Goal: Information Seeking & Learning: Learn about a topic

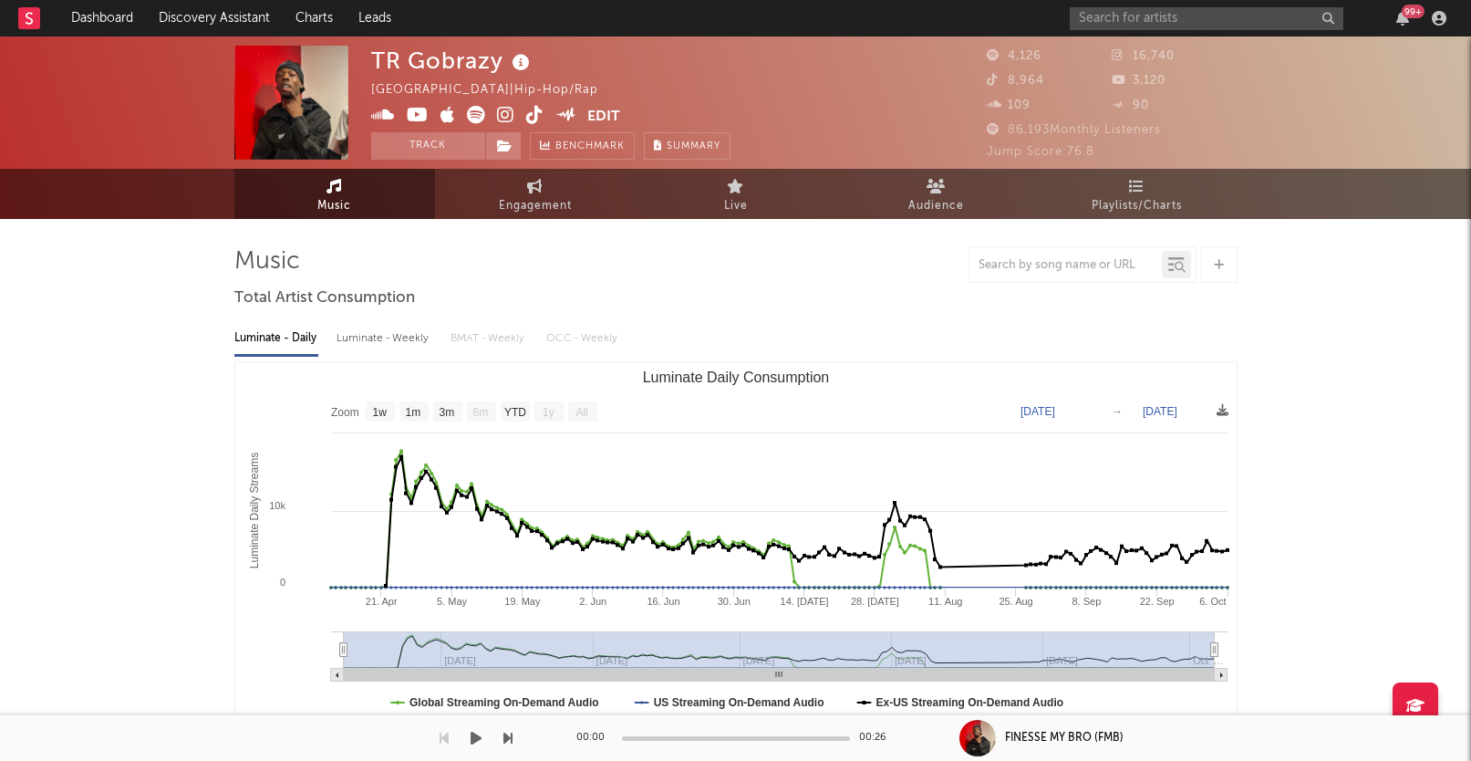
select select "1w"
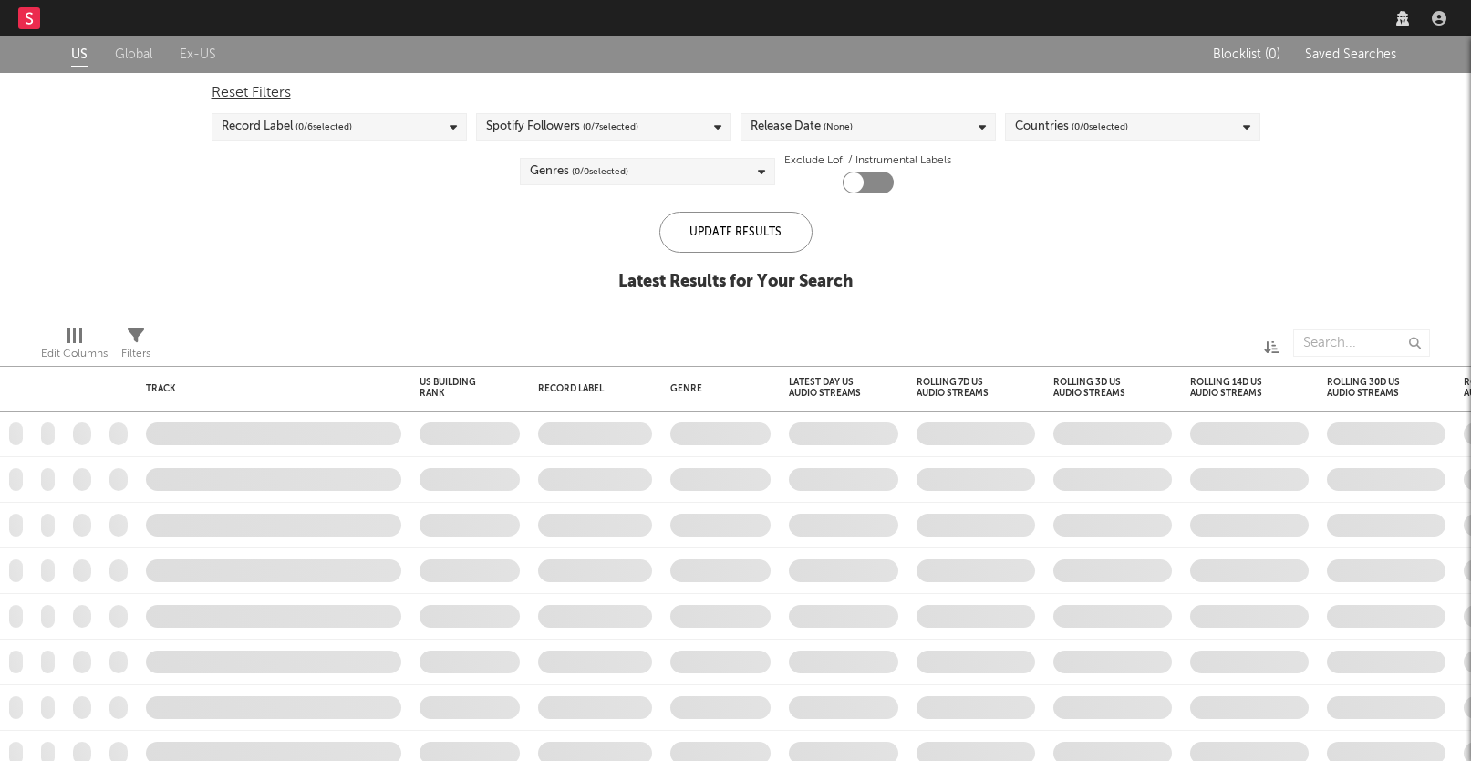
checkbox input "true"
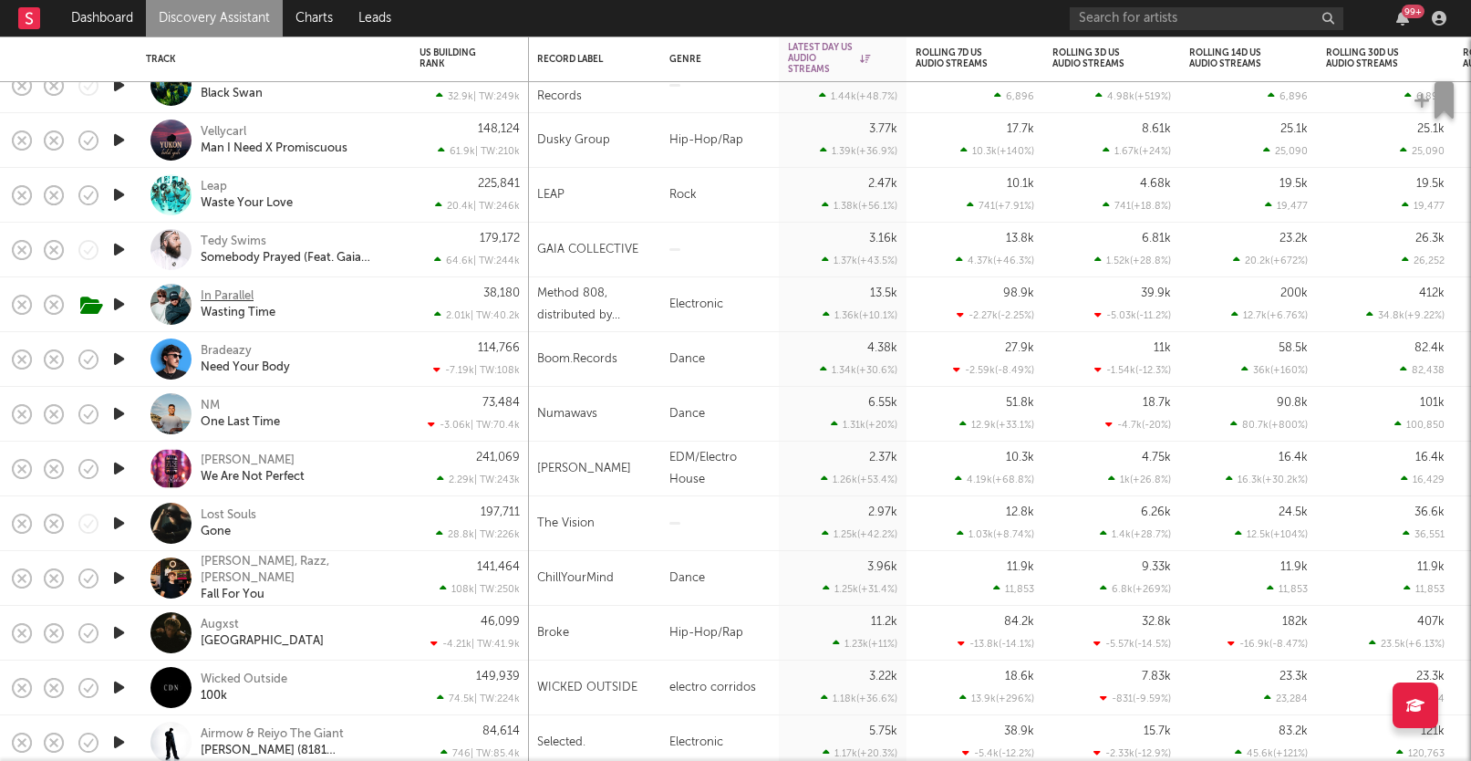
click at [238, 291] on div "In Parallel" at bounding box center [227, 296] width 53 height 16
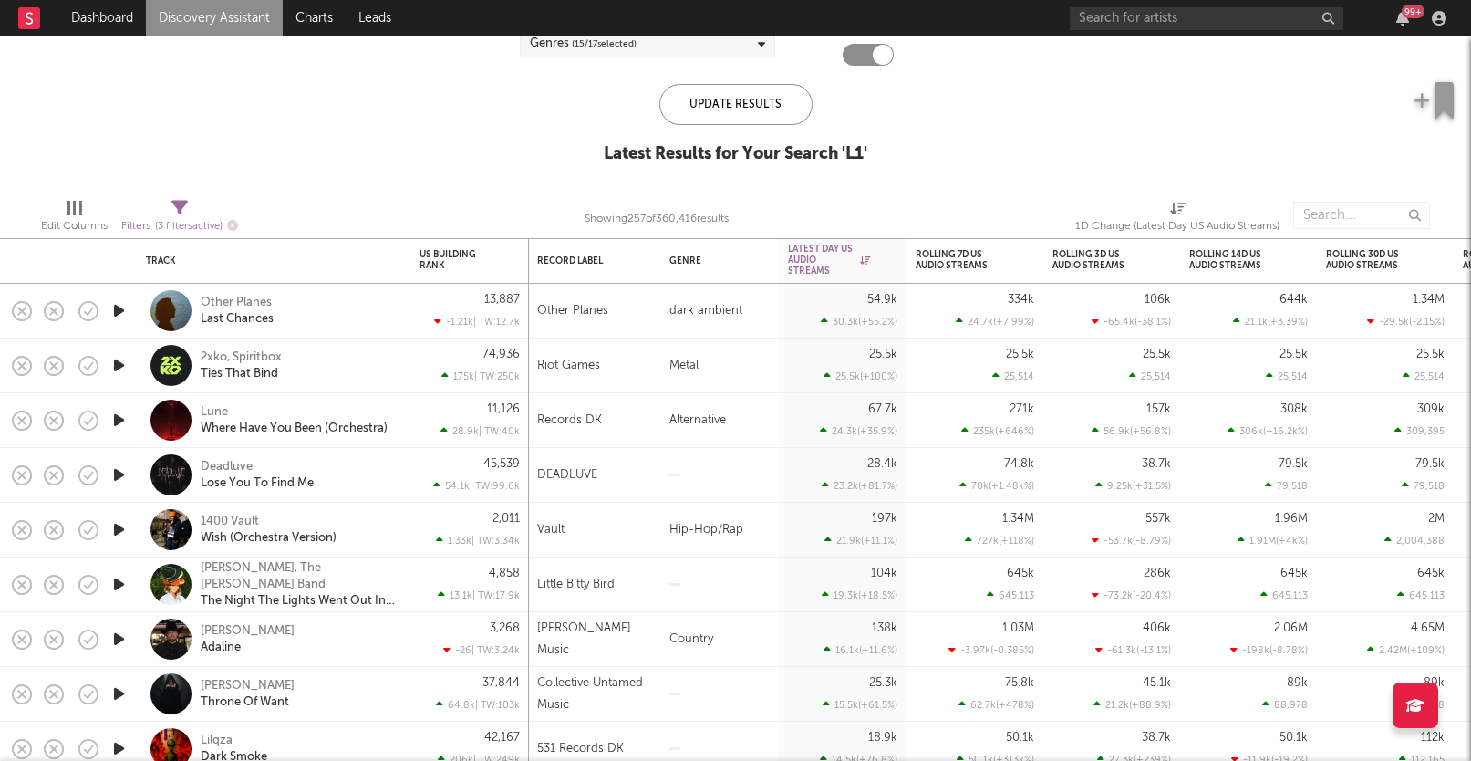
click at [118, 309] on icon "button" at bounding box center [118, 310] width 19 height 23
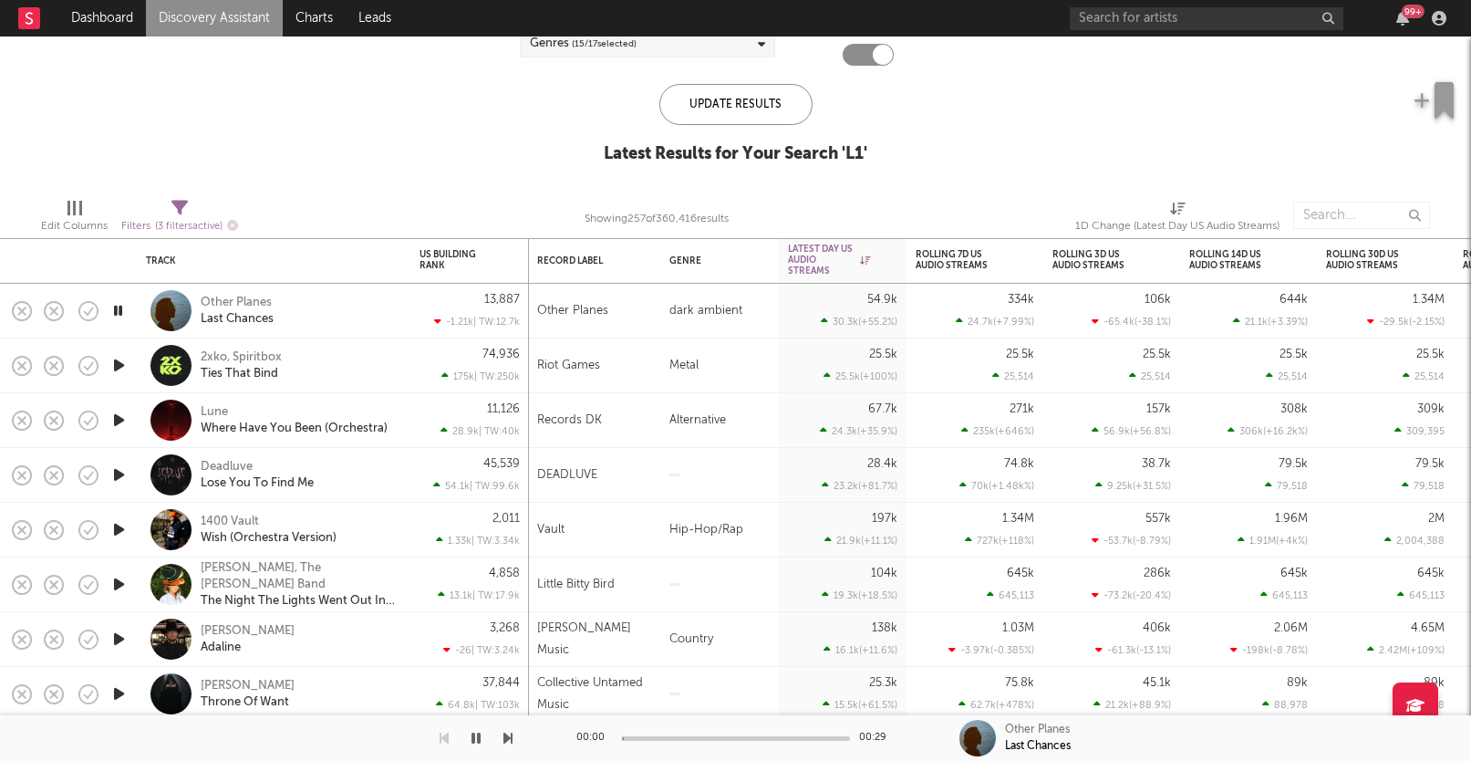
click at [118, 309] on icon "button" at bounding box center [117, 310] width 17 height 23
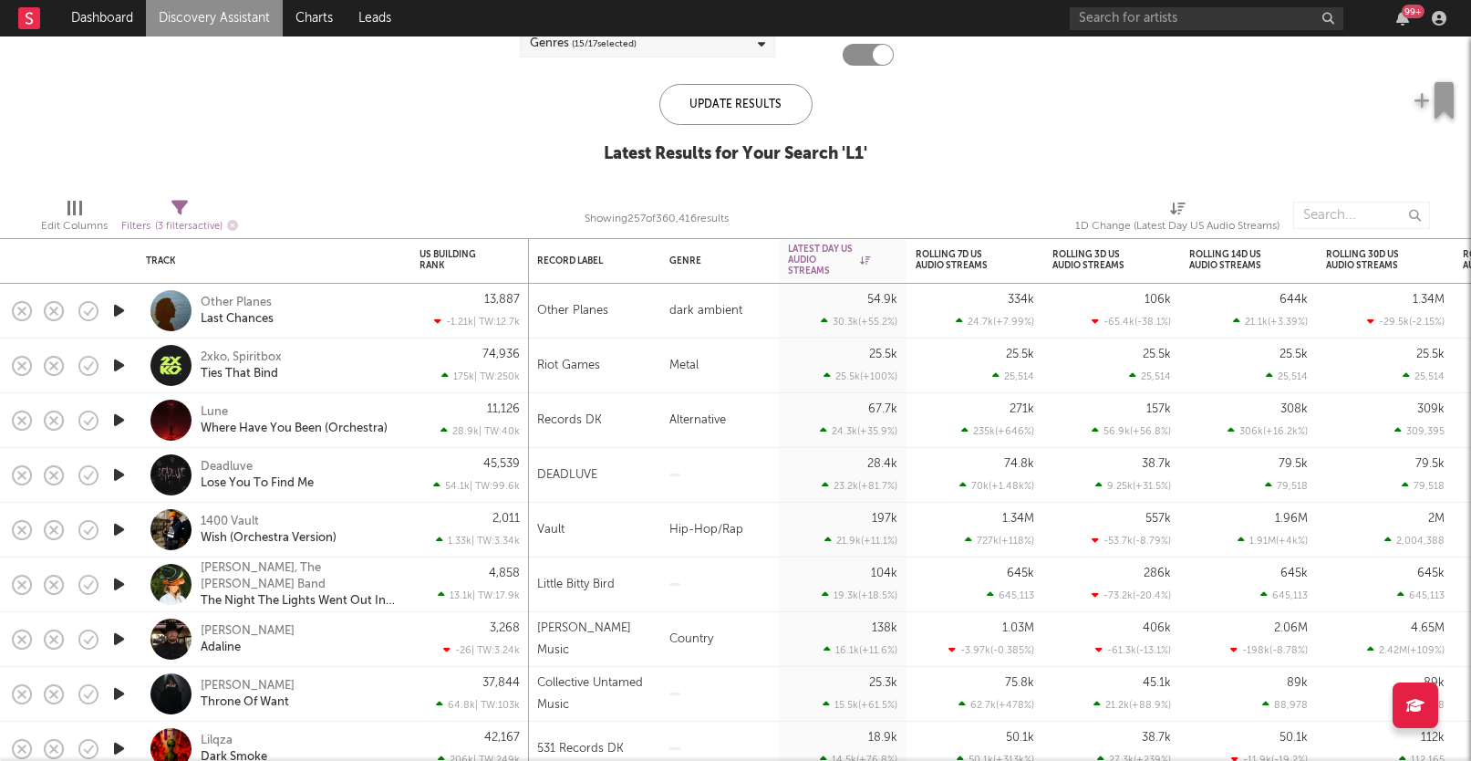
click at [123, 362] on icon "button" at bounding box center [118, 365] width 19 height 23
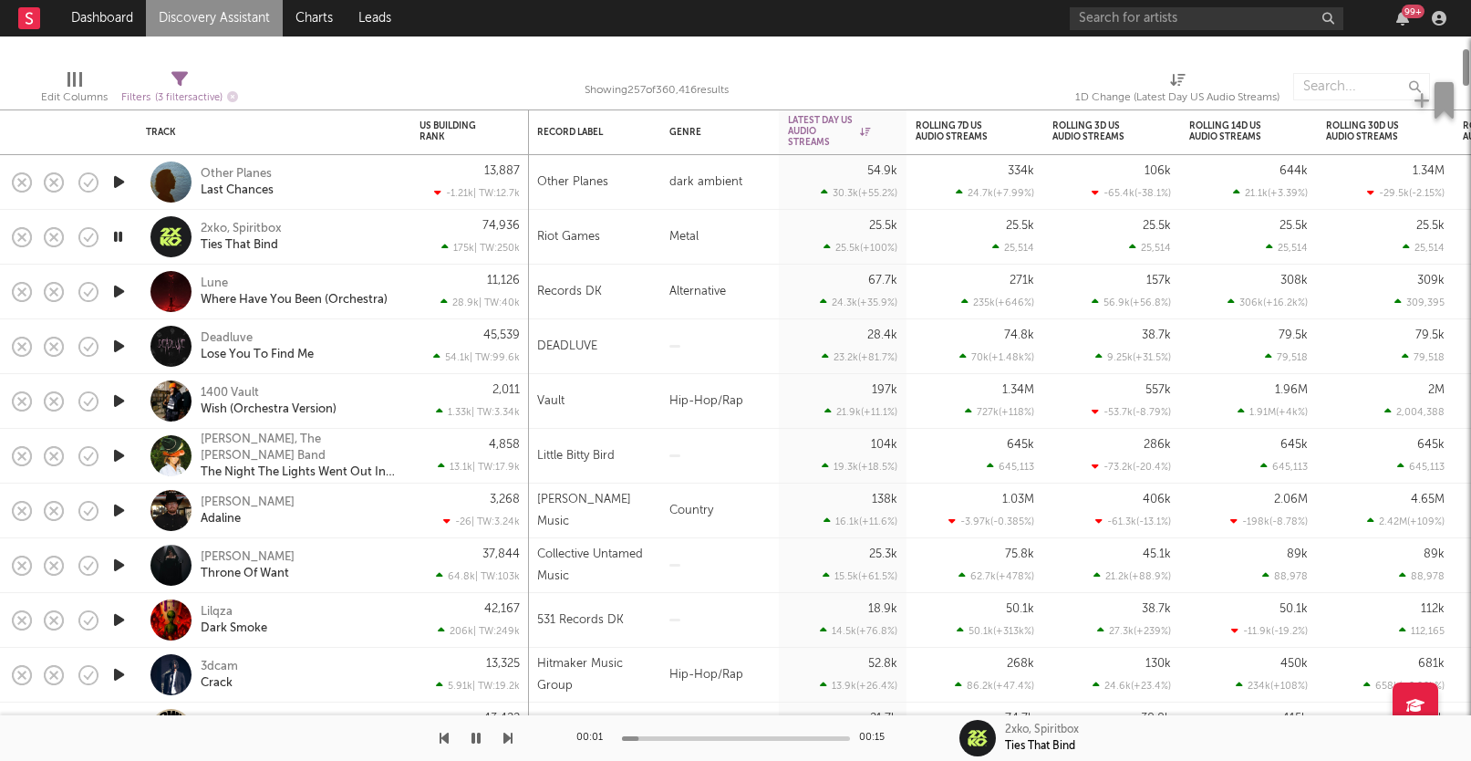
click at [115, 397] on icon "button" at bounding box center [118, 400] width 19 height 23
click at [123, 454] on icon "button" at bounding box center [118, 455] width 19 height 23
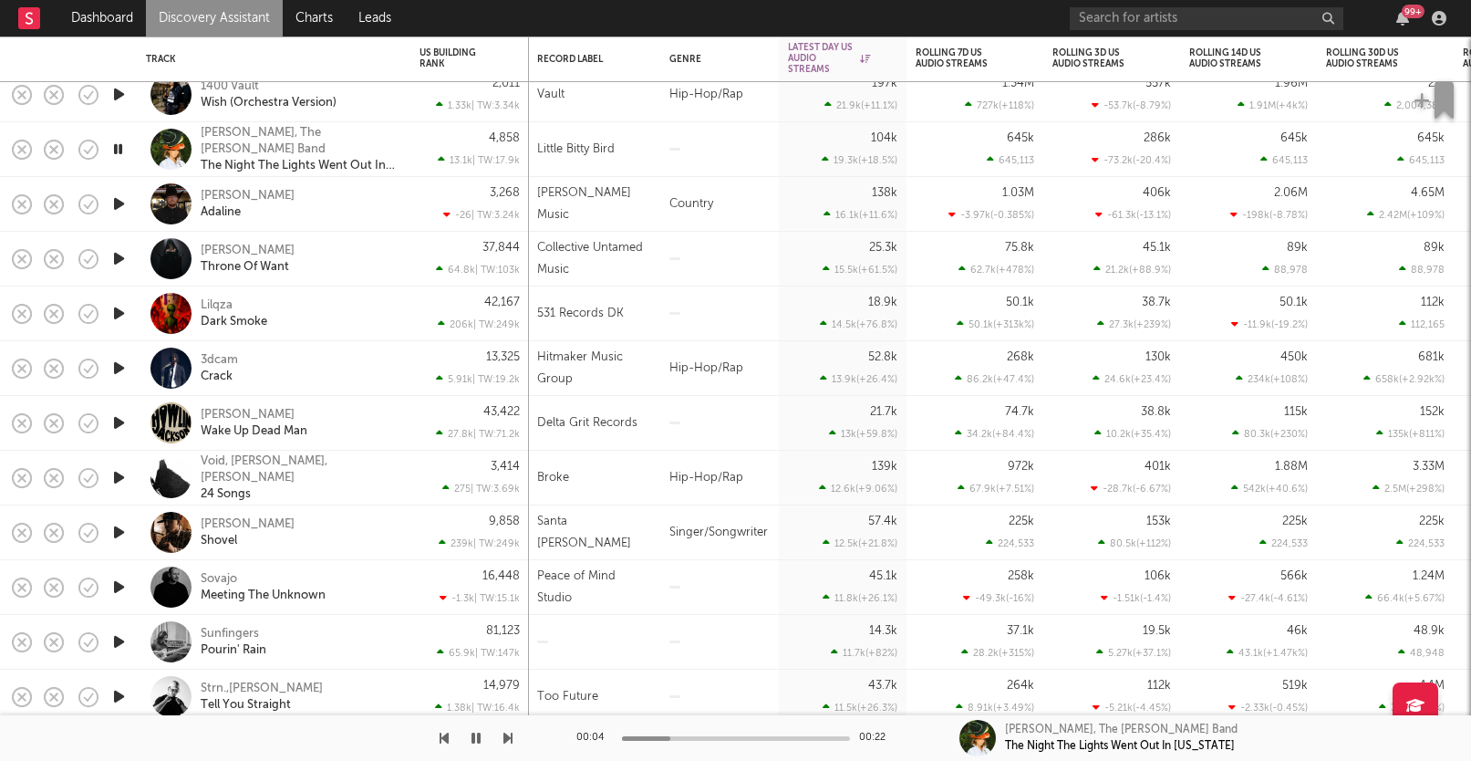
click at [119, 365] on icon "button" at bounding box center [118, 368] width 19 height 23
click at [119, 316] on icon "button" at bounding box center [118, 313] width 19 height 23
click at [118, 306] on icon "button" at bounding box center [117, 313] width 17 height 23
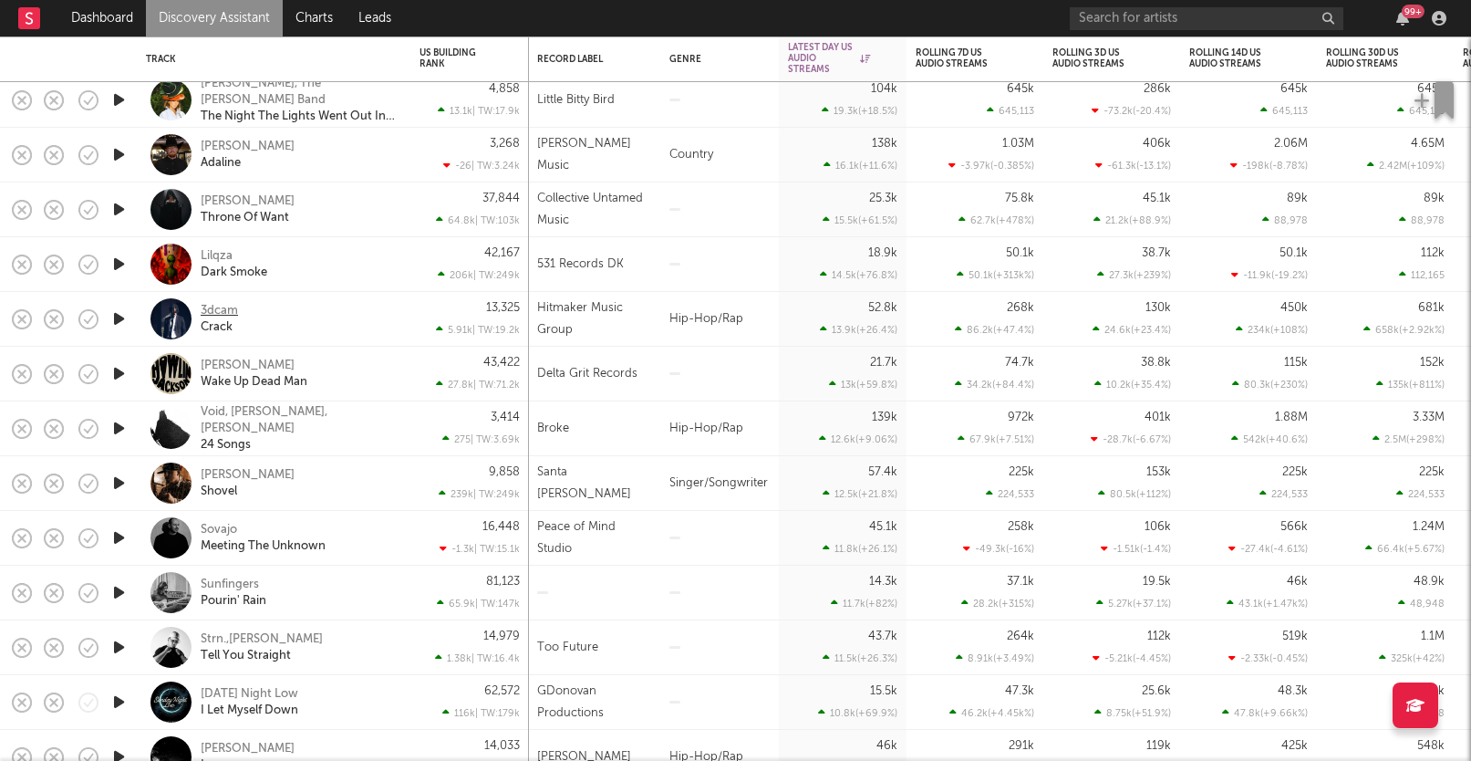
click at [226, 306] on div "3dcam" at bounding box center [219, 311] width 37 height 16
click at [245, 365] on div "Howlin Jackson" at bounding box center [248, 366] width 94 height 16
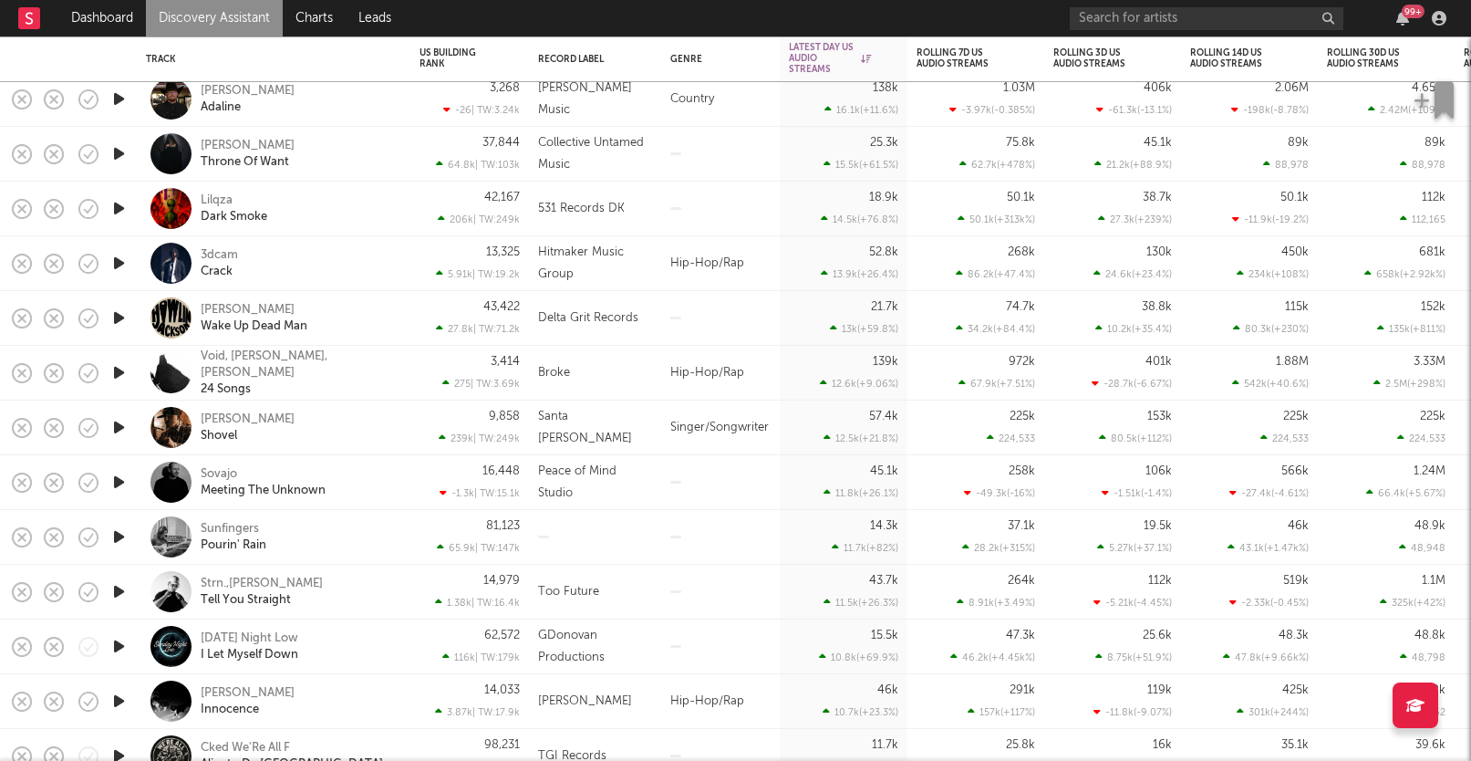
click at [121, 372] on icon "button" at bounding box center [118, 372] width 19 height 23
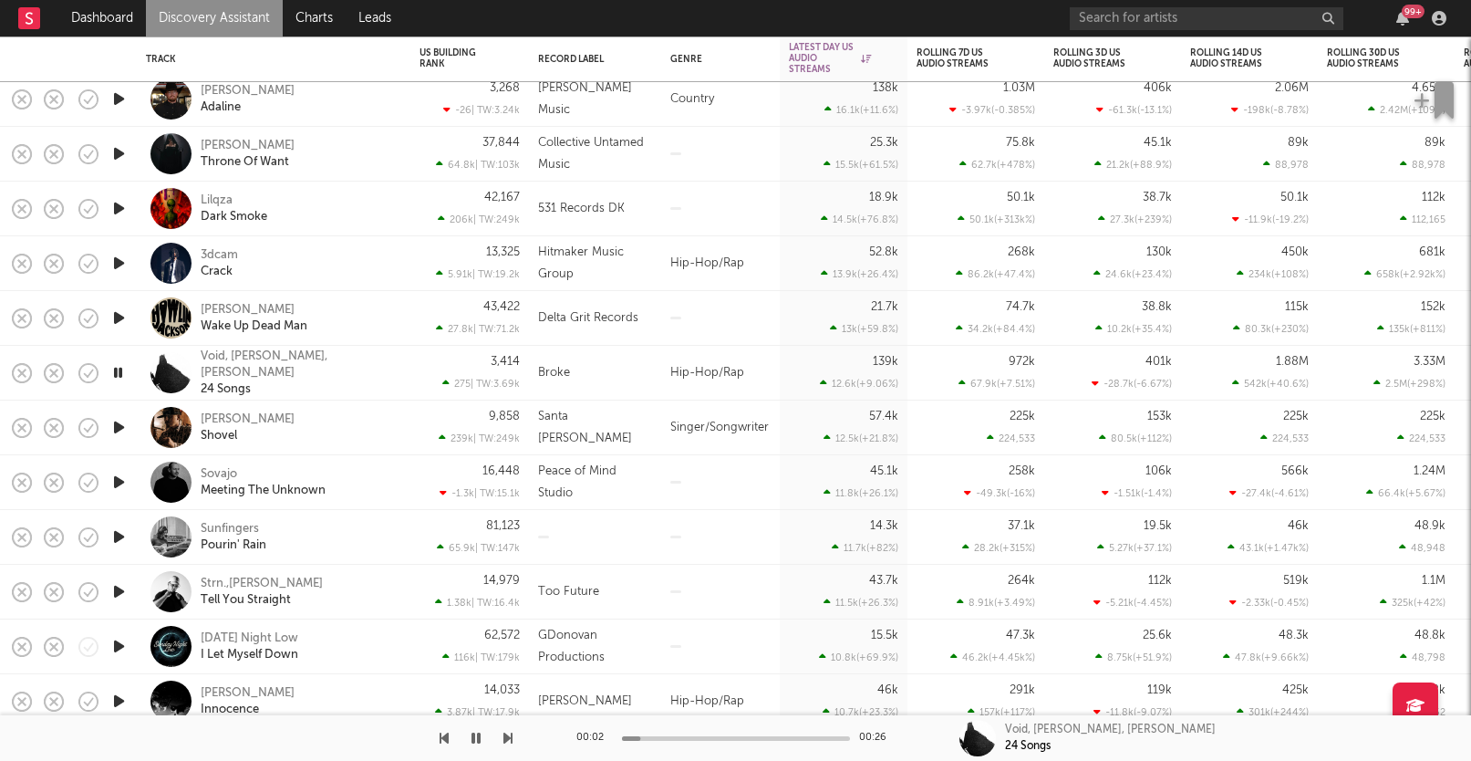
click at [118, 421] on icon "button" at bounding box center [118, 427] width 19 height 23
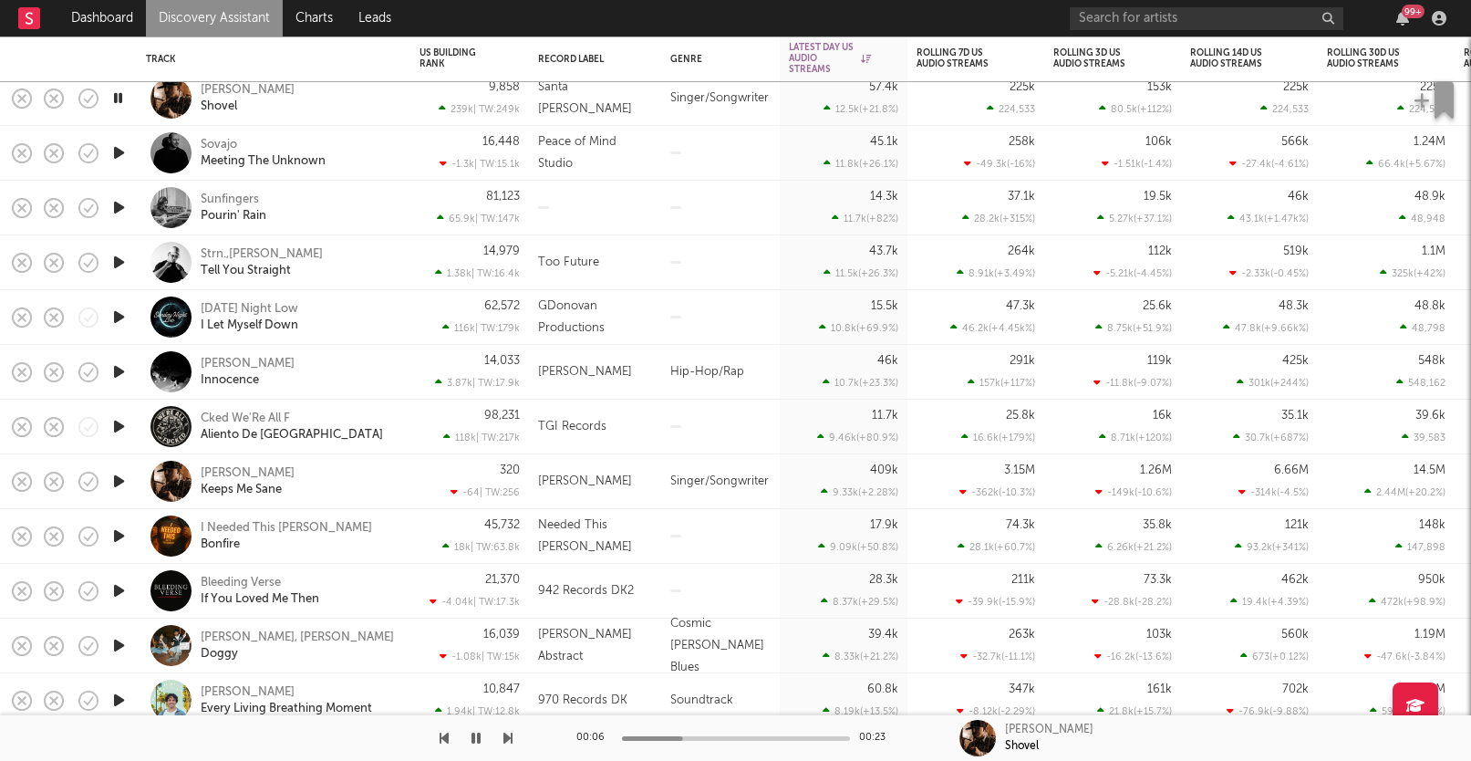
click at [121, 202] on icon "button" at bounding box center [118, 207] width 19 height 23
click at [230, 200] on div "Sunfingers" at bounding box center [230, 200] width 58 height 16
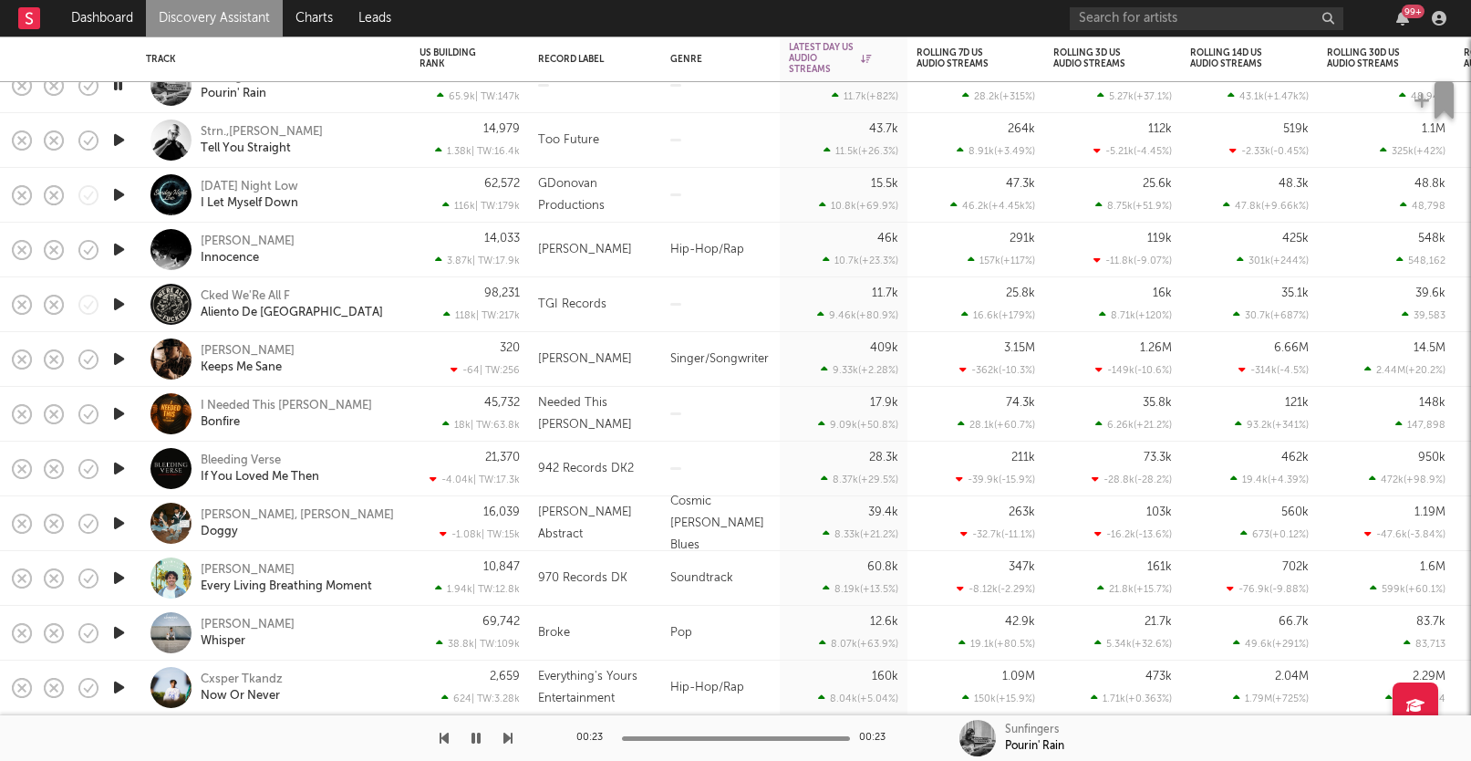
click at [114, 138] on icon "button" at bounding box center [118, 140] width 19 height 23
click at [720, 741] on div "00:03 00:26" at bounding box center [735, 738] width 319 height 46
click at [720, 739] on div at bounding box center [736, 738] width 228 height 5
click at [114, 138] on icon "button" at bounding box center [117, 140] width 17 height 23
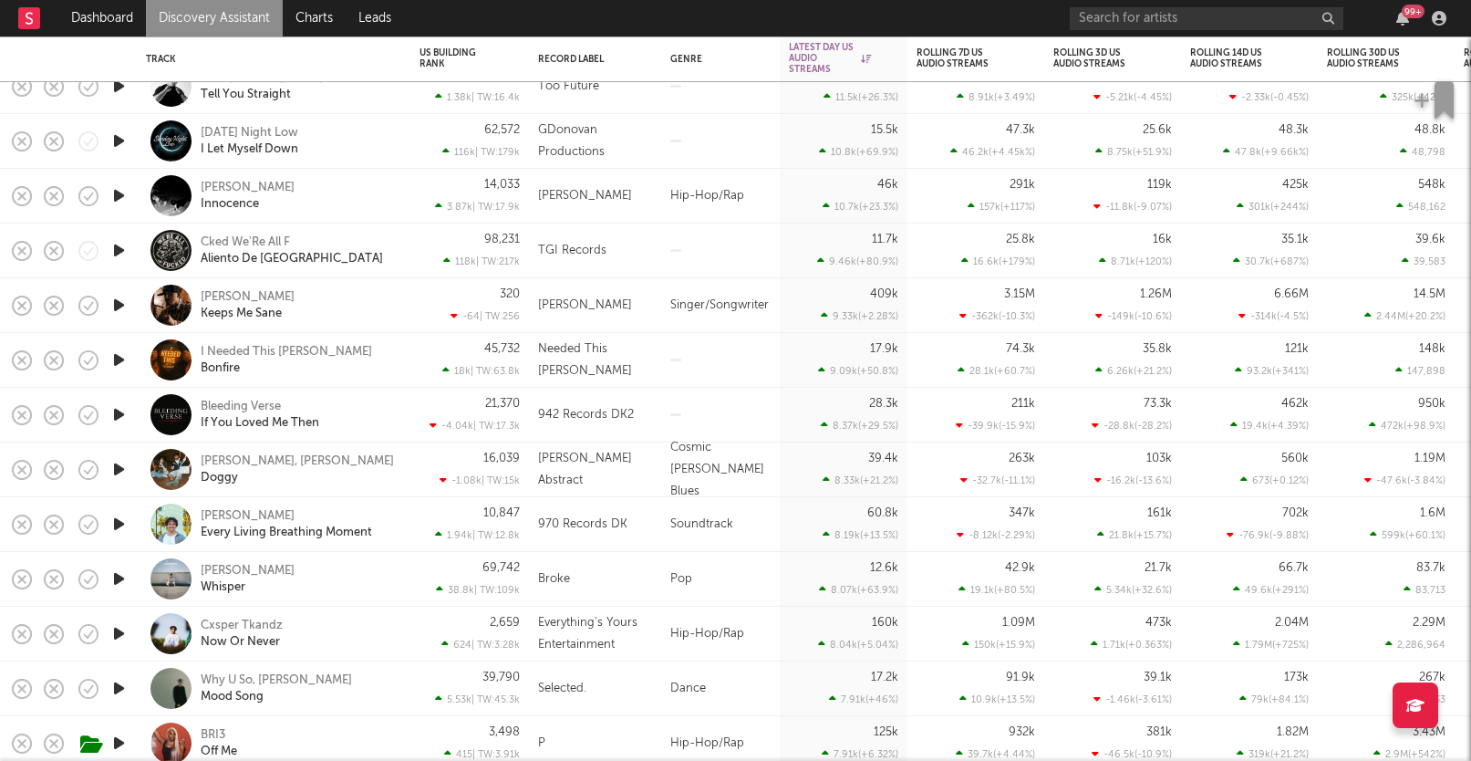
click at [118, 192] on icon "button" at bounding box center [118, 195] width 19 height 23
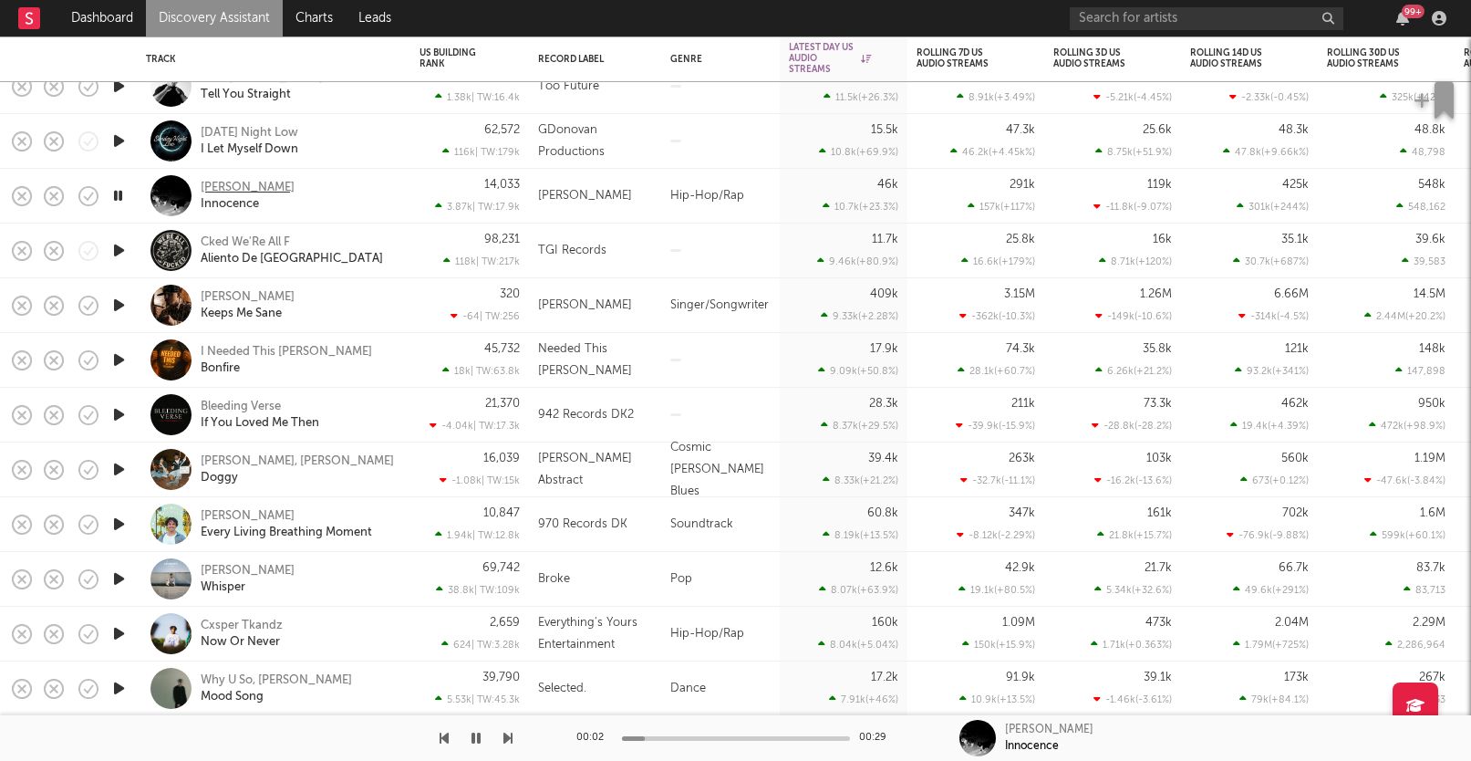
click at [242, 189] on div "Hildir Svensson" at bounding box center [248, 188] width 94 height 16
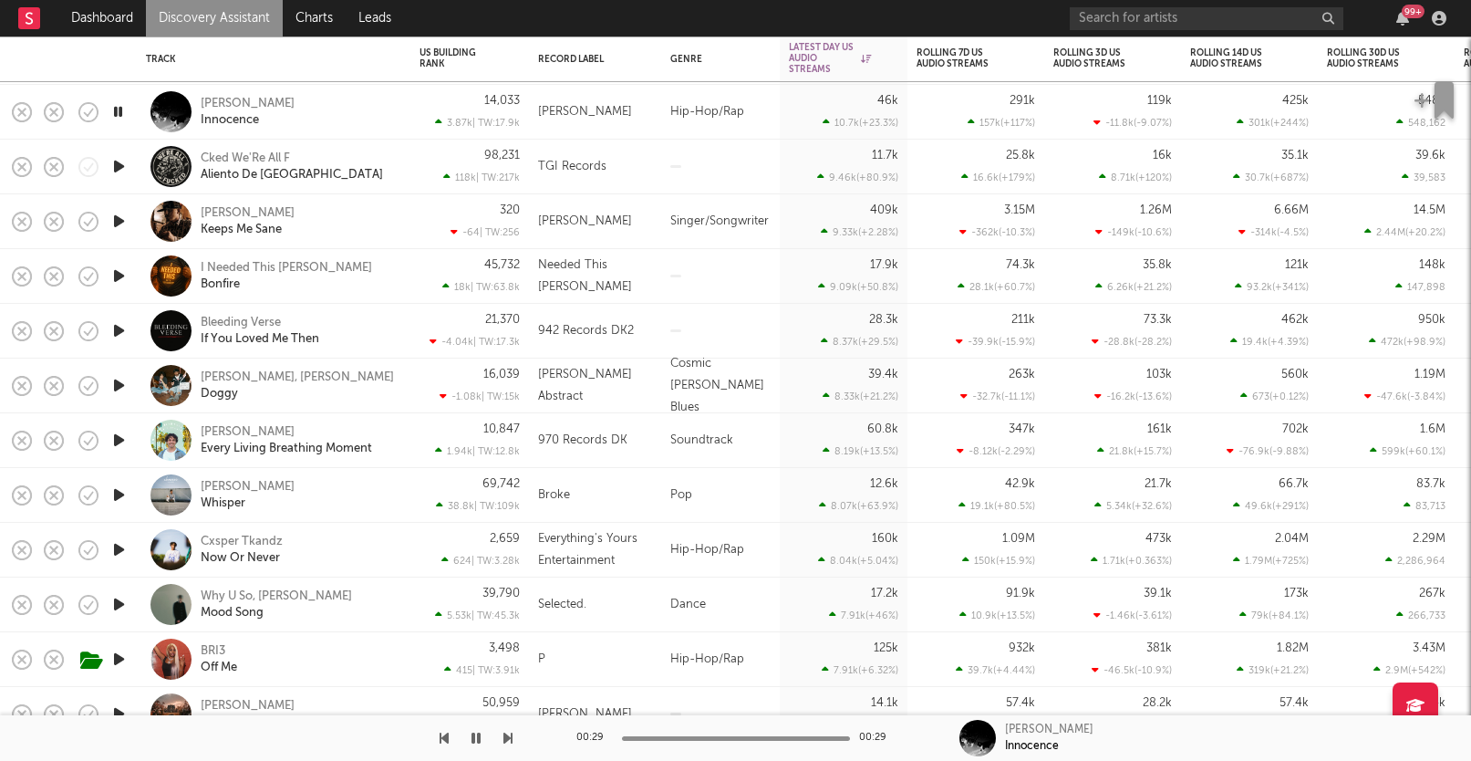
click at [112, 325] on icon "button" at bounding box center [118, 330] width 19 height 23
click at [112, 329] on icon "button" at bounding box center [117, 330] width 17 height 23
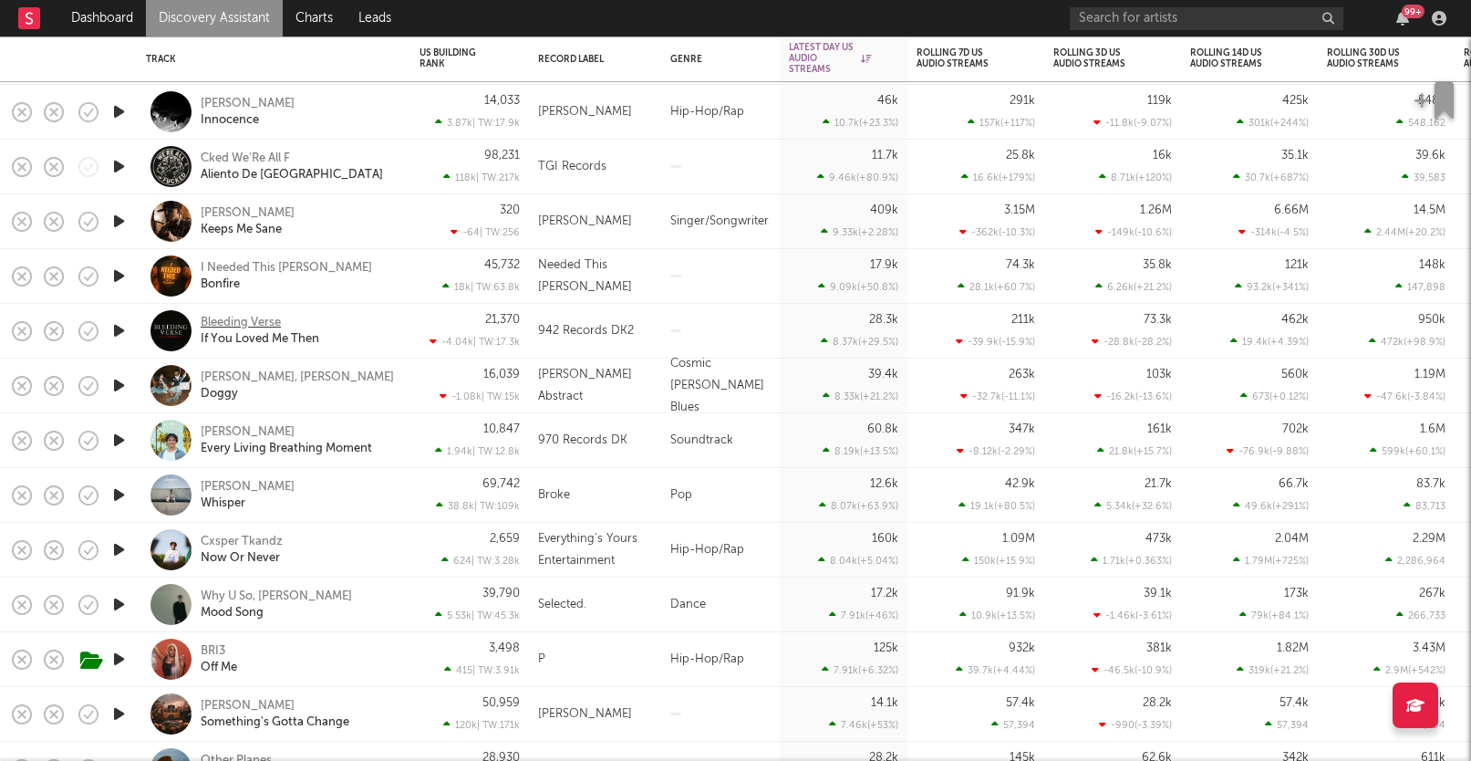
click at [253, 322] on div "Bleeding Verse" at bounding box center [241, 323] width 80 height 16
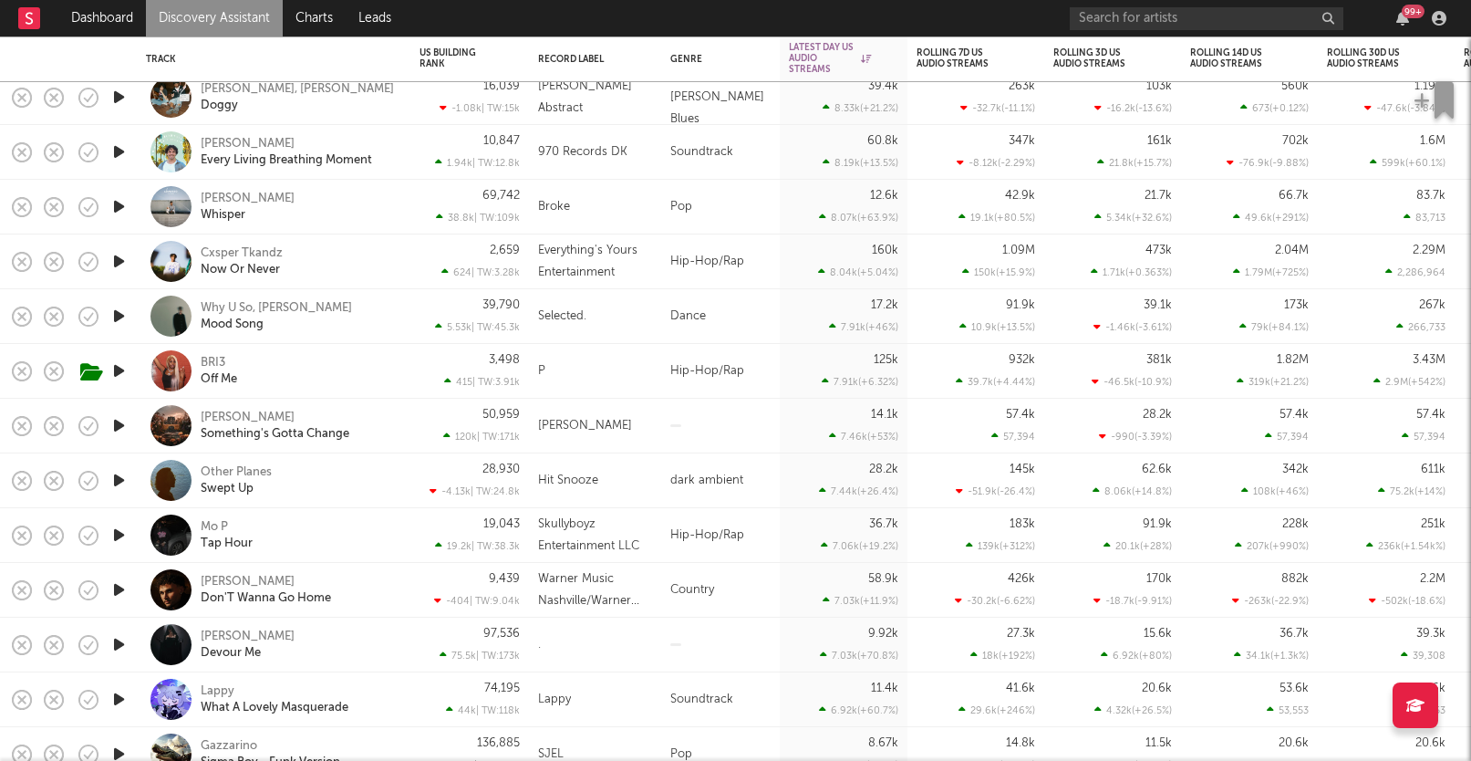
click at [118, 202] on icon "button" at bounding box center [118, 206] width 19 height 23
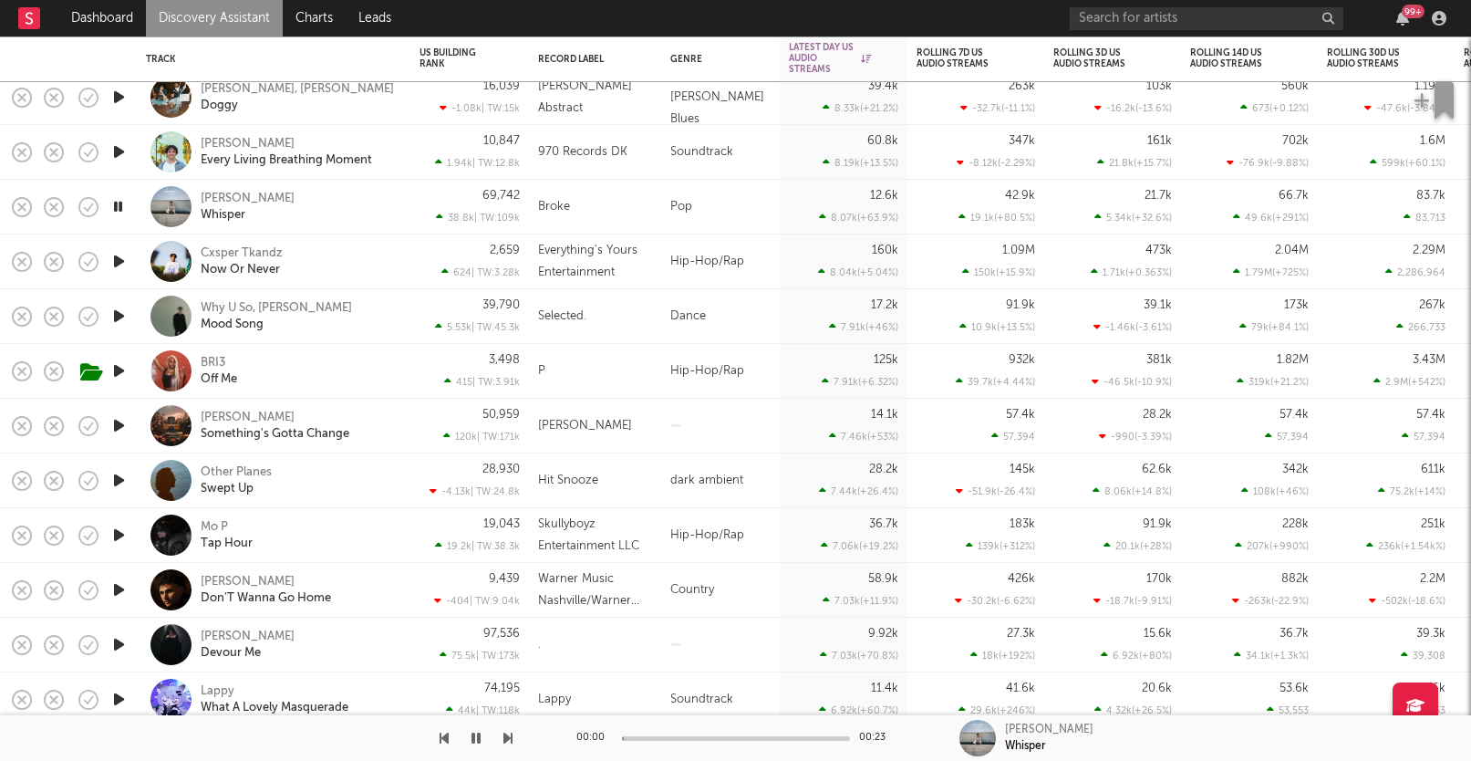
click at [118, 202] on icon "button" at bounding box center [117, 206] width 17 height 23
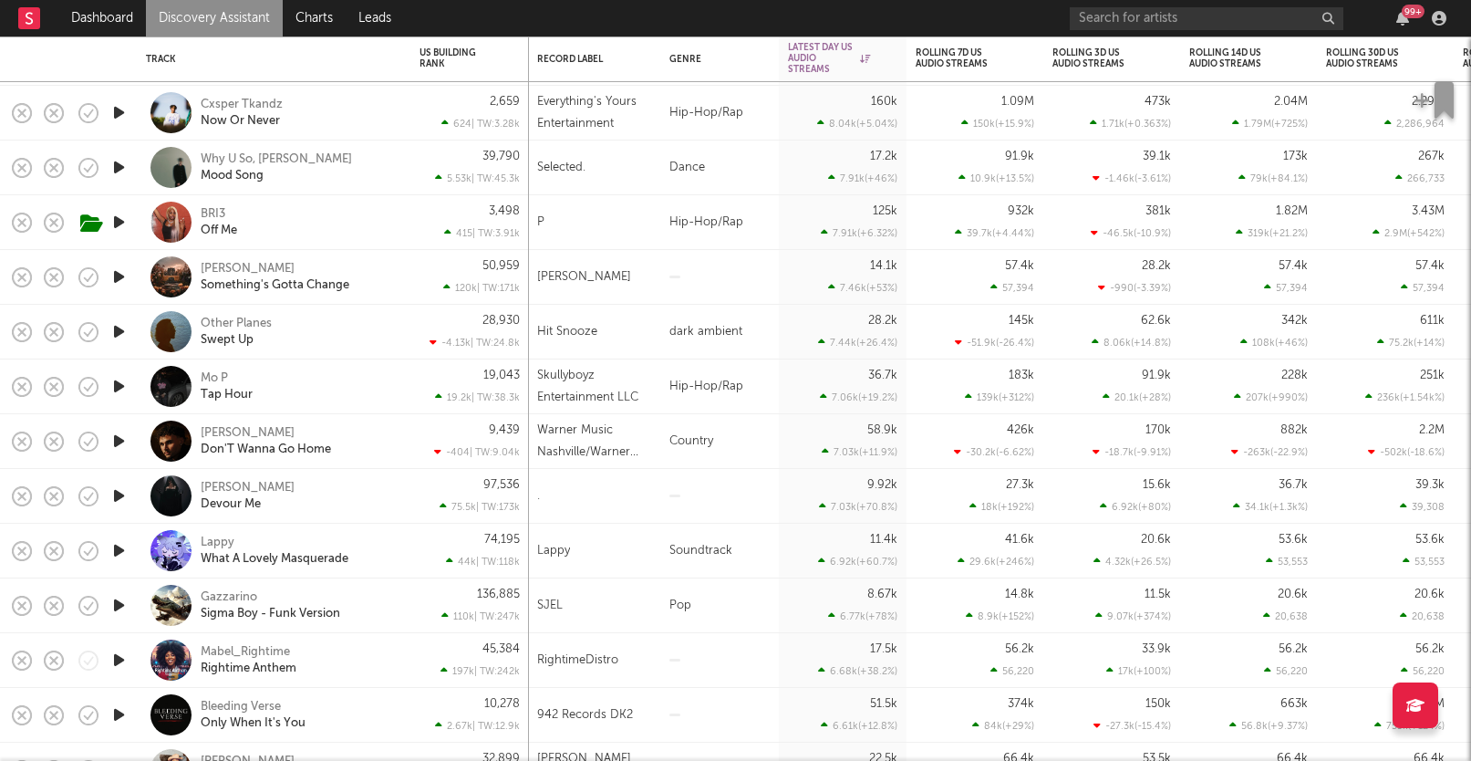
click at [125, 280] on icon "button" at bounding box center [118, 276] width 19 height 23
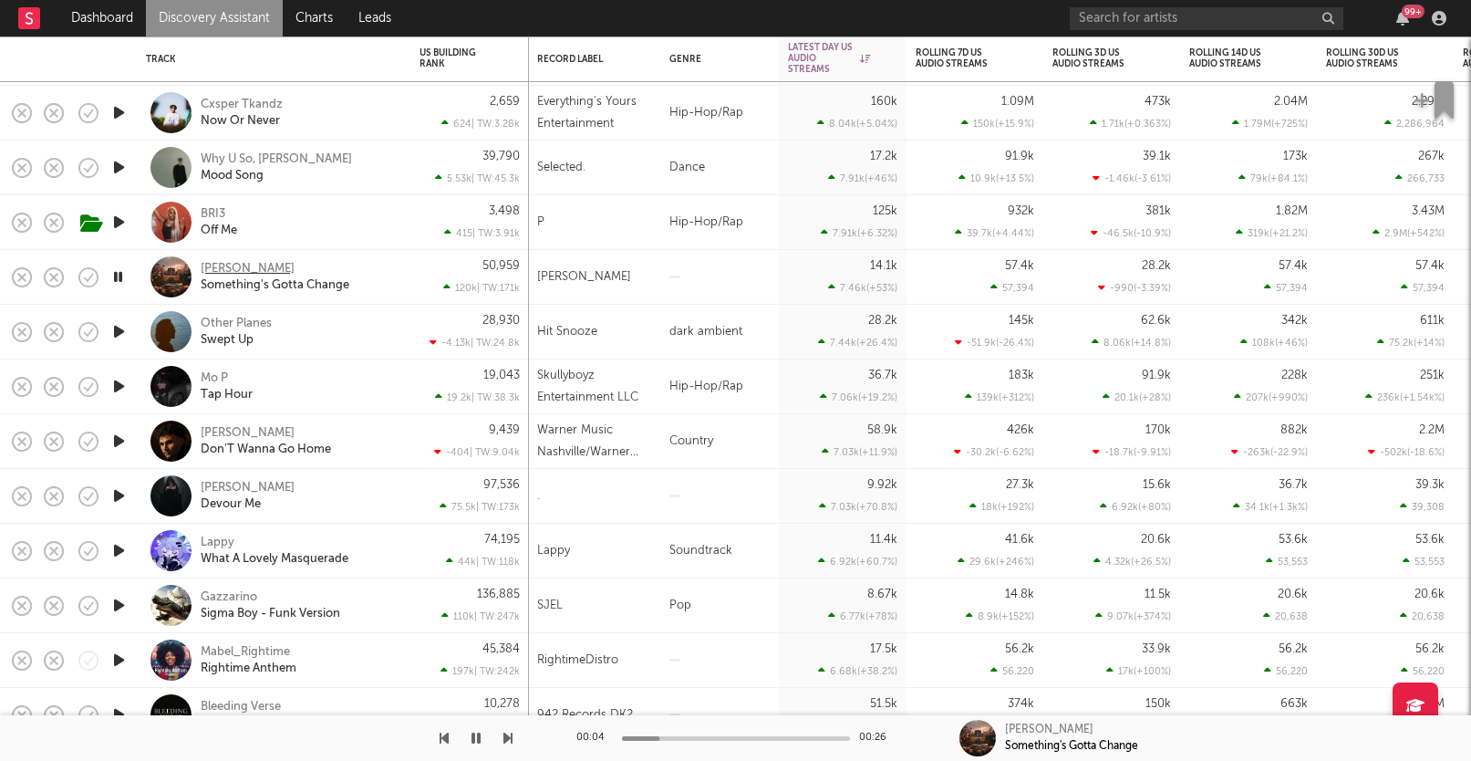
click at [222, 262] on div "Eli Rudd" at bounding box center [248, 269] width 94 height 16
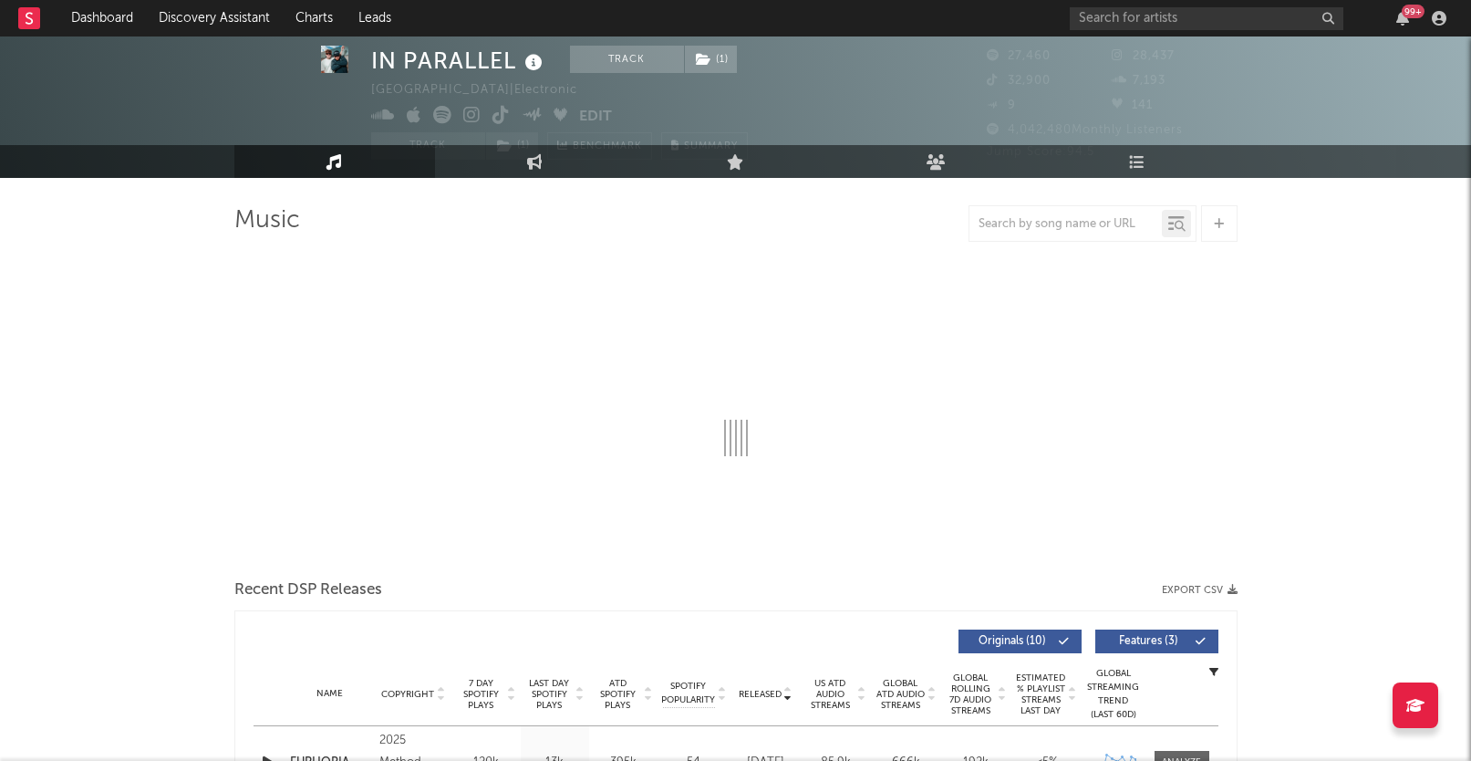
select select "6m"
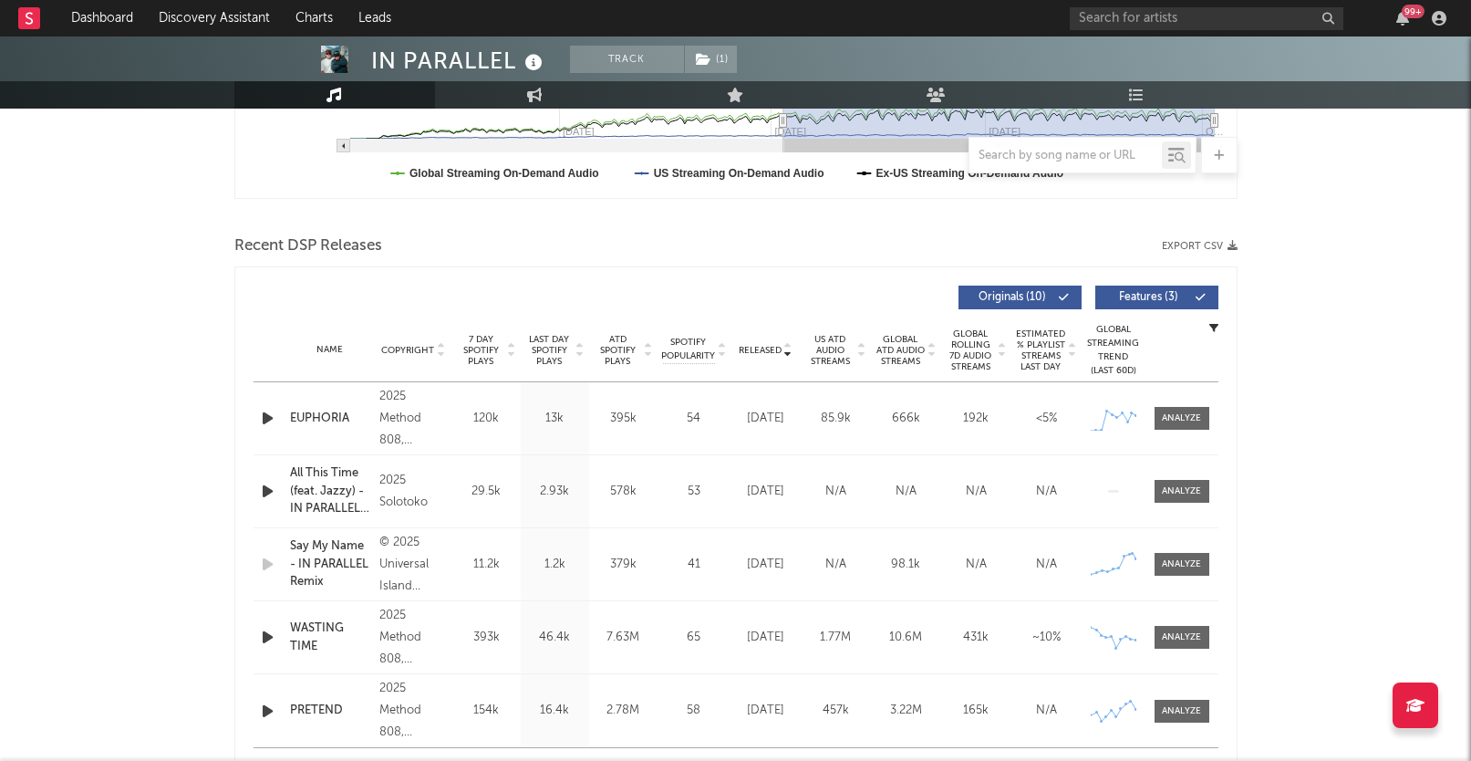
scroll to position [496, 0]
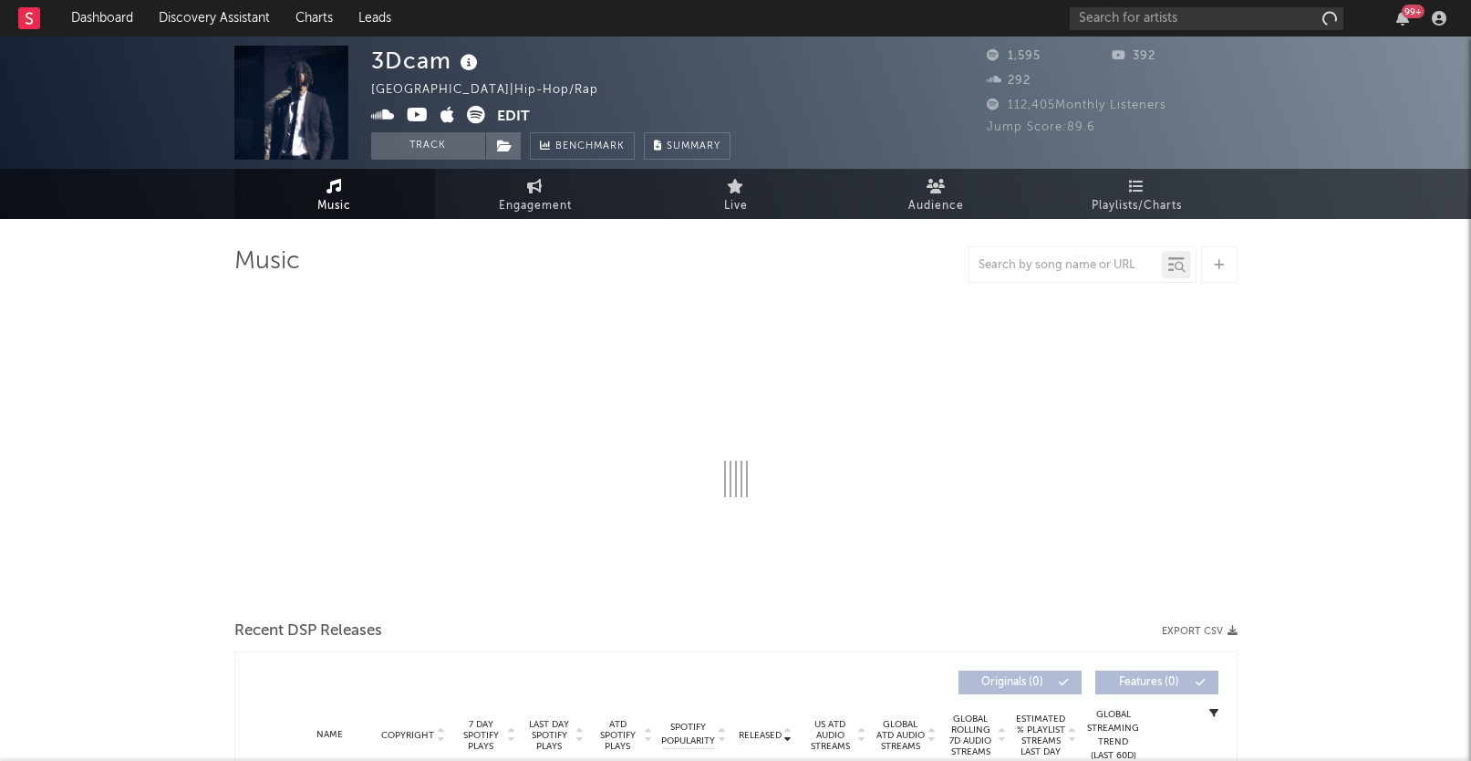
select select "6m"
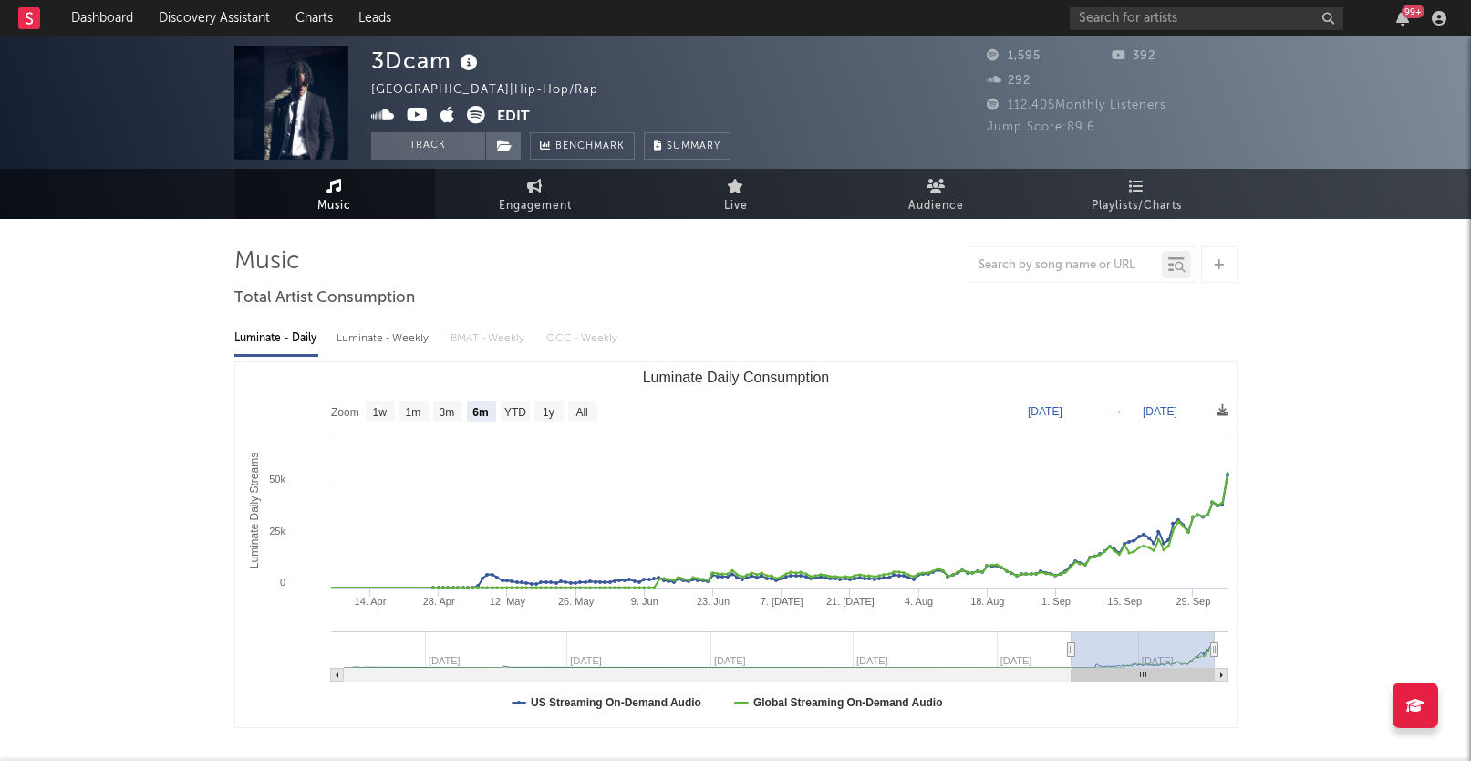
click at [475, 103] on div "3Dcam United States | Hip-Hop/Rap Edit Track Benchmark Summary" at bounding box center [550, 103] width 359 height 114
click at [475, 109] on icon at bounding box center [476, 115] width 18 height 18
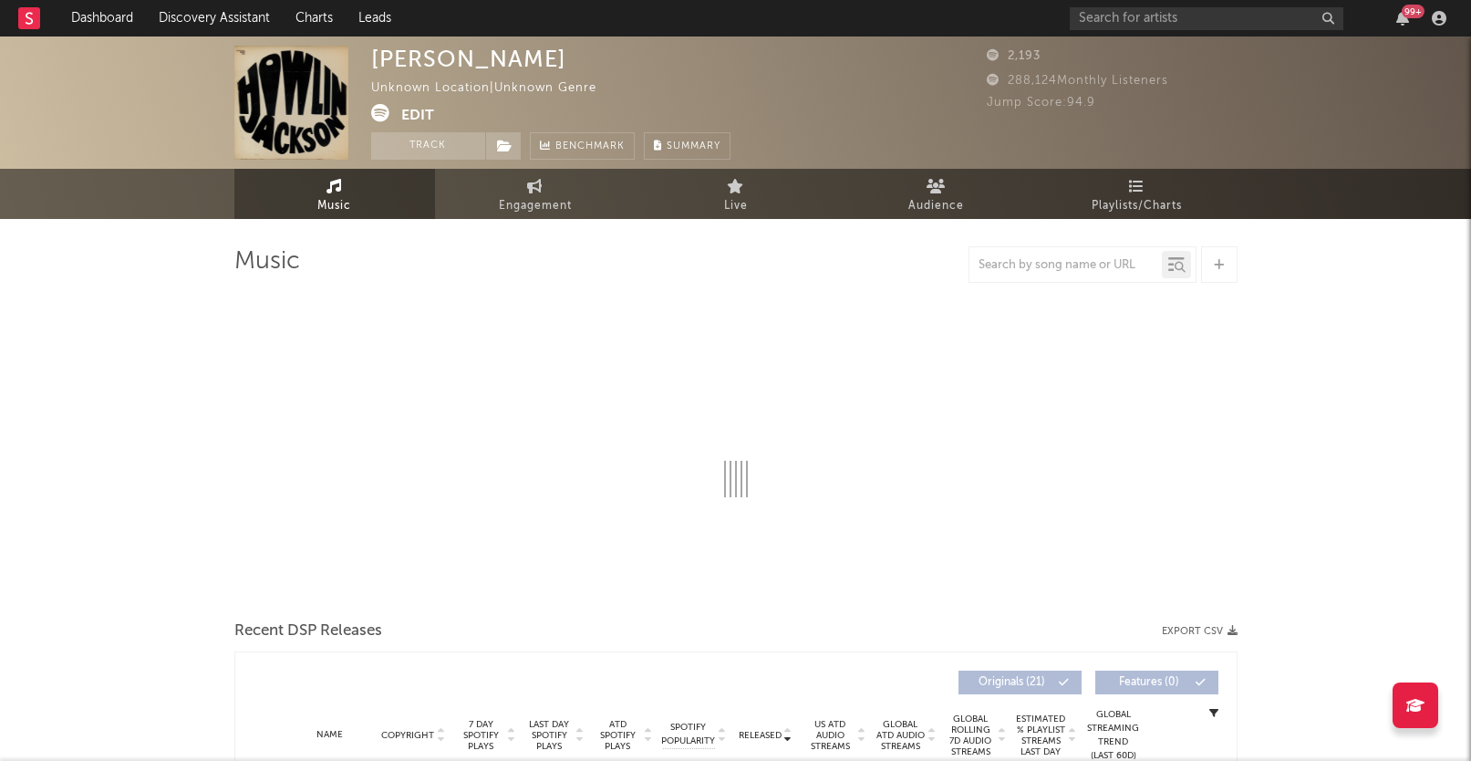
select select "1w"
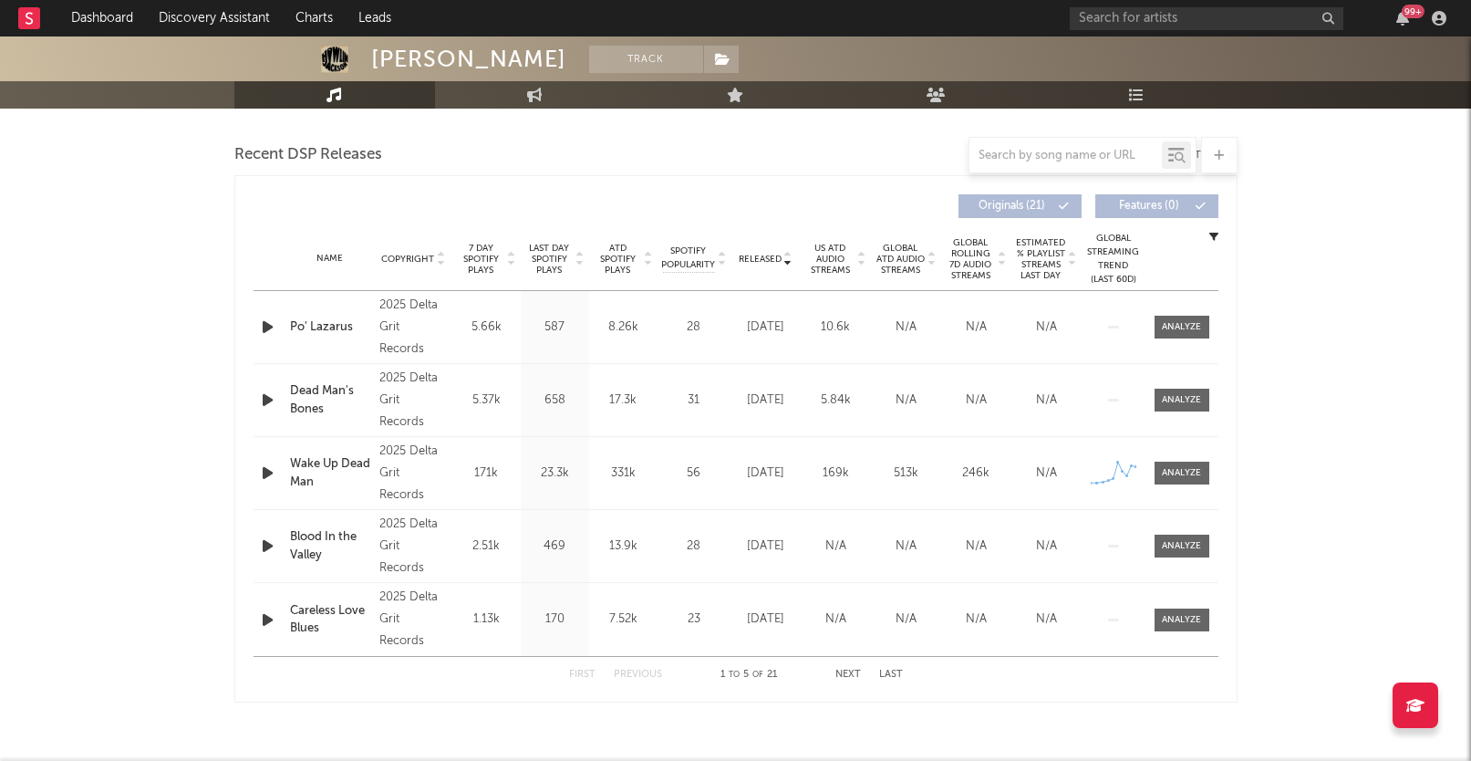
scroll to position [648, 0]
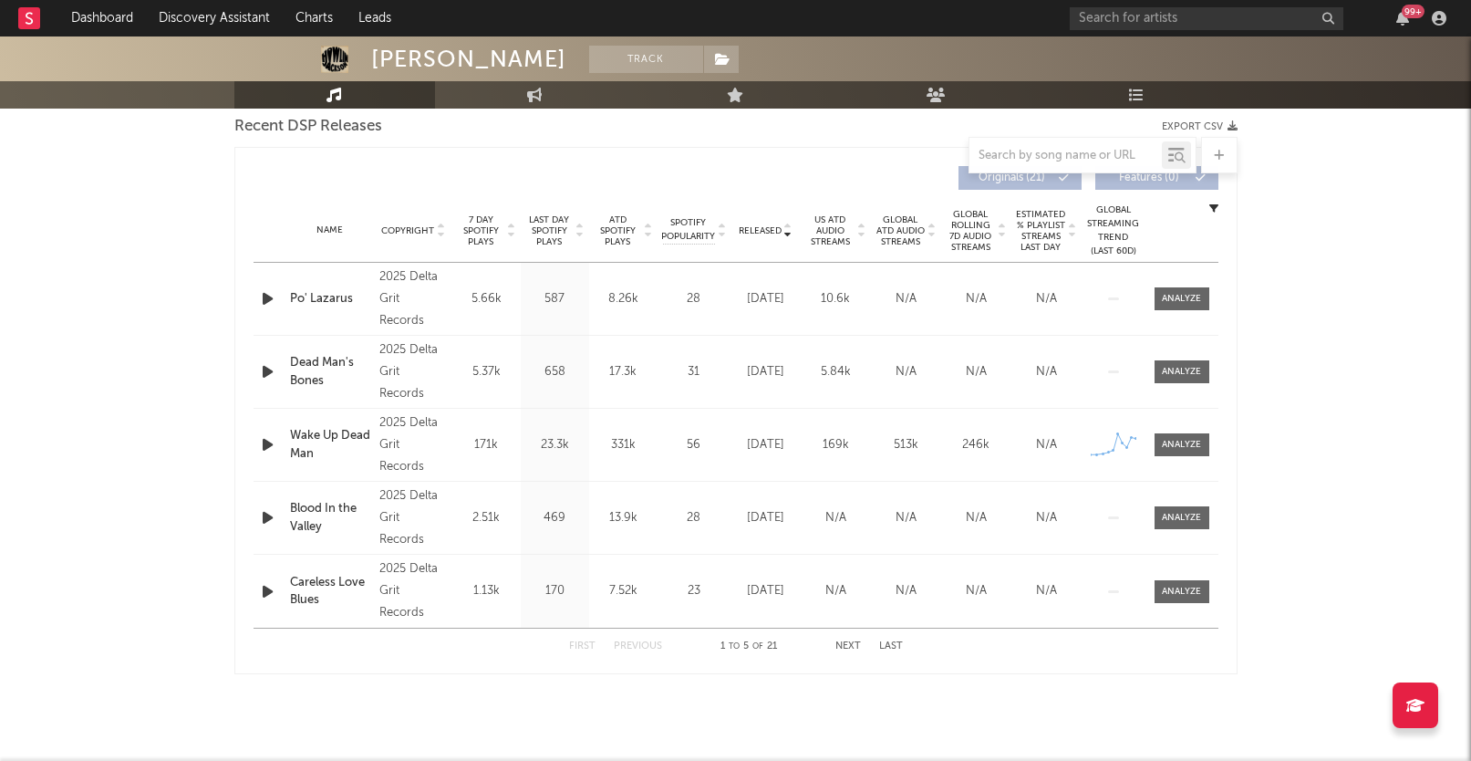
click at [478, 238] on span "7 Day Spotify Plays" at bounding box center [481, 230] width 48 height 33
click at [264, 301] on icon "button" at bounding box center [267, 298] width 19 height 23
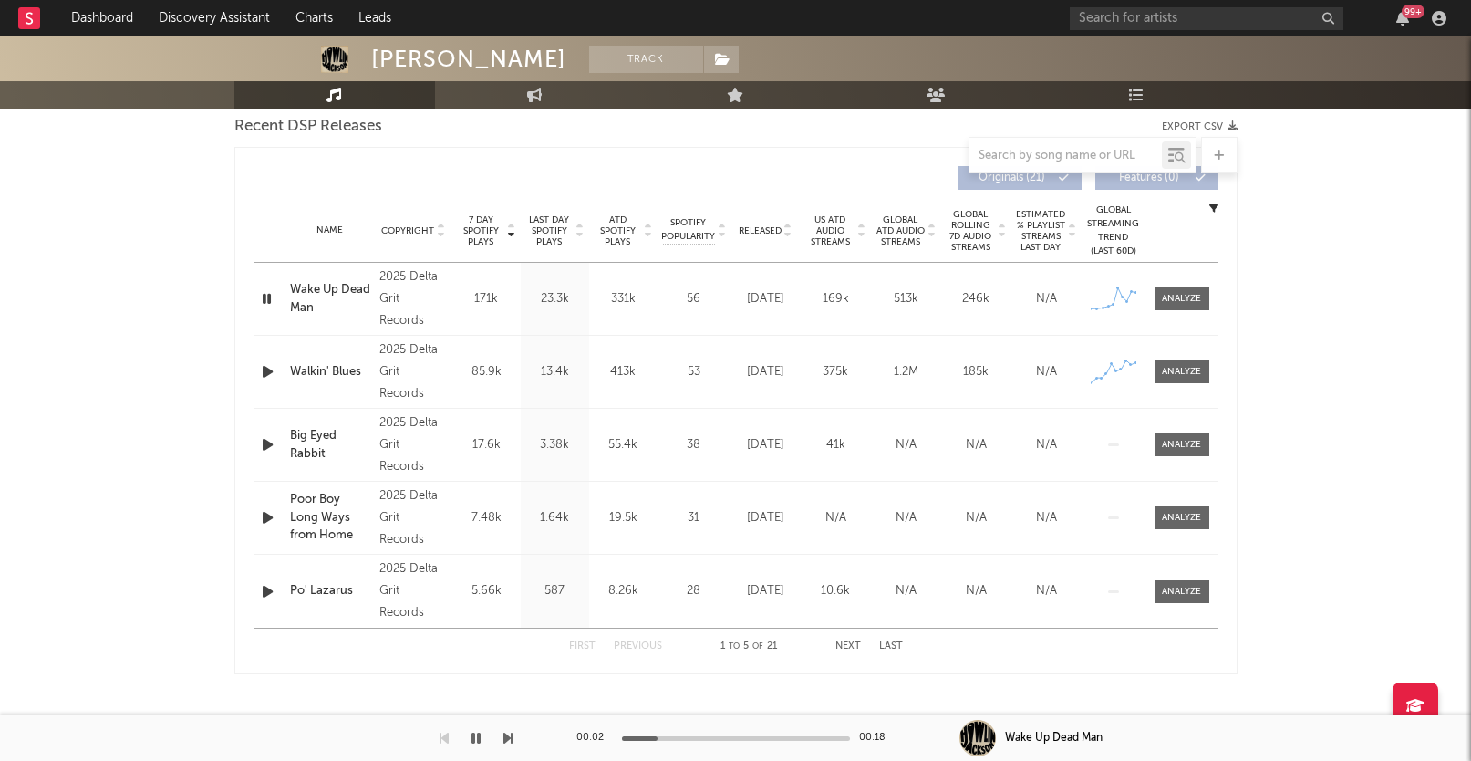
click at [734, 733] on div "00:02 00:18" at bounding box center [735, 738] width 319 height 46
click at [734, 738] on div at bounding box center [736, 738] width 228 height 5
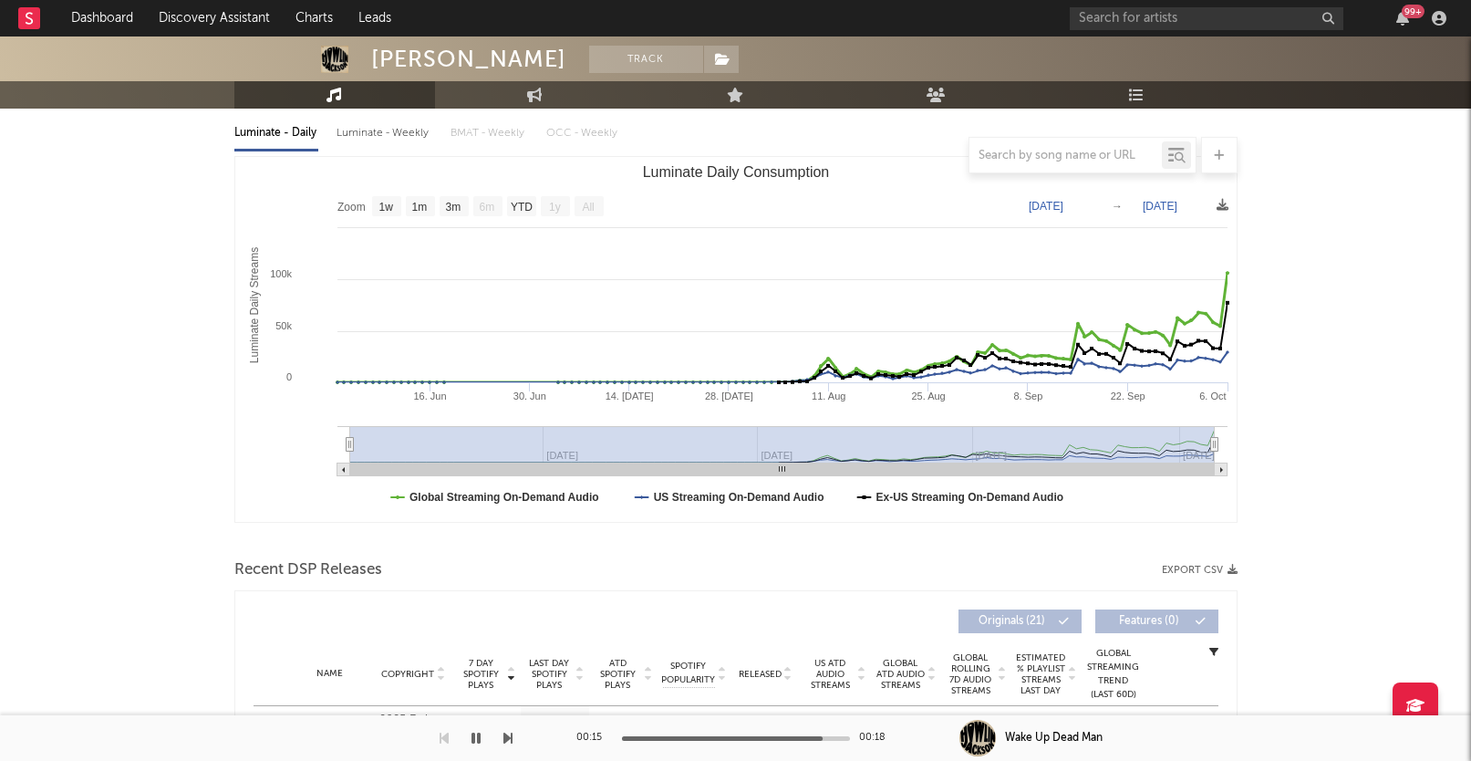
scroll to position [0, 0]
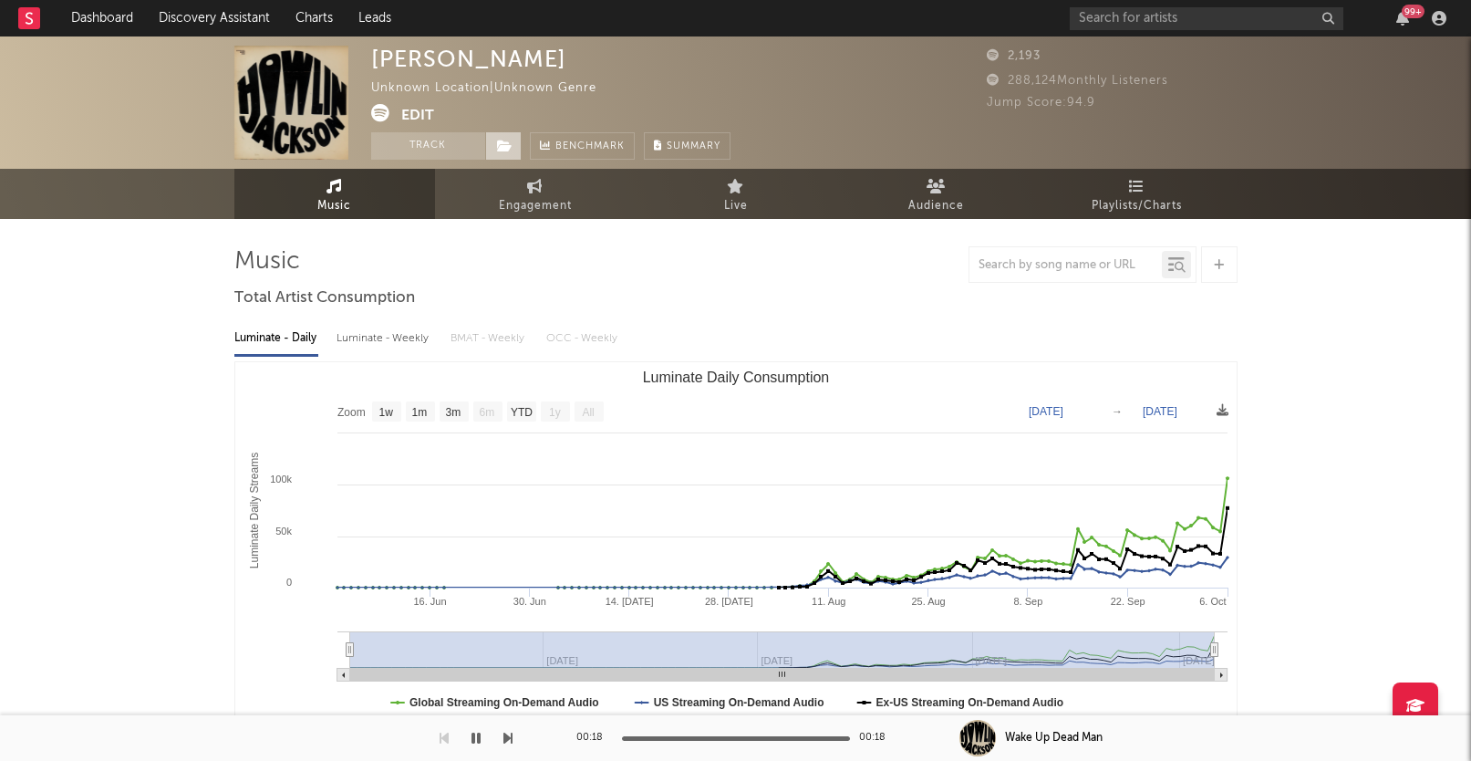
click at [504, 144] on icon at bounding box center [505, 146] width 16 height 13
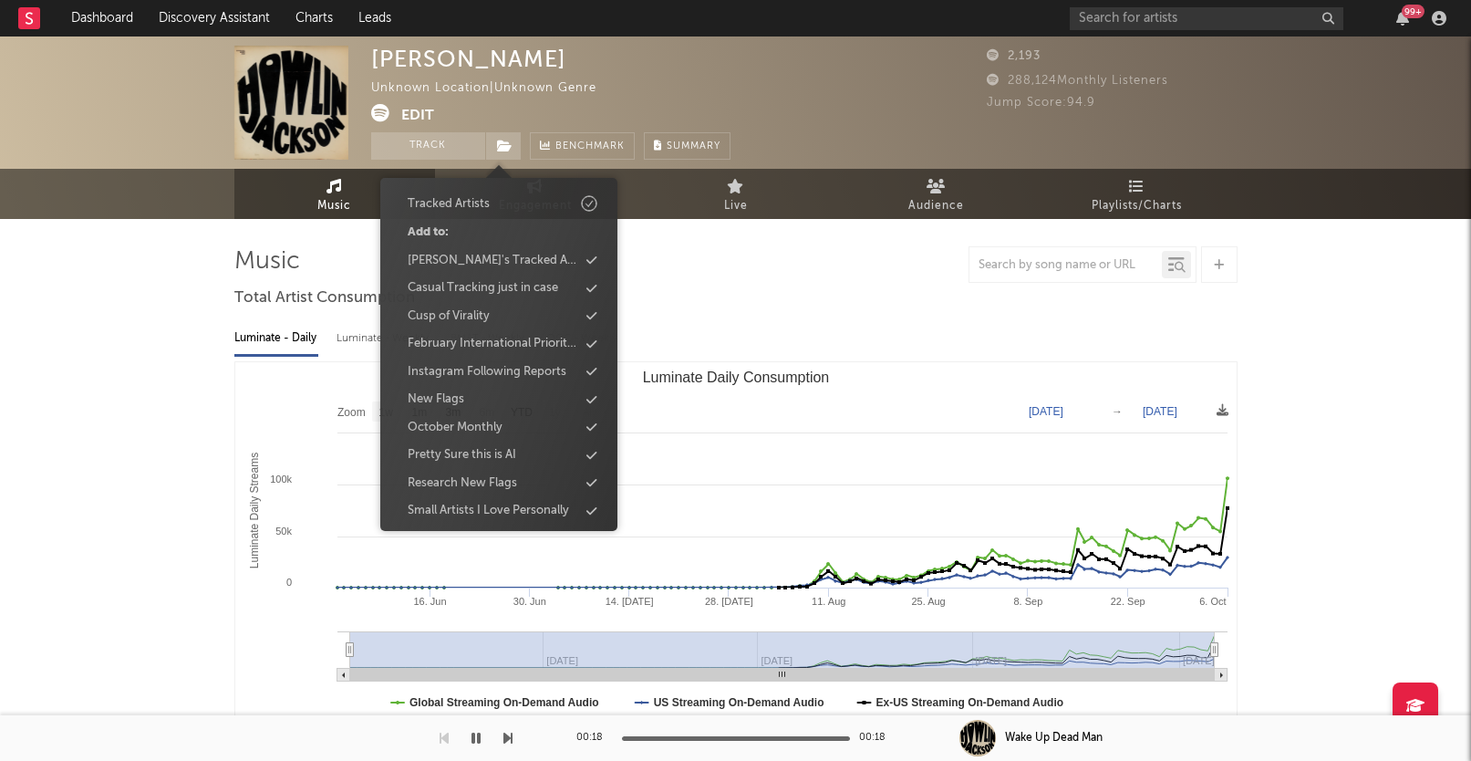
scroll to position [90, 0]
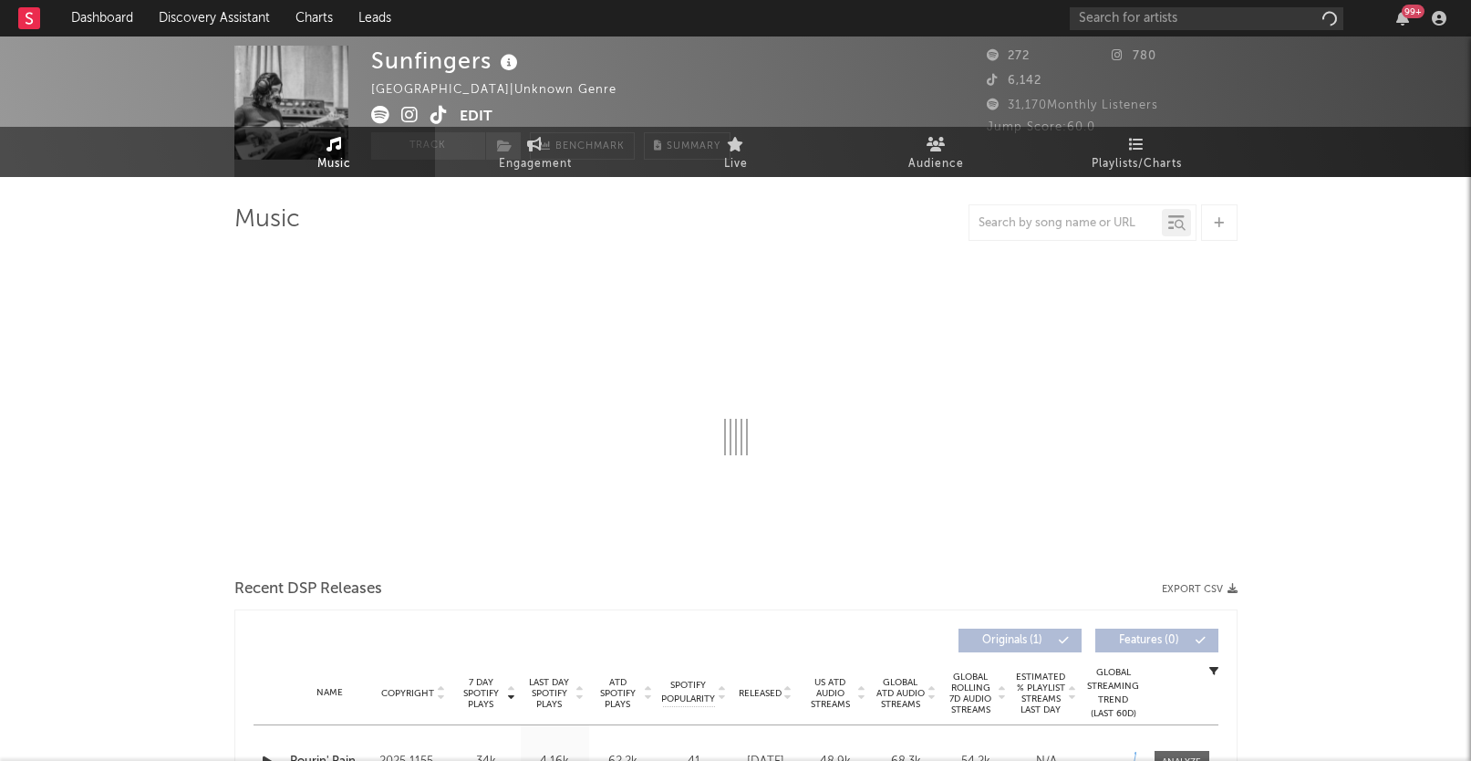
select select "1w"
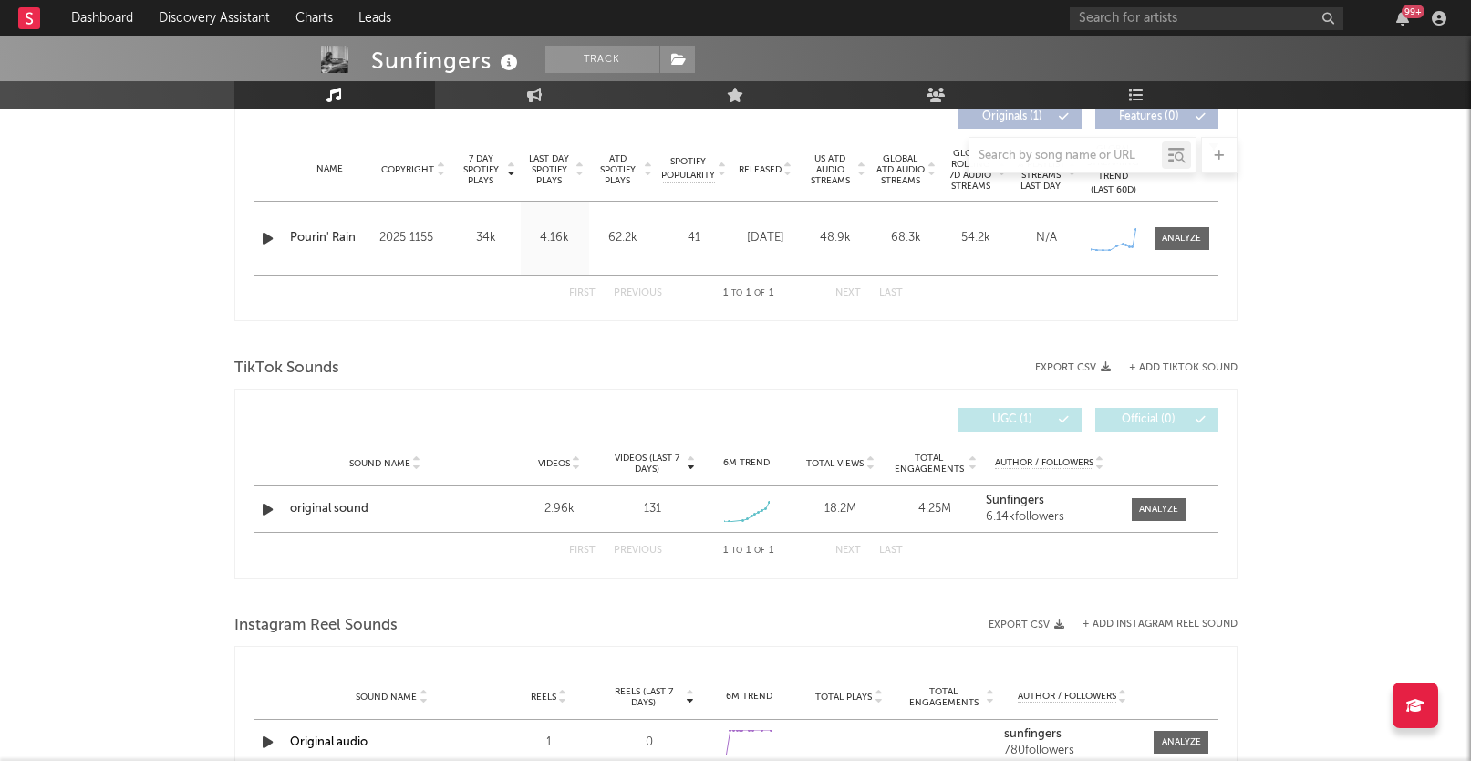
scroll to position [730, 0]
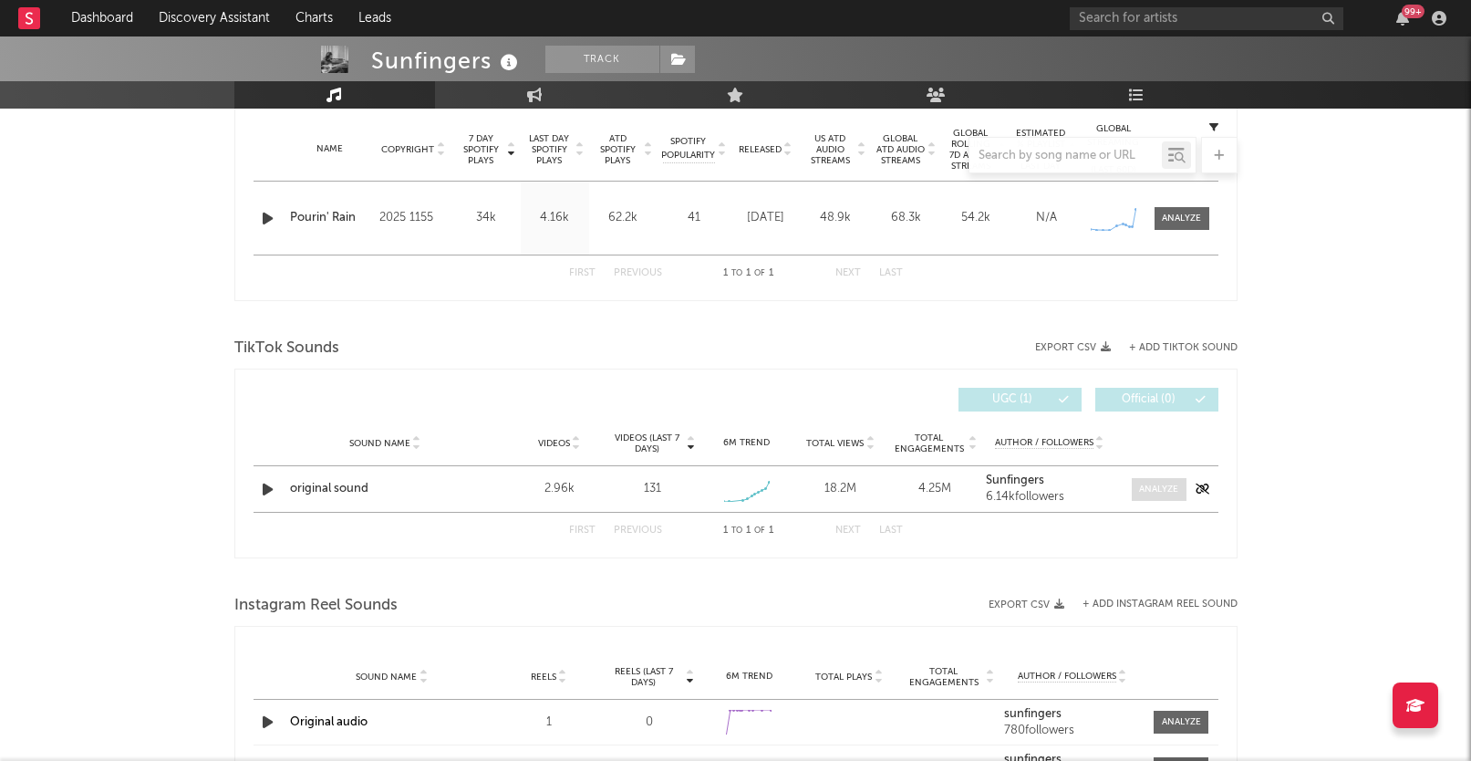
click at [1143, 495] on span at bounding box center [1159, 489] width 55 height 23
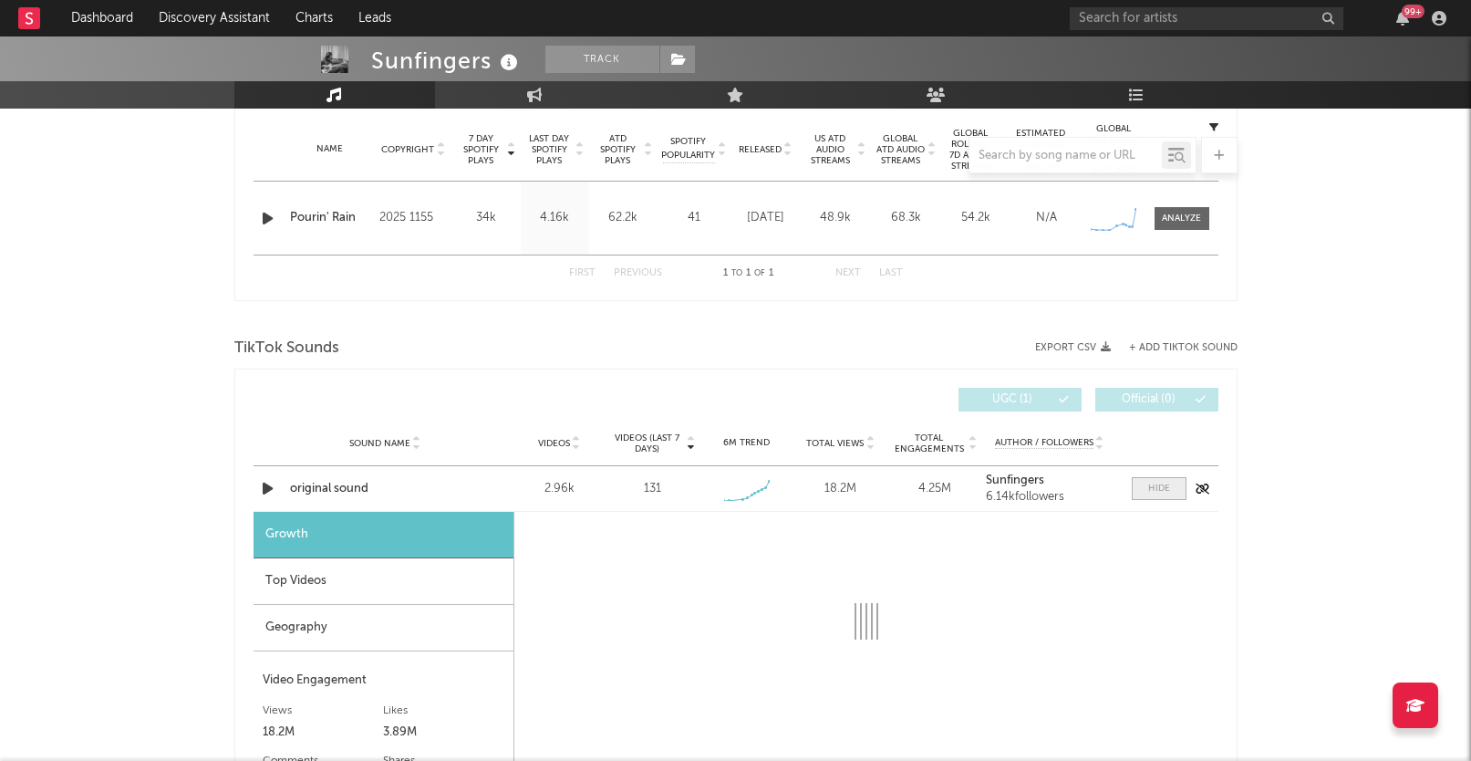
scroll to position [1024, 0]
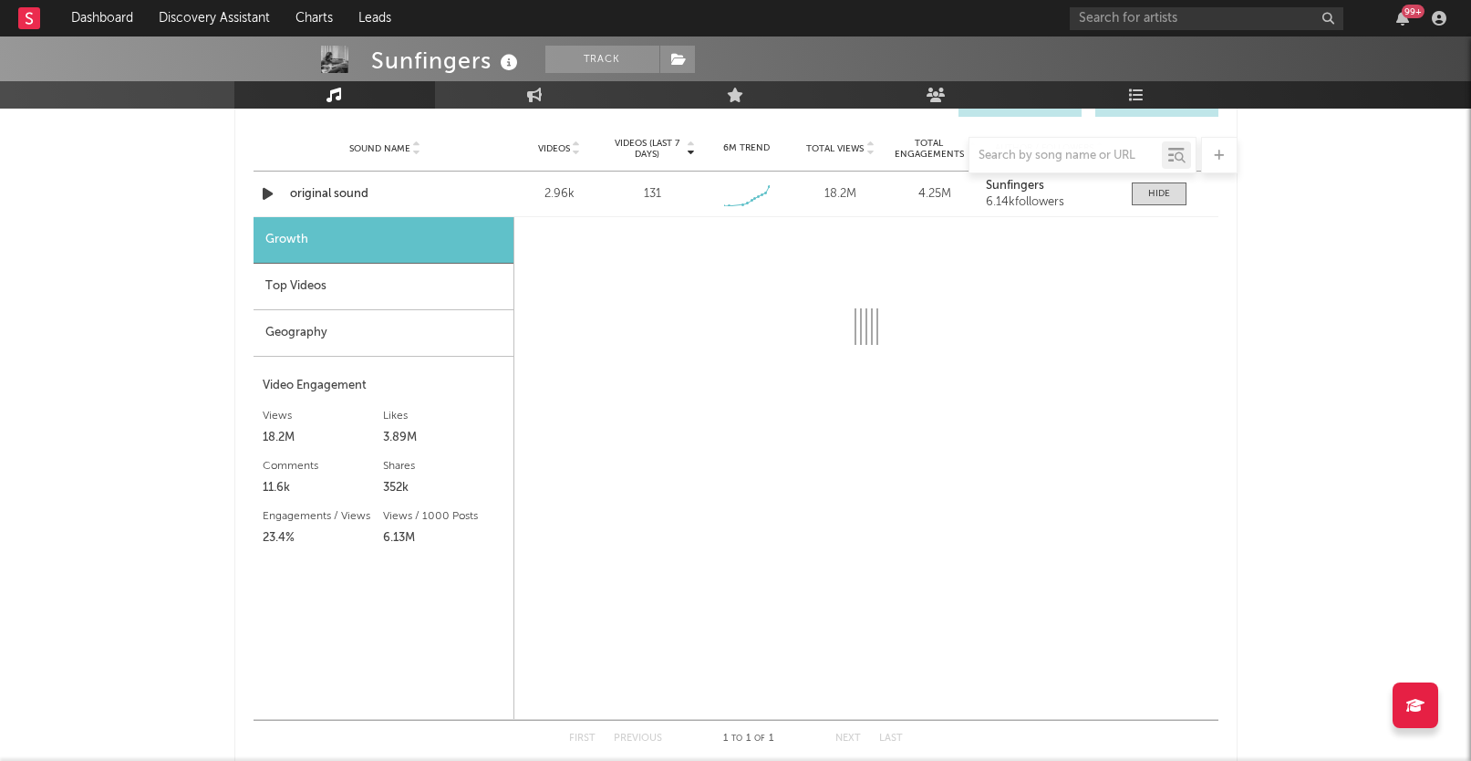
select select "1w"
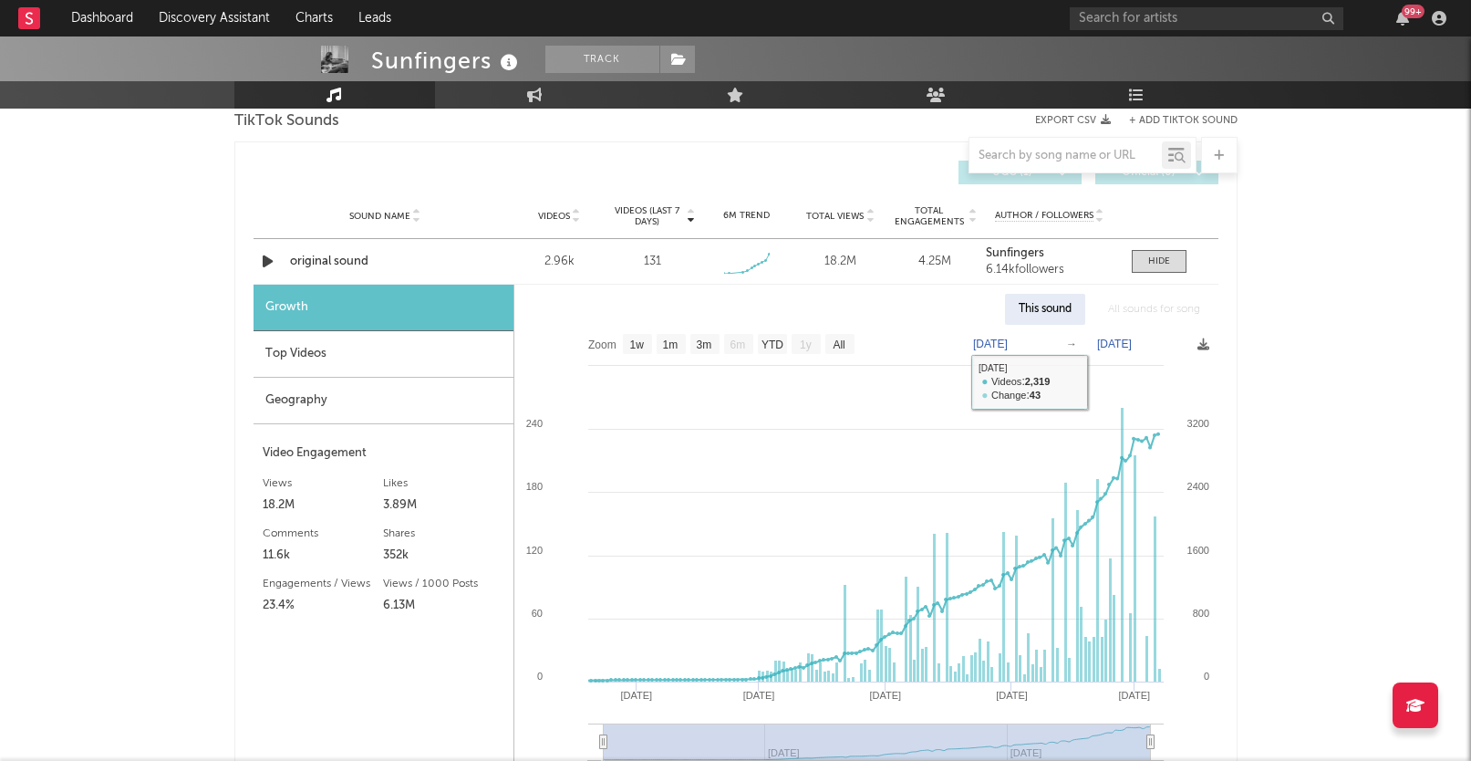
scroll to position [880, 0]
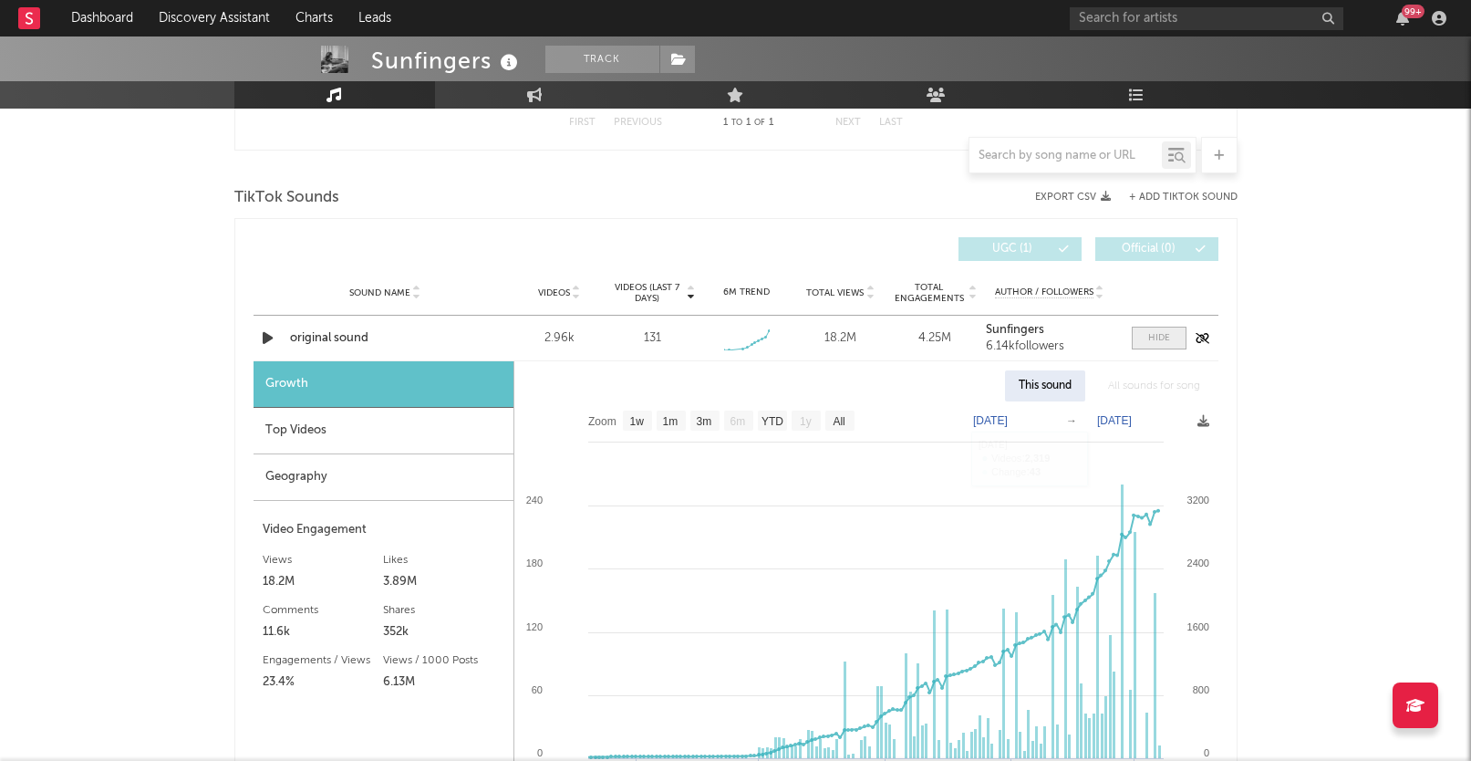
click at [1148, 343] on div at bounding box center [1159, 338] width 22 height 14
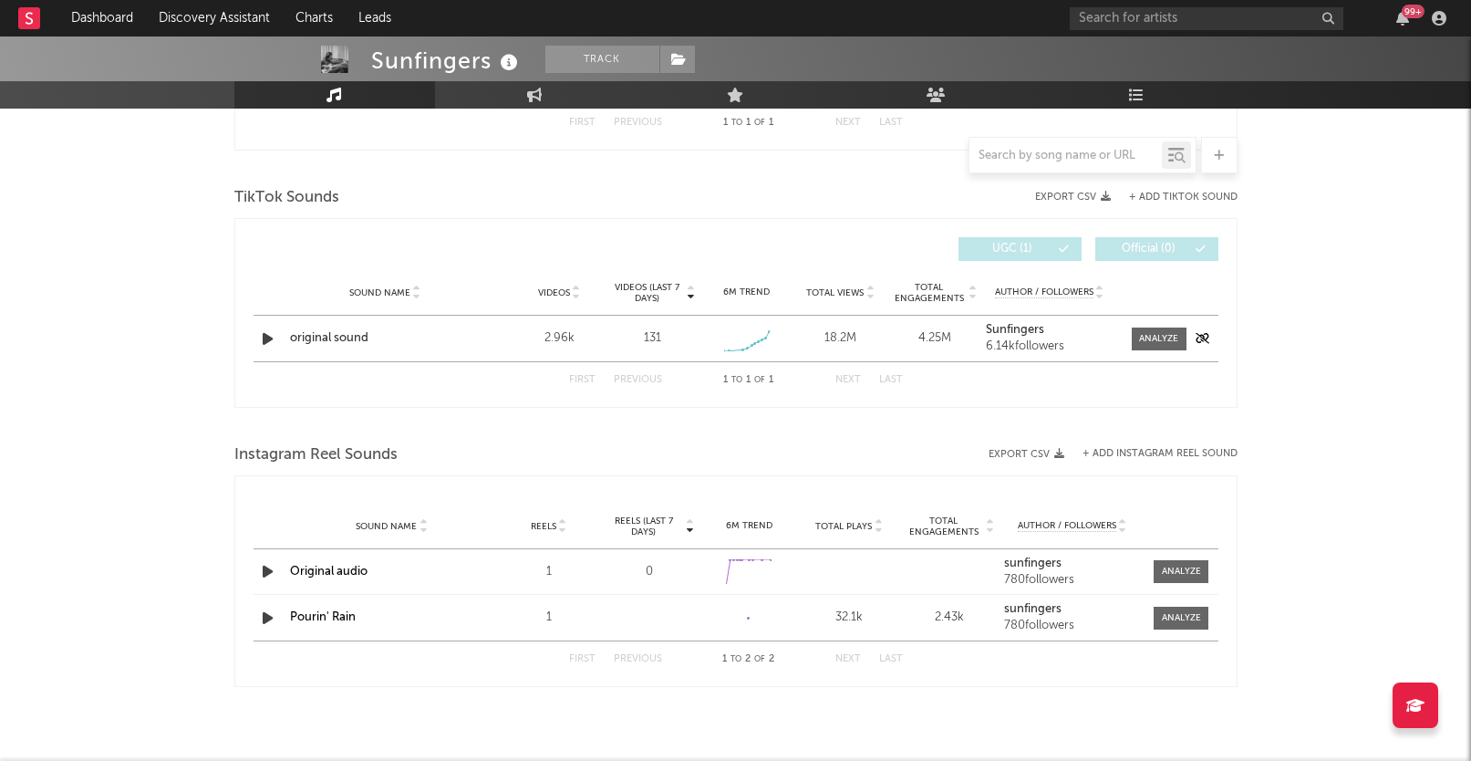
scroll to position [0, 0]
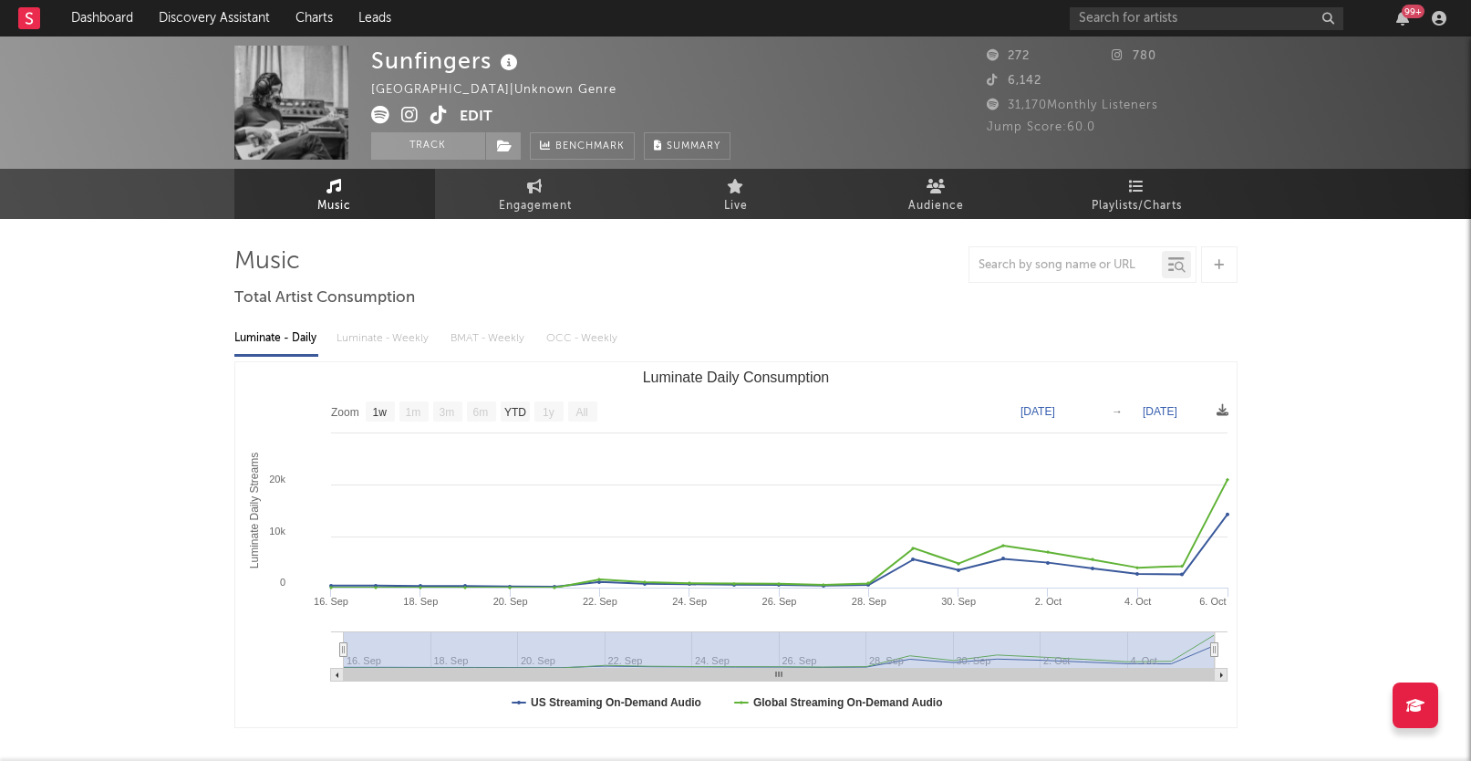
click at [431, 118] on icon at bounding box center [438, 115] width 17 height 18
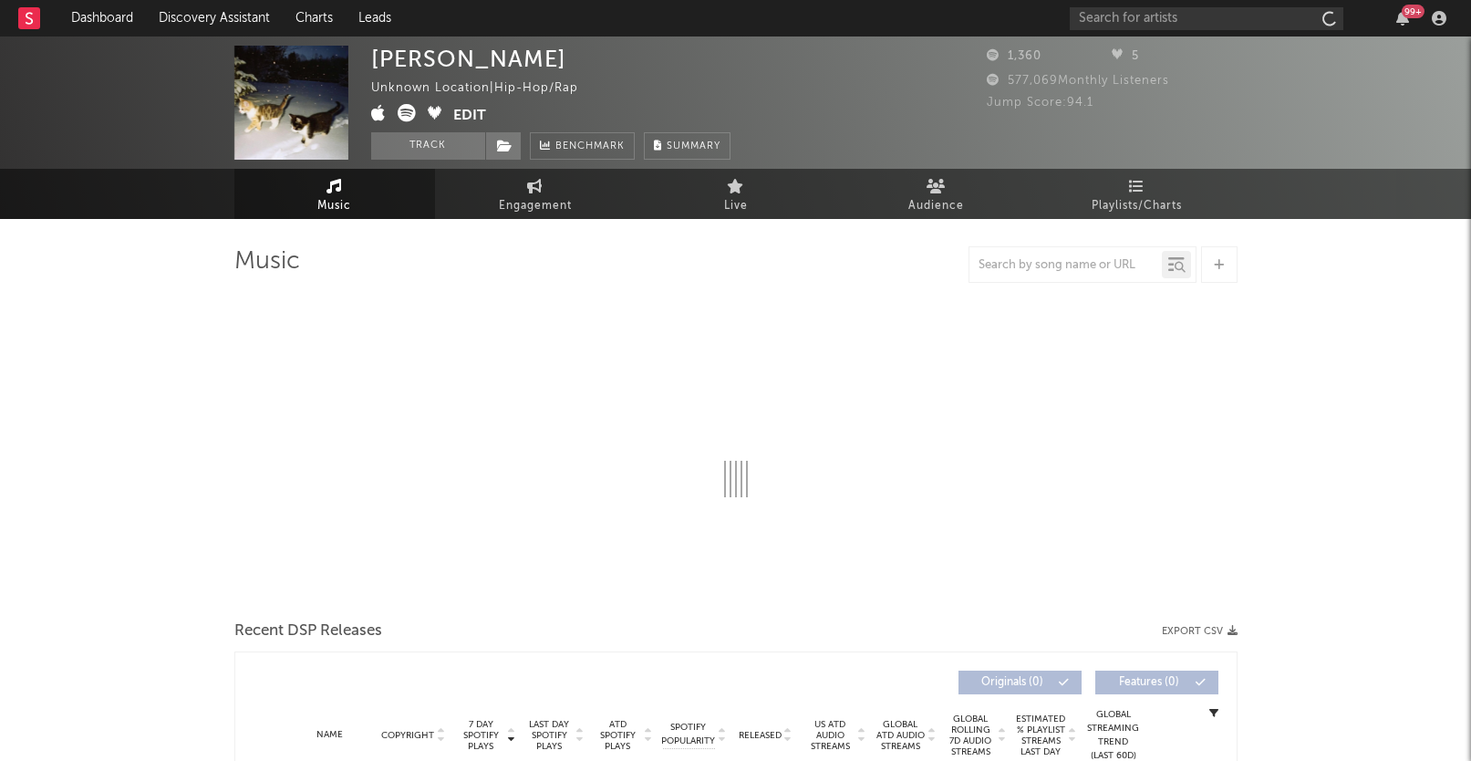
select select "1w"
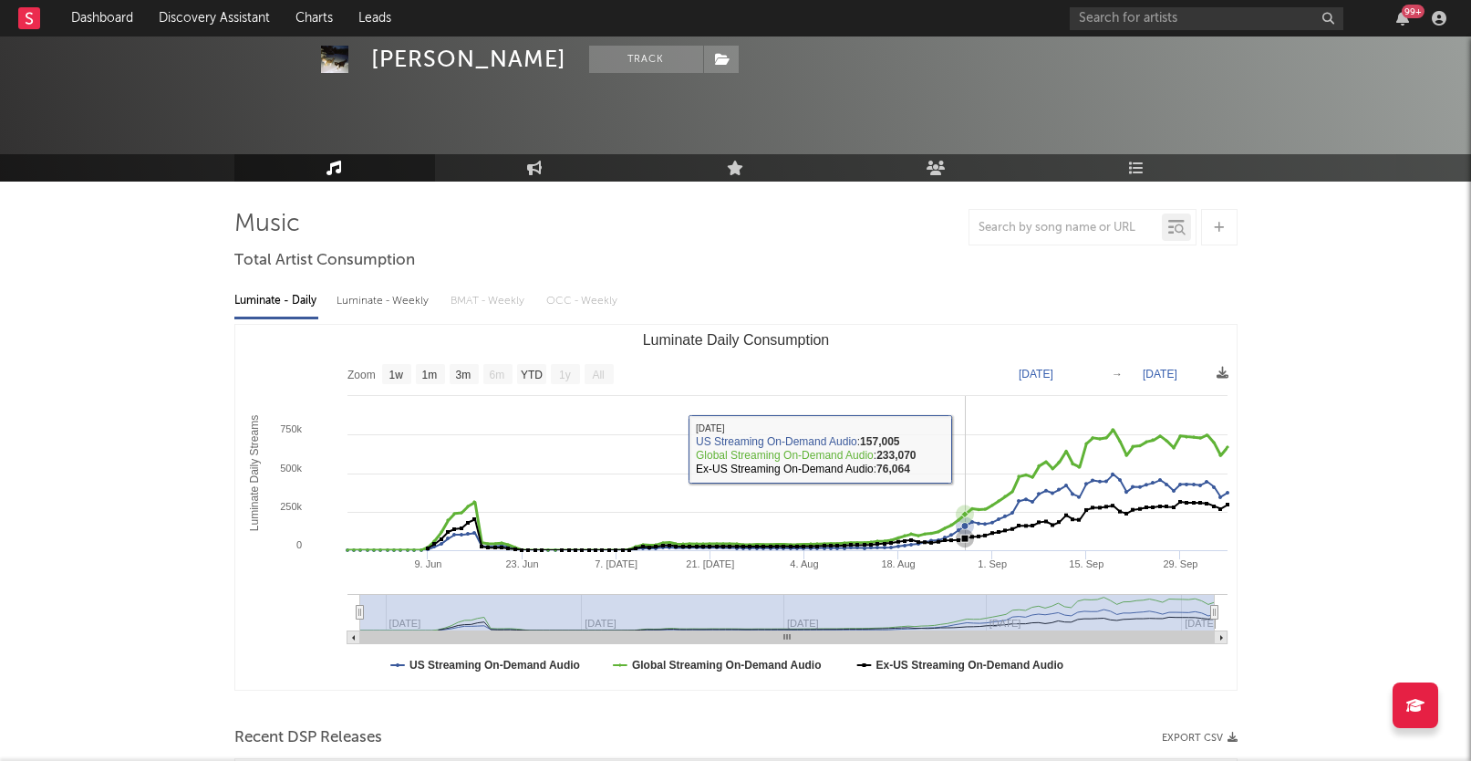
scroll to position [648, 0]
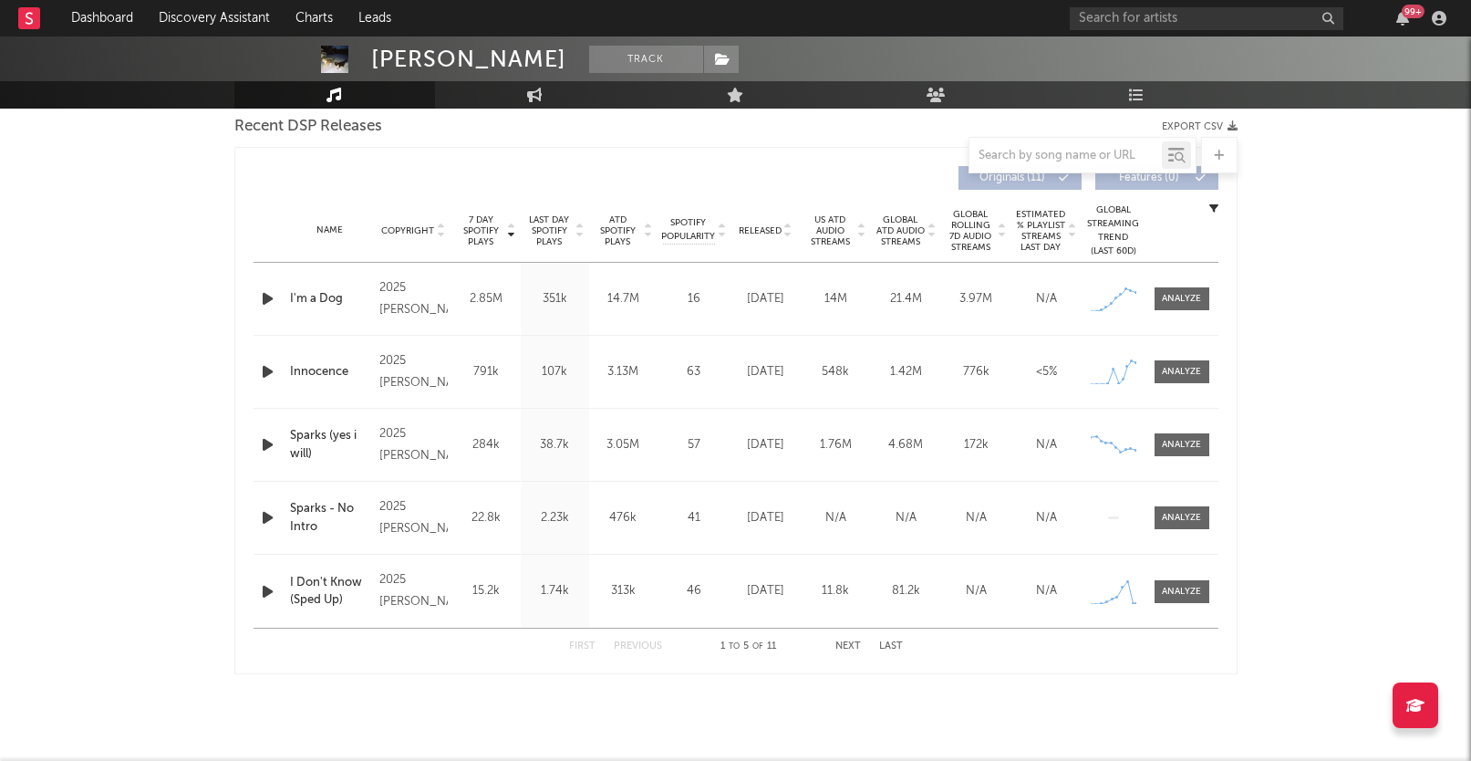
click at [260, 295] on icon "button" at bounding box center [267, 298] width 19 height 23
click at [263, 295] on icon "button" at bounding box center [266, 298] width 17 height 23
click at [265, 376] on icon "button" at bounding box center [267, 371] width 19 height 23
click at [265, 376] on icon "button" at bounding box center [266, 371] width 17 height 23
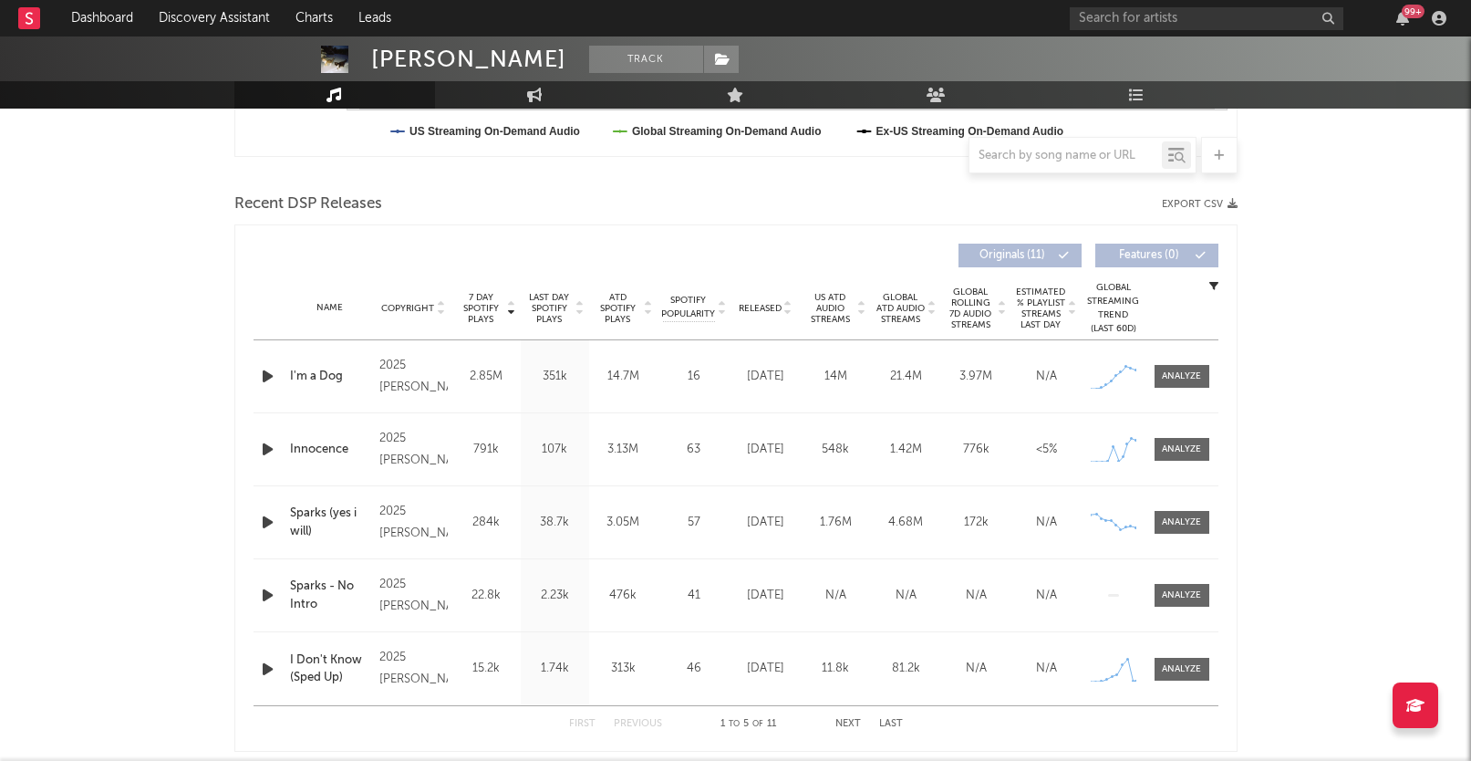
scroll to position [561, 0]
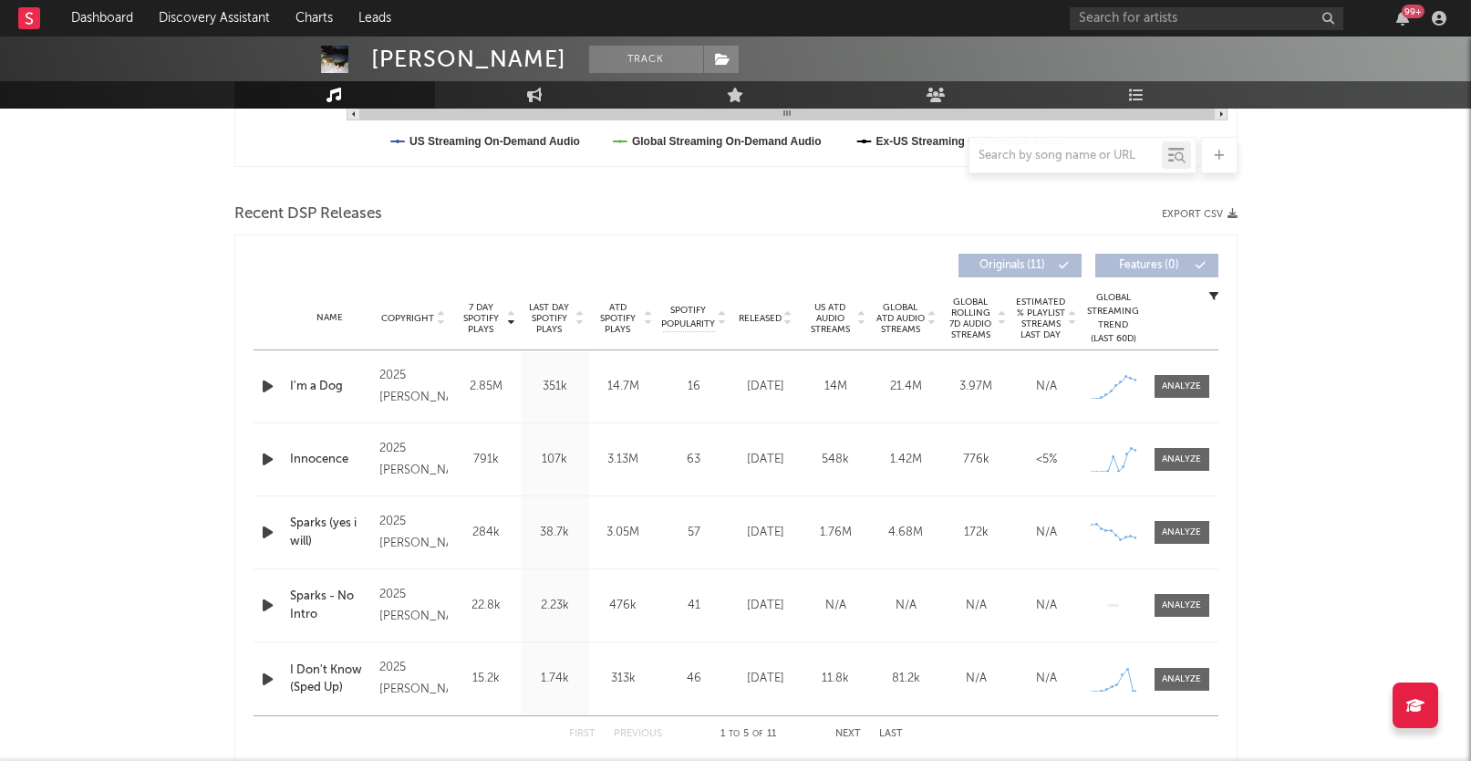
click at [260, 533] on icon "button" at bounding box center [267, 532] width 19 height 23
click at [269, 459] on icon "button" at bounding box center [267, 459] width 19 height 23
click at [269, 461] on icon "button" at bounding box center [266, 459] width 17 height 23
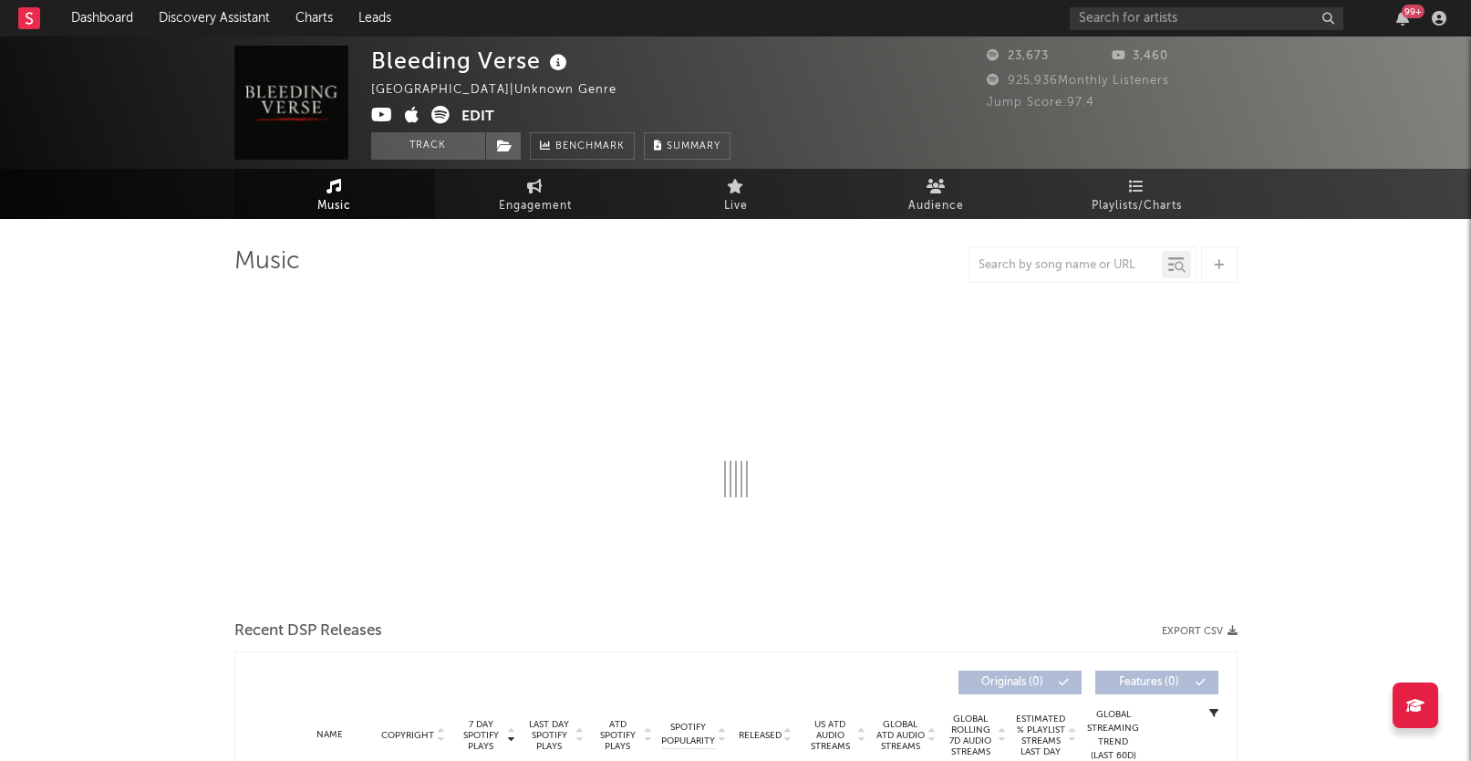
select select "1w"
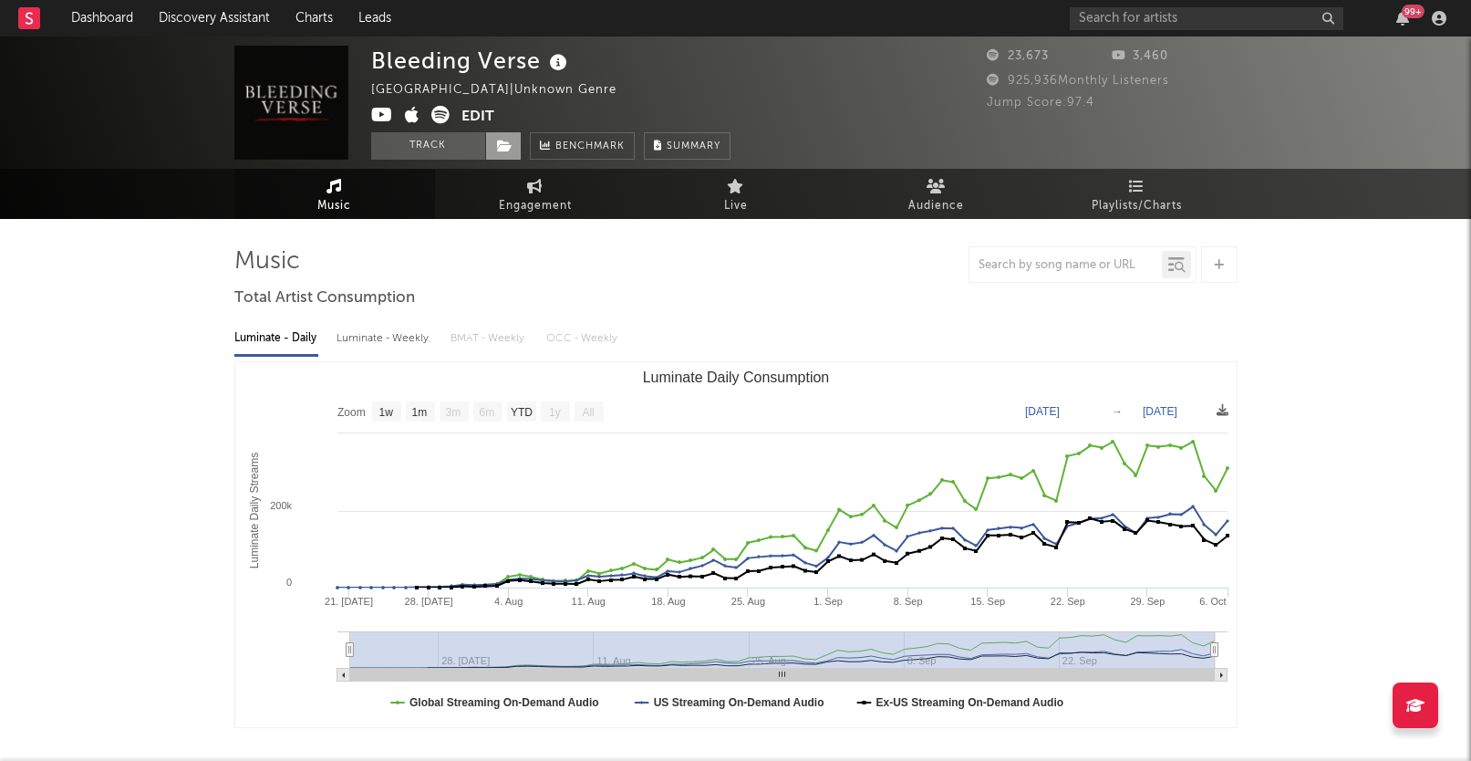
click at [513, 140] on span at bounding box center [503, 145] width 36 height 27
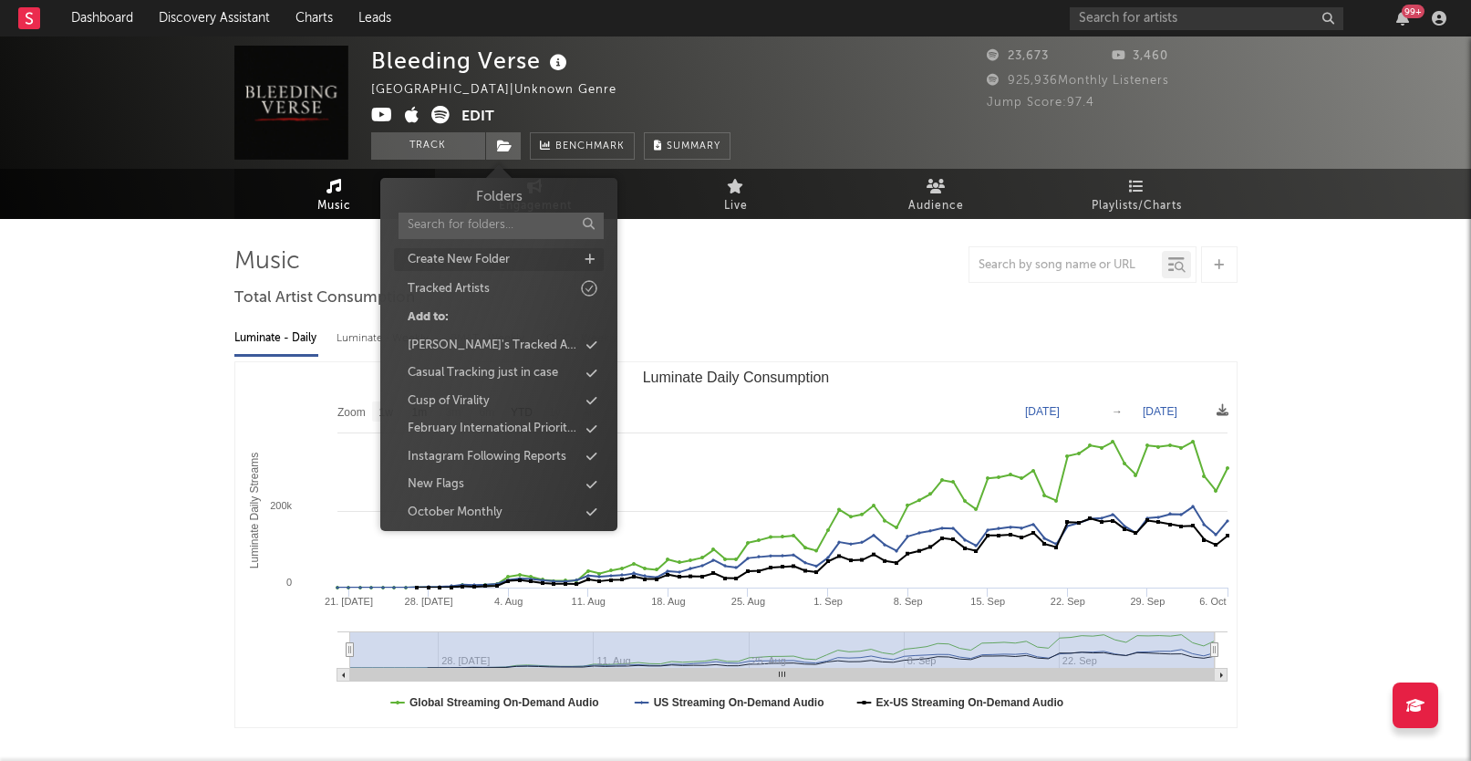
click at [491, 255] on div "Create New Folder" at bounding box center [459, 260] width 102 height 18
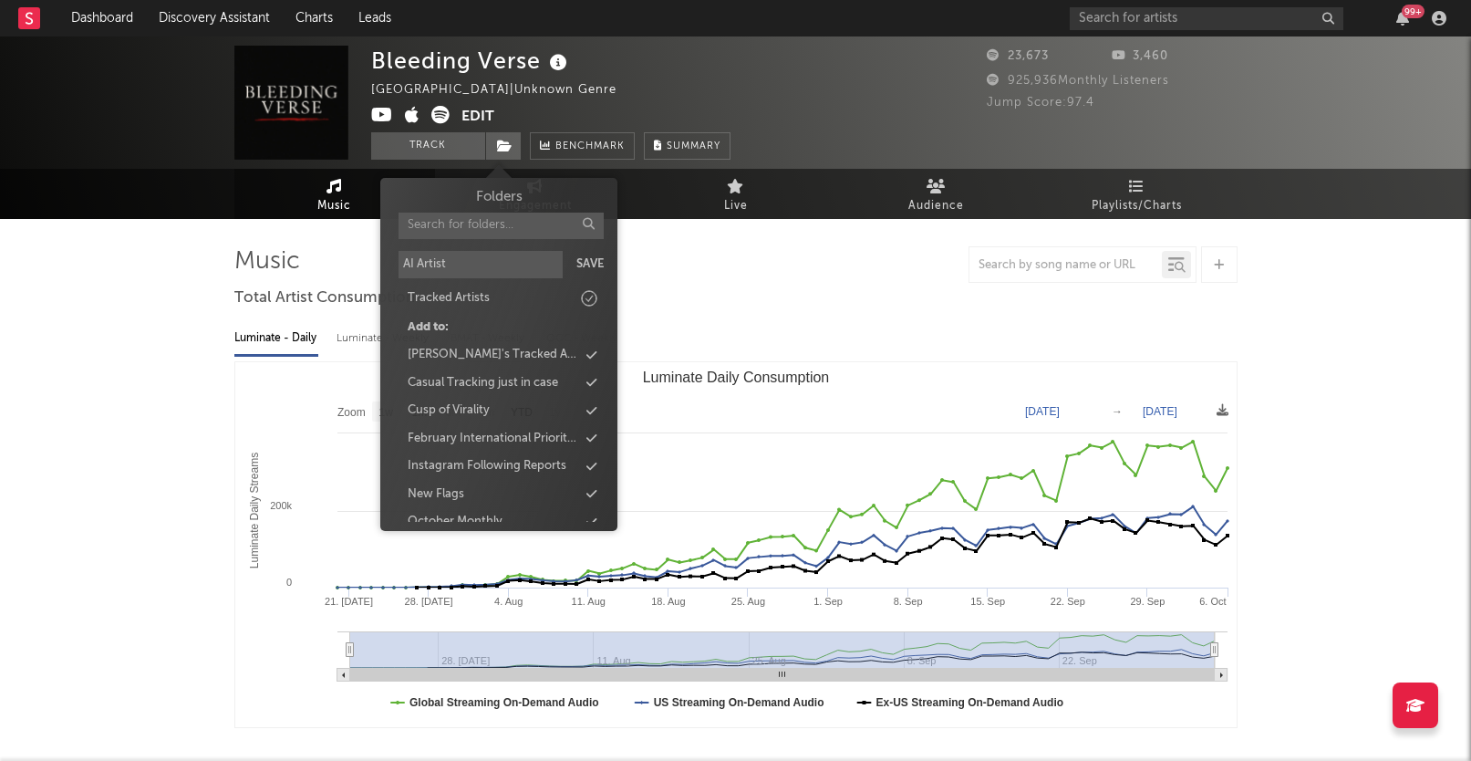
type input "AI Artists"
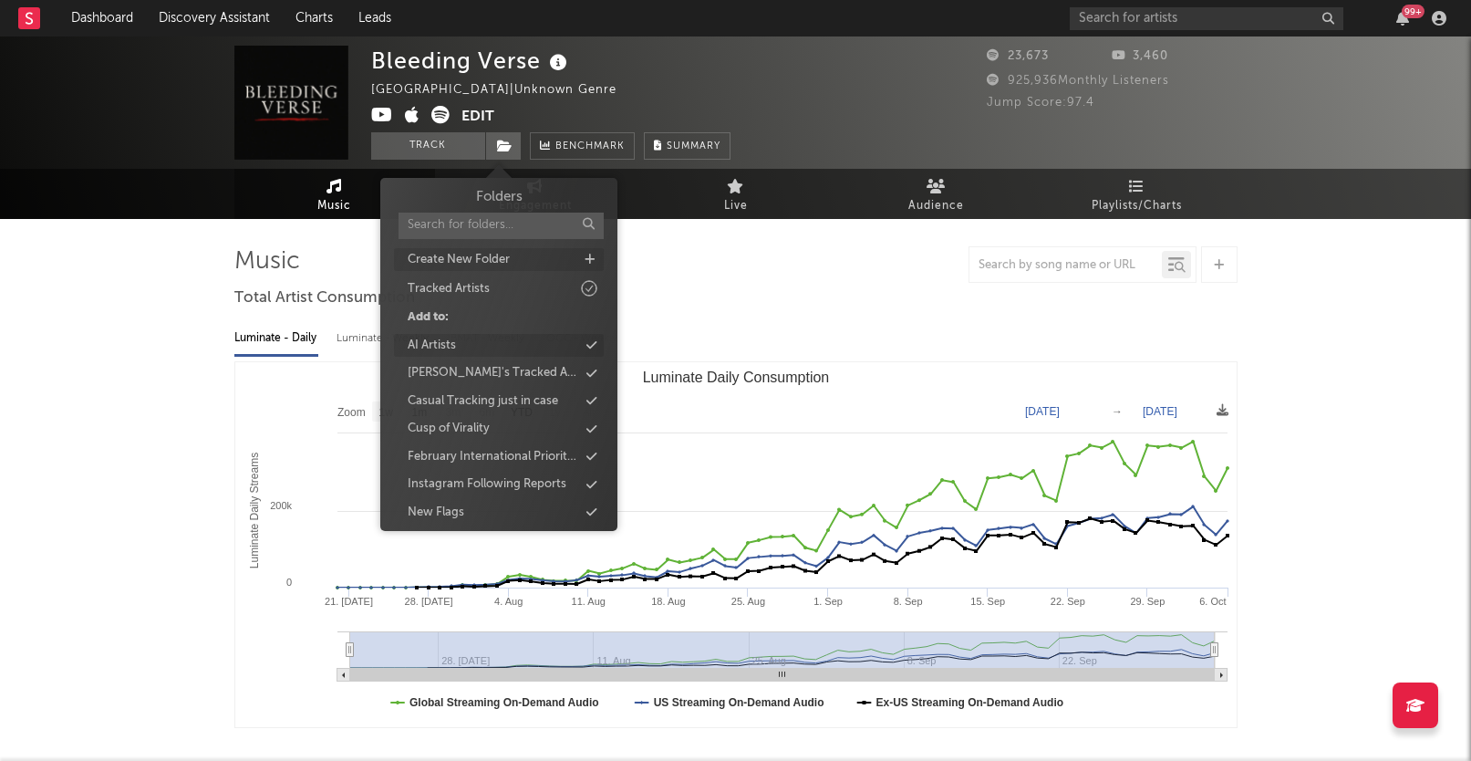
click at [509, 340] on div "AI Artists" at bounding box center [499, 346] width 210 height 24
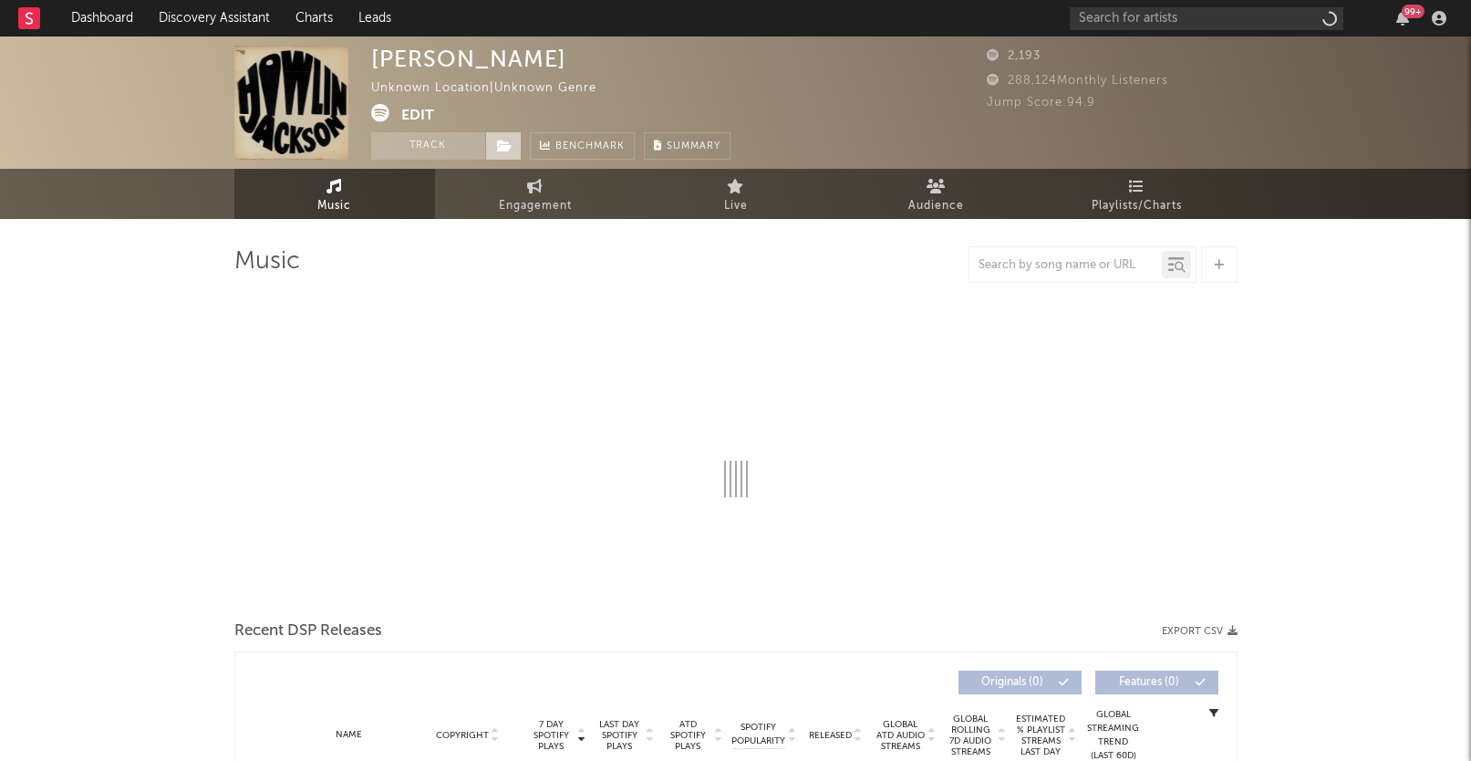
click at [509, 149] on icon at bounding box center [505, 146] width 16 height 13
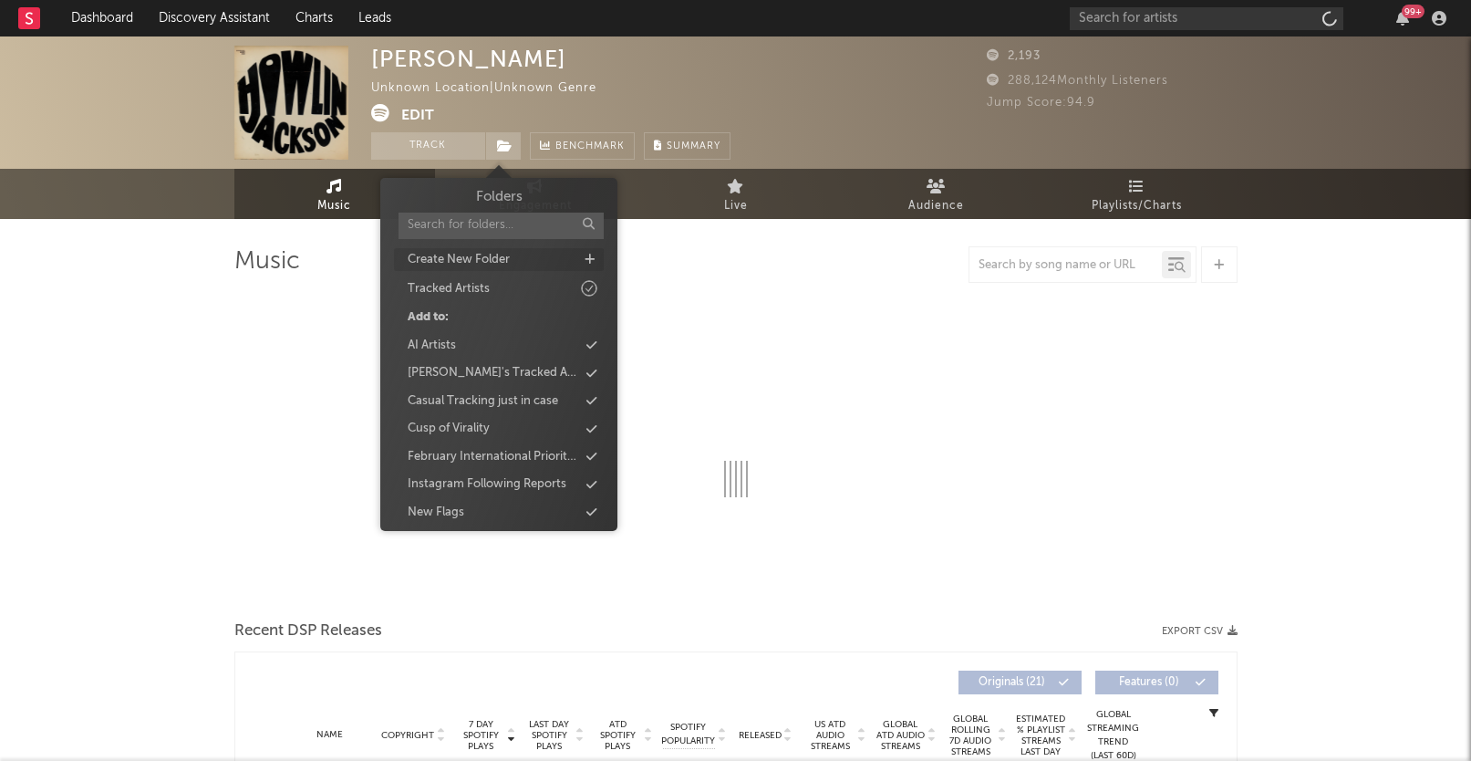
select select "1w"
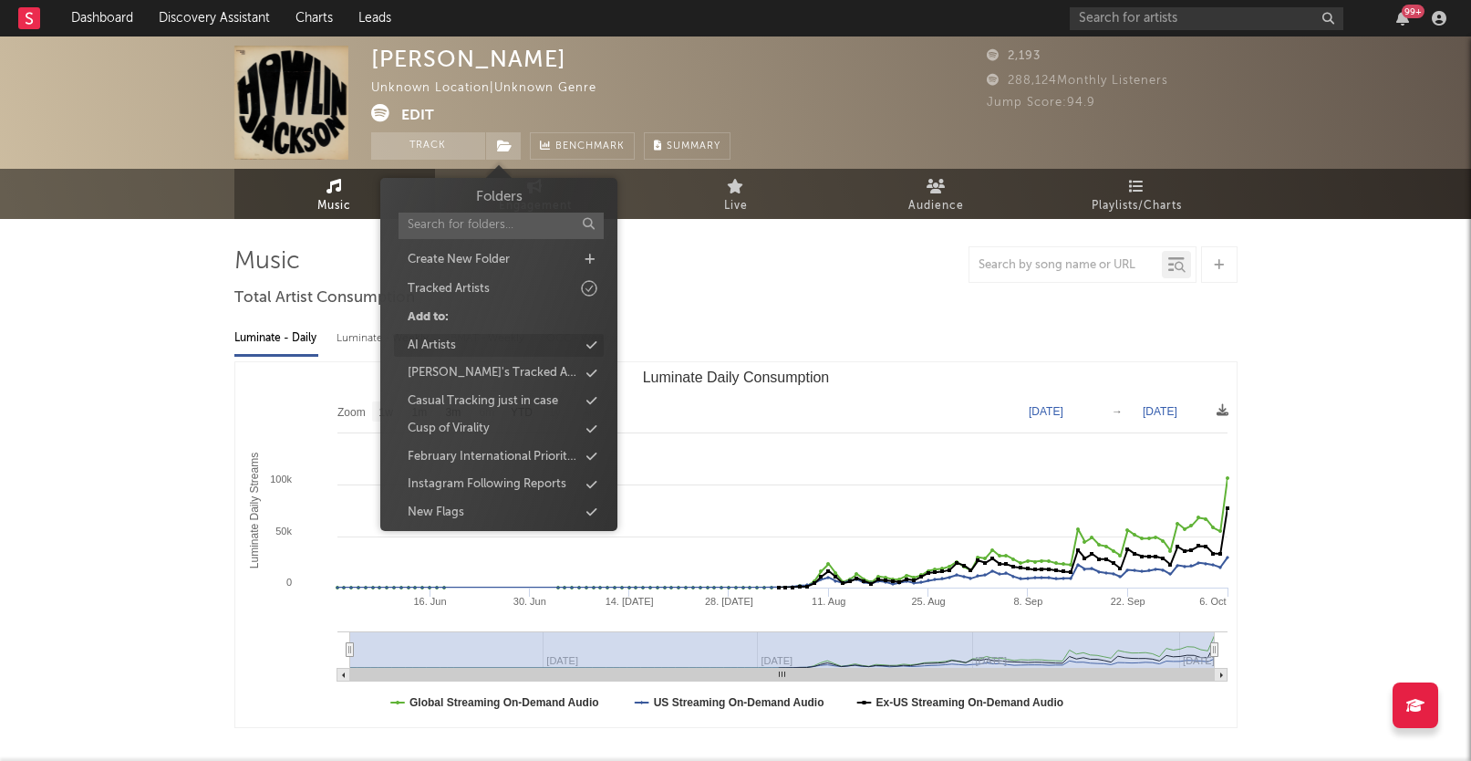
click at [470, 353] on div "AI Artists" at bounding box center [499, 346] width 210 height 24
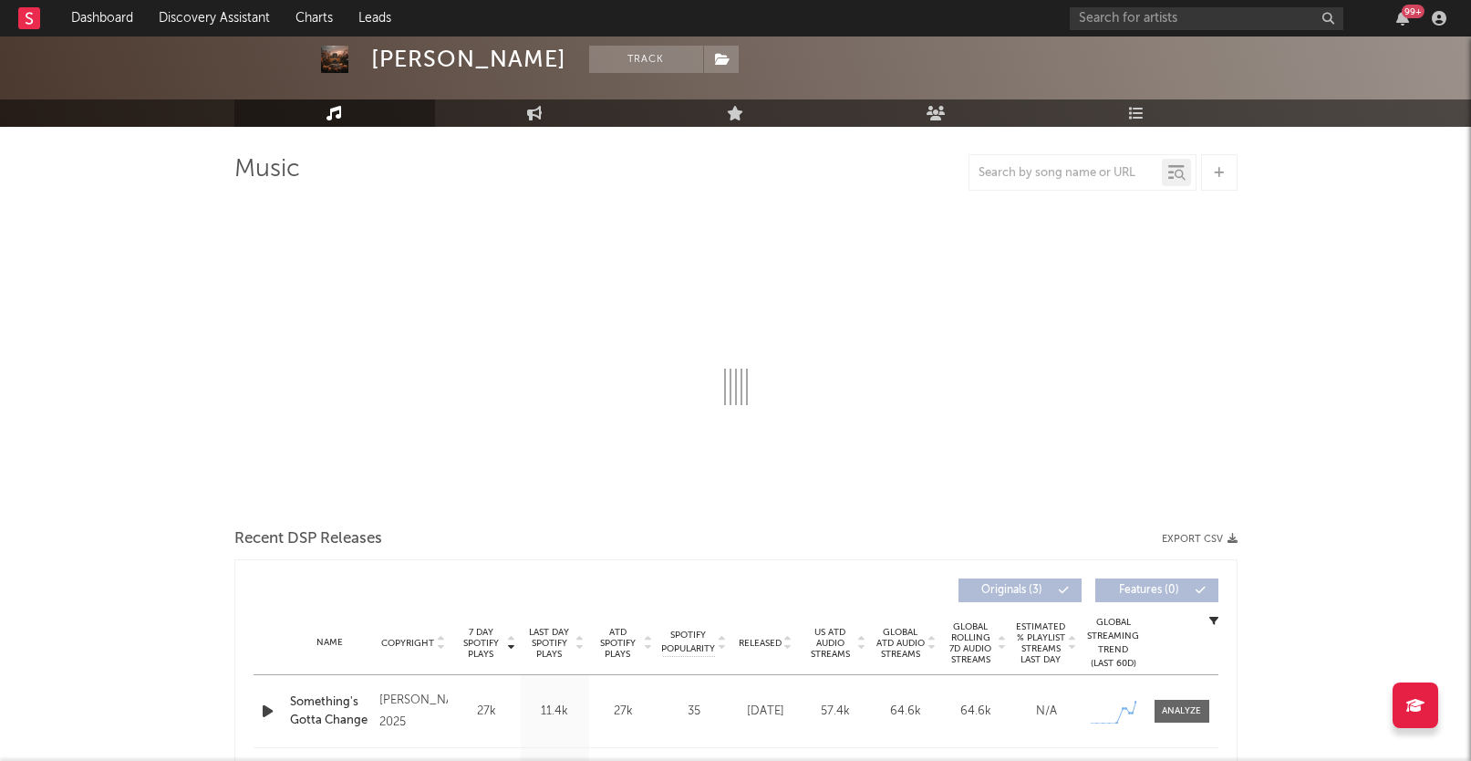
select select "1w"
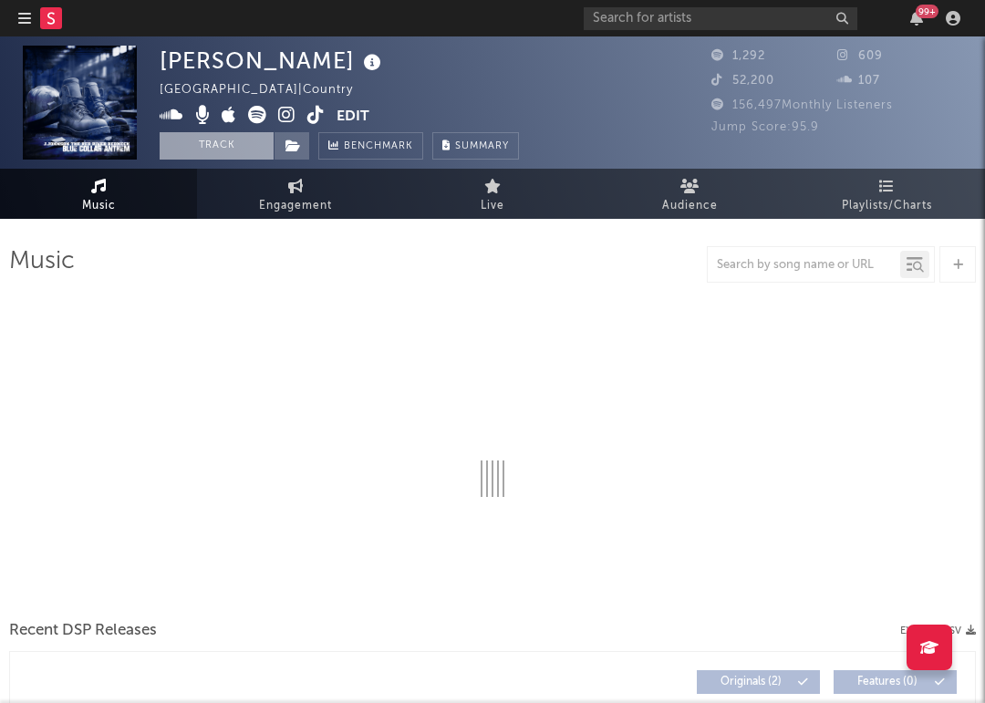
select select "6m"
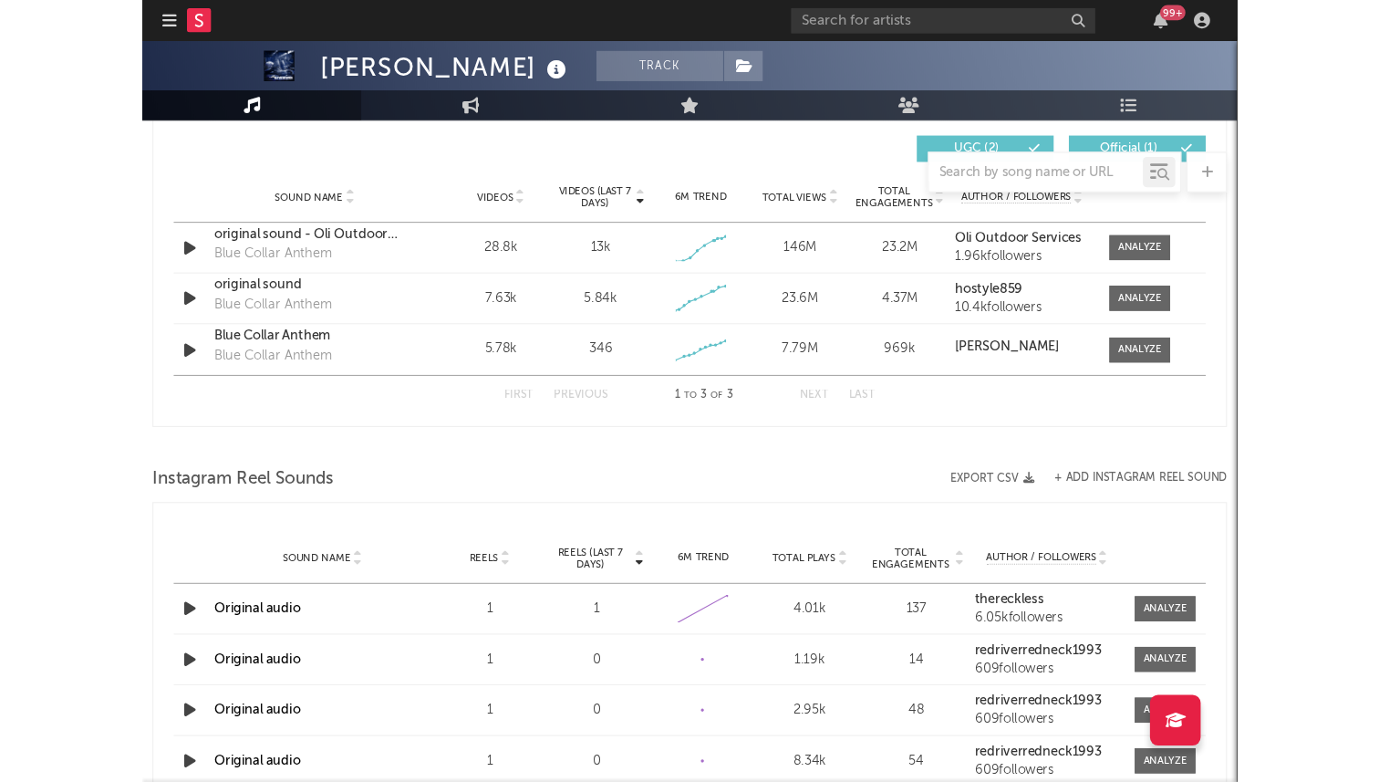
scroll to position [931, 0]
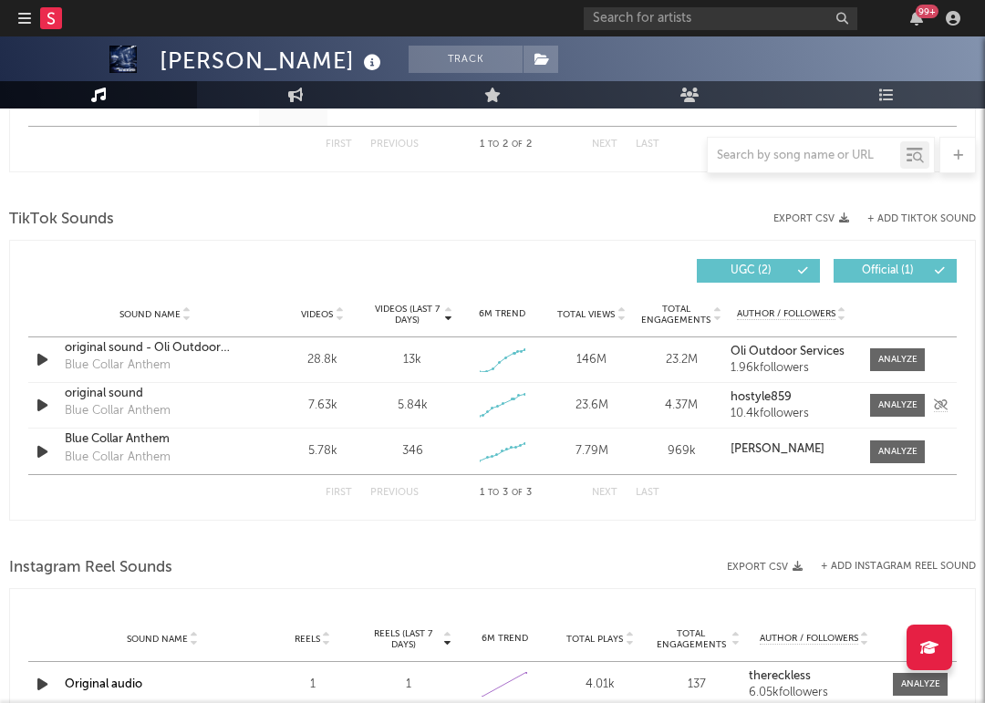
click at [115, 402] on div "Blue Collar Anthem" at bounding box center [118, 411] width 106 height 18
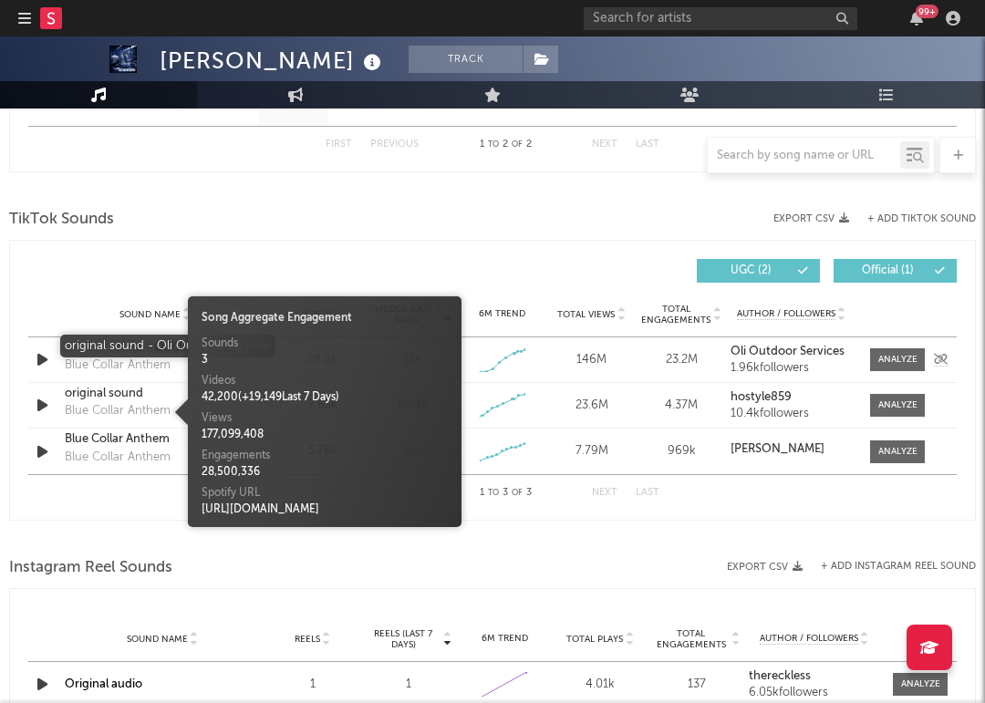
click at [118, 353] on div "original sound - Oli Outdoor Services" at bounding box center [155, 348] width 181 height 18
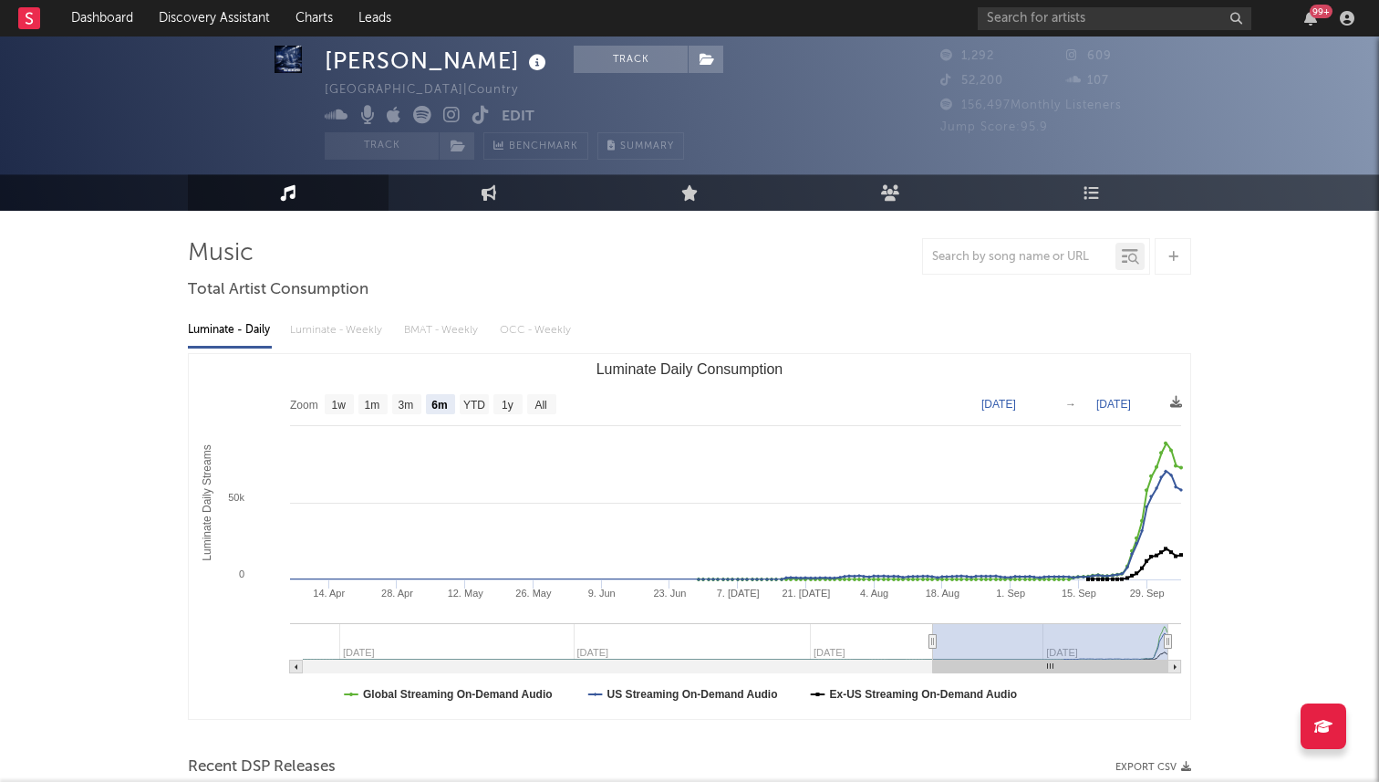
scroll to position [0, 0]
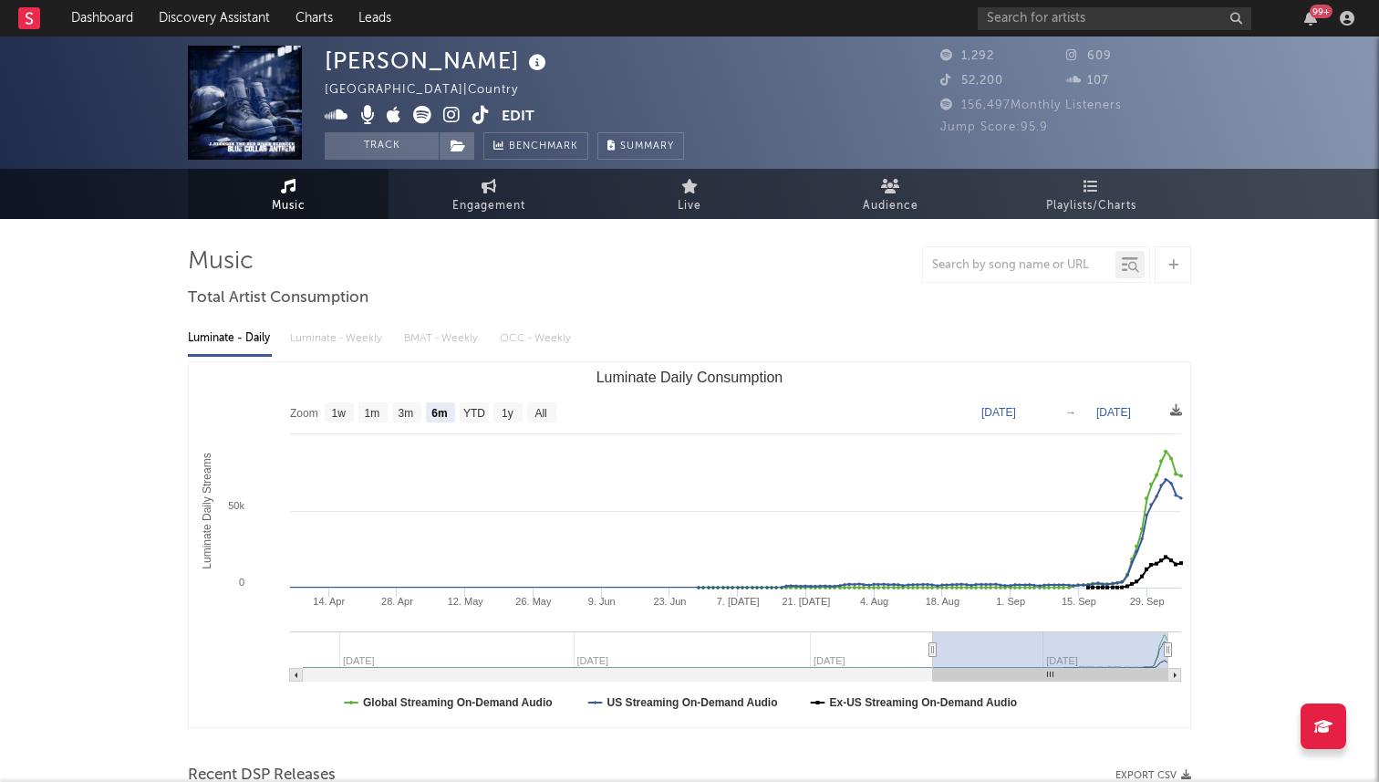
click at [483, 118] on icon at bounding box center [480, 115] width 17 height 18
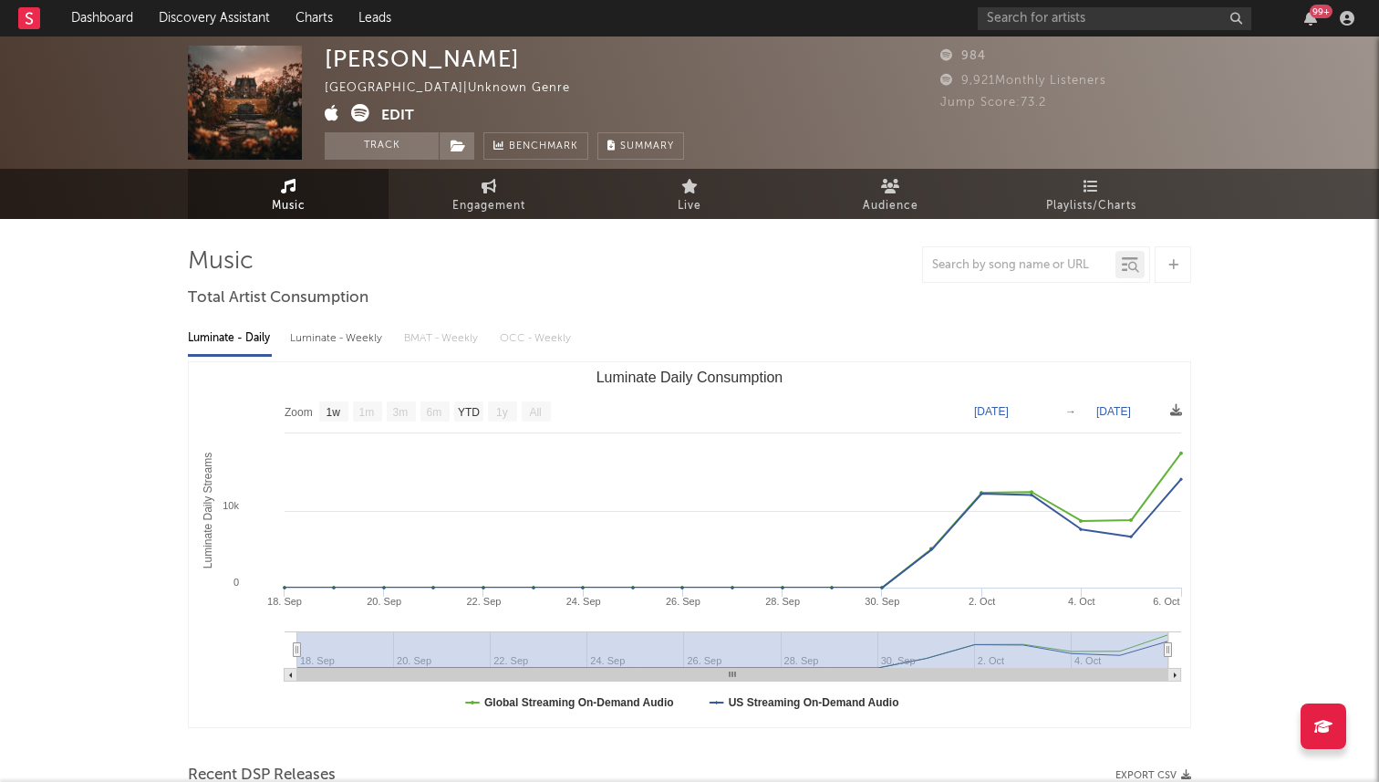
select select "1w"
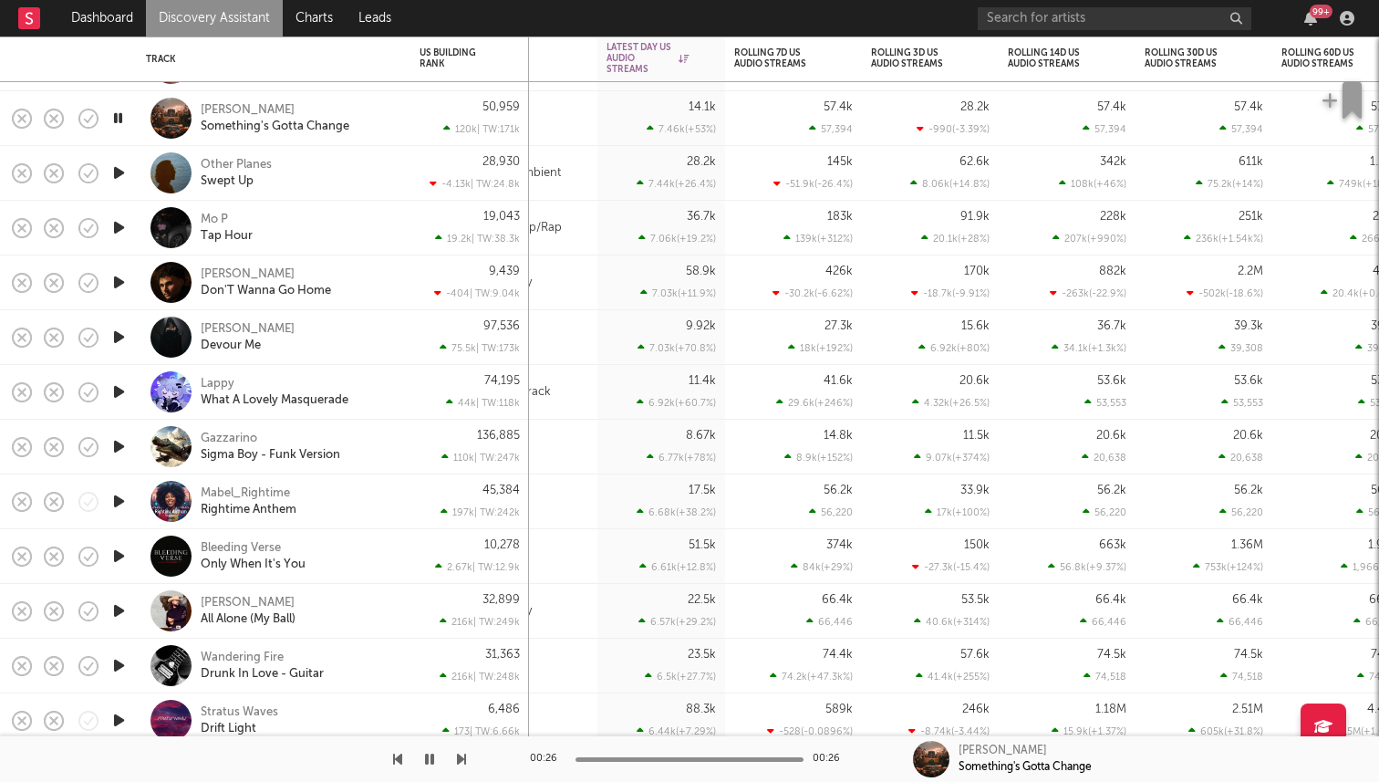
click at [113, 121] on icon "button" at bounding box center [117, 118] width 17 height 23
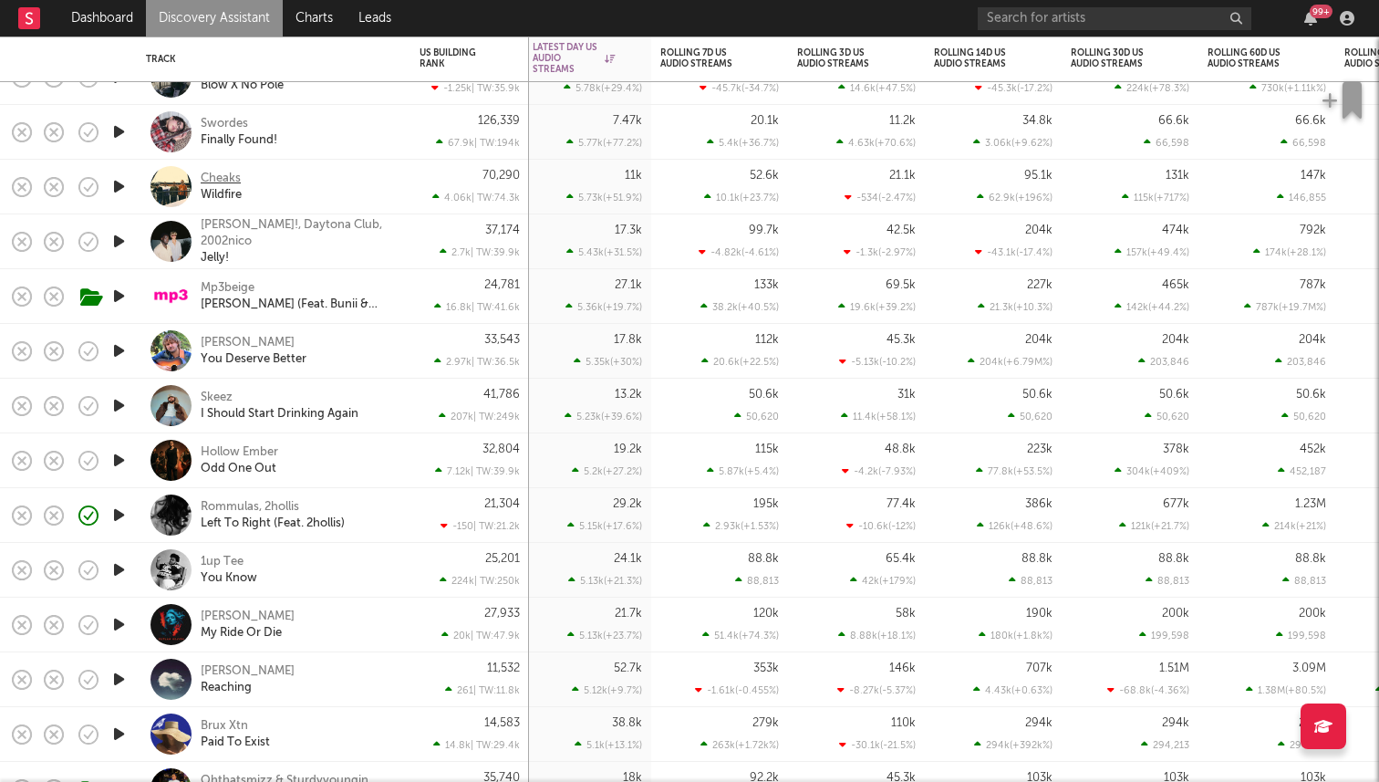
click at [216, 178] on div "Cheaks" at bounding box center [221, 179] width 40 height 16
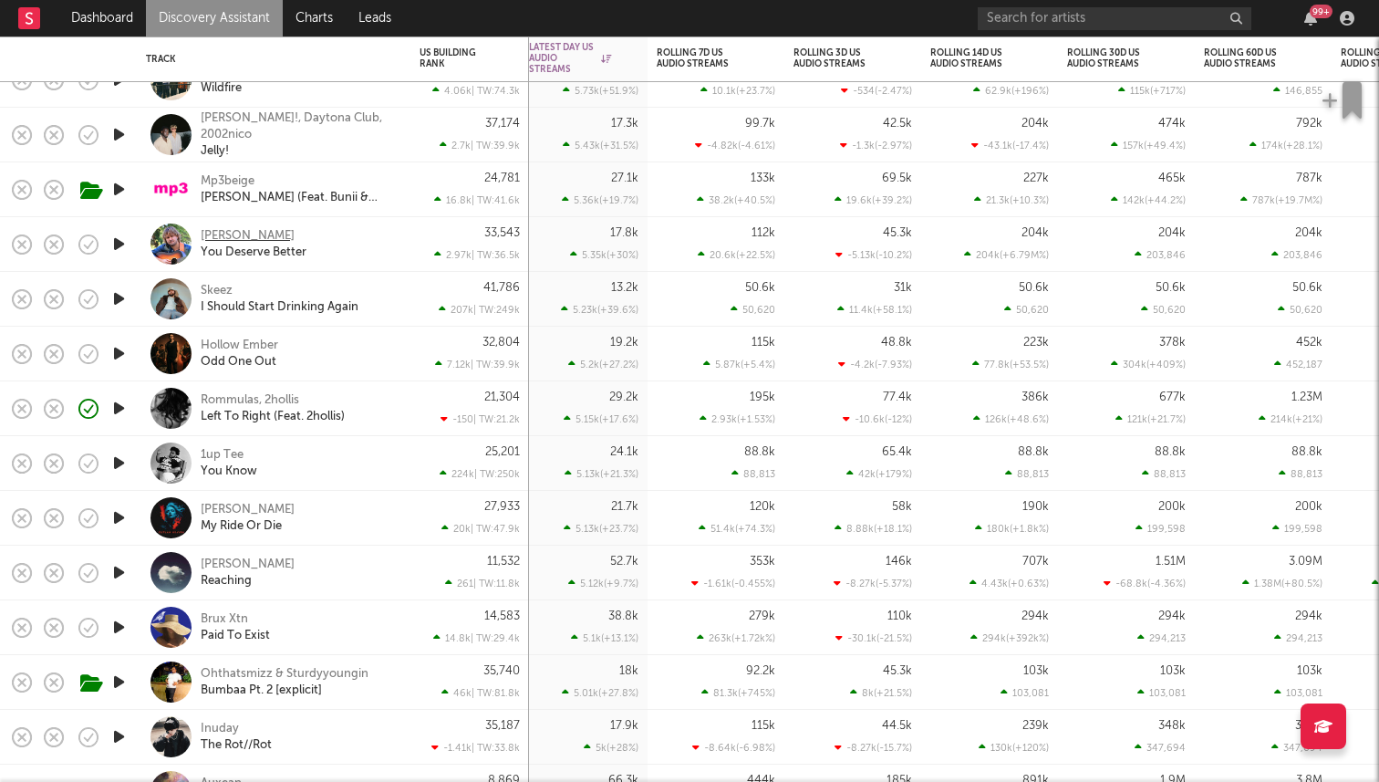
click at [233, 232] on div "Joe Jordan" at bounding box center [248, 236] width 94 height 16
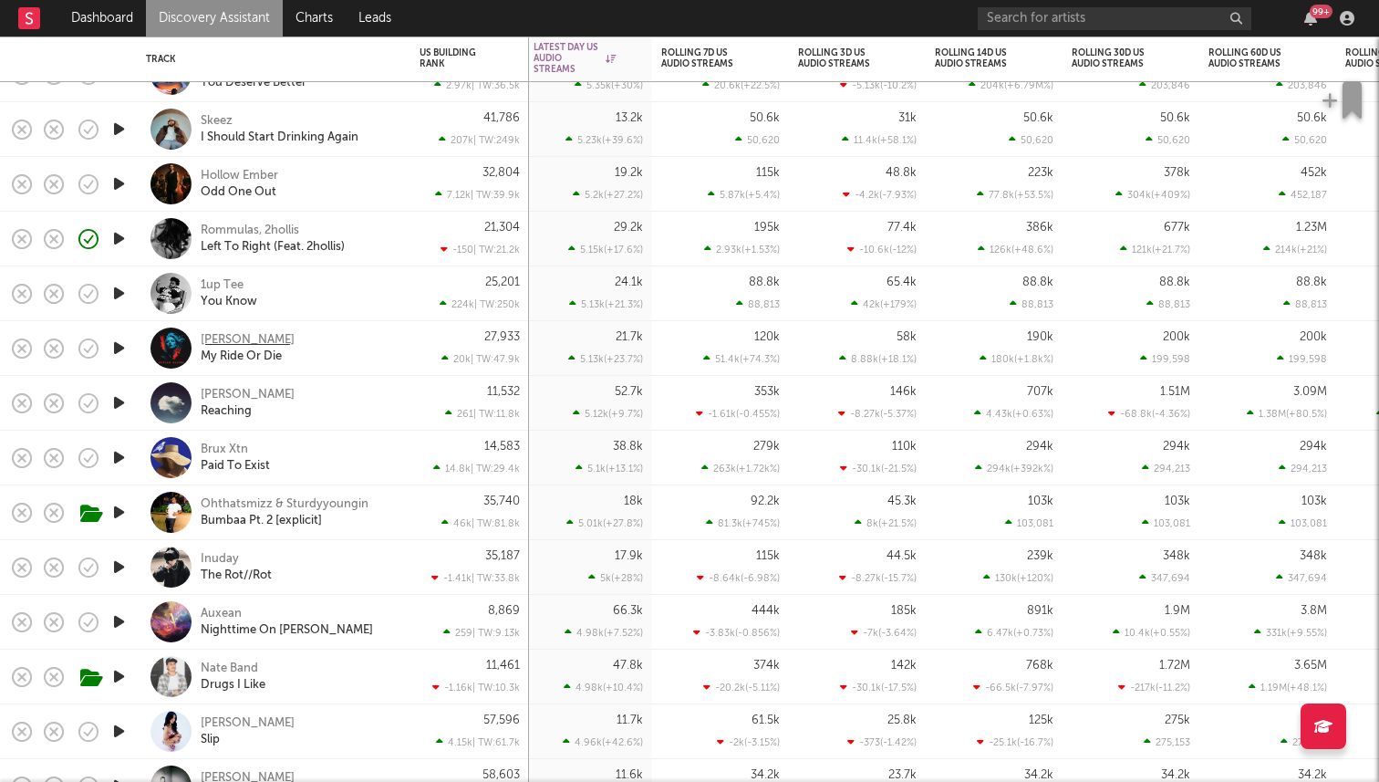
click at [232, 341] on div "Doc Raven" at bounding box center [248, 340] width 94 height 16
click at [216, 280] on div "1up Tee" at bounding box center [222, 285] width 43 height 16
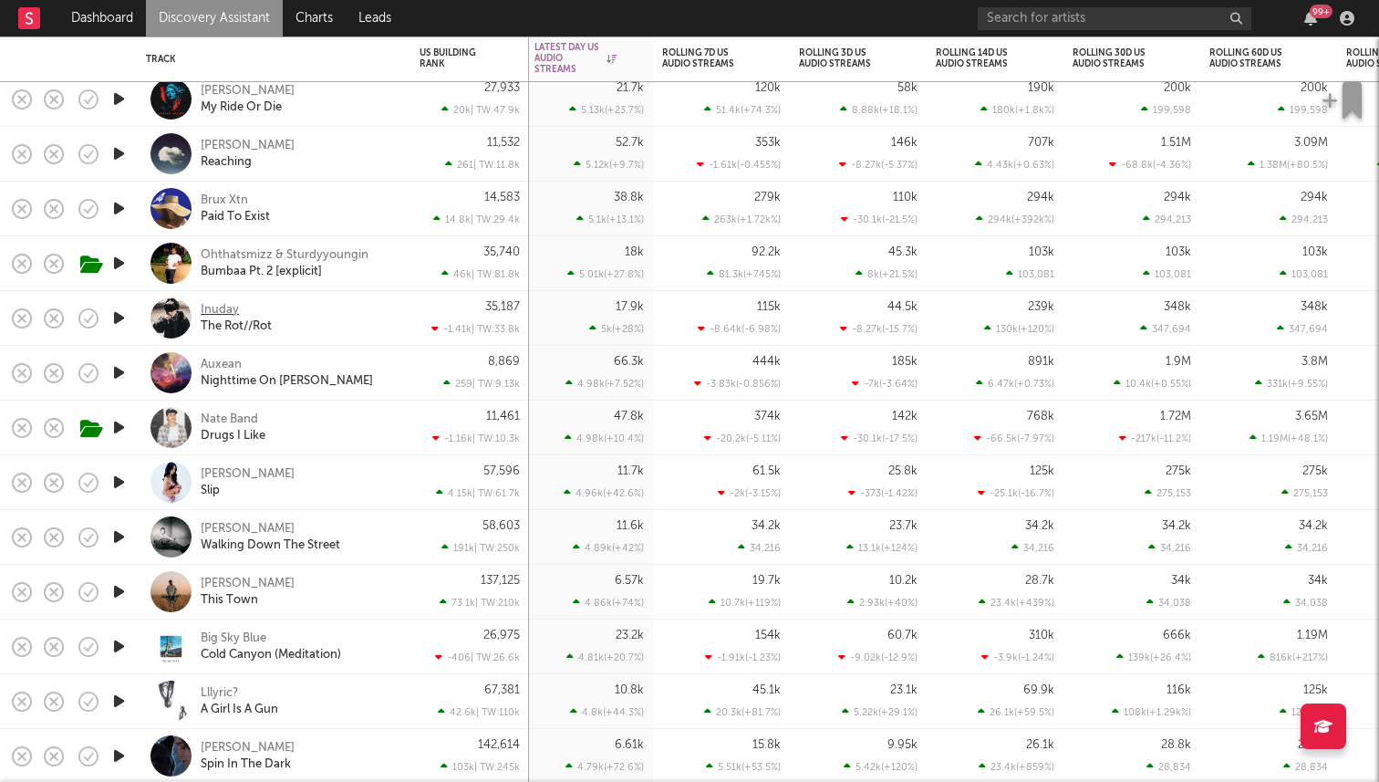
click at [218, 306] on div "Inuday" at bounding box center [220, 310] width 38 height 16
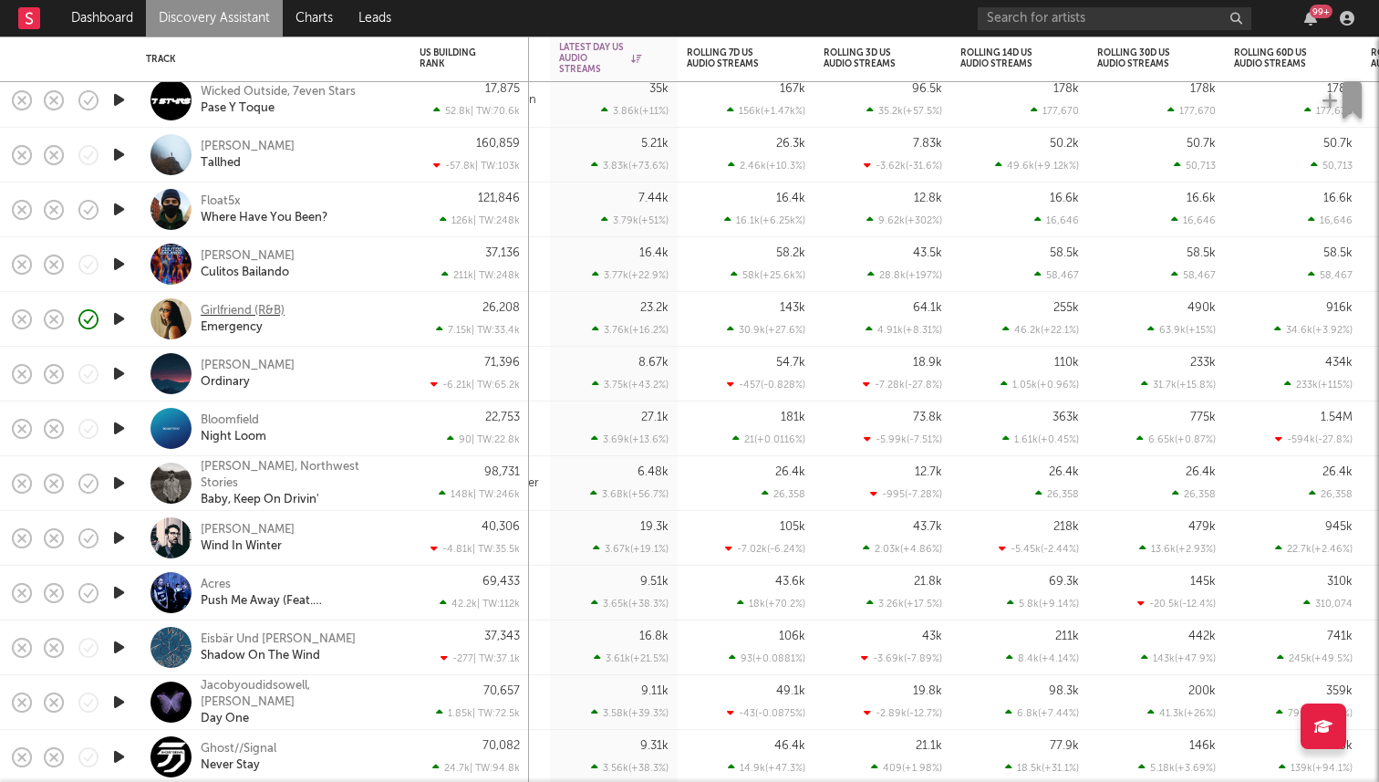
click at [255, 315] on div "Girlfriend (R&B)" at bounding box center [243, 311] width 84 height 16
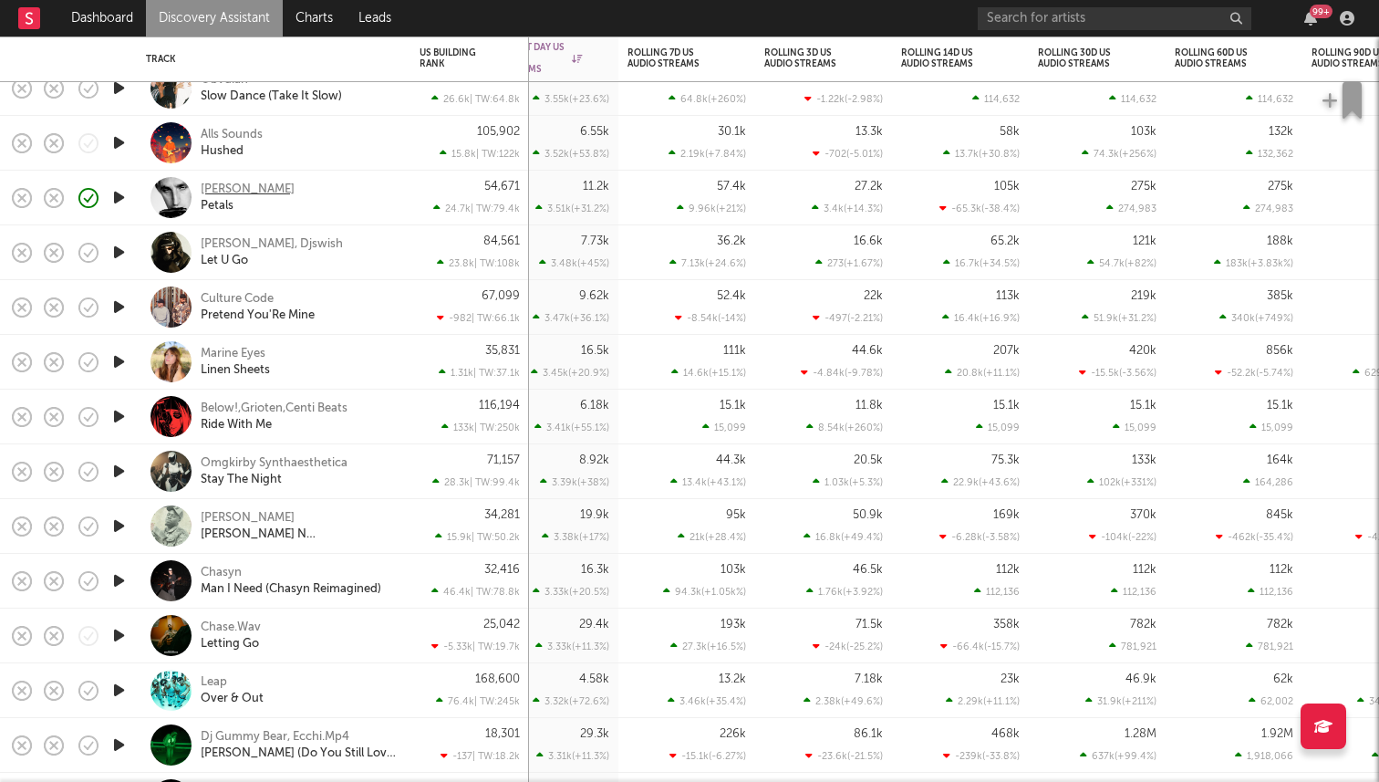
click at [275, 189] on div "Mark William Lewis" at bounding box center [248, 189] width 94 height 16
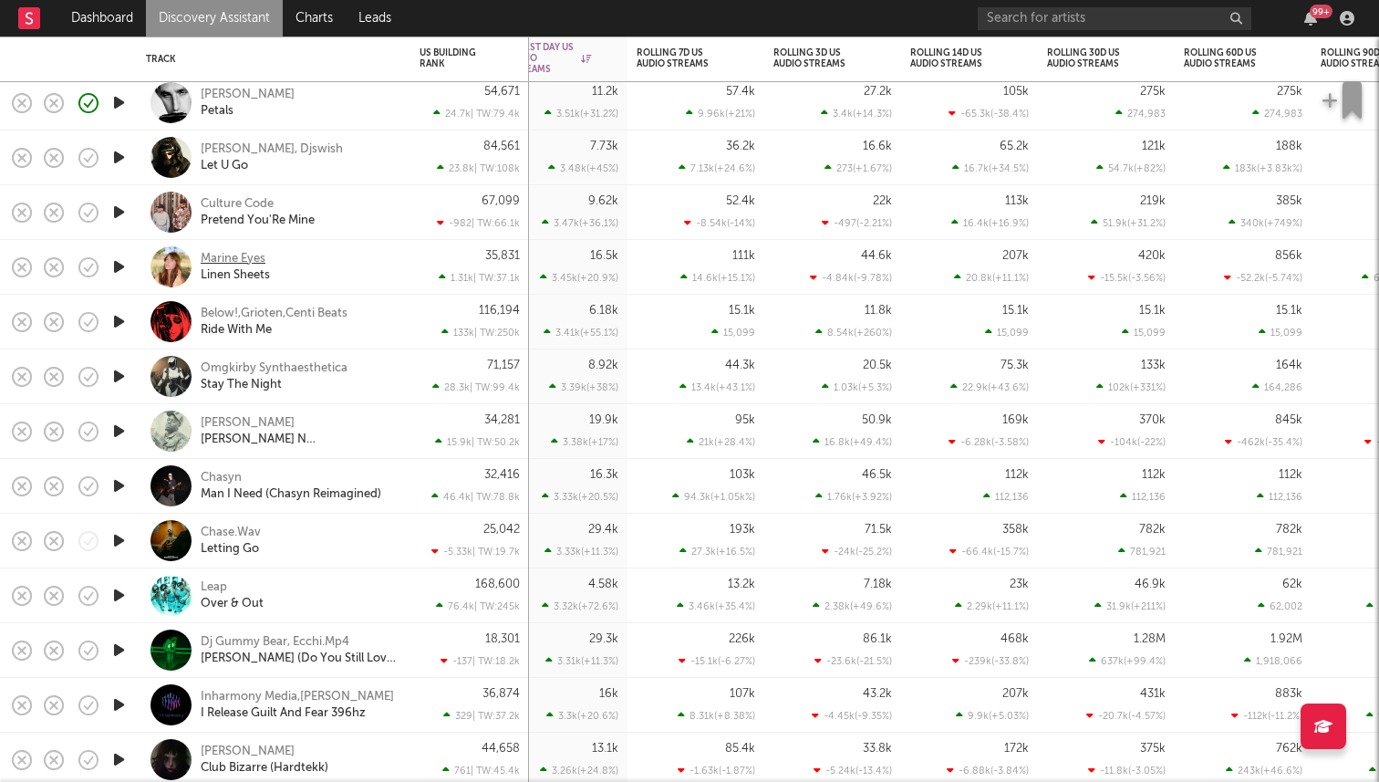
click at [226, 255] on div "Marine Eyes" at bounding box center [233, 259] width 65 height 16
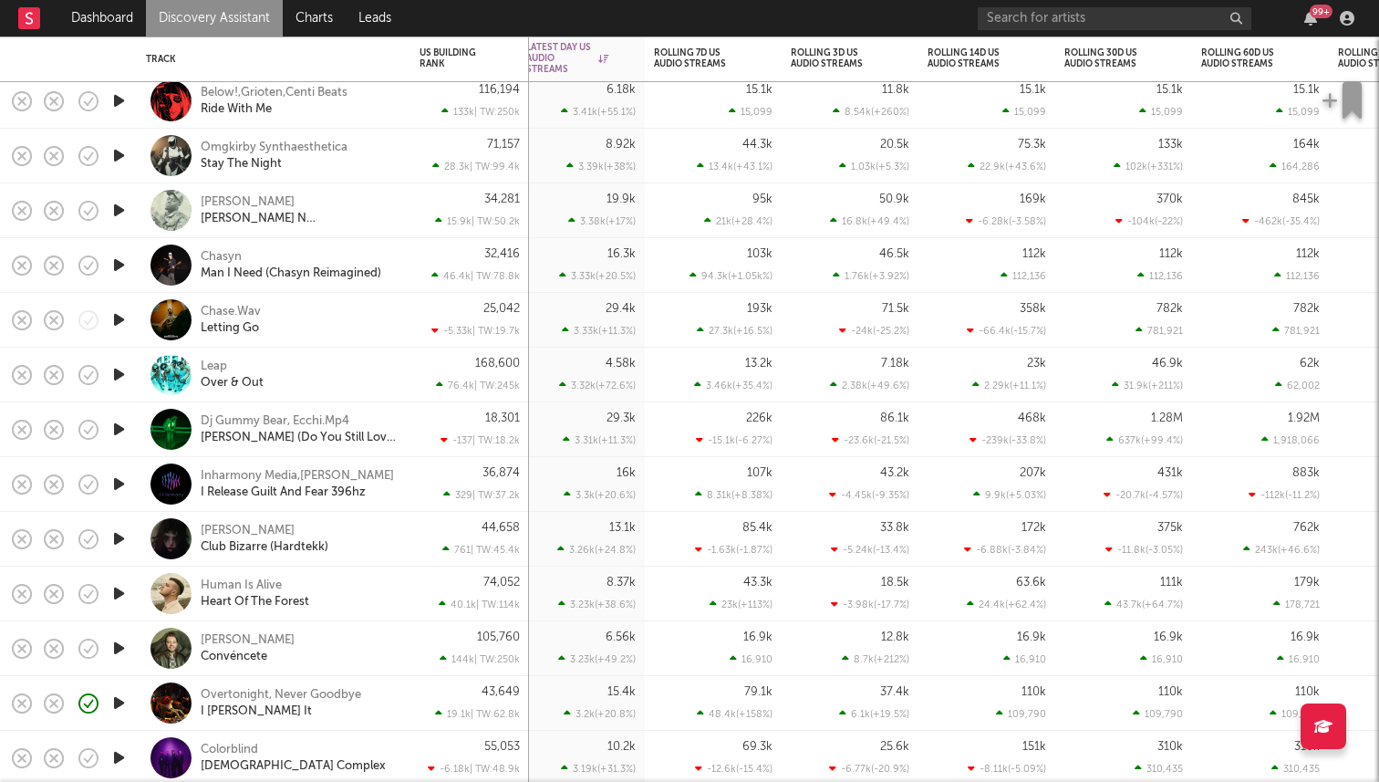
click at [120, 323] on icon "button" at bounding box center [118, 319] width 19 height 23
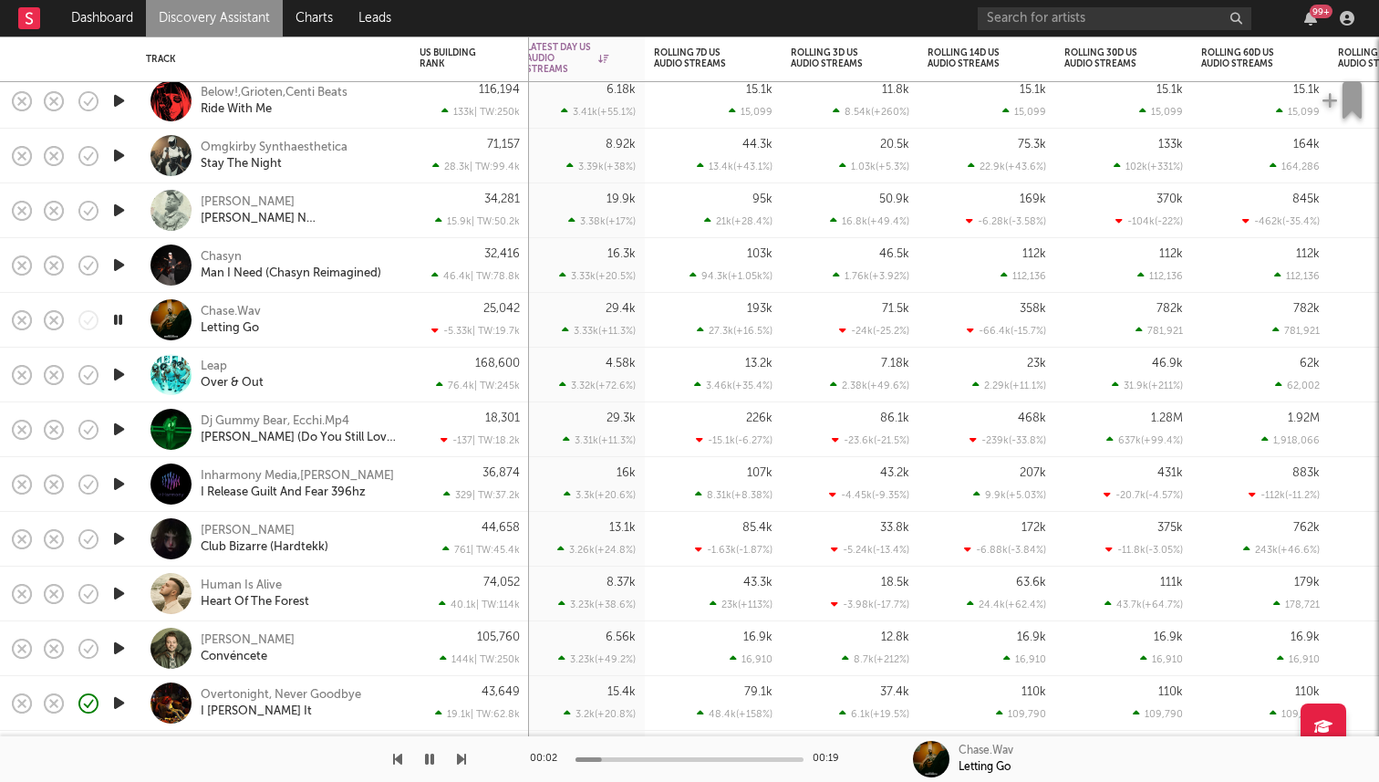
click at [120, 323] on icon "button" at bounding box center [117, 319] width 17 height 23
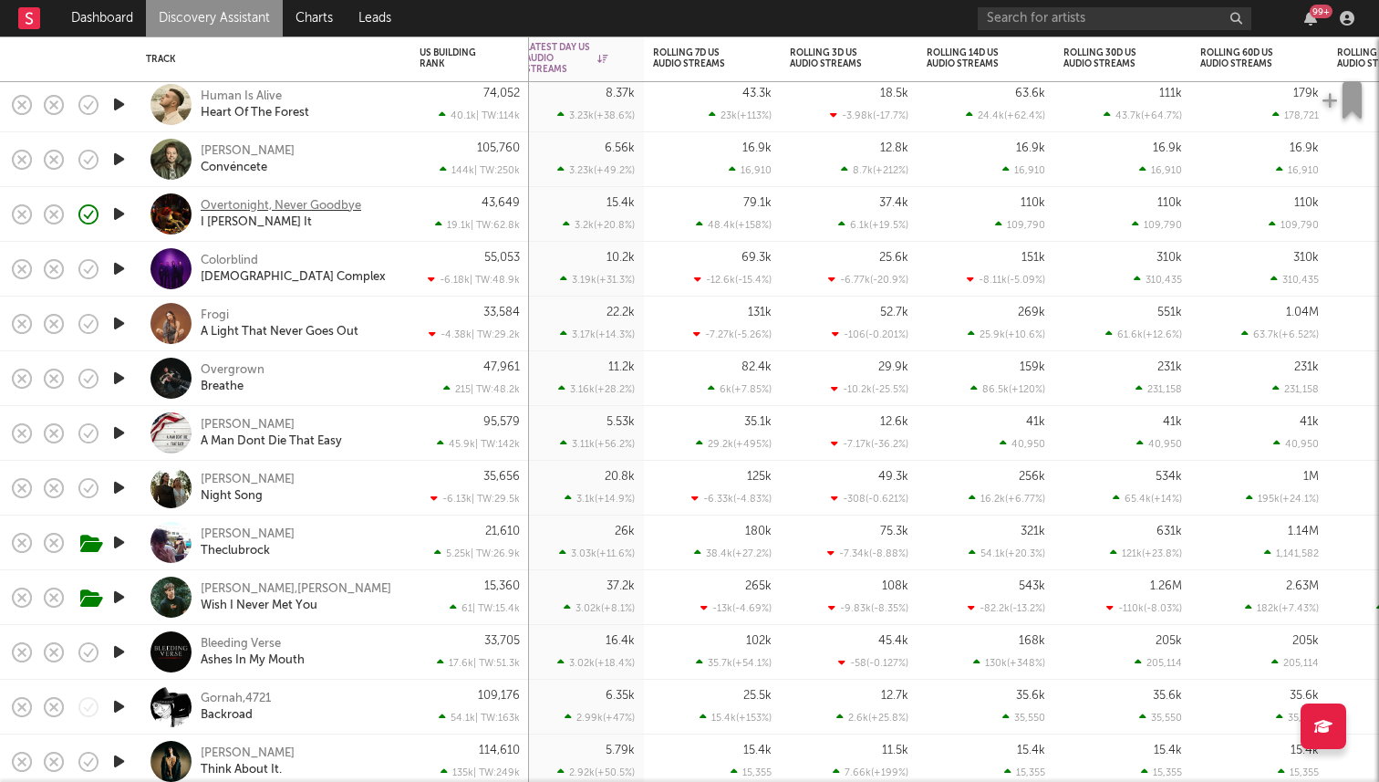
click at [232, 205] on div "Overtonight, Never Goodbye" at bounding box center [281, 206] width 161 height 16
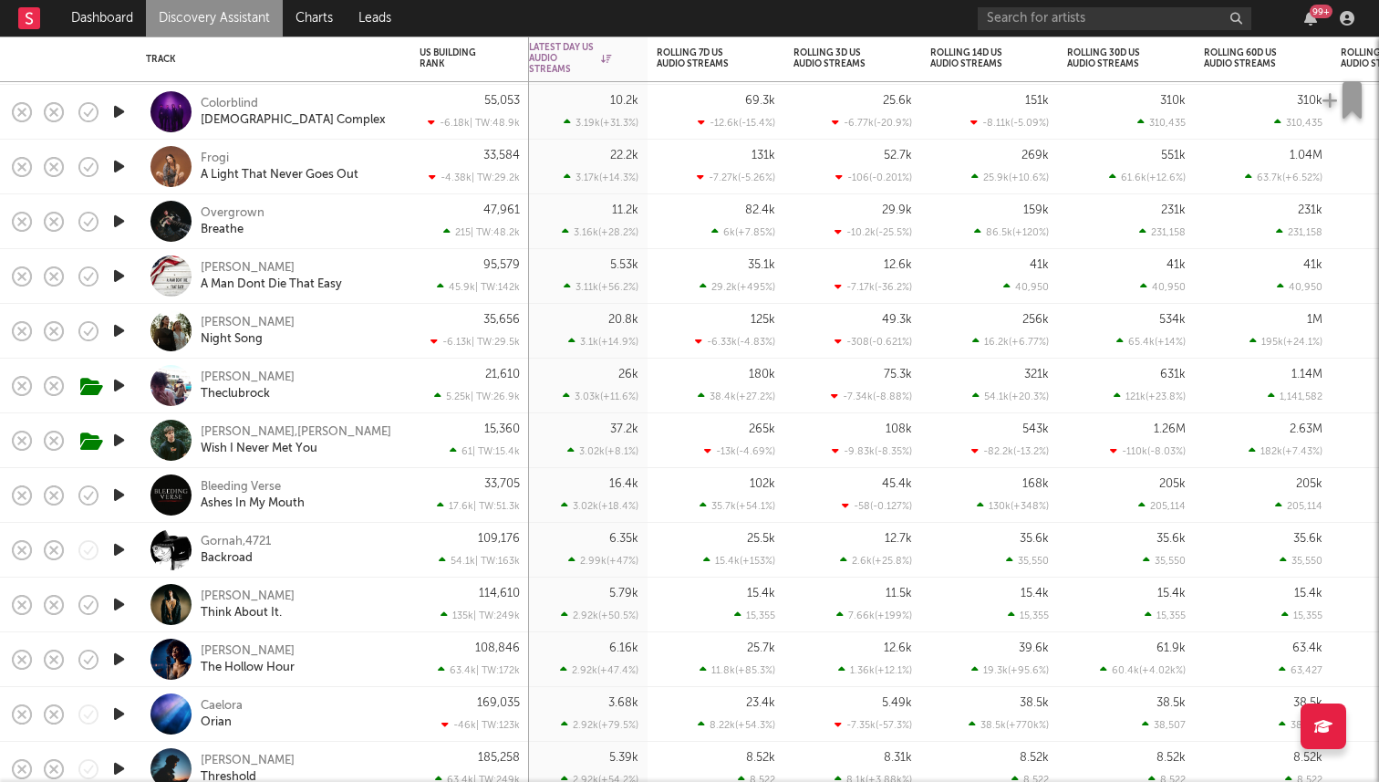
click at [119, 171] on icon "button" at bounding box center [118, 166] width 19 height 23
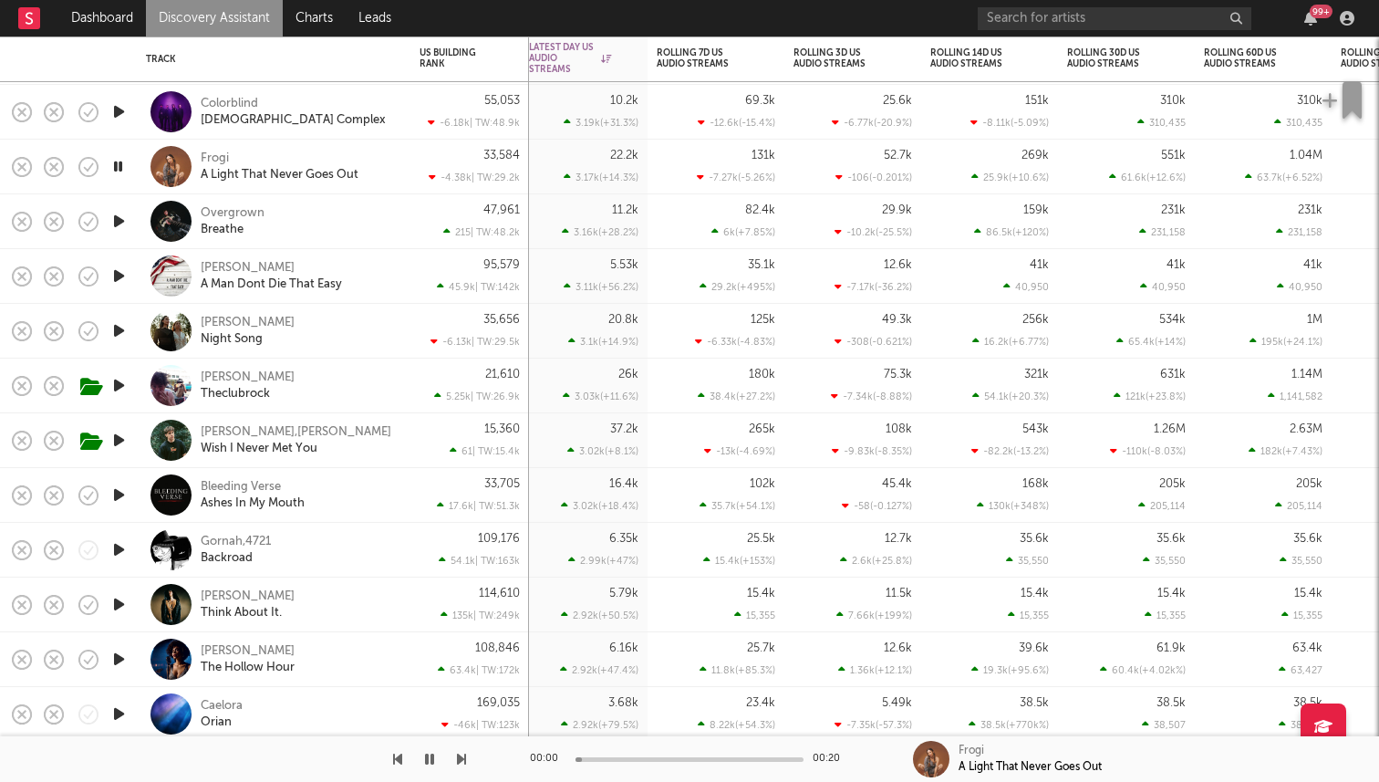
click at [114, 217] on icon "button" at bounding box center [118, 221] width 19 height 23
click at [119, 226] on icon "button" at bounding box center [117, 221] width 17 height 23
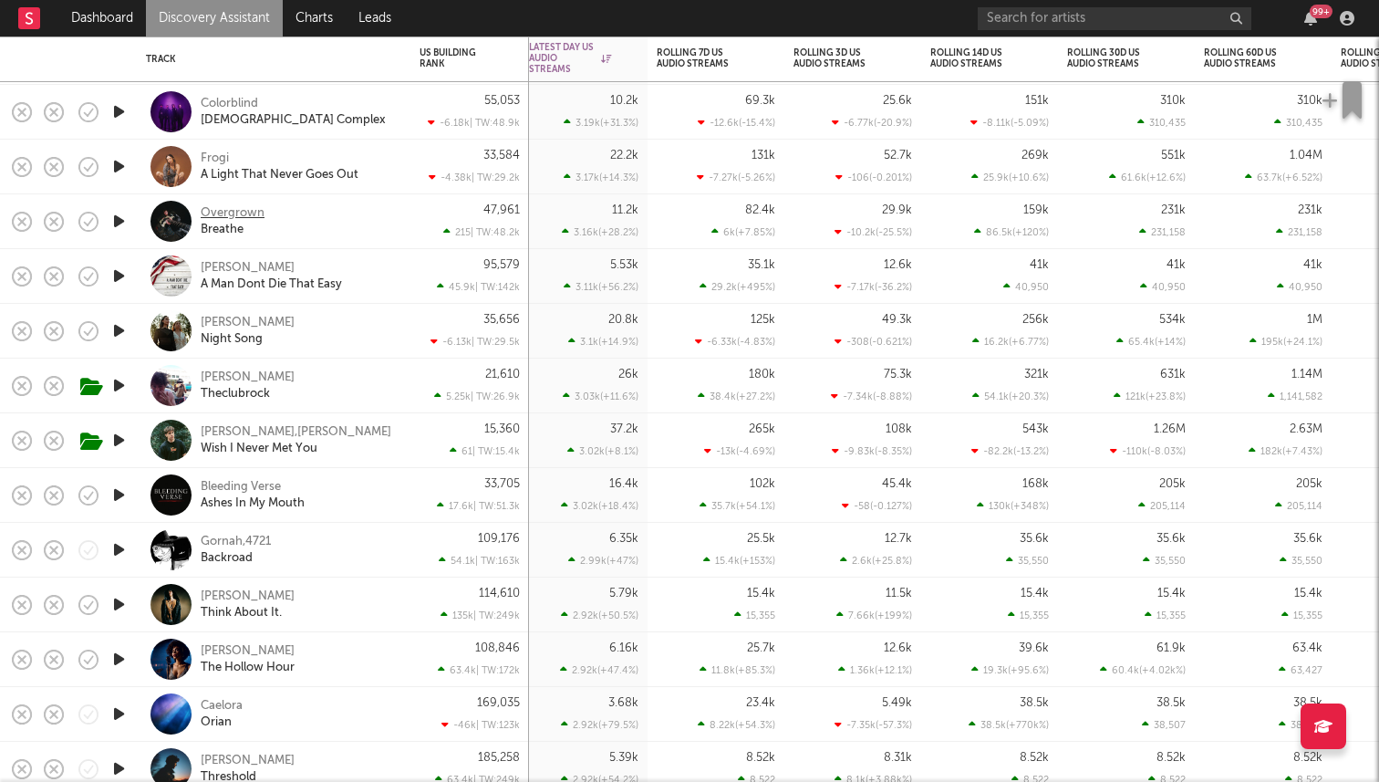
click at [234, 212] on div "Overgrown" at bounding box center [233, 213] width 64 height 16
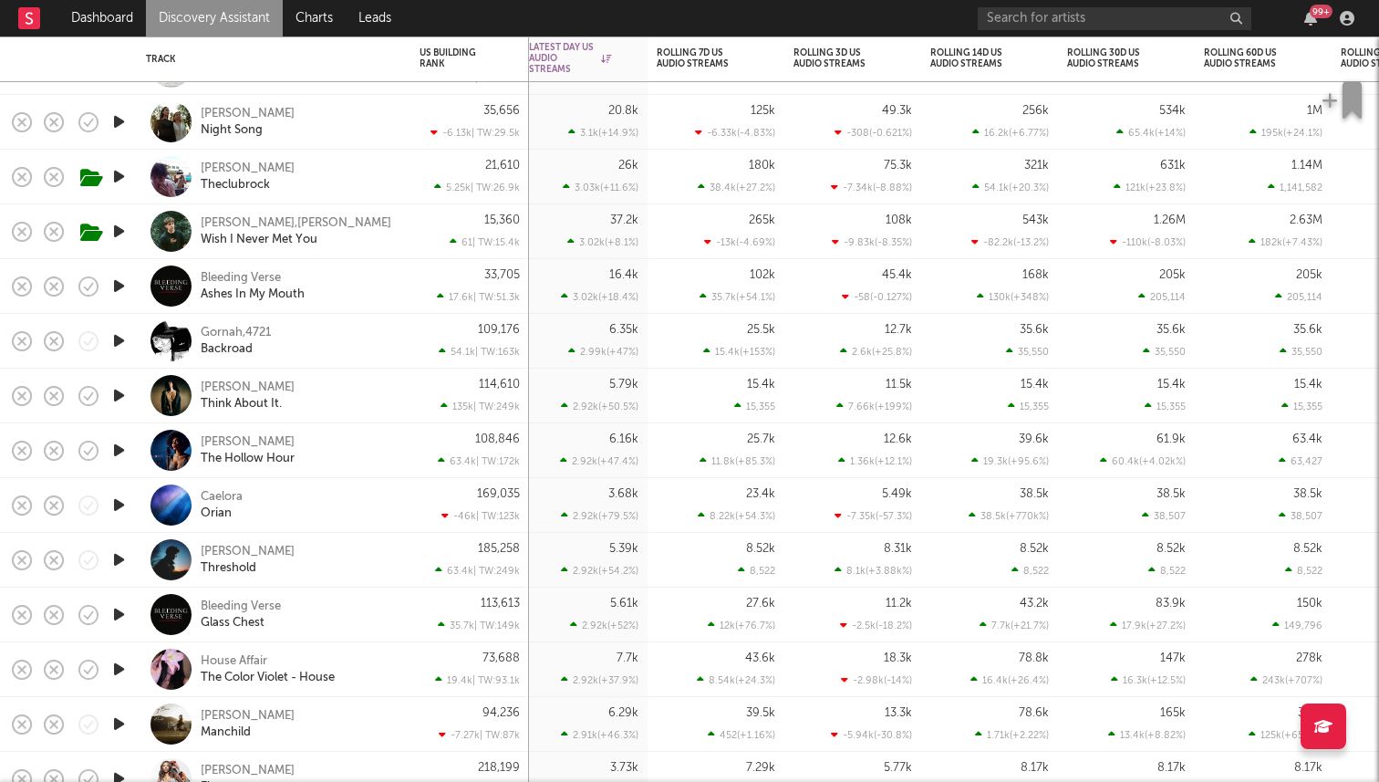
click at [119, 339] on icon "button" at bounding box center [118, 340] width 19 height 23
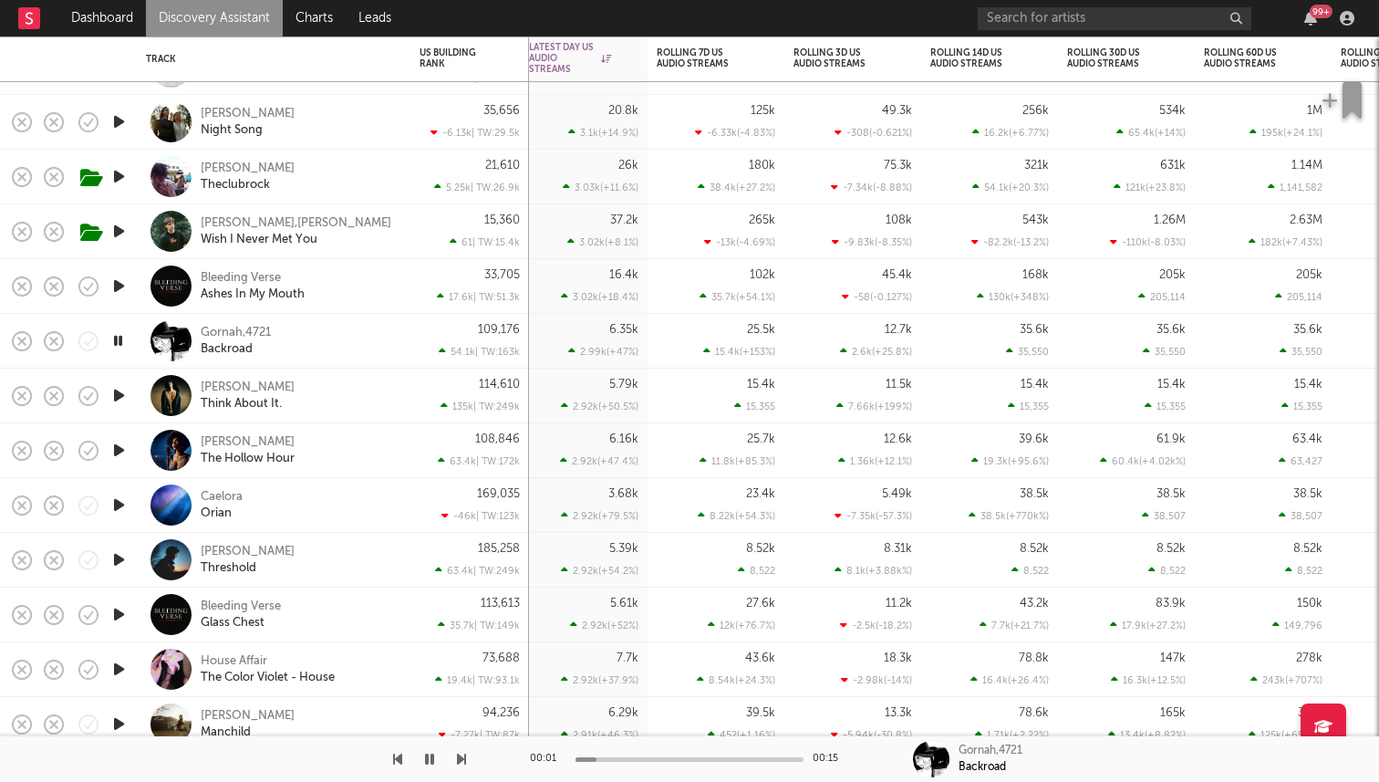
click at [118, 393] on icon "button" at bounding box center [118, 395] width 19 height 23
click at [117, 457] on icon "button" at bounding box center [118, 450] width 19 height 23
click at [117, 505] on icon "button" at bounding box center [118, 504] width 19 height 23
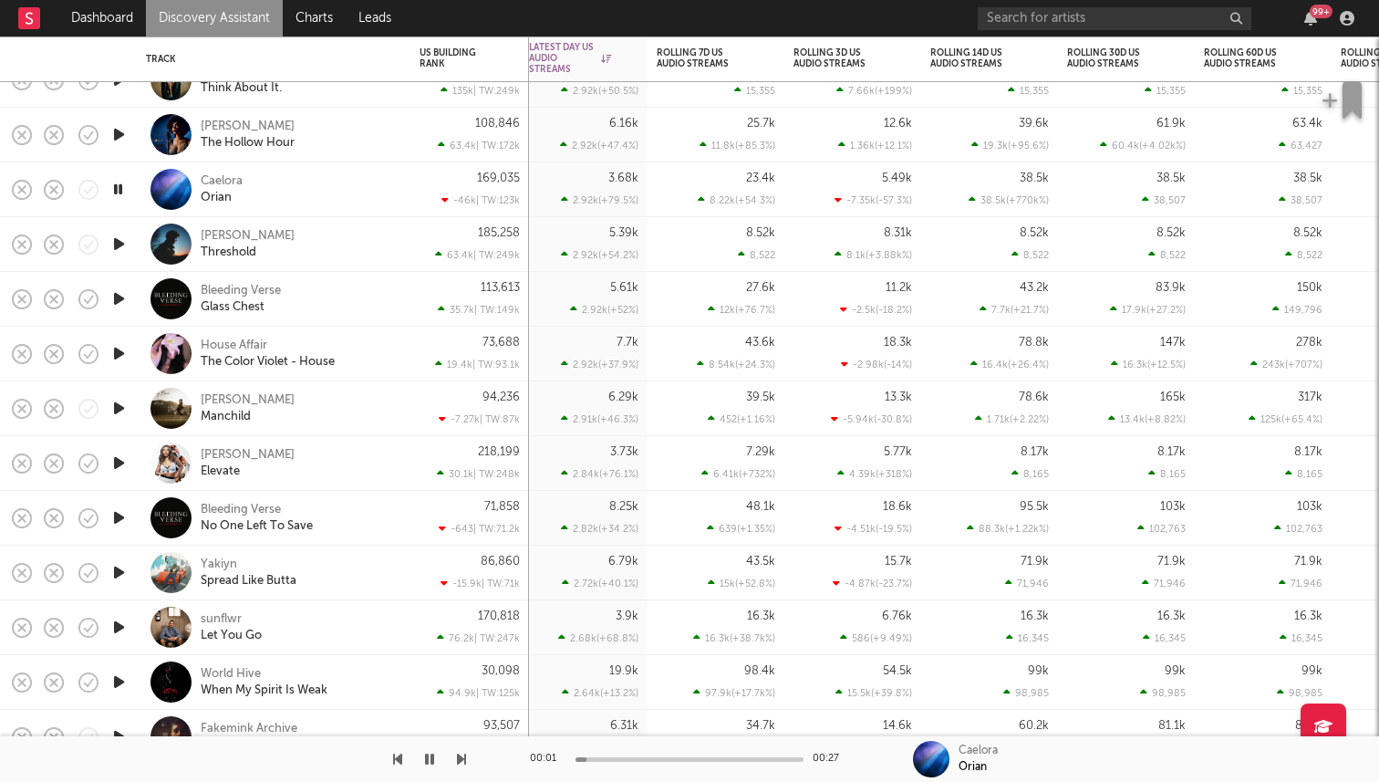
click at [119, 467] on icon "button" at bounding box center [118, 462] width 19 height 23
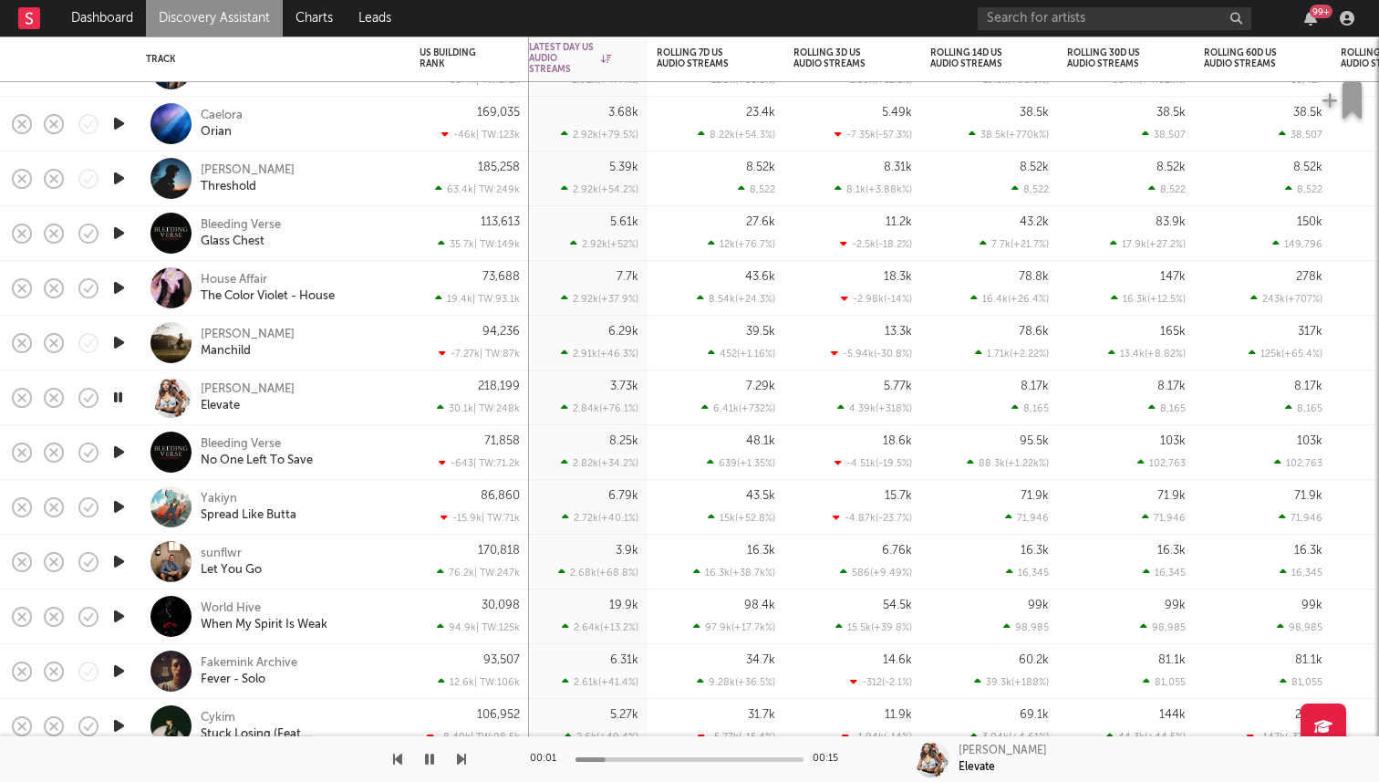
click at [119, 397] on icon "button" at bounding box center [117, 397] width 17 height 23
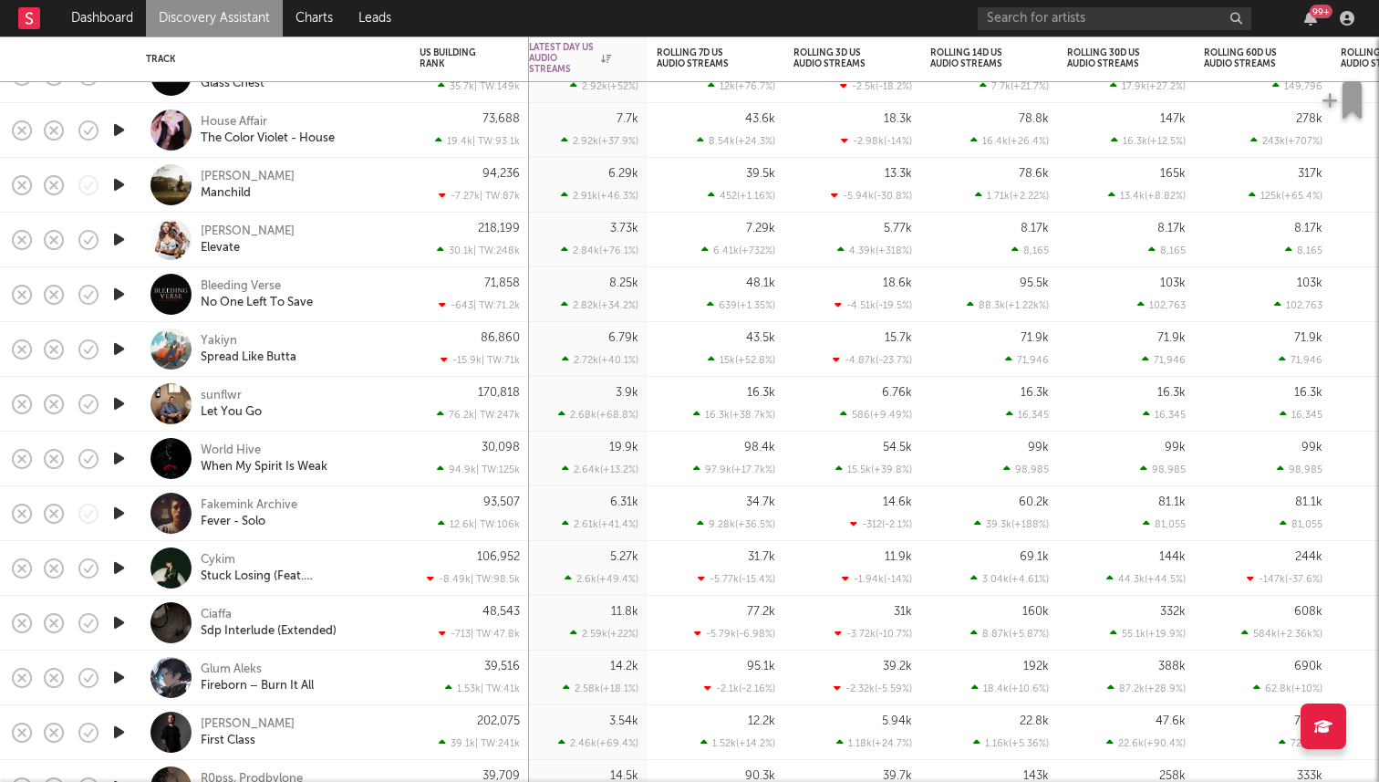
click at [125, 400] on icon "button" at bounding box center [118, 403] width 19 height 23
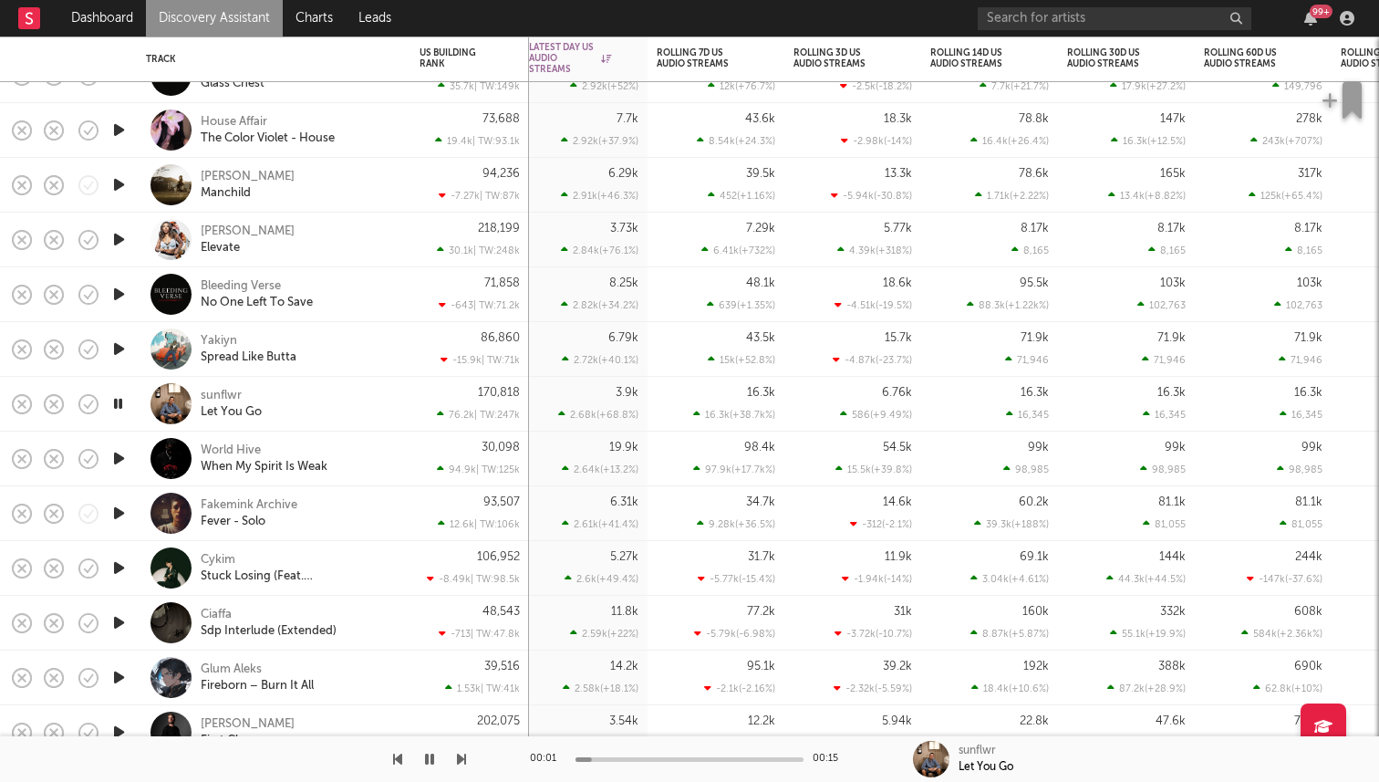
click at [119, 402] on icon "button" at bounding box center [117, 403] width 17 height 23
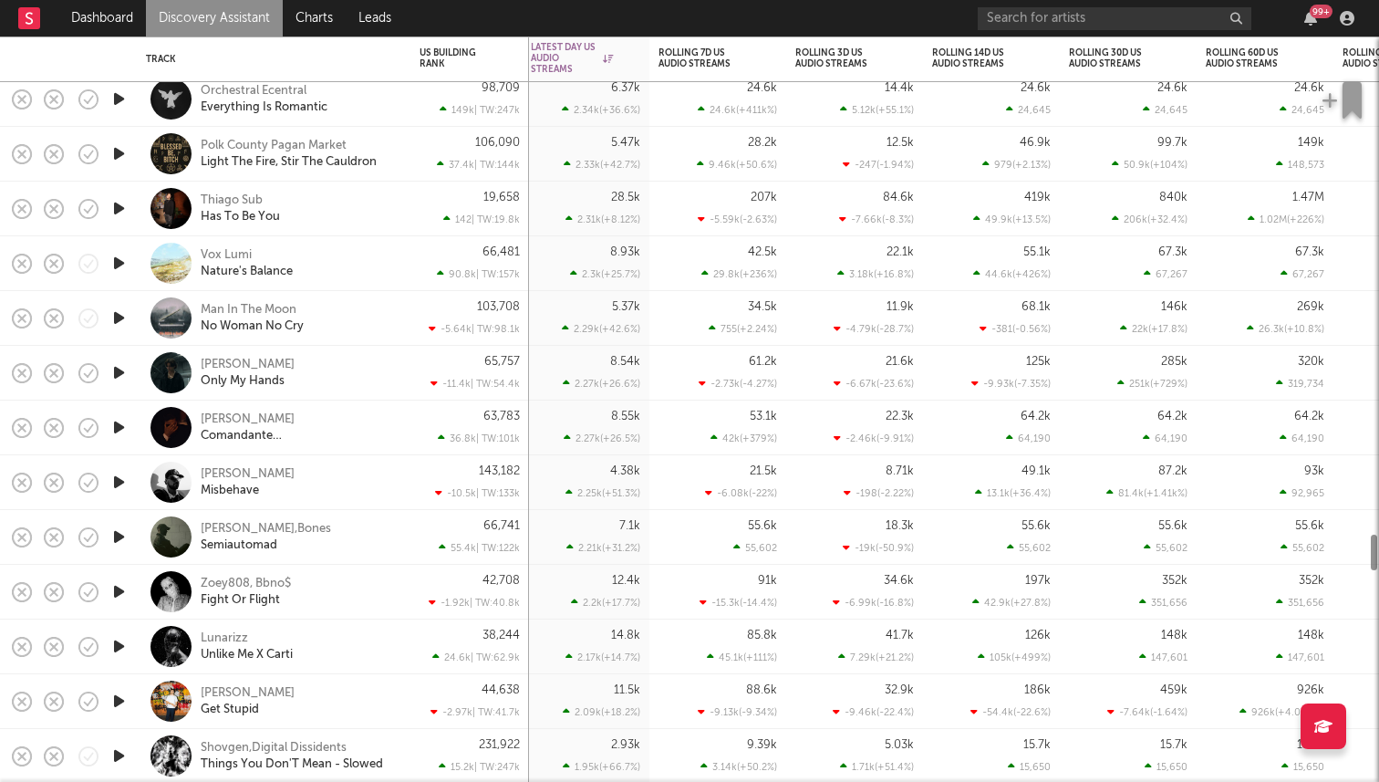
click at [118, 377] on icon "button" at bounding box center [118, 372] width 19 height 23
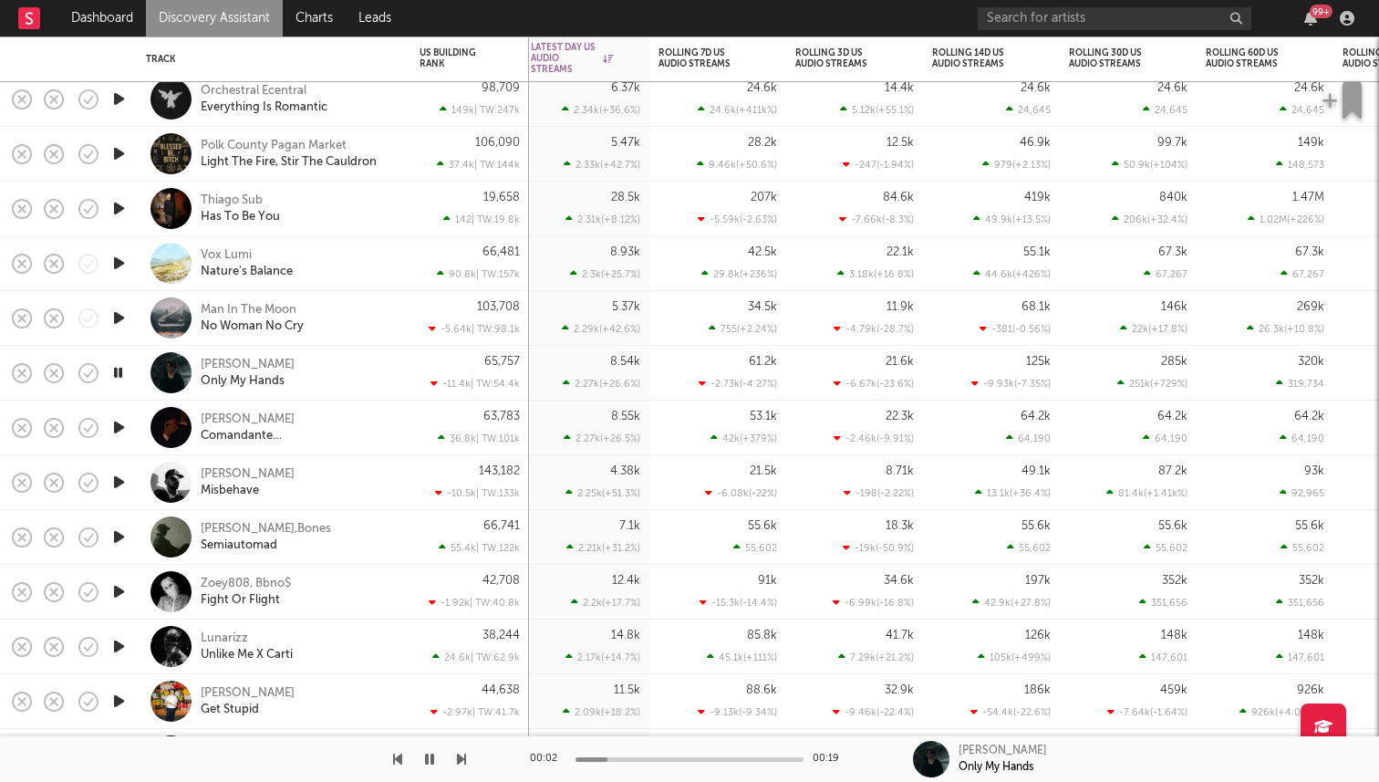
click at [118, 377] on icon "button" at bounding box center [117, 372] width 17 height 23
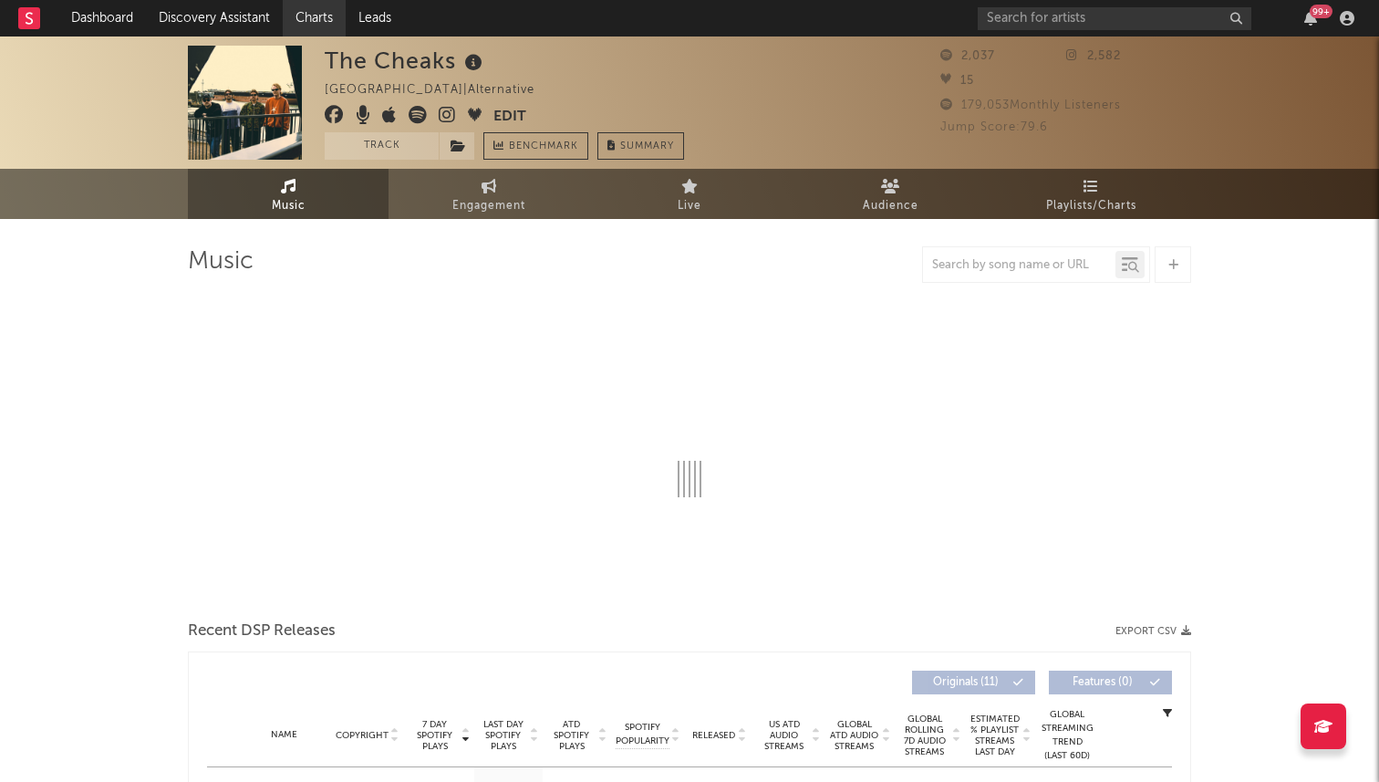
select select "1w"
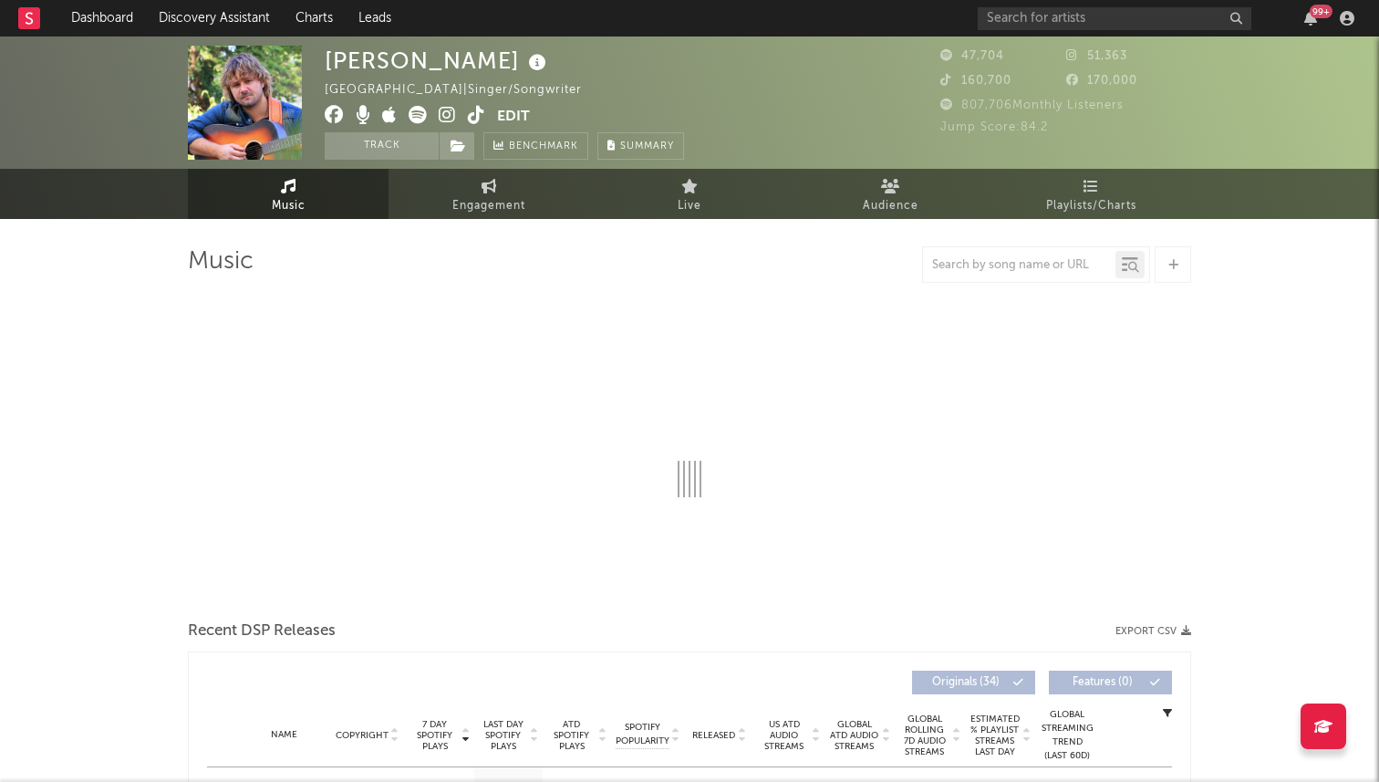
select select "6m"
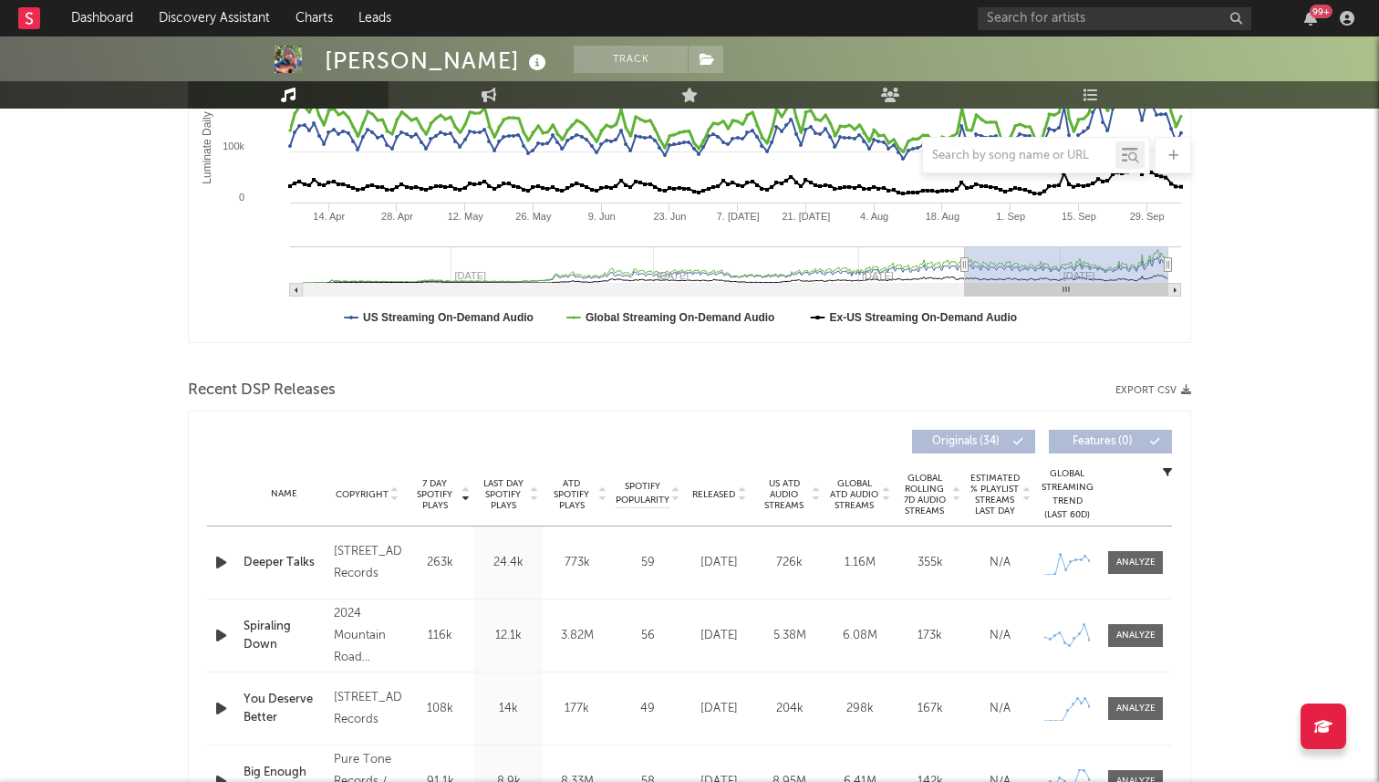
scroll to position [582, 0]
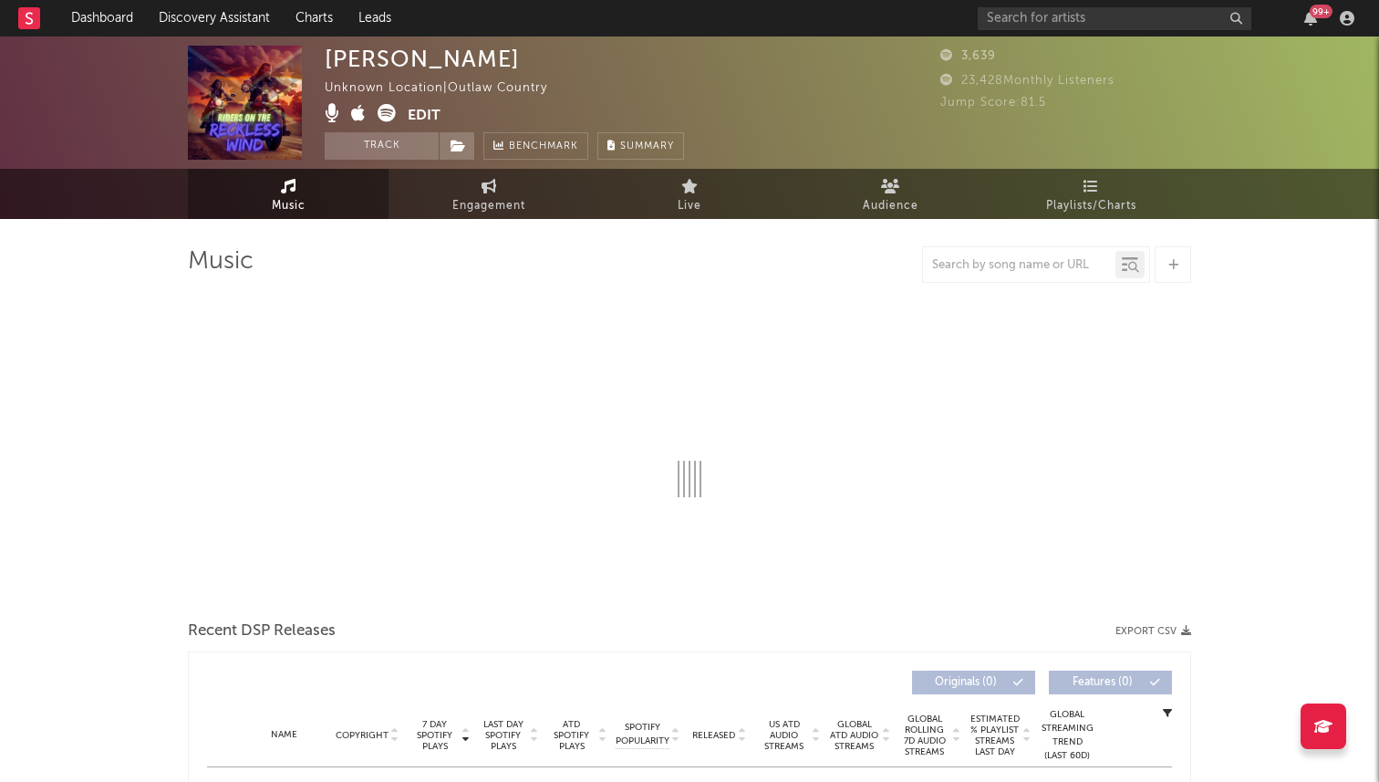
select select "1w"
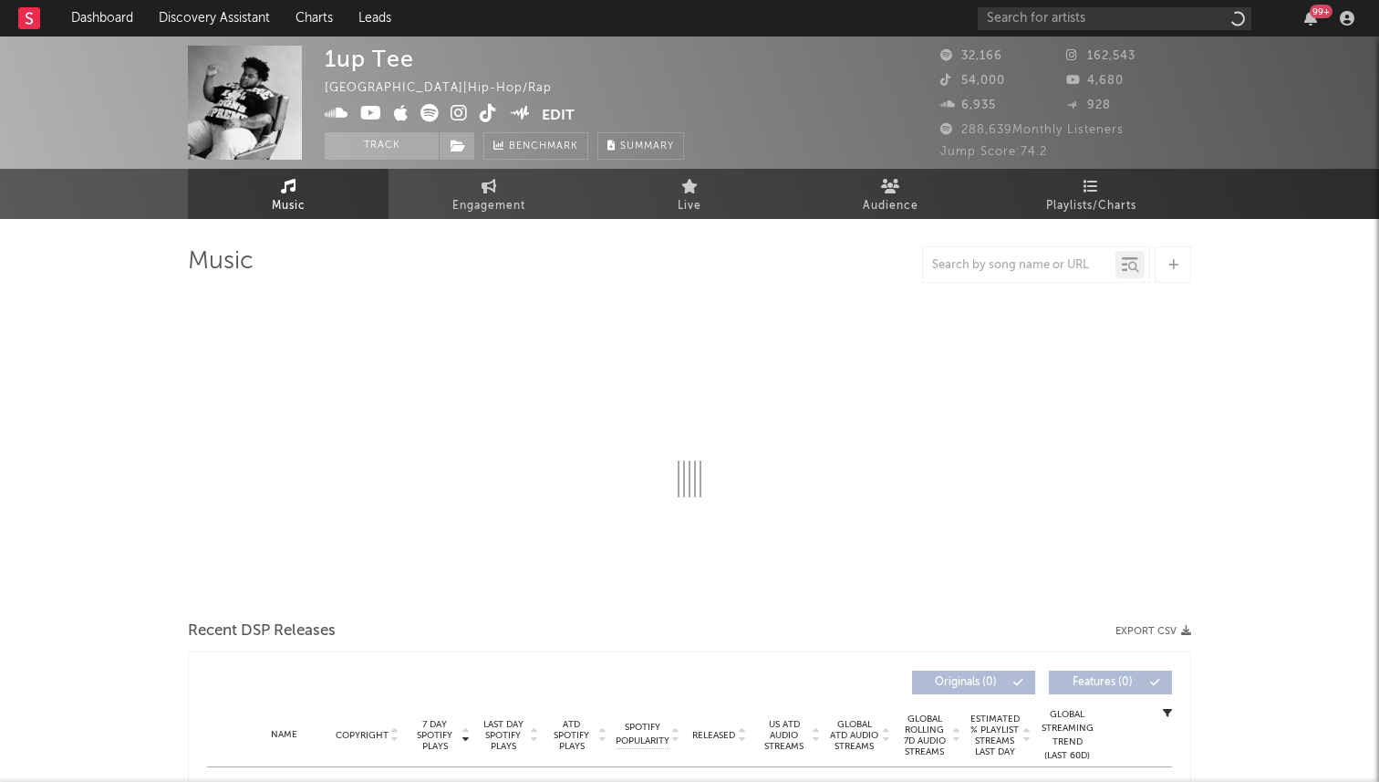
select select "6m"
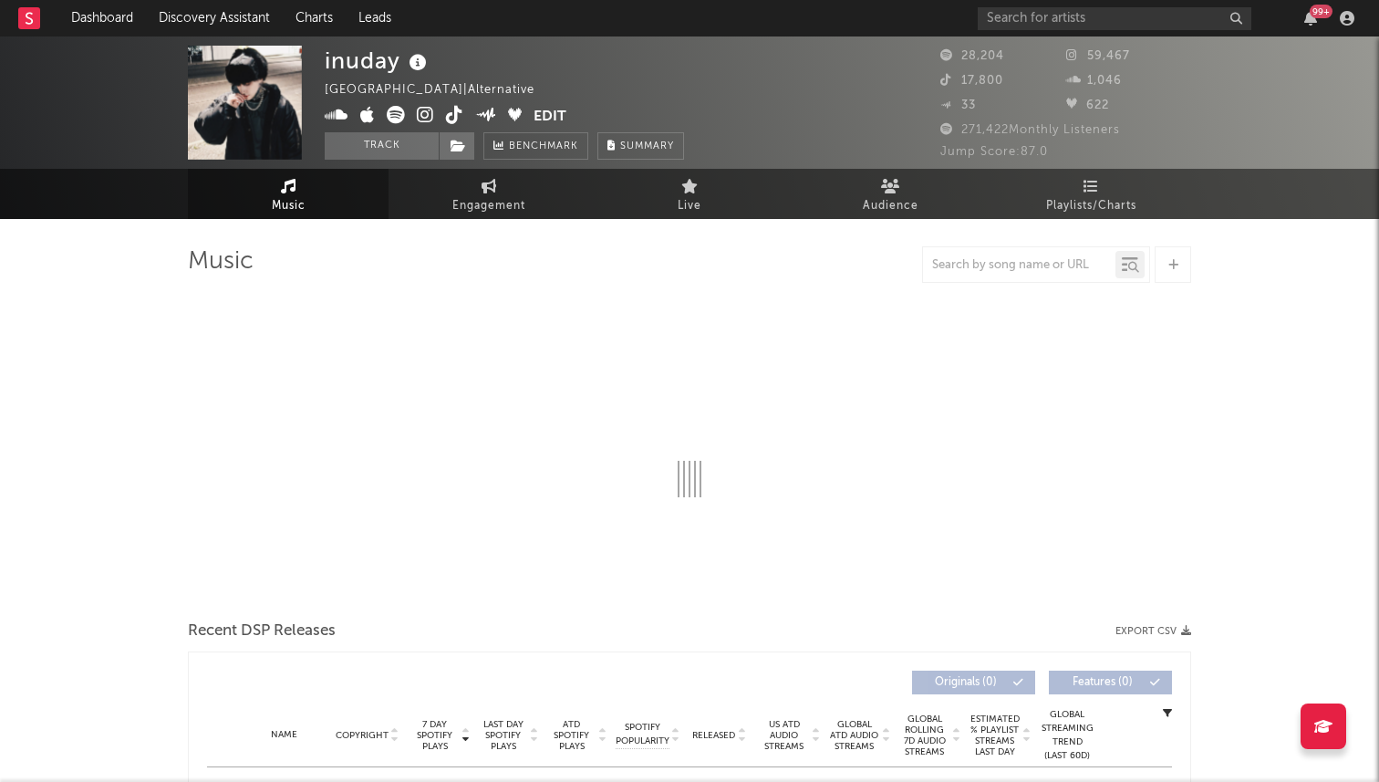
select select "6m"
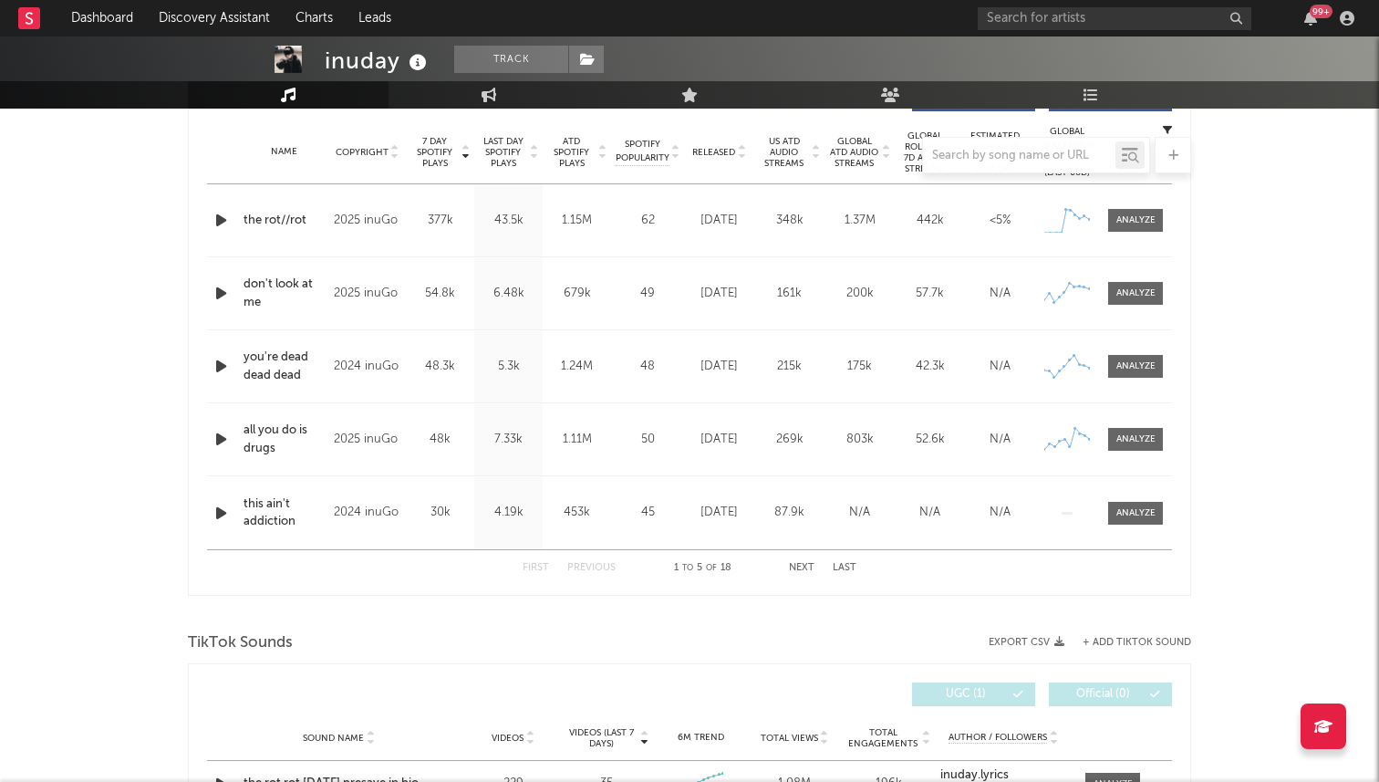
scroll to position [692, 0]
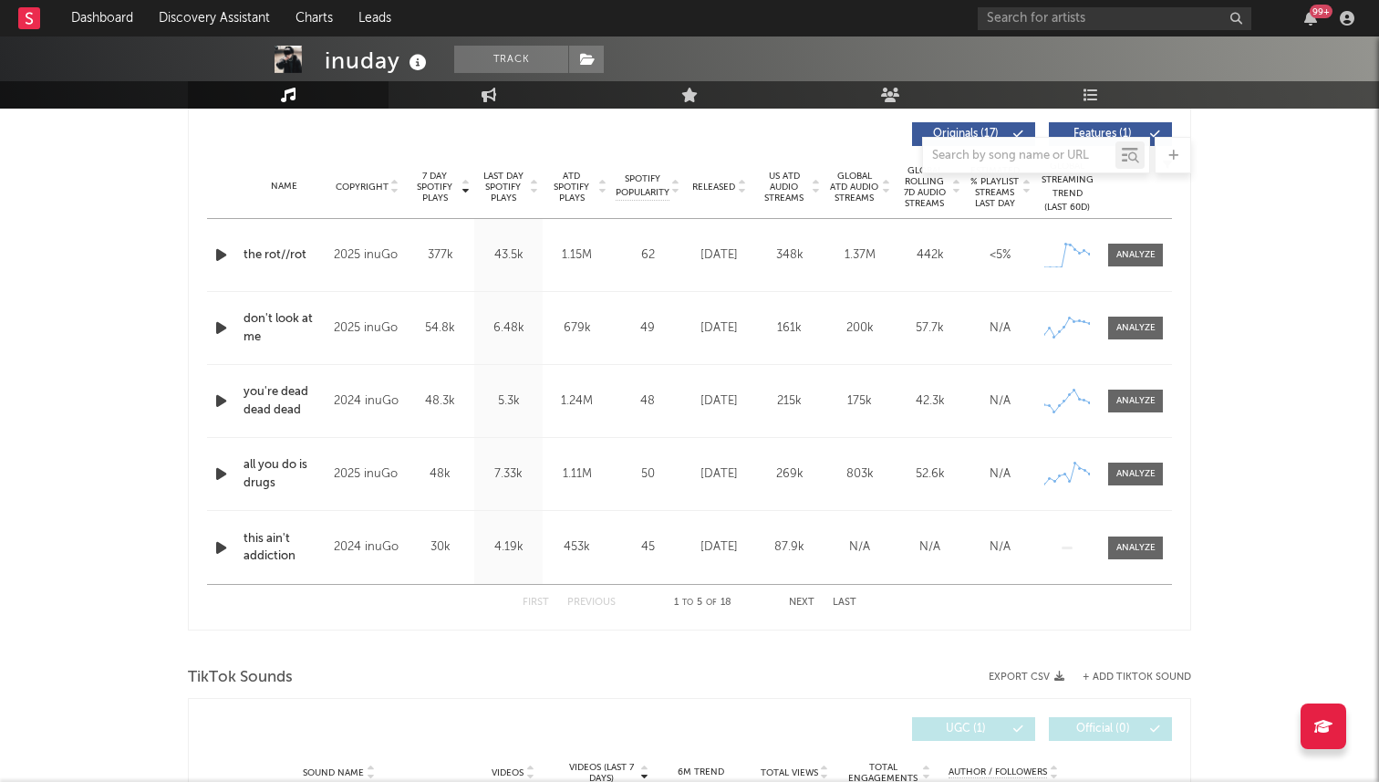
click at [803, 600] on button "Next" at bounding box center [802, 602] width 26 height 10
click at [540, 601] on button "First" at bounding box center [536, 602] width 26 height 10
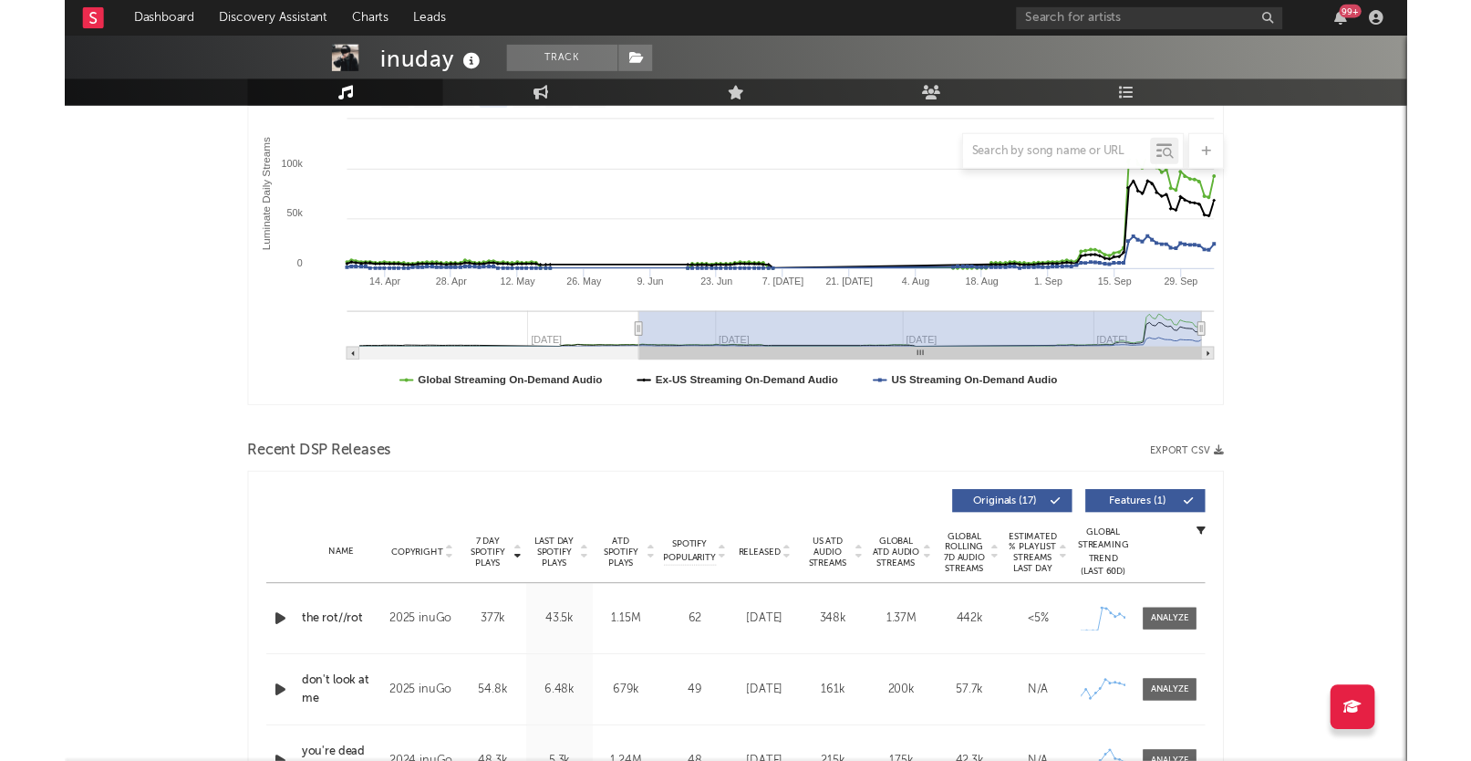
scroll to position [0, 0]
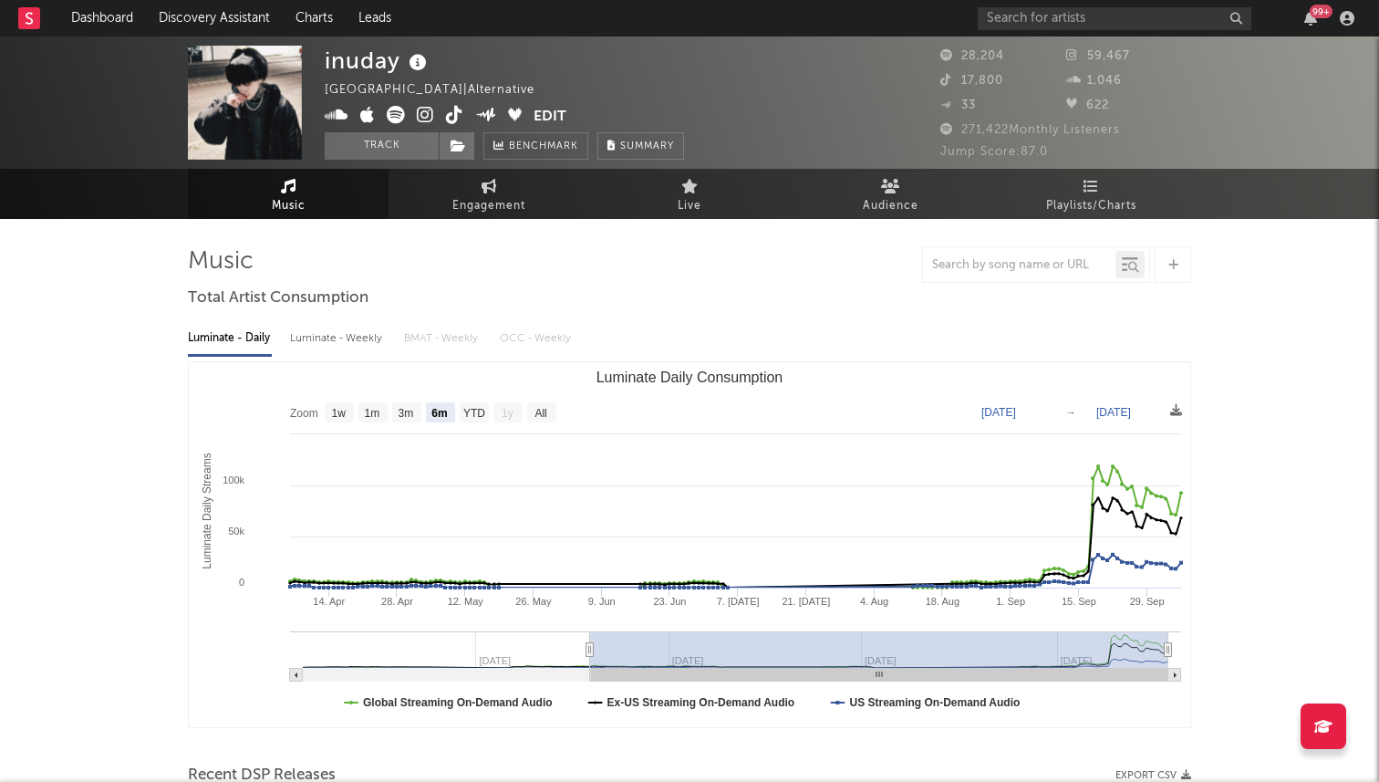
click at [440, 117] on span at bounding box center [429, 117] width 209 height 23
click at [449, 118] on icon at bounding box center [454, 115] width 17 height 18
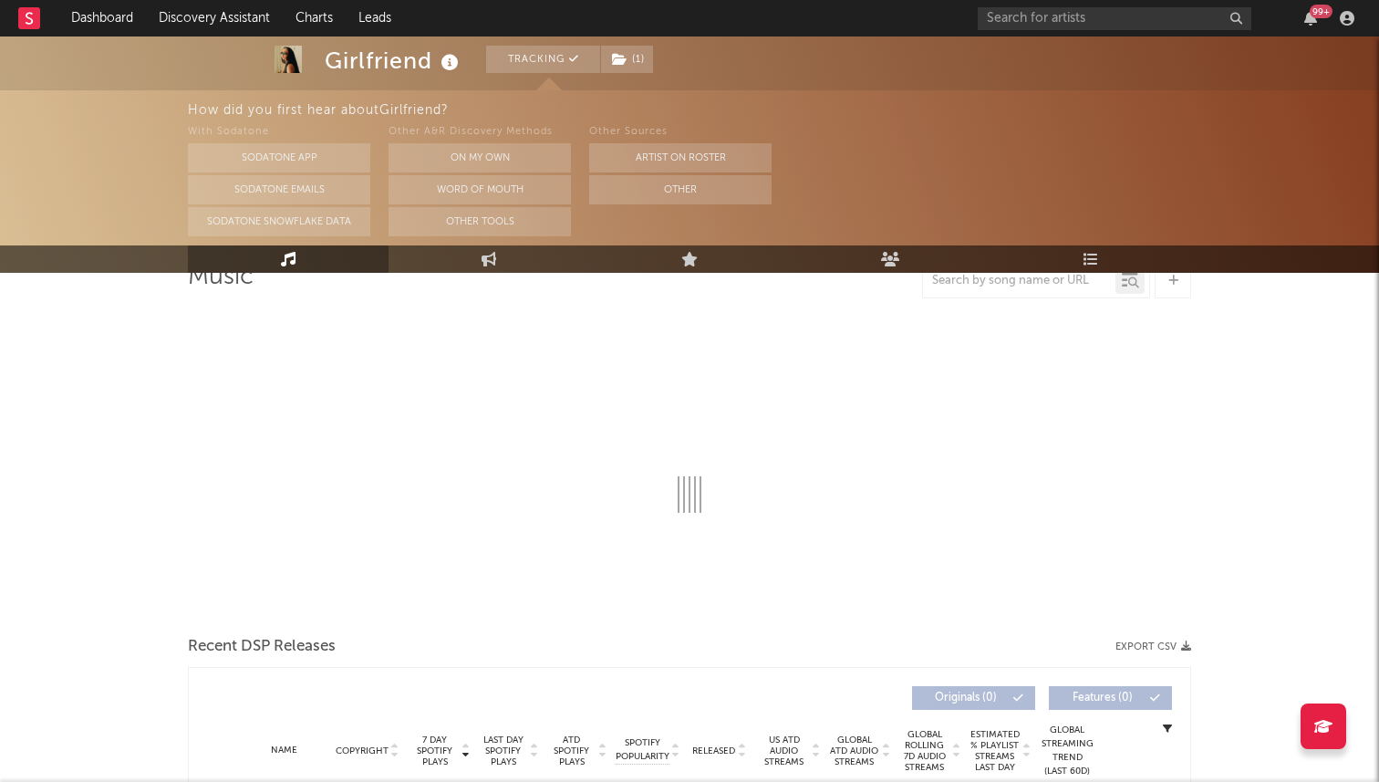
select select "6m"
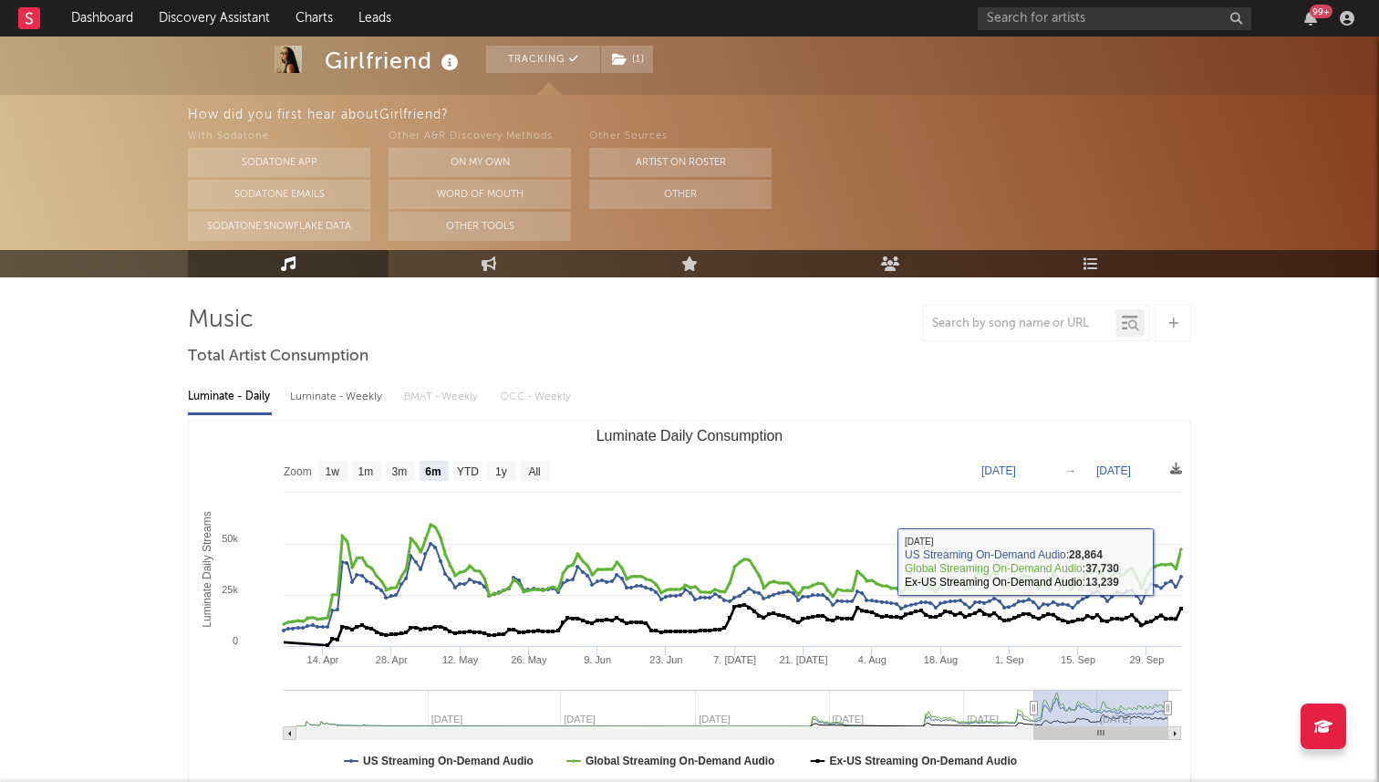
scroll to position [101, 0]
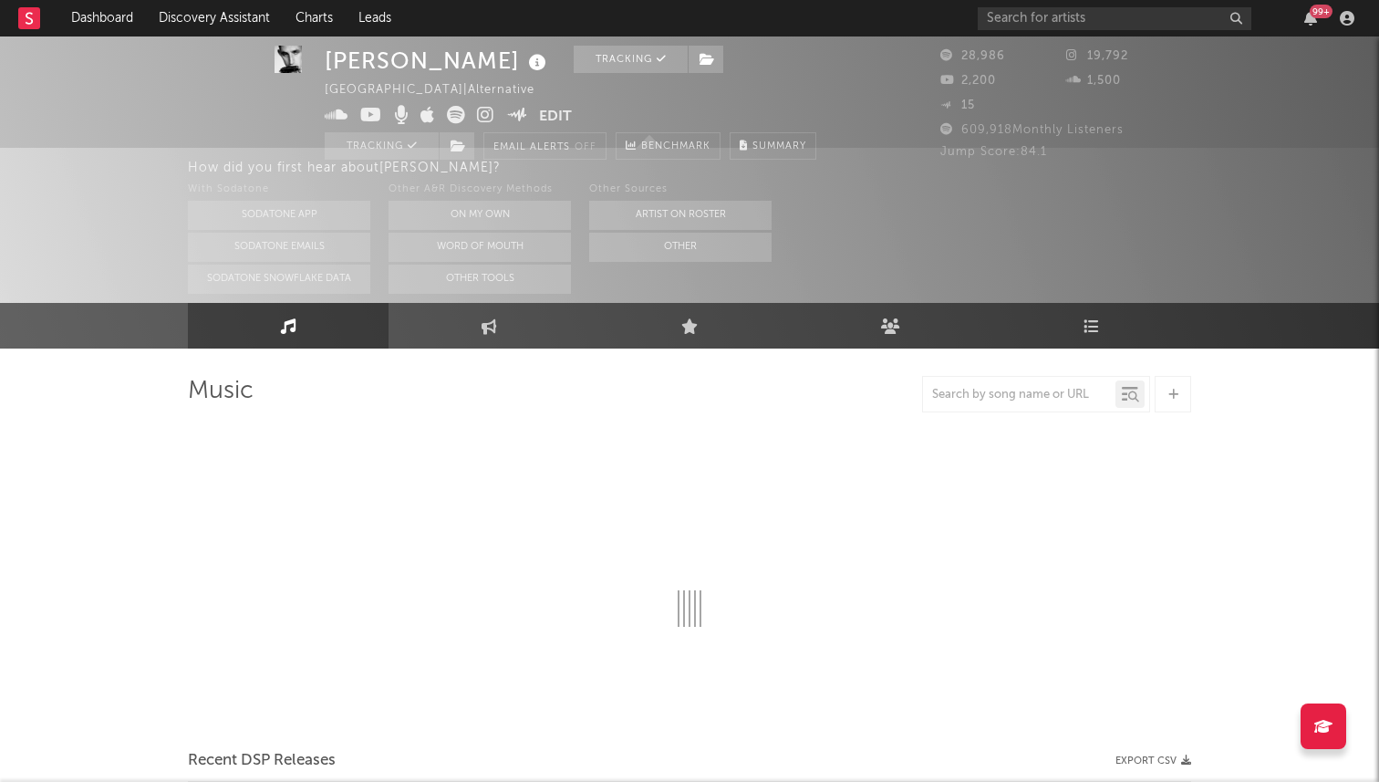
select select "6m"
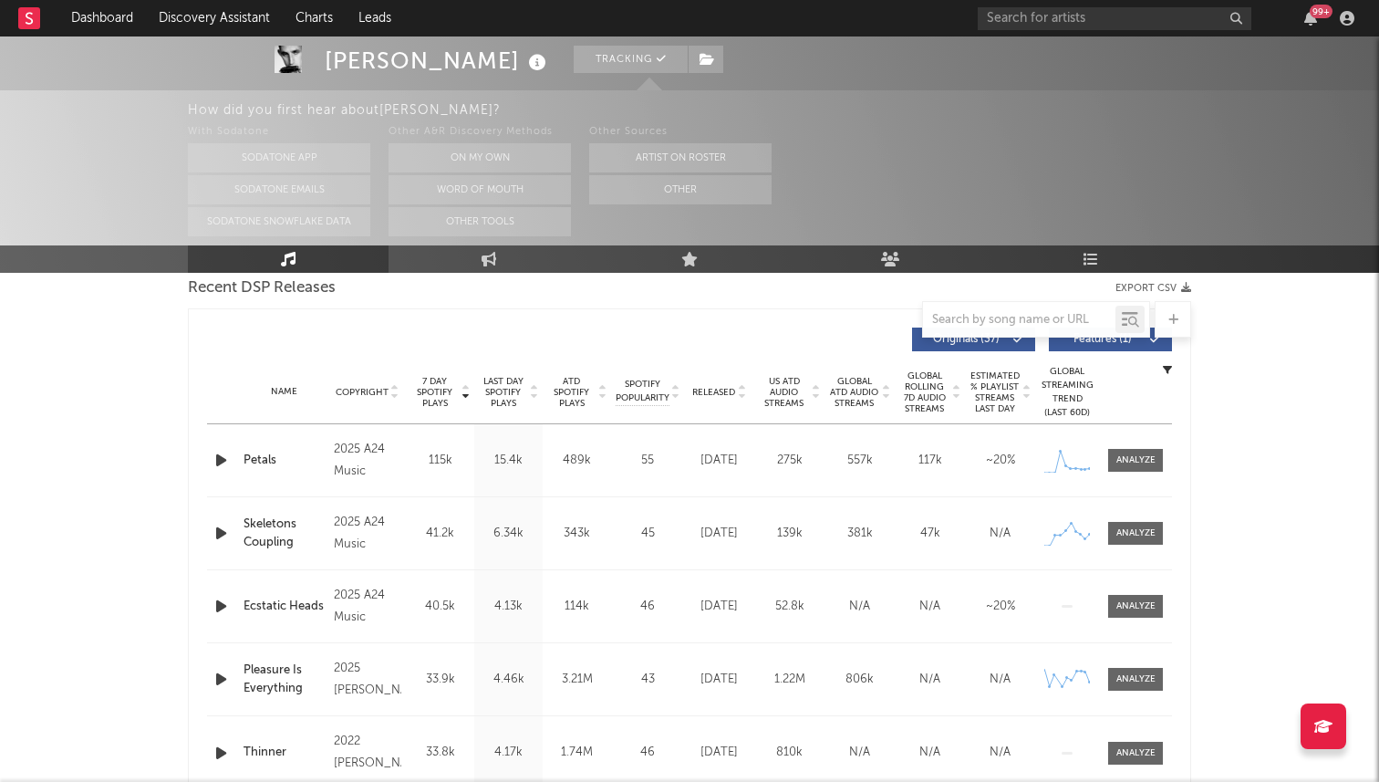
scroll to position [591, 0]
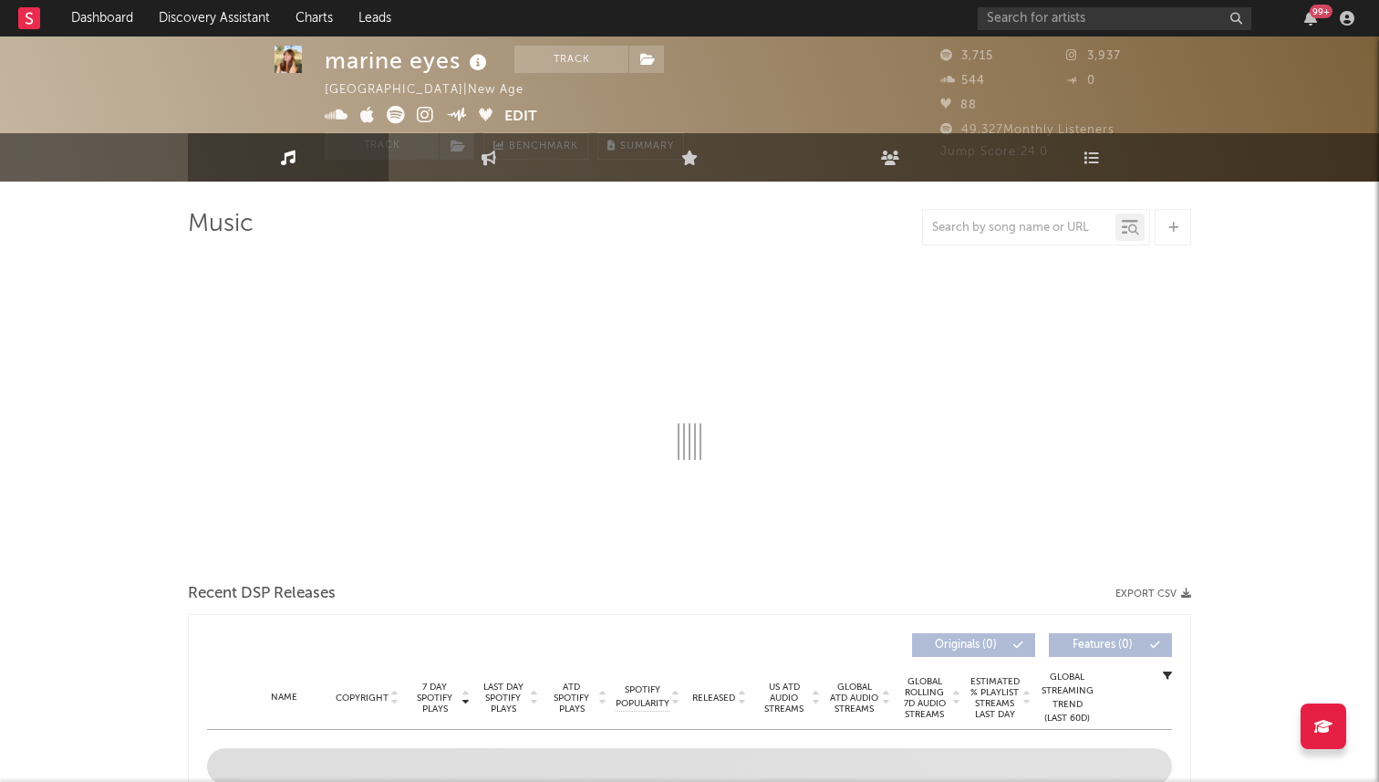
select select "6m"
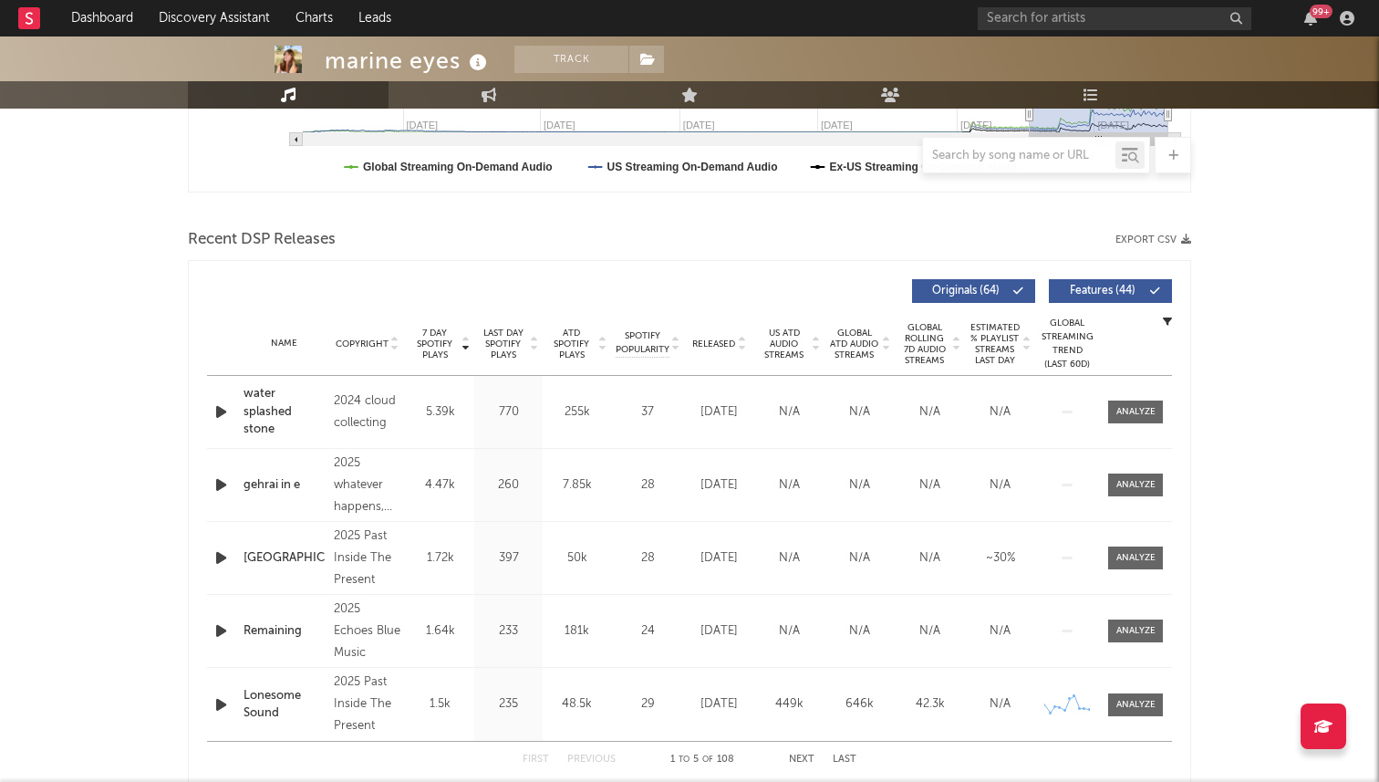
scroll to position [568, 0]
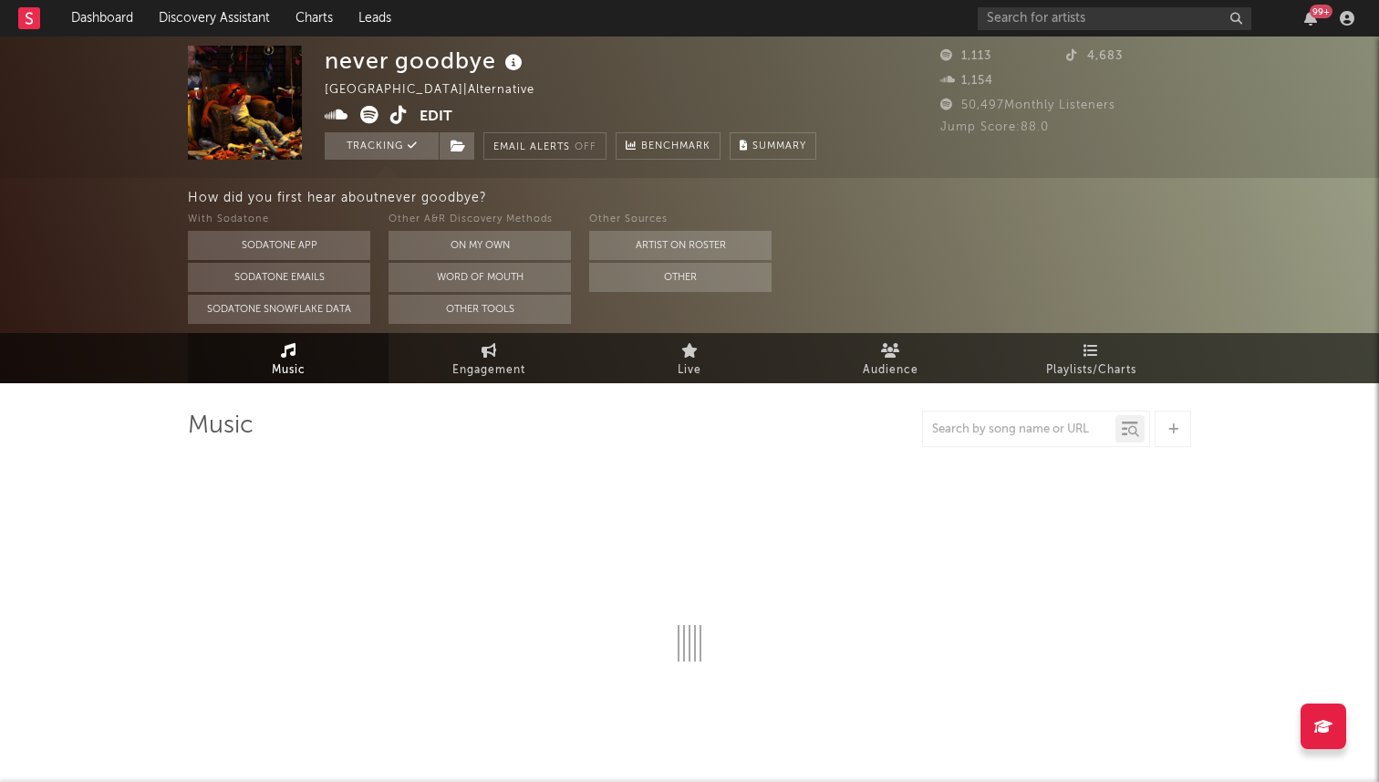
select select "1w"
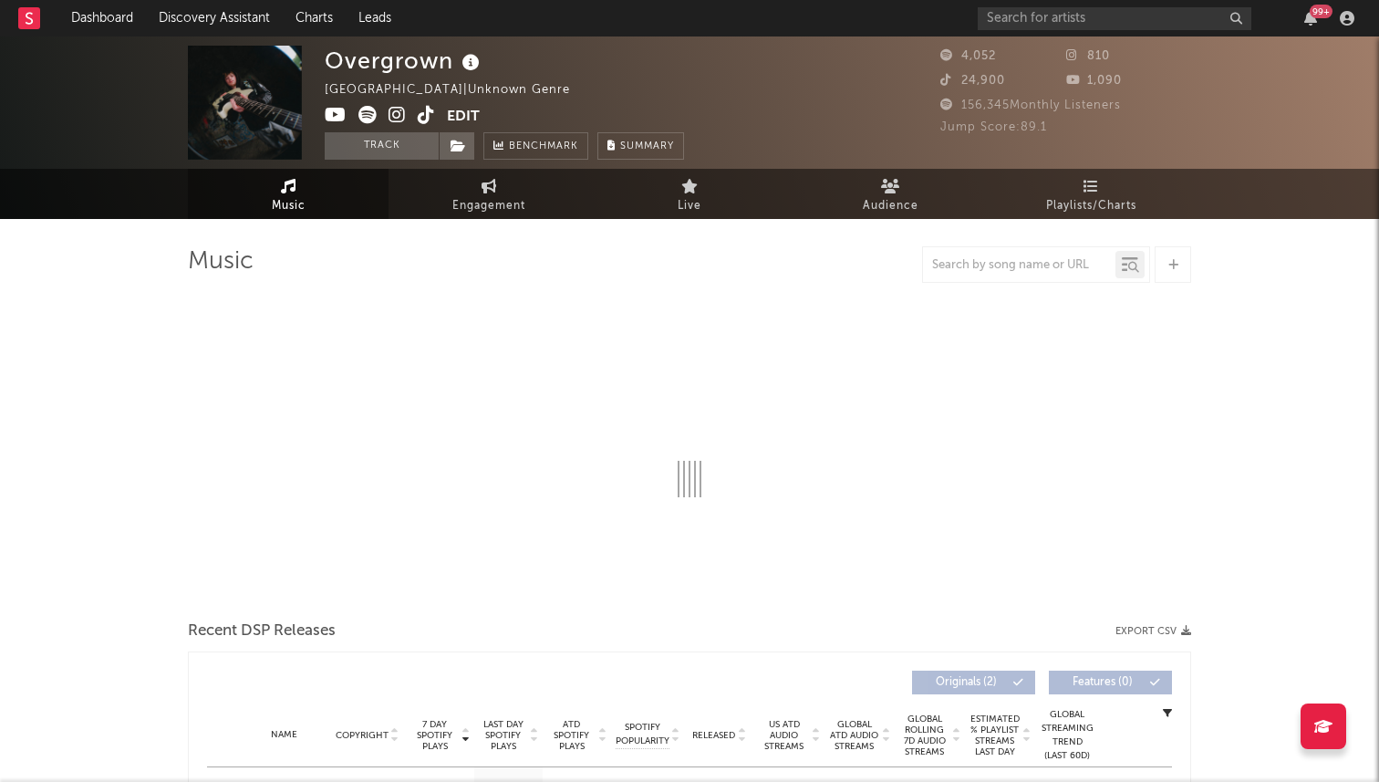
select select "1w"
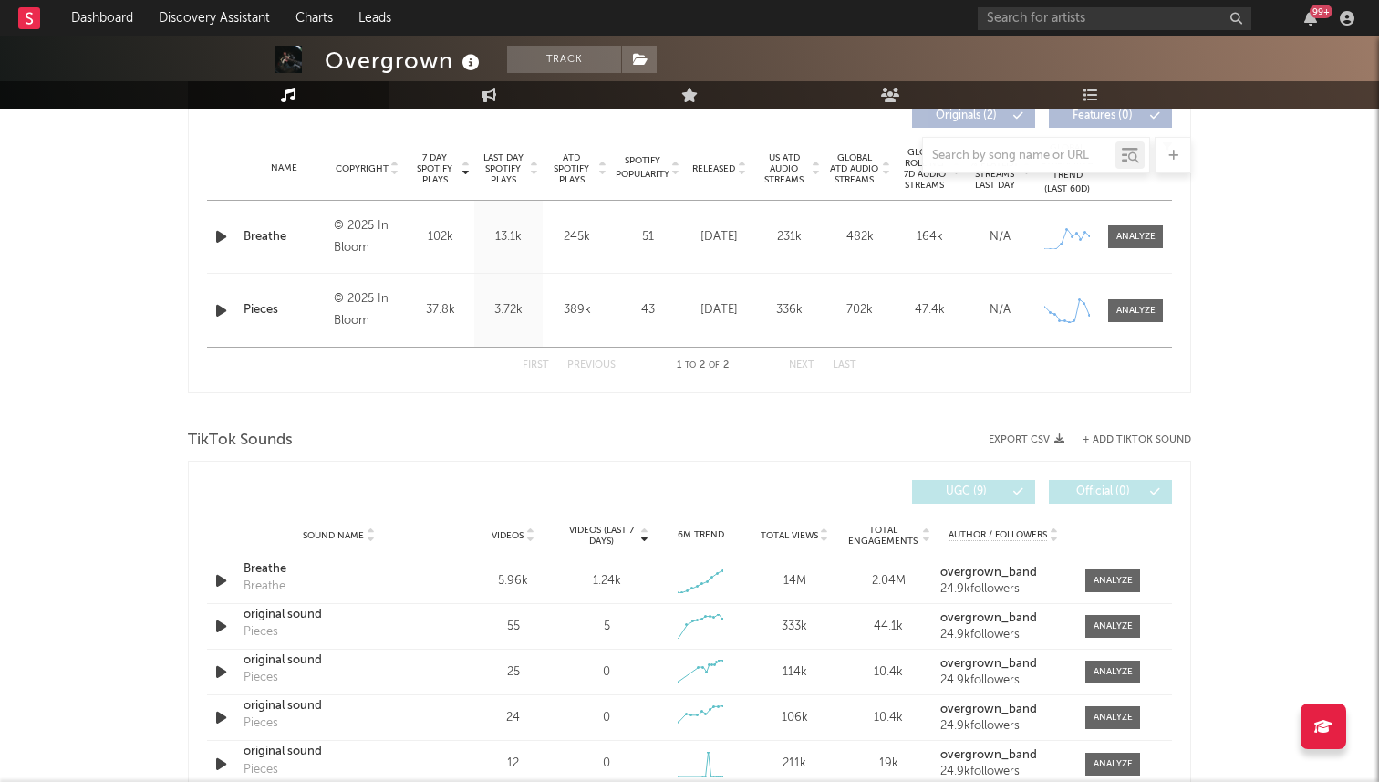
scroll to position [684, 0]
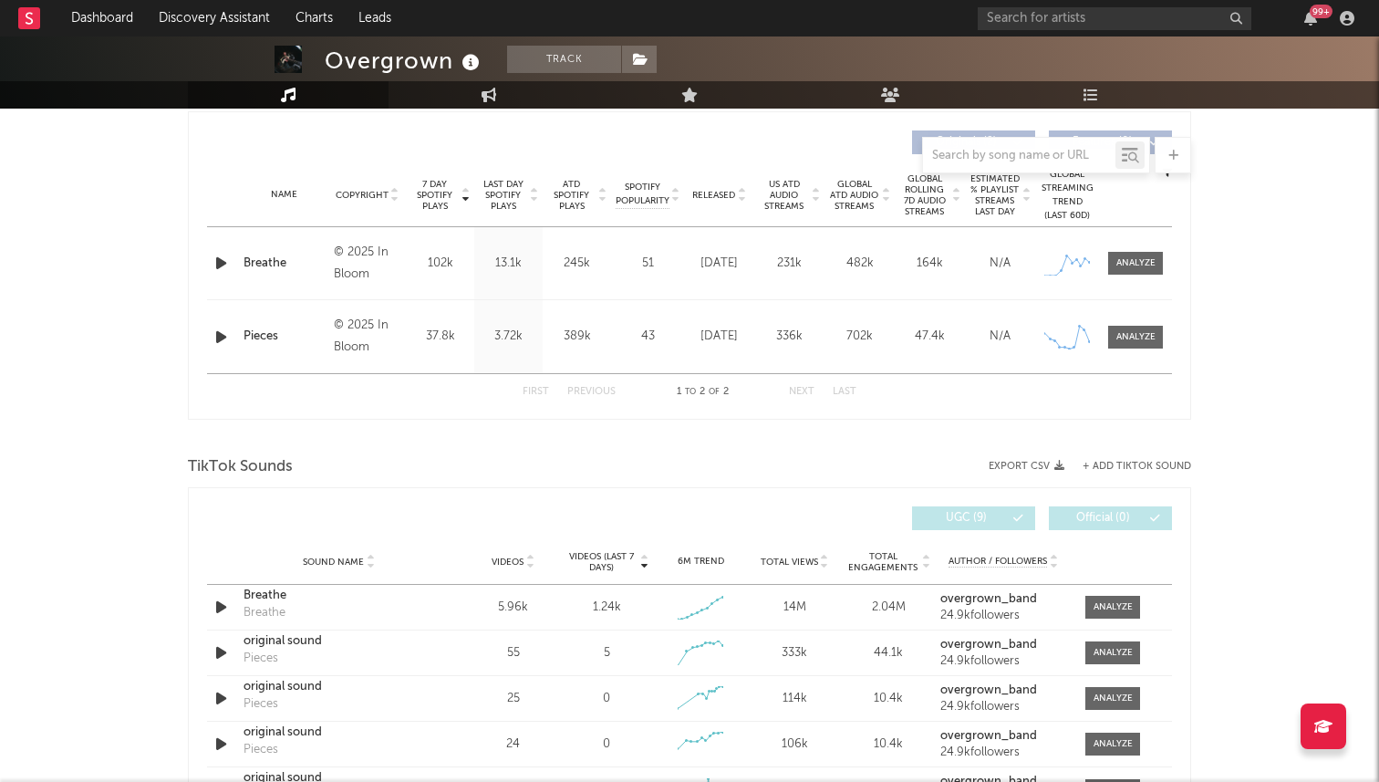
click at [219, 268] on icon "button" at bounding box center [221, 263] width 19 height 23
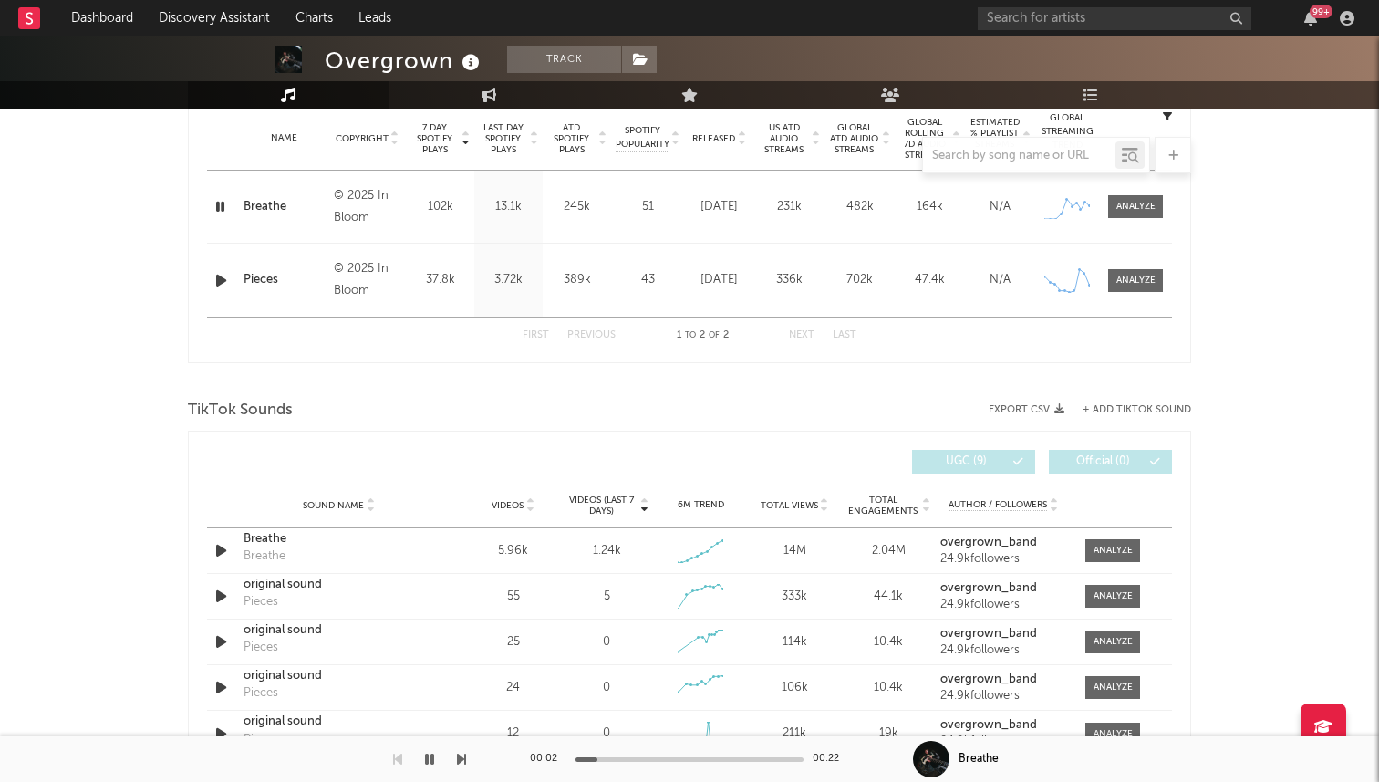
scroll to position [764, 0]
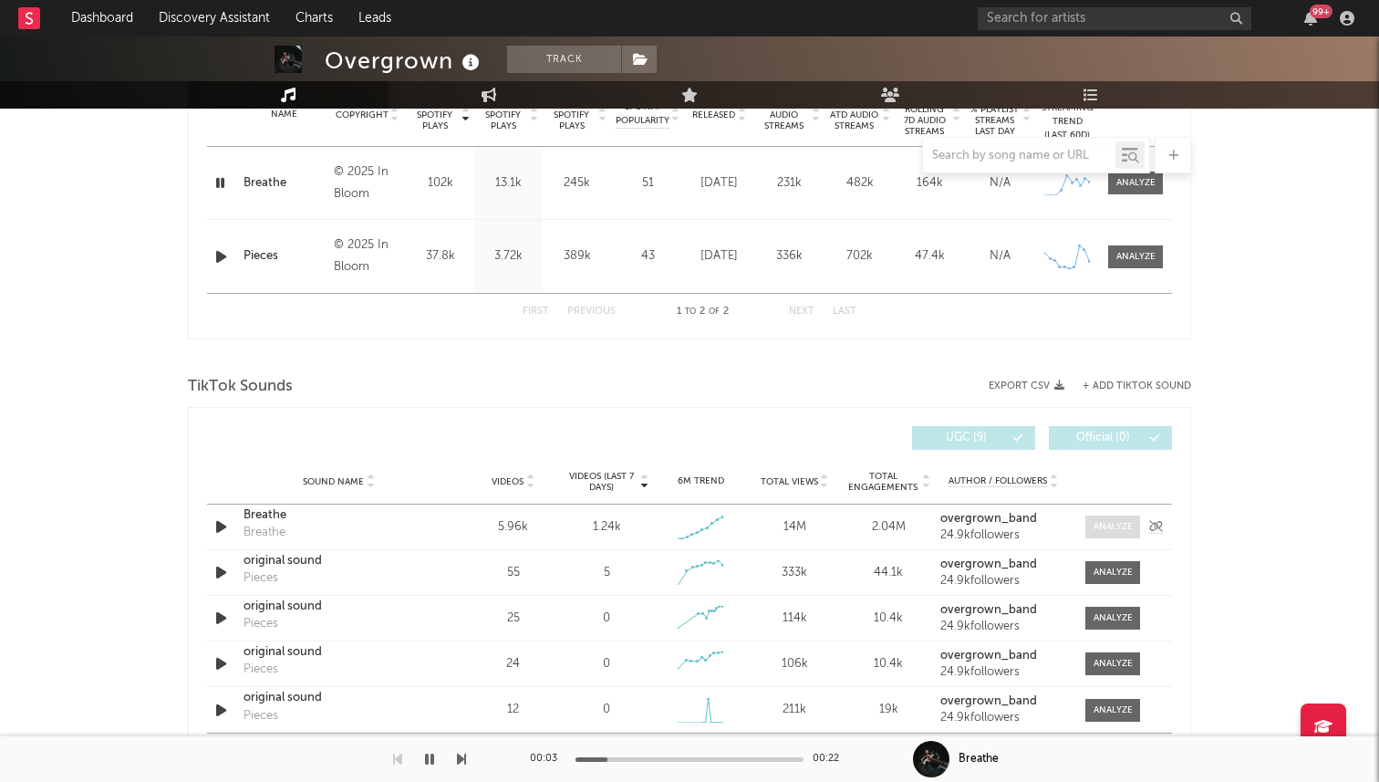
click at [1093, 527] on div at bounding box center [1112, 527] width 39 height 14
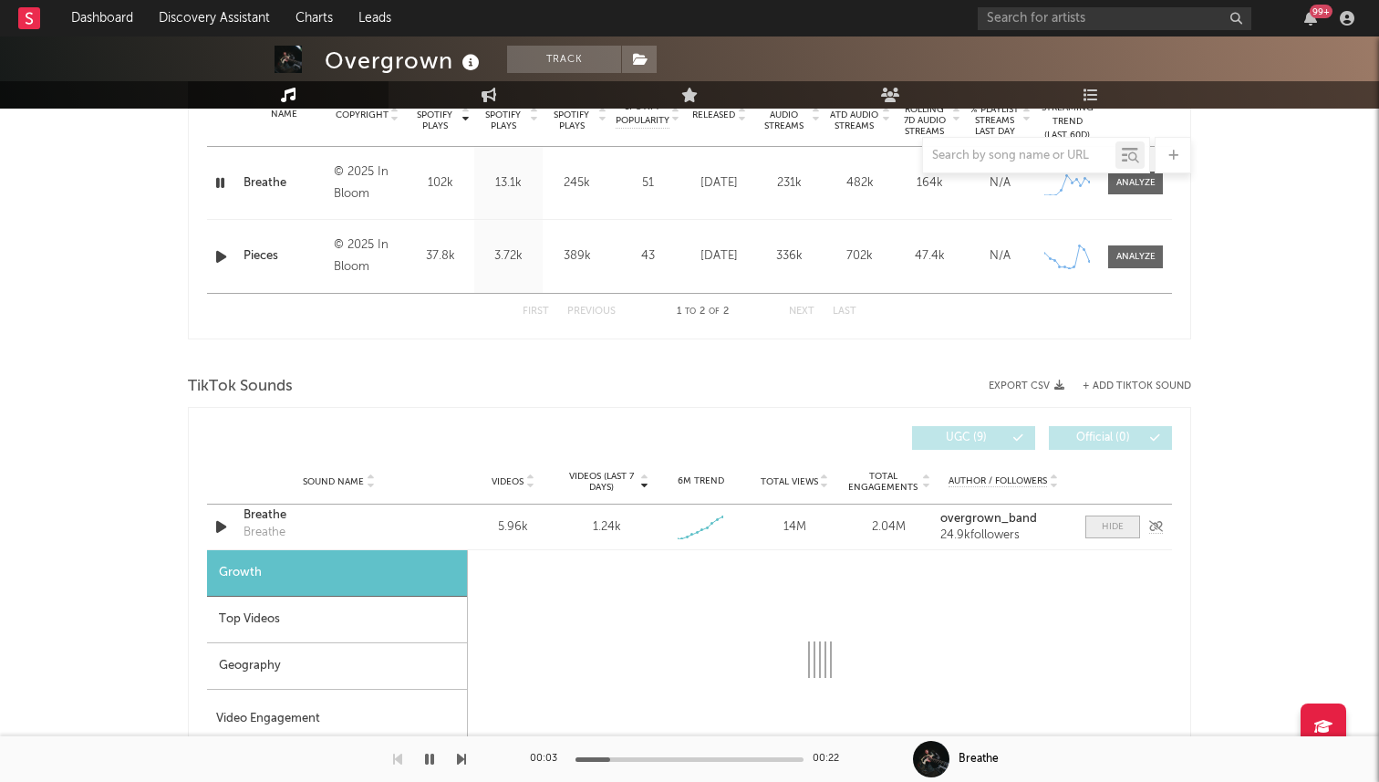
scroll to position [1029, 0]
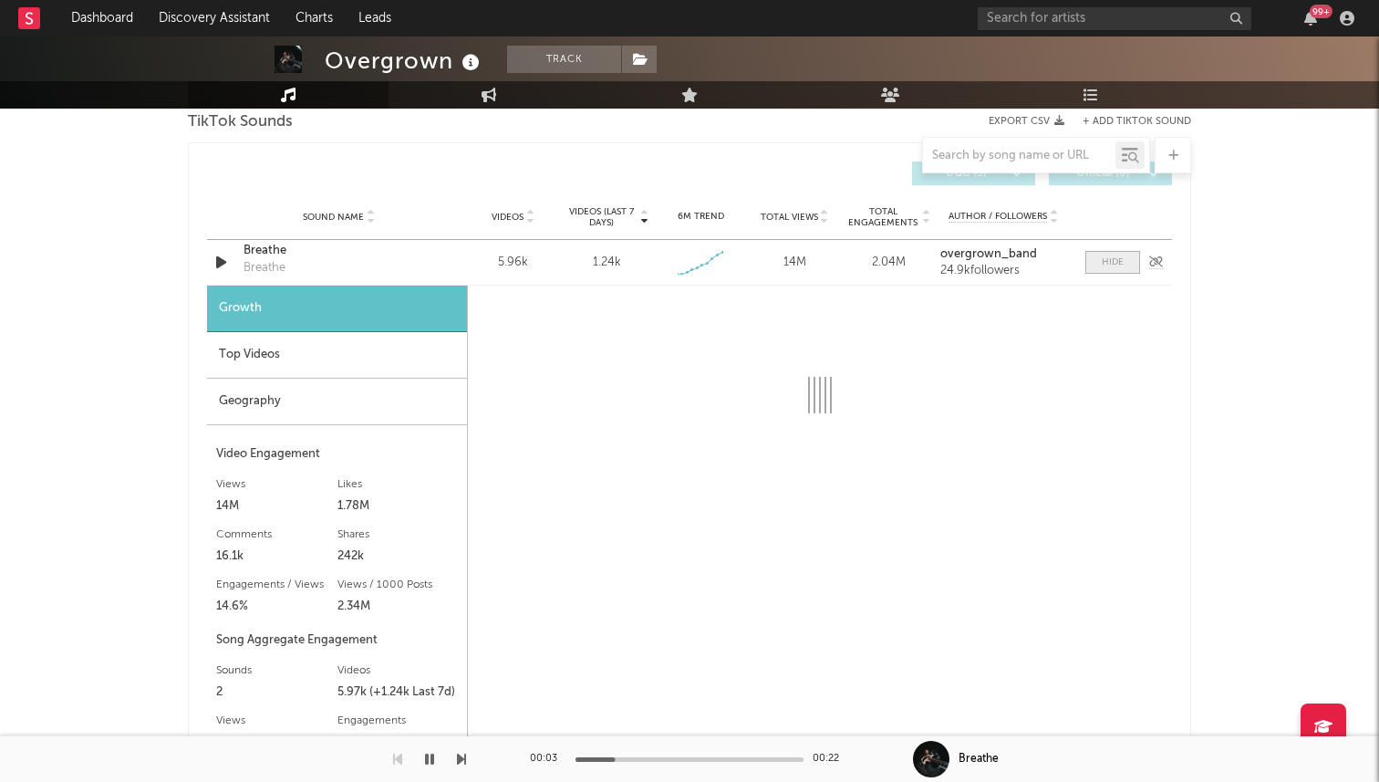
select select "1w"
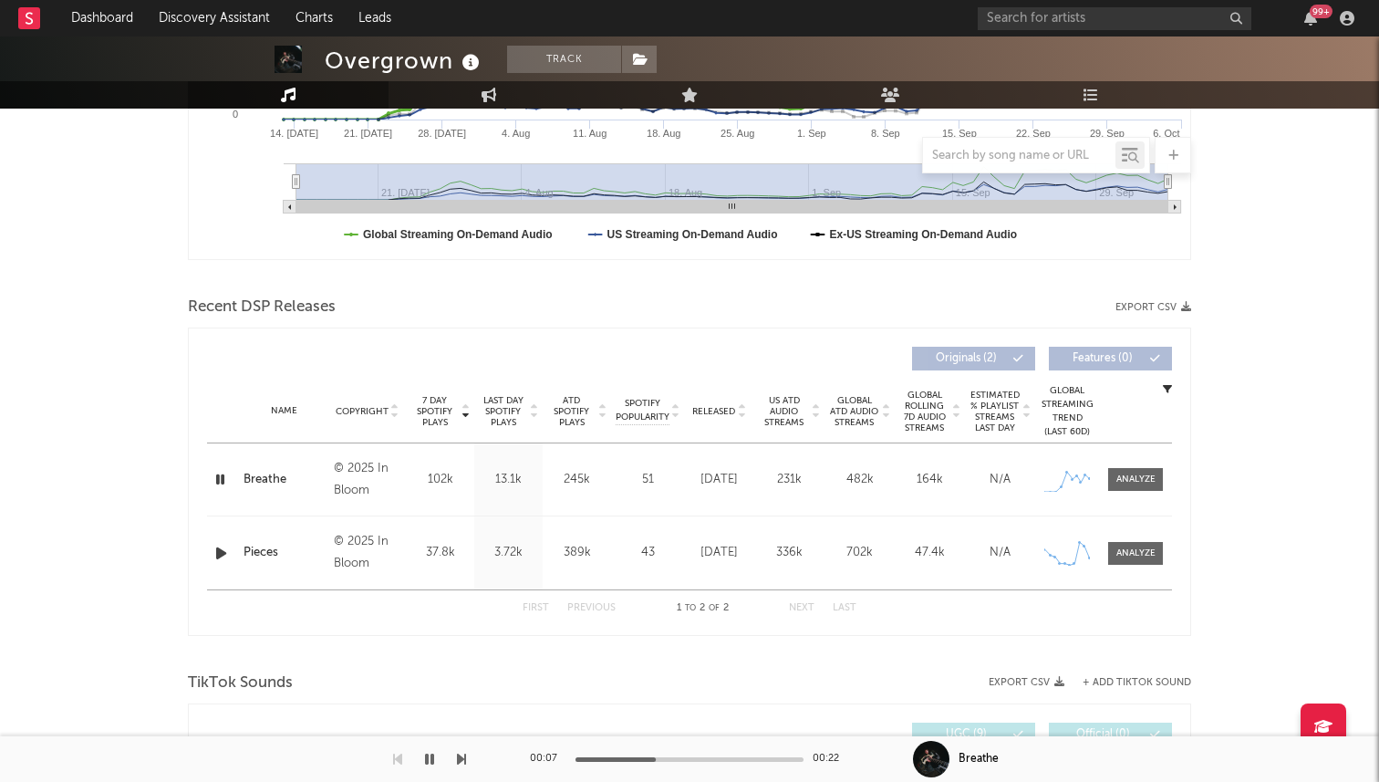
scroll to position [554, 0]
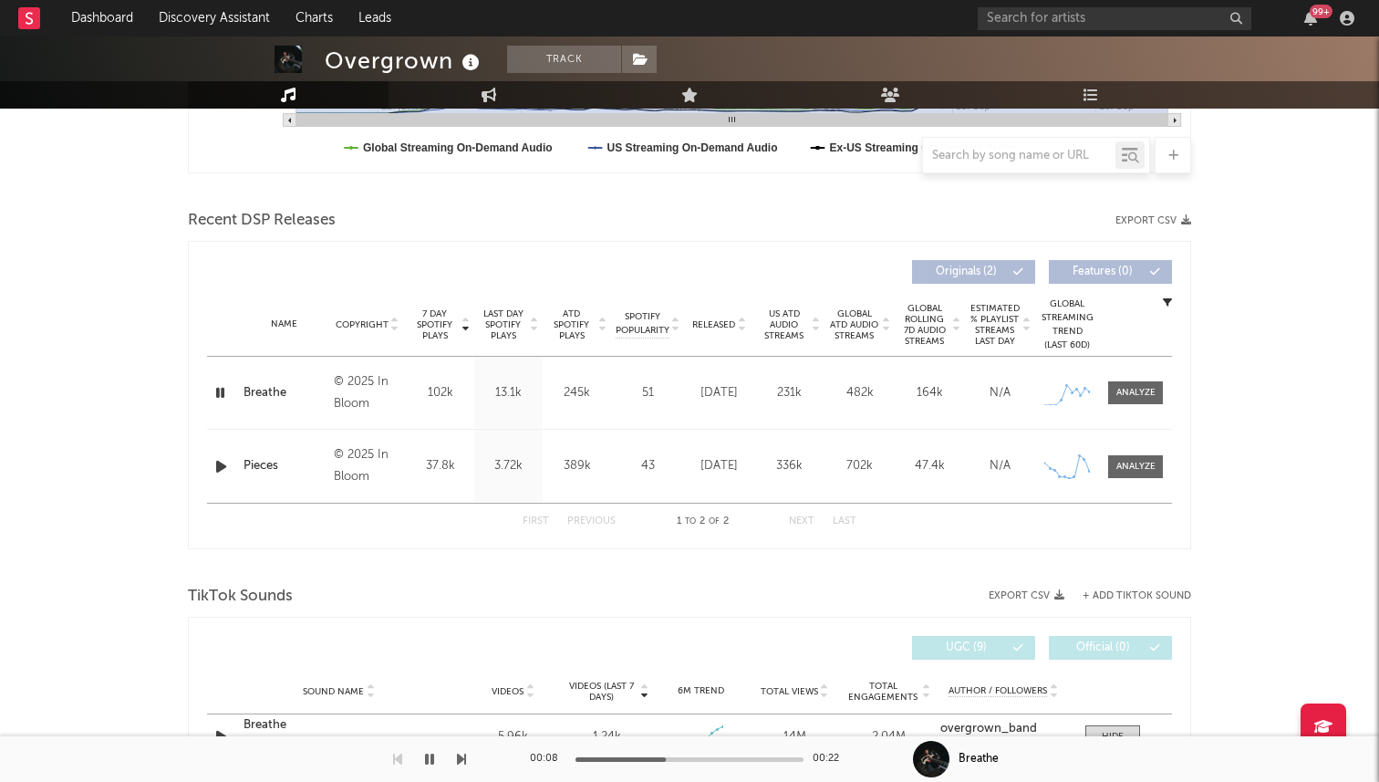
click at [223, 399] on icon "button" at bounding box center [220, 392] width 17 height 23
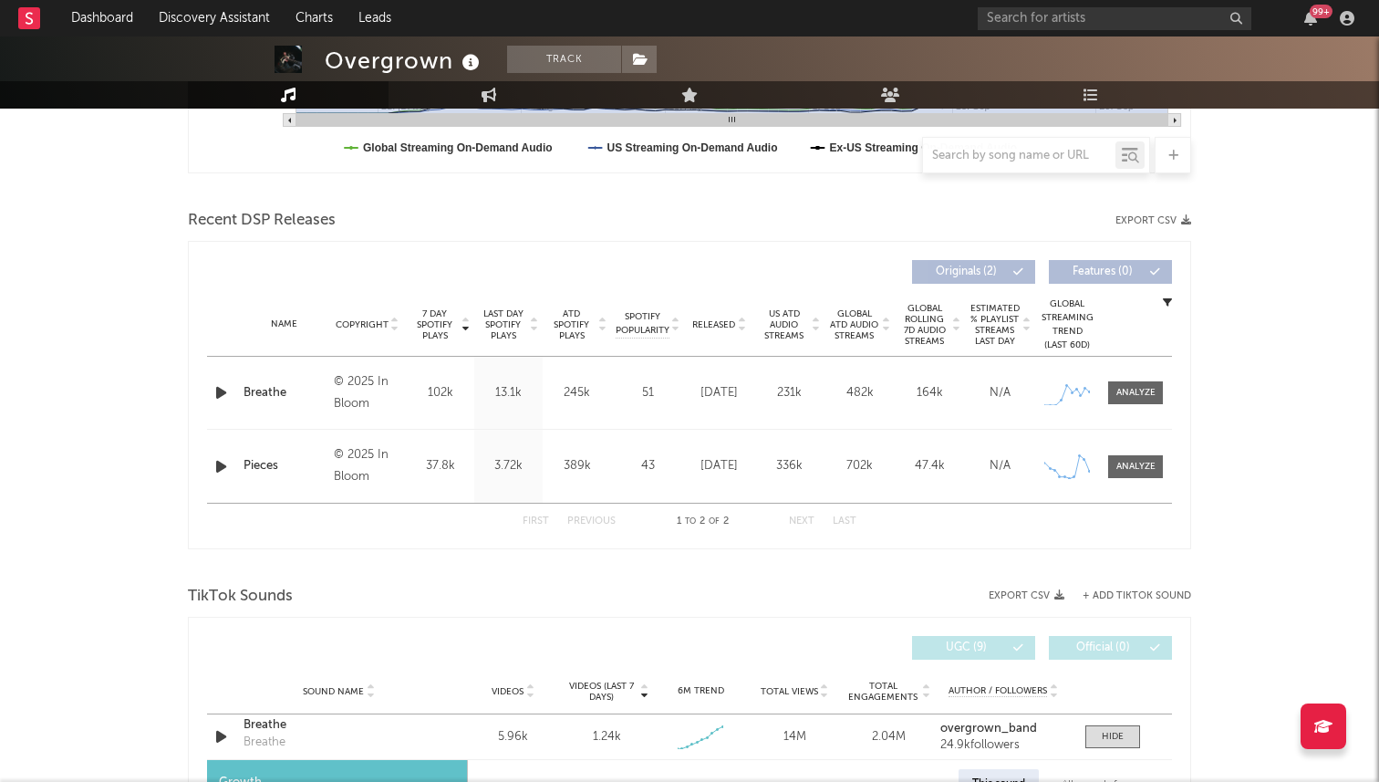
scroll to position [0, 0]
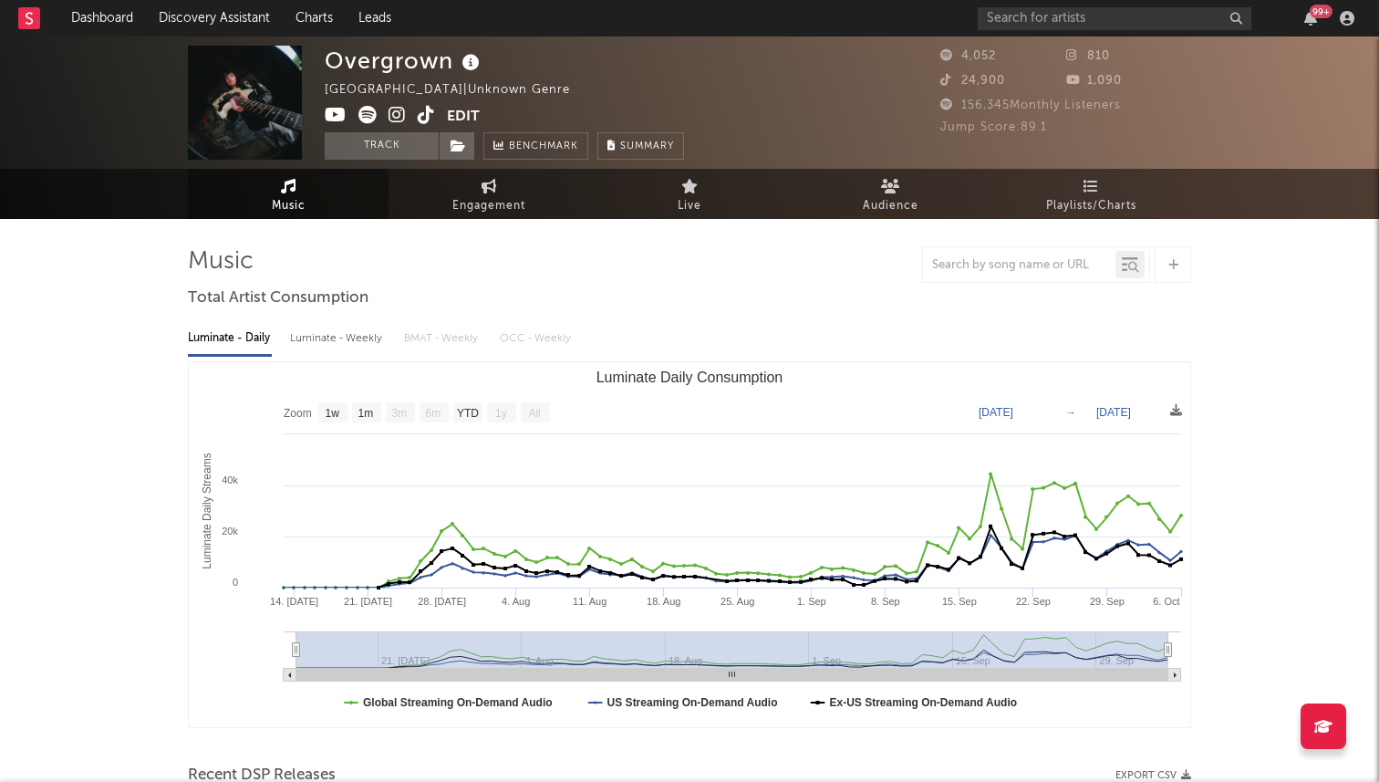
click at [429, 119] on icon at bounding box center [426, 115] width 17 height 18
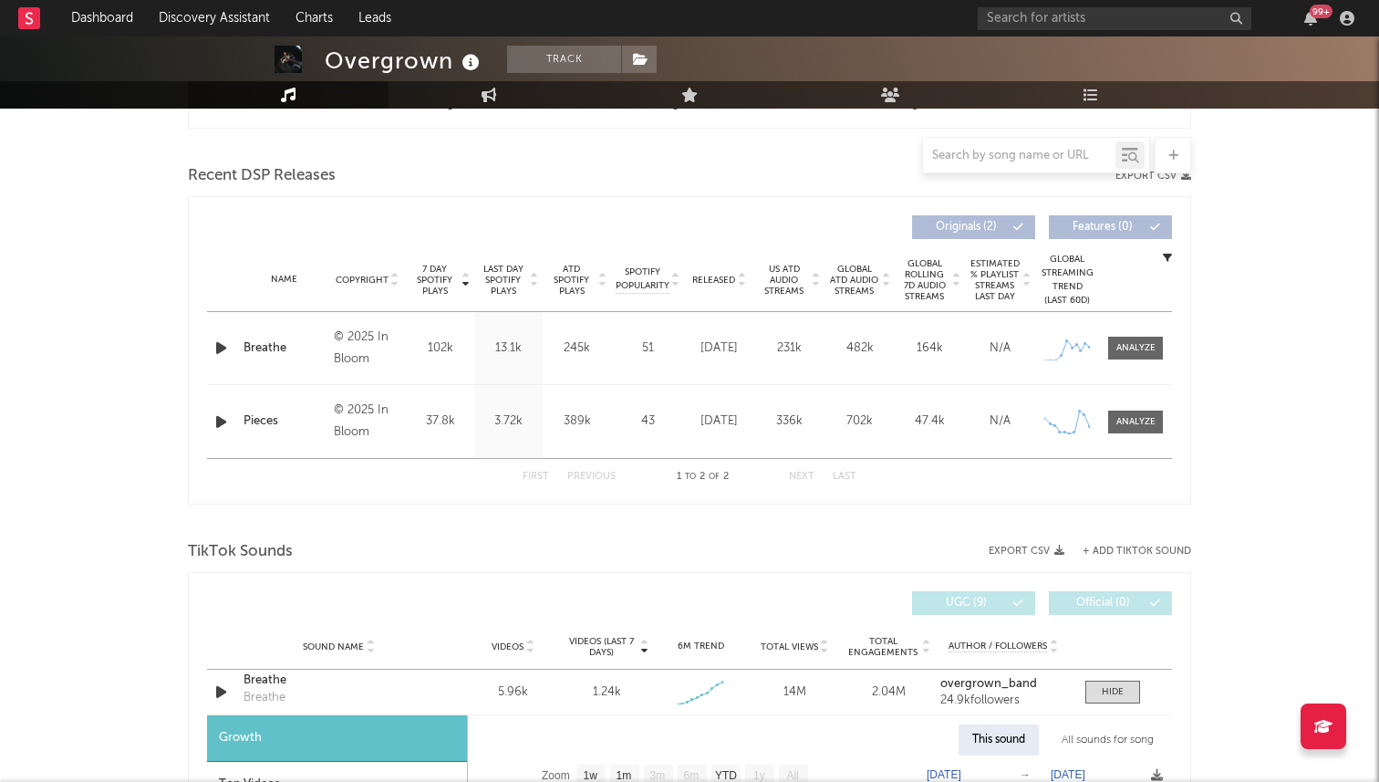
scroll to position [665, 0]
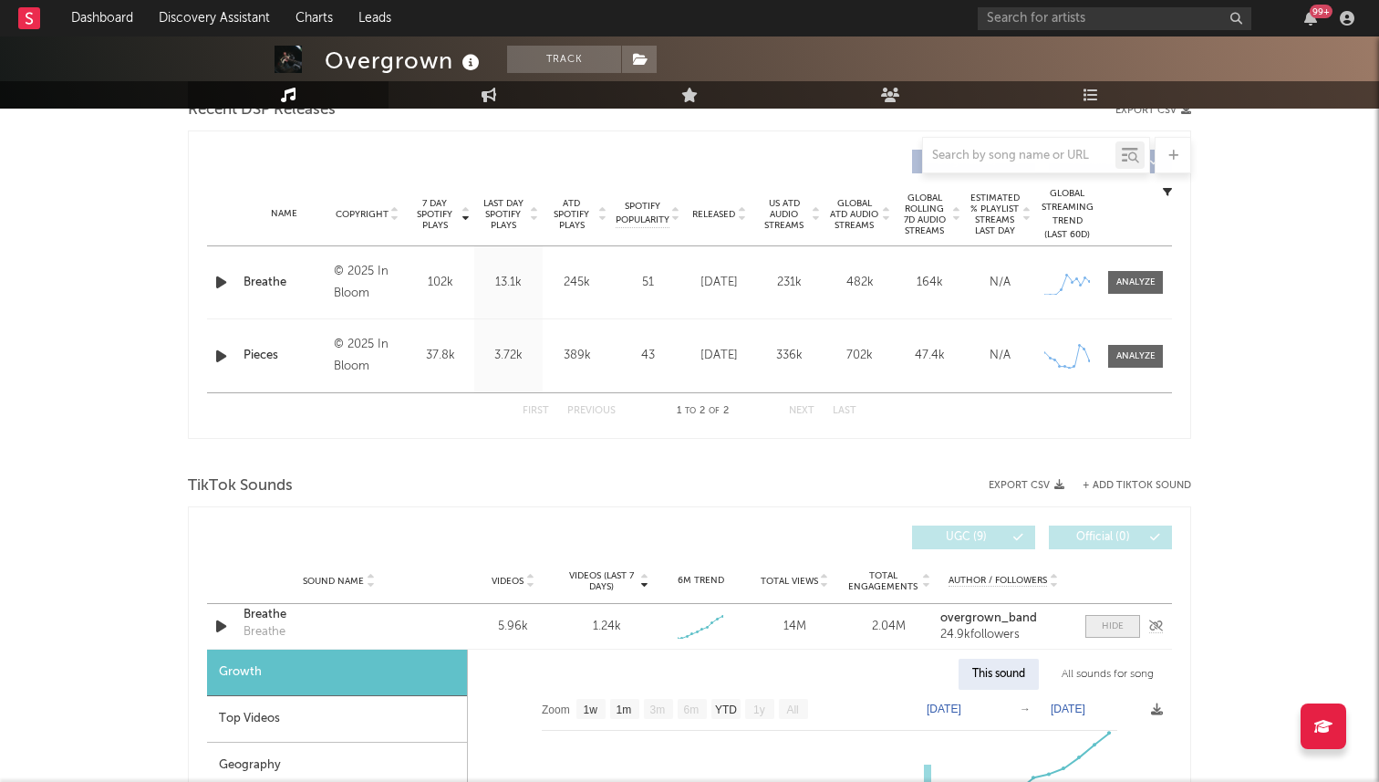
click at [1098, 618] on span at bounding box center [1112, 626] width 55 height 23
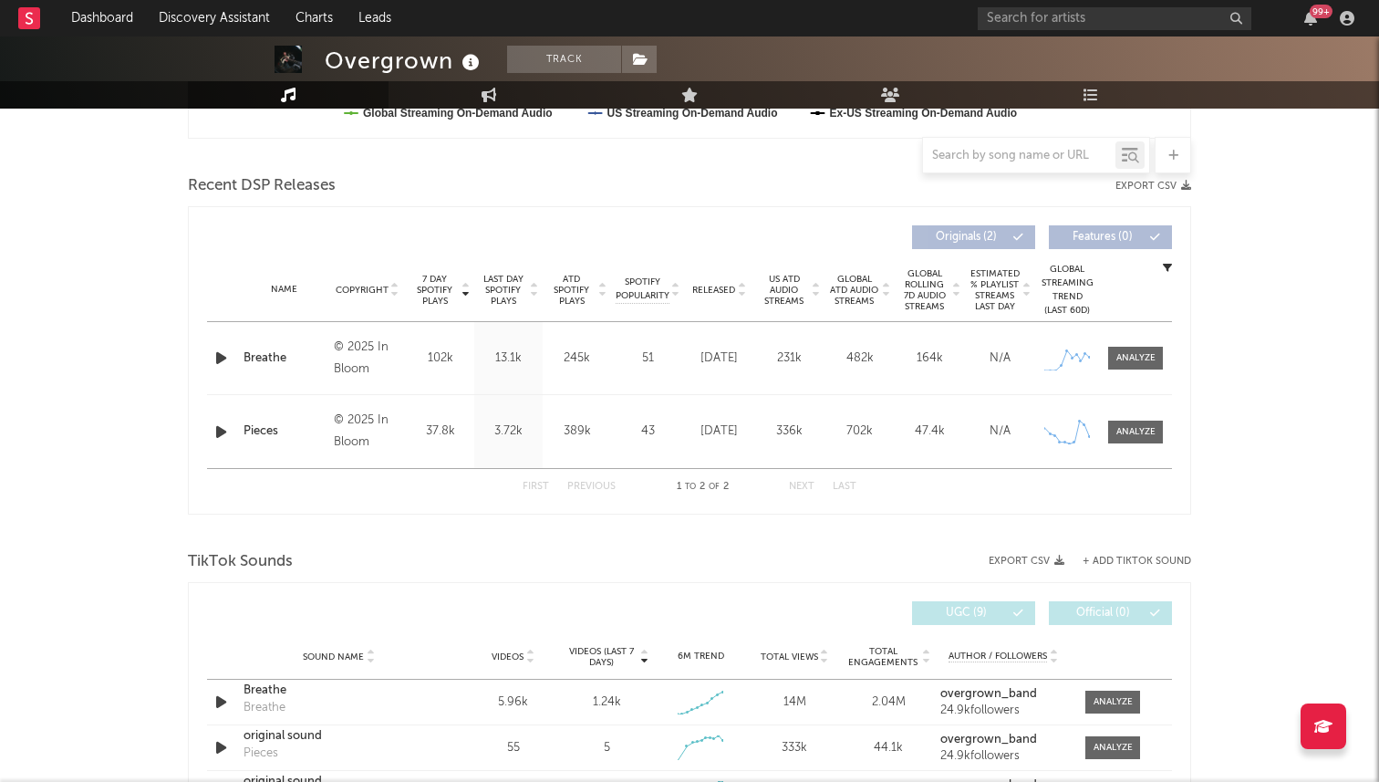
scroll to position [618, 0]
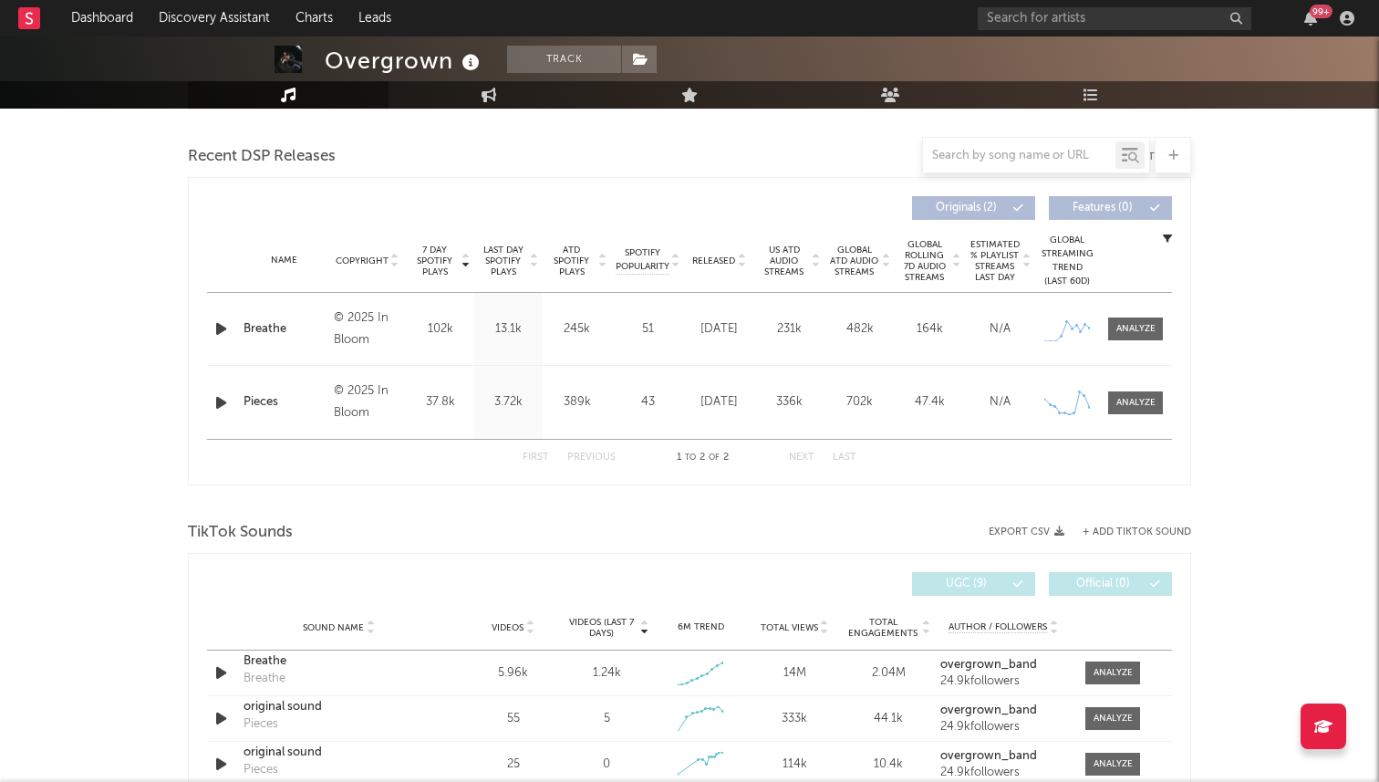
click at [239, 328] on div "Name Breathe" at bounding box center [284, 329] width 90 height 18
click at [214, 328] on icon "button" at bounding box center [221, 328] width 19 height 23
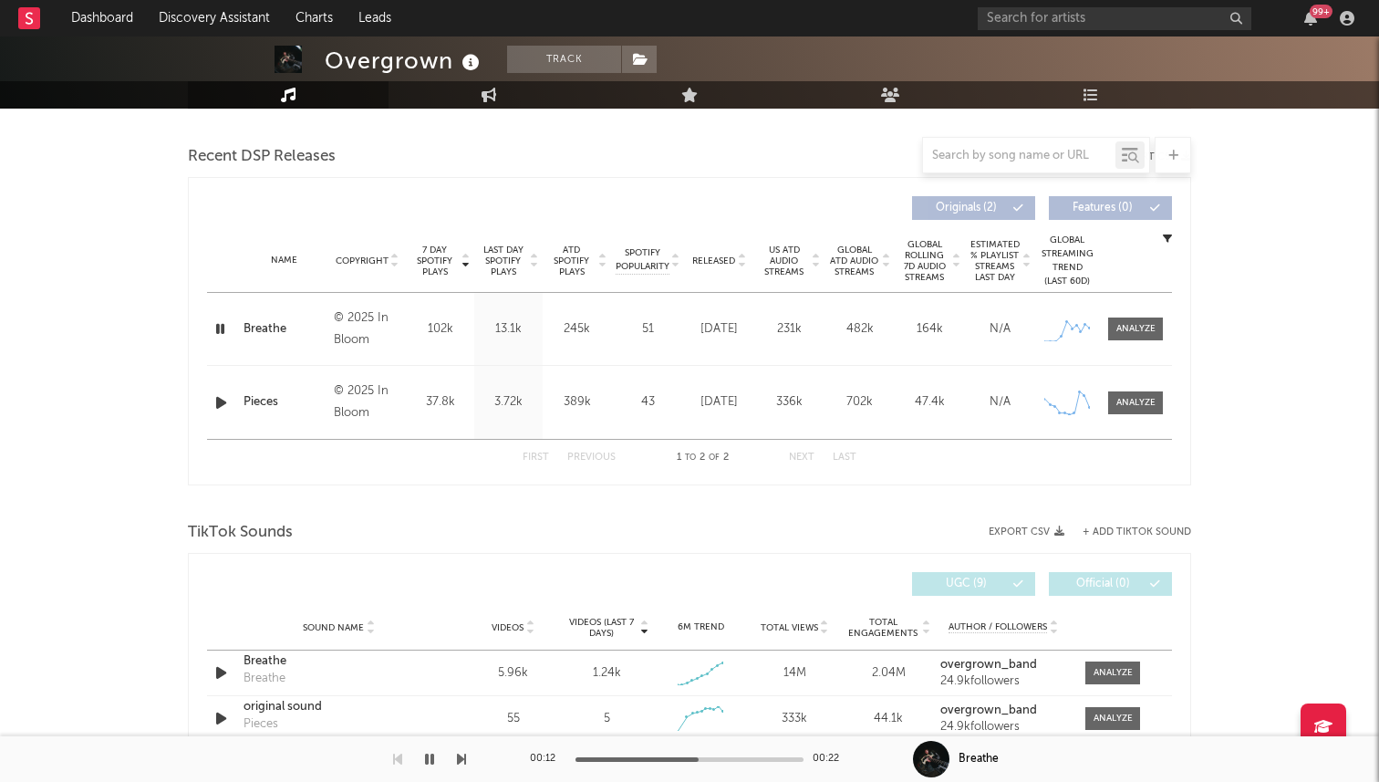
click at [223, 323] on icon "button" at bounding box center [220, 328] width 17 height 23
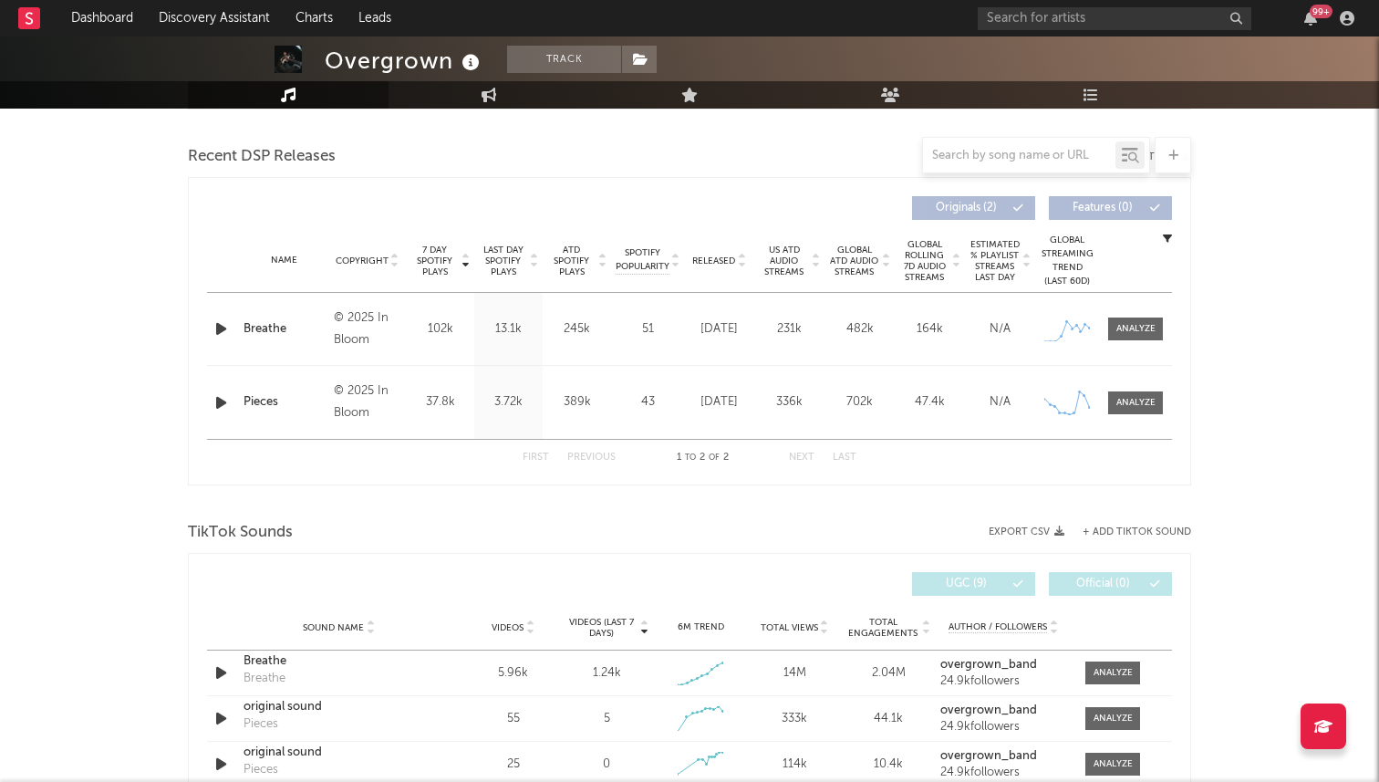
click at [362, 317] on div "© 2025 In Bloom" at bounding box center [367, 329] width 67 height 44
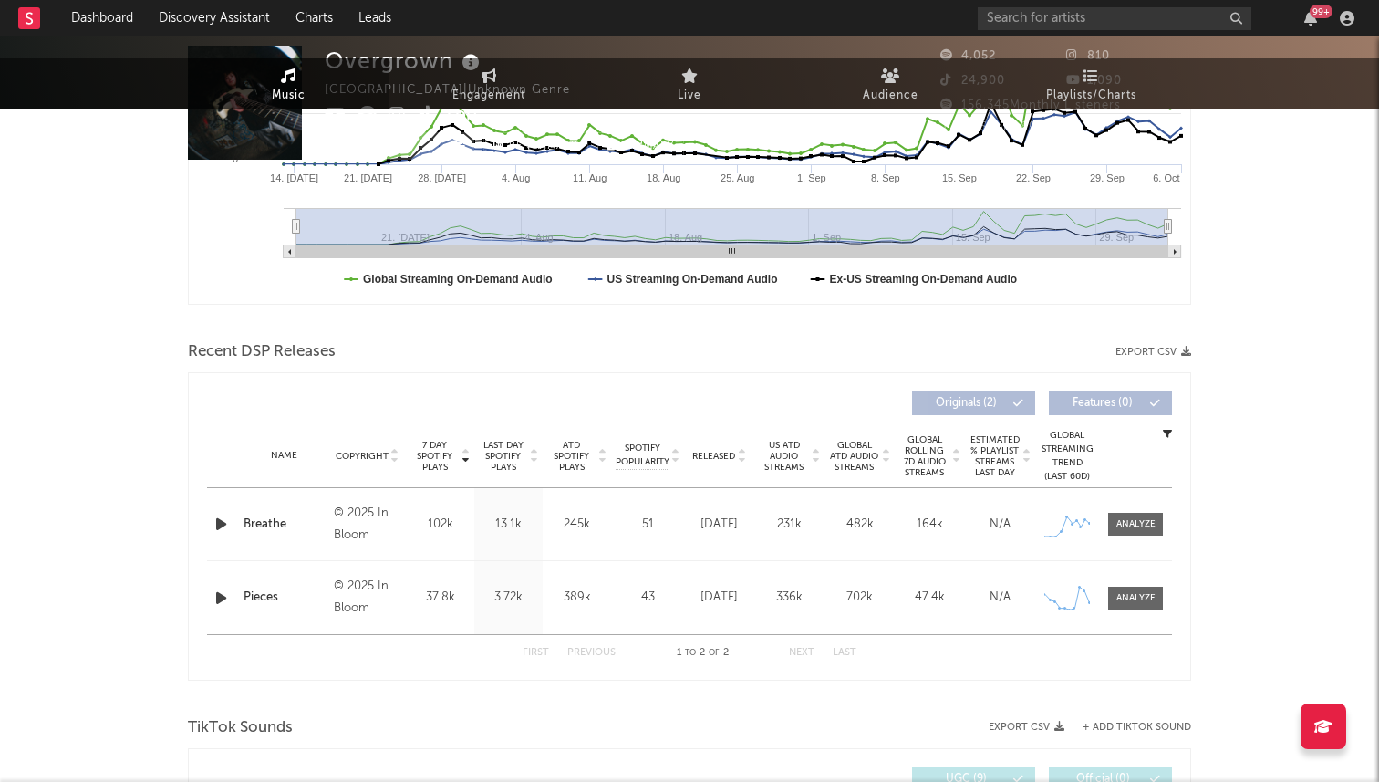
scroll to position [0, 0]
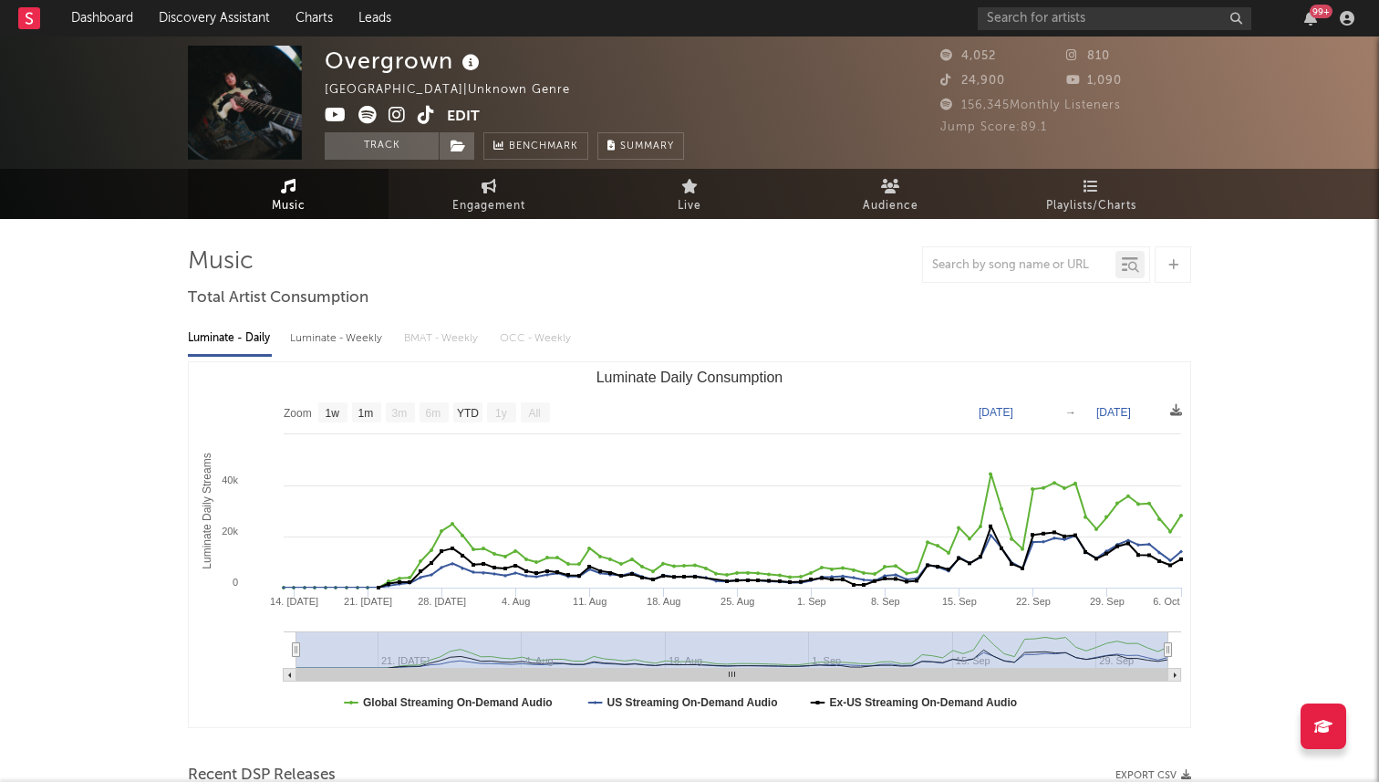
click at [370, 119] on icon at bounding box center [367, 115] width 18 height 18
click at [427, 112] on icon at bounding box center [426, 115] width 17 height 18
click at [1104, 414] on text "[DATE]" at bounding box center [1113, 412] width 35 height 13
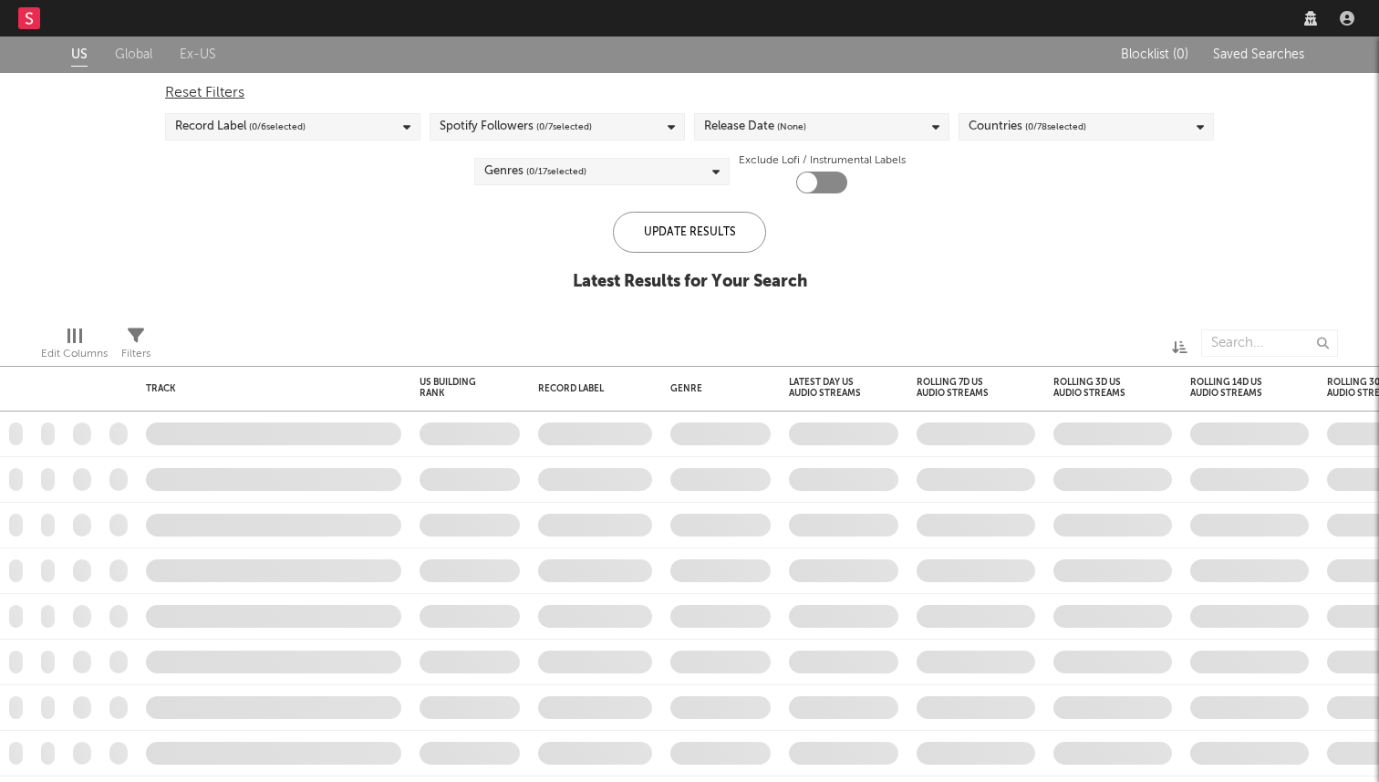
checkbox input "true"
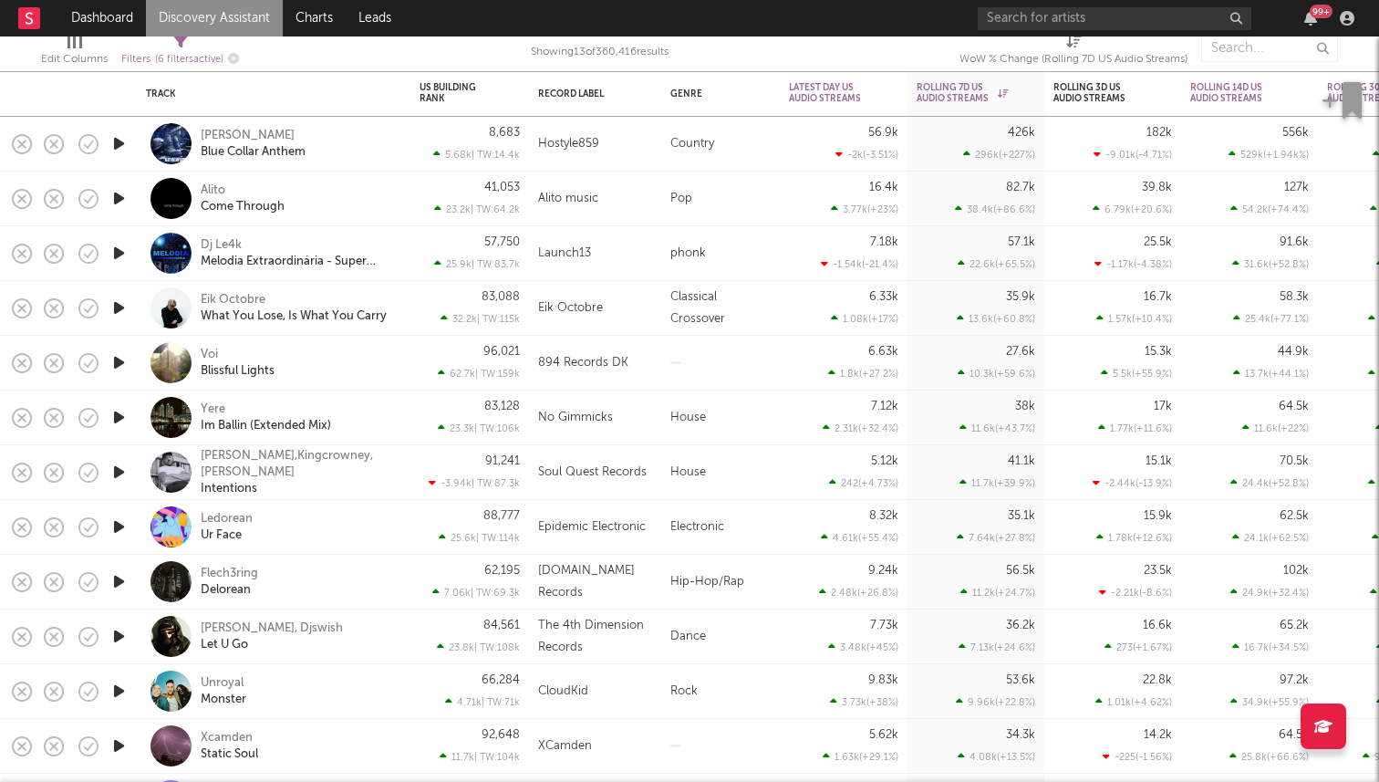
click at [118, 415] on icon "button" at bounding box center [118, 417] width 19 height 23
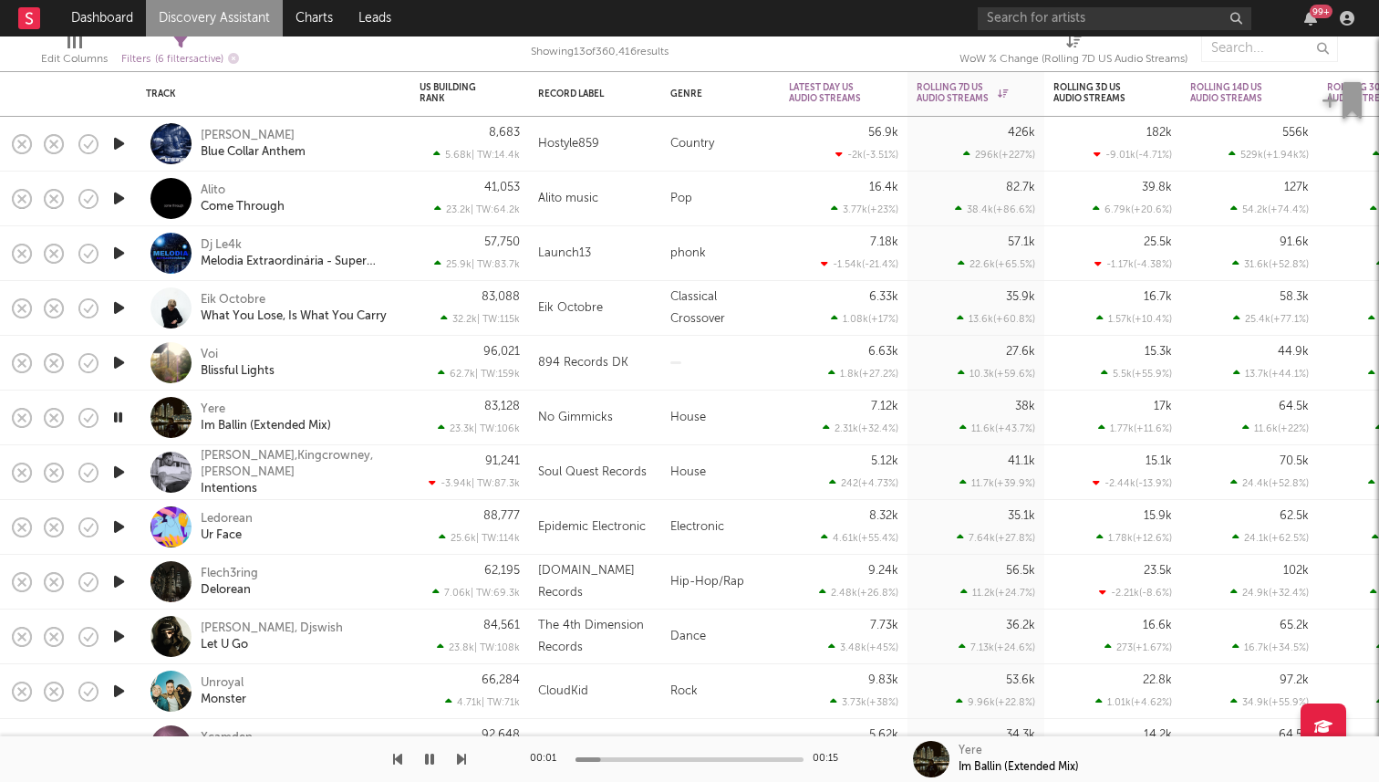
click at [118, 415] on icon "button" at bounding box center [117, 417] width 17 height 23
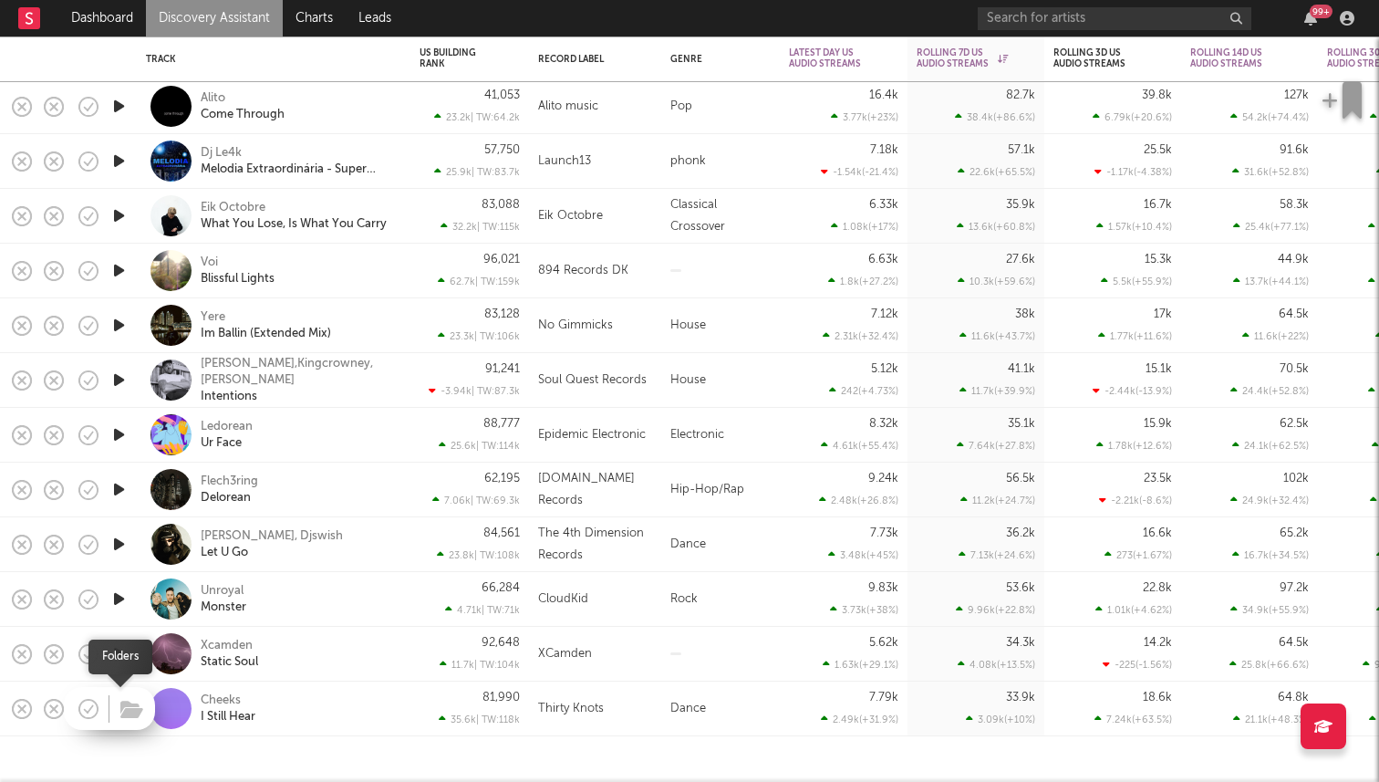
click at [113, 711] on span at bounding box center [129, 708] width 33 height 32
click at [118, 708] on icon "button" at bounding box center [118, 708] width 19 height 23
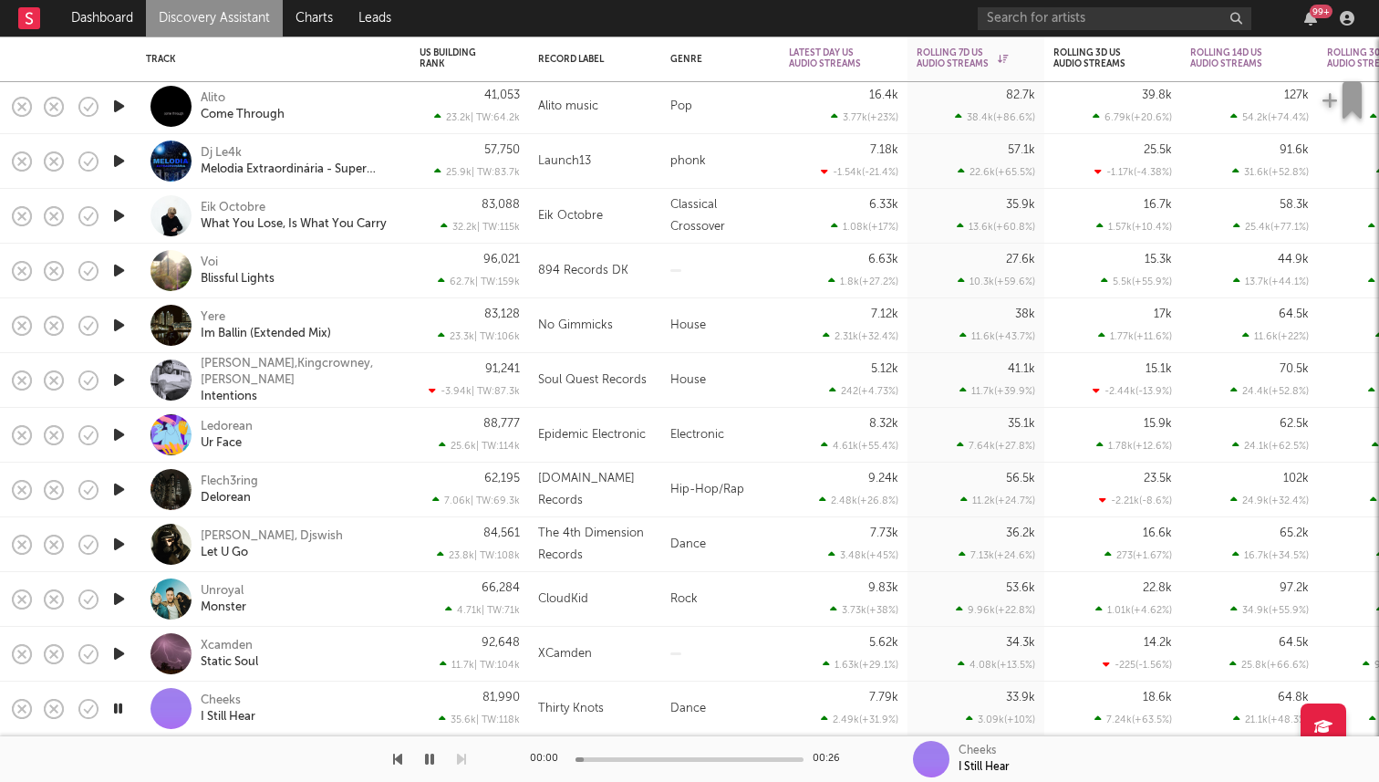
click at [119, 654] on icon "button" at bounding box center [118, 653] width 19 height 23
click at [118, 593] on icon "button" at bounding box center [118, 598] width 19 height 23
click at [234, 587] on div "Unroyal" at bounding box center [222, 591] width 43 height 16
click at [117, 596] on icon "button" at bounding box center [117, 598] width 17 height 23
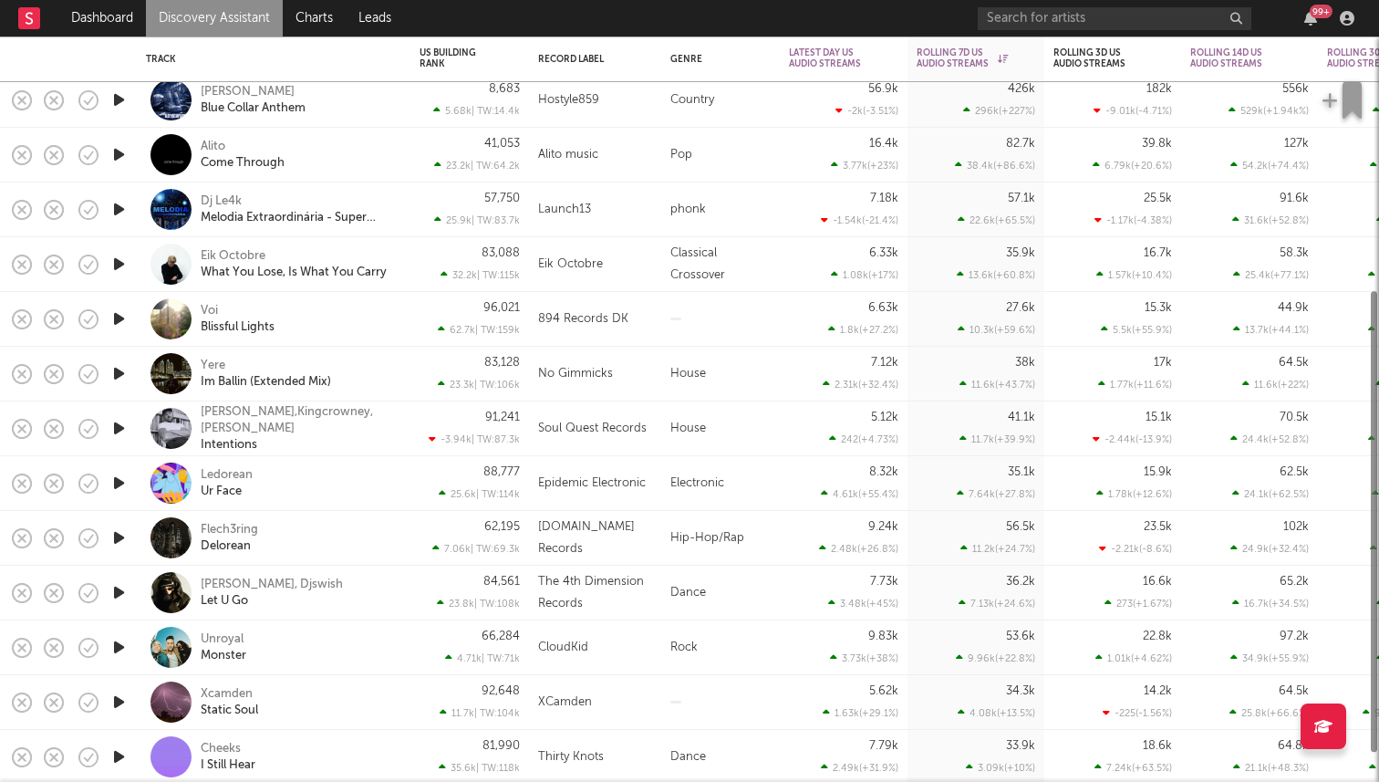
click at [112, 478] on icon "button" at bounding box center [118, 483] width 19 height 23
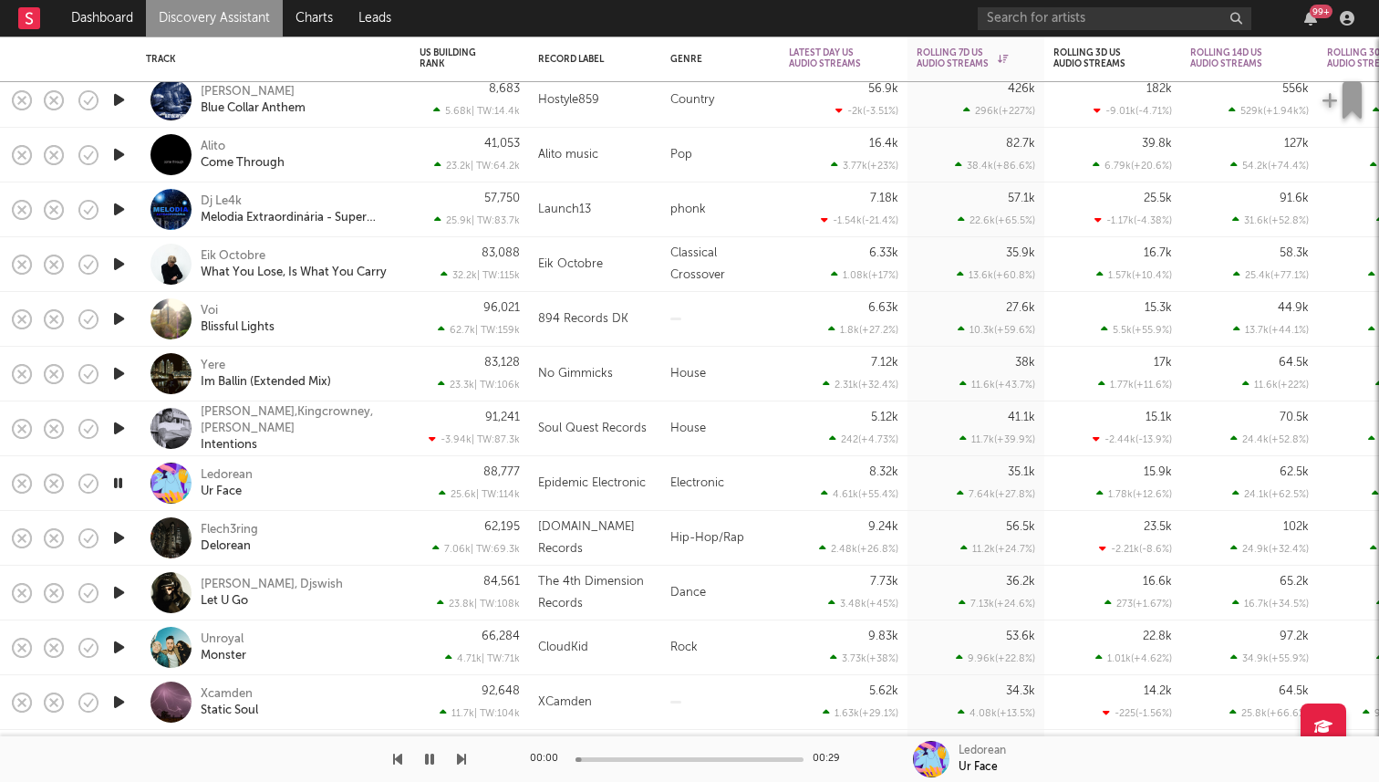
click at [112, 478] on icon "button" at bounding box center [117, 483] width 17 height 23
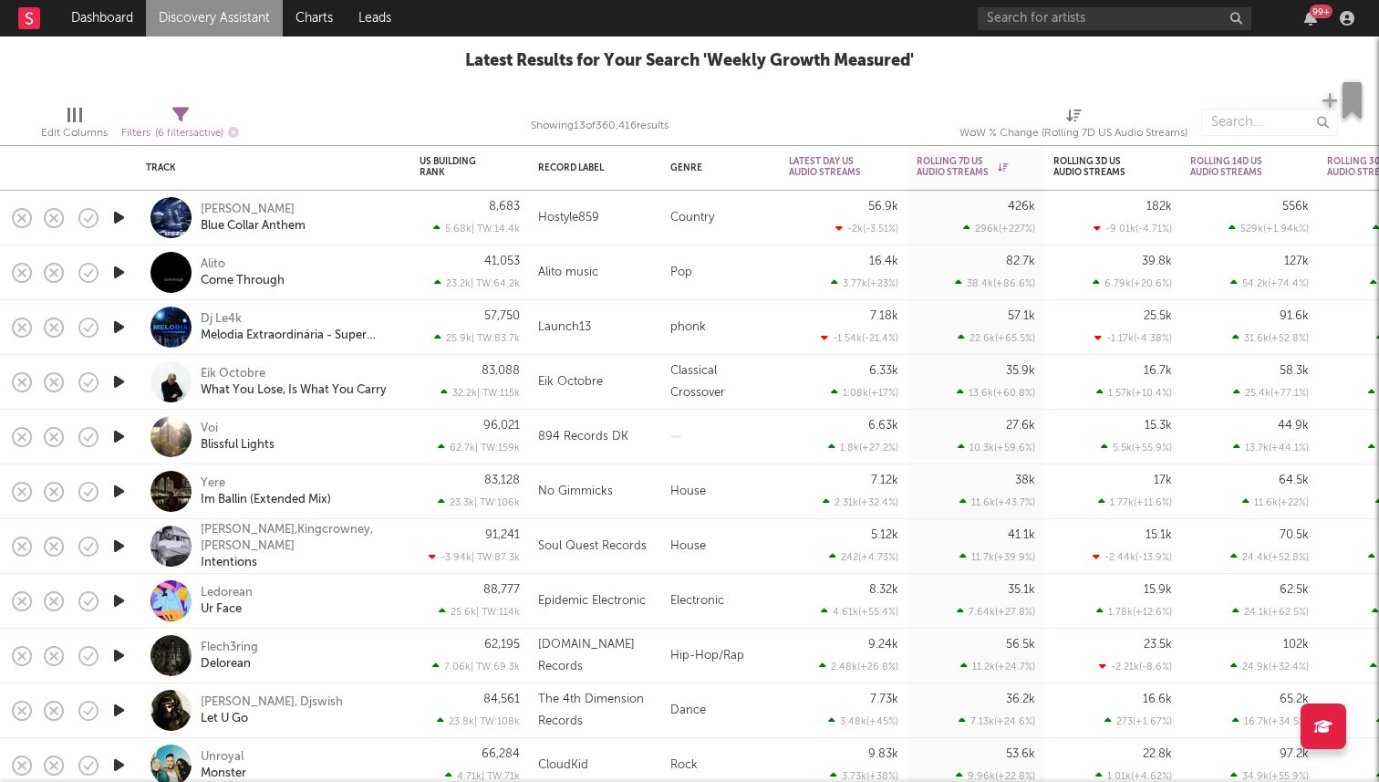
click at [122, 274] on icon "button" at bounding box center [118, 272] width 19 height 23
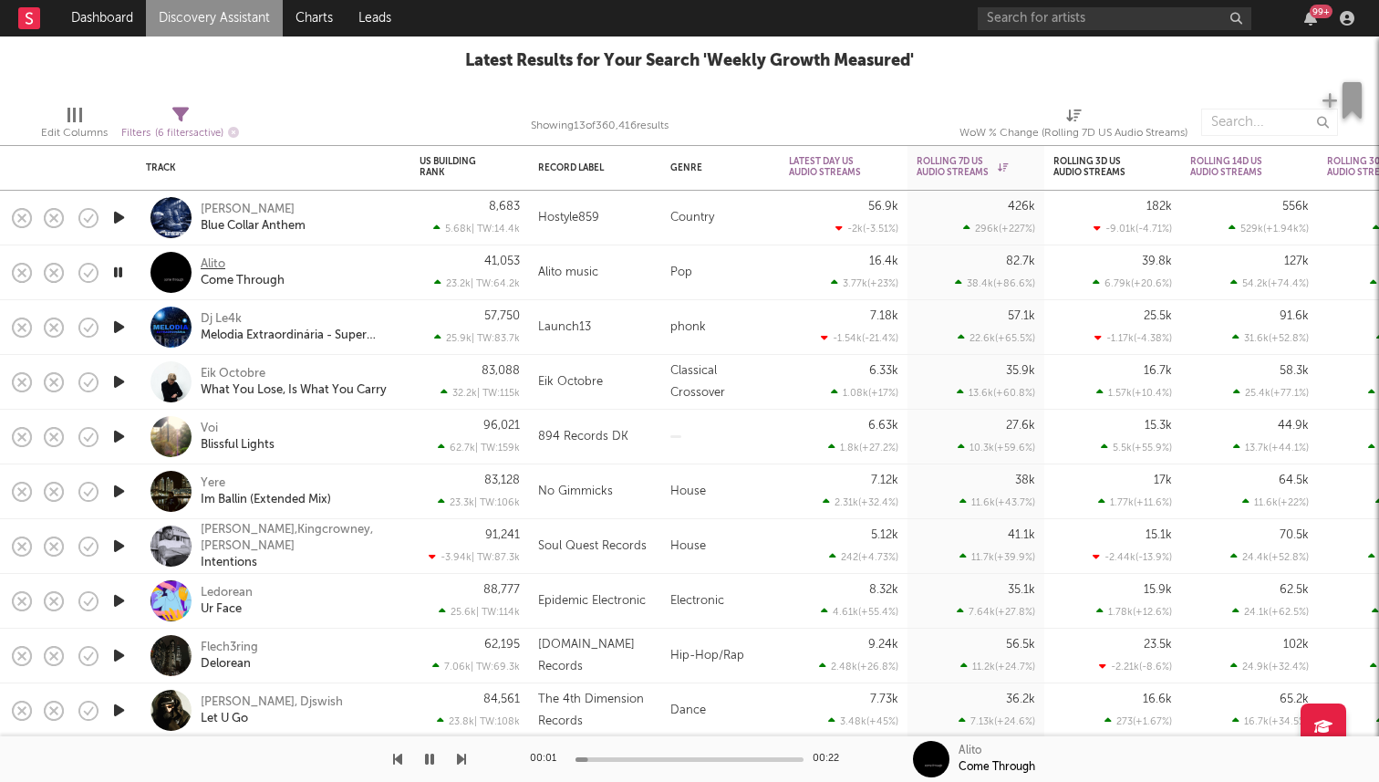
click at [212, 265] on div "Alito" at bounding box center [213, 264] width 25 height 16
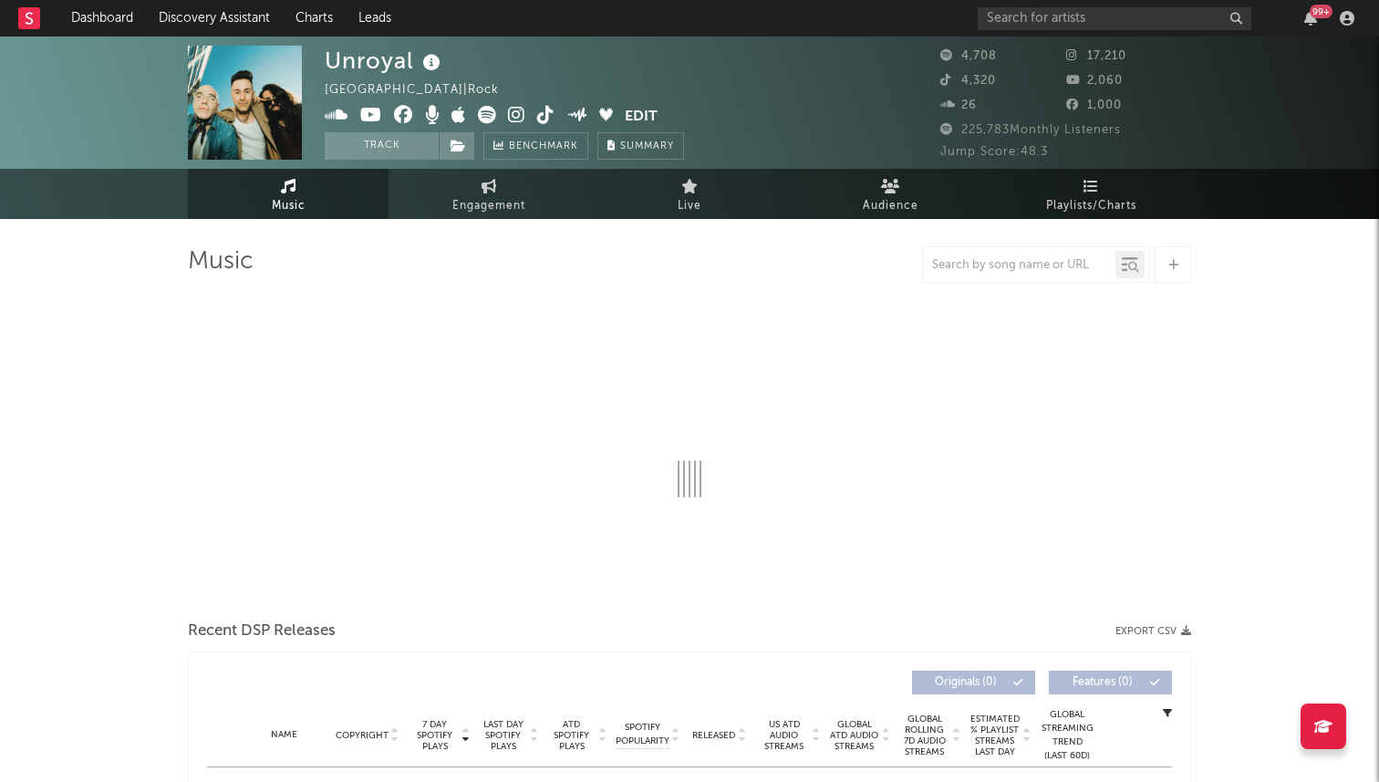
select select "6m"
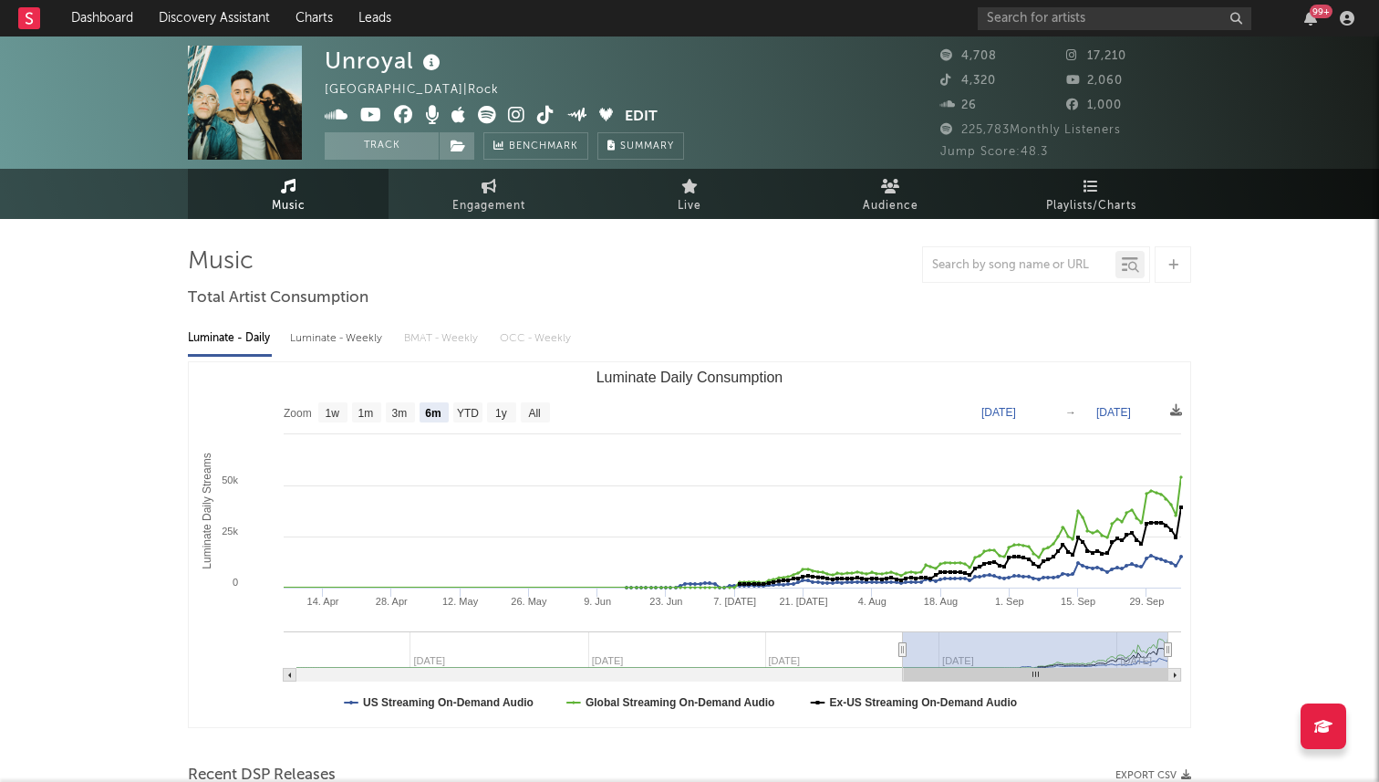
click at [515, 114] on icon at bounding box center [516, 115] width 17 height 18
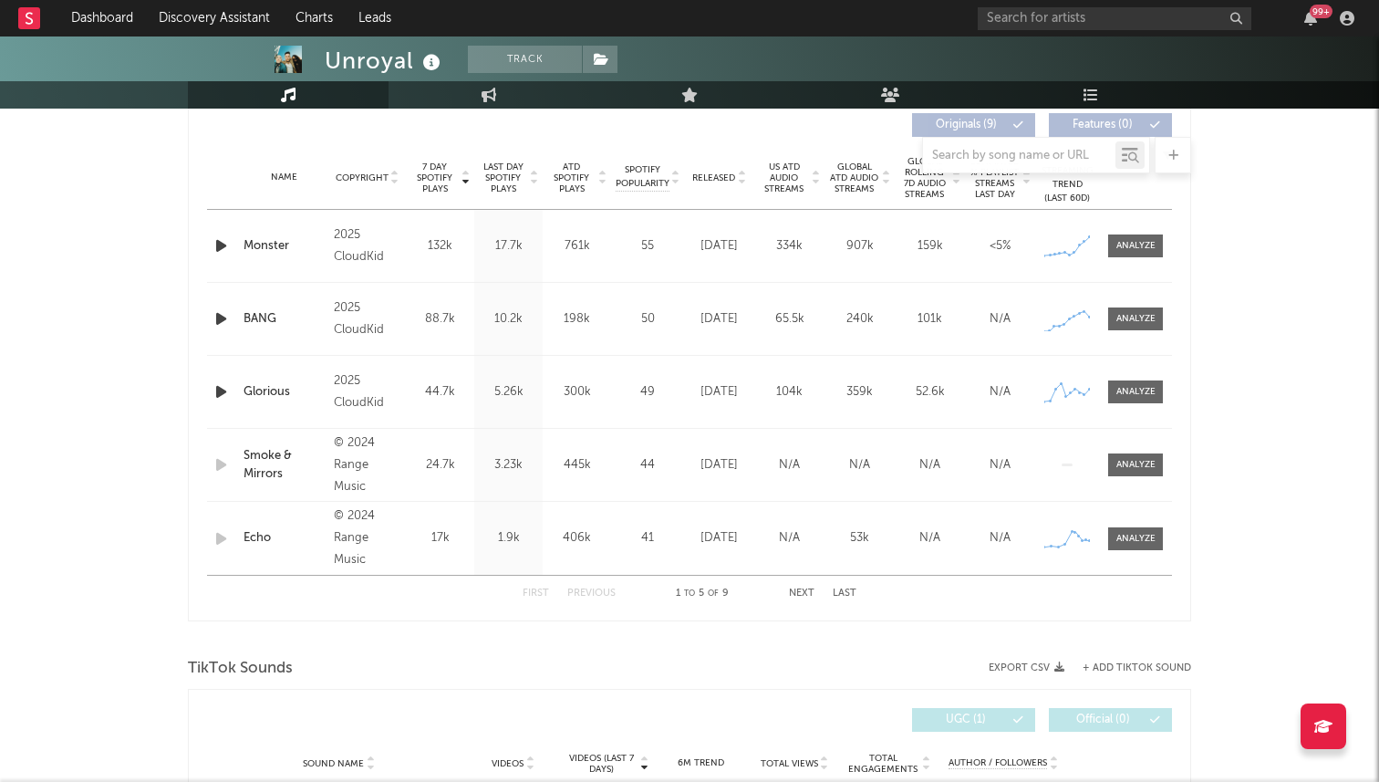
scroll to position [663, 0]
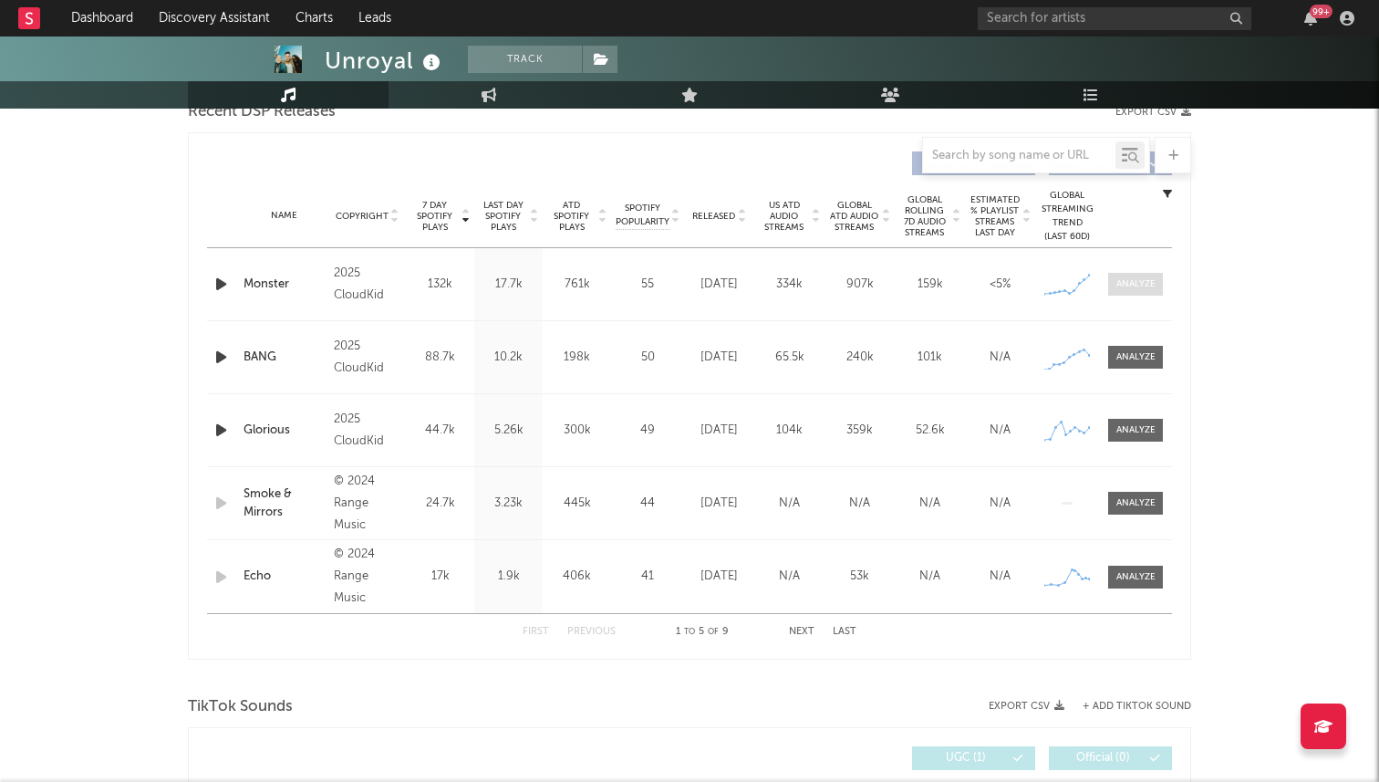
click at [1143, 273] on span at bounding box center [1135, 284] width 55 height 23
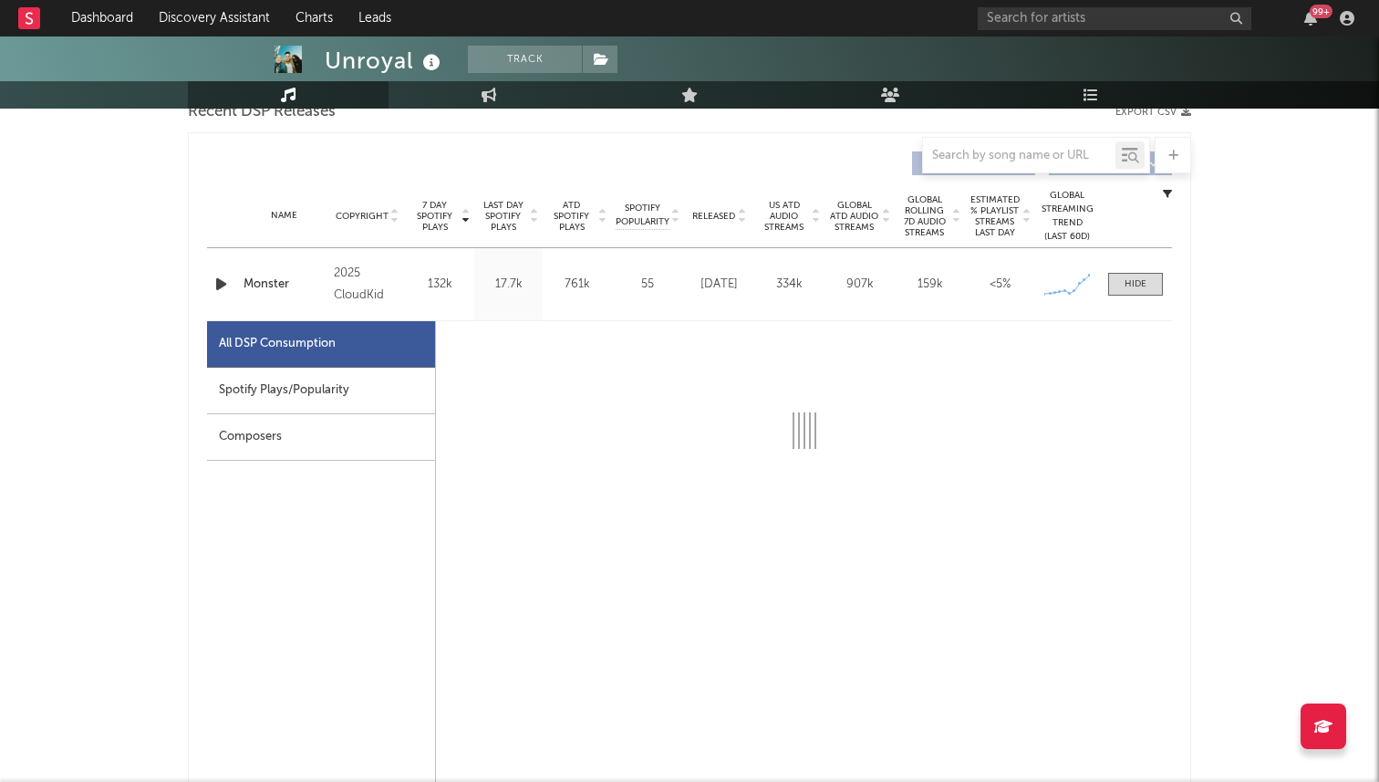
click at [335, 405] on div "Spotify Plays/Popularity" at bounding box center [321, 391] width 228 height 47
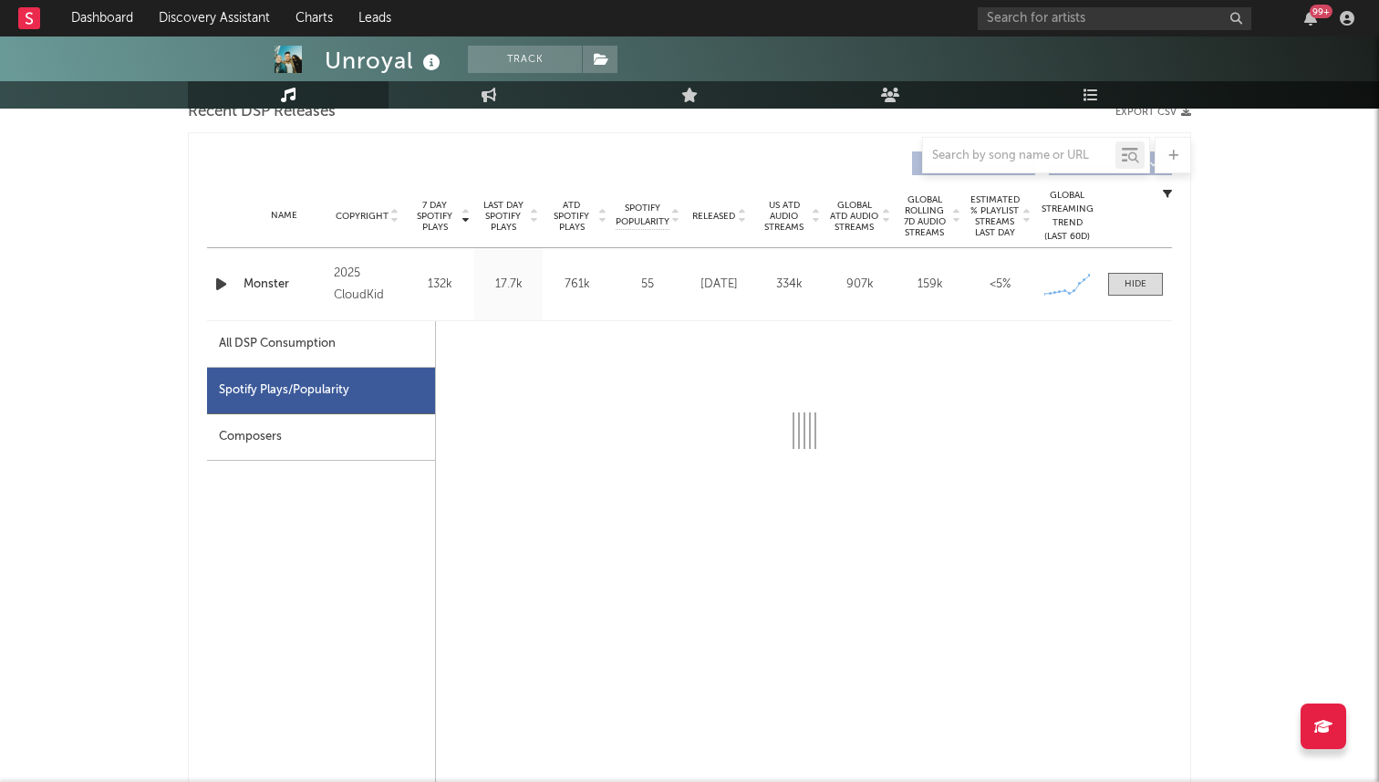
select select "1w"
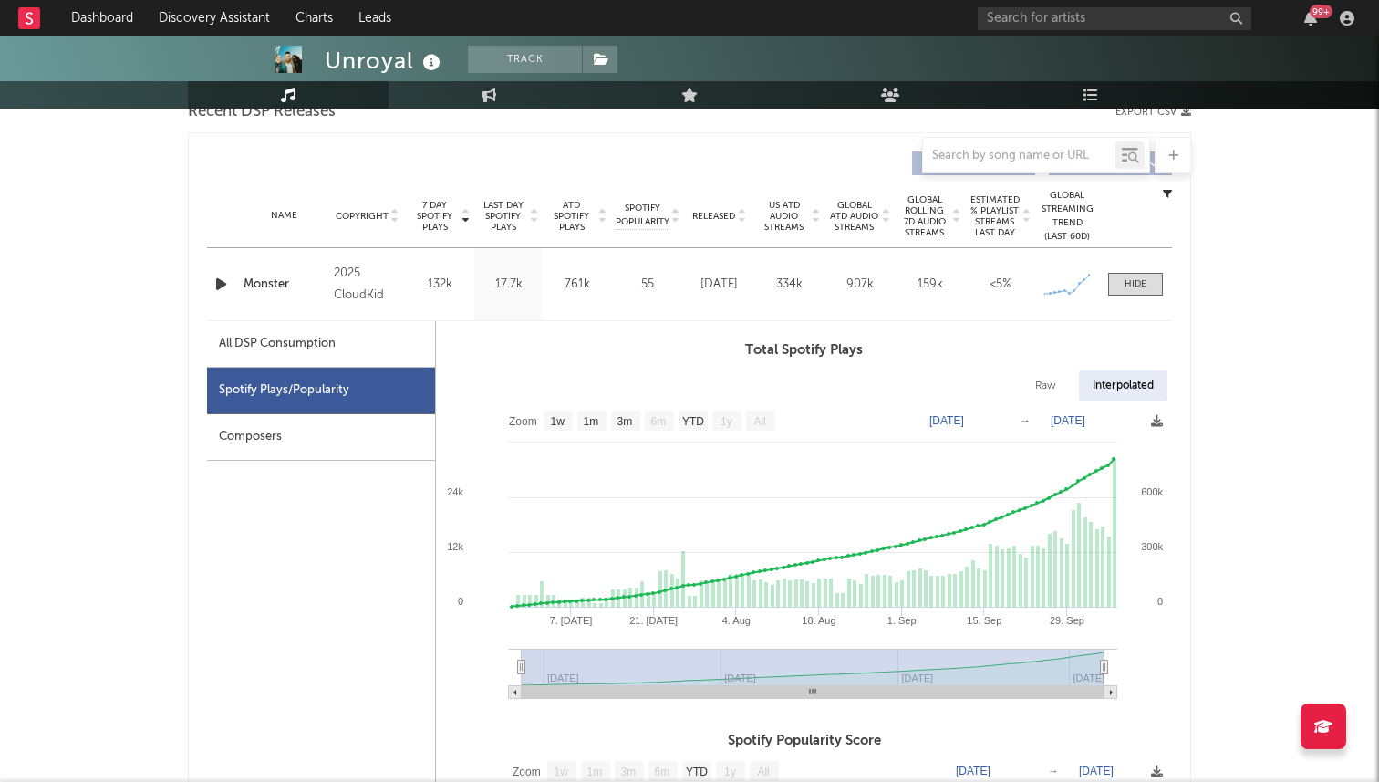
click at [374, 360] on div "All DSP Consumption" at bounding box center [321, 344] width 228 height 47
select select "1w"
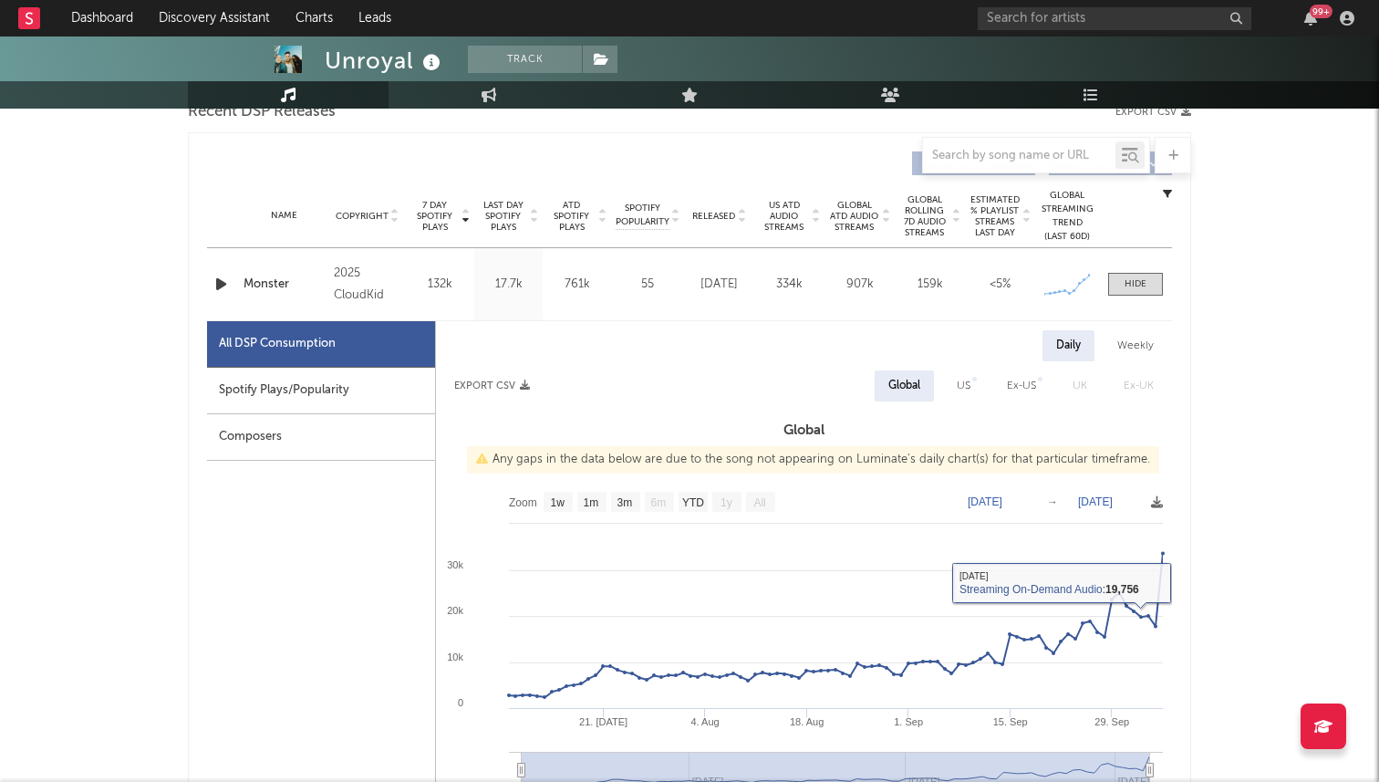
click at [974, 390] on div "US" at bounding box center [963, 385] width 41 height 31
select select "1w"
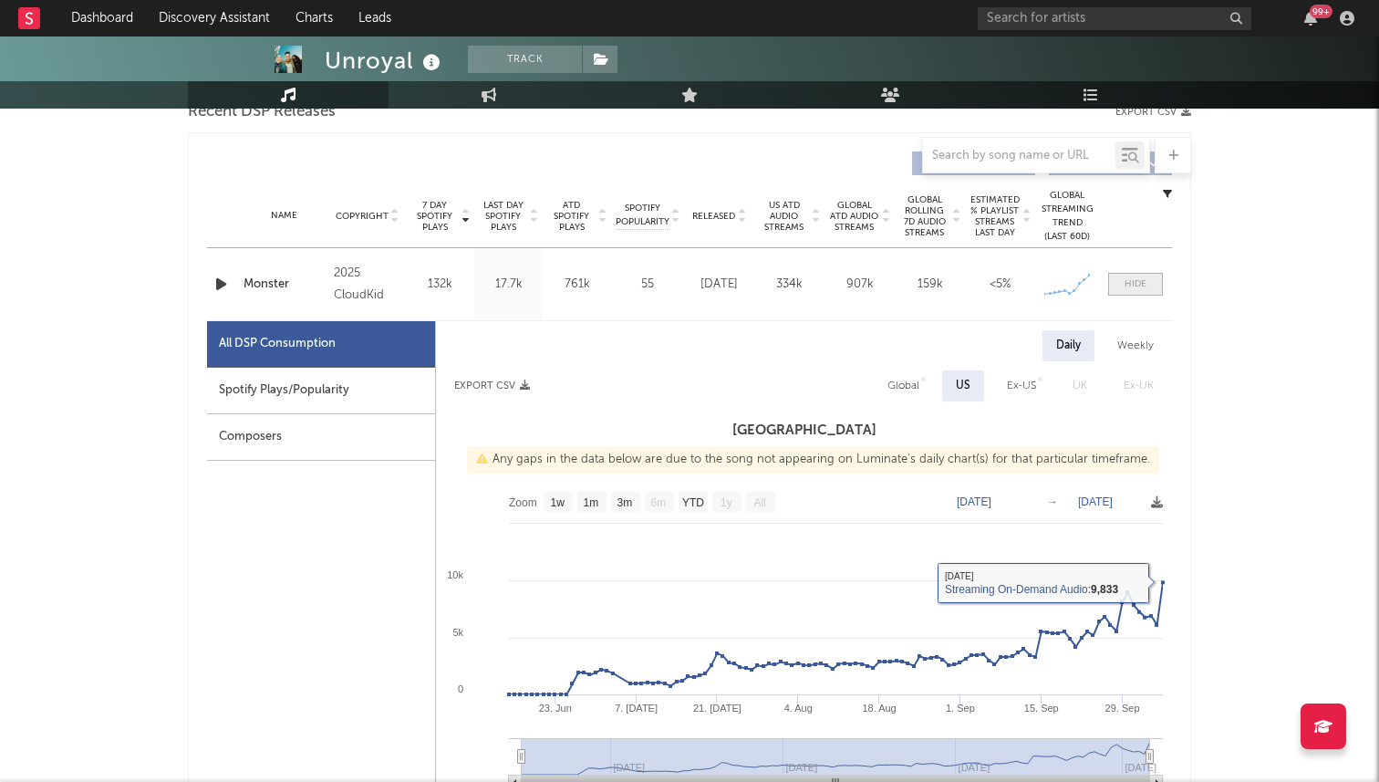
click at [1130, 288] on div at bounding box center [1136, 284] width 22 height 14
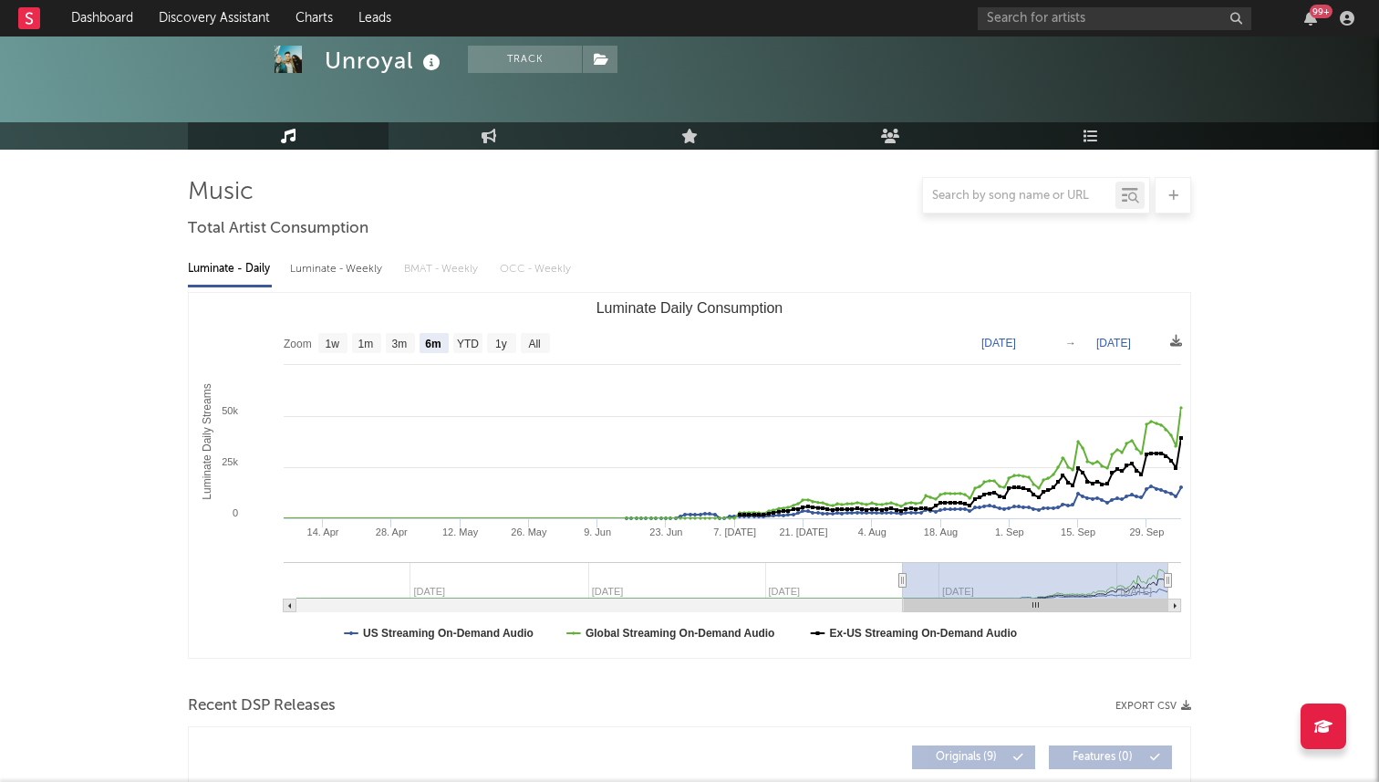
scroll to position [0, 0]
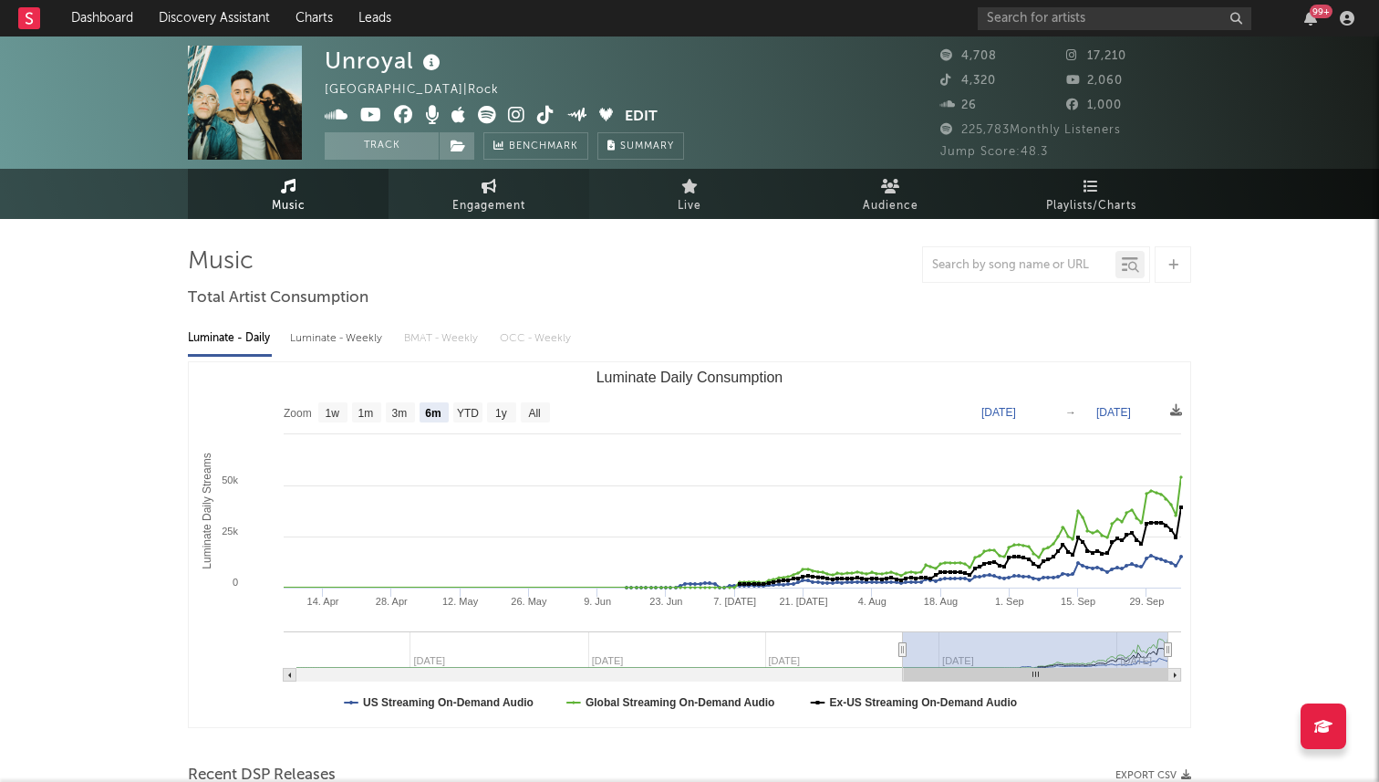
click at [534, 192] on link "Engagement" at bounding box center [489, 194] width 201 height 50
select select "1w"
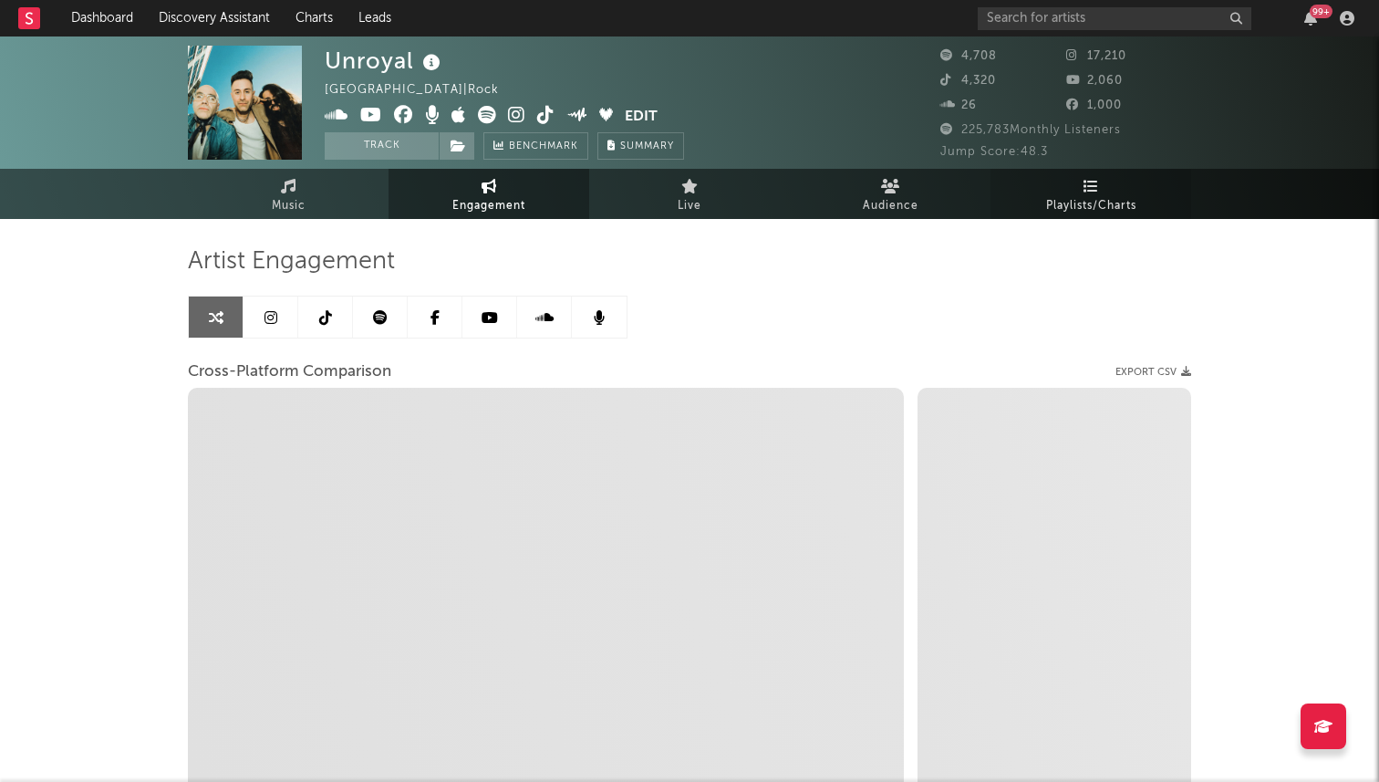
click at [1055, 191] on link "Playlists/Charts" at bounding box center [1090, 194] width 201 height 50
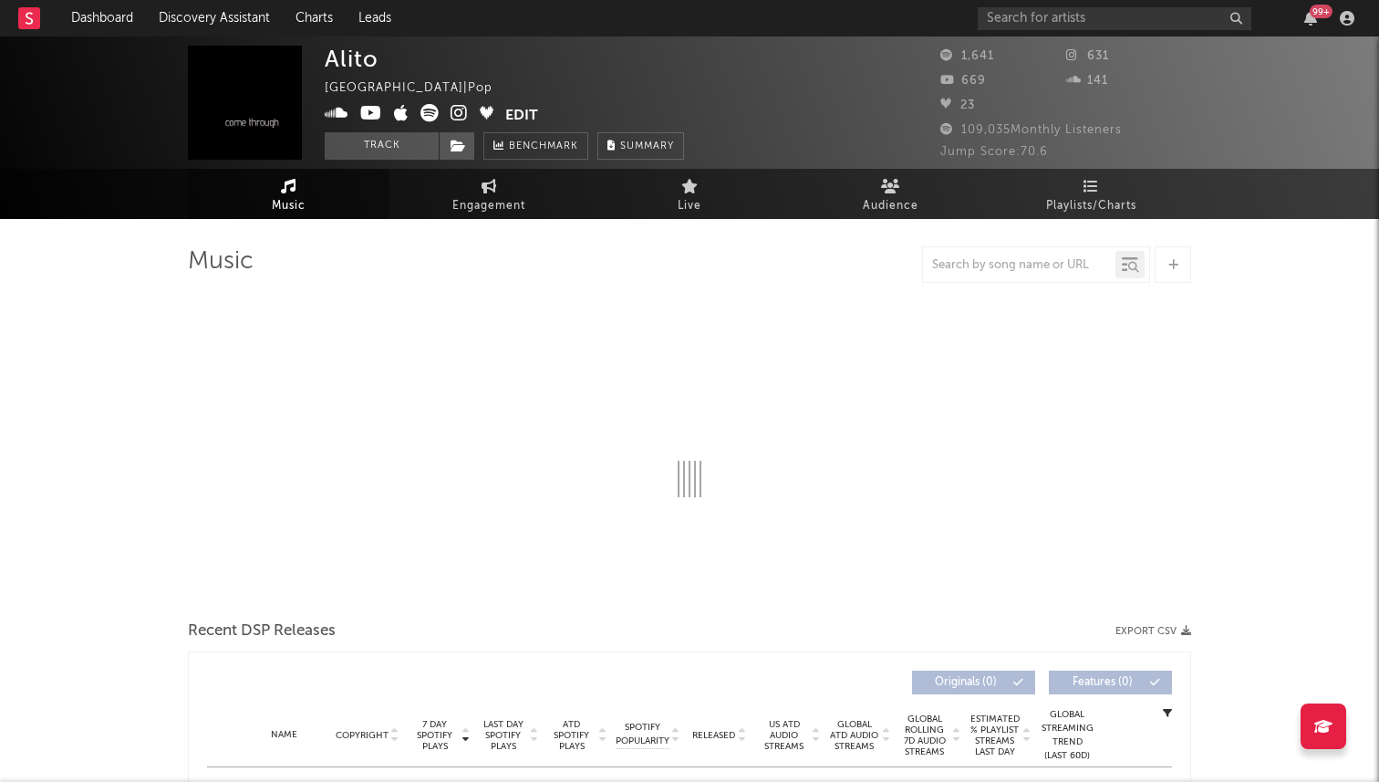
select select "6m"
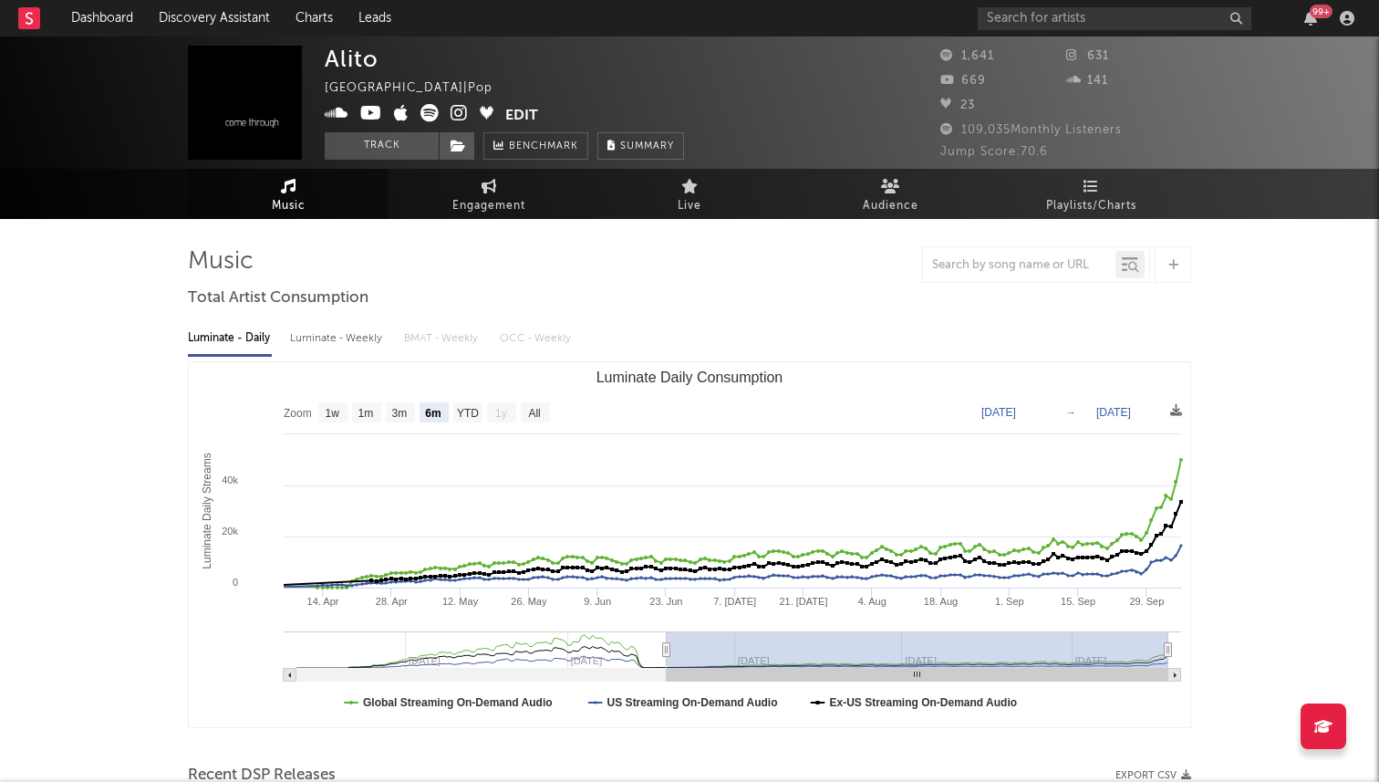
scroll to position [1, 0]
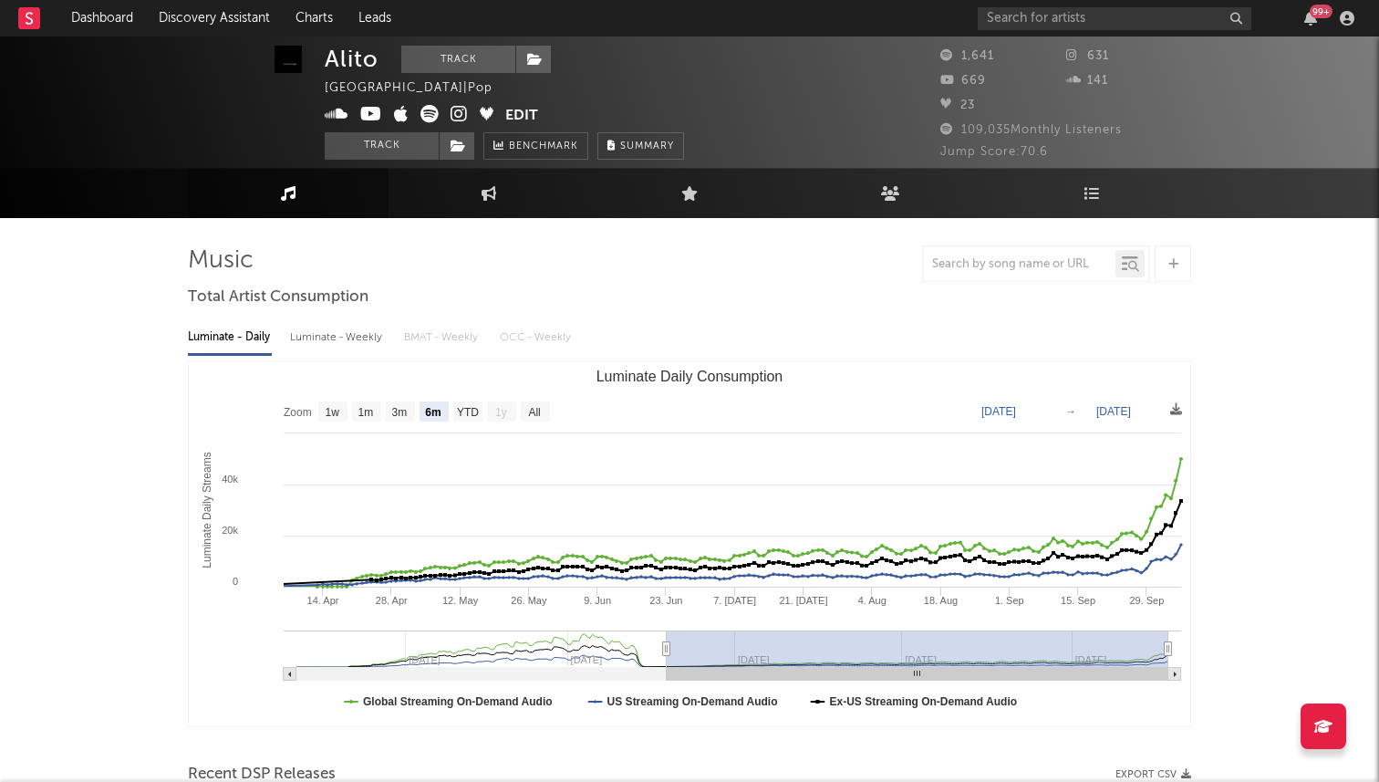
click at [451, 111] on icon at bounding box center [459, 114] width 17 height 18
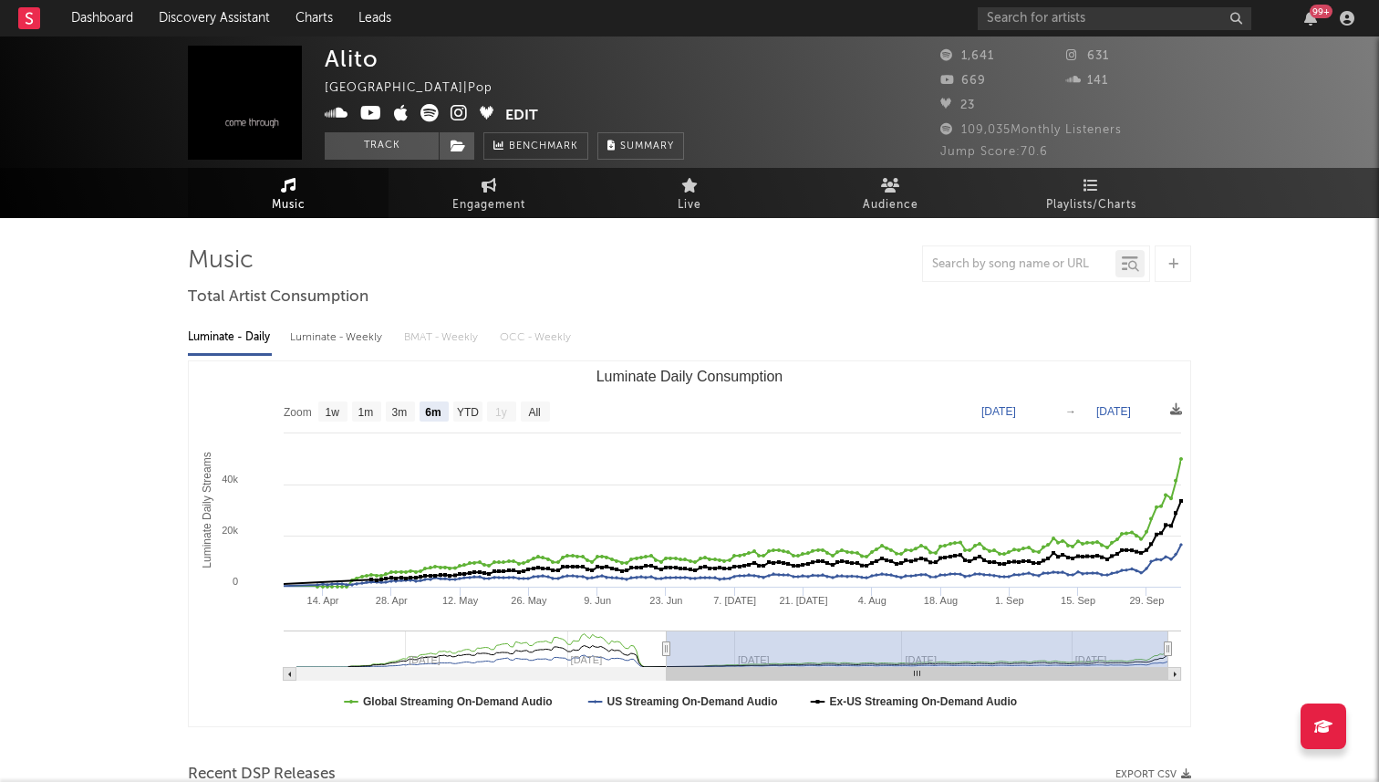
scroll to position [0, 0]
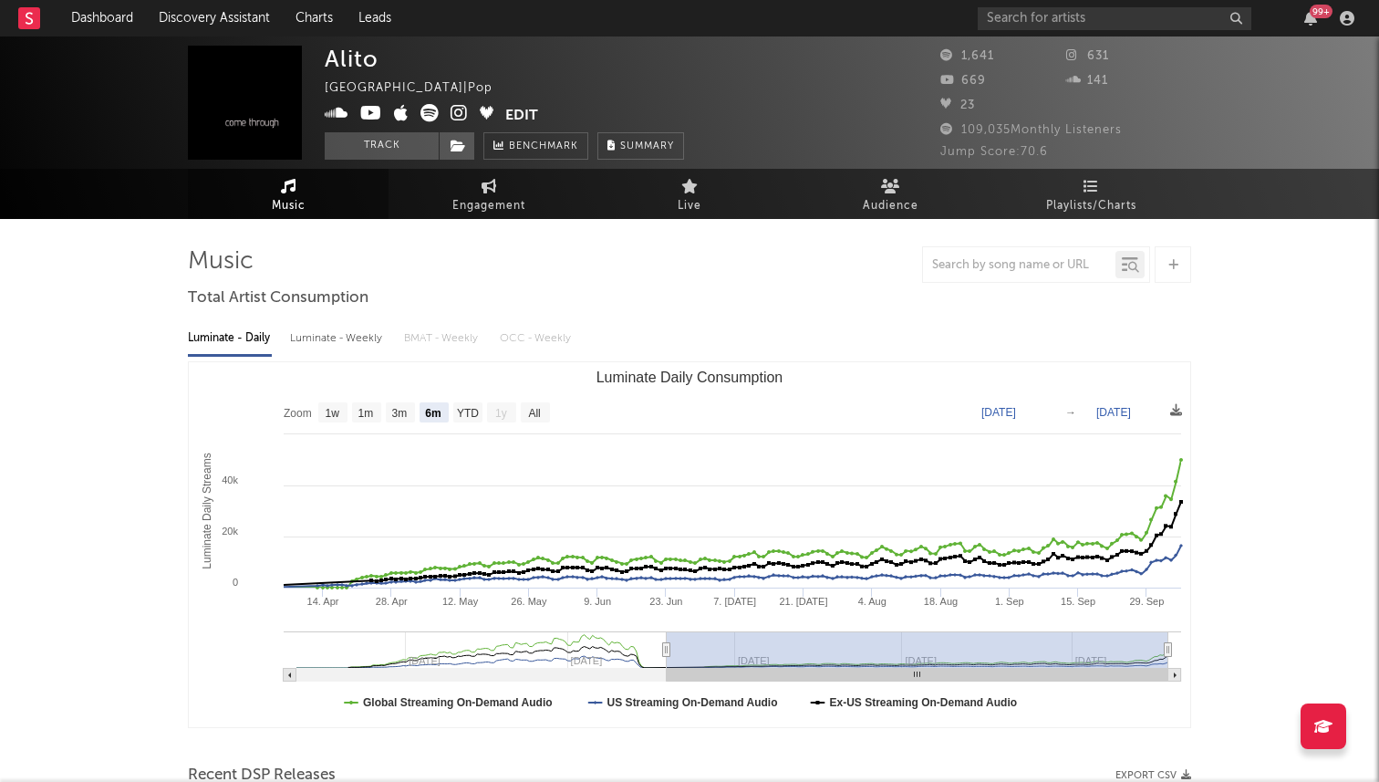
click at [430, 109] on icon at bounding box center [429, 113] width 18 height 18
click at [365, 144] on button "Track" at bounding box center [382, 145] width 114 height 27
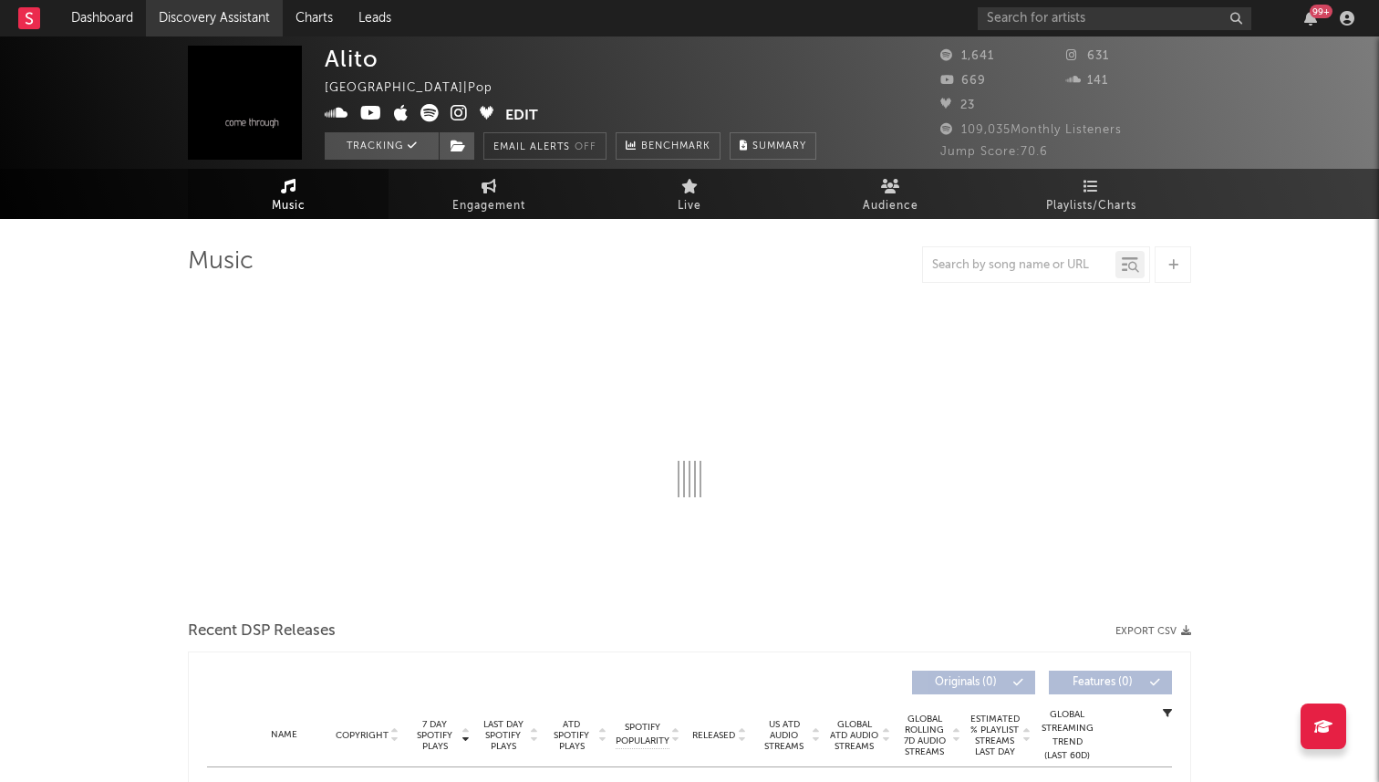
select select "6m"
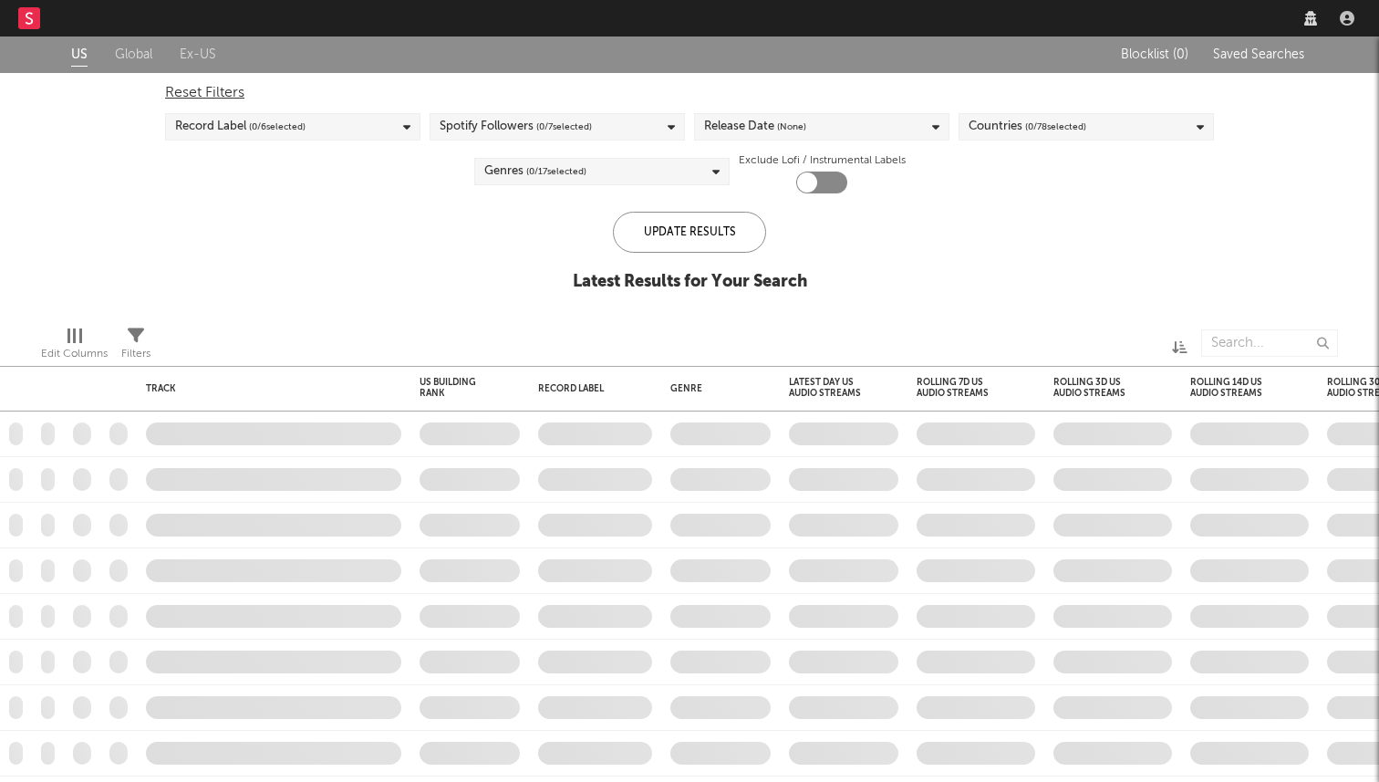
checkbox input "true"
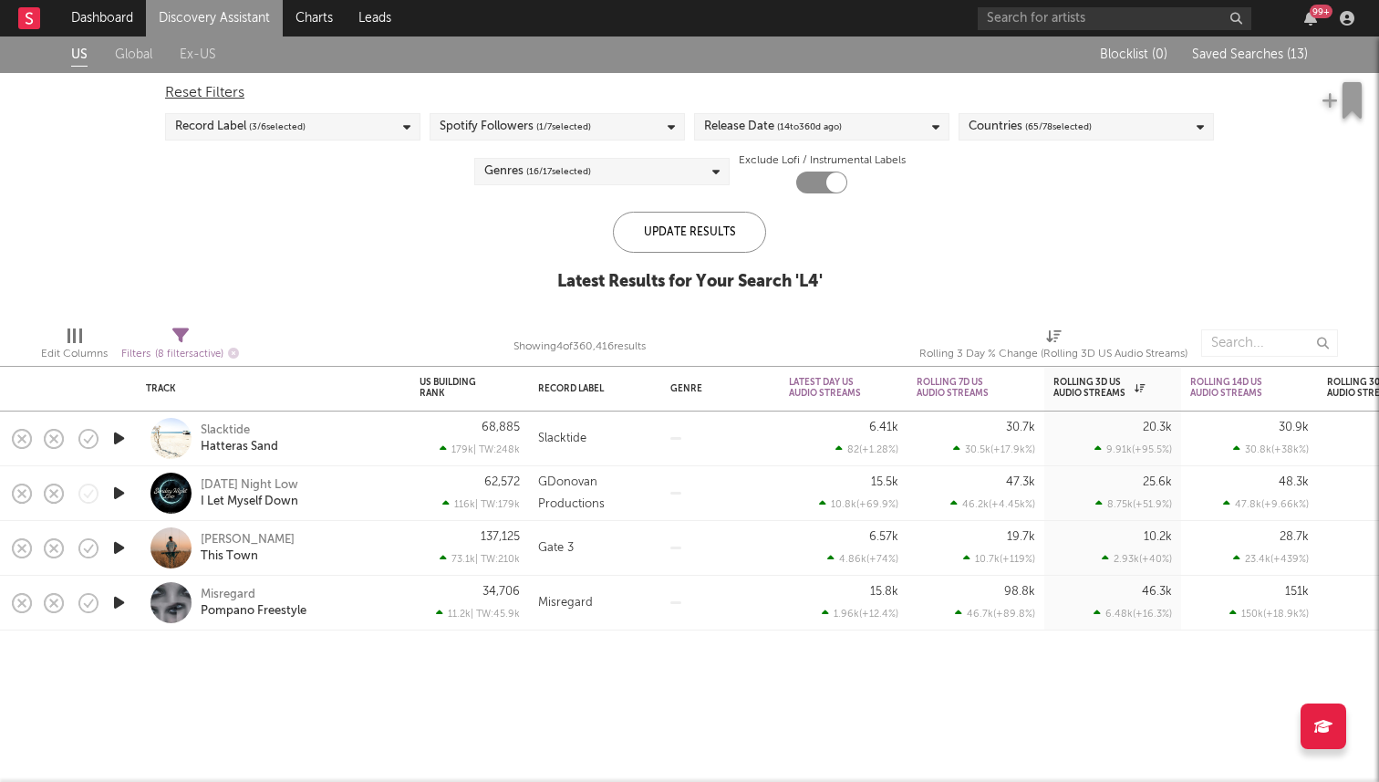
click at [115, 440] on icon "button" at bounding box center [118, 438] width 19 height 23
click at [109, 495] on icon "button" at bounding box center [118, 493] width 19 height 23
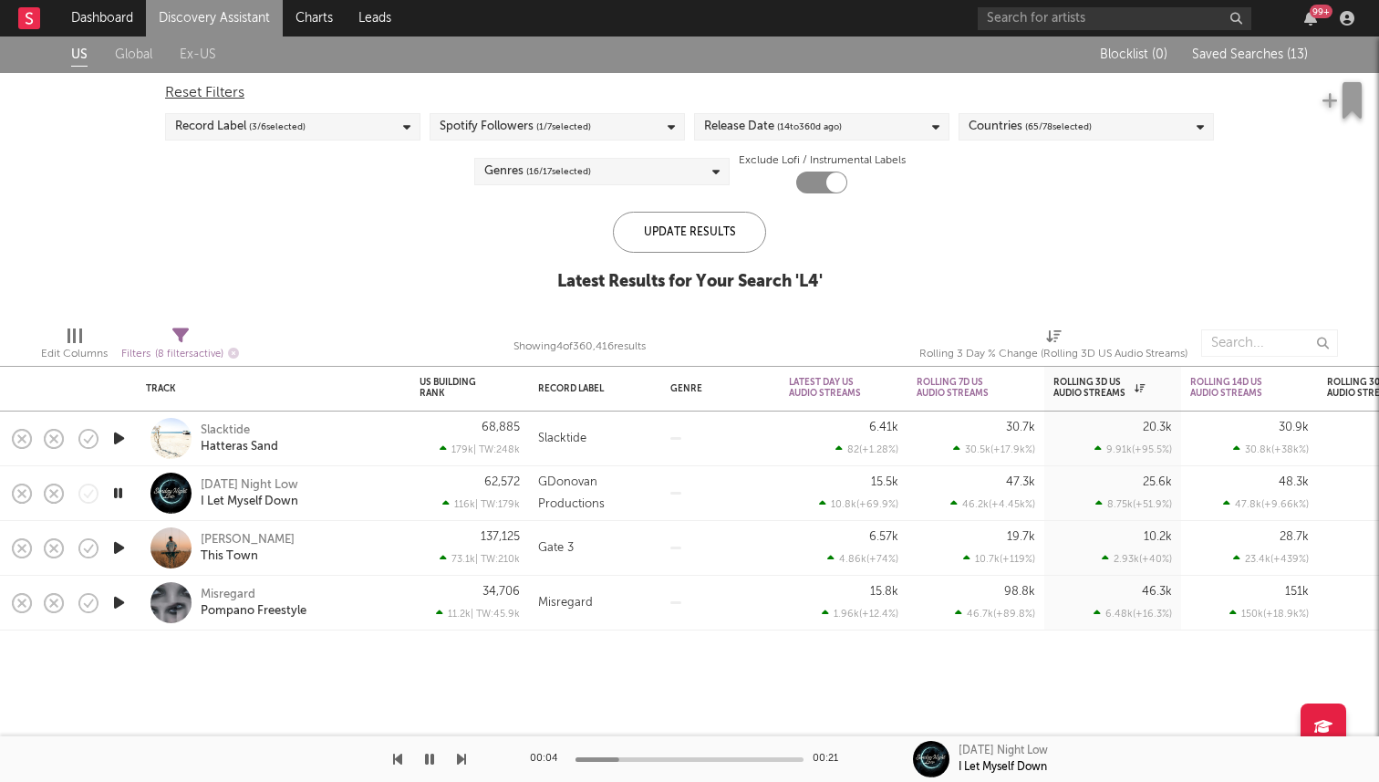
click at [120, 541] on icon "button" at bounding box center [118, 547] width 19 height 23
click at [124, 608] on icon "button" at bounding box center [118, 602] width 19 height 23
click at [230, 591] on div "Misregard" at bounding box center [228, 594] width 55 height 16
click at [120, 440] on icon "button" at bounding box center [118, 438] width 19 height 23
click at [238, 485] on div "[DATE] Night Low" at bounding box center [250, 485] width 98 height 16
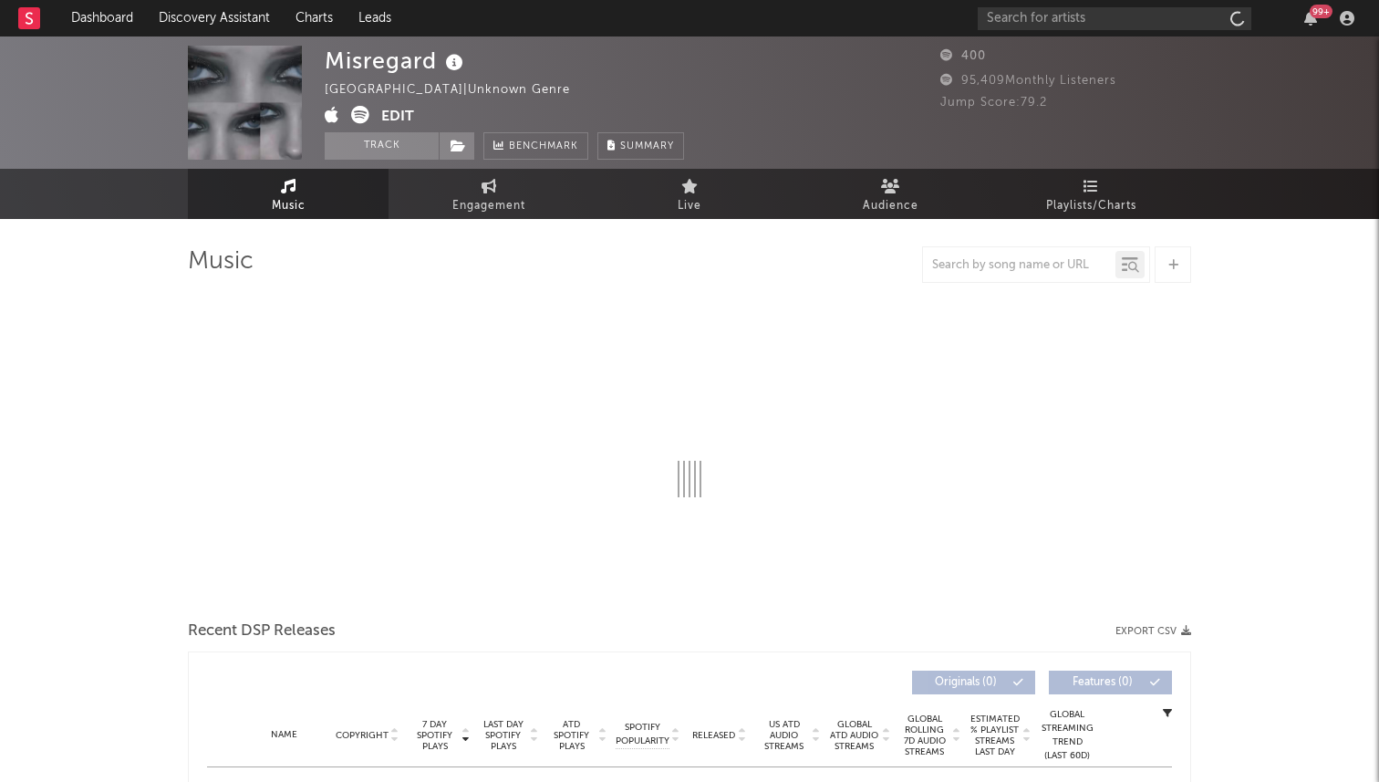
select select "1w"
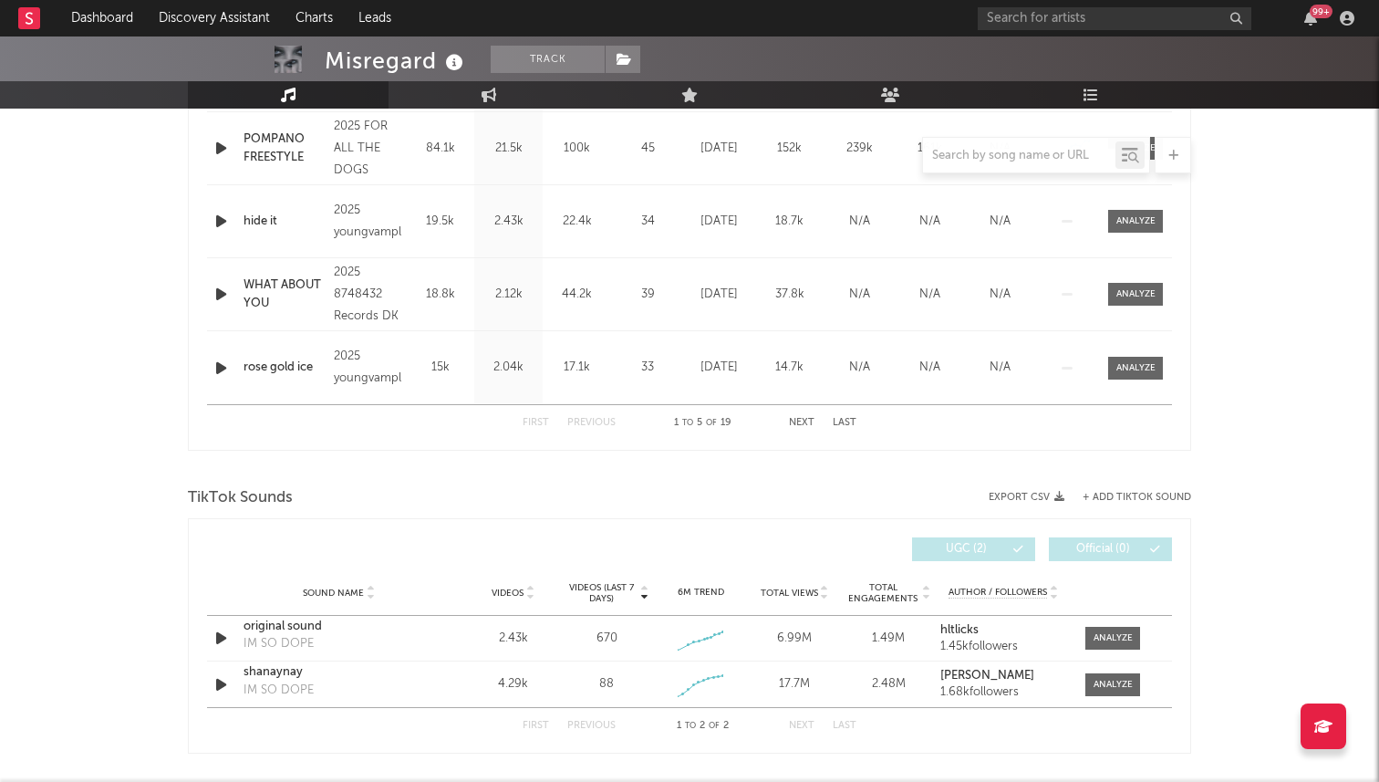
scroll to position [930, 0]
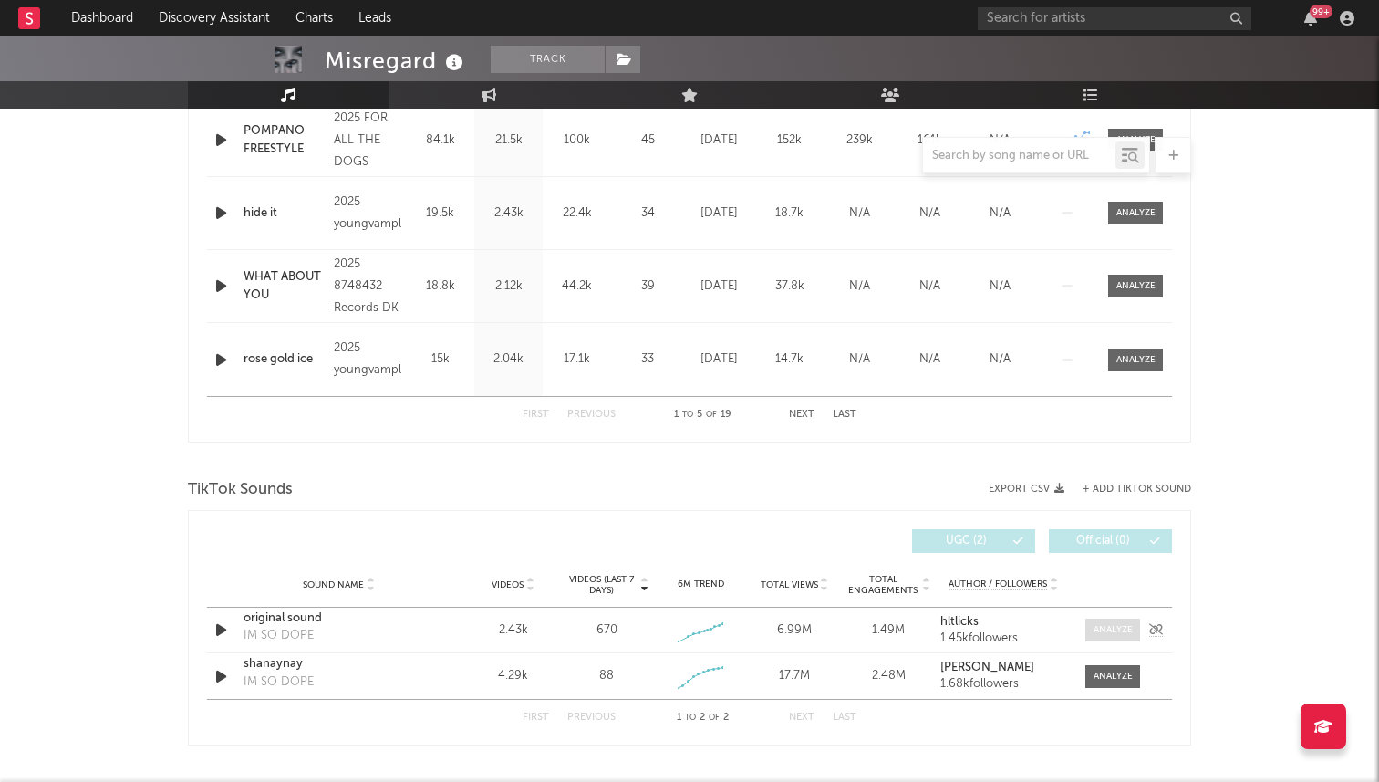
click at [1111, 631] on div at bounding box center [1112, 630] width 39 height 14
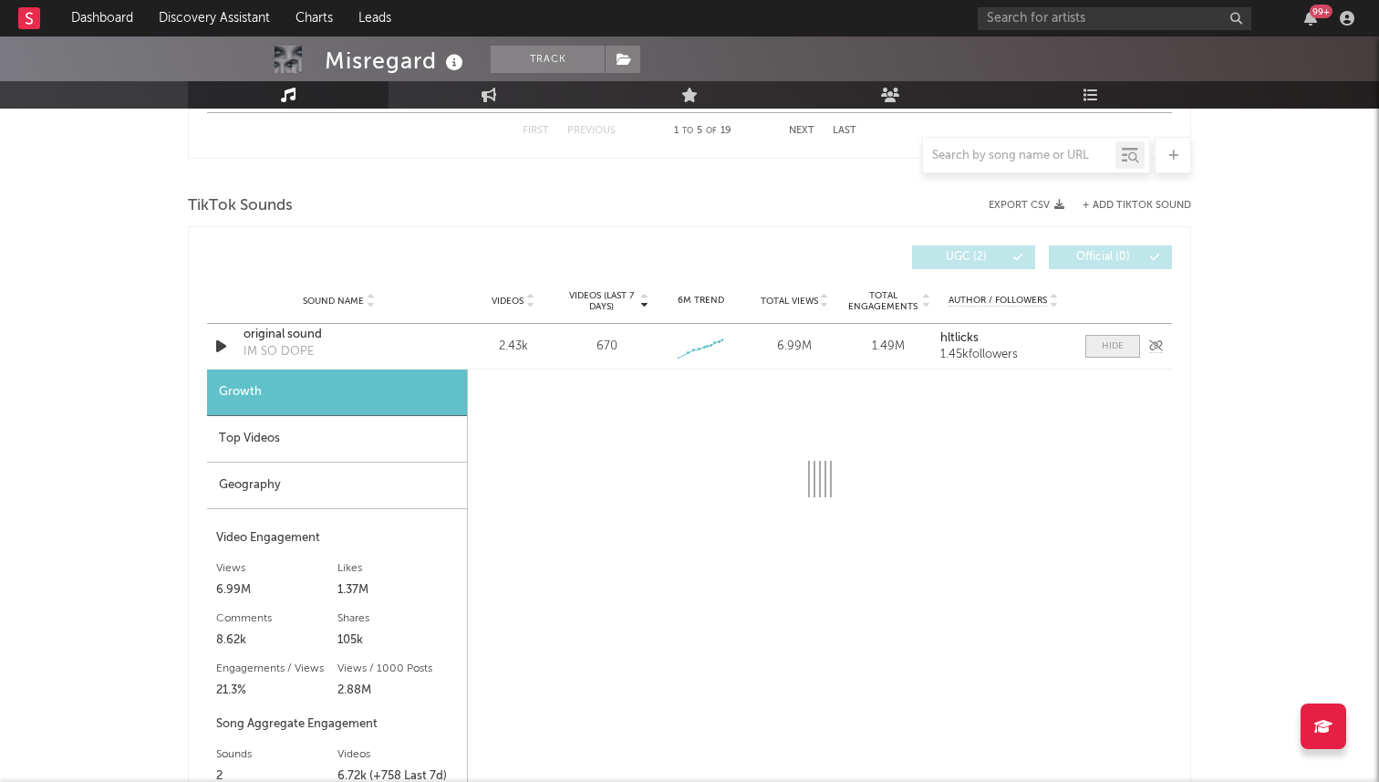
scroll to position [1302, 0]
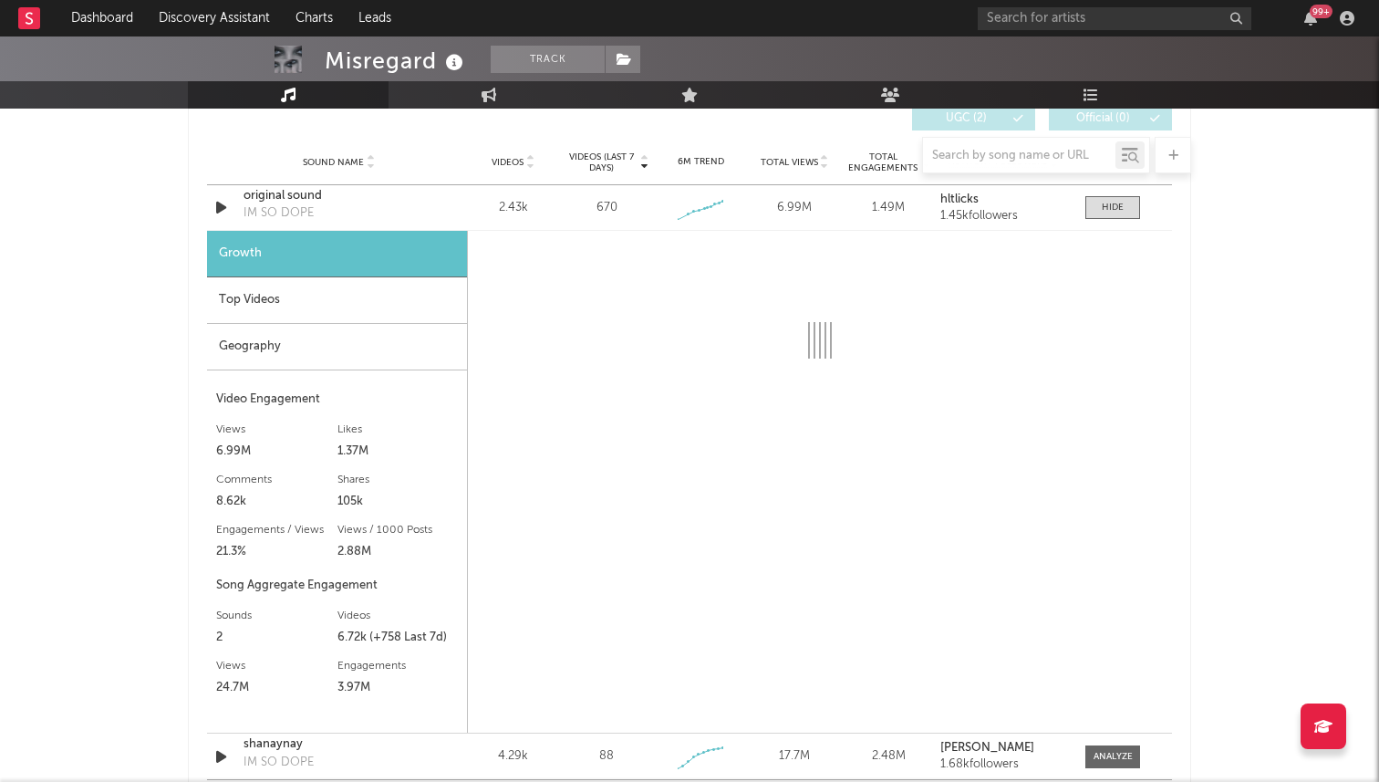
select select "1w"
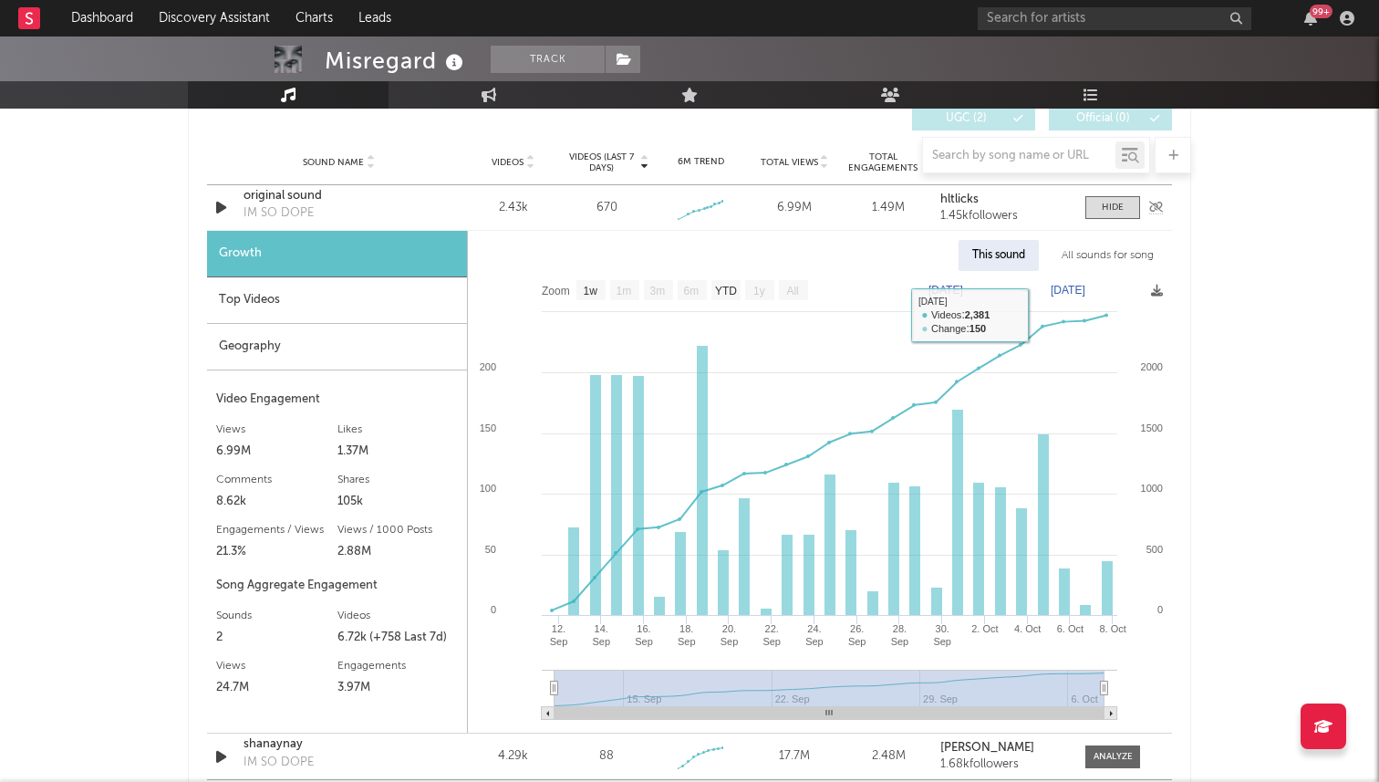
click at [1110, 221] on div "Sound Name original sound IM SO DOPE Videos 2.43k Videos (last 7 days) 670 Week…" at bounding box center [689, 207] width 965 height 45
click at [1110, 204] on div at bounding box center [1113, 208] width 22 height 14
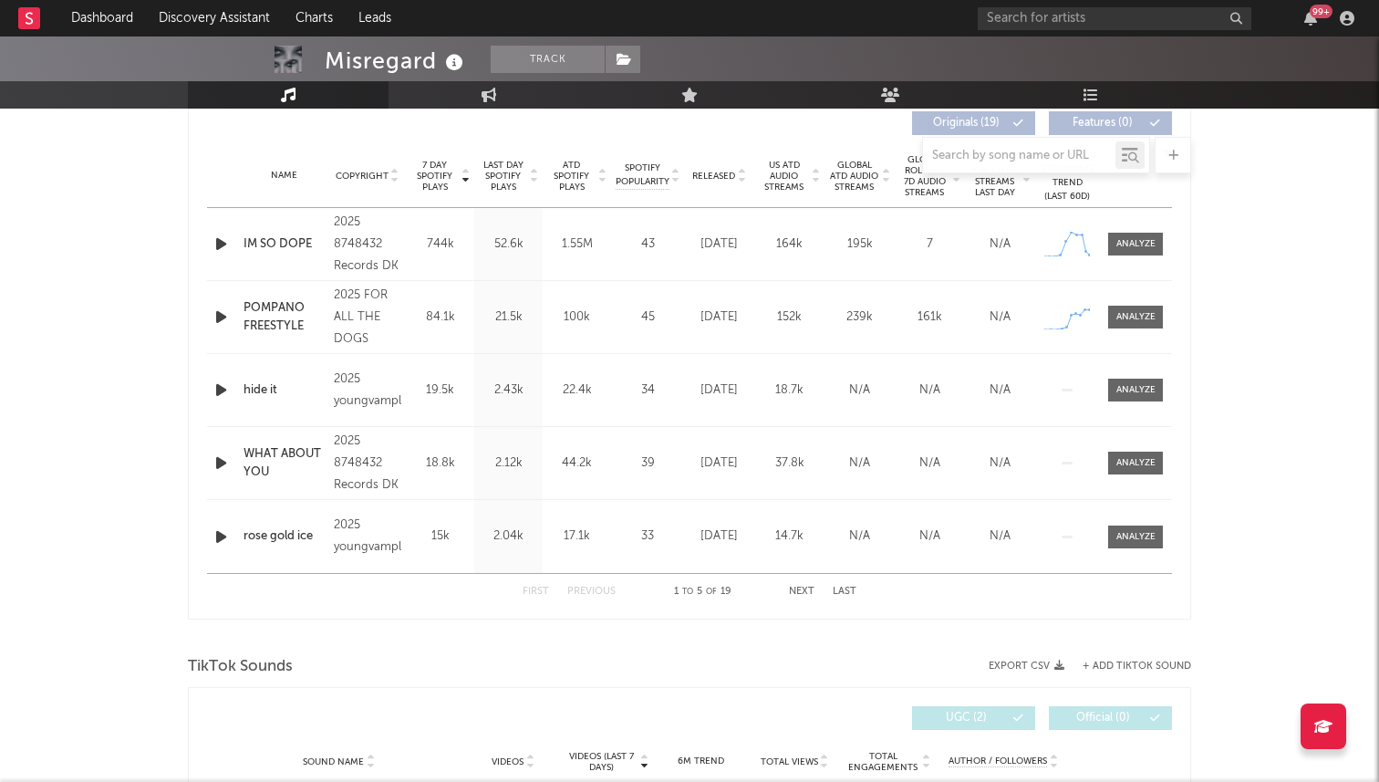
scroll to position [695, 0]
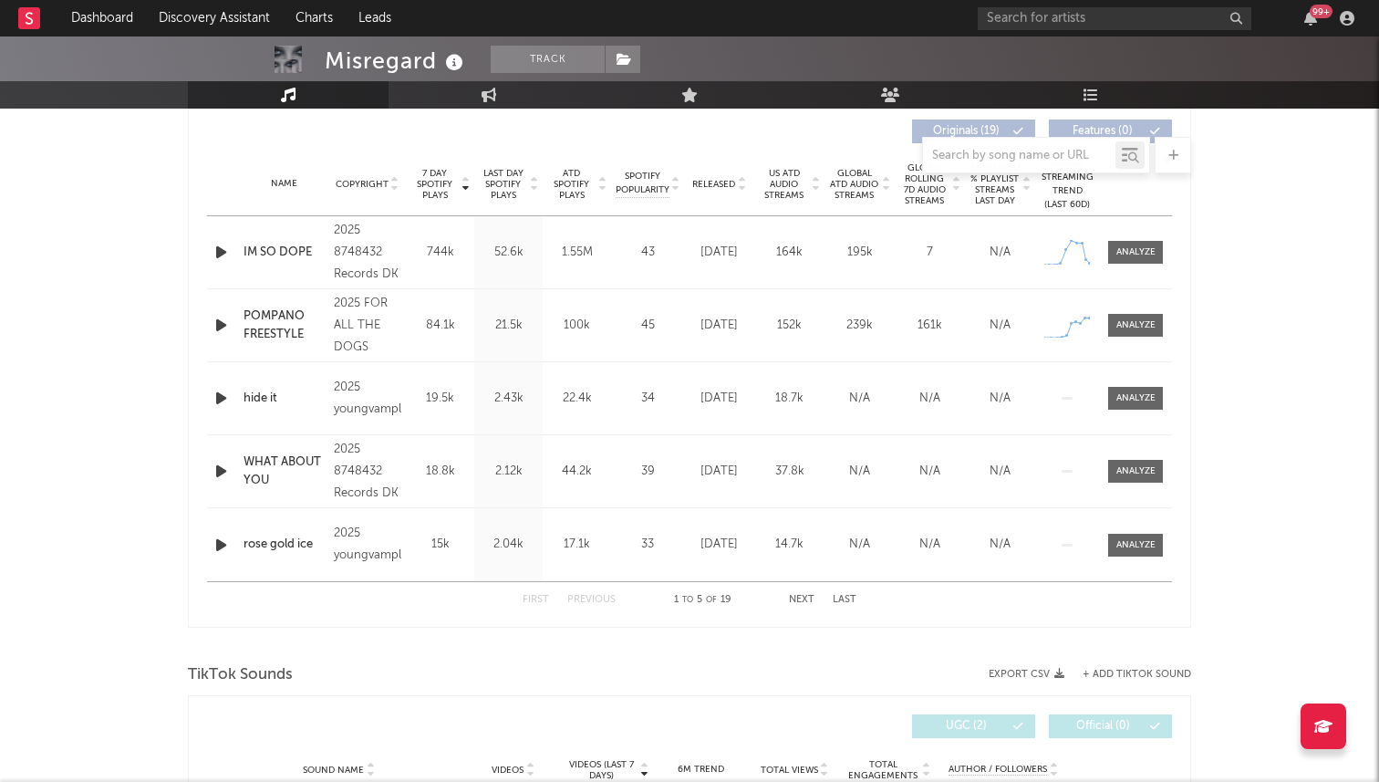
click at [216, 403] on icon "button" at bounding box center [221, 398] width 19 height 23
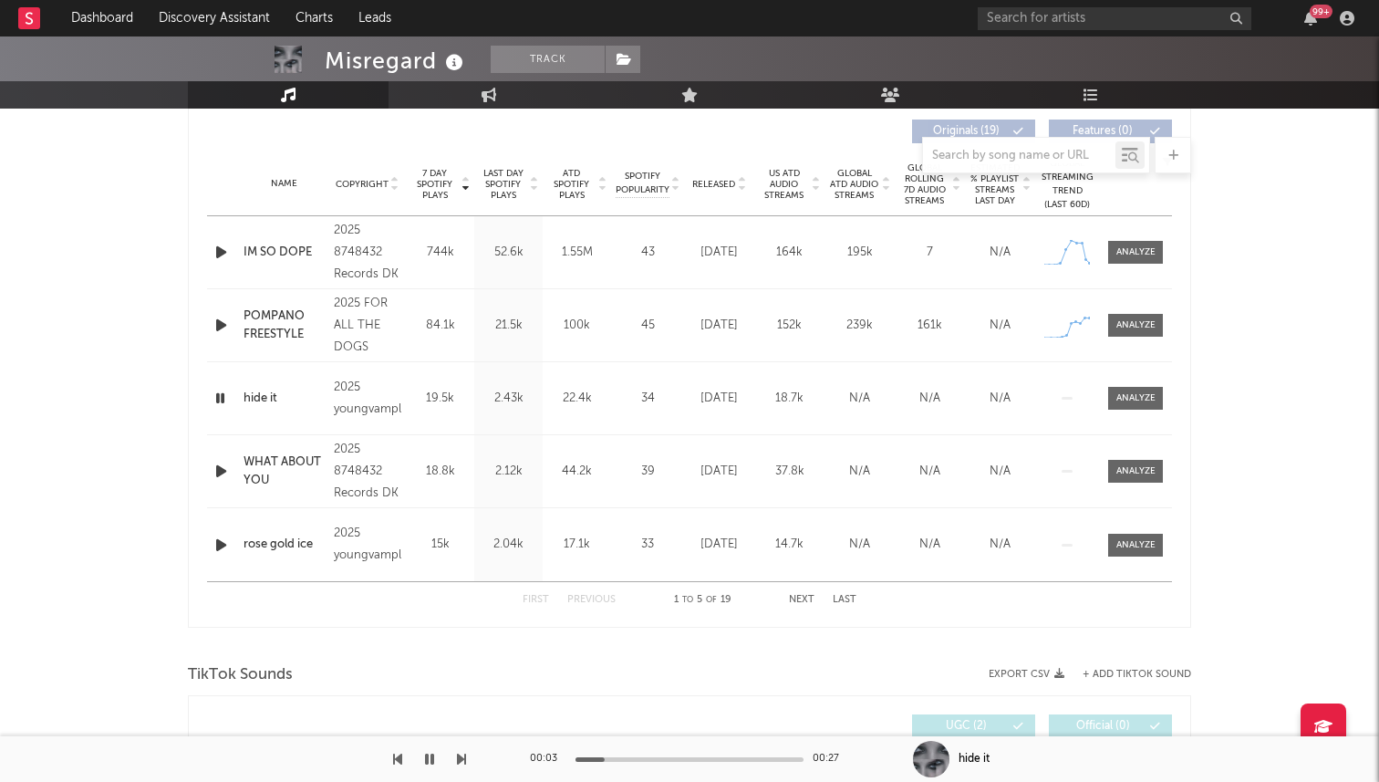
click at [218, 395] on icon "button" at bounding box center [220, 398] width 17 height 23
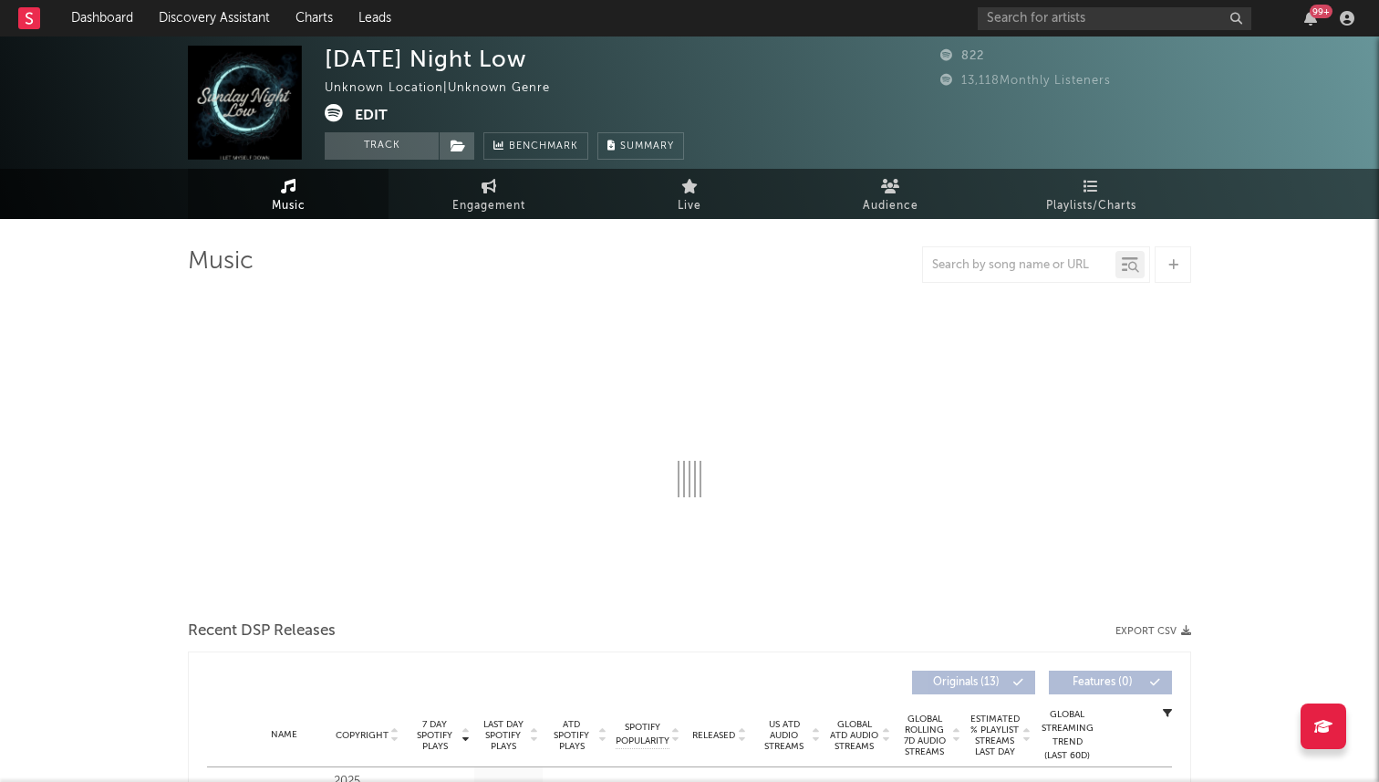
select select "1w"
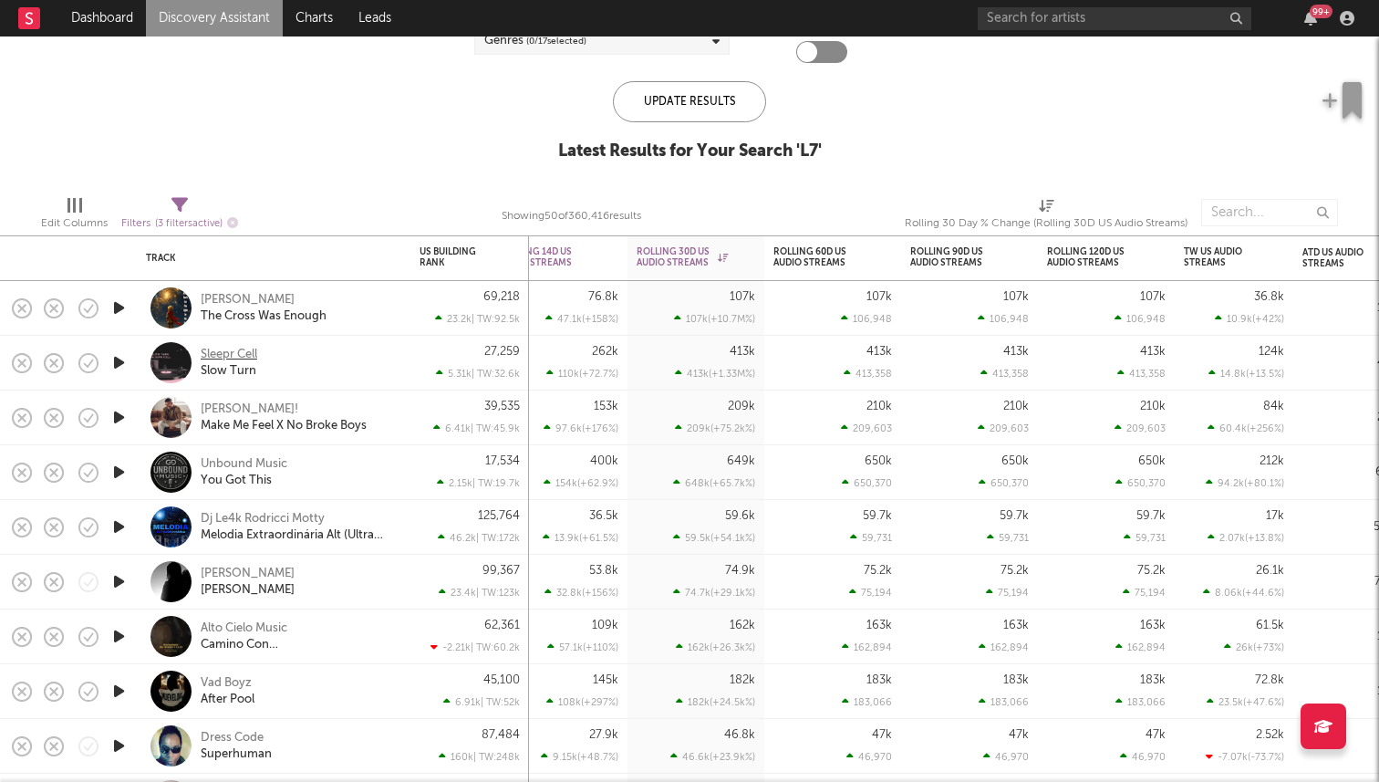
click at [216, 349] on div "Sleepr Cell" at bounding box center [229, 355] width 57 height 16
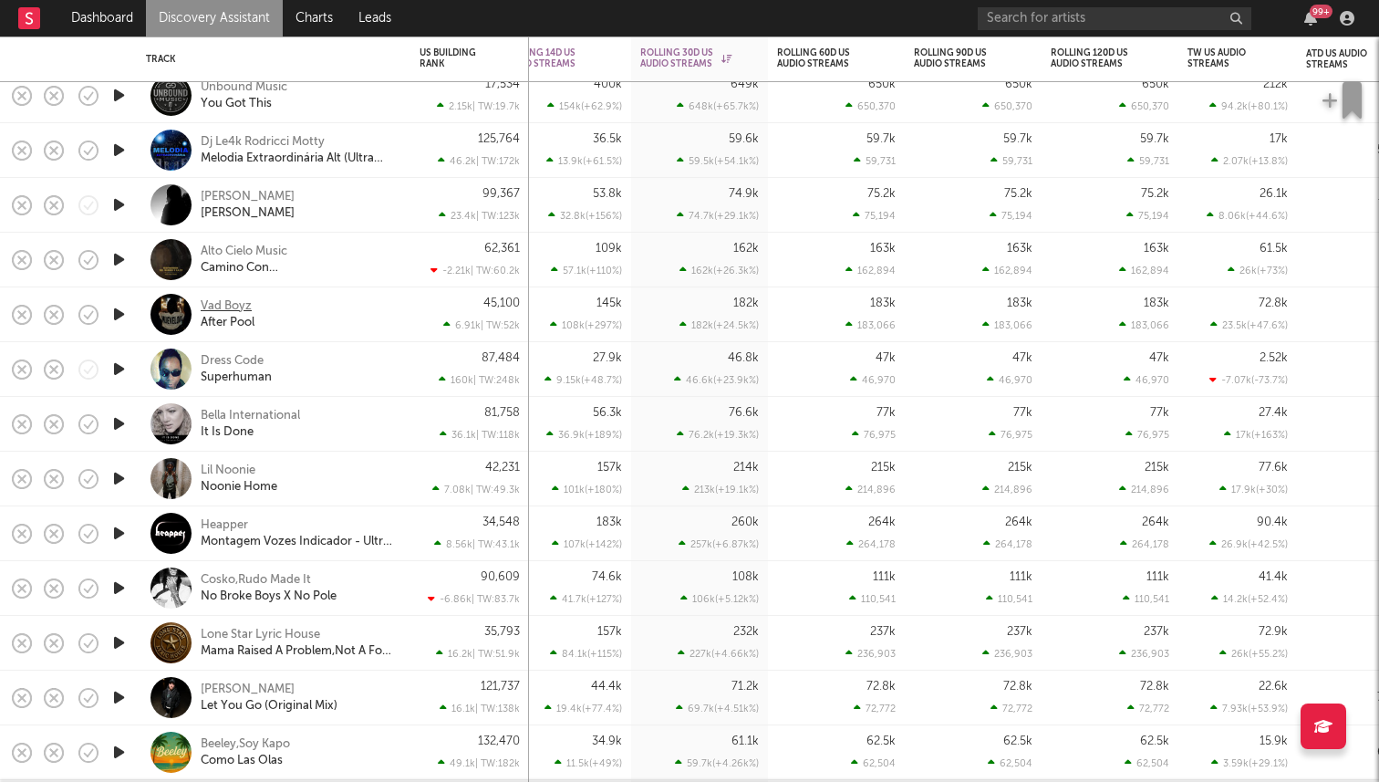
click at [223, 306] on div "Vad Boyz" at bounding box center [226, 306] width 51 height 16
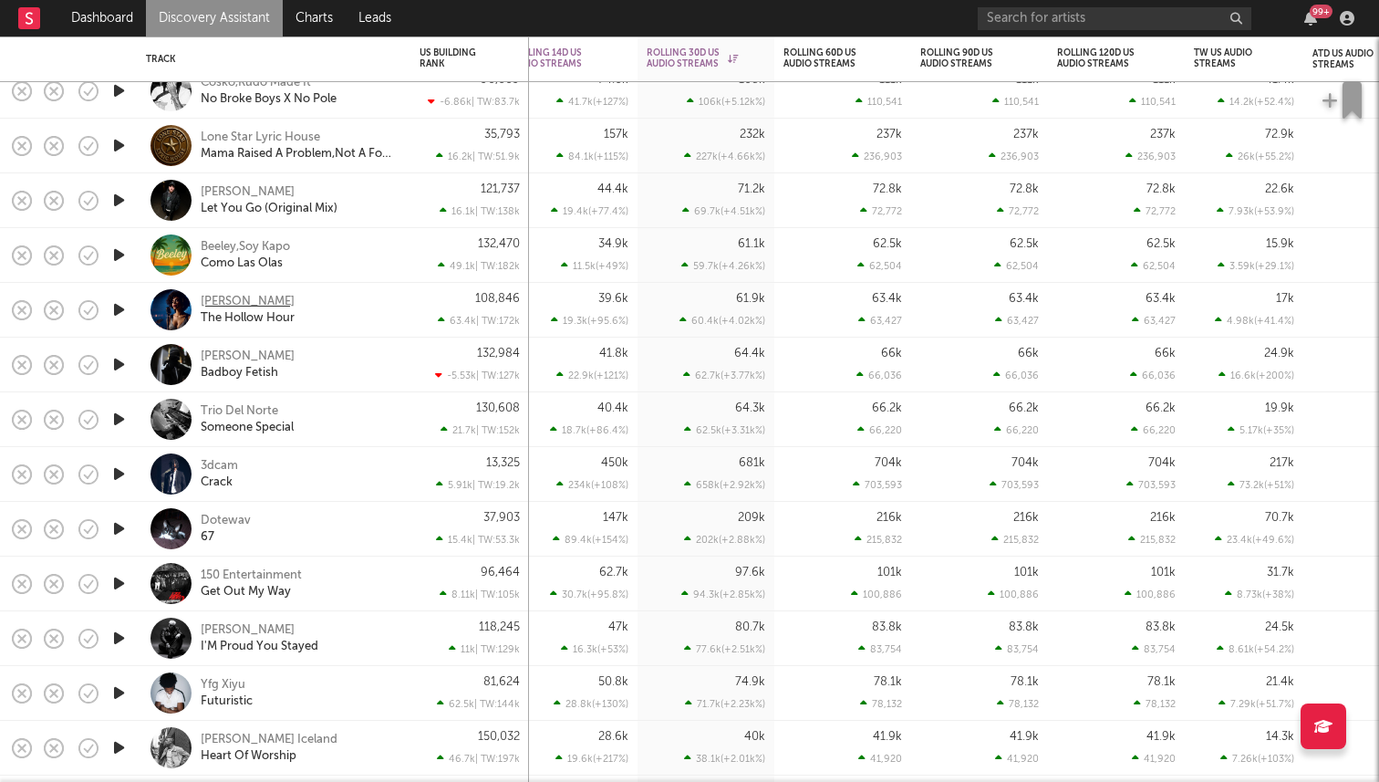
click at [232, 299] on div "[PERSON_NAME]" at bounding box center [248, 302] width 94 height 16
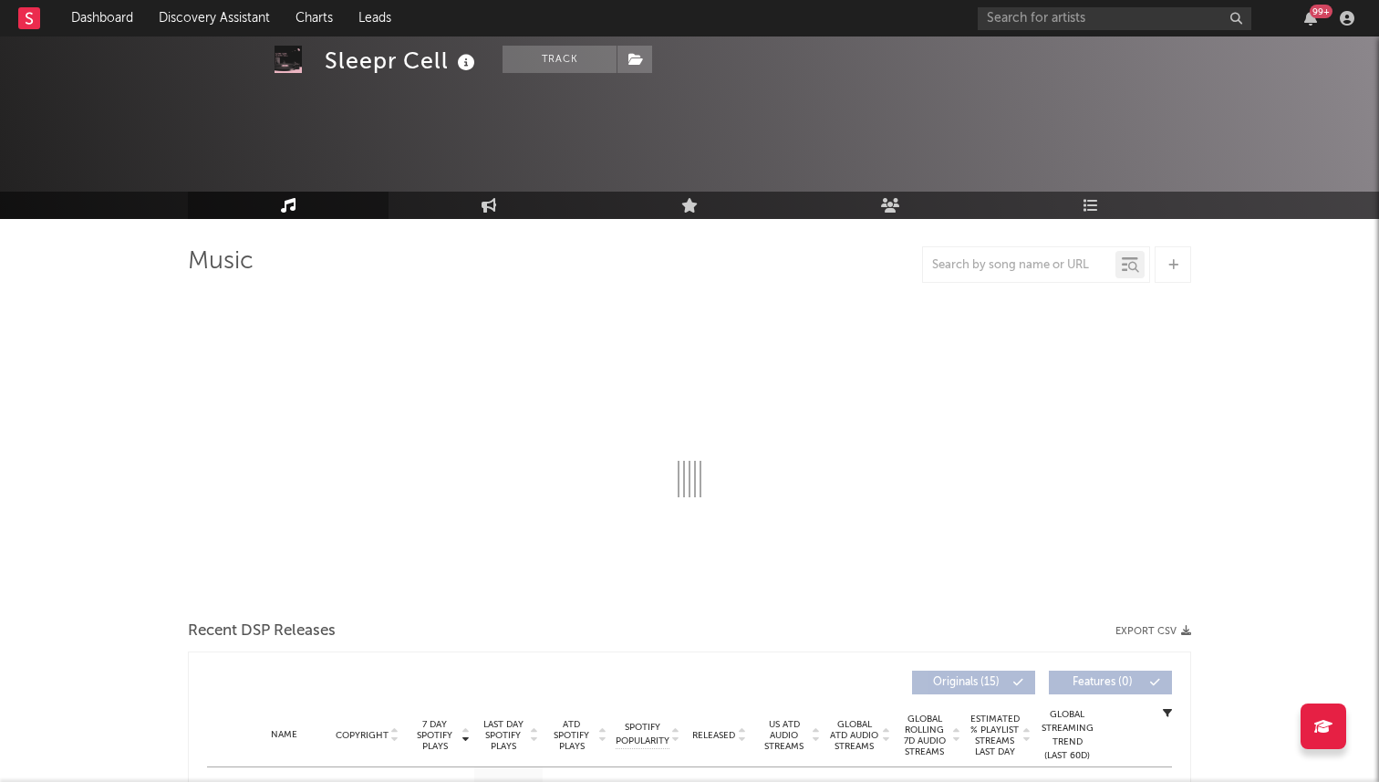
select select "6m"
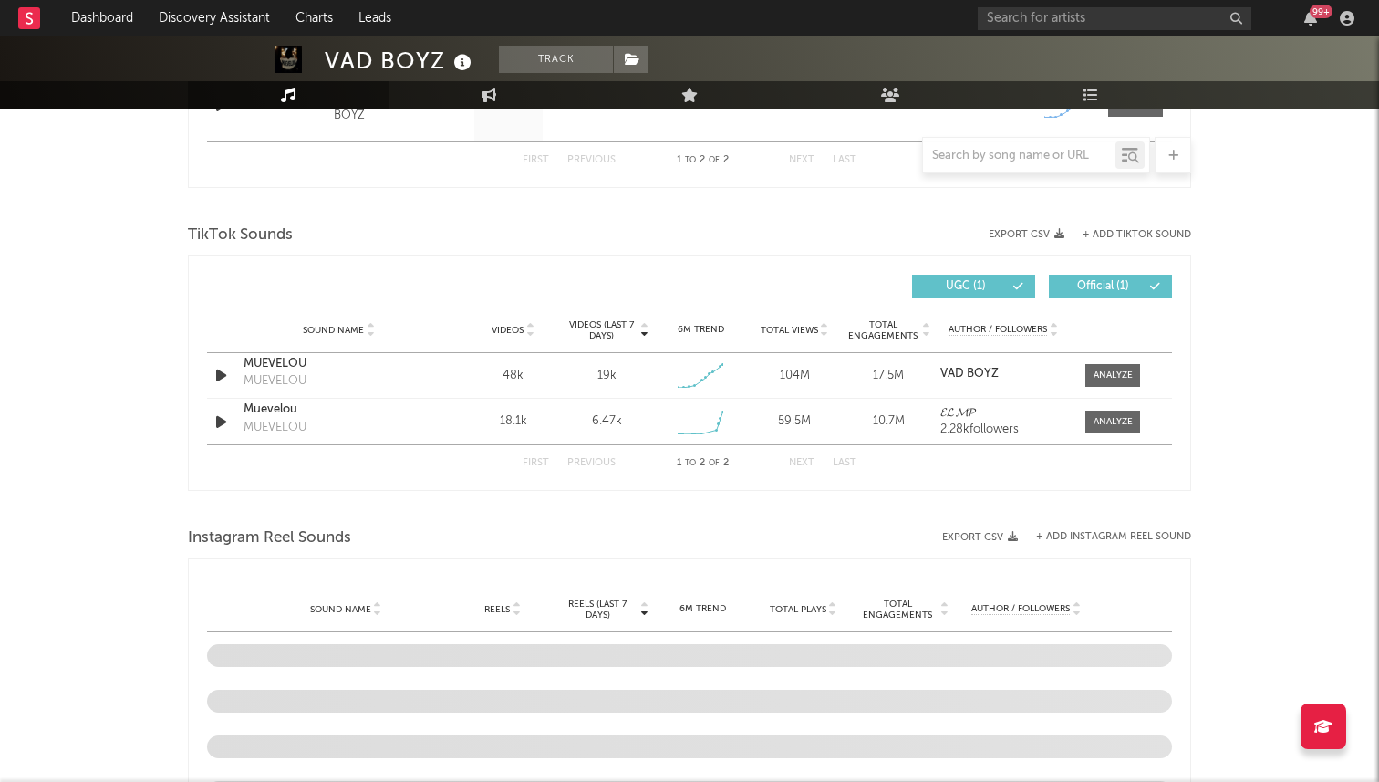
scroll to position [769, 0]
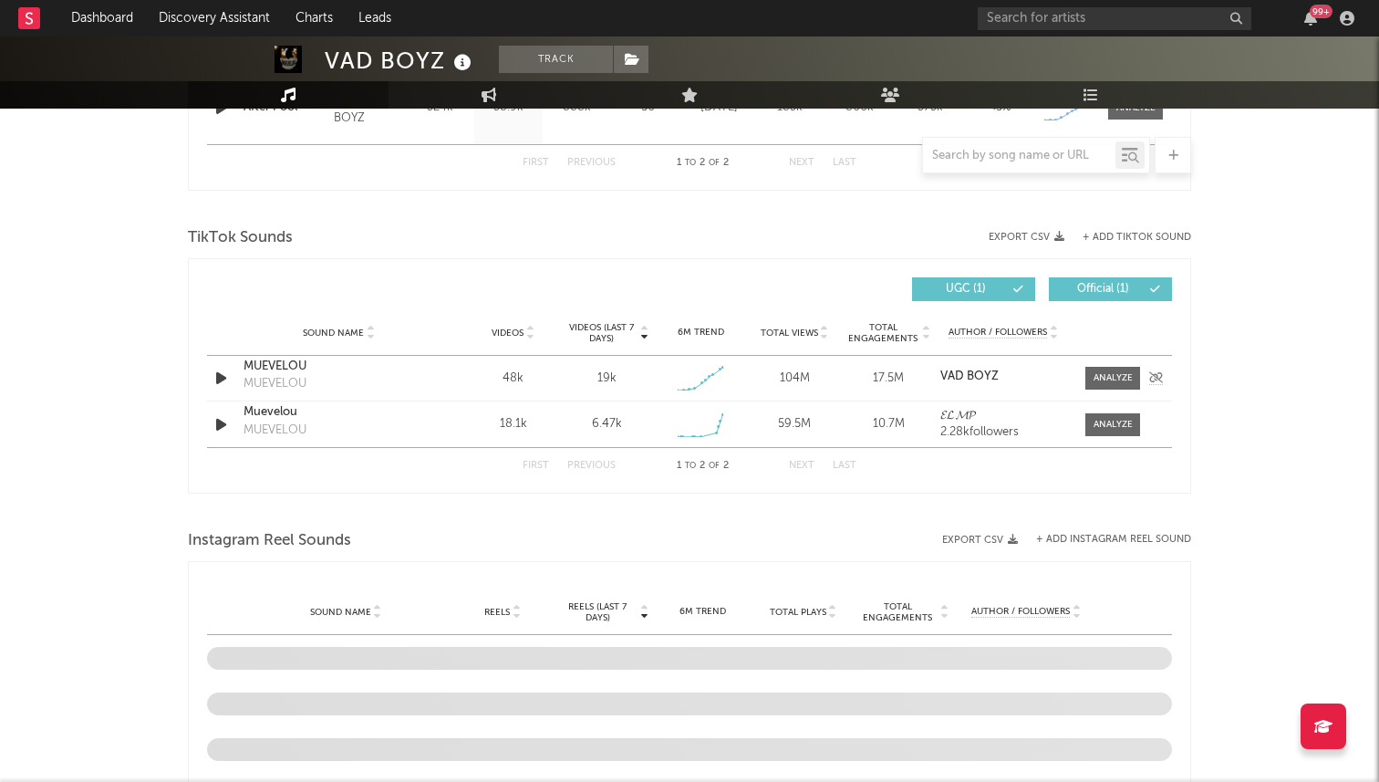
click at [236, 367] on div at bounding box center [223, 378] width 32 height 23
click at [219, 372] on icon "button" at bounding box center [221, 378] width 19 height 23
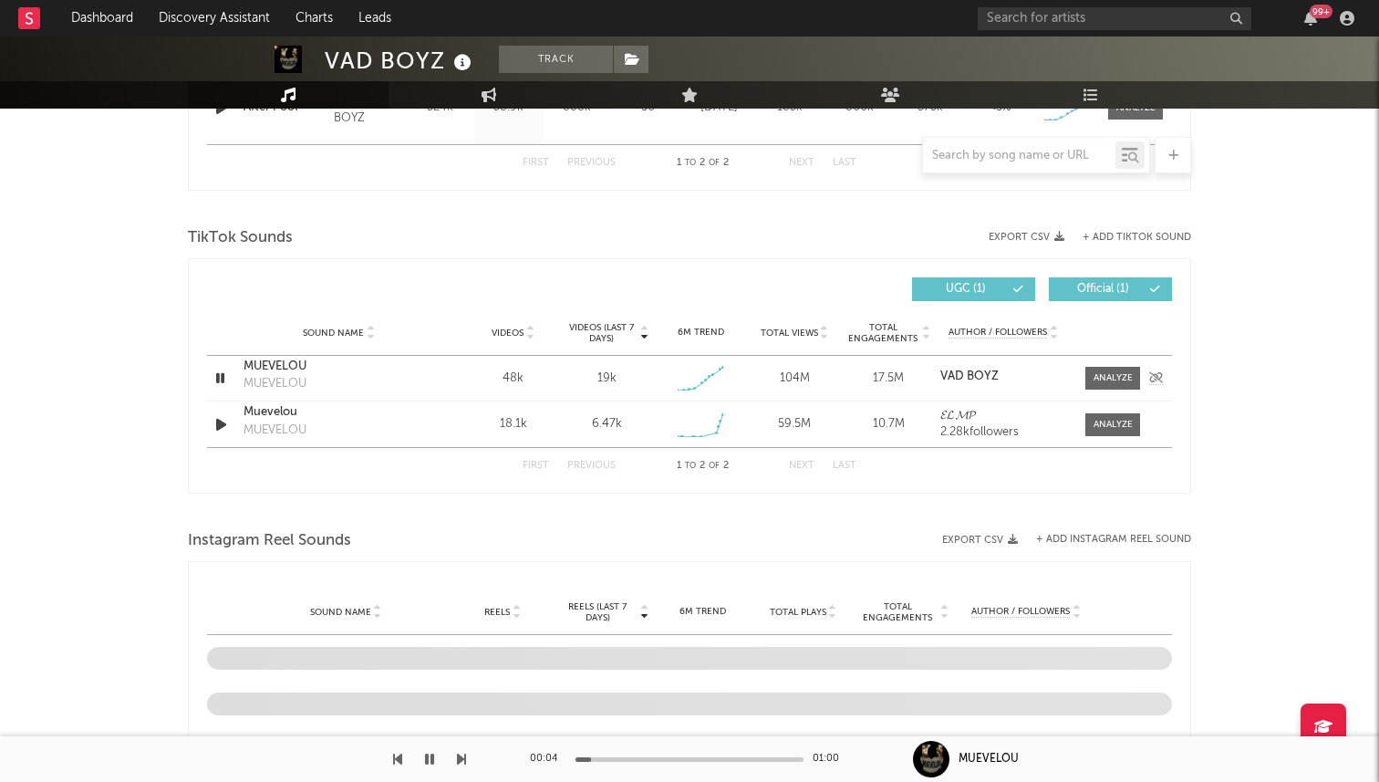
click at [220, 372] on icon "button" at bounding box center [220, 378] width 17 height 23
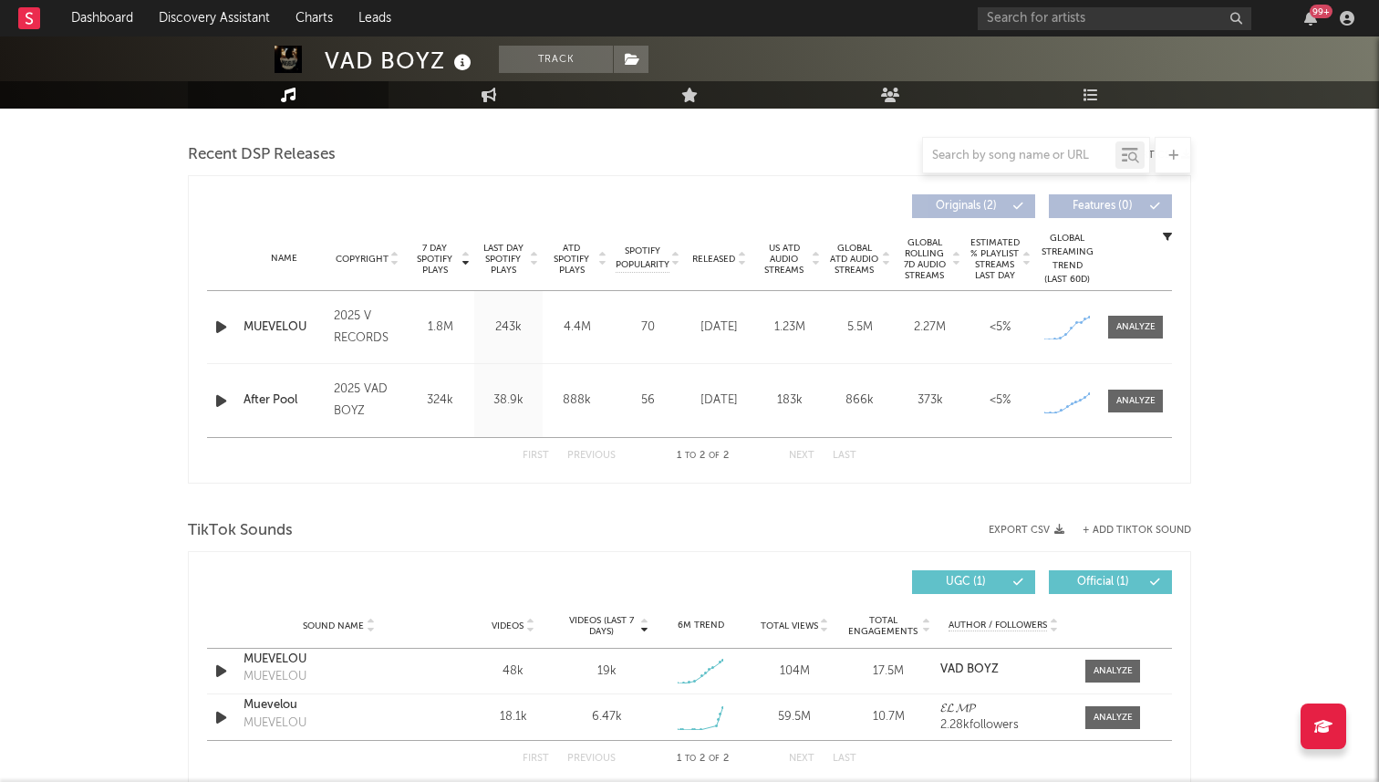
scroll to position [471, 0]
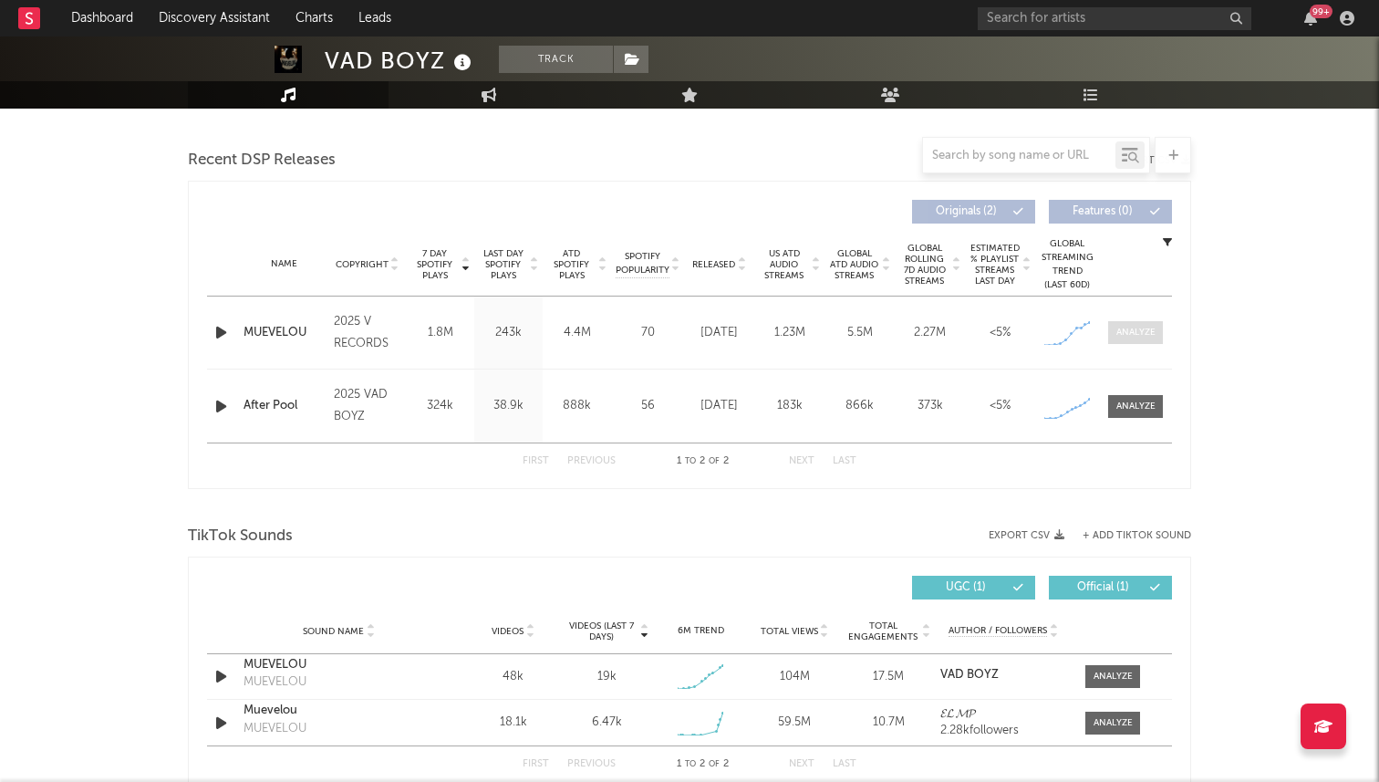
click at [1126, 338] on div at bounding box center [1135, 333] width 39 height 14
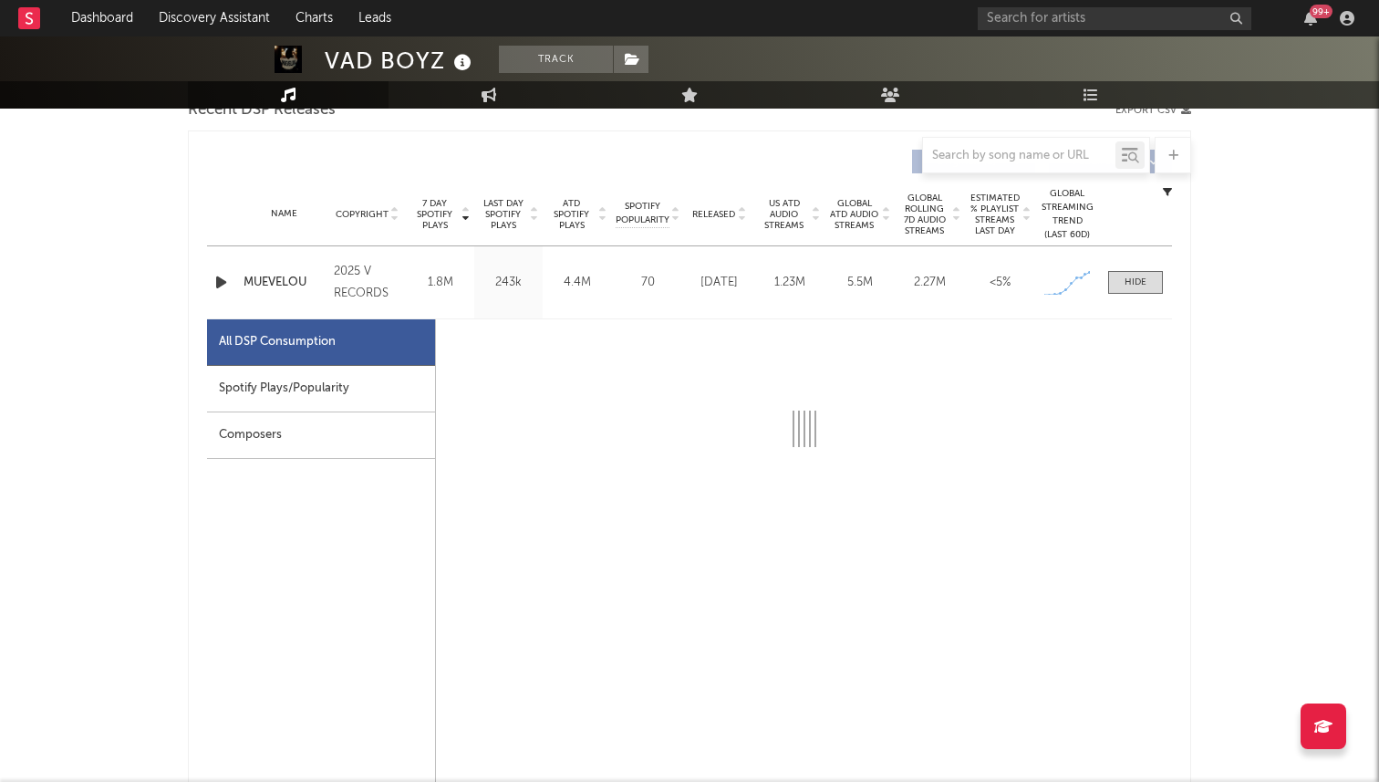
select select "1w"
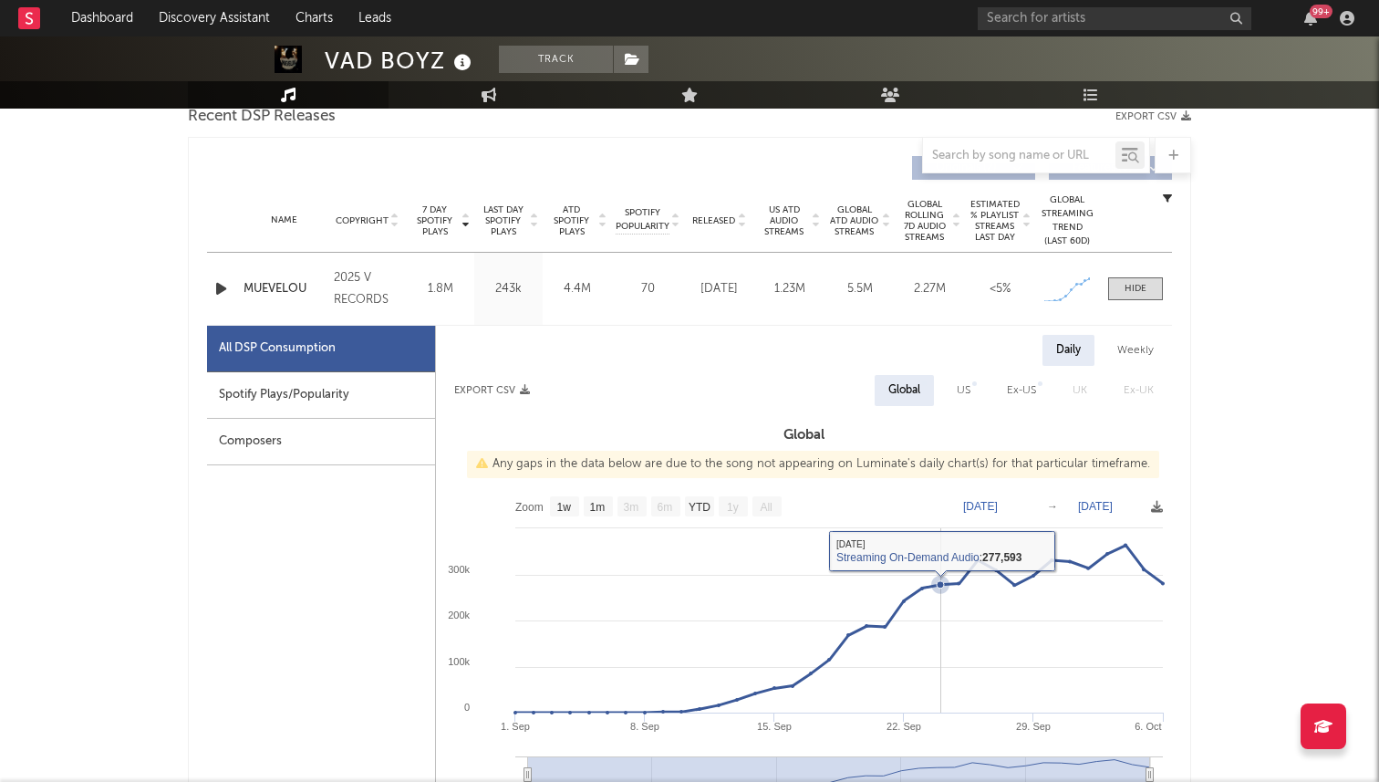
scroll to position [448, 0]
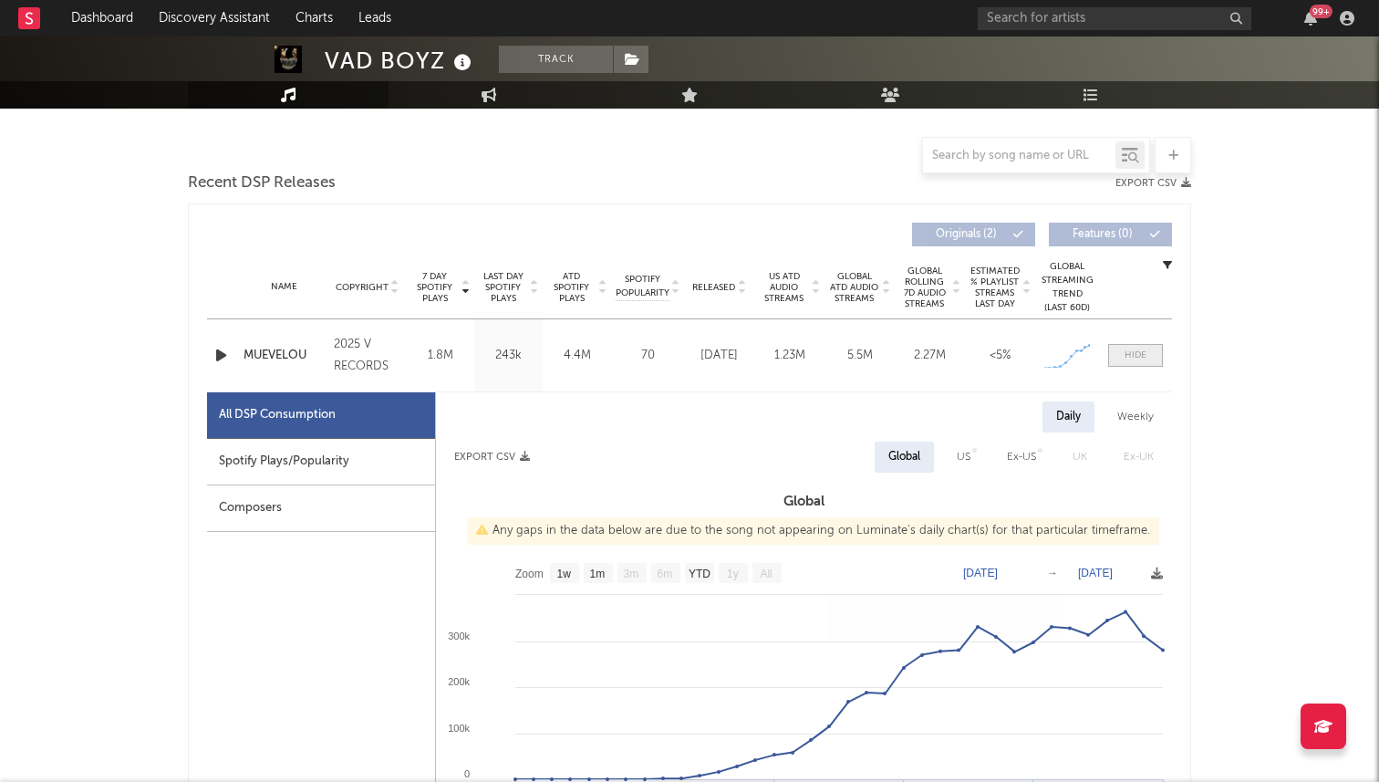
click at [1134, 359] on div at bounding box center [1136, 355] width 22 height 14
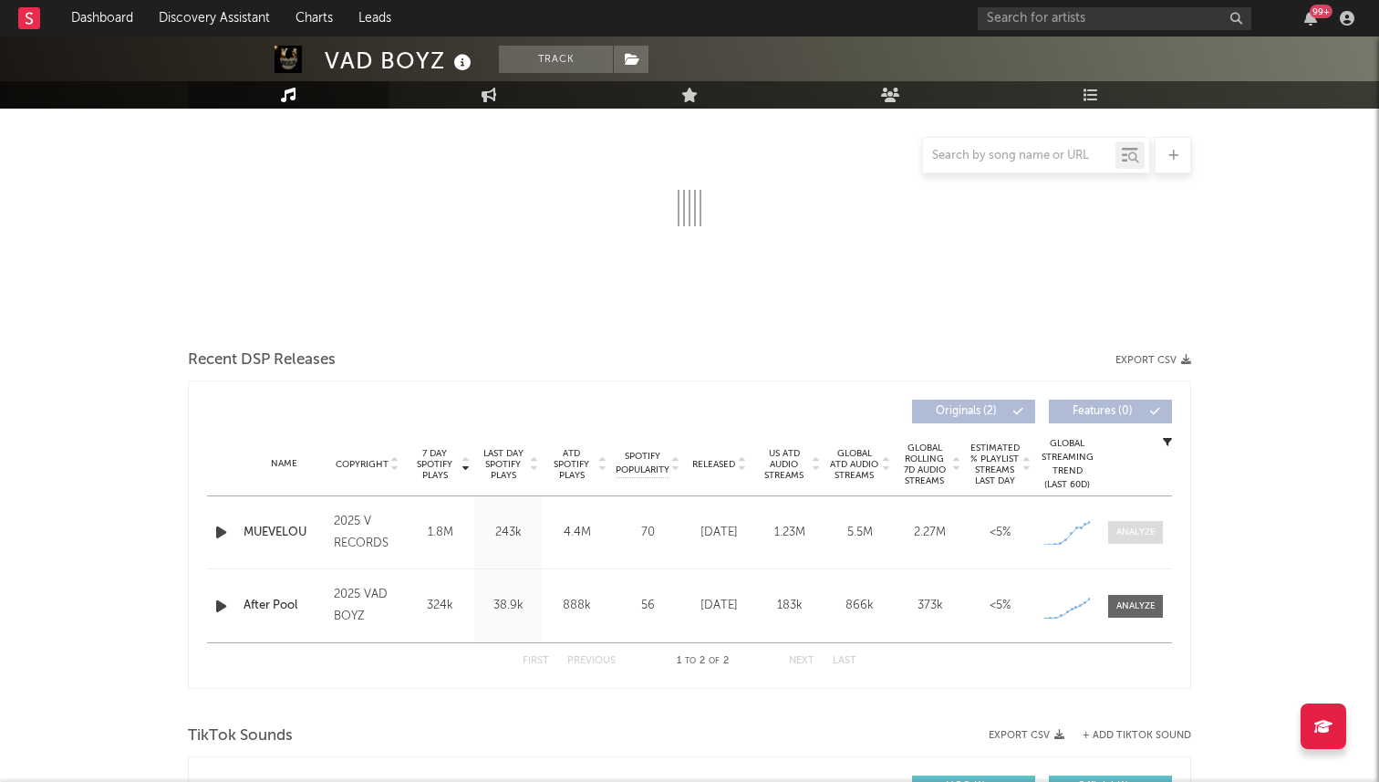
scroll to position [0, 0]
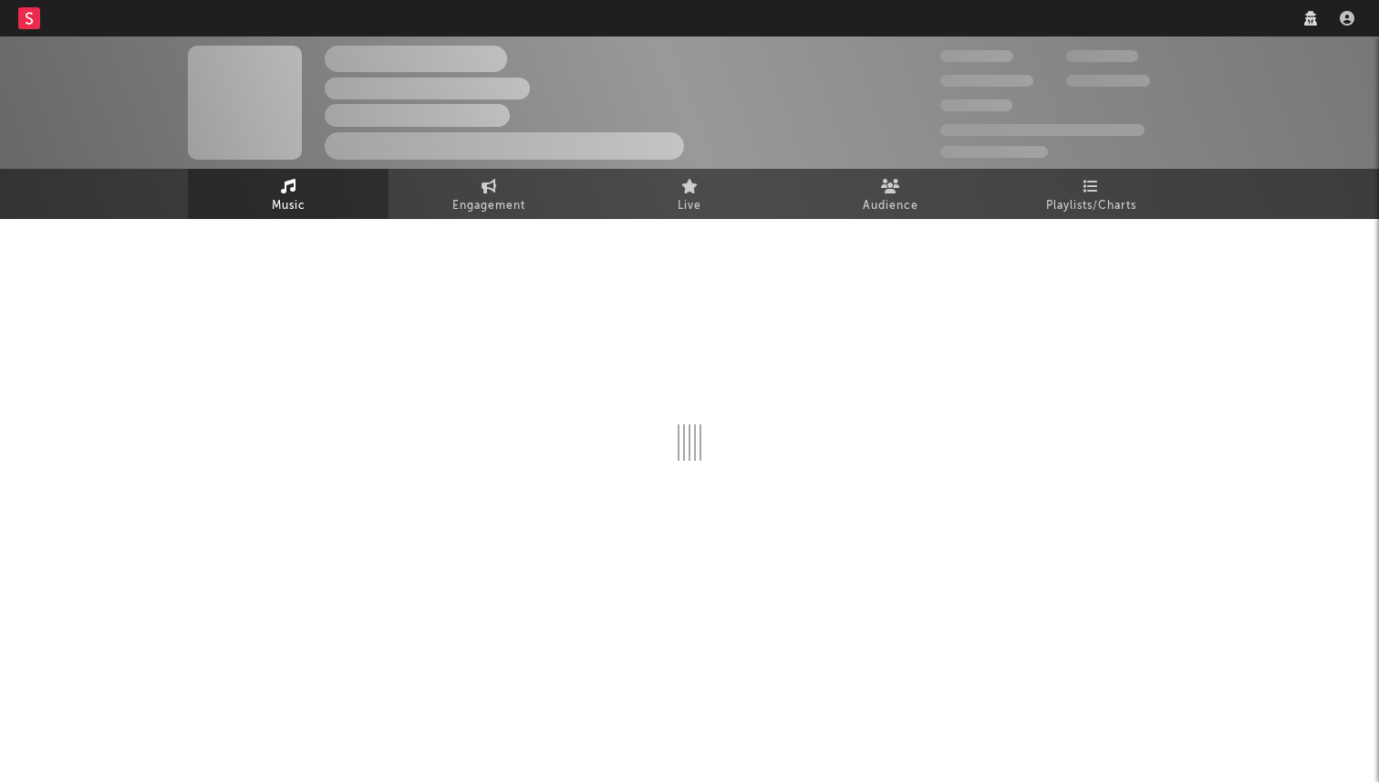
select select "1w"
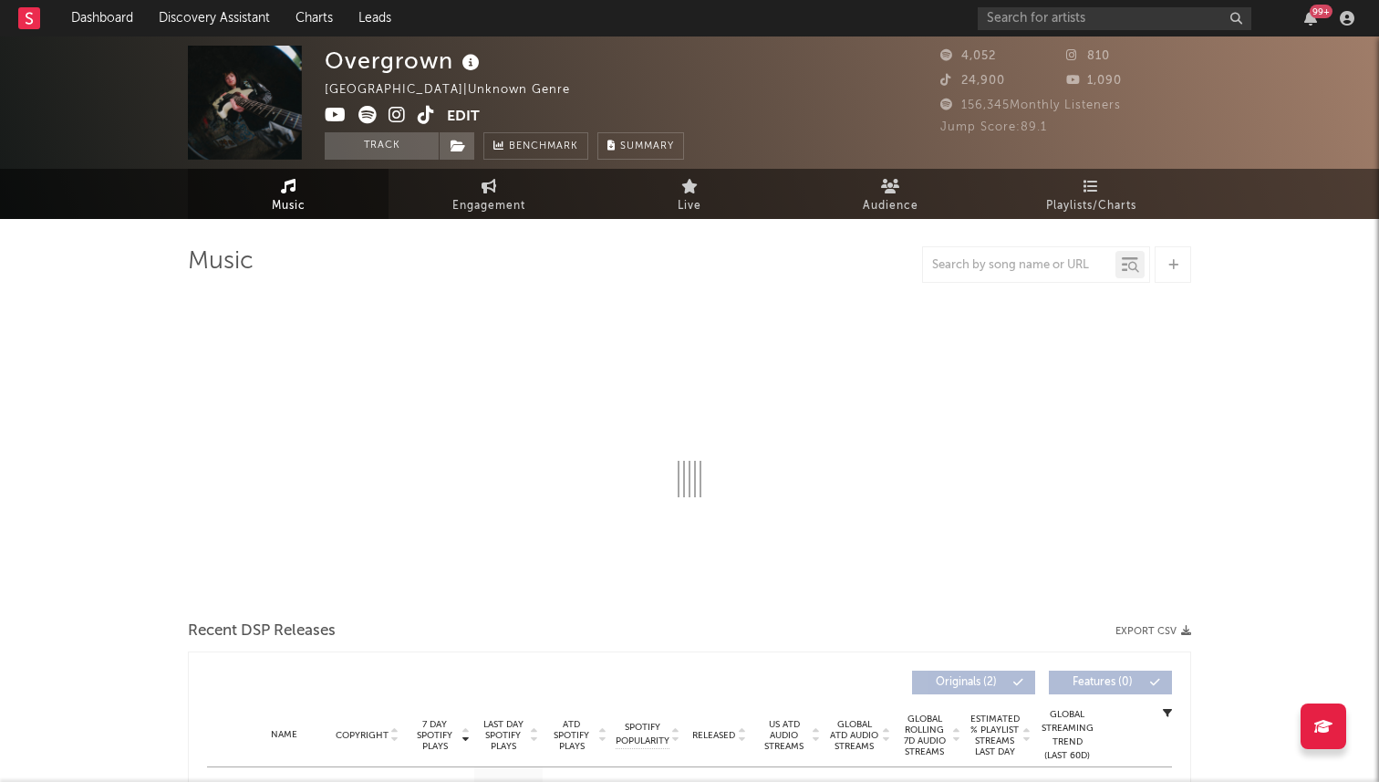
select select "1w"
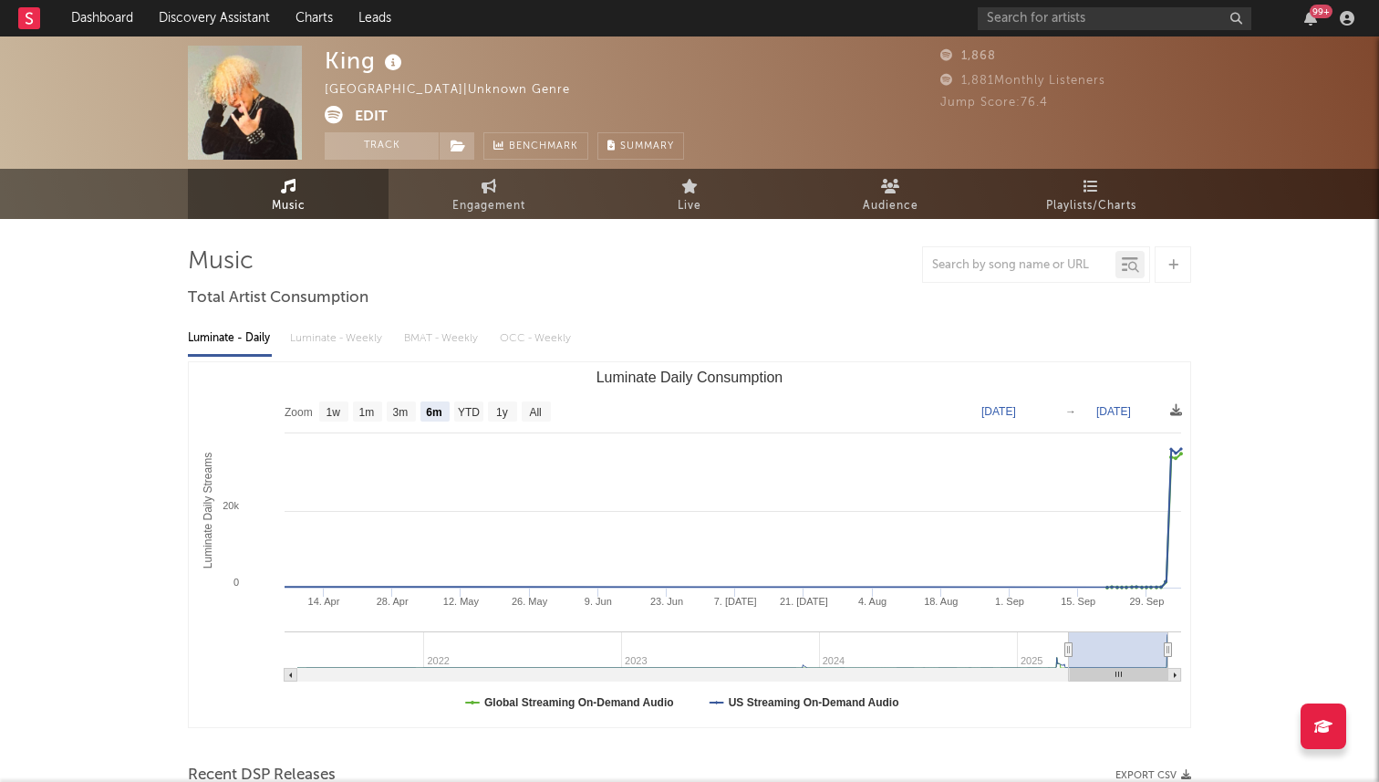
select select "6m"
click at [329, 111] on icon at bounding box center [334, 115] width 18 height 18
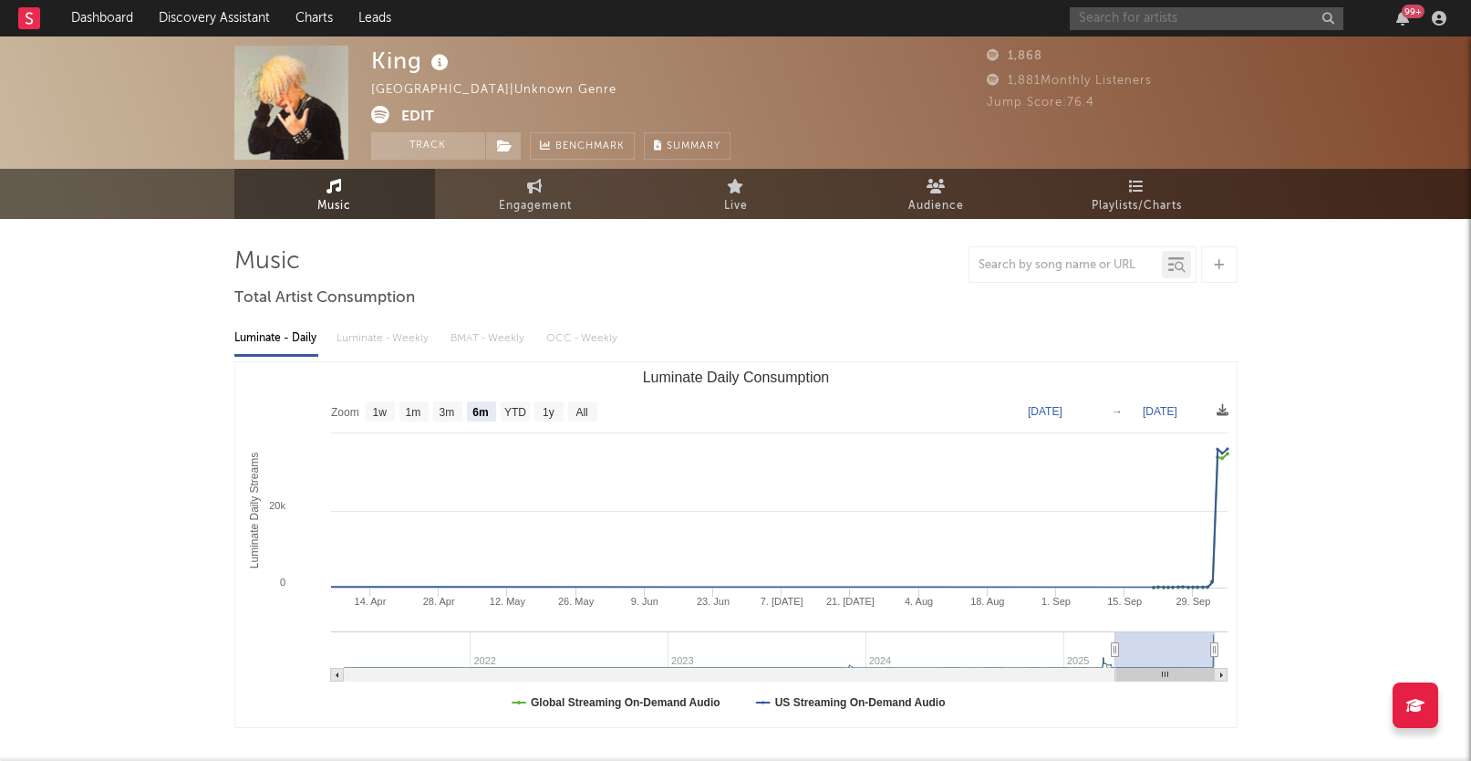
click at [1132, 14] on input "text" at bounding box center [1207, 18] width 274 height 23
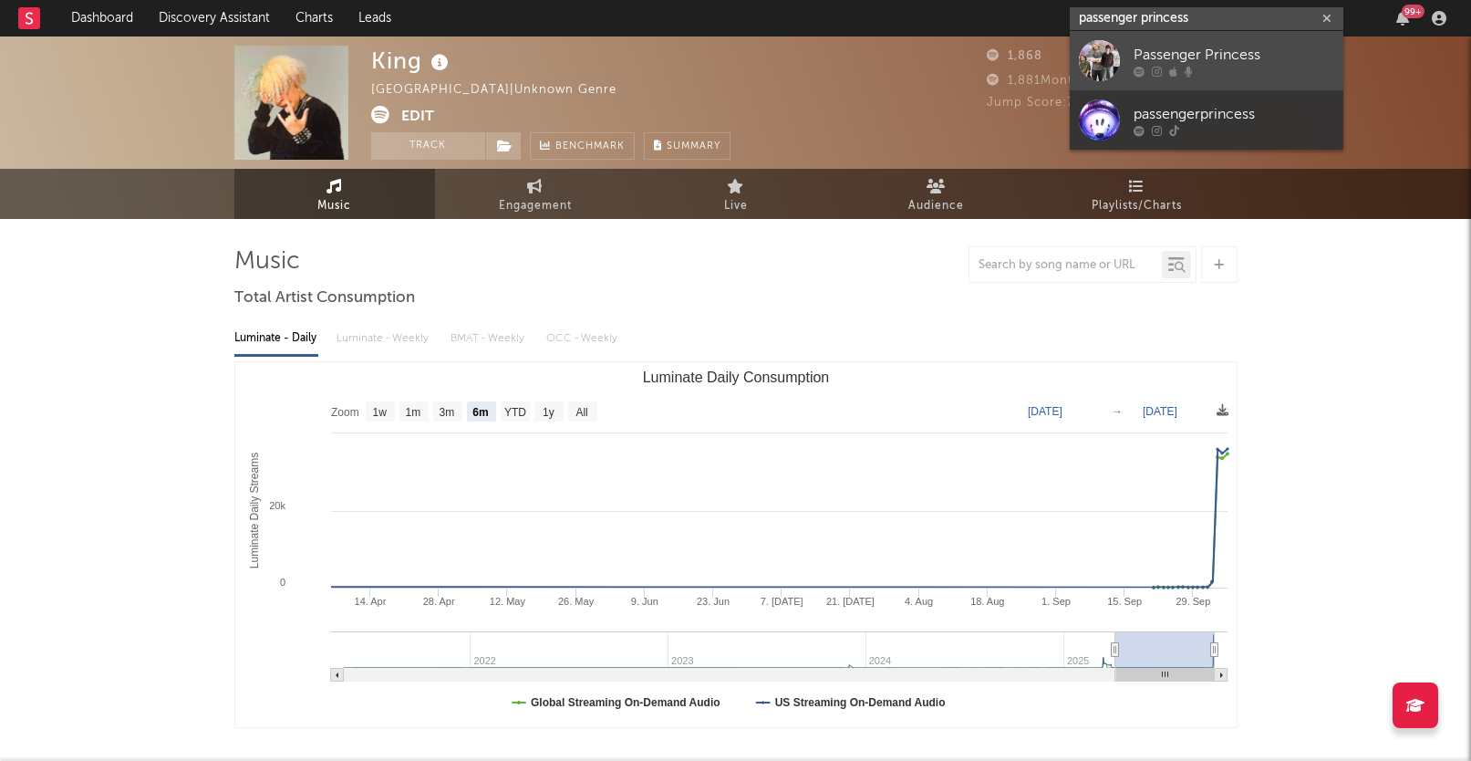
type input "passenger princess"
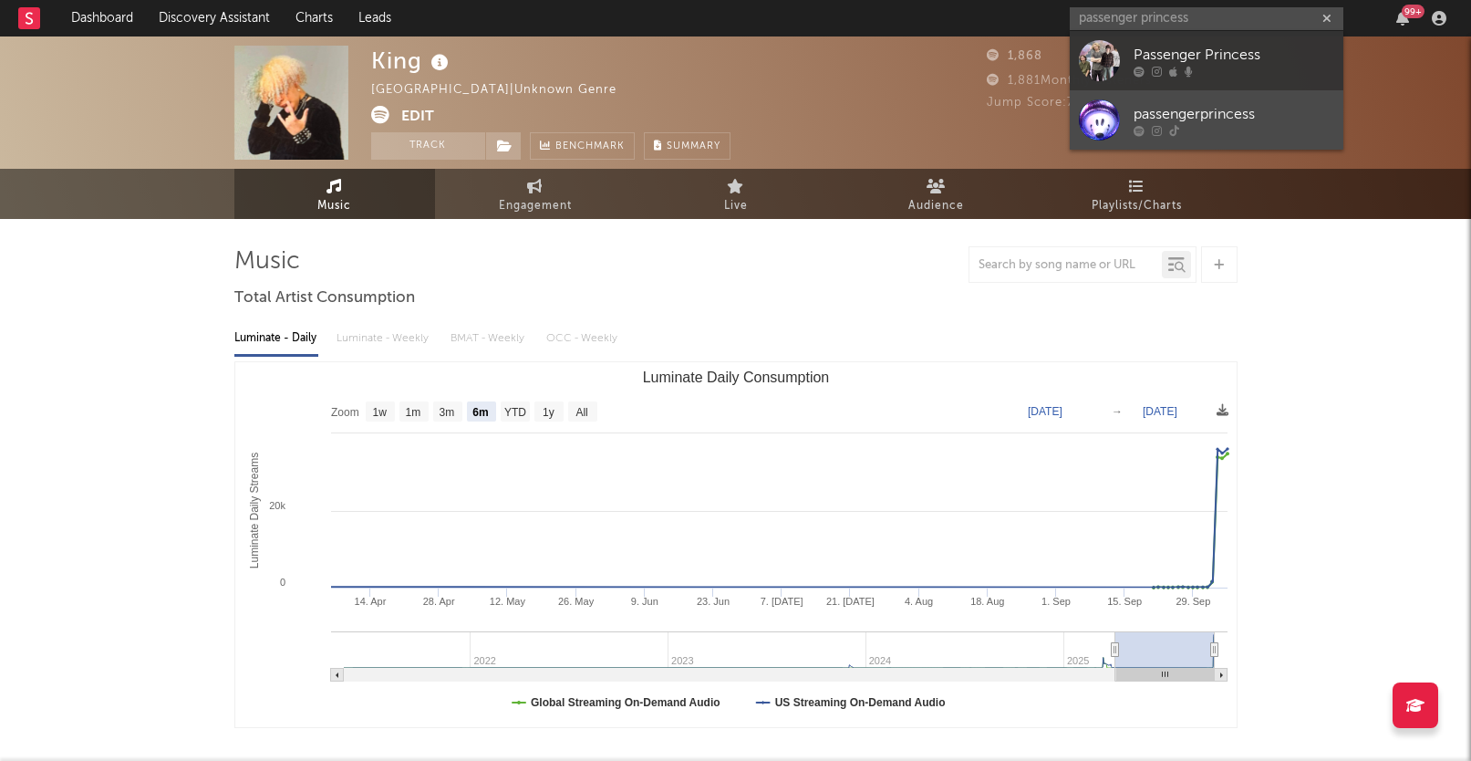
click at [1105, 130] on div at bounding box center [1099, 119] width 41 height 41
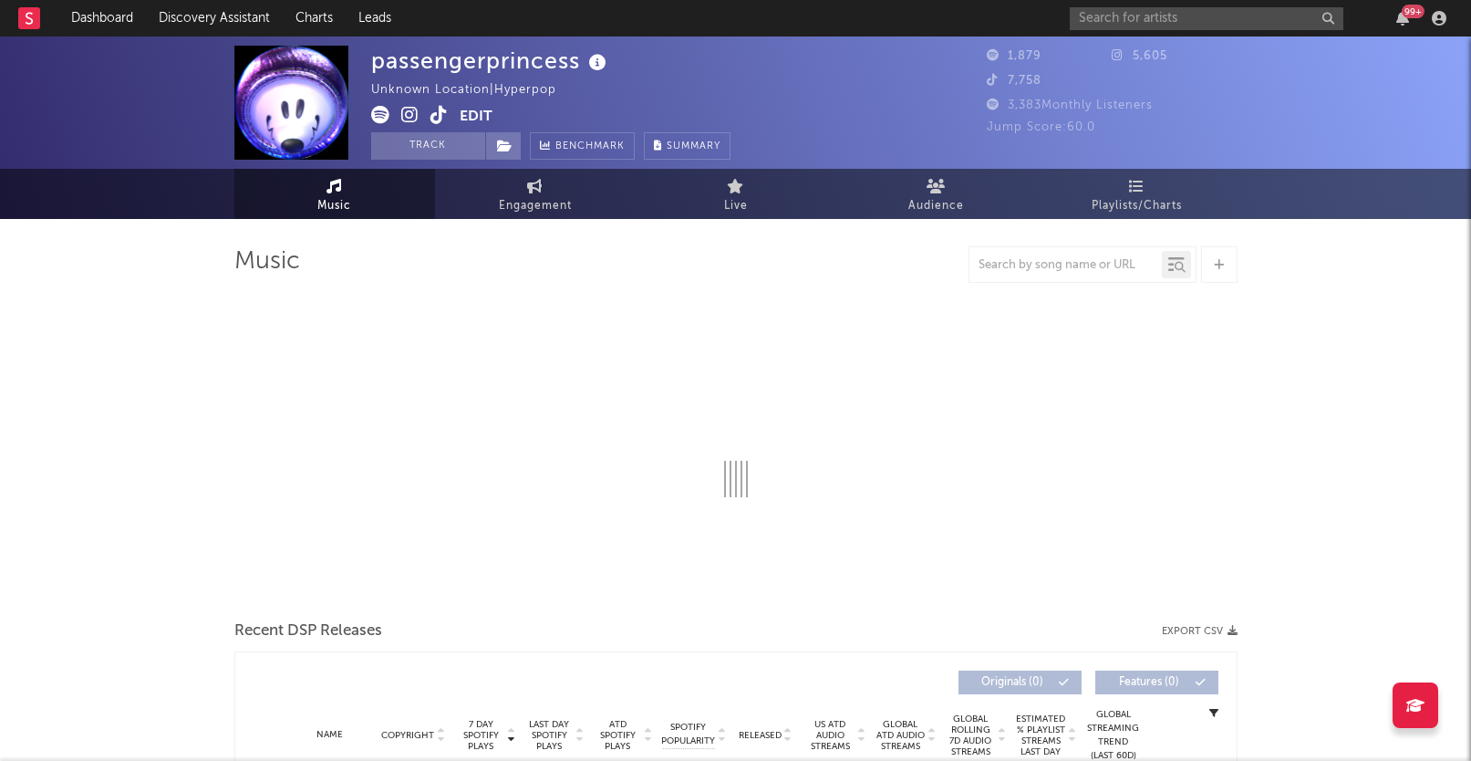
select select "1w"
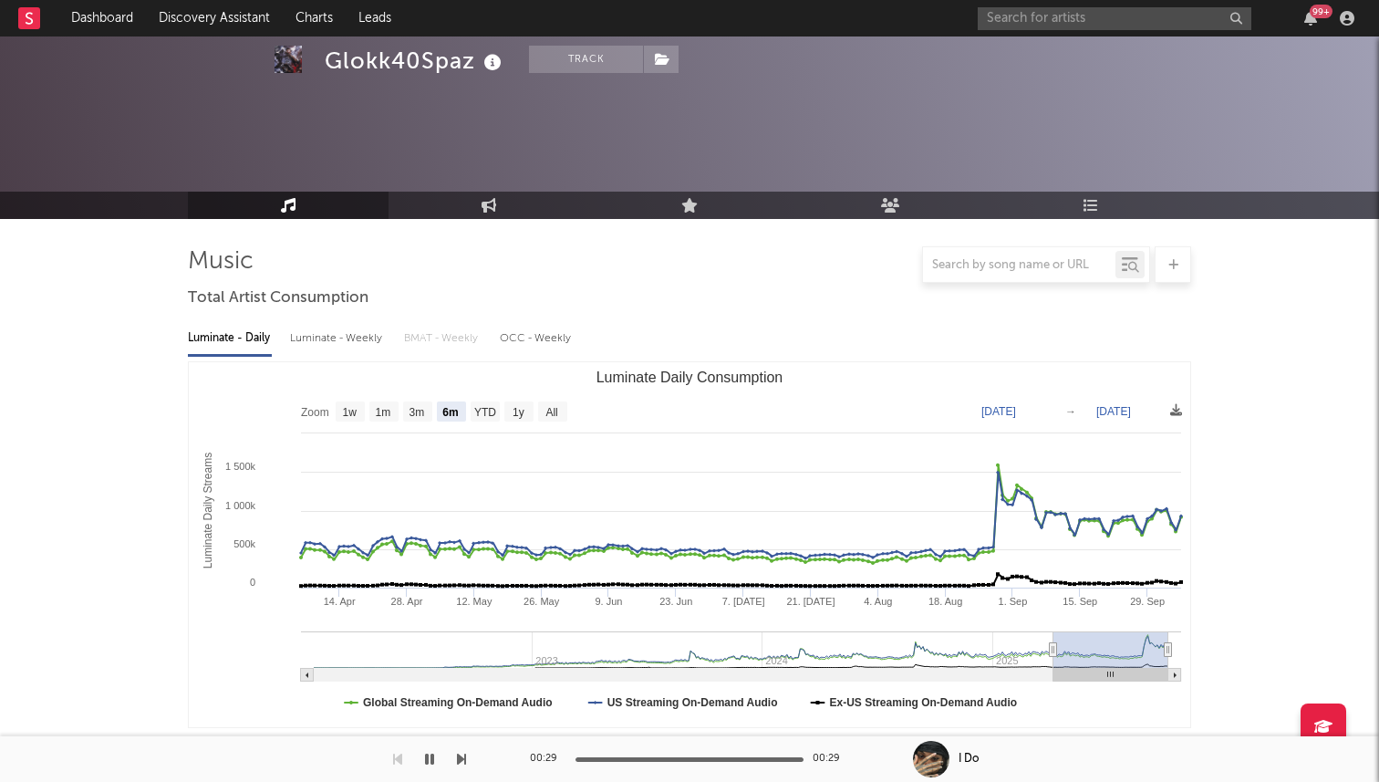
select select "6m"
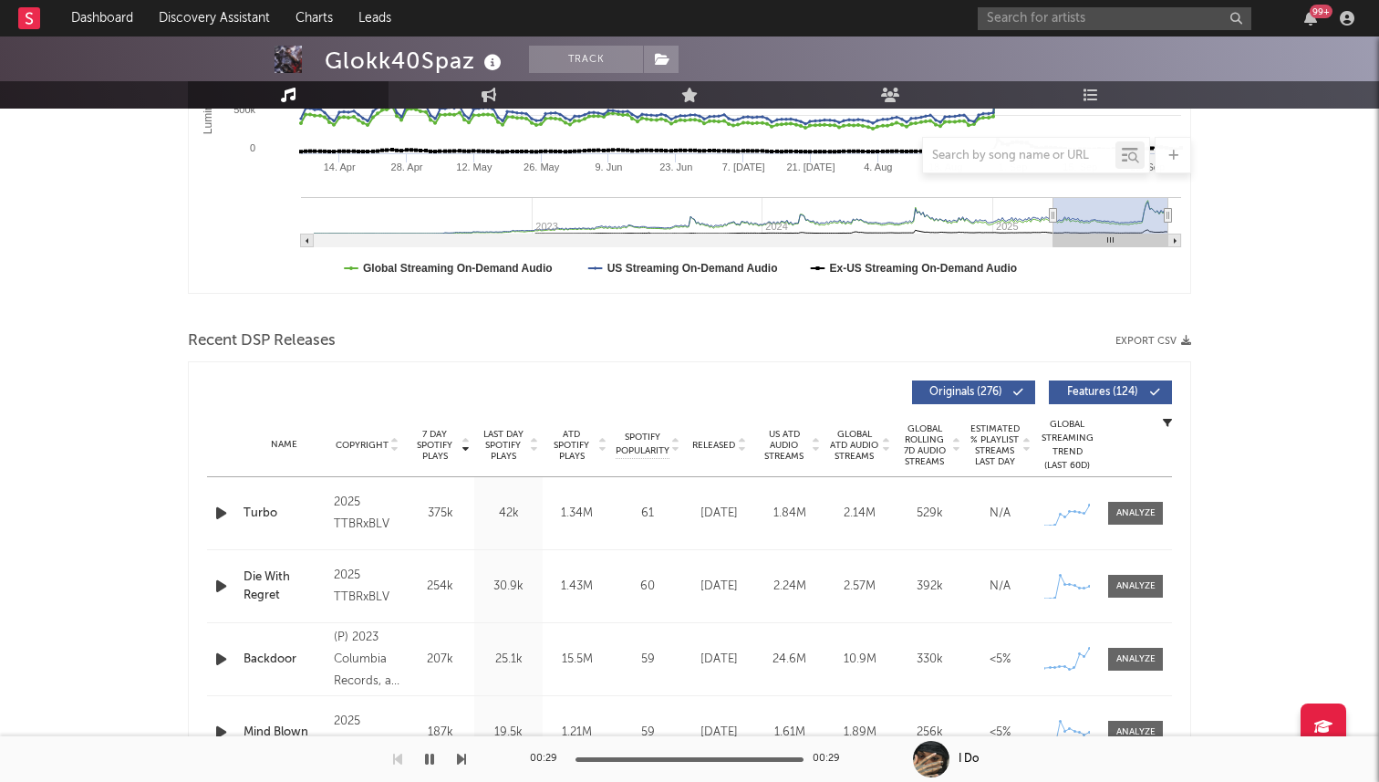
scroll to position [500, 0]
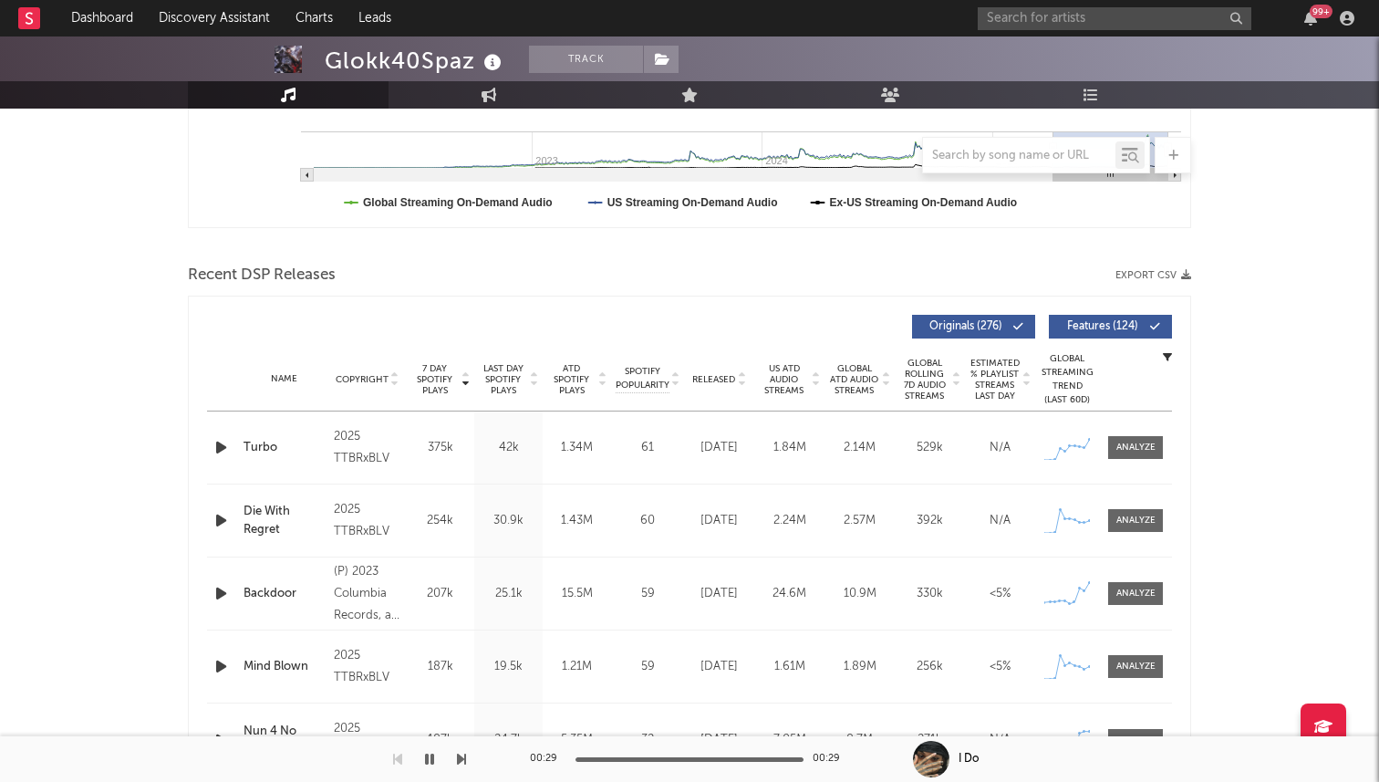
click at [724, 383] on span "Released" at bounding box center [713, 379] width 43 height 11
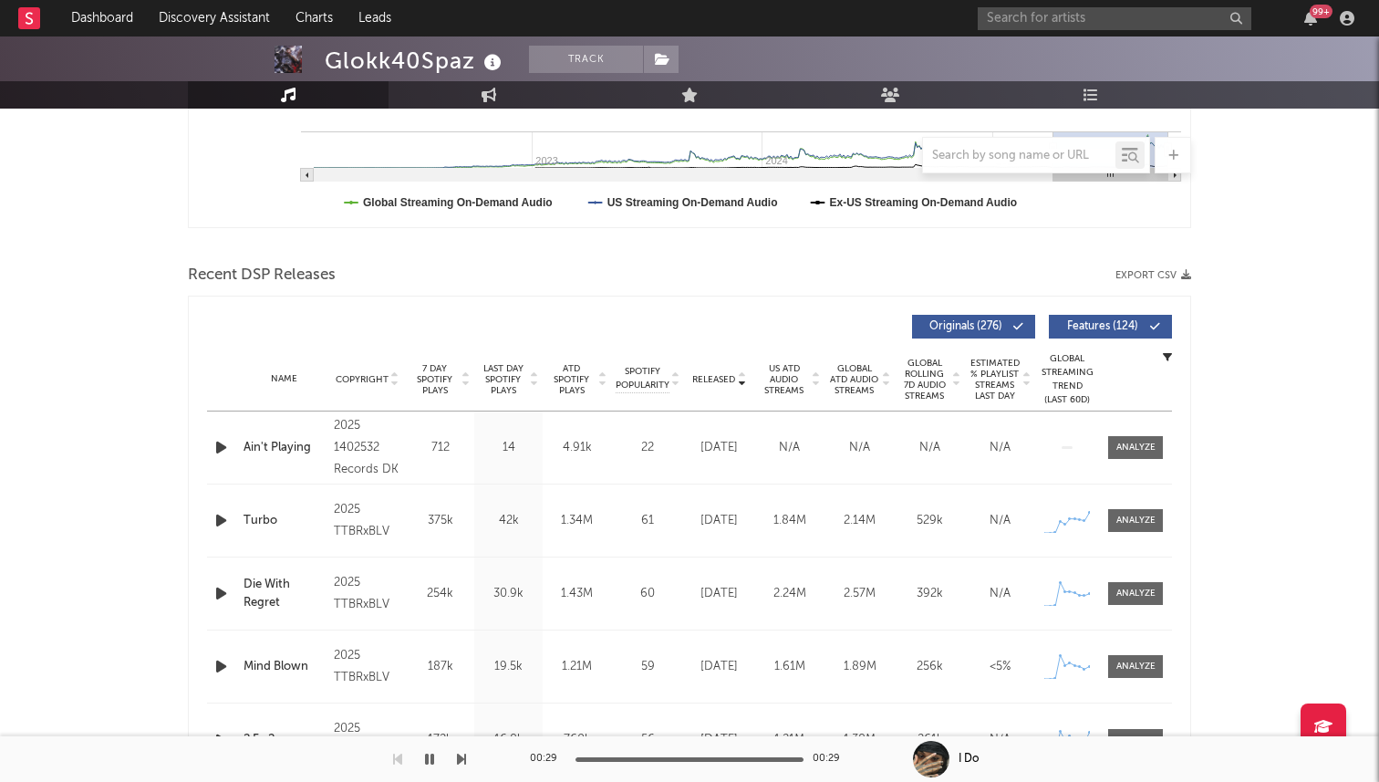
click at [426, 387] on span "7 Day Spotify Plays" at bounding box center [434, 379] width 48 height 33
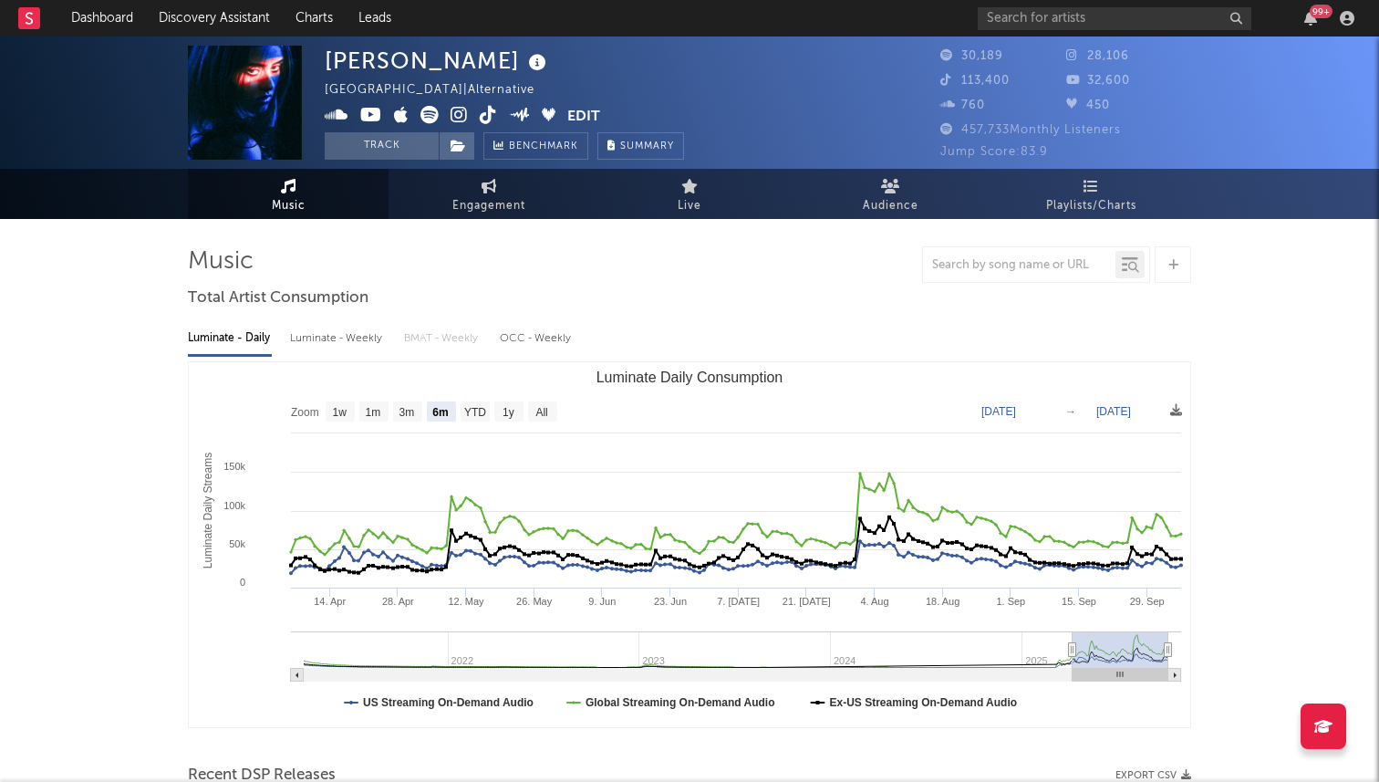
select select "6m"
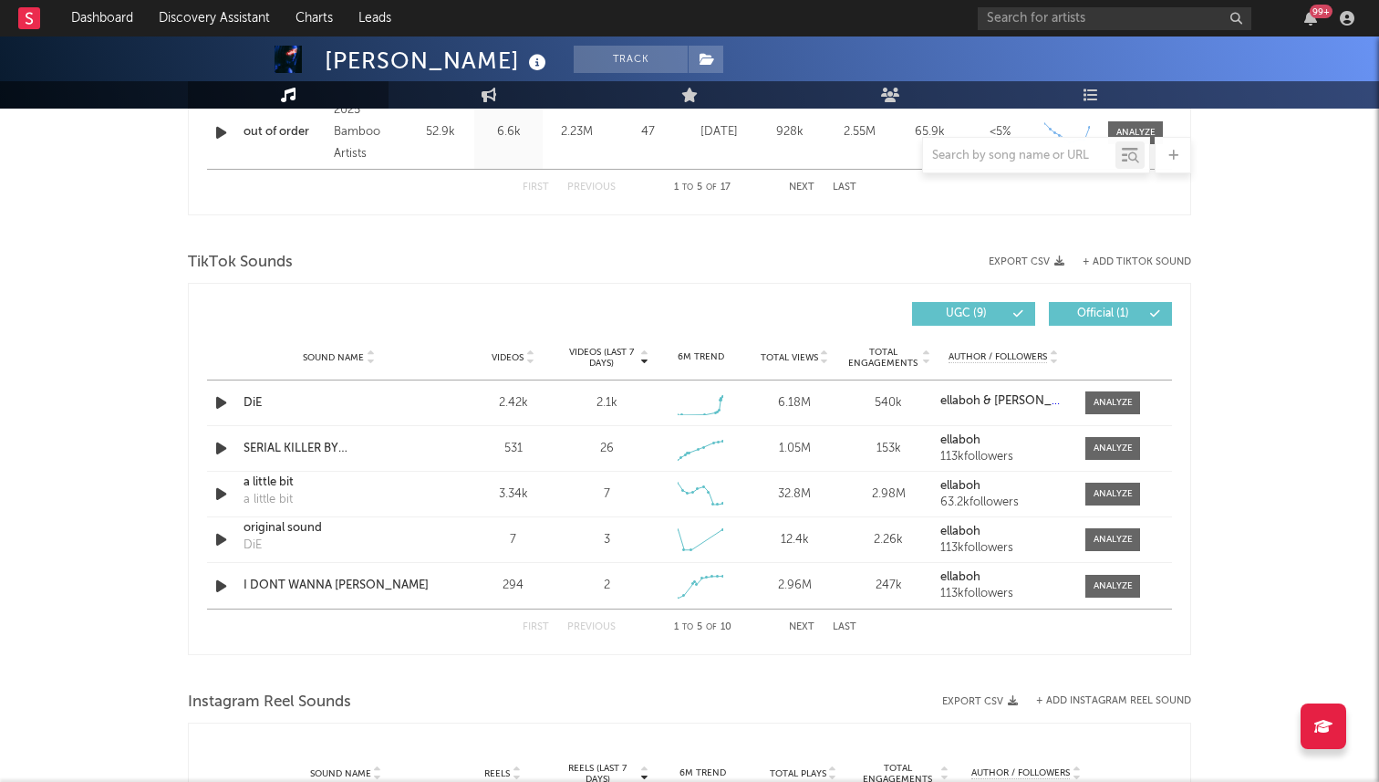
scroll to position [1101, 0]
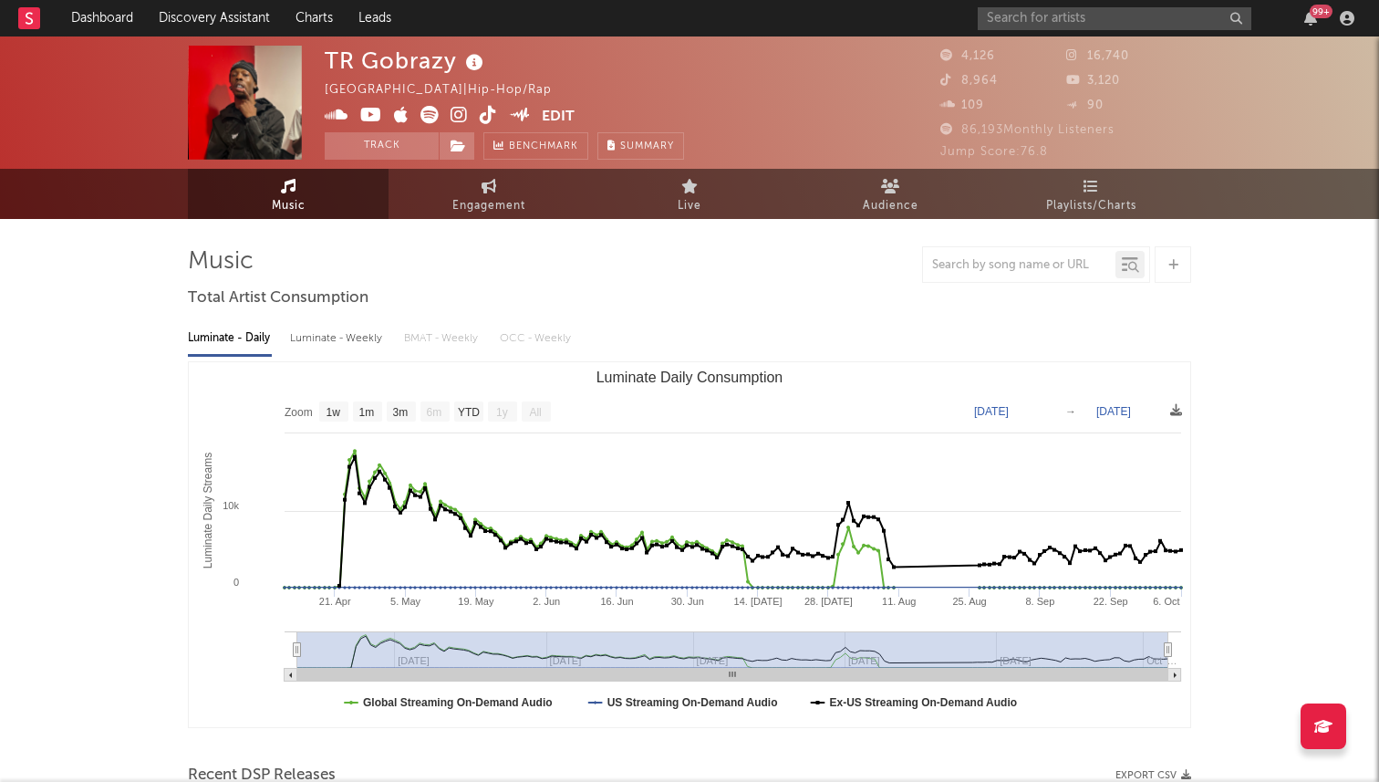
select select "1w"
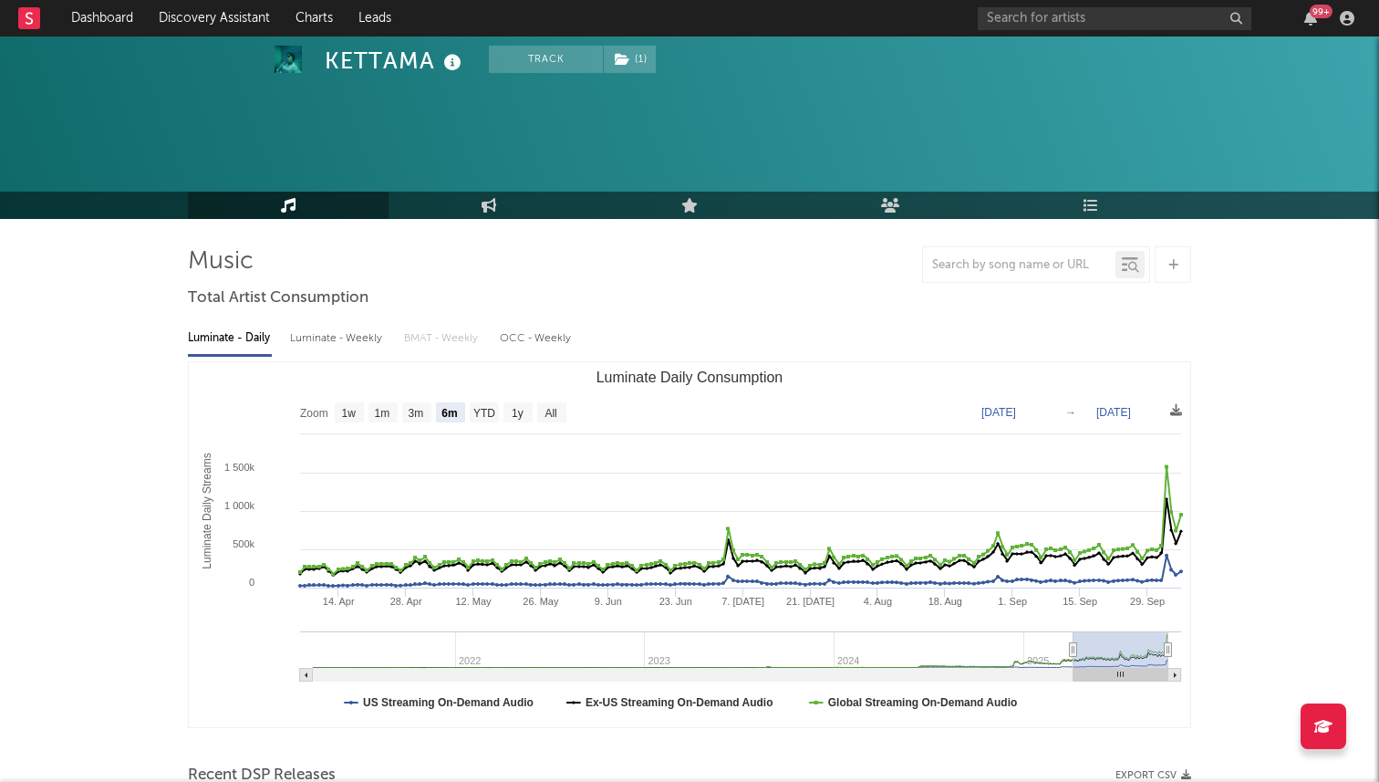
select select "6m"
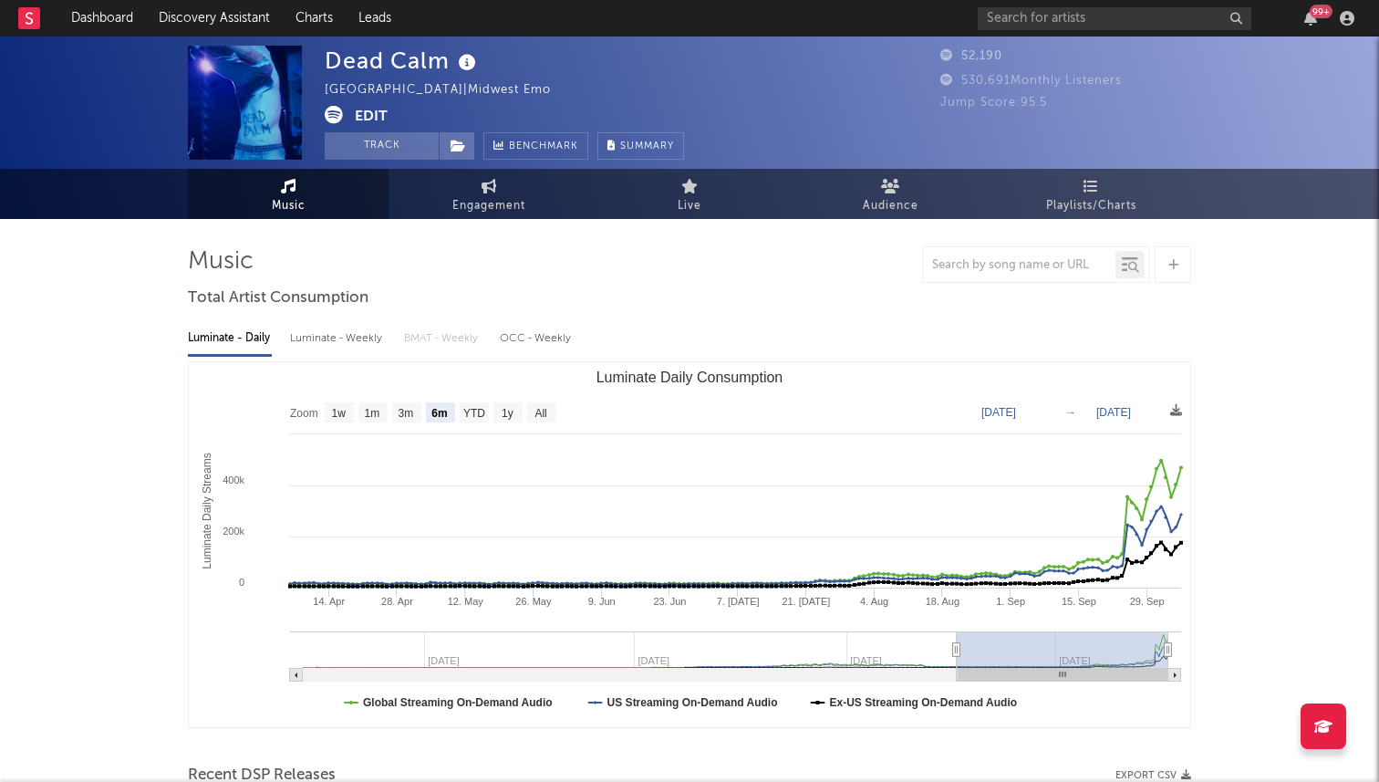
select select "6m"
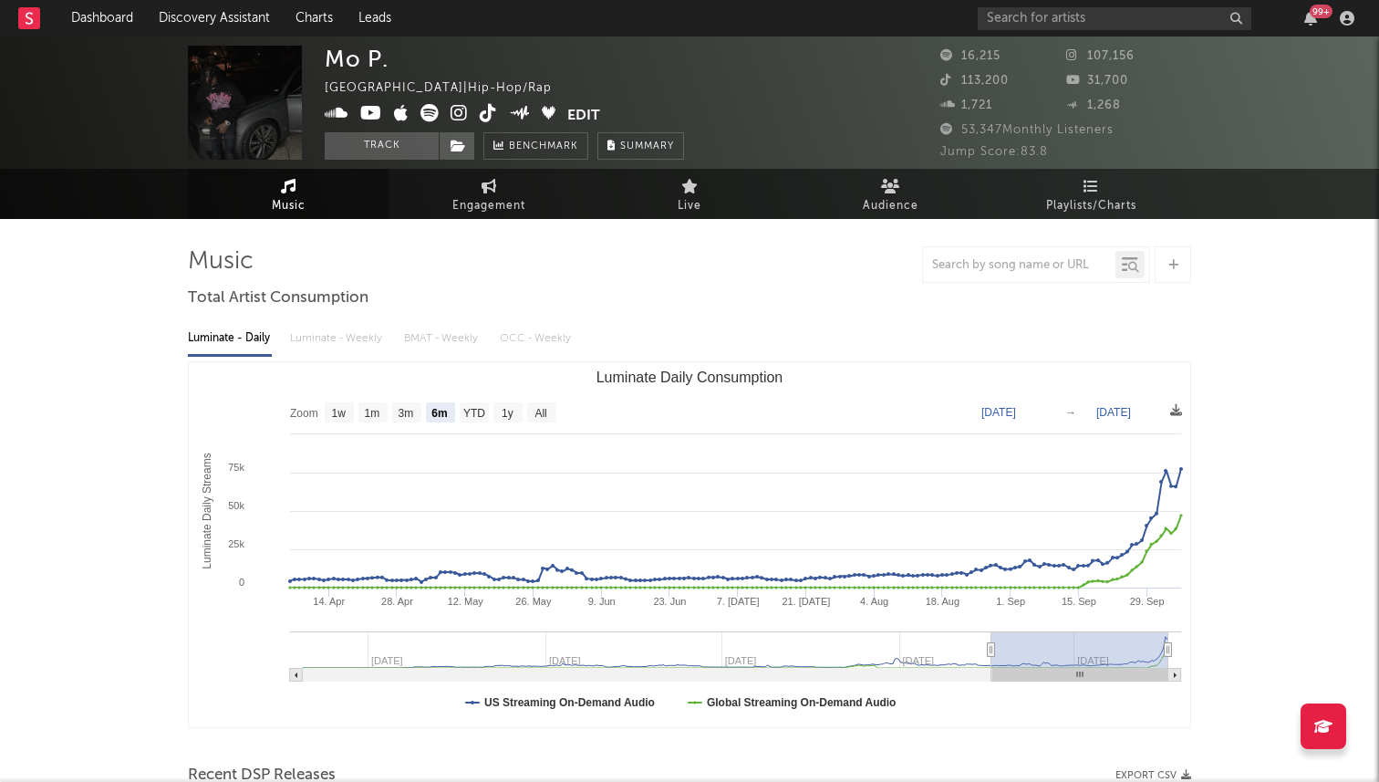
select select "6m"
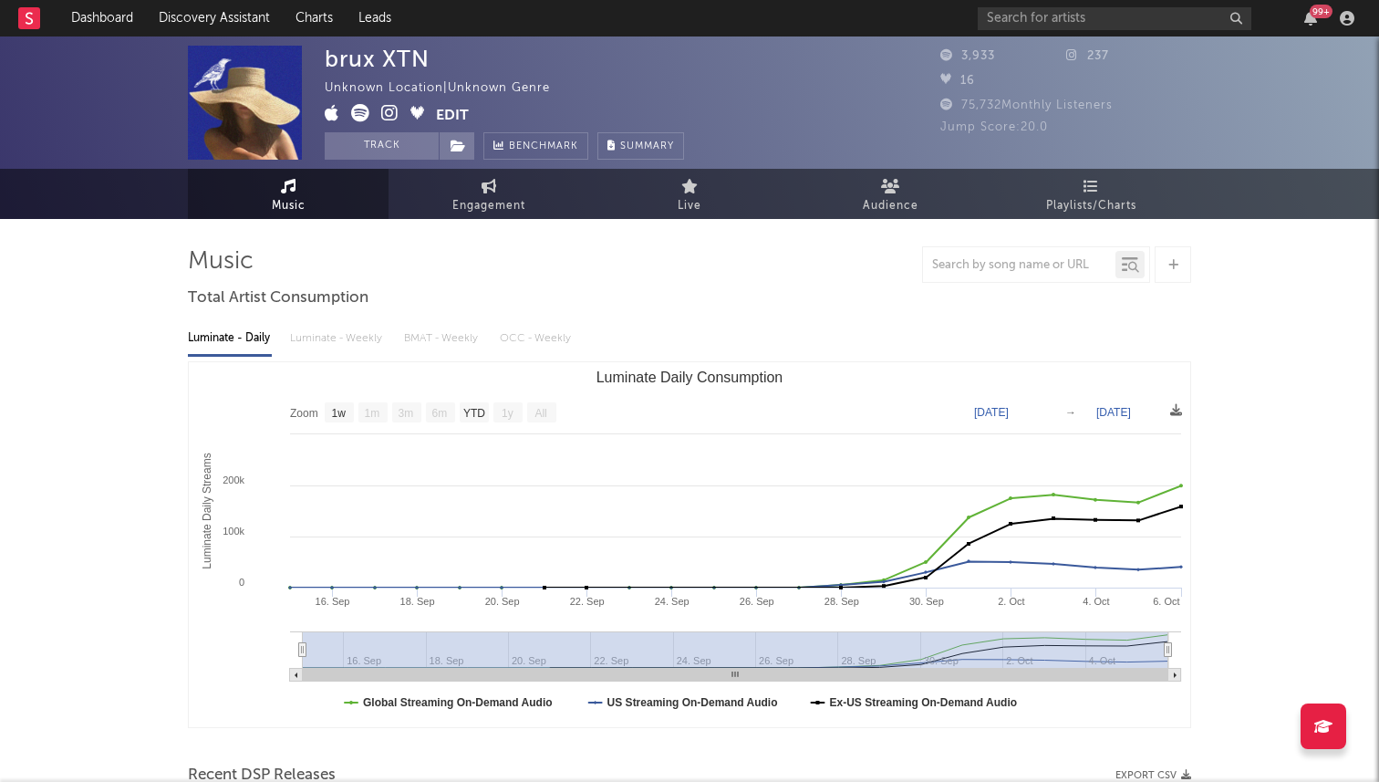
select select "1w"
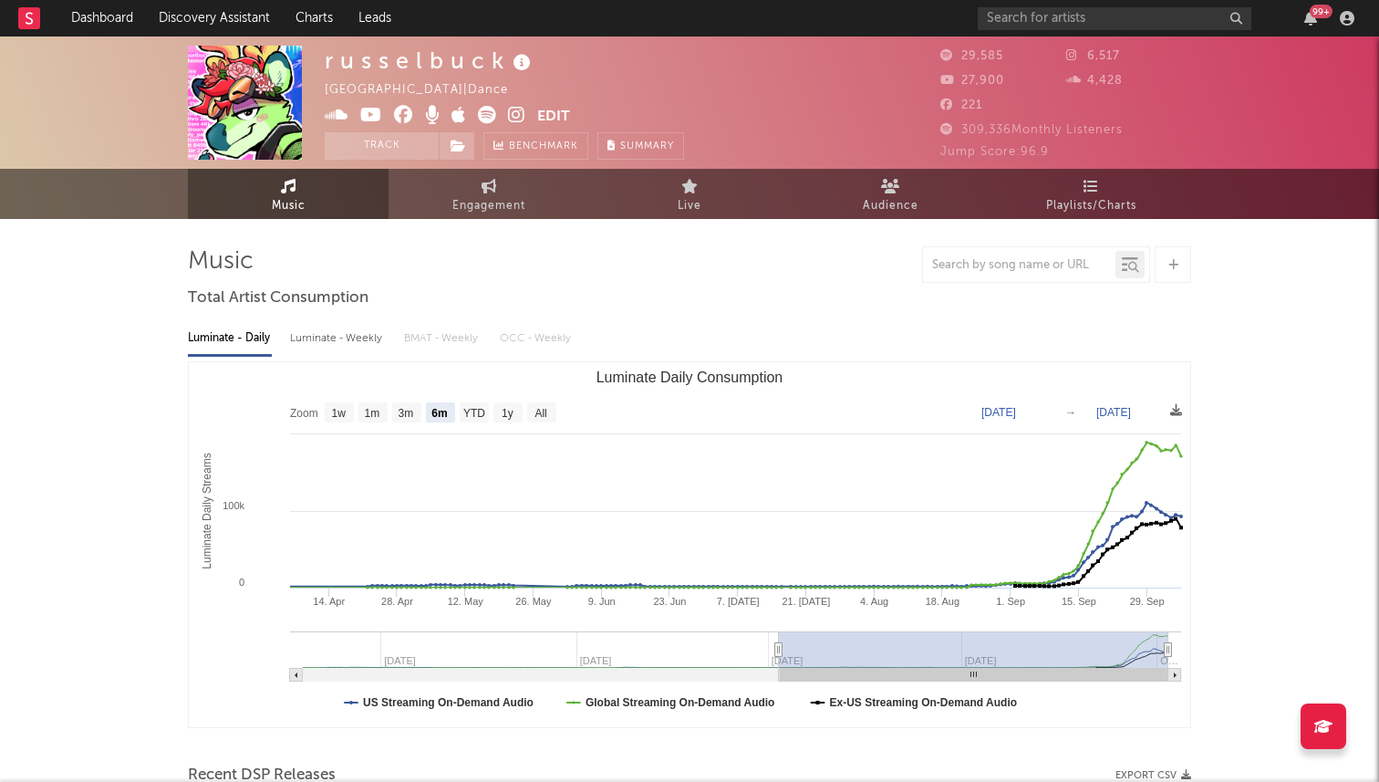
select select "6m"
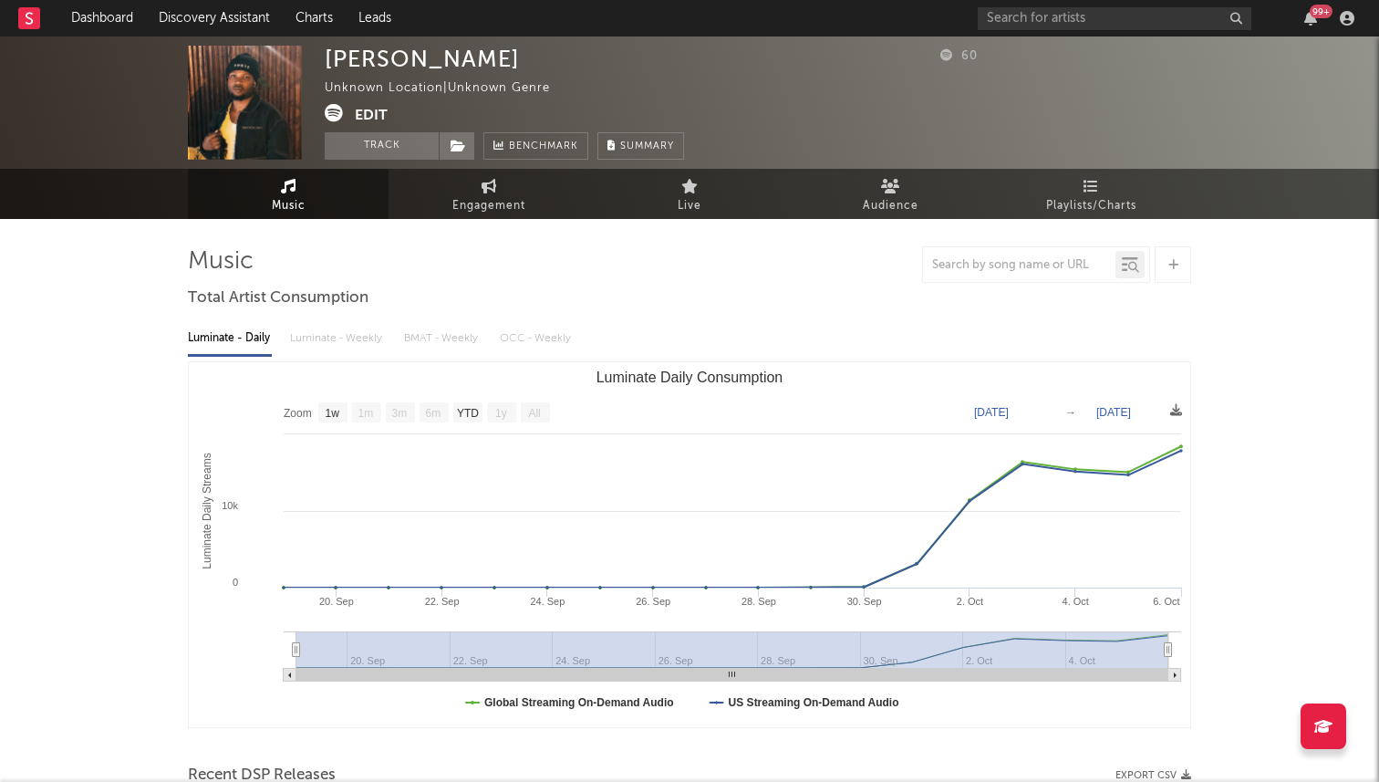
select select "1w"
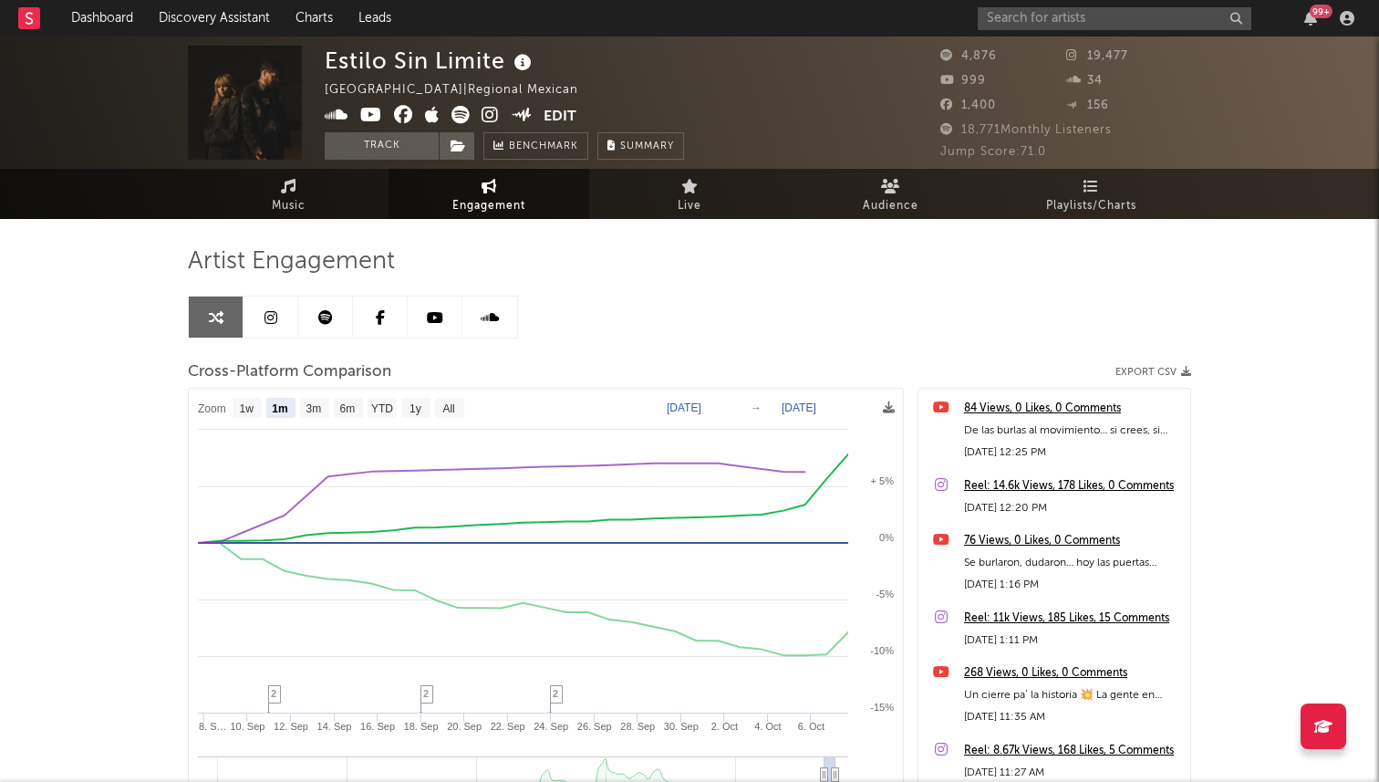
select select "1m"
click at [314, 188] on link "Music" at bounding box center [288, 194] width 201 height 50
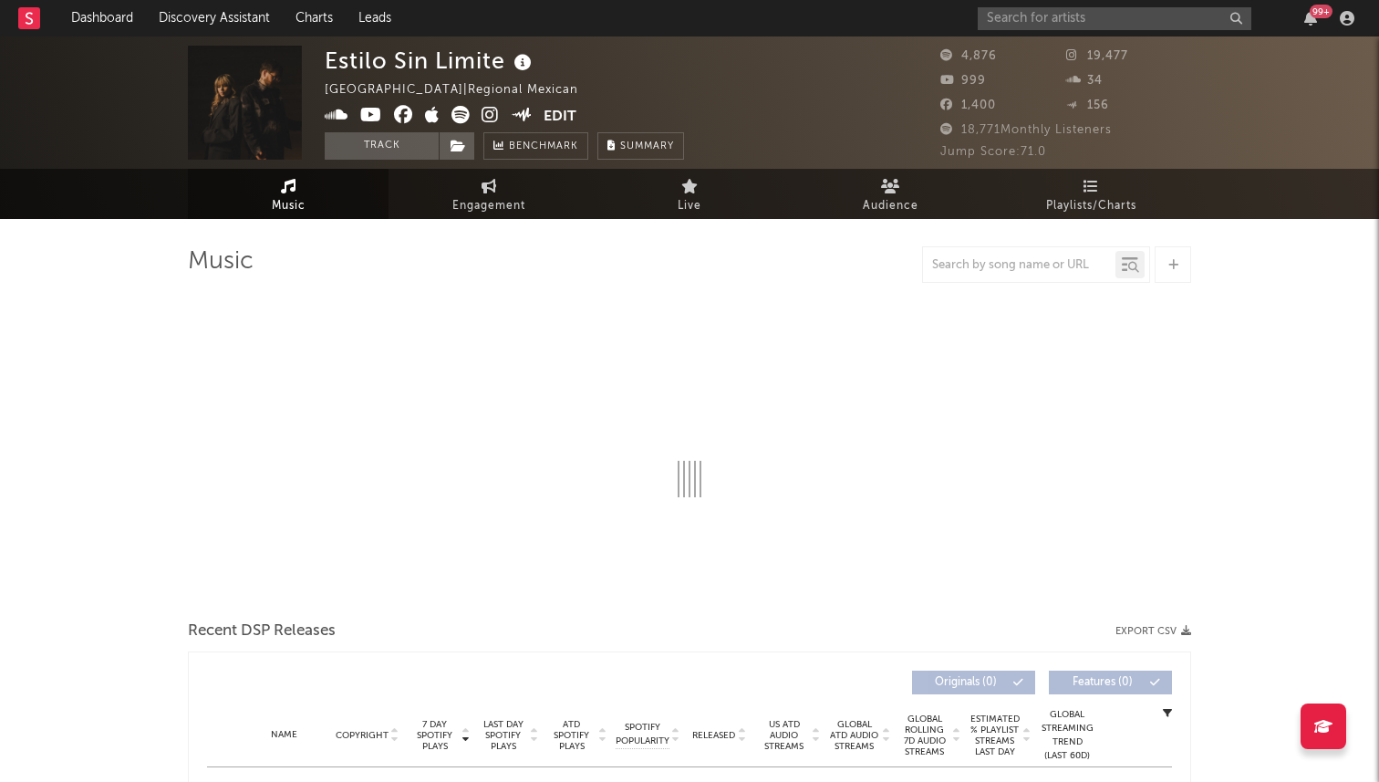
select select "6m"
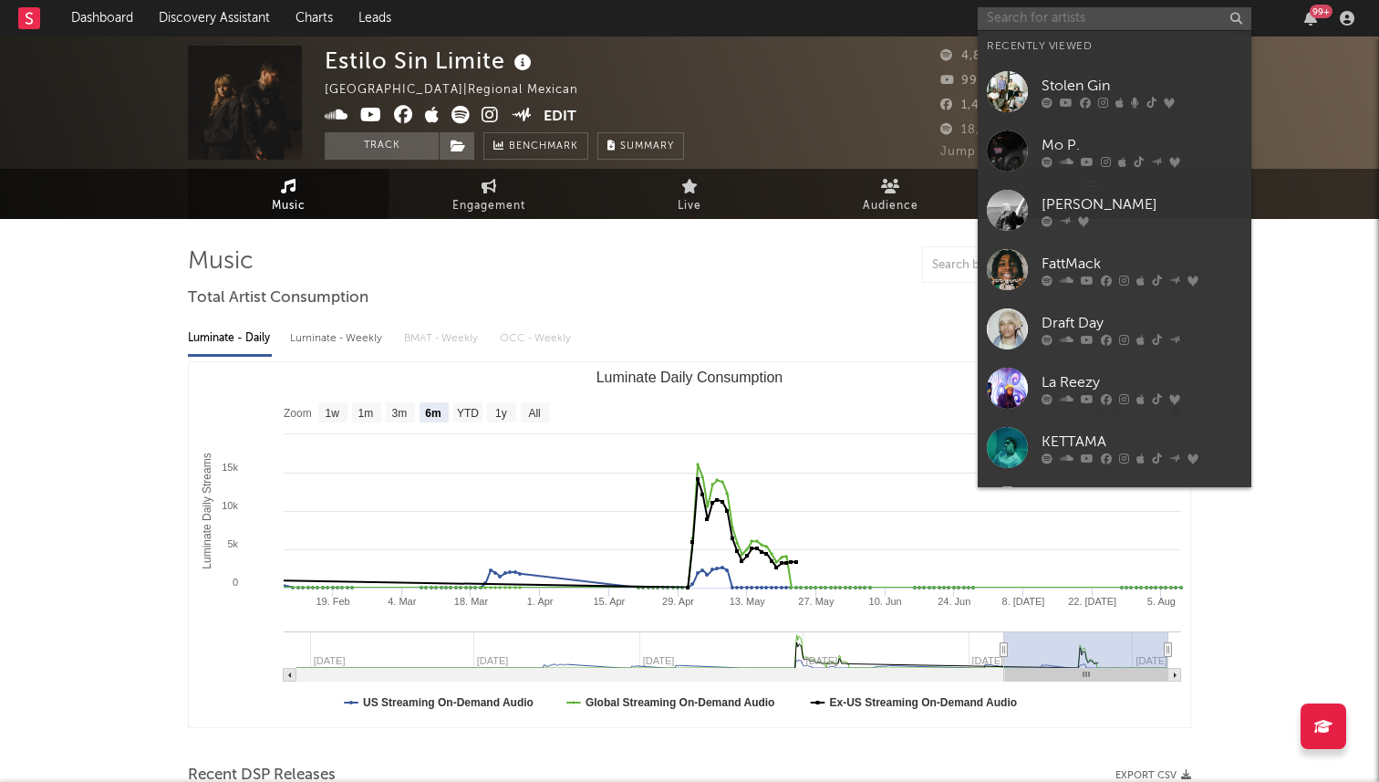
click at [1028, 17] on input "text" at bounding box center [1115, 18] width 274 height 23
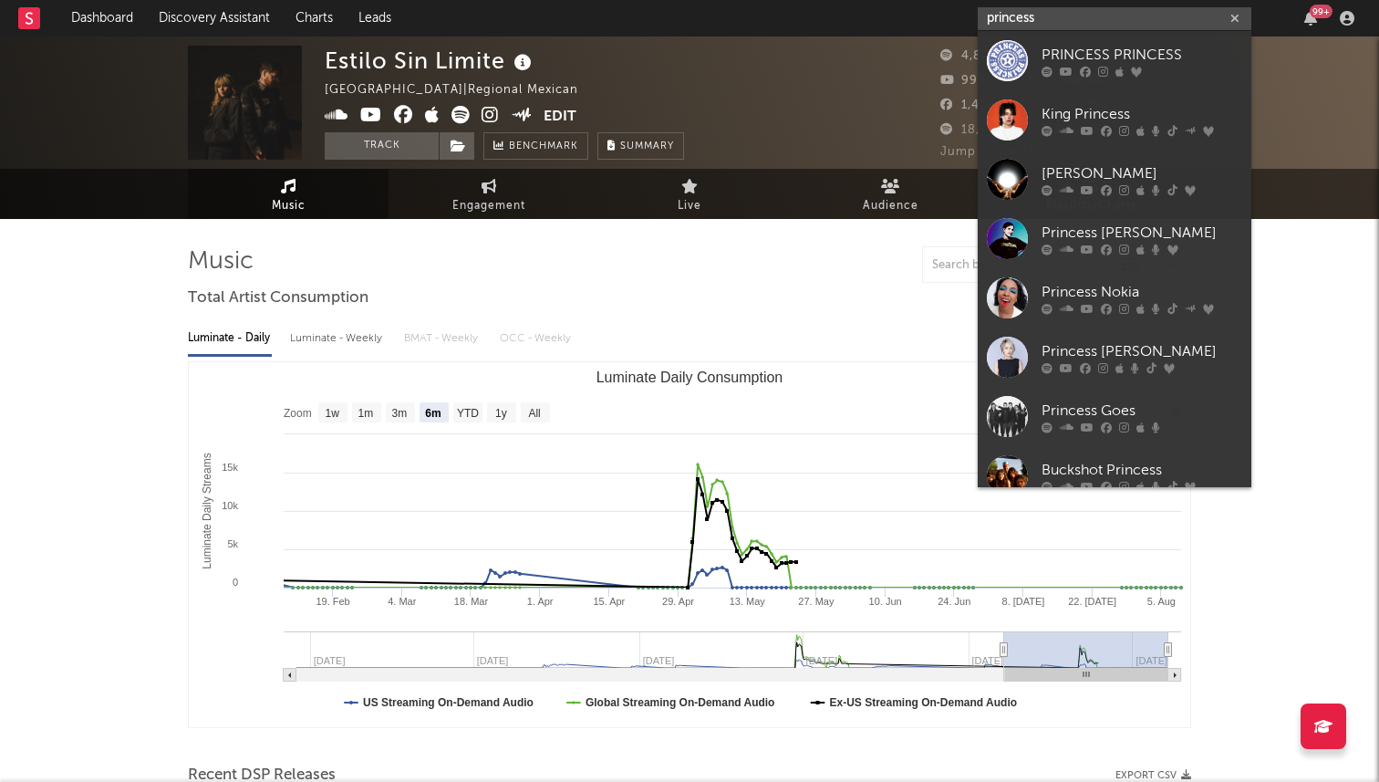
click at [986, 20] on input "princess" at bounding box center [1115, 18] width 274 height 23
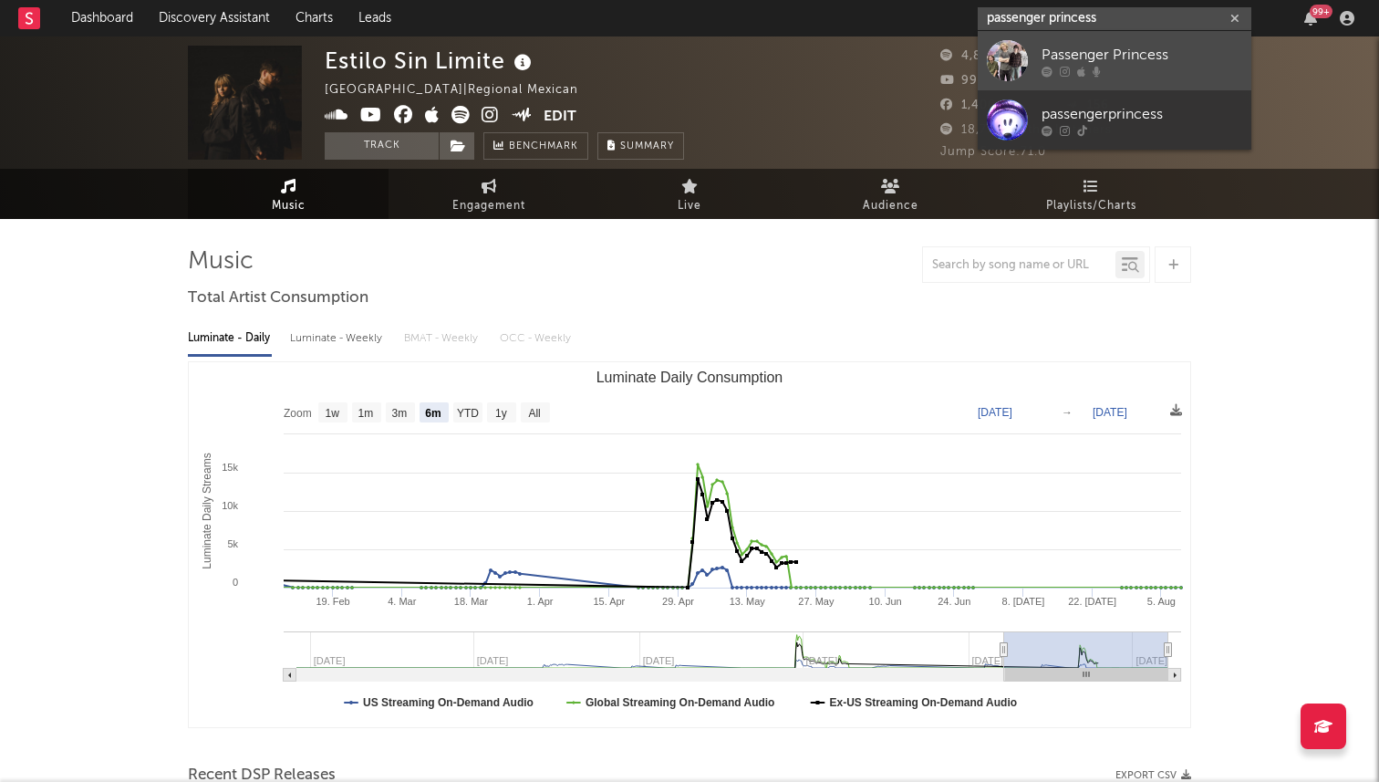
type input "passenger princess"
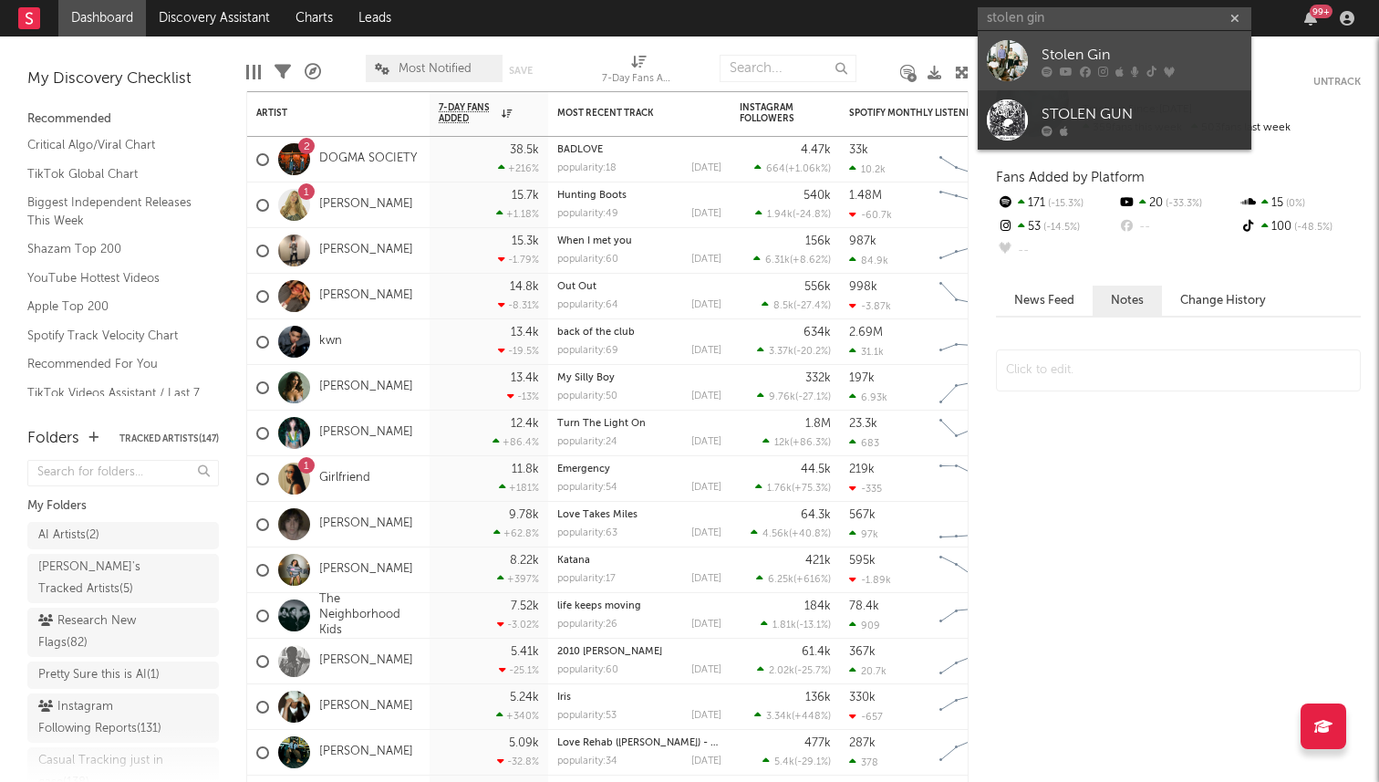
type input "stolen gin"
click at [1055, 57] on div "Stolen Gin" at bounding box center [1142, 55] width 201 height 22
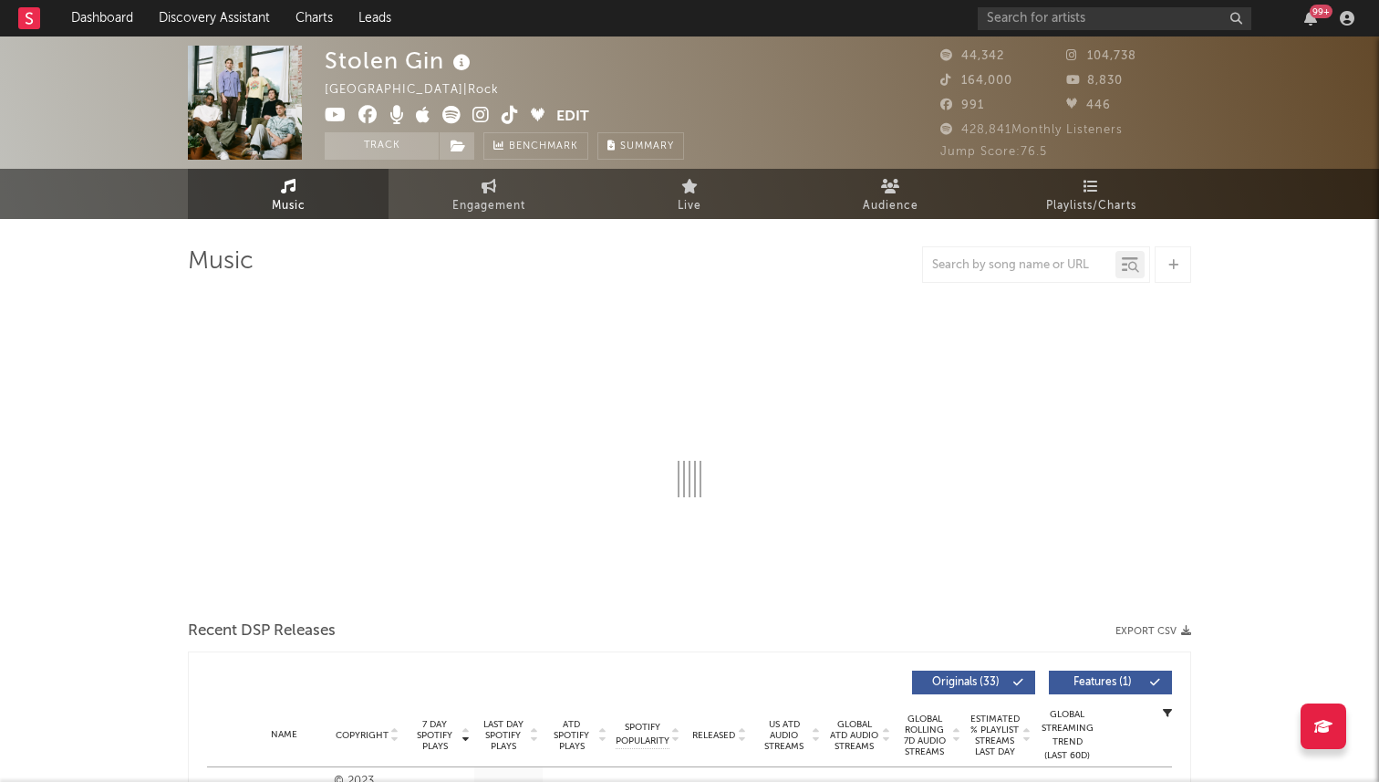
select select "6m"
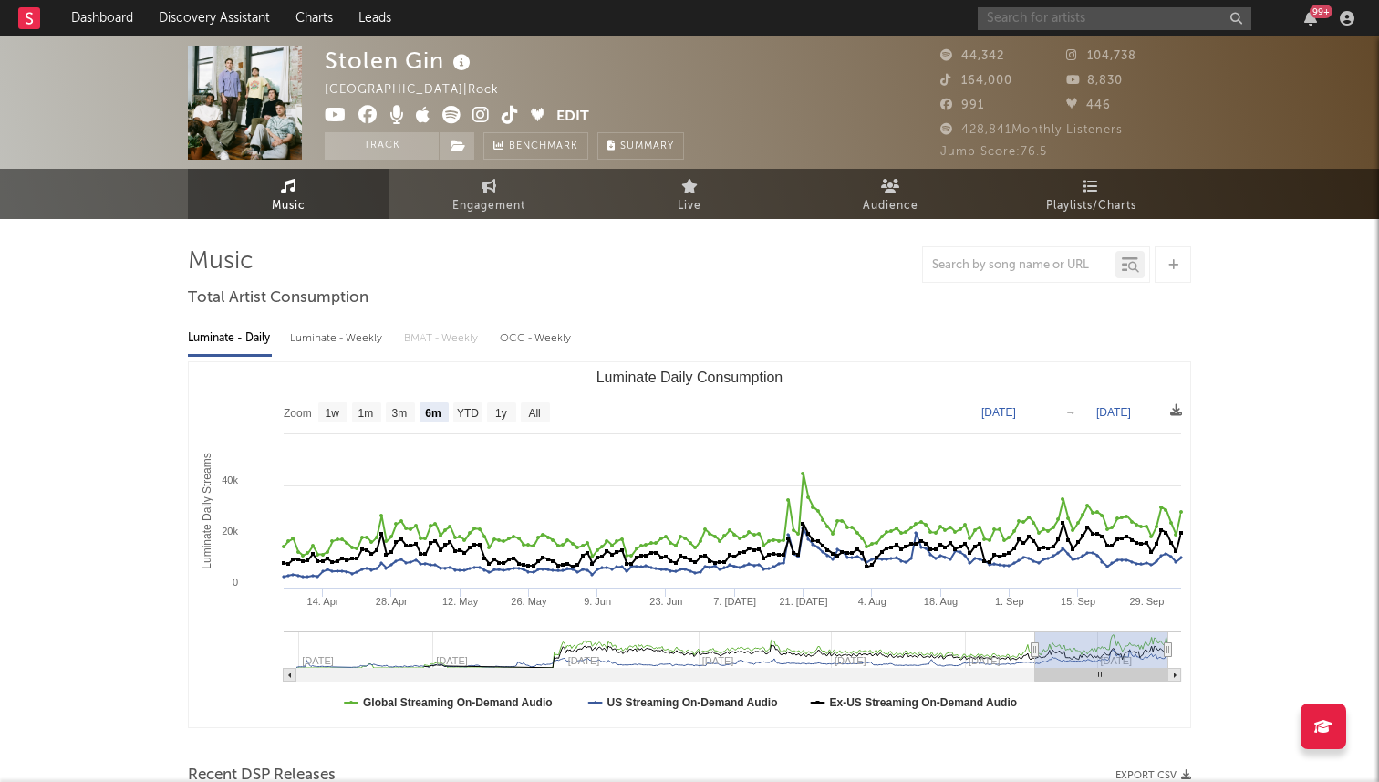
click at [1066, 26] on input "text" at bounding box center [1115, 18] width 274 height 23
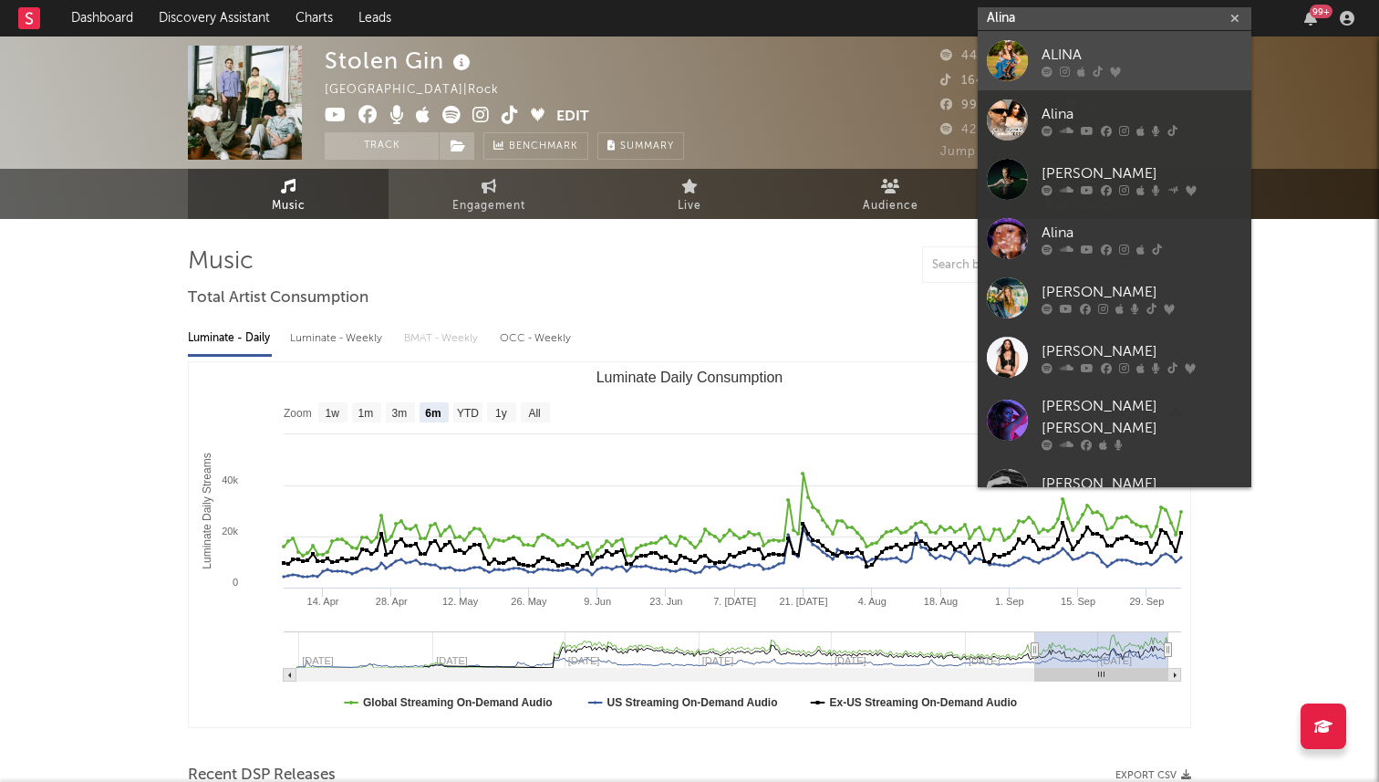
type input "Alina"
click at [1030, 57] on link "ALINA" at bounding box center [1115, 60] width 274 height 59
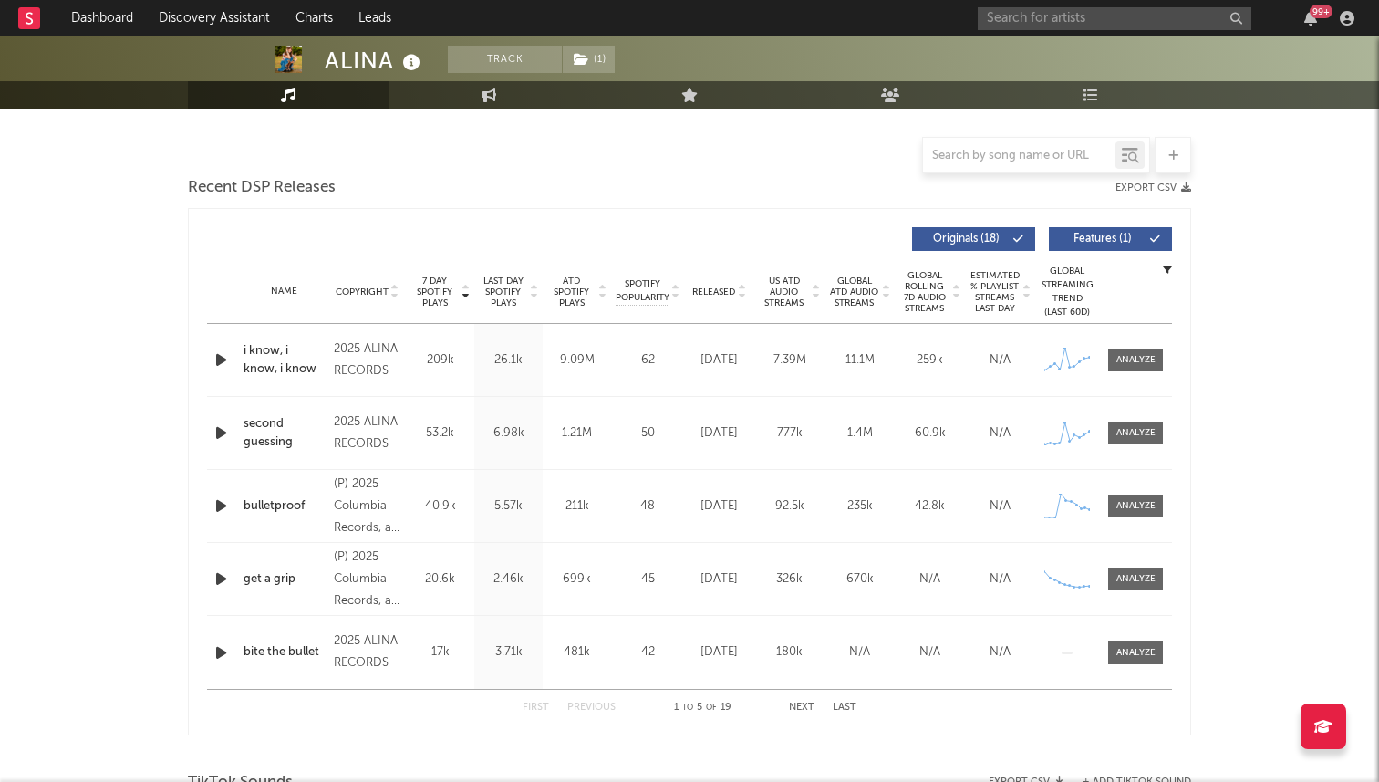
scroll to position [587, 0]
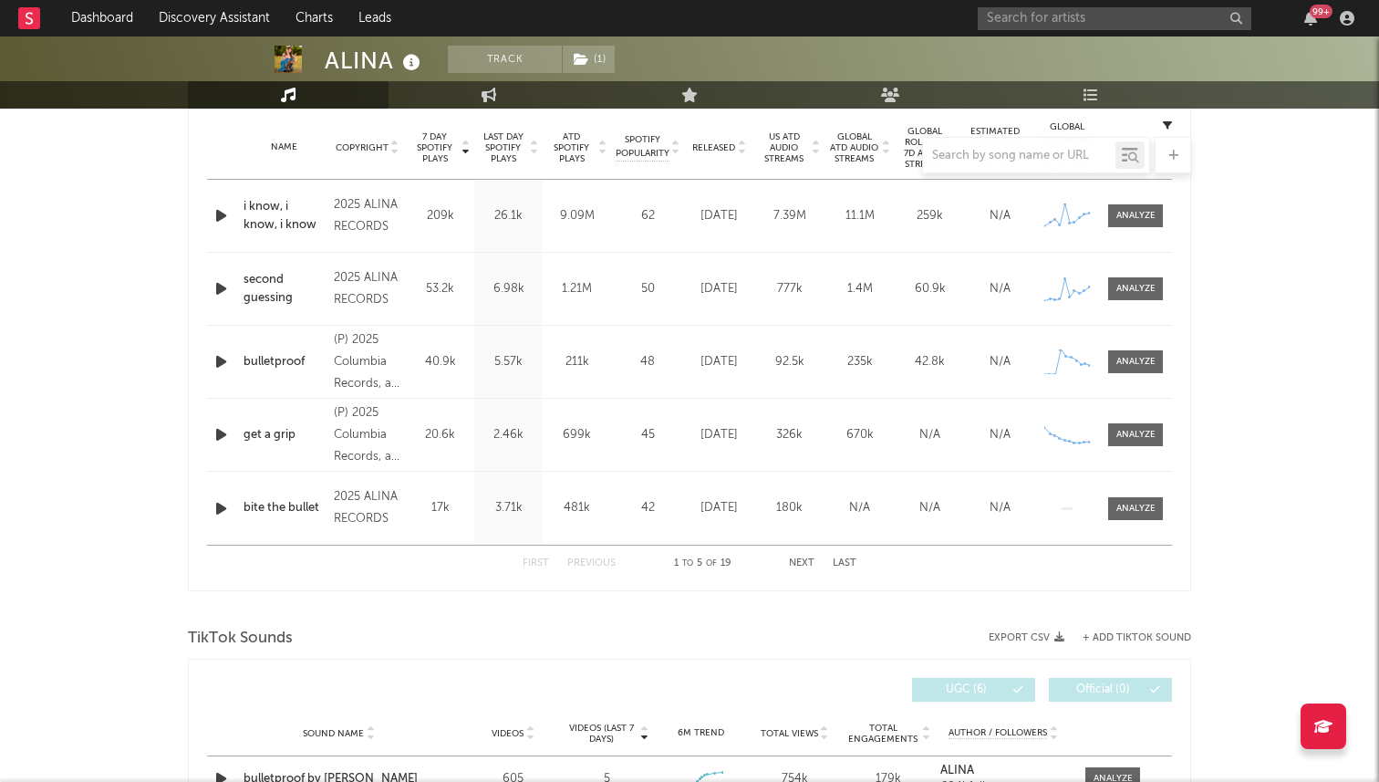
select select "6m"
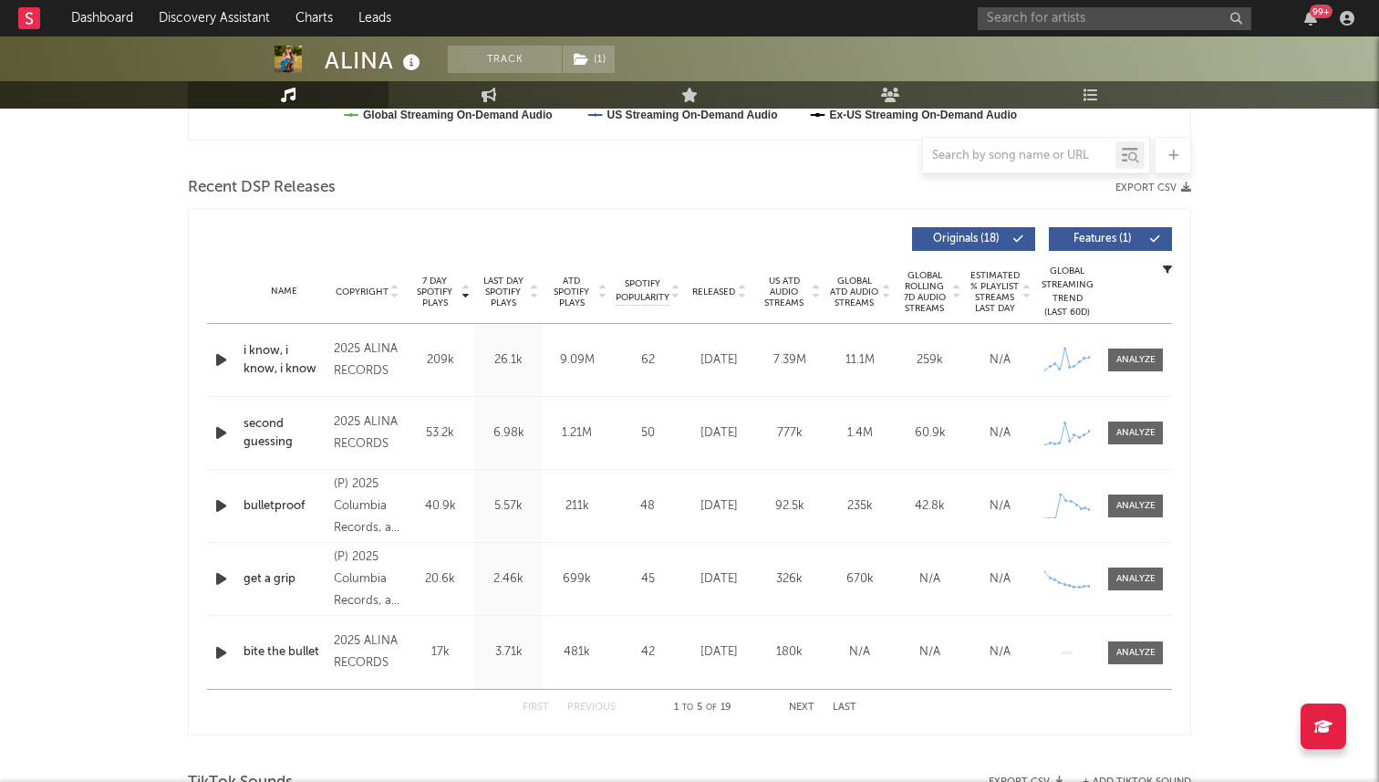
click at [726, 289] on span "Released" at bounding box center [713, 291] width 43 height 11
click at [448, 284] on span "7 Day Spotify Plays" at bounding box center [434, 291] width 48 height 33
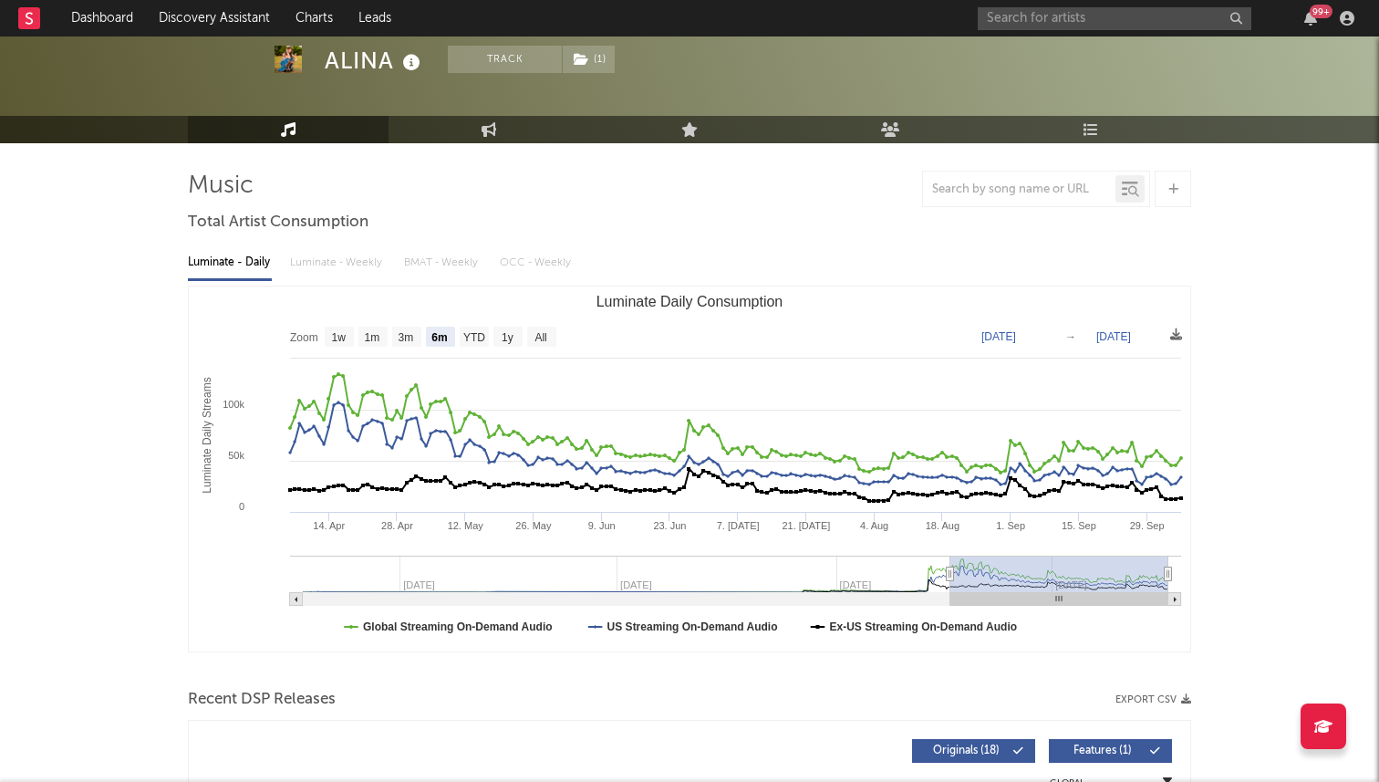
scroll to position [0, 0]
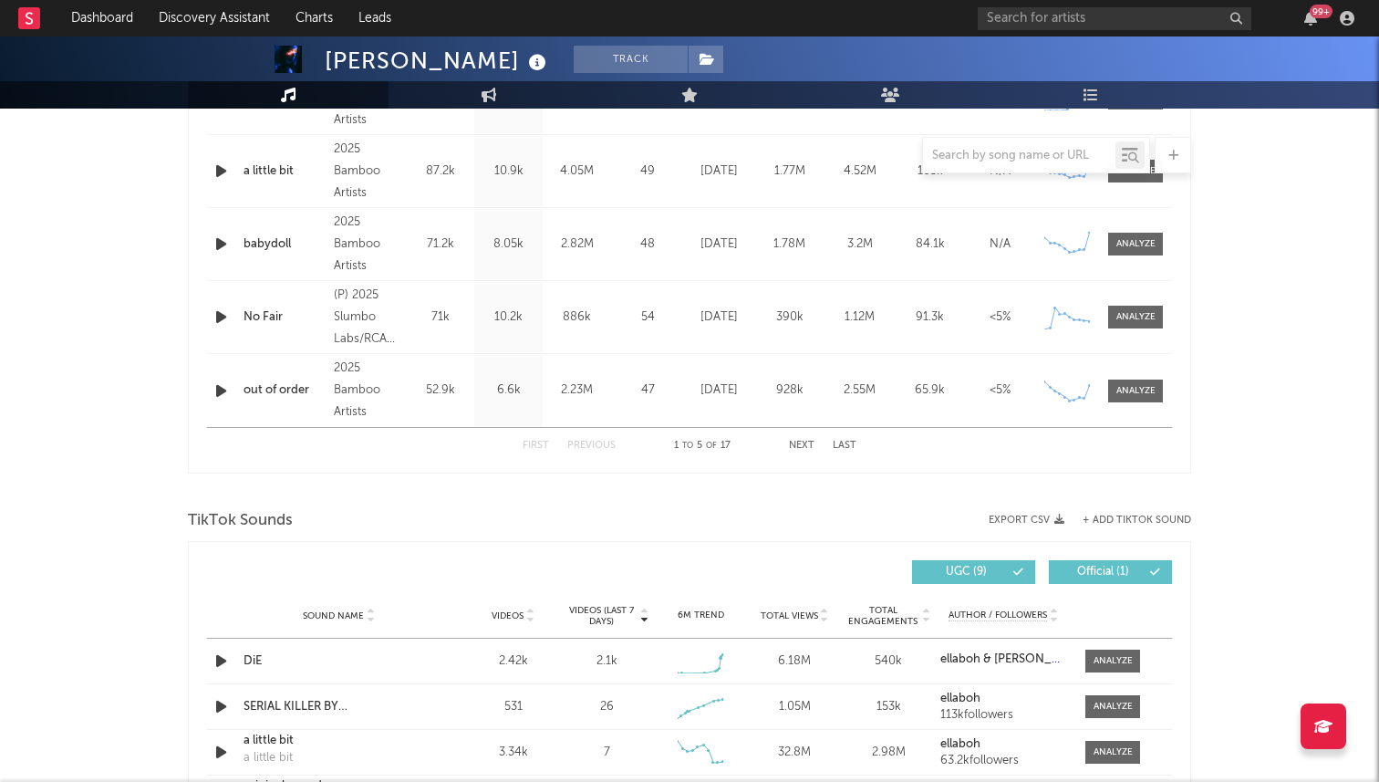
select select "6m"
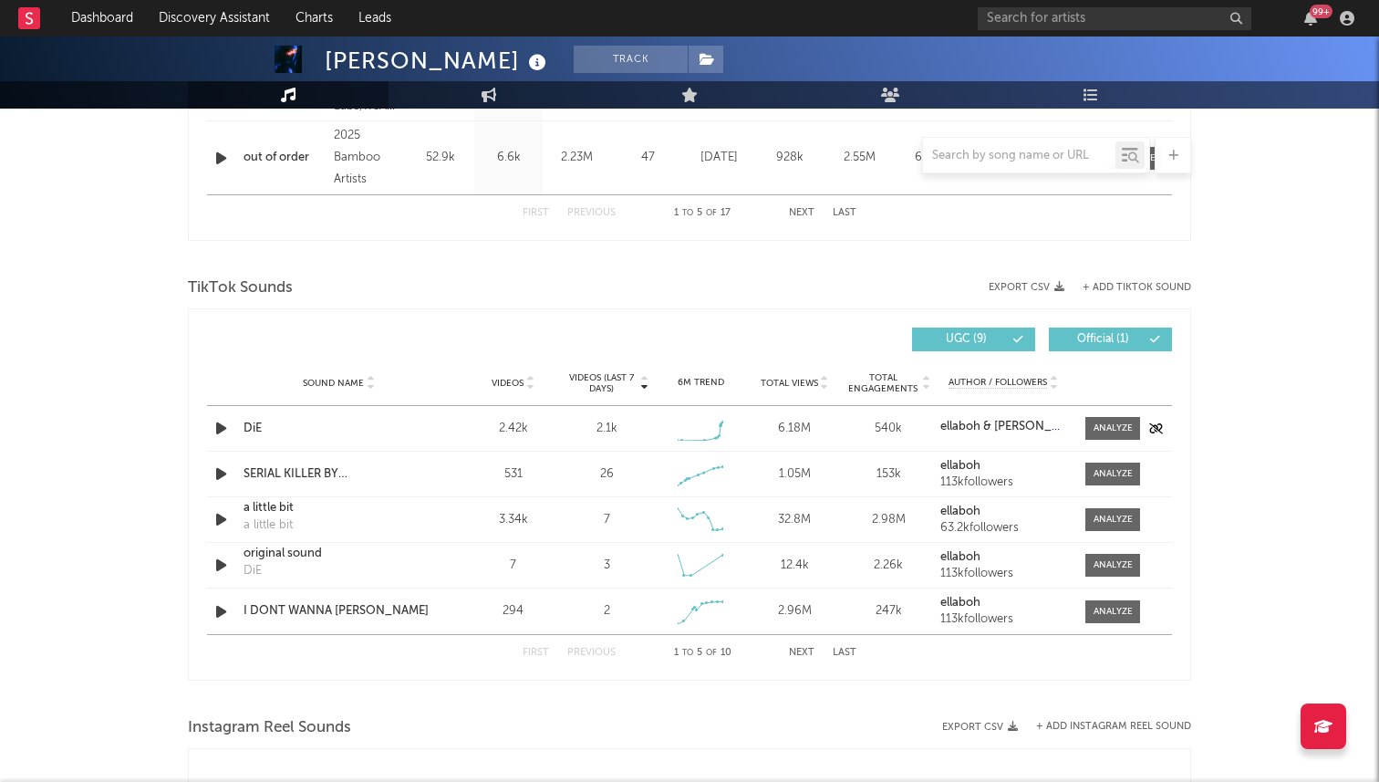
scroll to position [1108, 0]
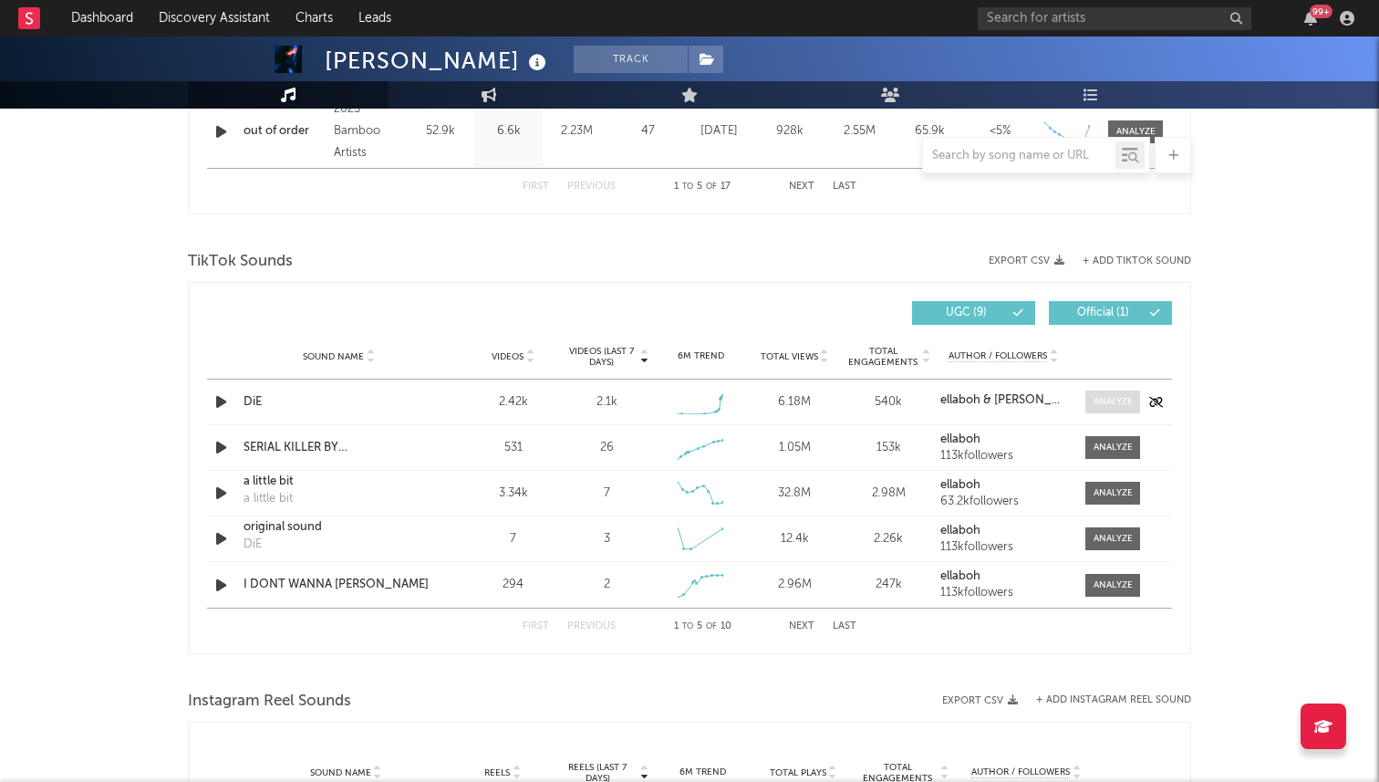
click at [1106, 402] on div at bounding box center [1112, 402] width 39 height 14
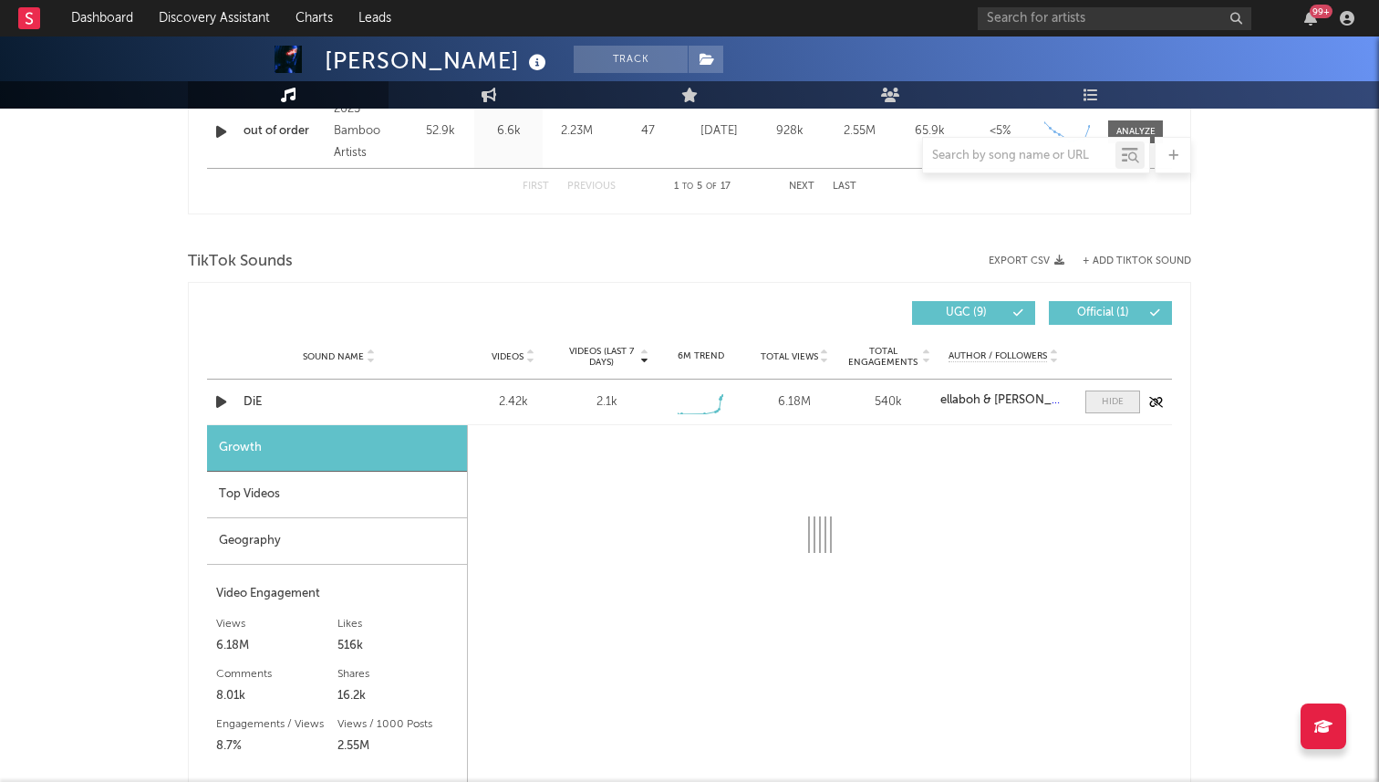
select select "1w"
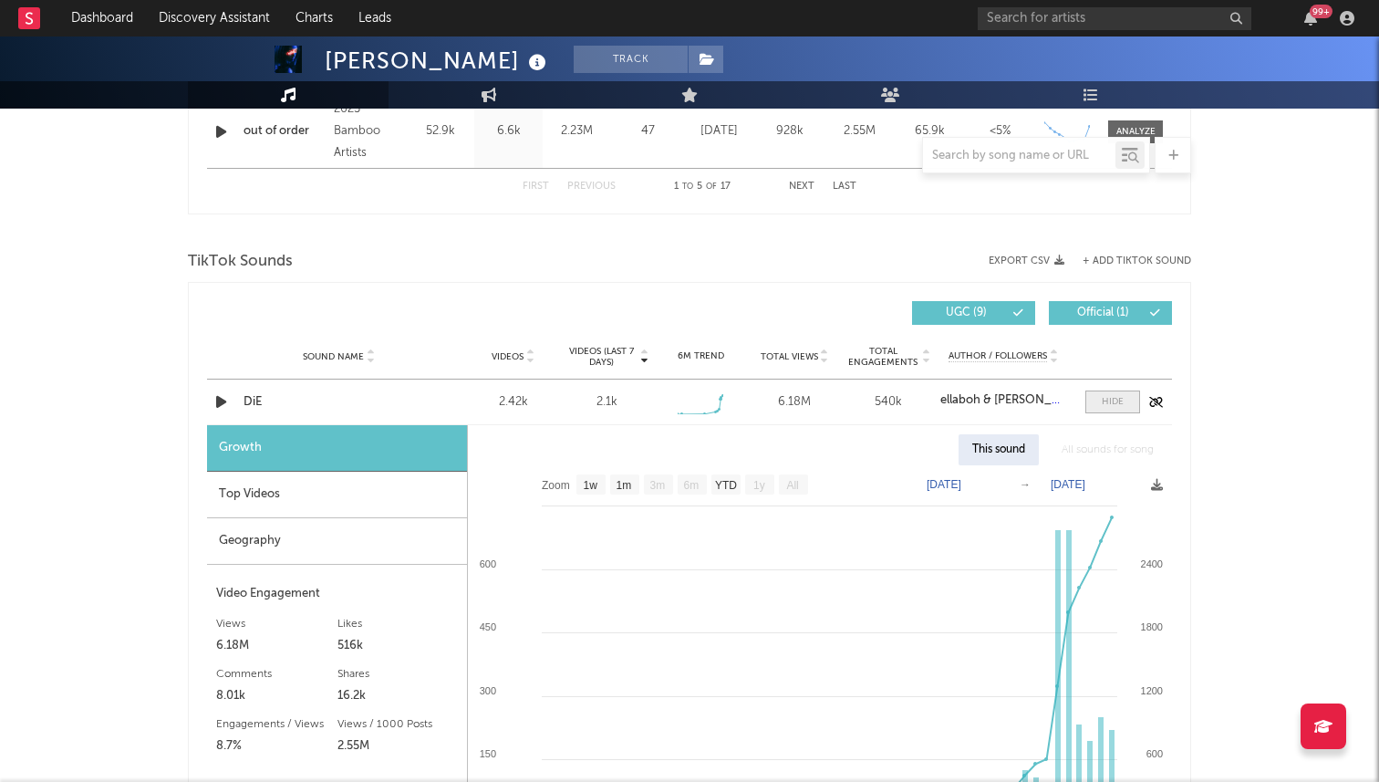
click at [1106, 402] on div at bounding box center [1113, 402] width 22 height 14
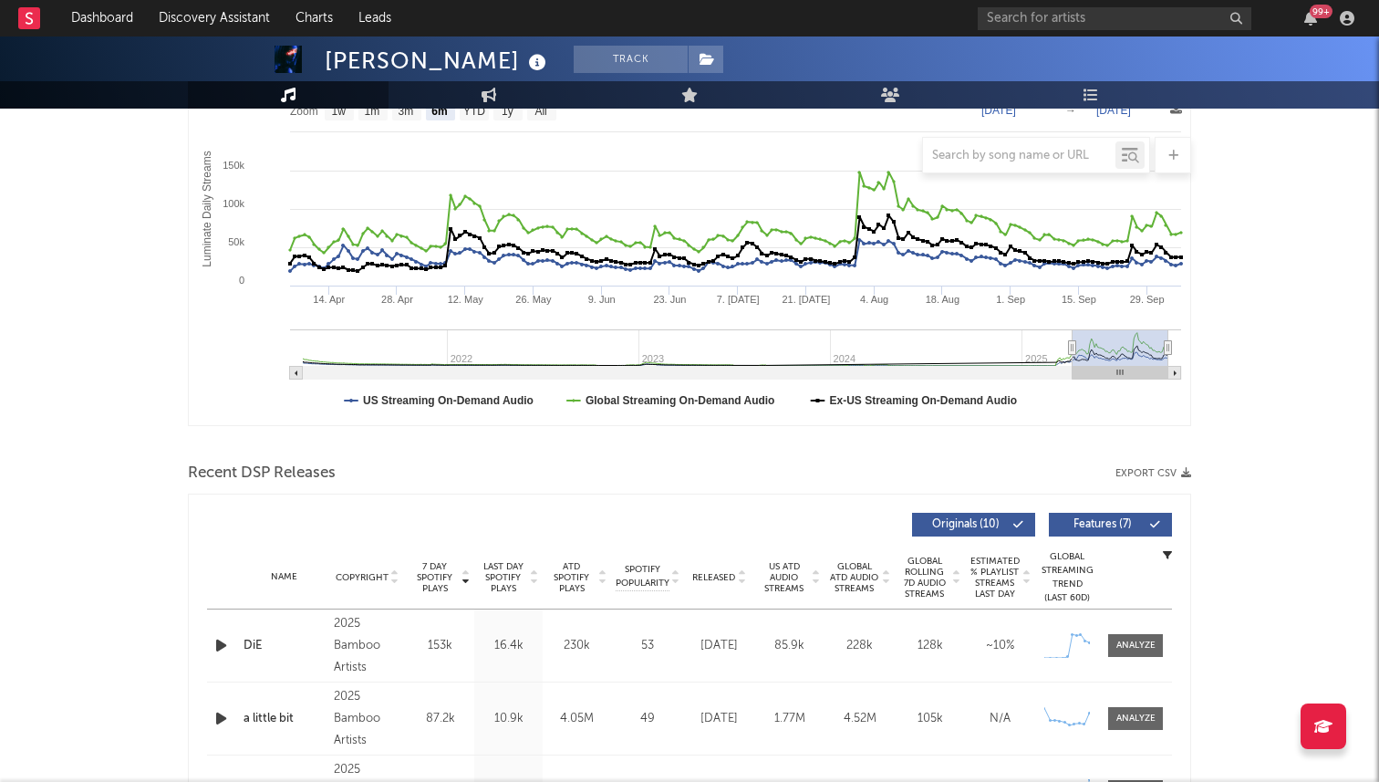
scroll to position [0, 0]
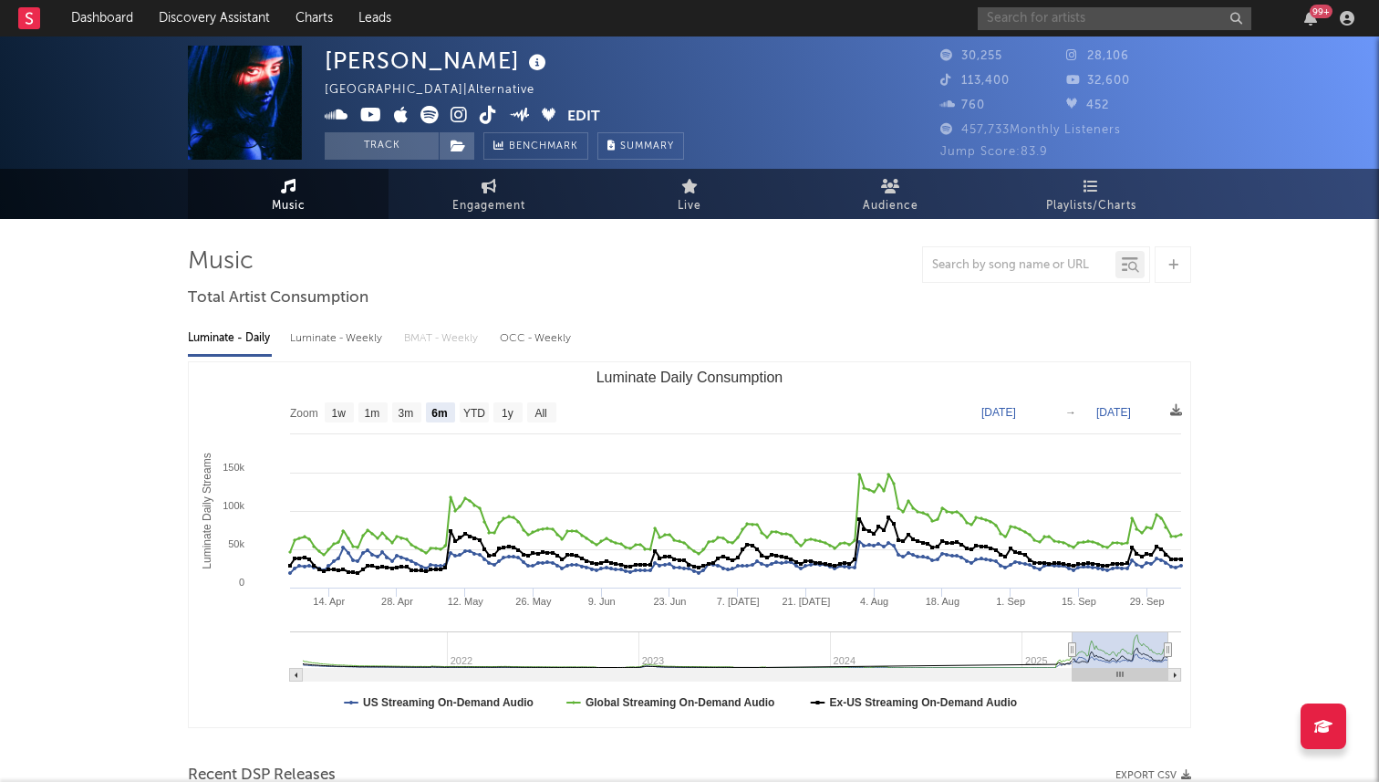
click at [1049, 19] on input "text" at bounding box center [1115, 18] width 274 height 23
type input "e"
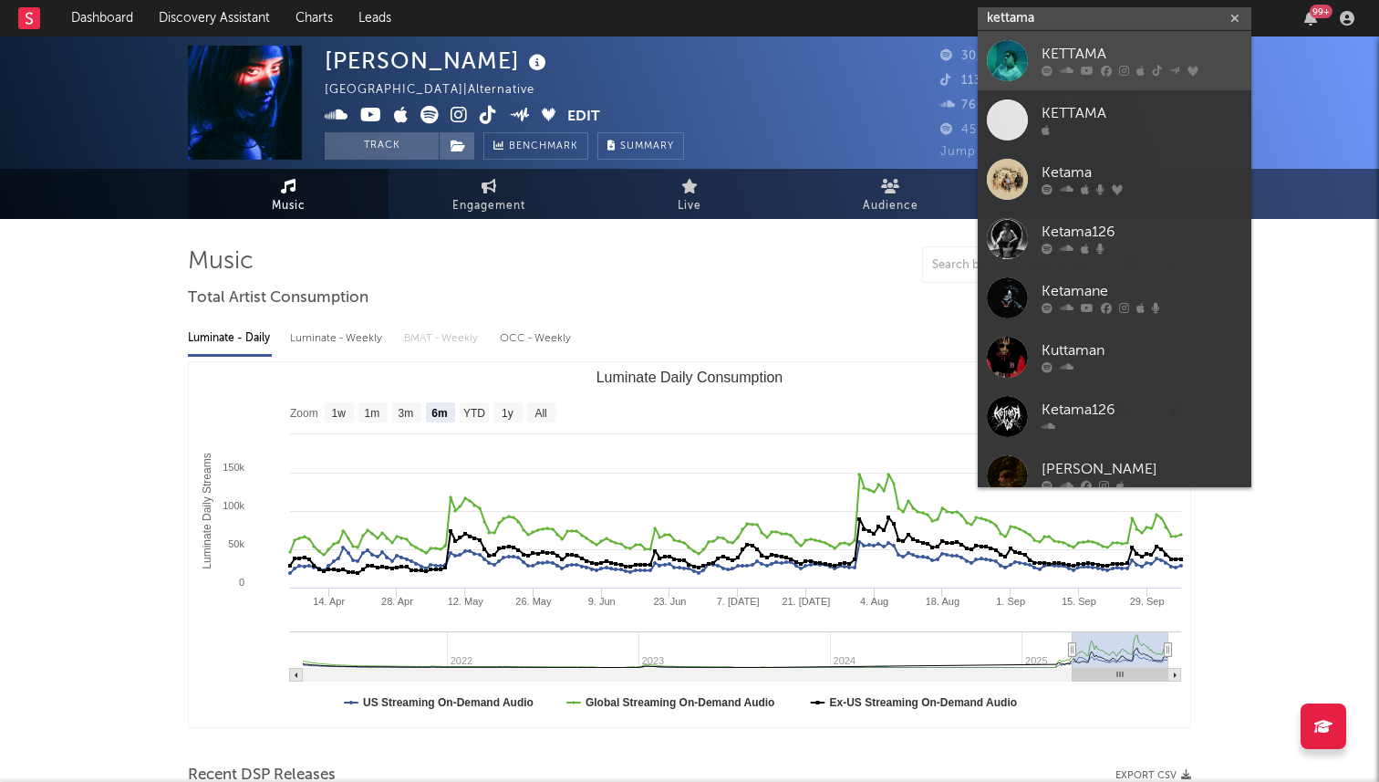
type input "kettama"
click at [1018, 61] on div at bounding box center [1007, 60] width 41 height 41
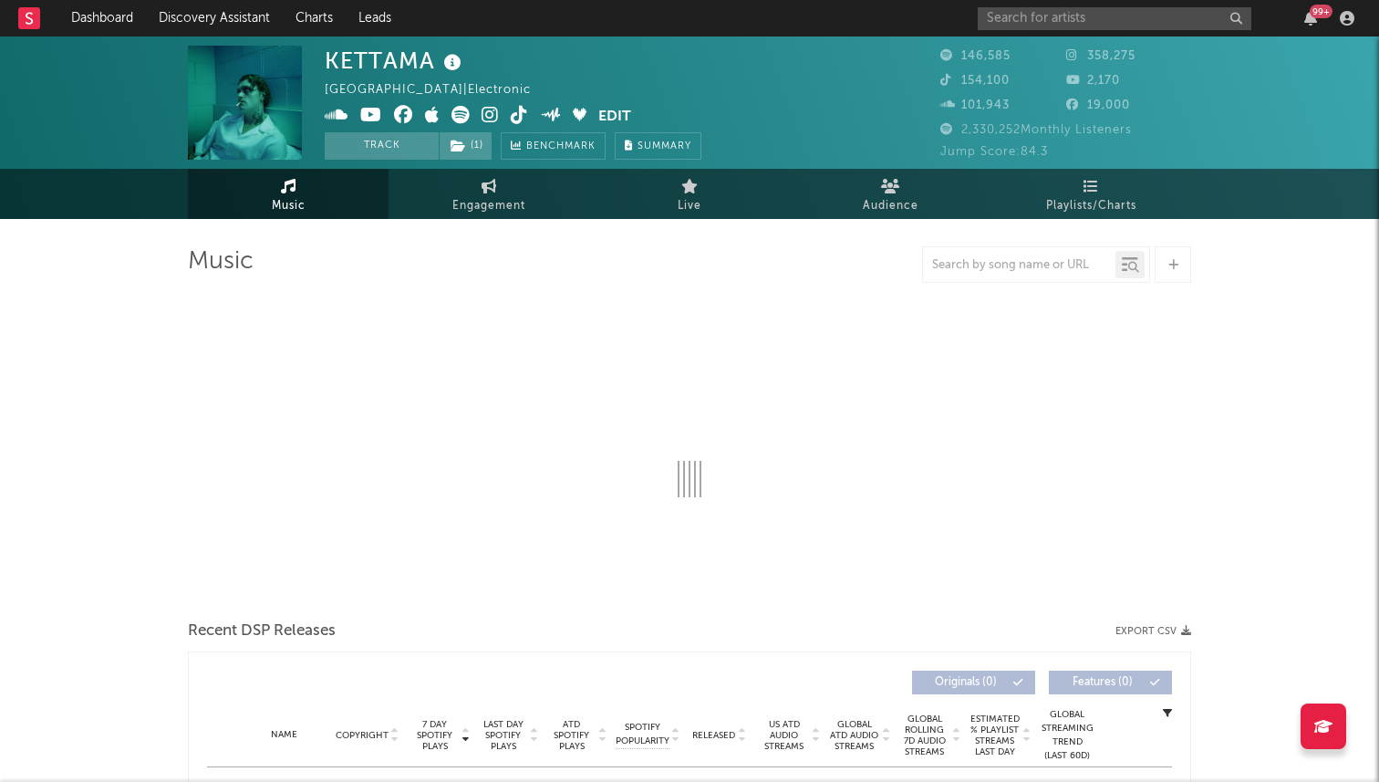
select select "6m"
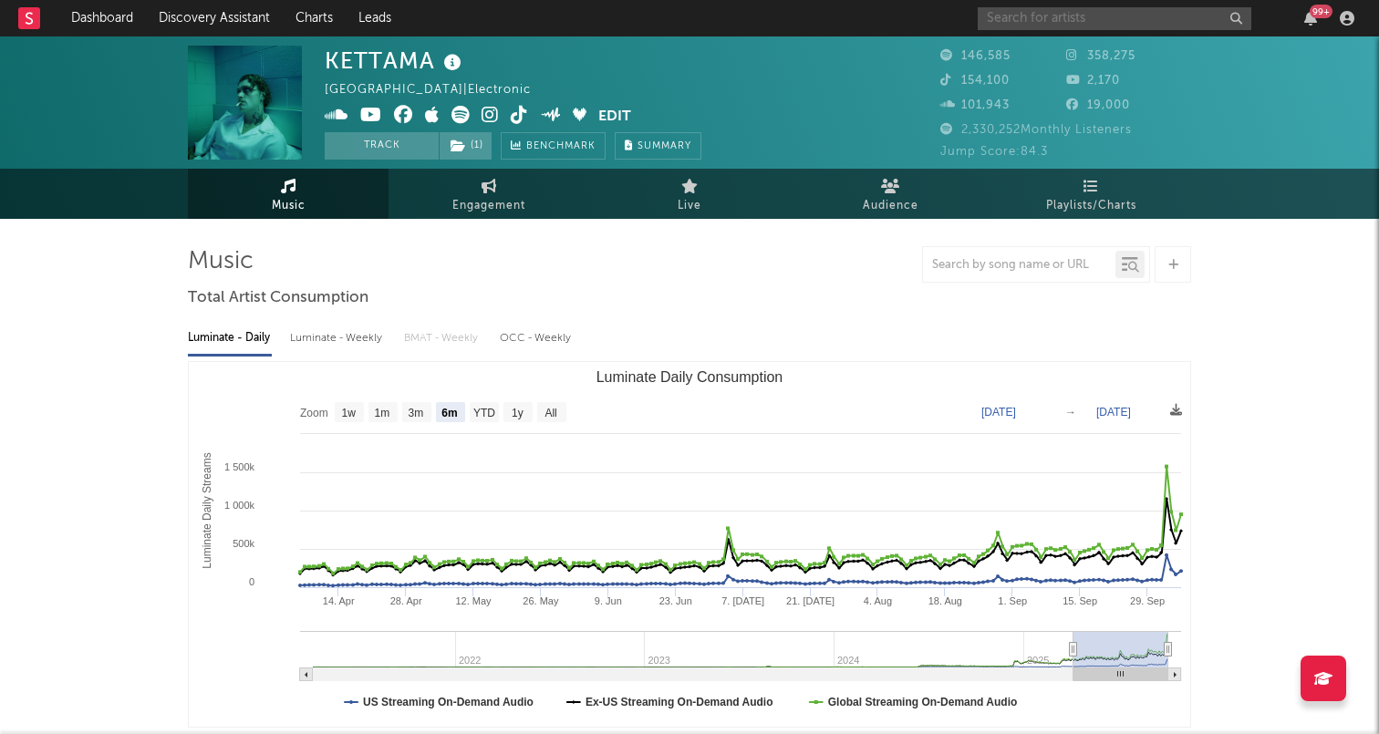
click at [1054, 15] on input "text" at bounding box center [1115, 18] width 274 height 23
type input "reid"
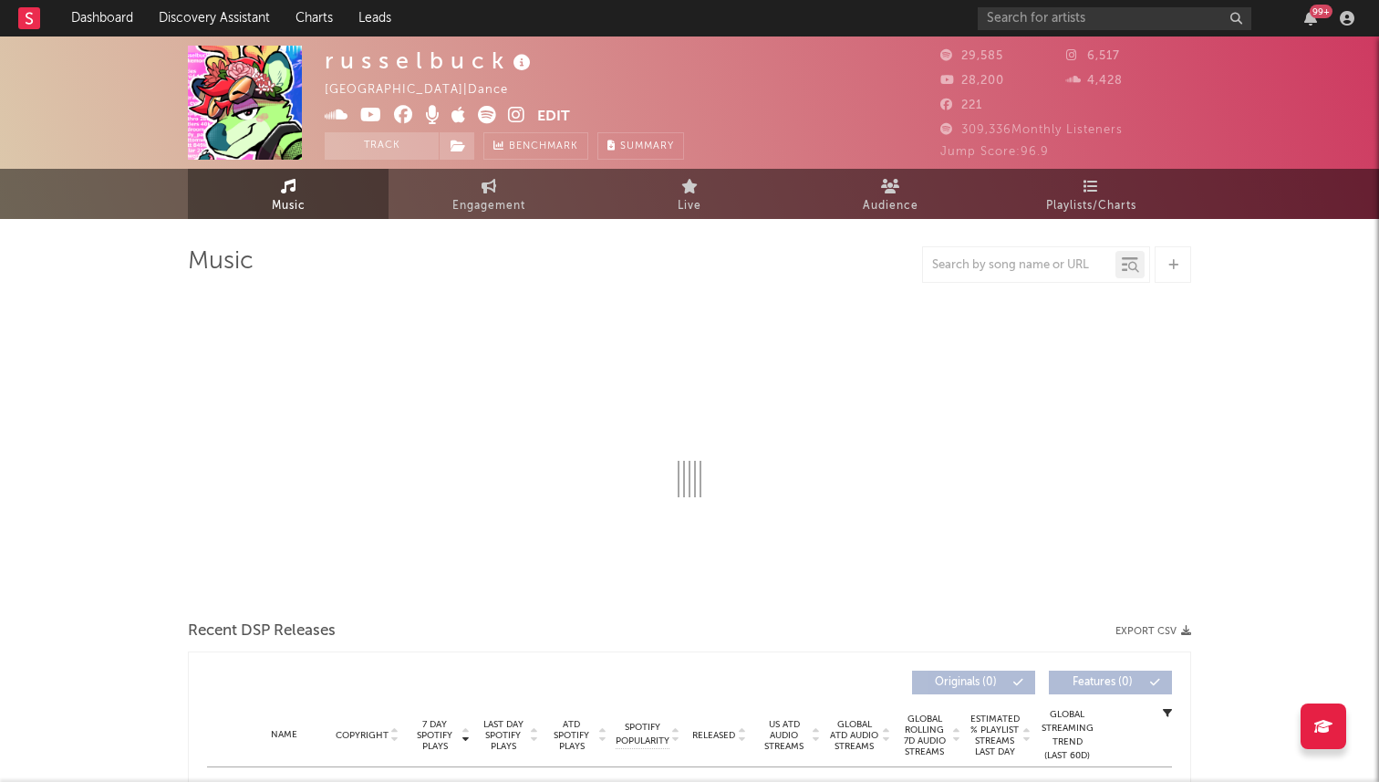
select select "6m"
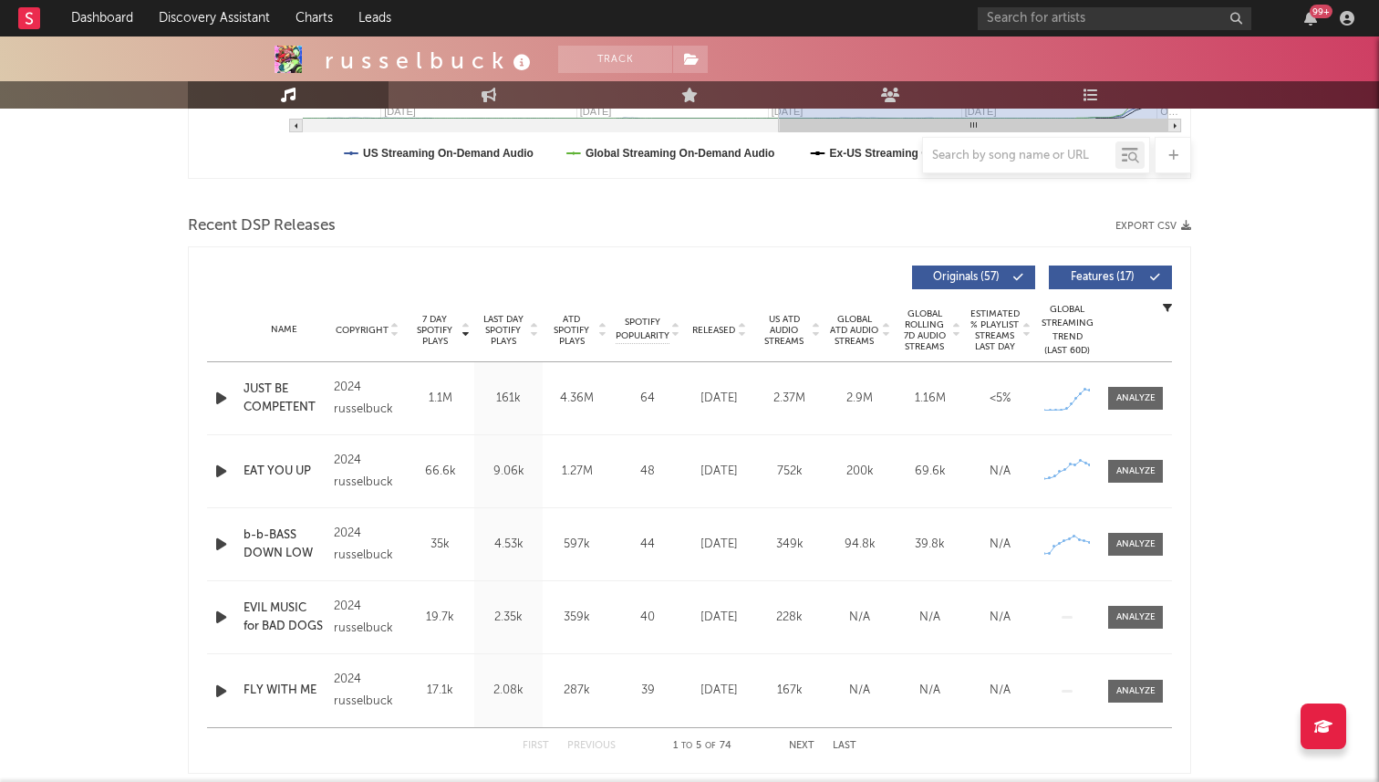
scroll to position [535, 0]
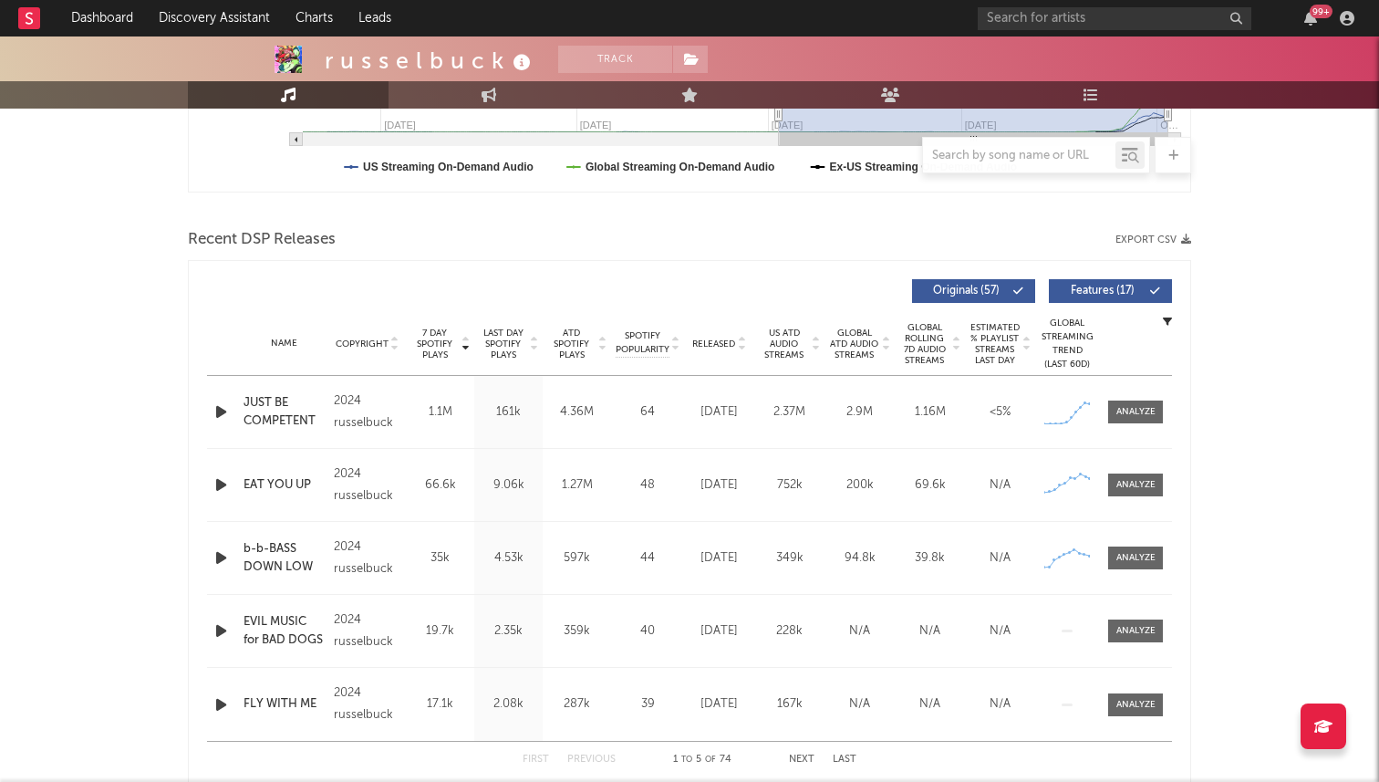
click at [223, 480] on icon "button" at bounding box center [221, 484] width 19 height 23
click at [223, 485] on icon "button" at bounding box center [220, 484] width 17 height 23
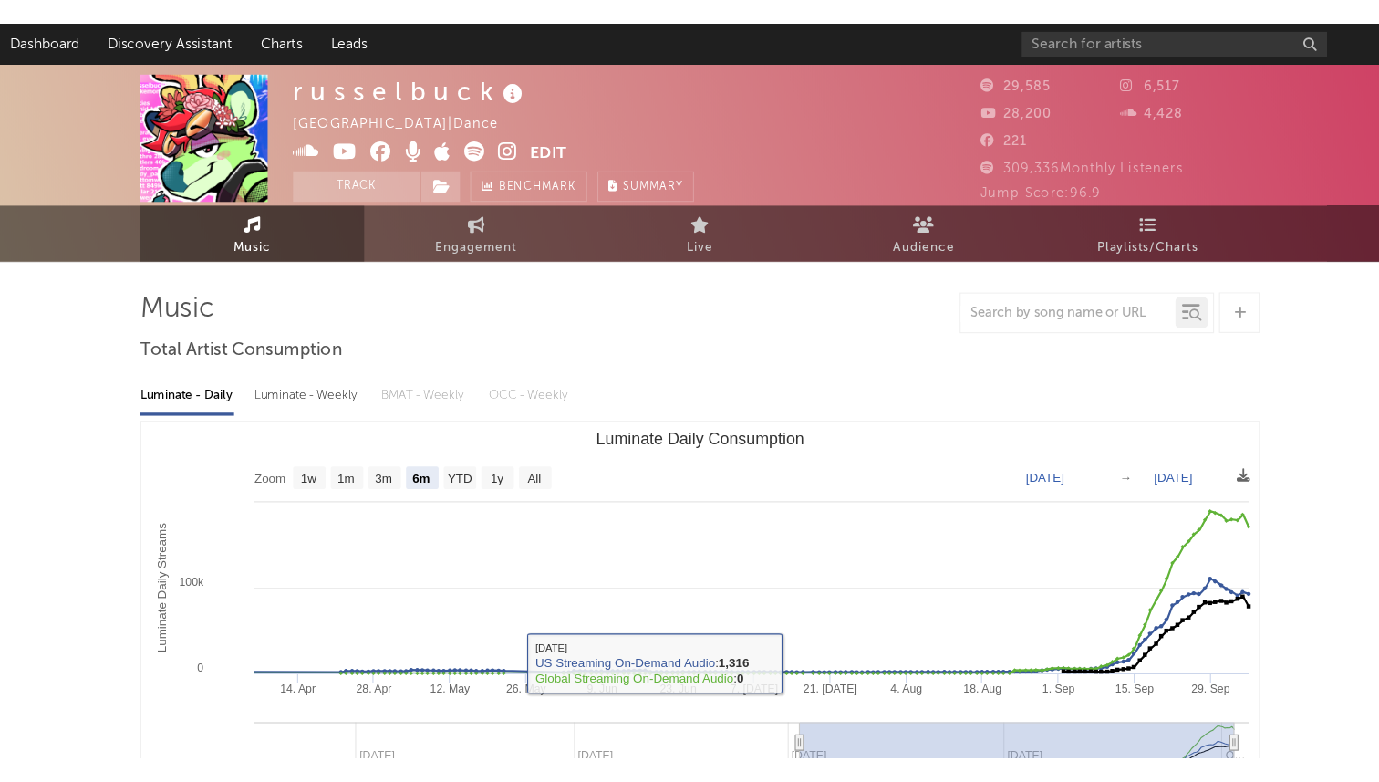
scroll to position [0, 0]
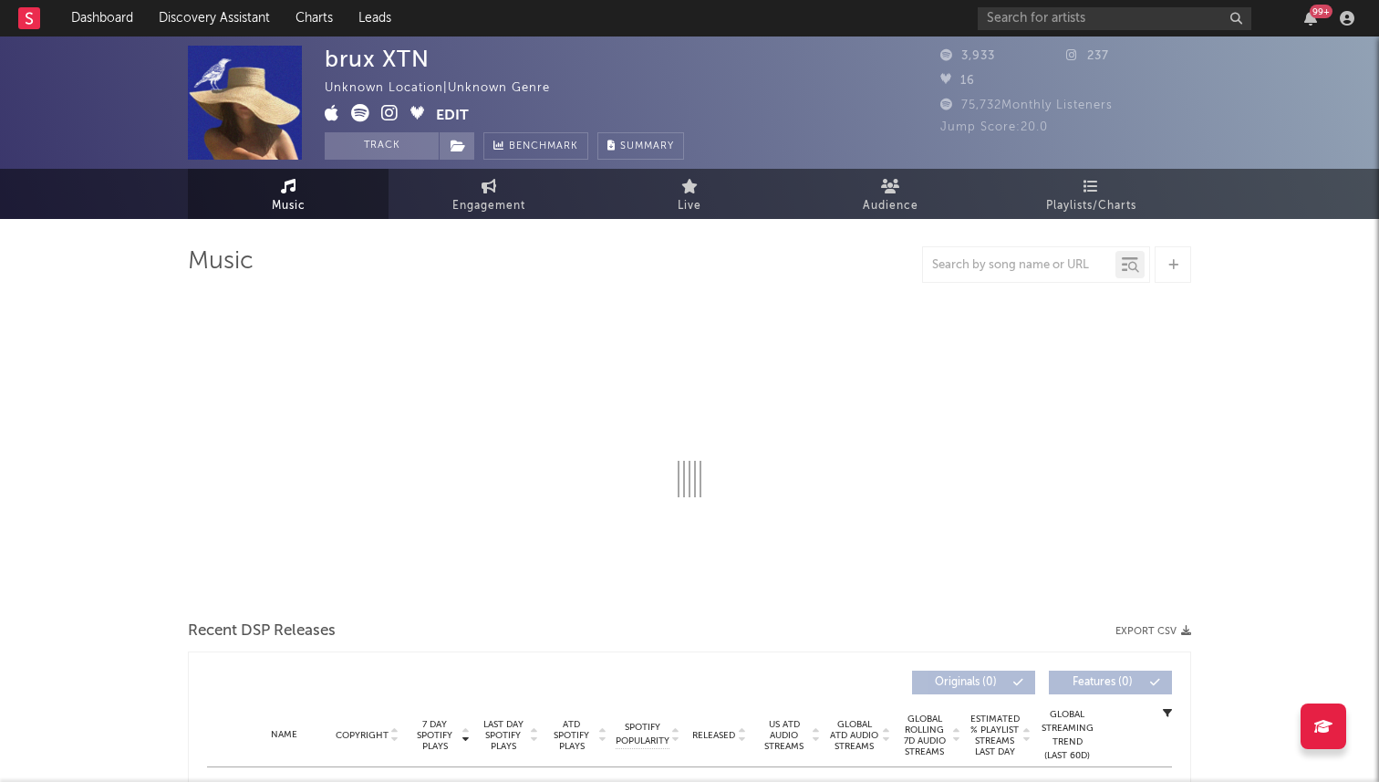
select select "1w"
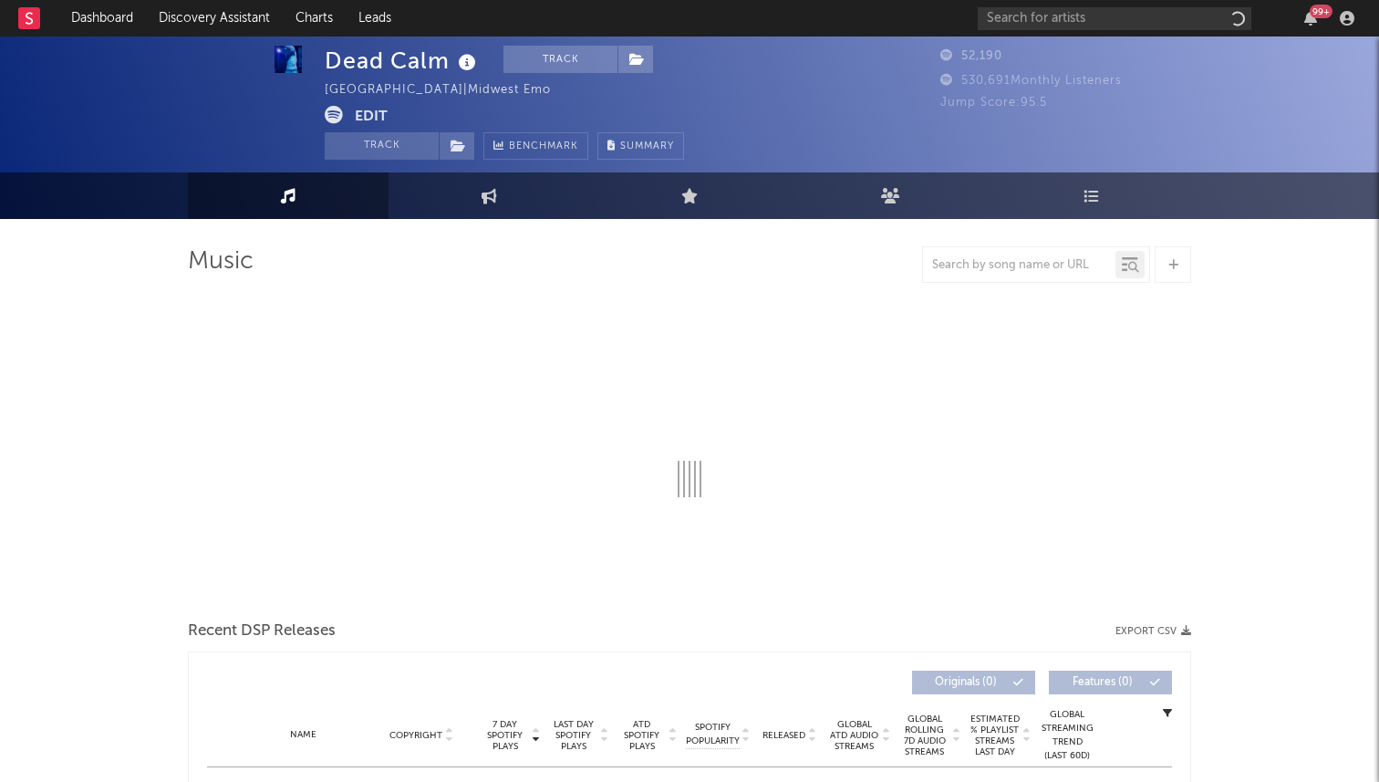
scroll to position [7, 0]
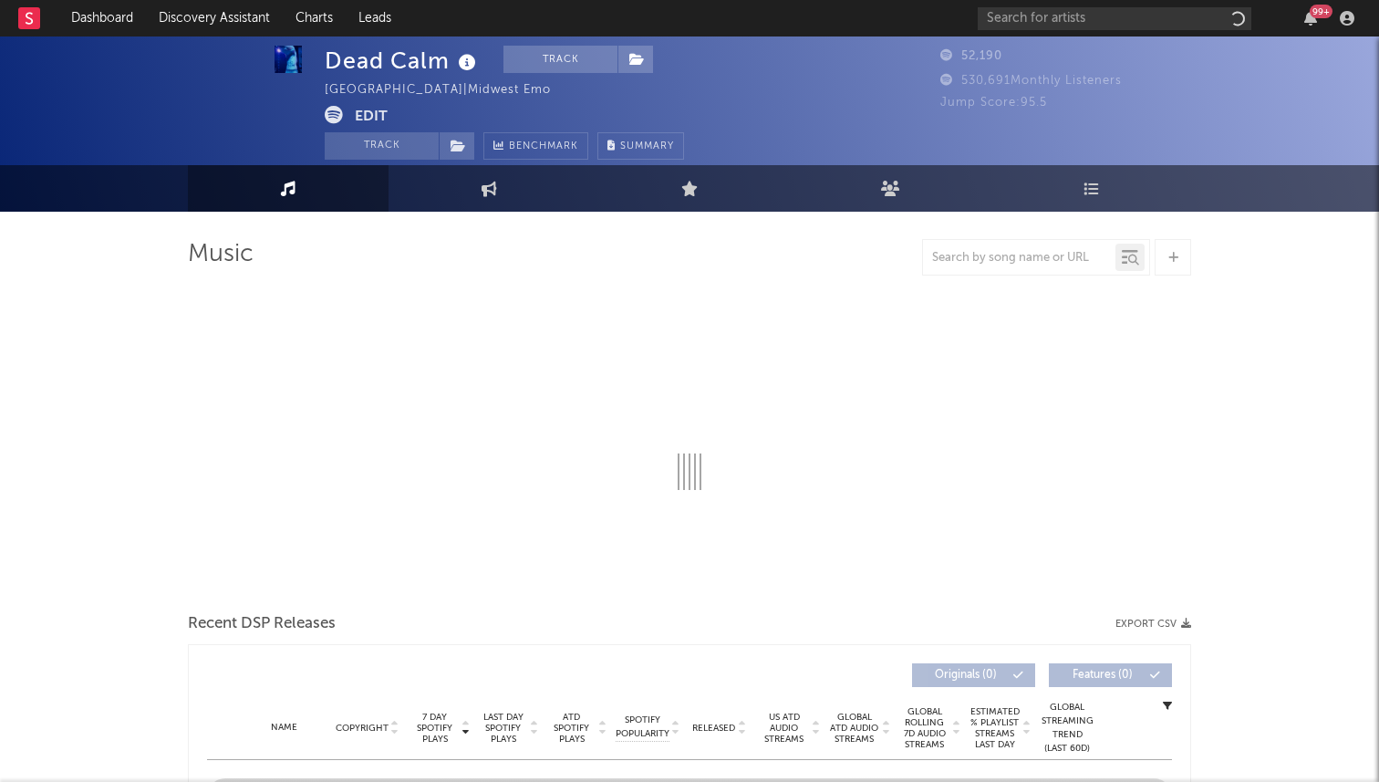
select select "6m"
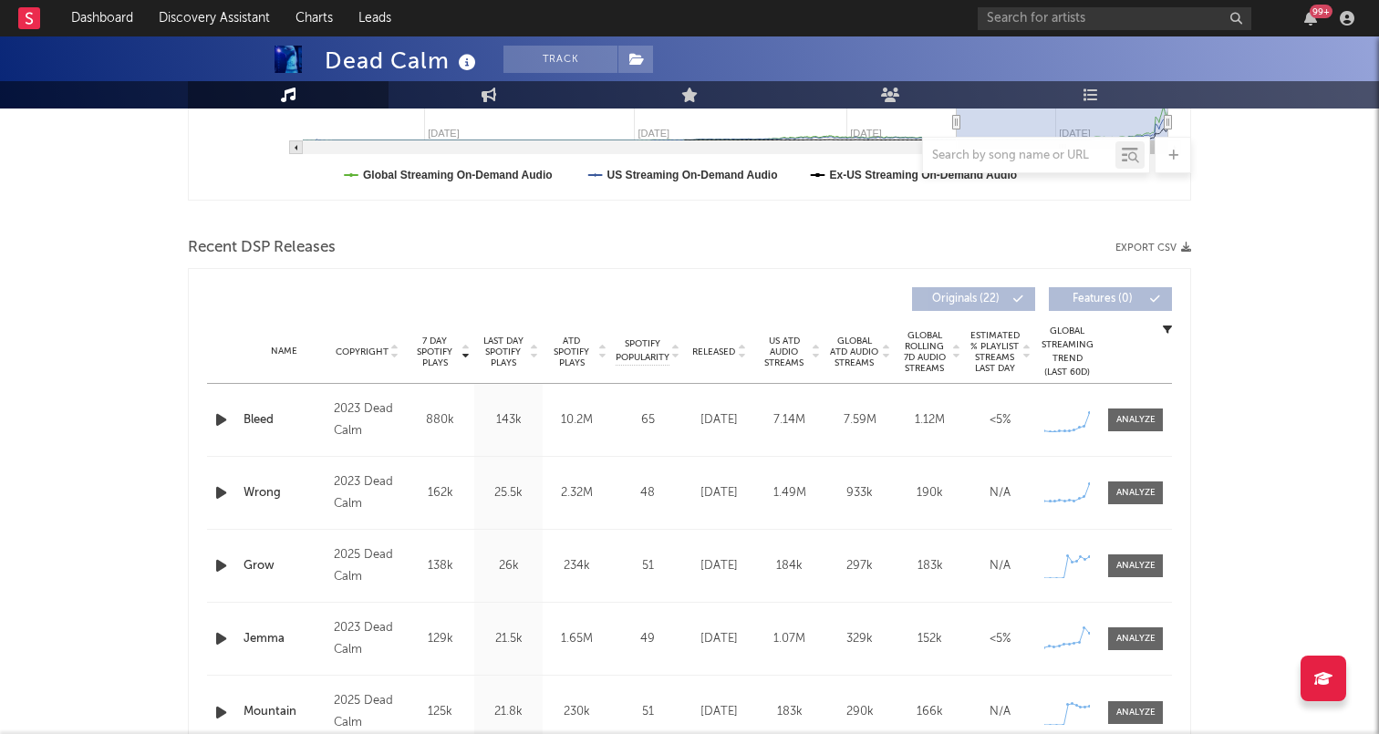
scroll to position [652, 0]
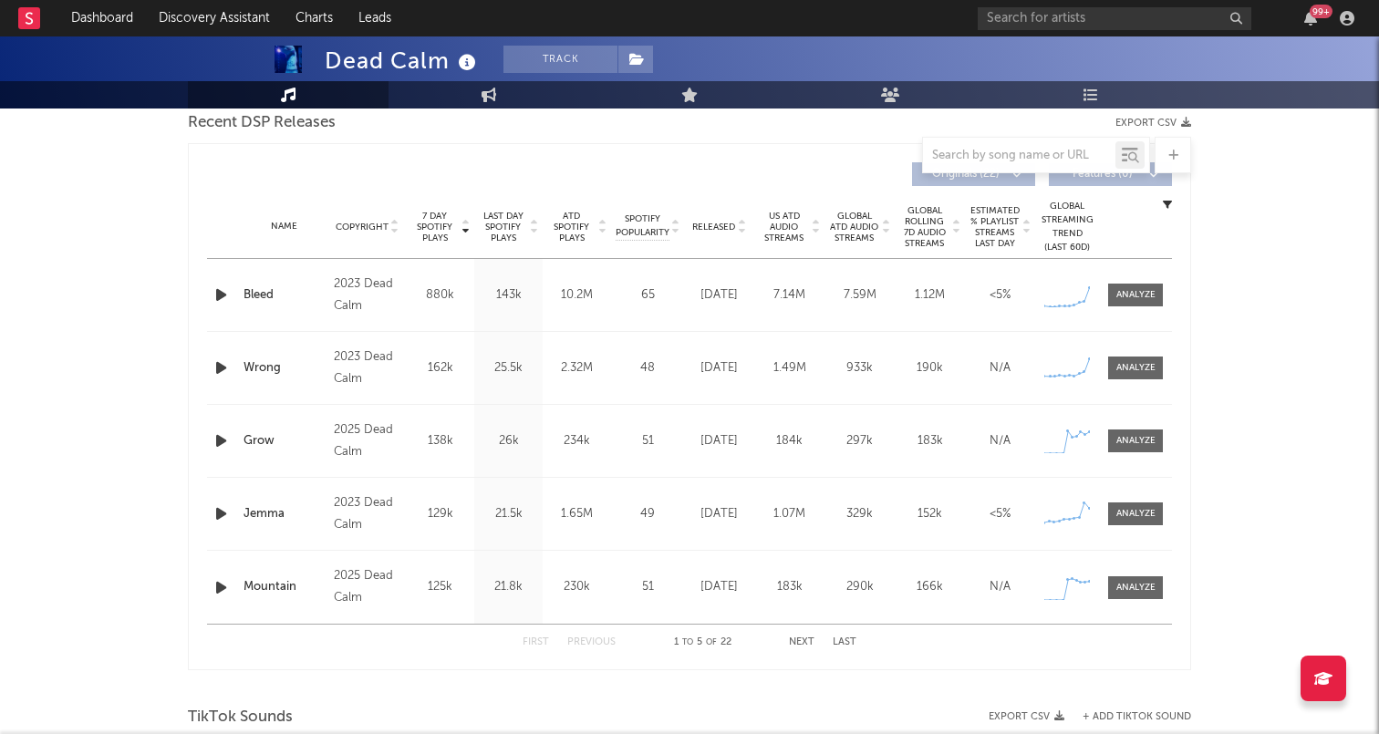
click at [731, 229] on span "Released" at bounding box center [713, 227] width 43 height 11
click at [436, 228] on span "7 Day Spotify Plays" at bounding box center [434, 227] width 48 height 33
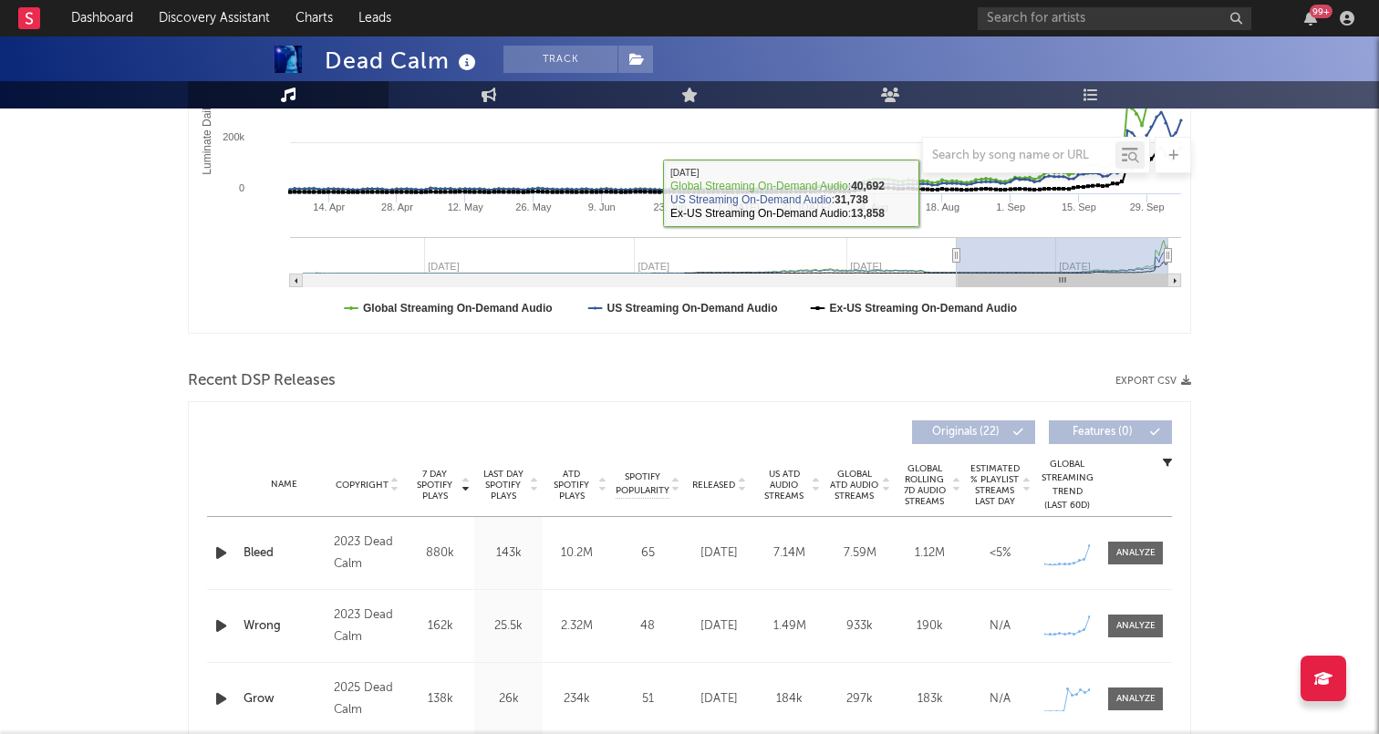
scroll to position [472, 0]
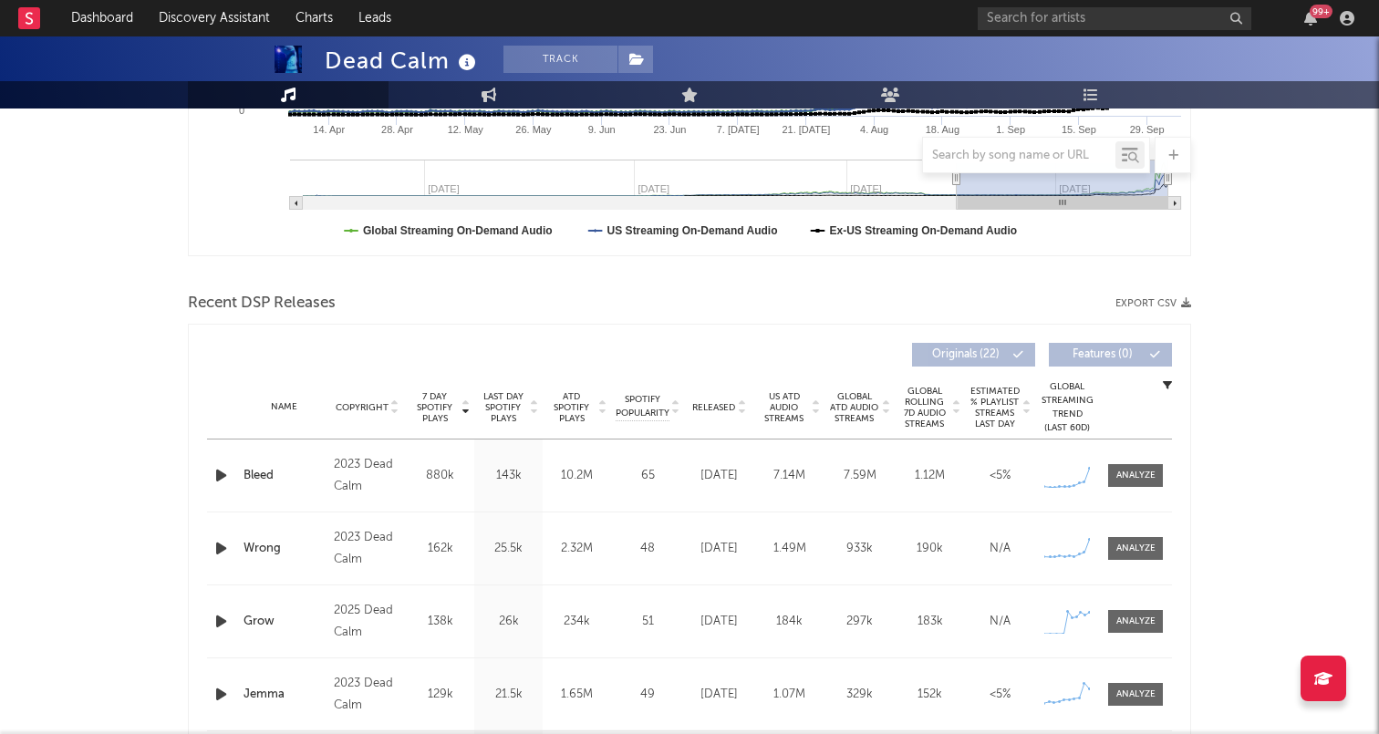
click at [725, 417] on div "Name Copyright Label Album Names Composer Names 7 Day Spotify Plays Last Day Sp…" at bounding box center [689, 408] width 965 height 64
click at [726, 409] on span "Released" at bounding box center [713, 407] width 43 height 11
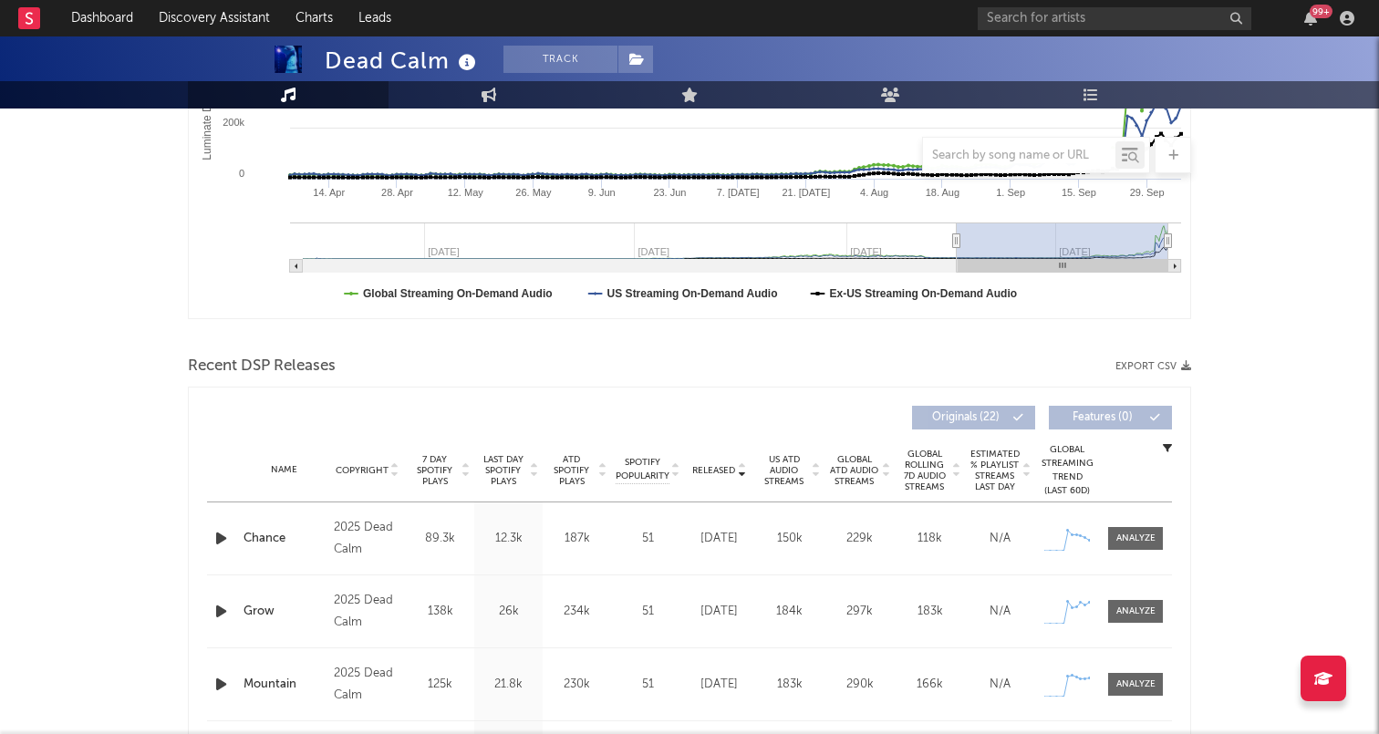
scroll to position [401, 0]
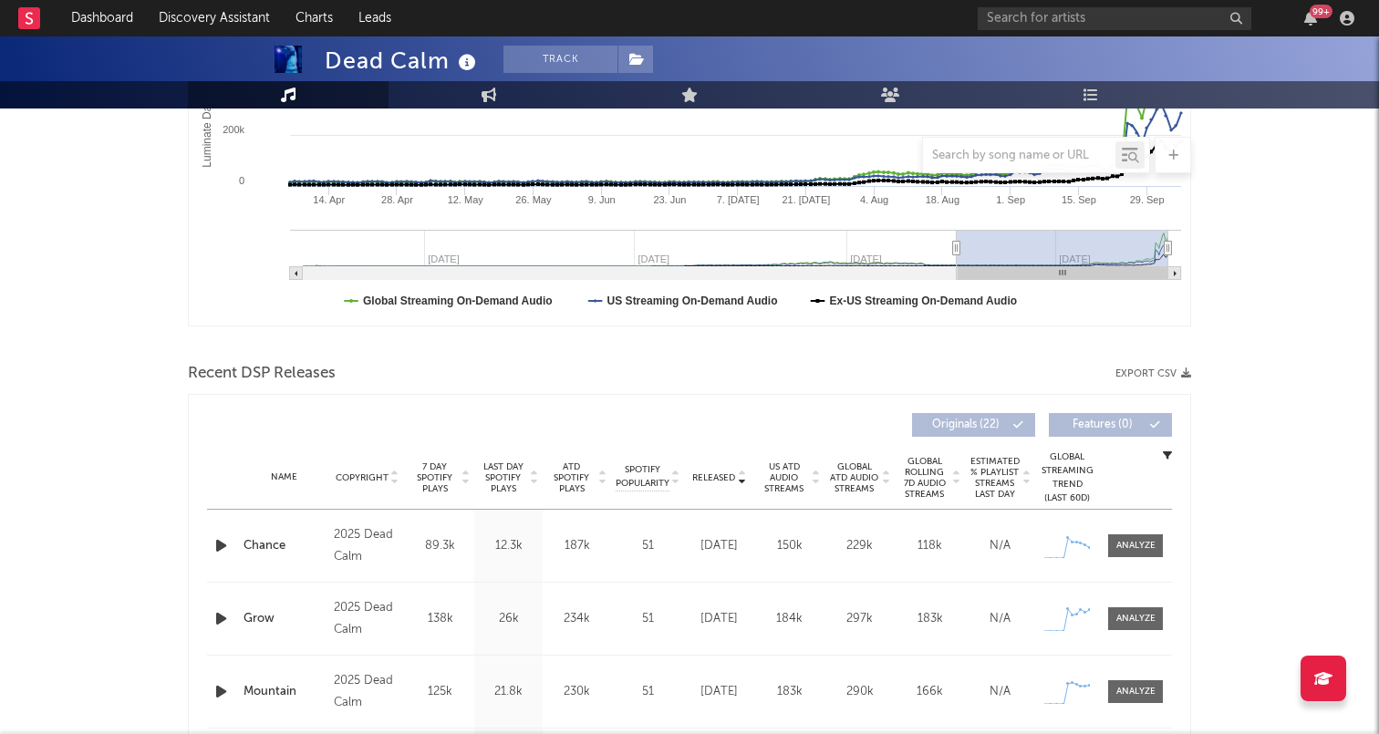
click at [432, 487] on span "7 Day Spotify Plays" at bounding box center [434, 477] width 48 height 33
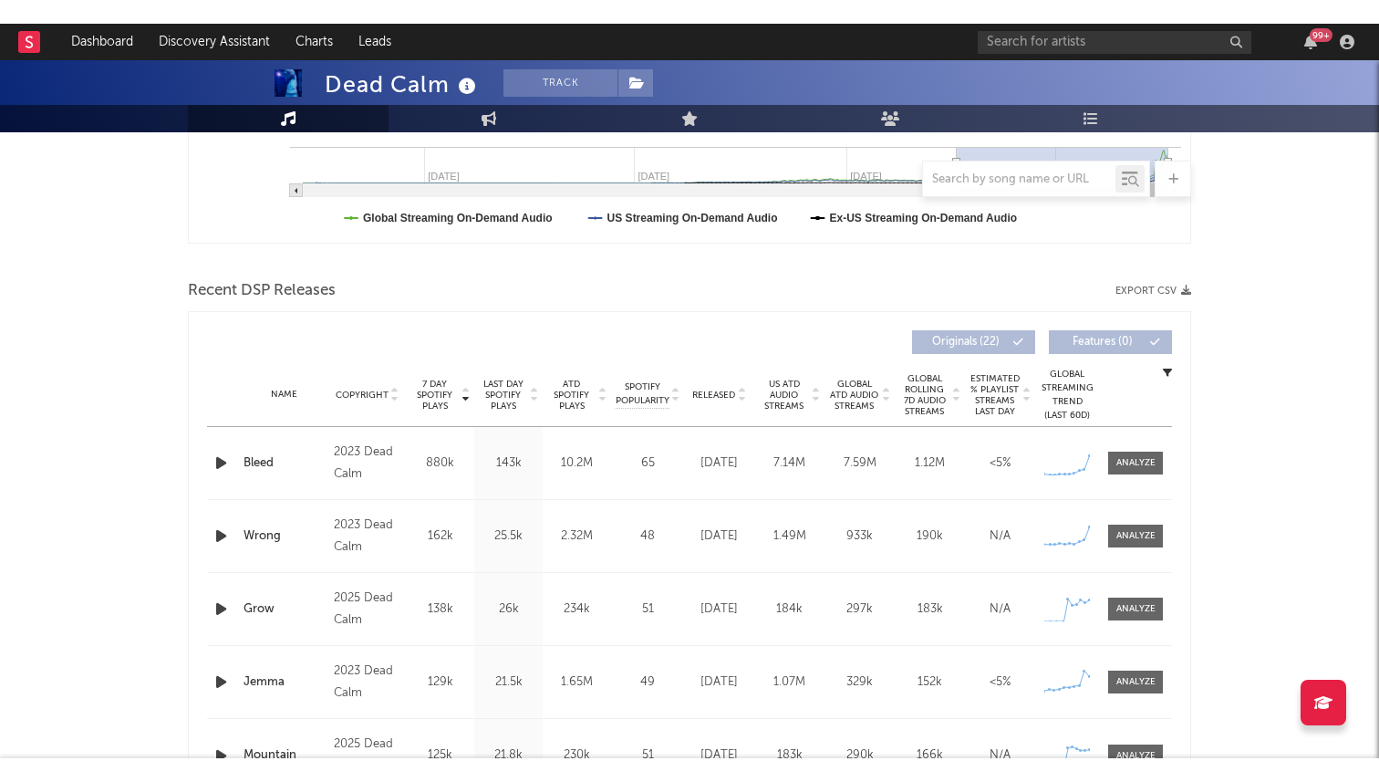
scroll to position [503, 0]
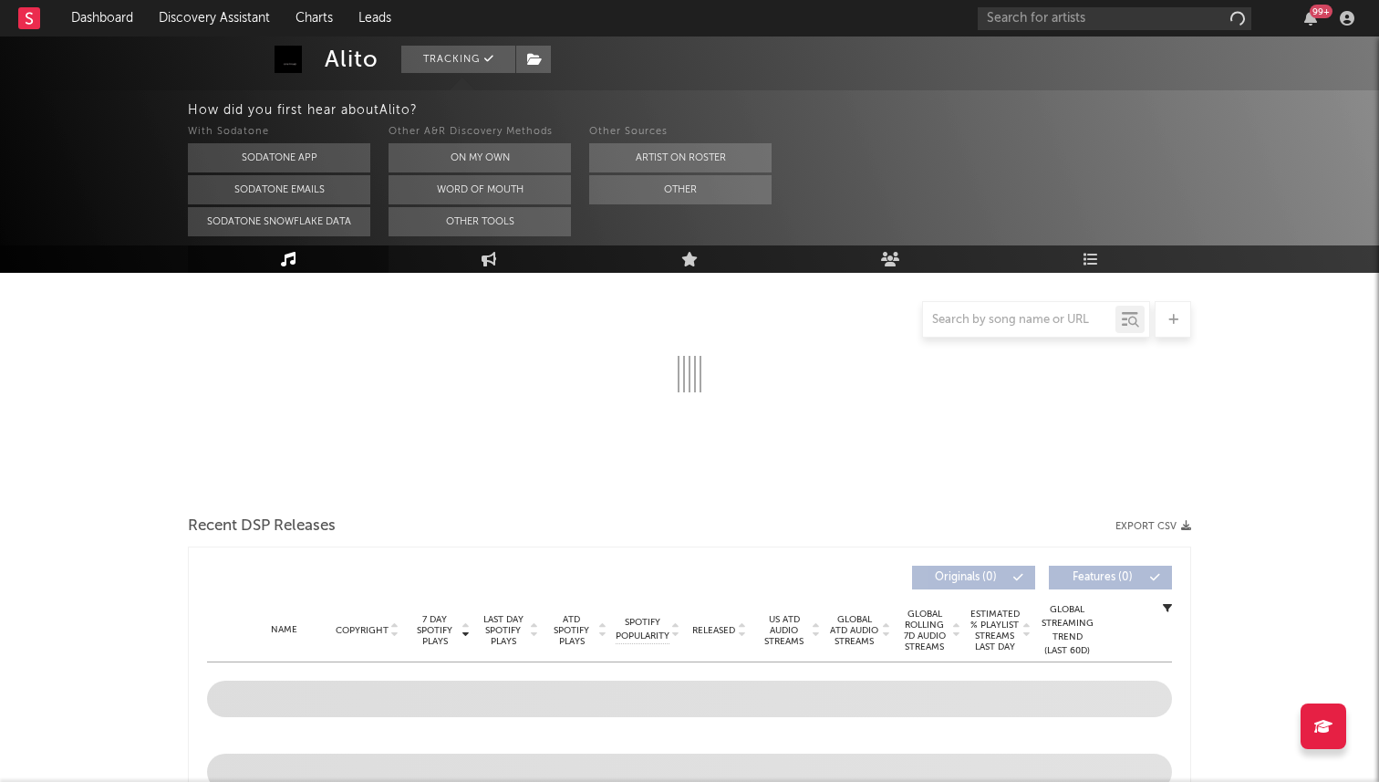
scroll to position [269, 0]
select select "6m"
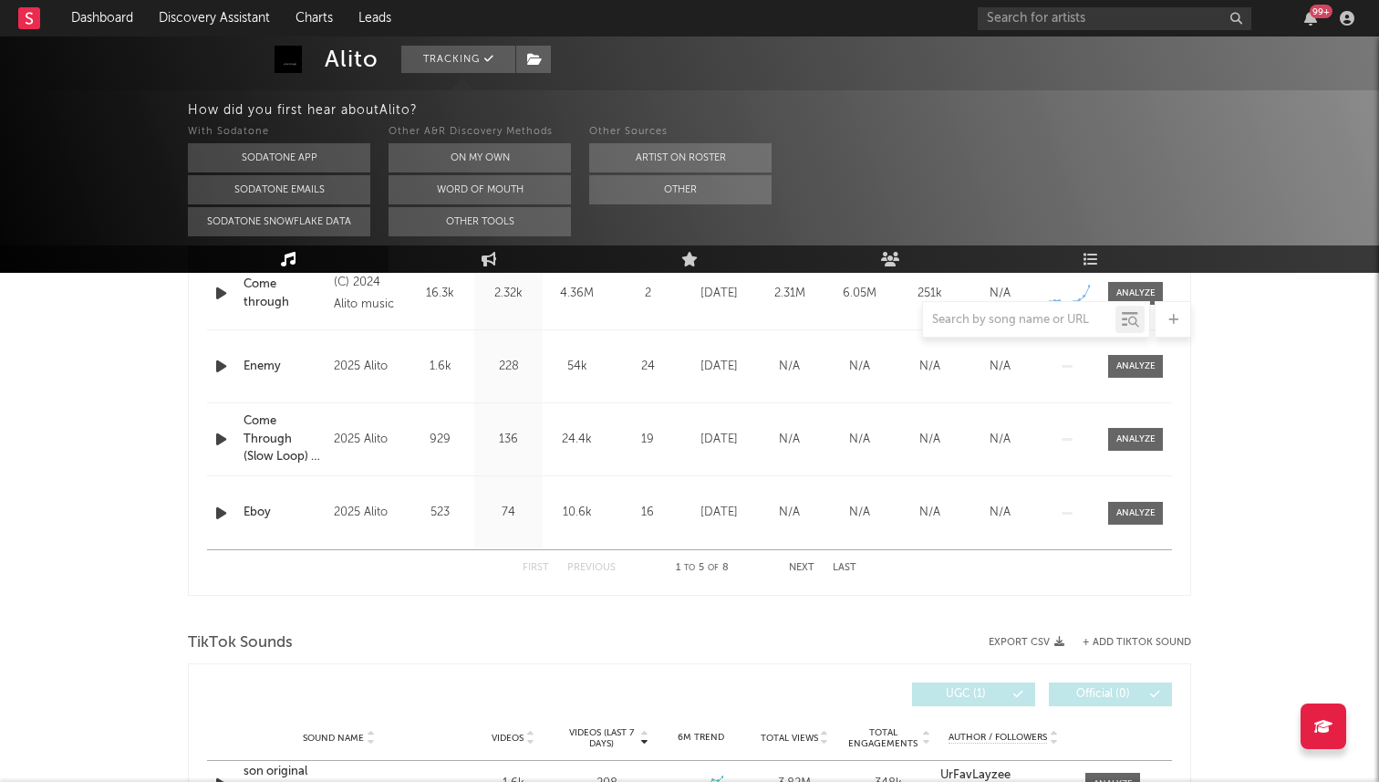
scroll to position [892, 0]
click at [803, 563] on button "Next" at bounding box center [802, 567] width 26 height 10
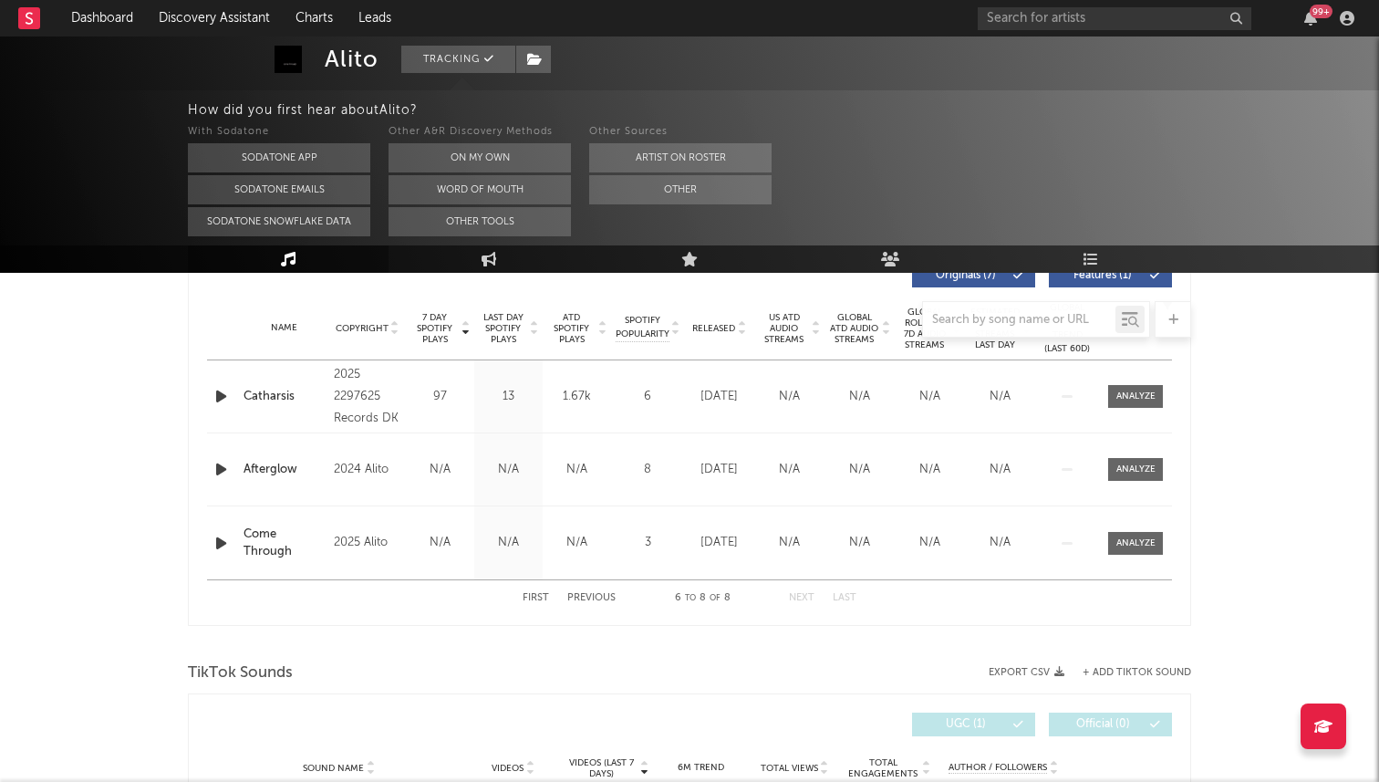
scroll to position [703, 0]
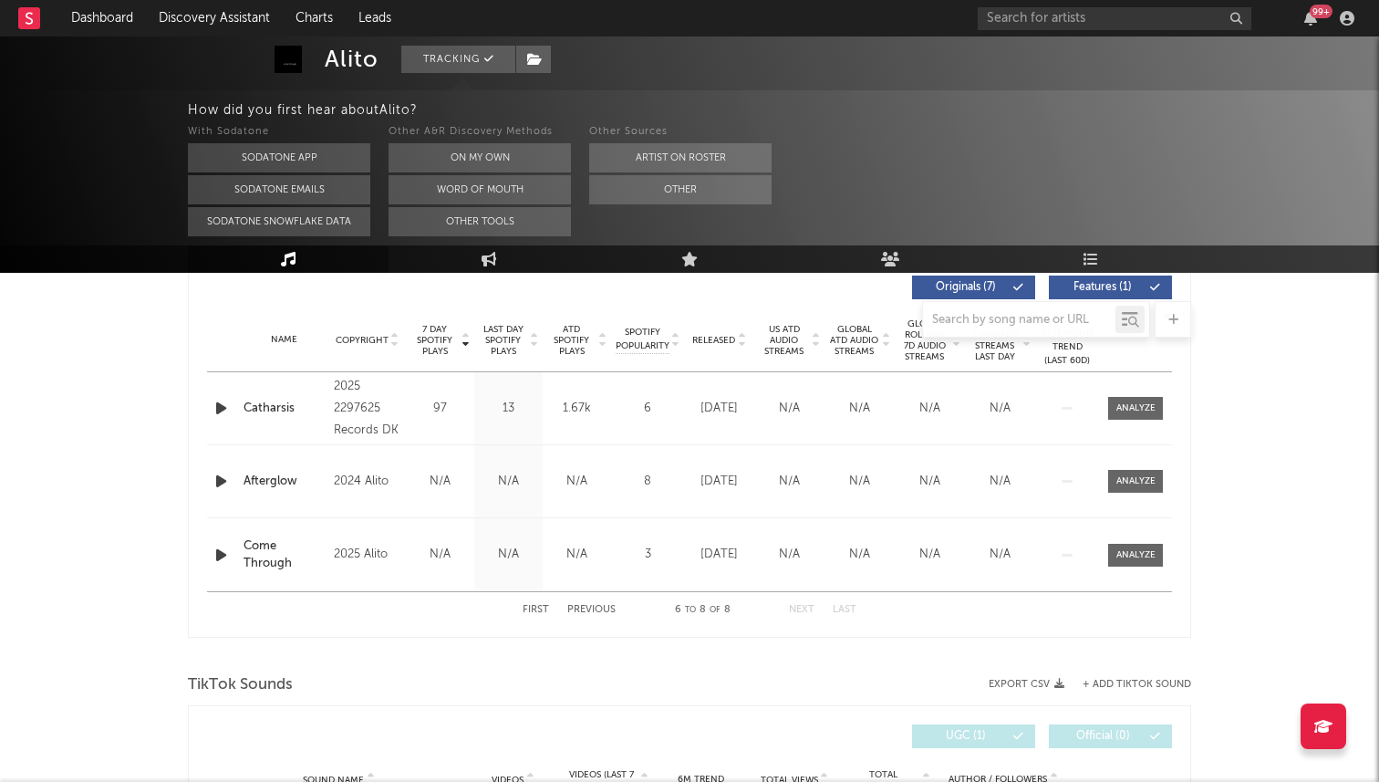
click at [594, 610] on button "Previous" at bounding box center [591, 610] width 48 height 10
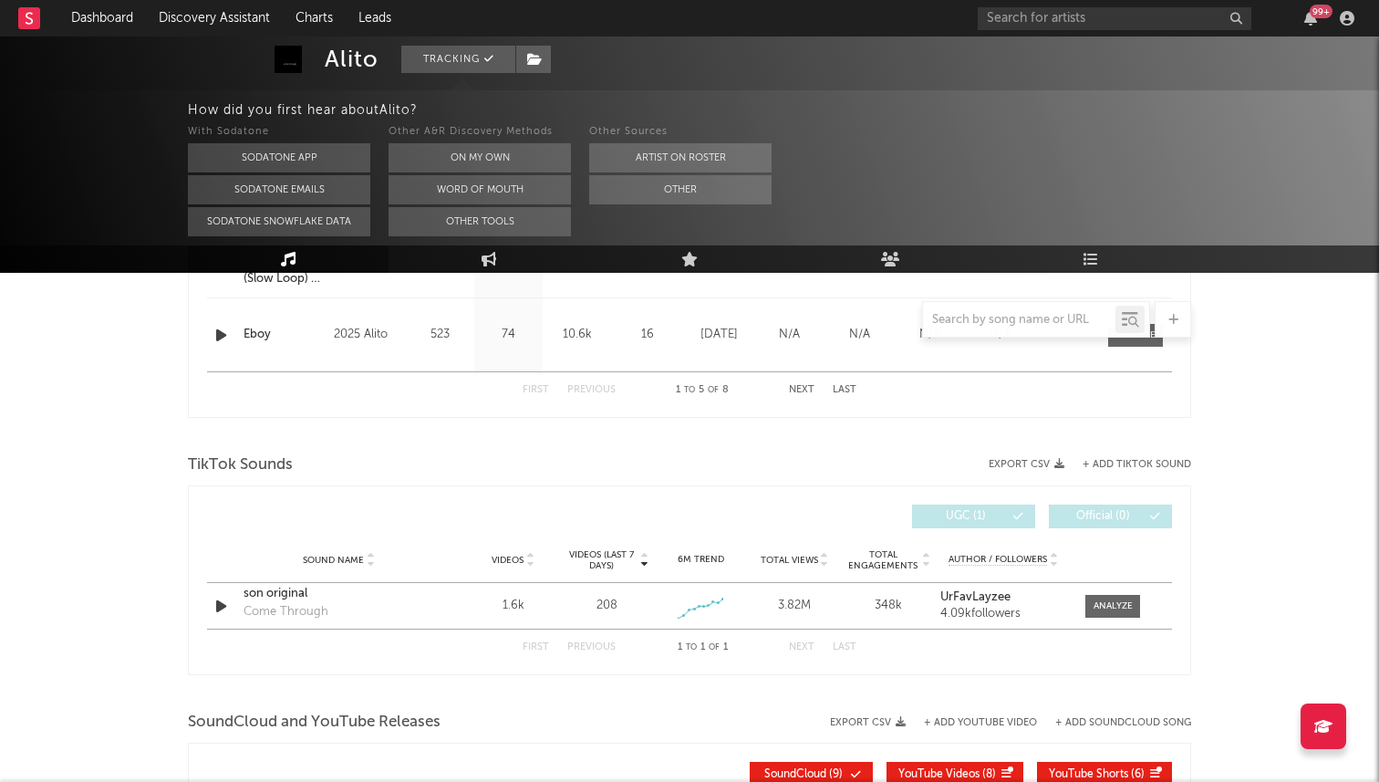
scroll to position [1085, 0]
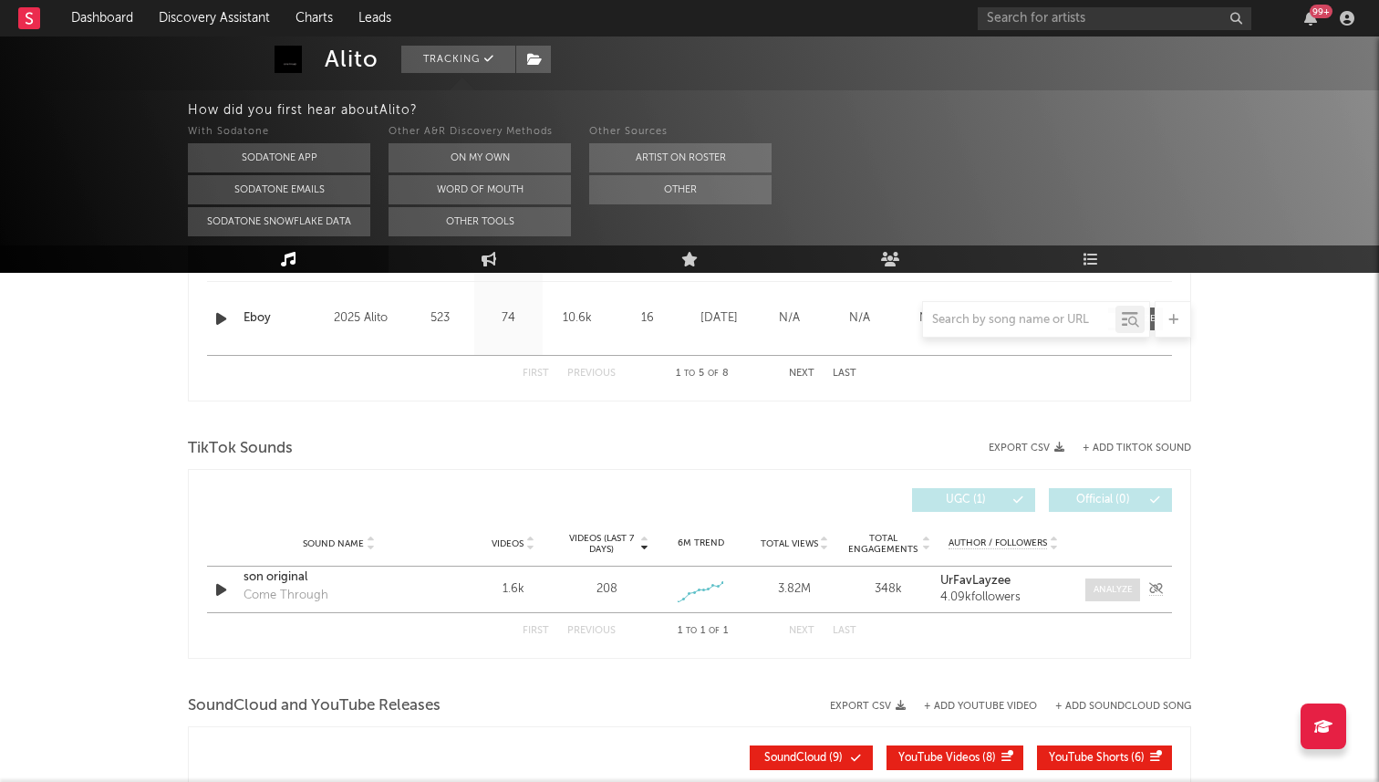
click at [1105, 583] on div at bounding box center [1112, 590] width 39 height 14
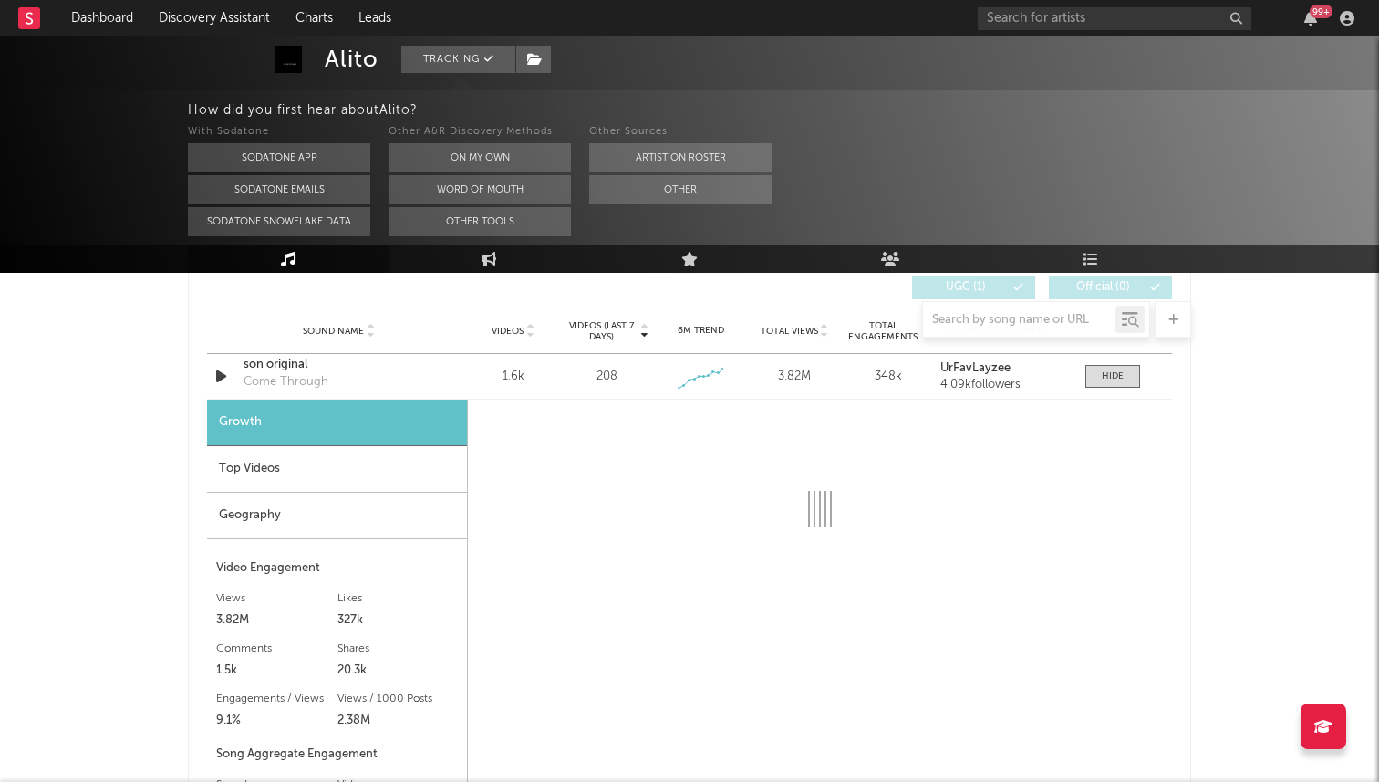
select select "6m"
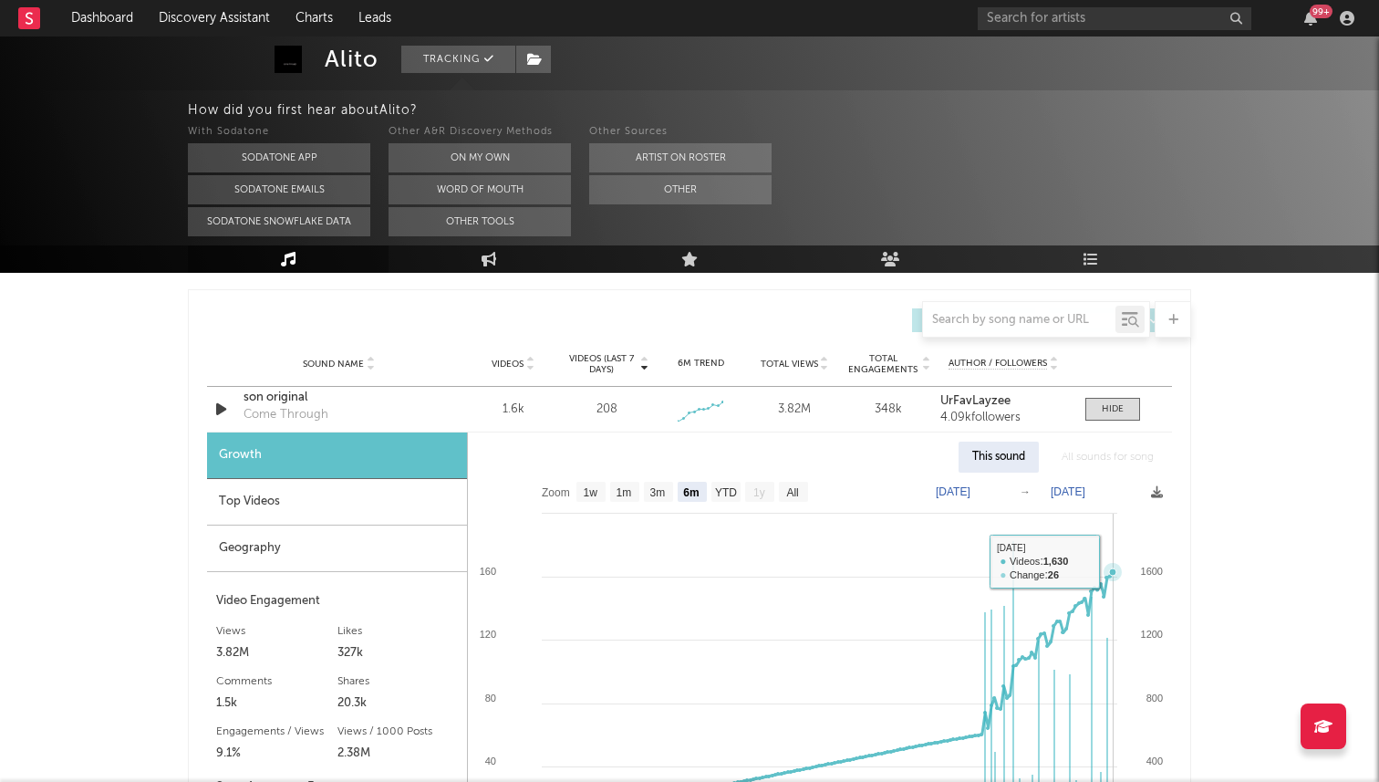
scroll to position [1161, 0]
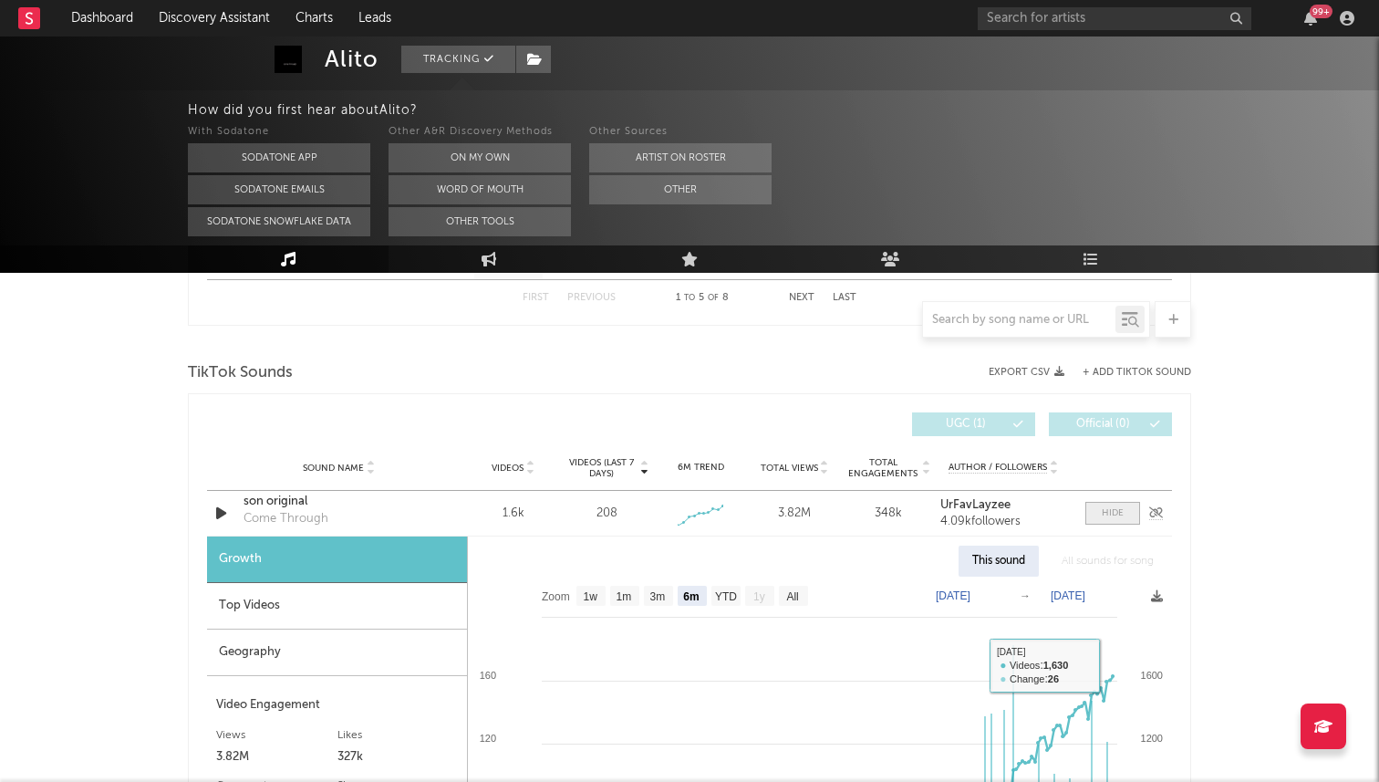
click at [1103, 515] on div at bounding box center [1113, 513] width 22 height 14
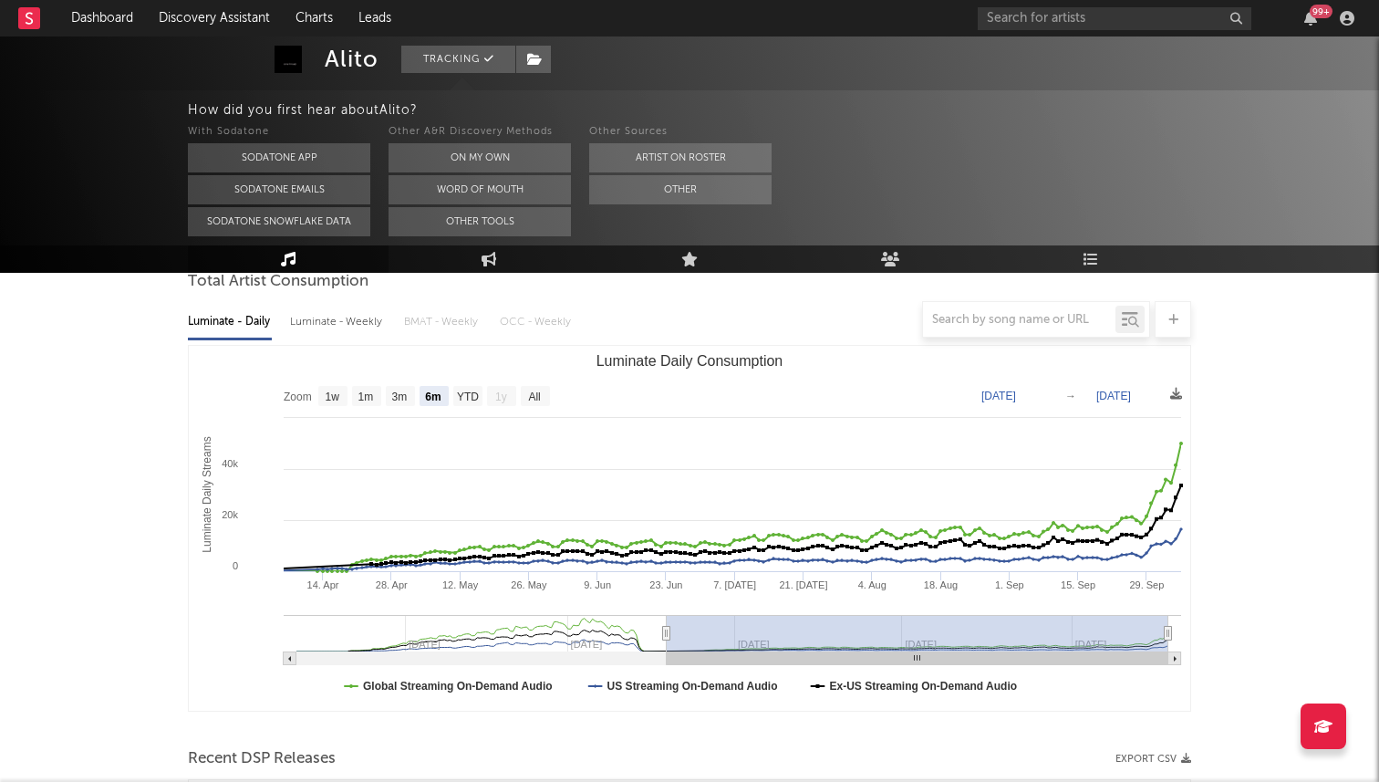
scroll to position [0, 0]
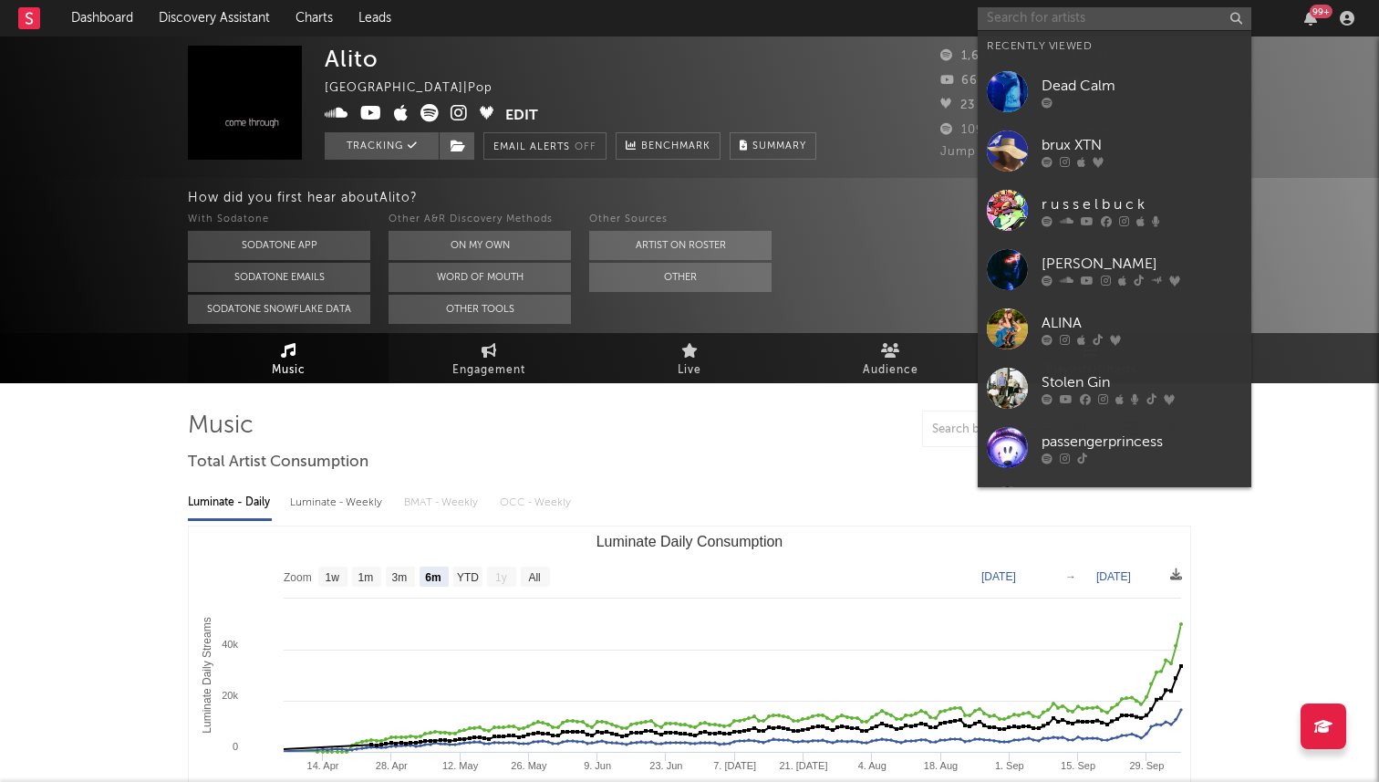
click at [1087, 13] on input "text" at bounding box center [1115, 18] width 274 height 23
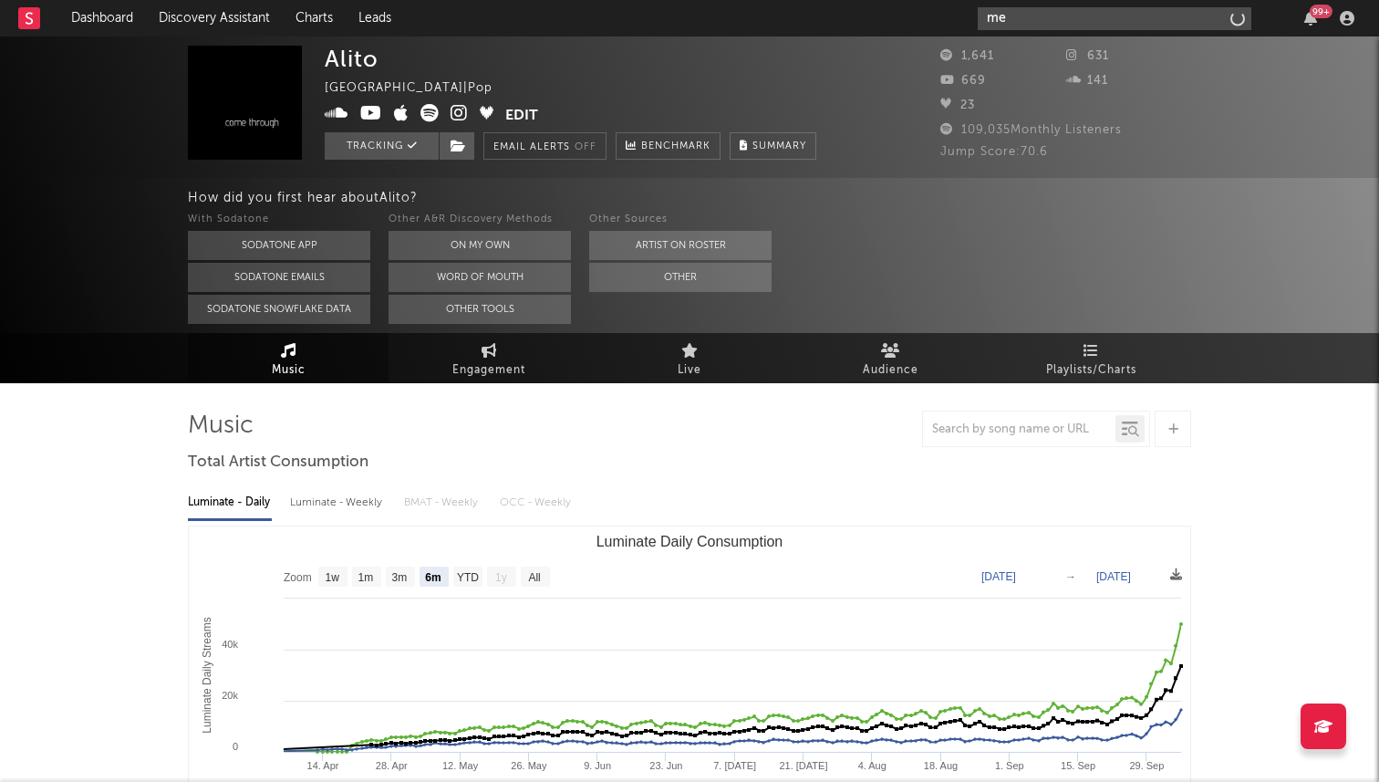
type input "m"
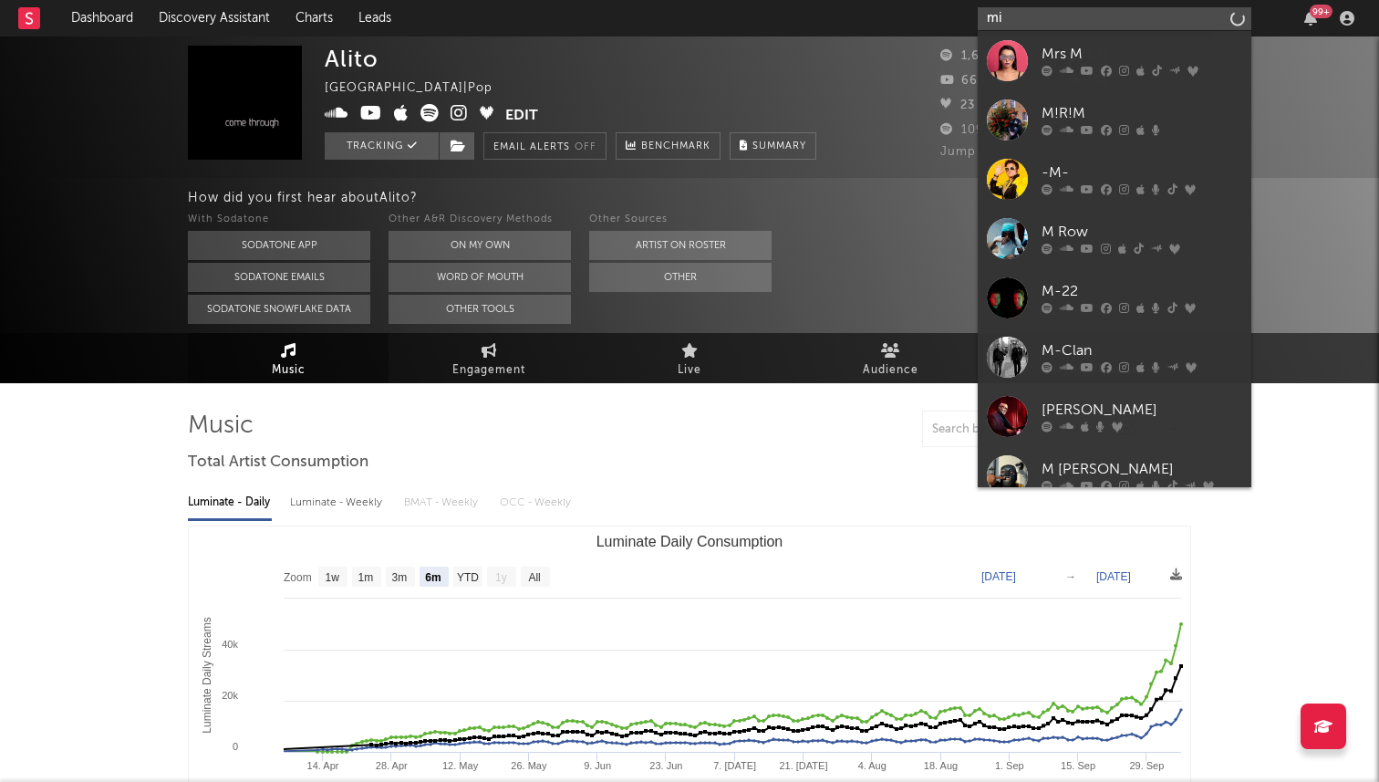
type input "m"
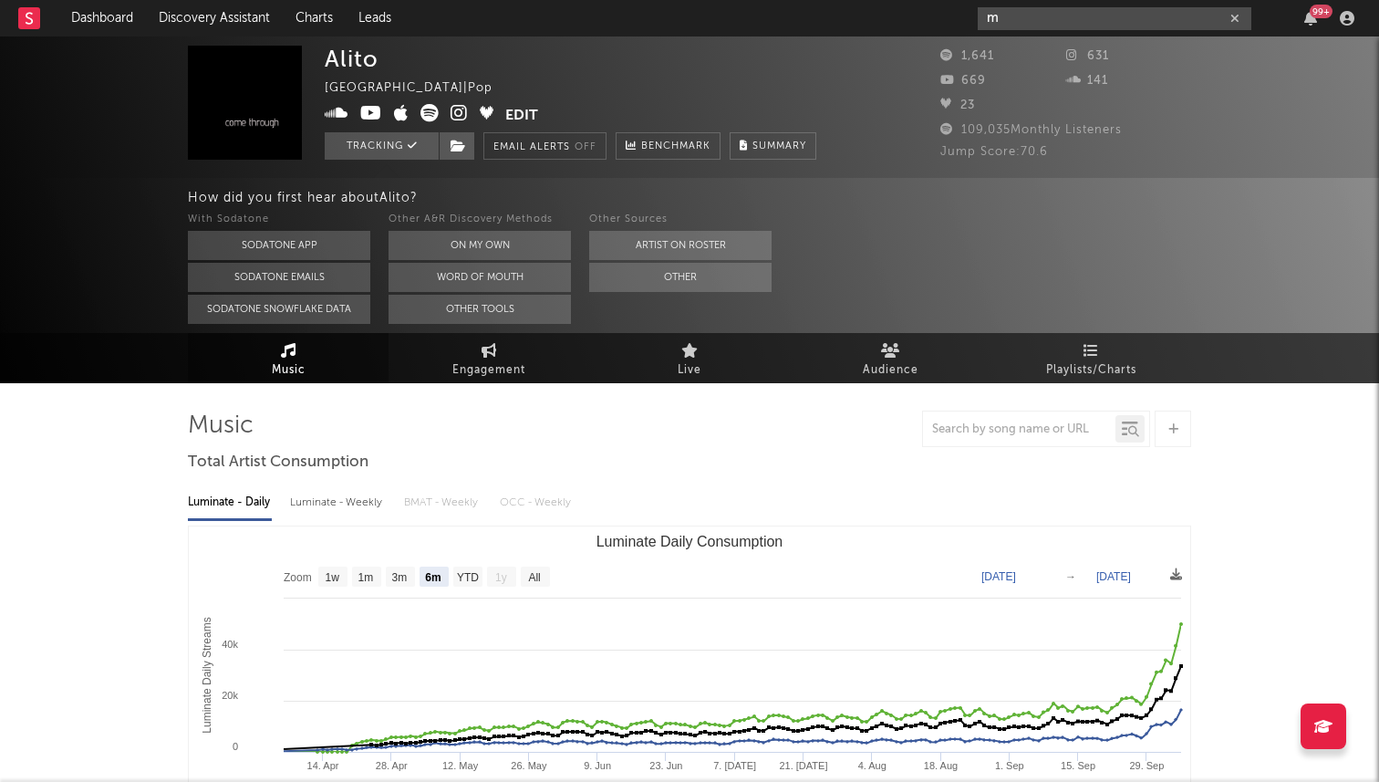
click at [1123, 27] on input "m" at bounding box center [1115, 18] width 274 height 23
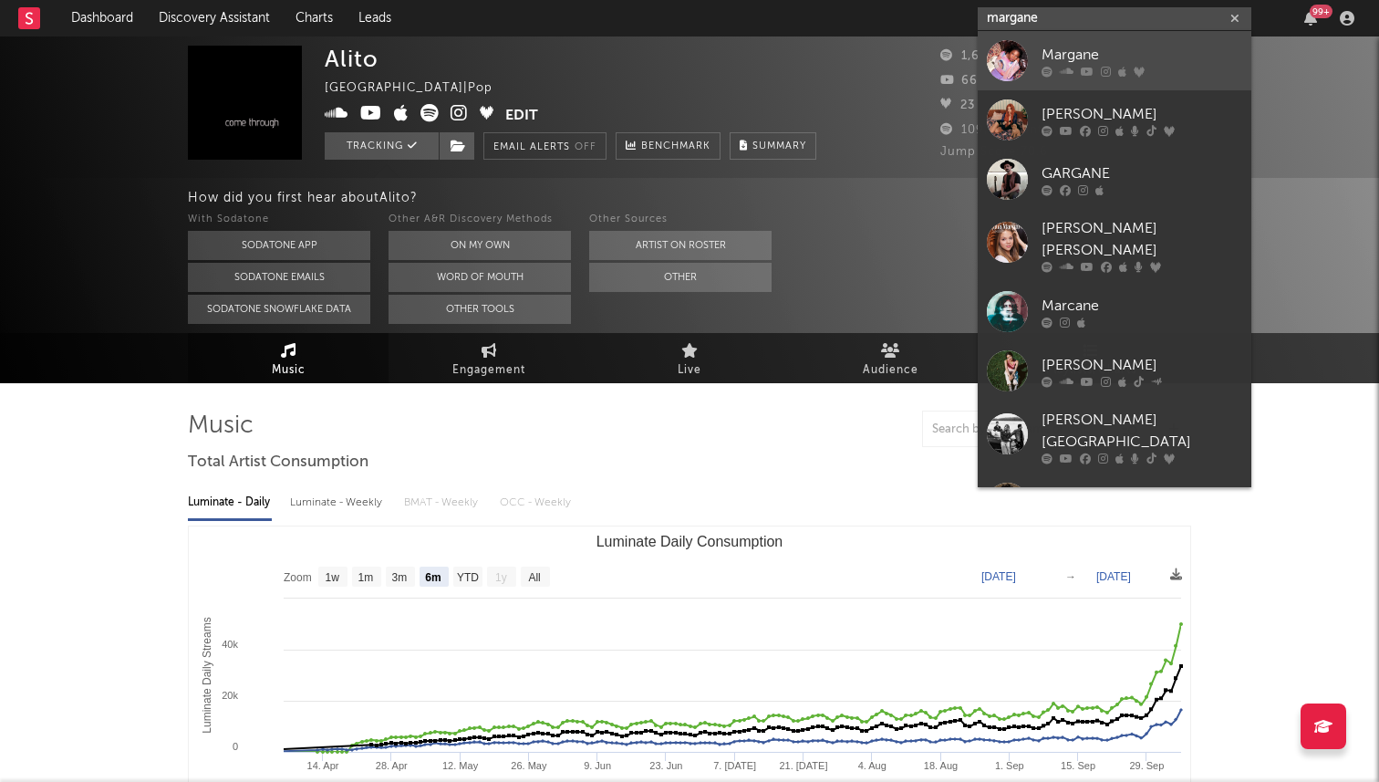
type input "margane"
click at [1123, 63] on div "Margane" at bounding box center [1142, 55] width 201 height 22
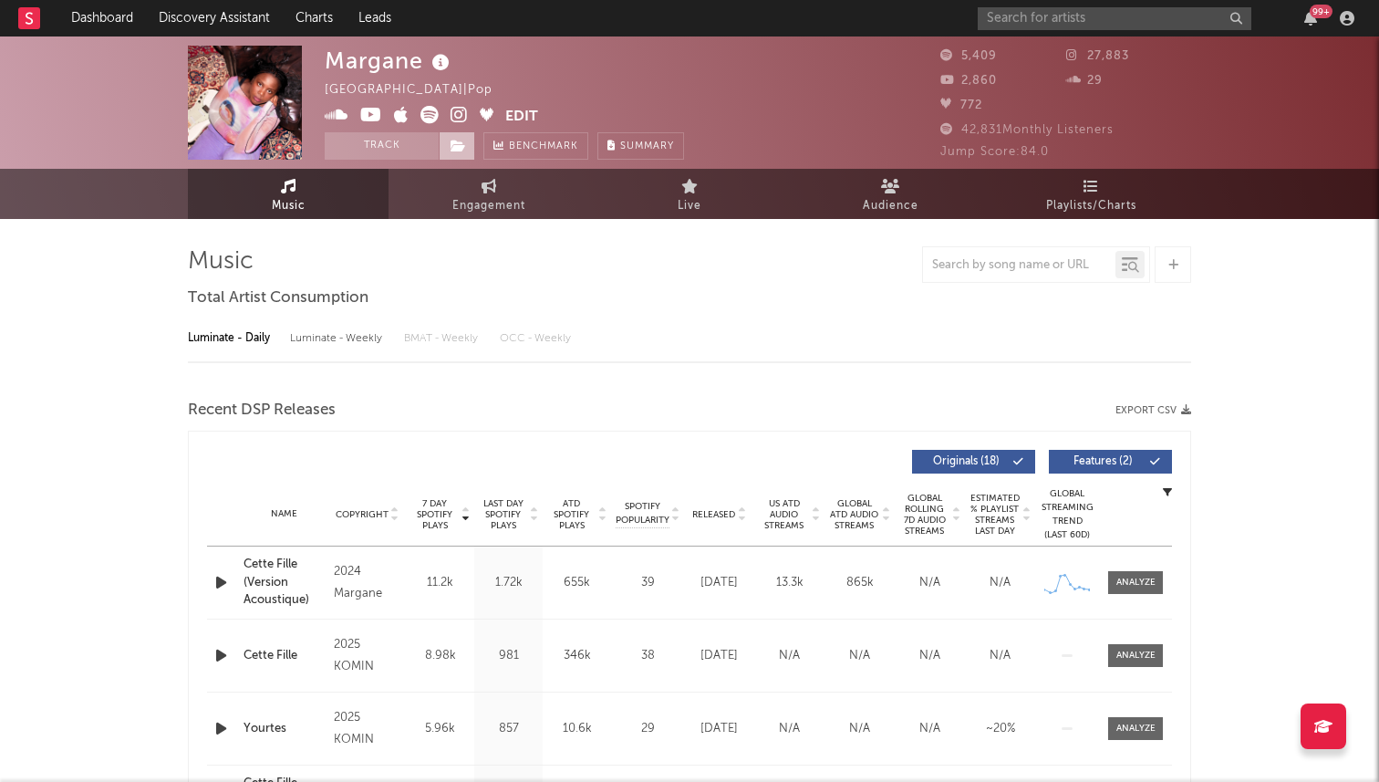
select select "6m"
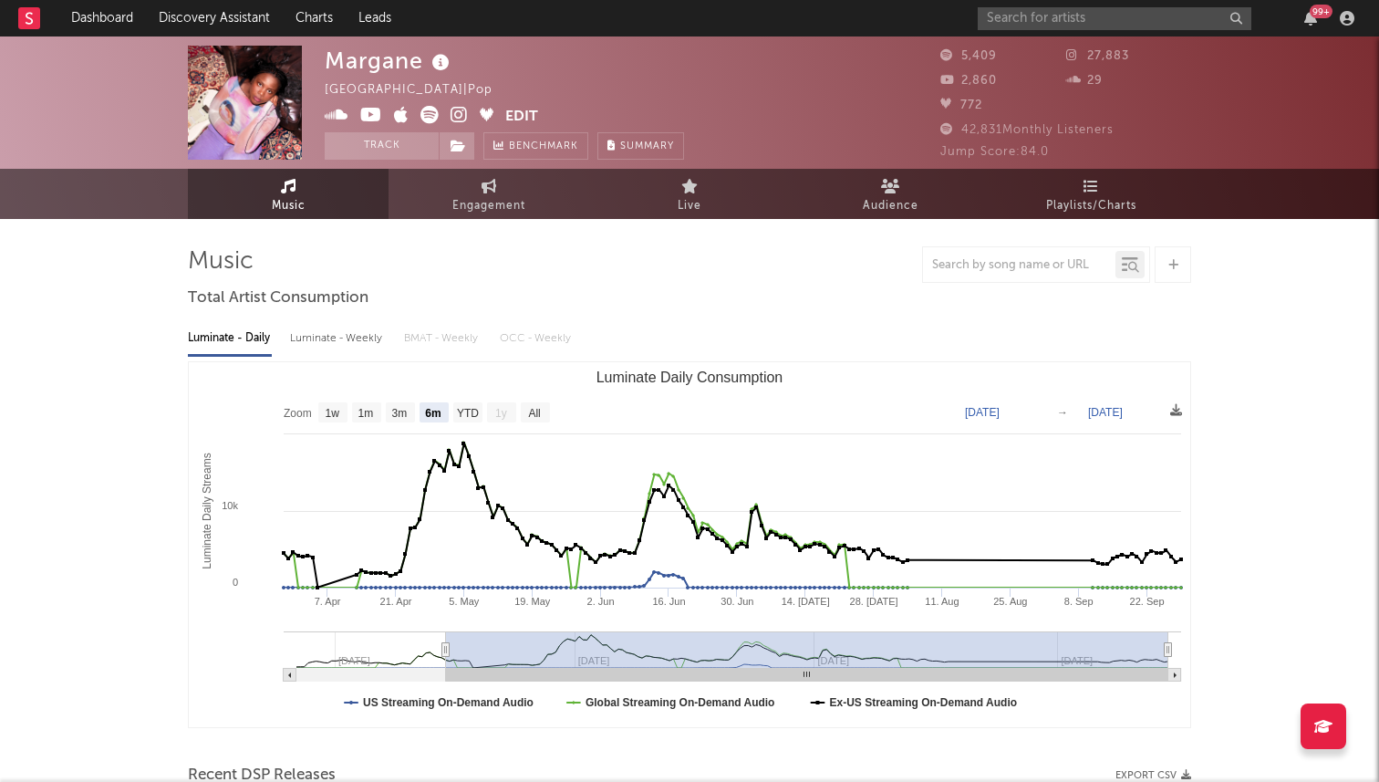
click at [457, 113] on icon at bounding box center [459, 115] width 17 height 18
click at [524, 119] on button "Edit" at bounding box center [521, 117] width 33 height 23
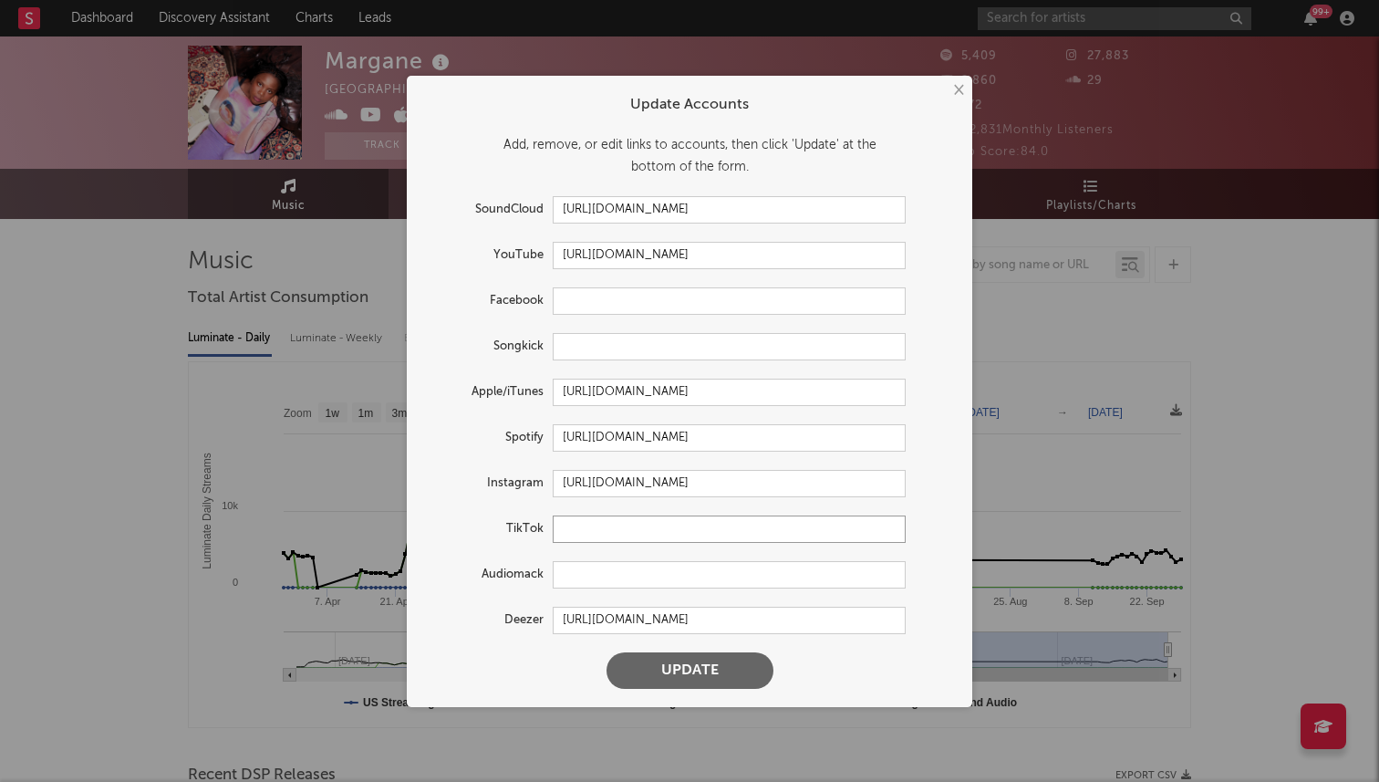
click at [579, 515] on input "text" at bounding box center [729, 528] width 353 height 27
paste input "https://www.tiktok.com/@marganeeee"
click at [606, 652] on button "Update" at bounding box center [689, 670] width 167 height 36
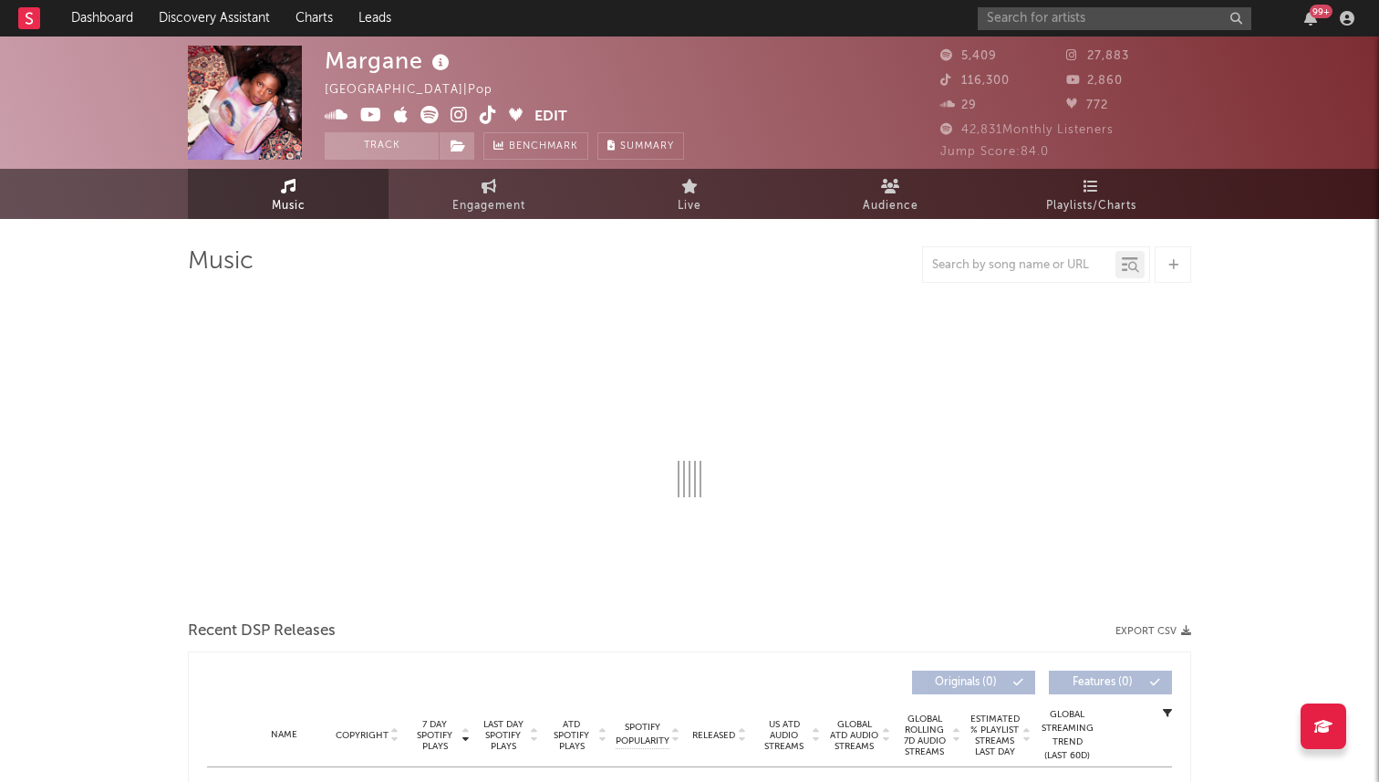
type input "https://www.tiktok.com/share/user/6902813184525239301"
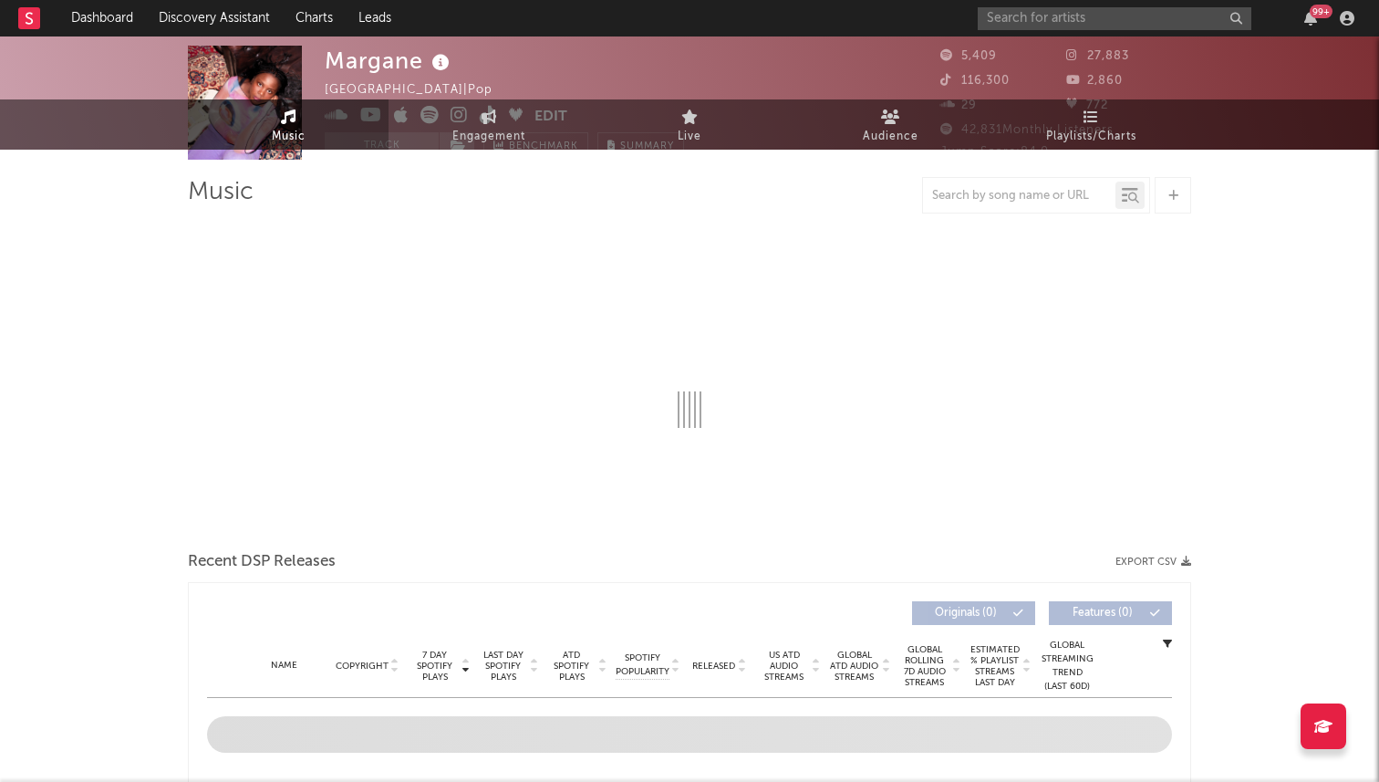
select select "6m"
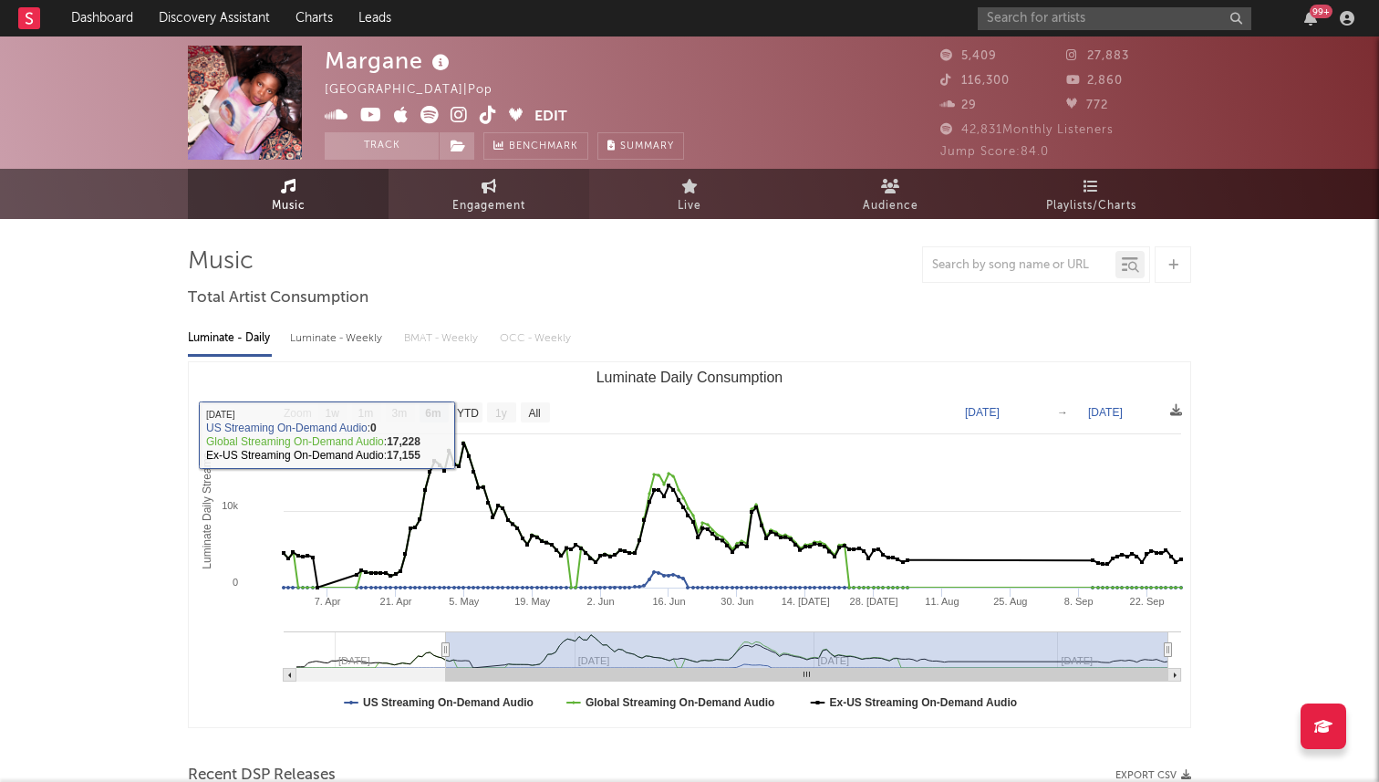
click at [459, 174] on link "Engagement" at bounding box center [489, 194] width 201 height 50
select select "1w"
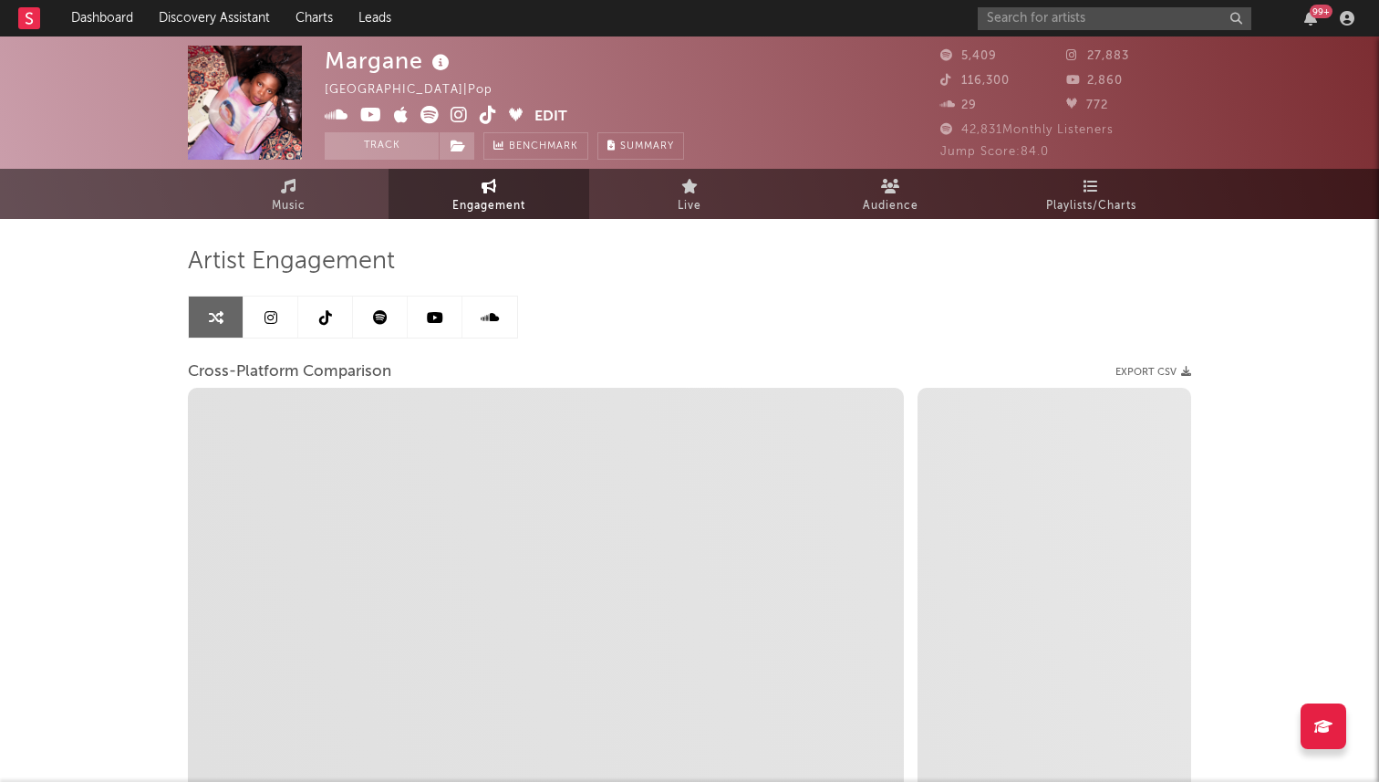
click at [319, 312] on icon at bounding box center [325, 317] width 13 height 15
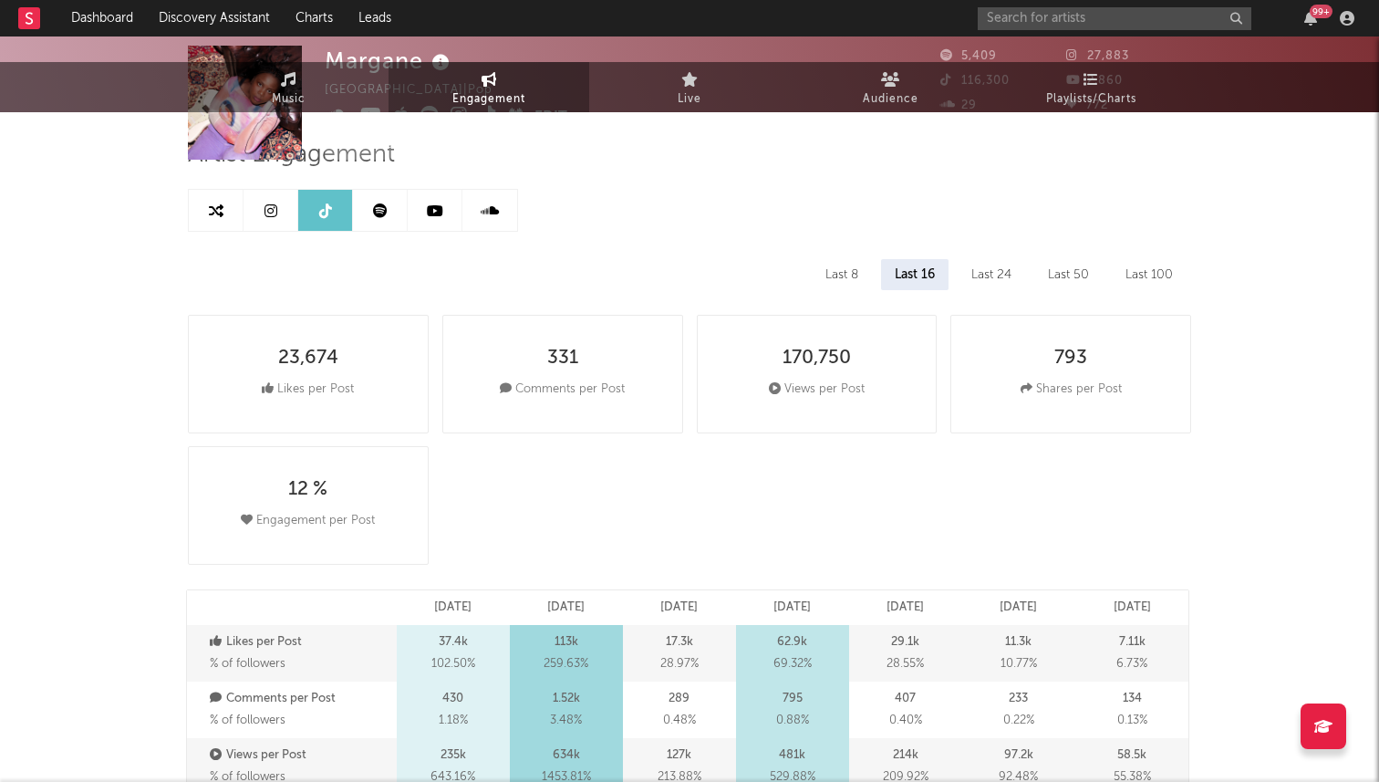
select select "6m"
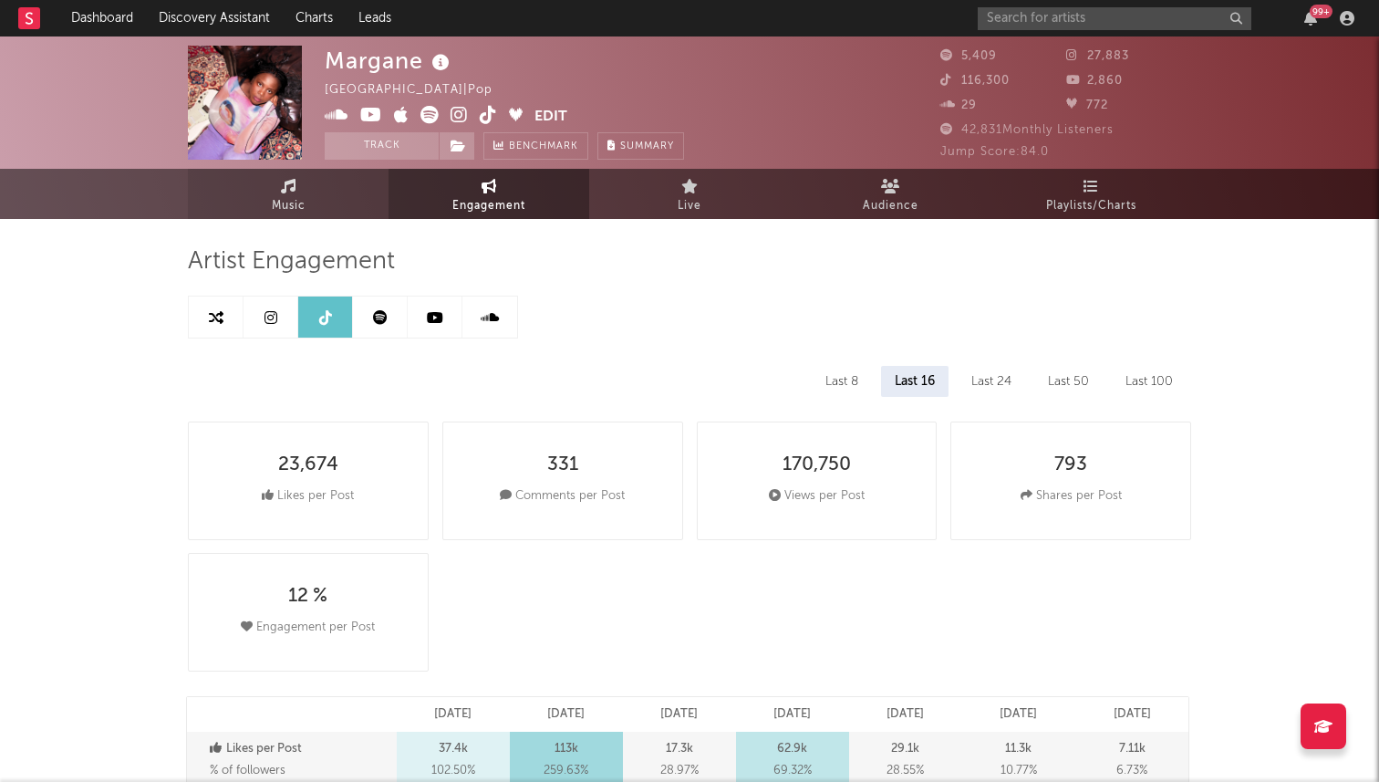
click at [312, 181] on link "Music" at bounding box center [288, 194] width 201 height 50
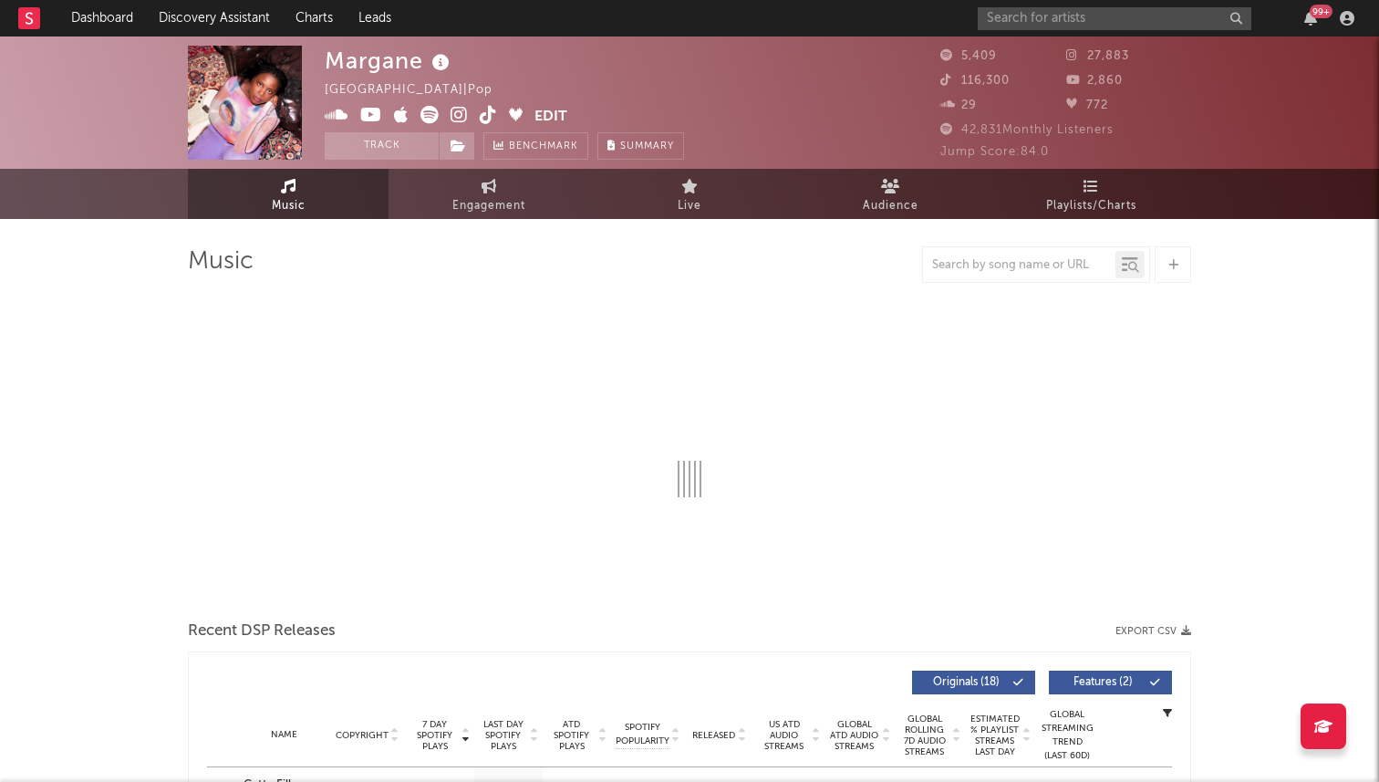
select select "6m"
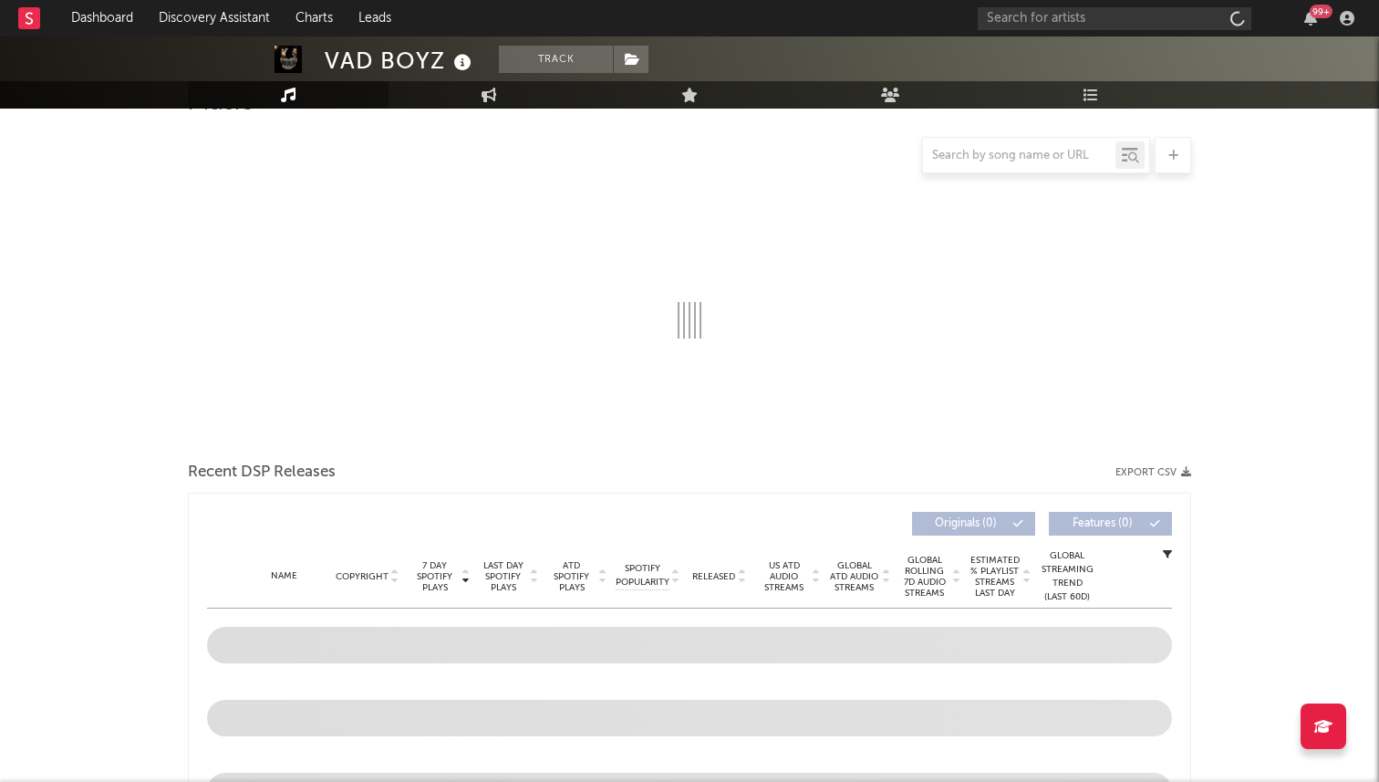
select select "1w"
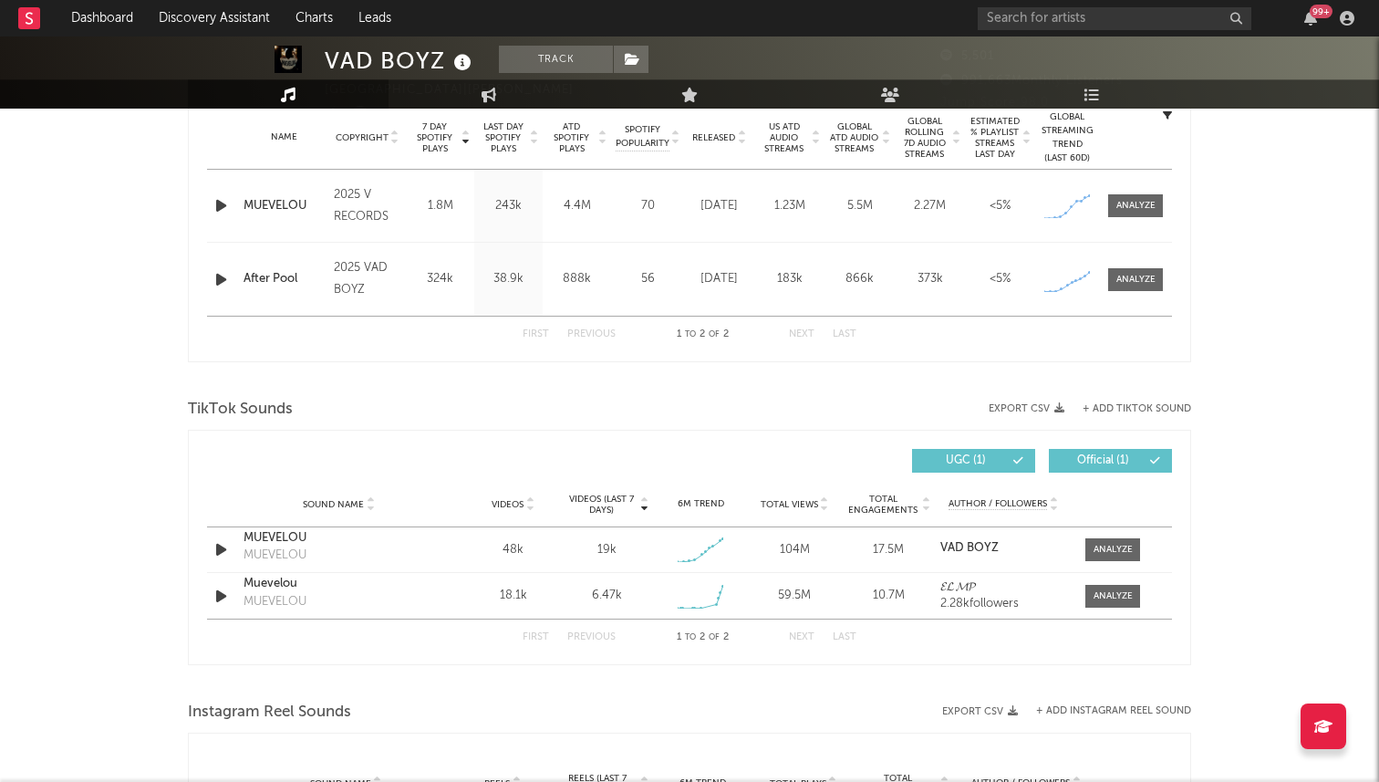
scroll to position [969, 0]
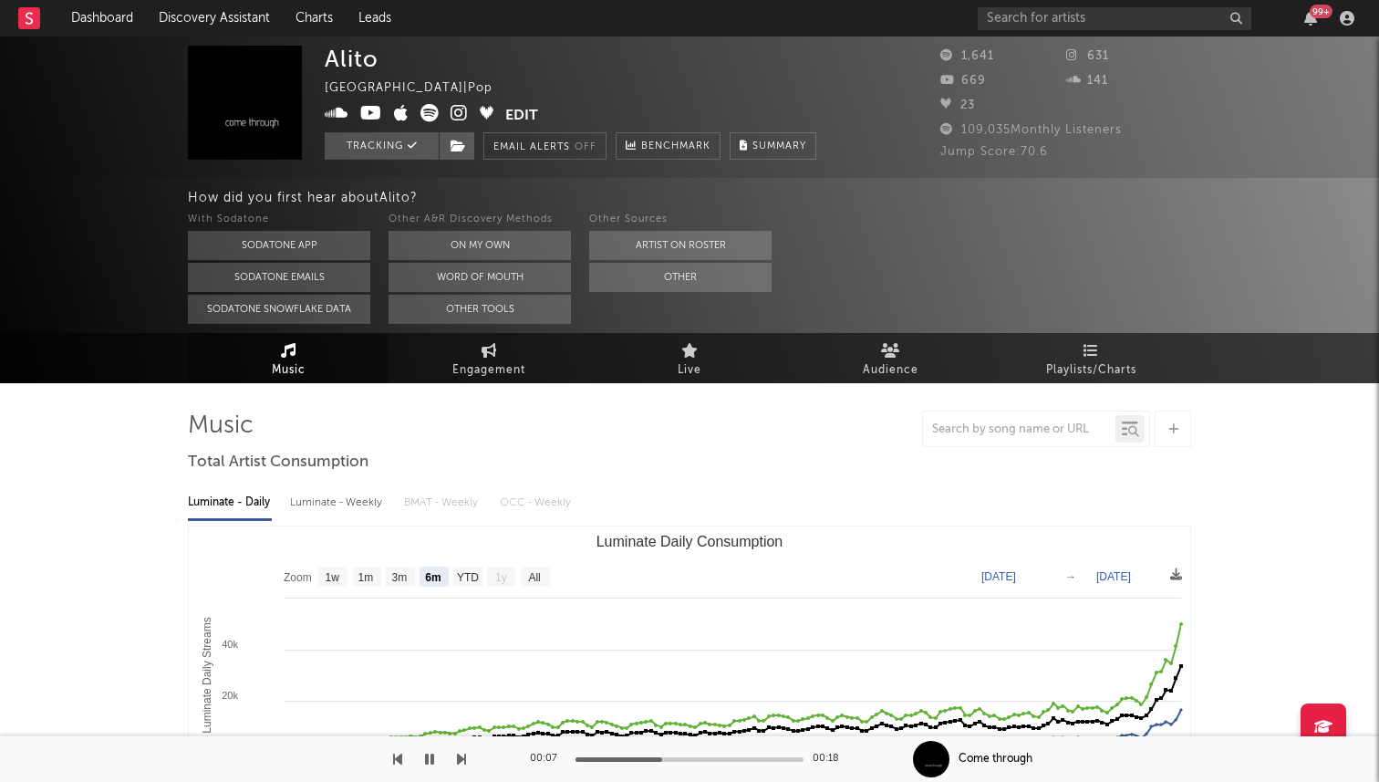
select select "6m"
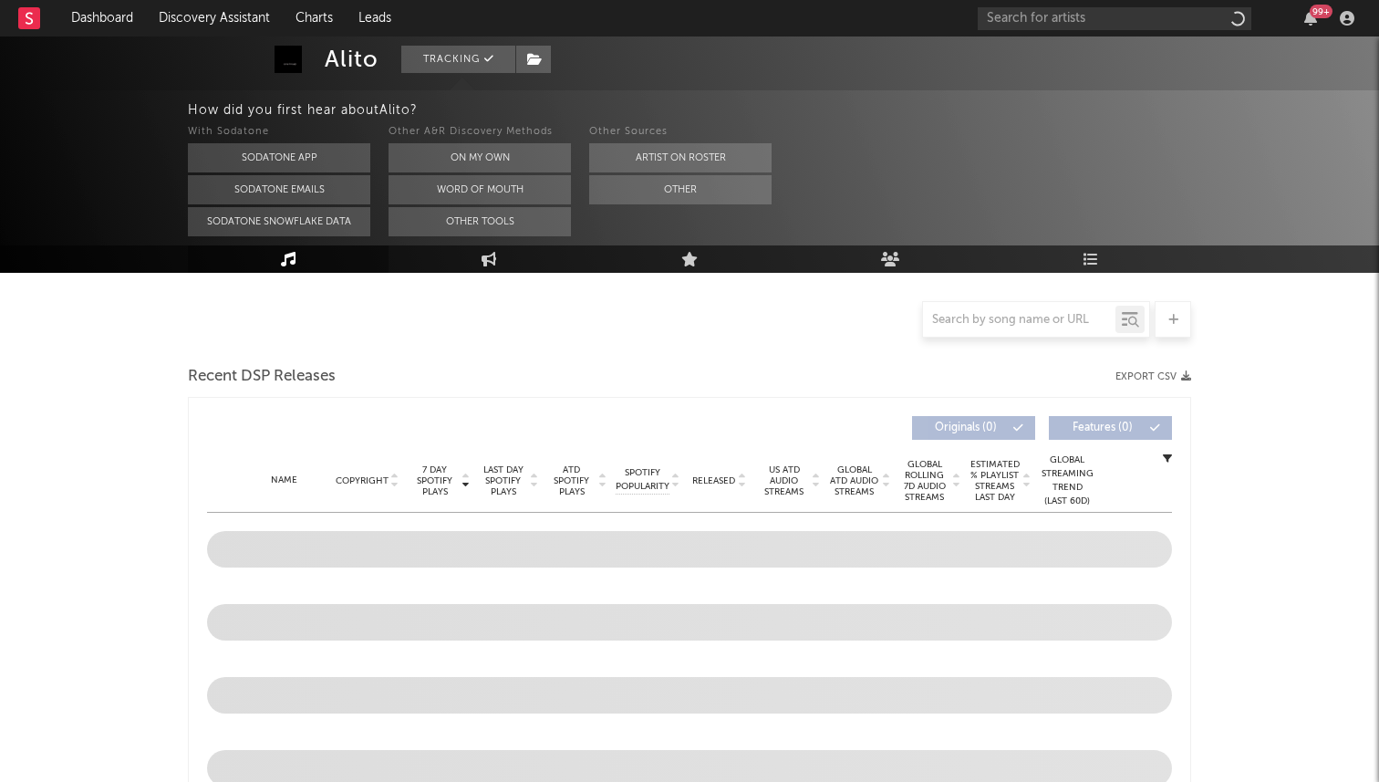
select select "6m"
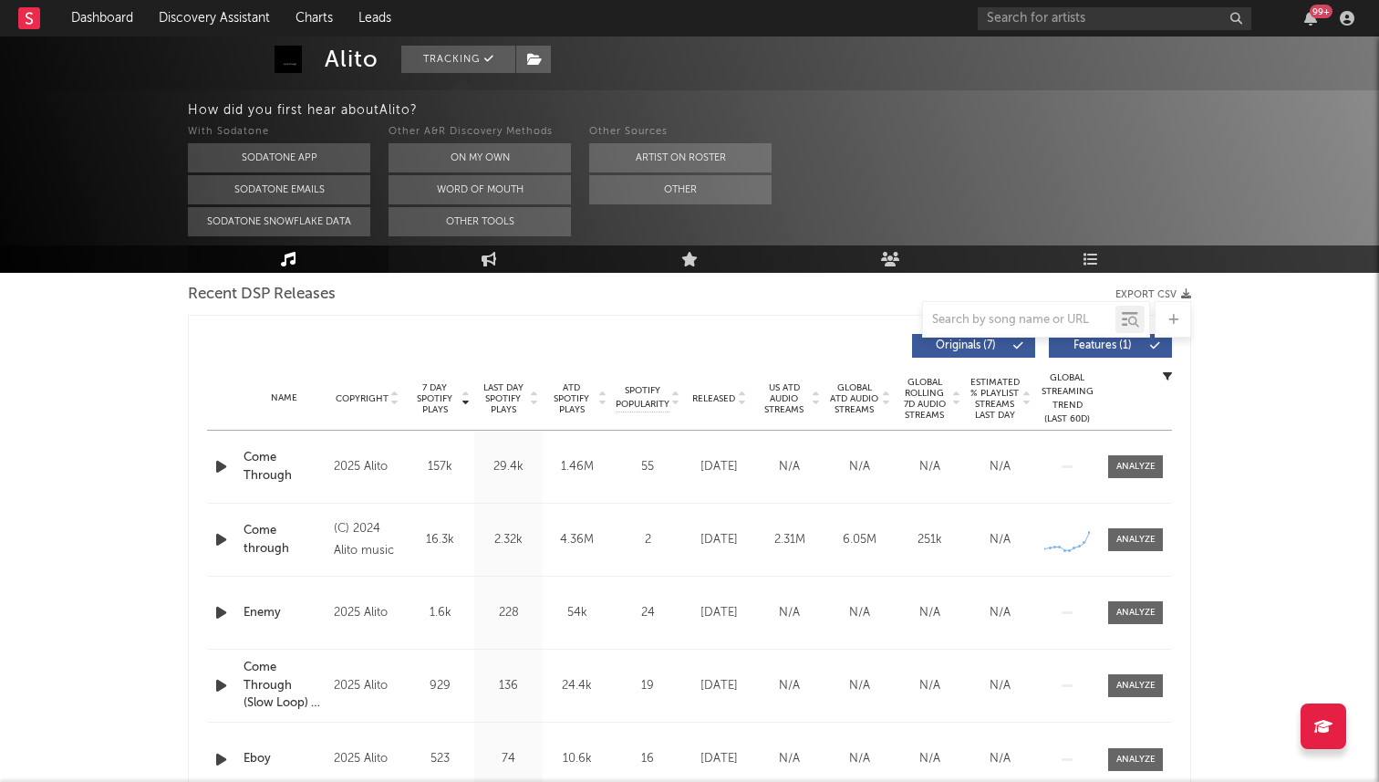
scroll to position [614, 0]
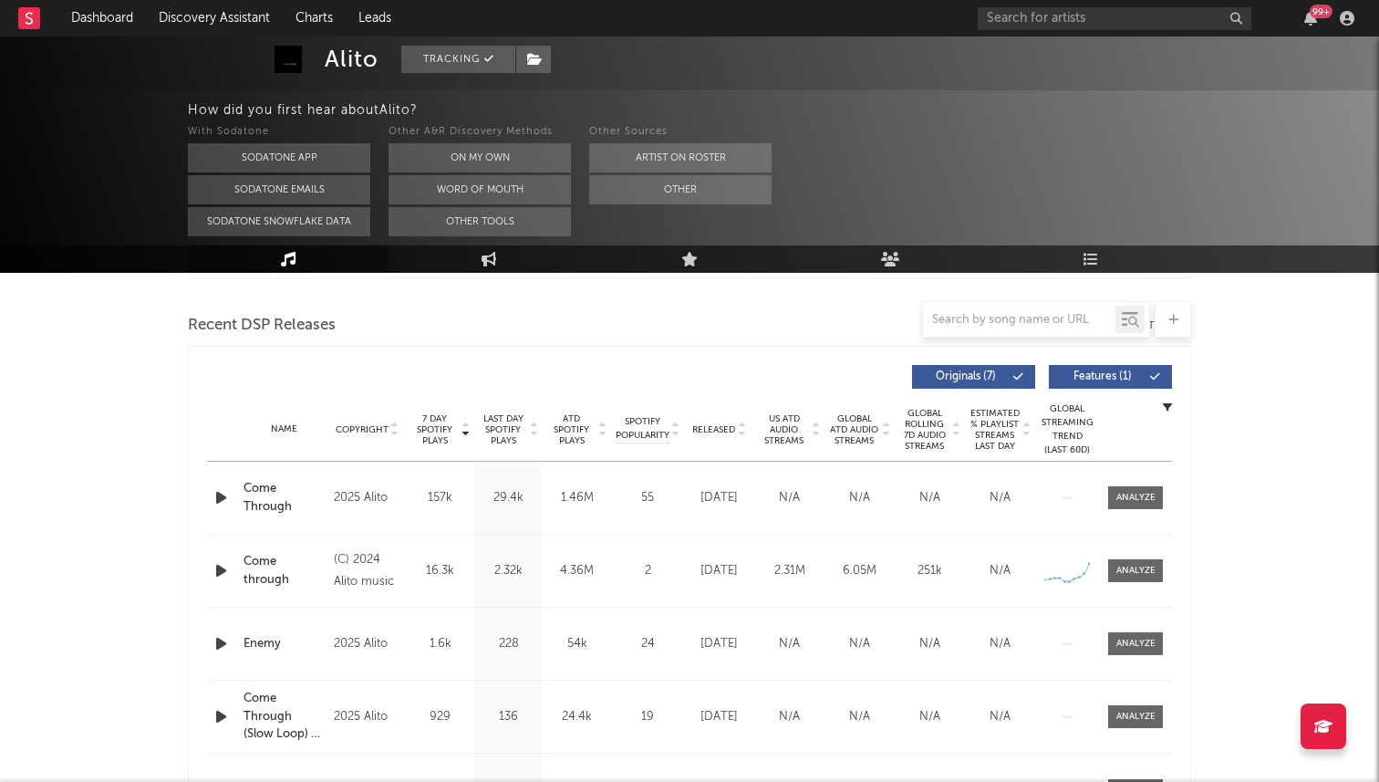
click at [221, 498] on icon "button" at bounding box center [221, 497] width 19 height 23
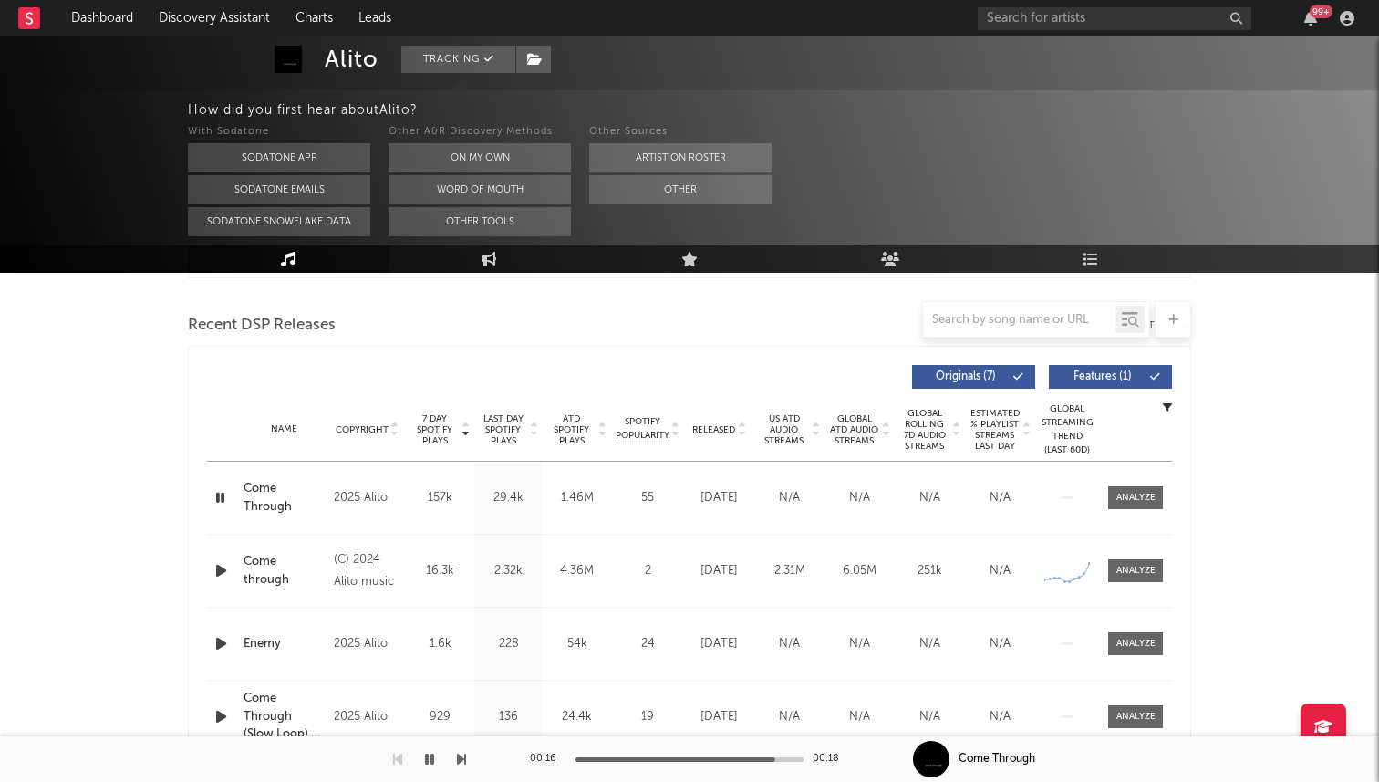
click at [221, 498] on icon "button" at bounding box center [220, 497] width 17 height 23
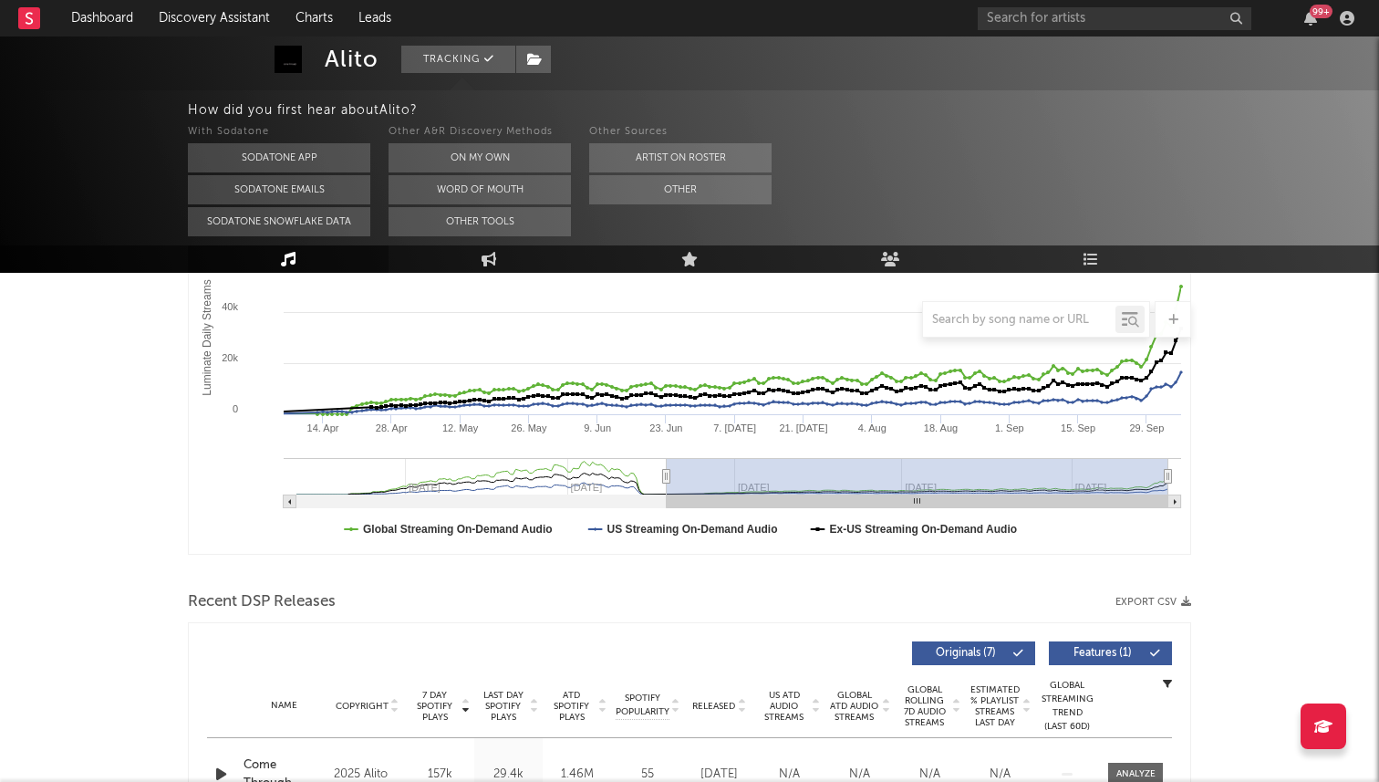
scroll to position [266, 0]
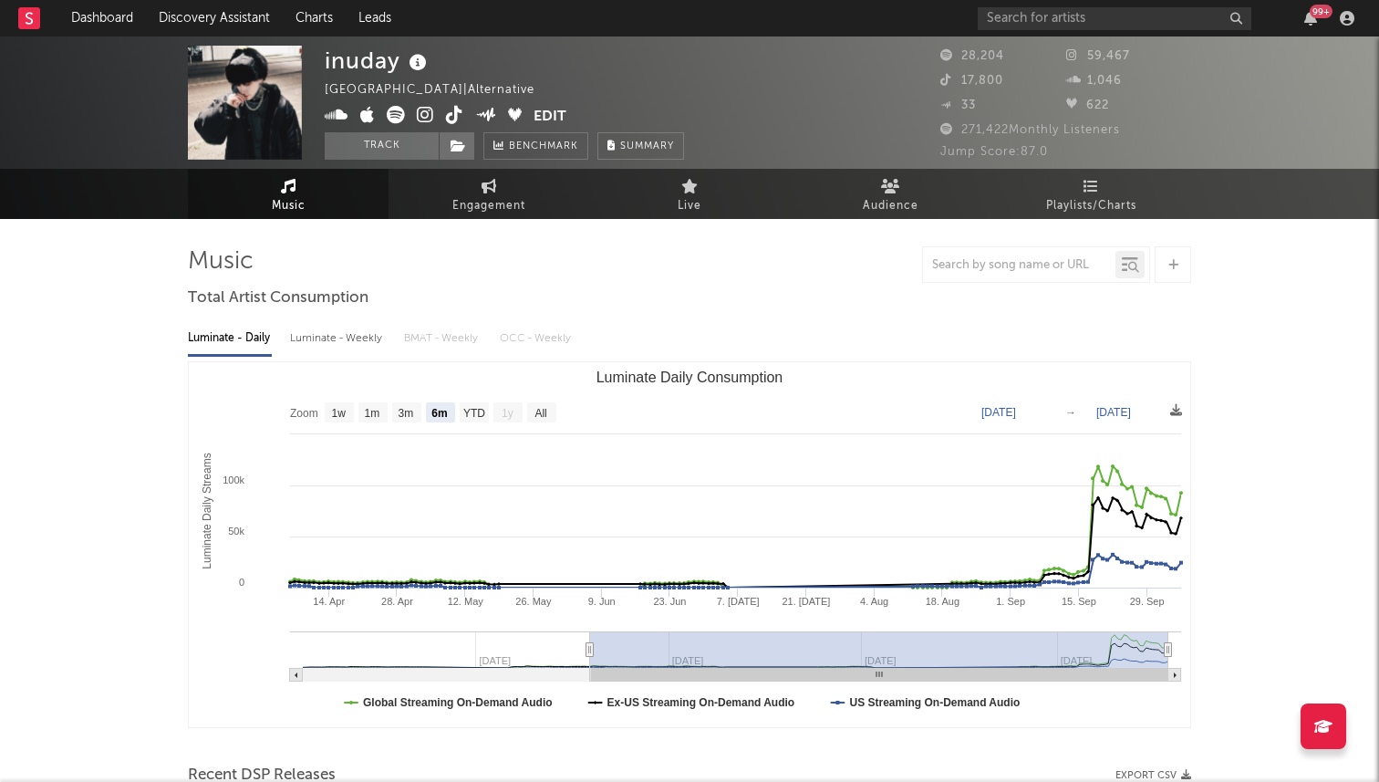
select select "6m"
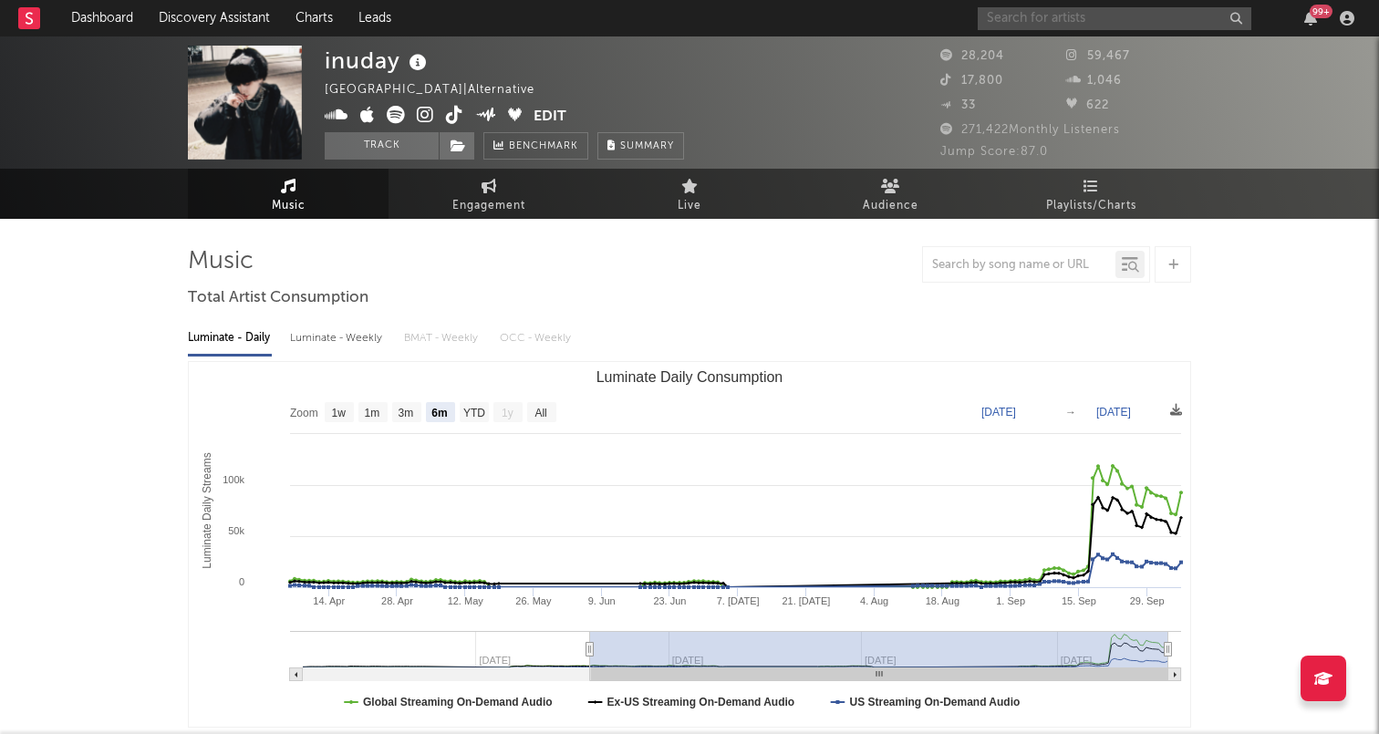
click at [1046, 24] on input "text" at bounding box center [1115, 18] width 274 height 23
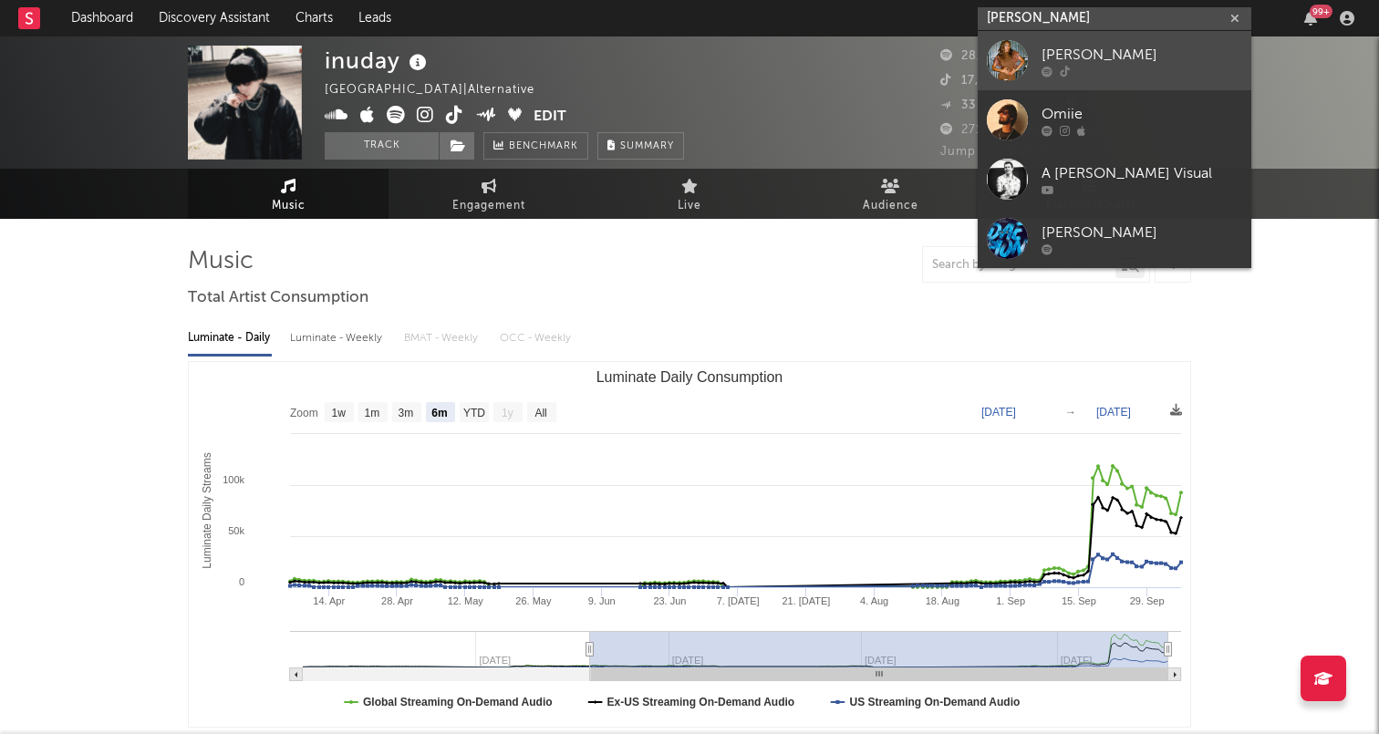
type input "omigie"
click at [1047, 72] on icon at bounding box center [1047, 71] width 11 height 11
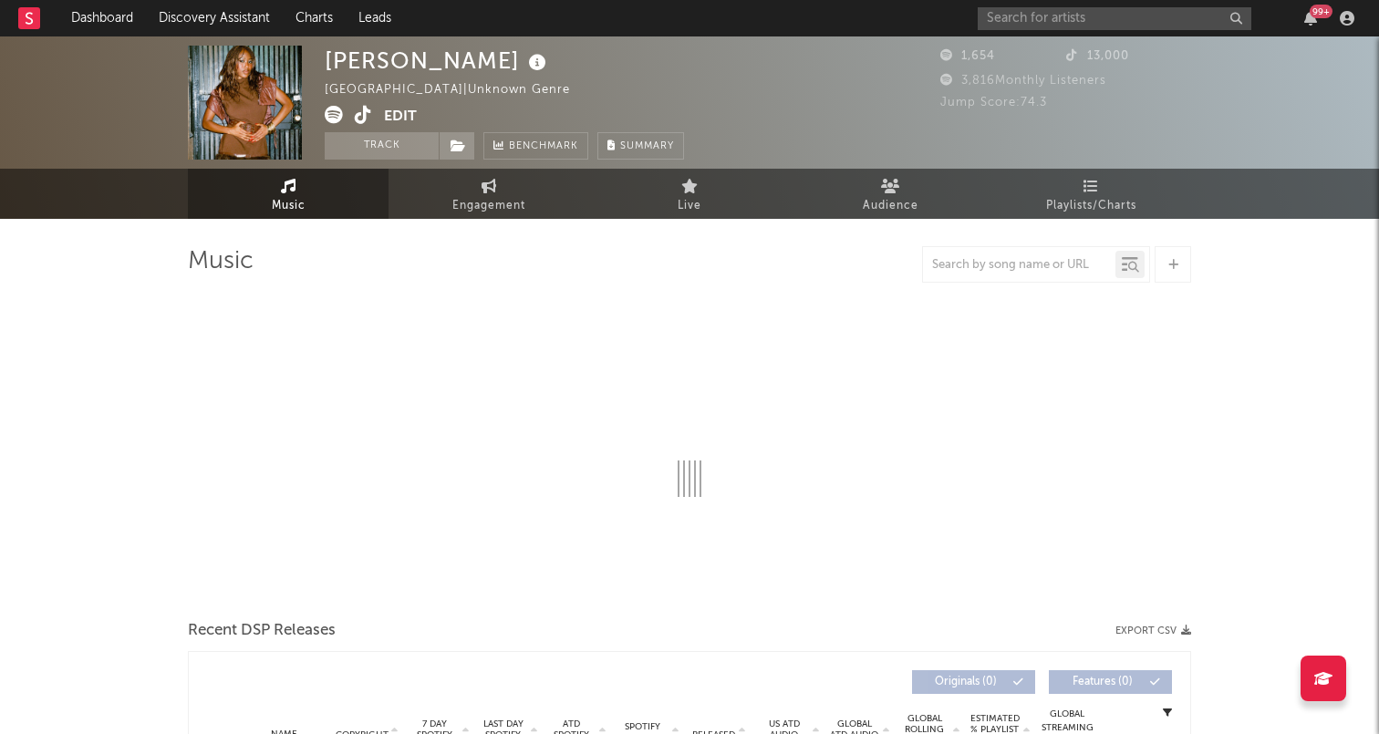
select select "6m"
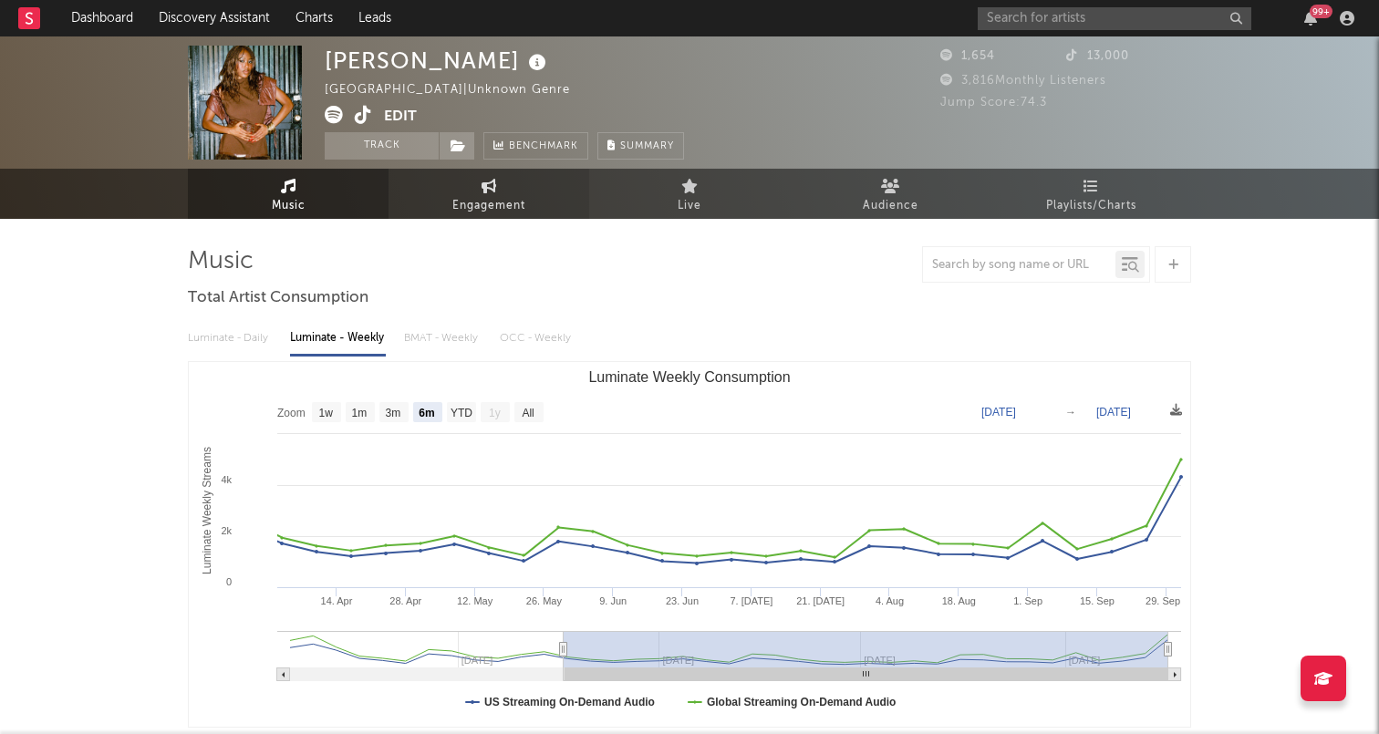
click at [488, 210] on span "Engagement" at bounding box center [488, 206] width 73 height 22
select select "1w"
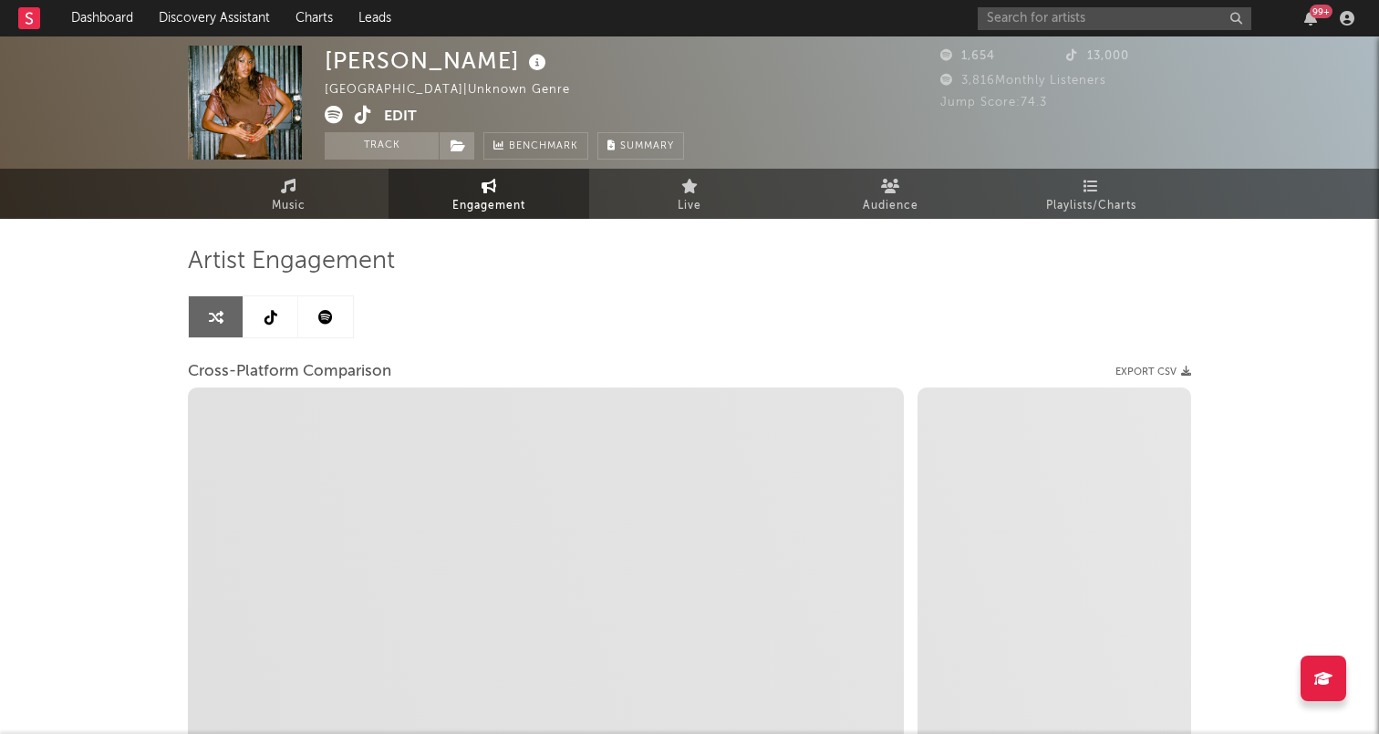
click at [275, 311] on icon at bounding box center [270, 317] width 13 height 15
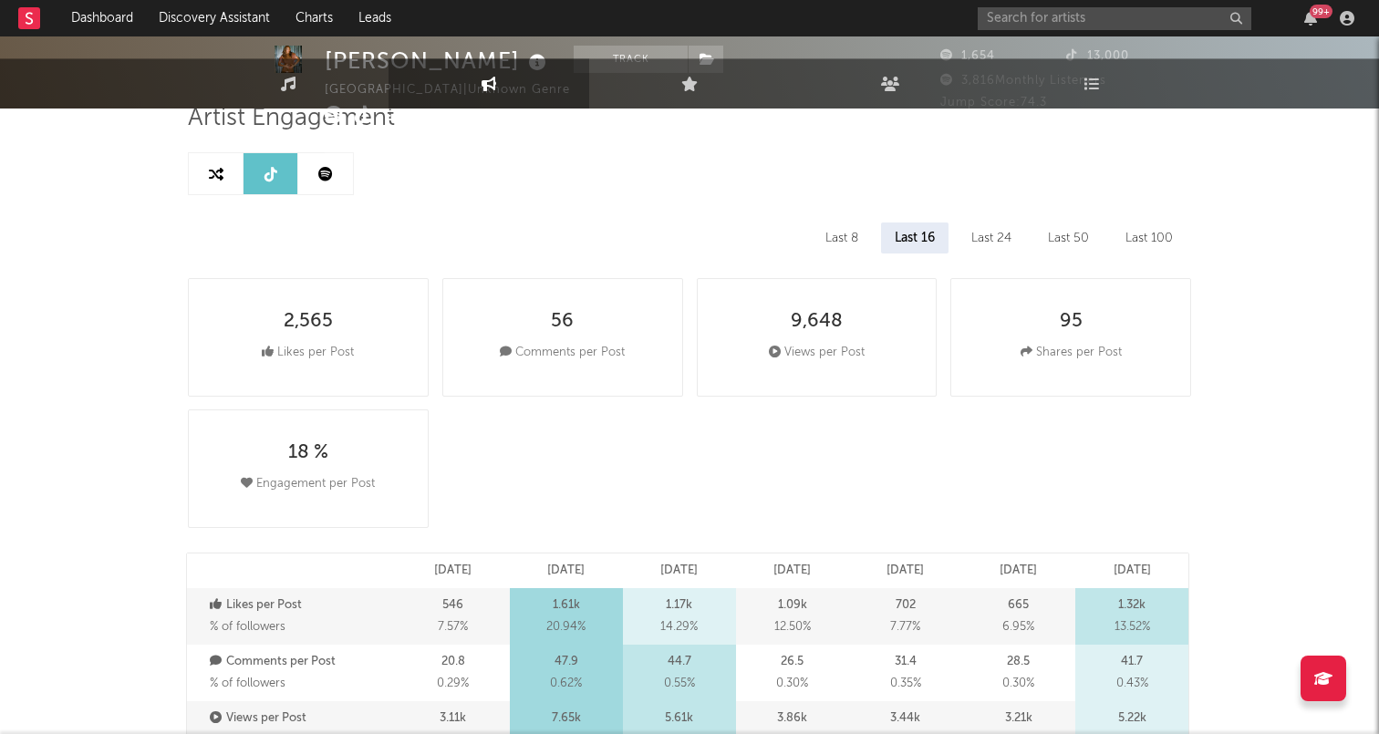
select select "6m"
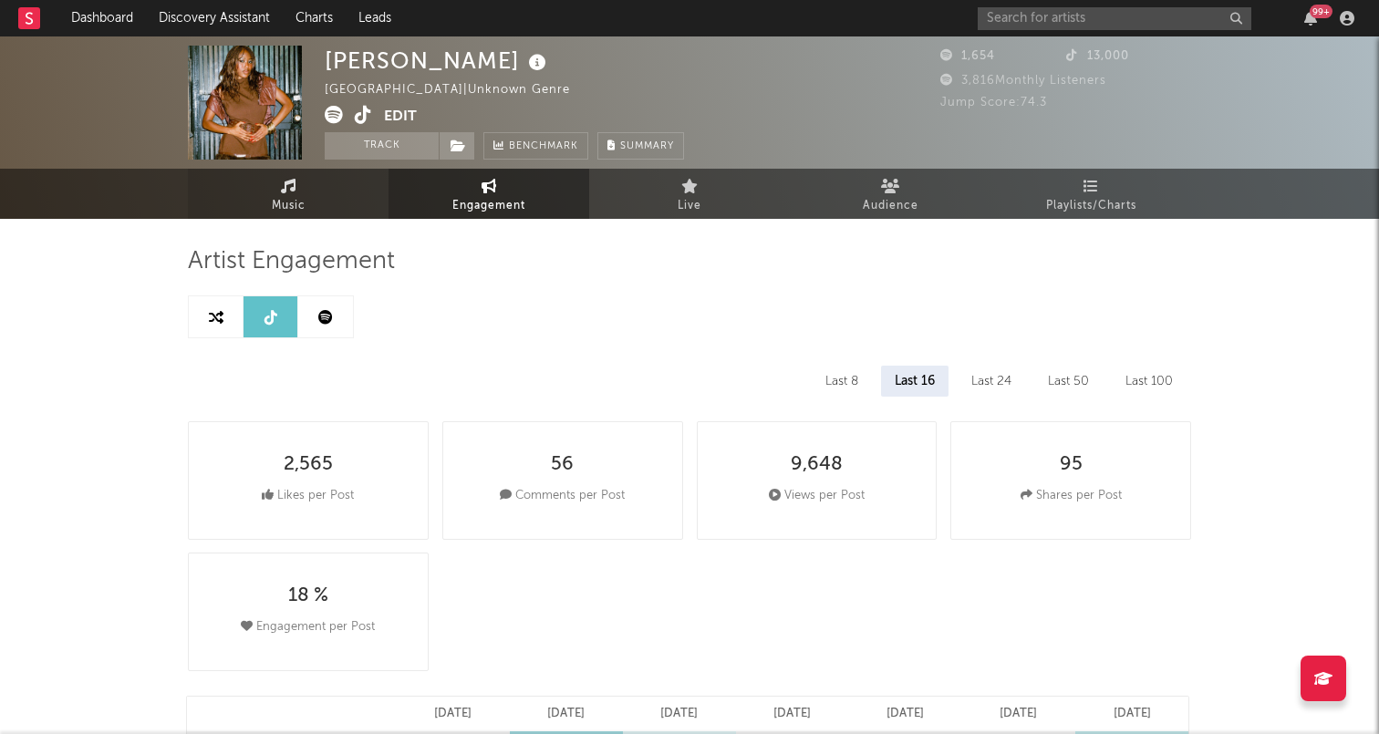
click at [316, 206] on link "Music" at bounding box center [288, 194] width 201 height 50
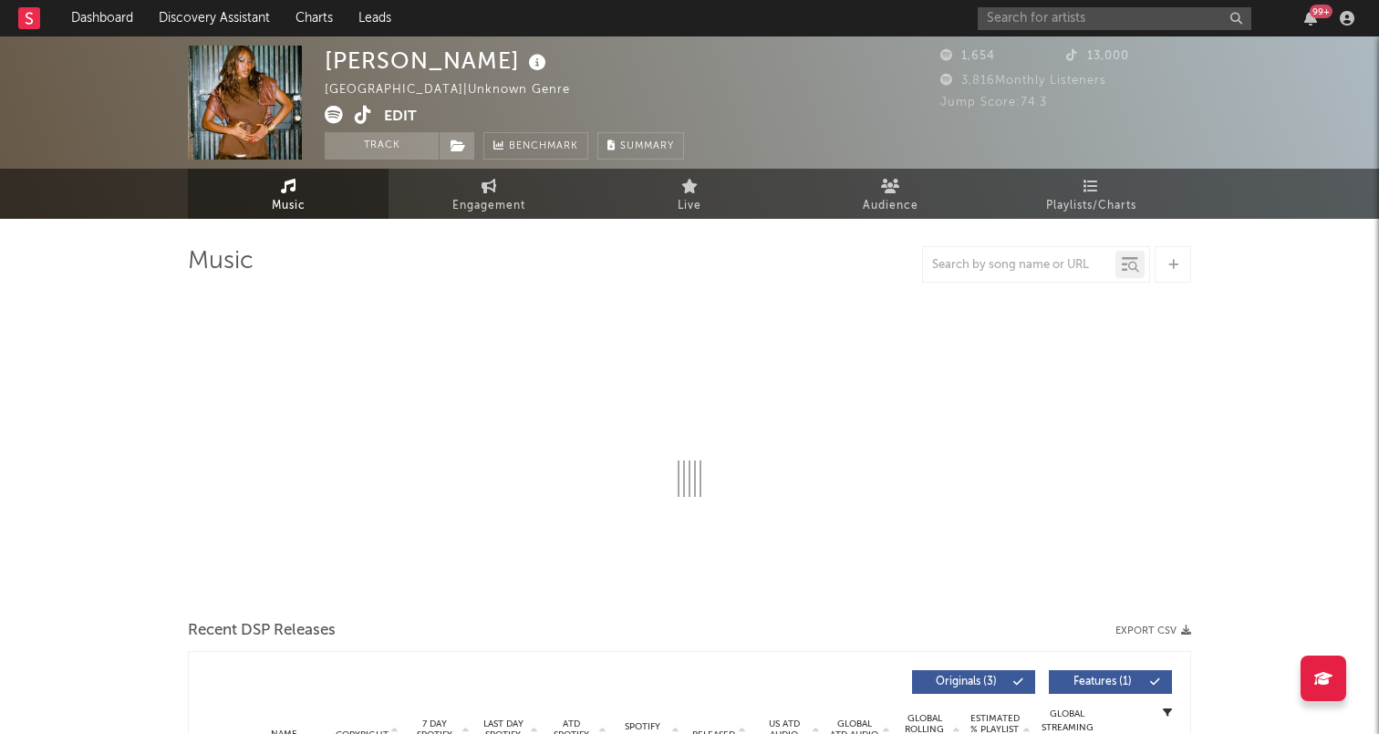
select select "6m"
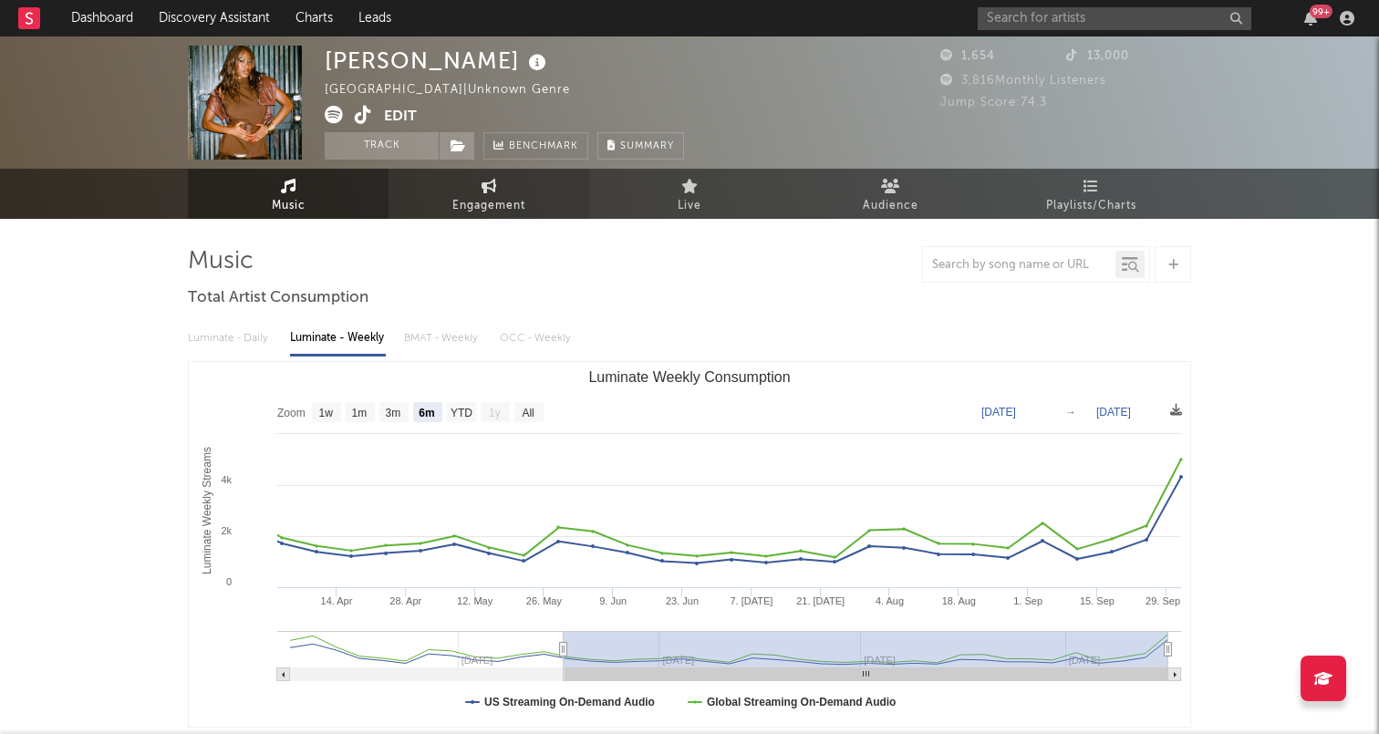
click at [474, 207] on span "Engagement" at bounding box center [488, 206] width 73 height 22
select select "1w"
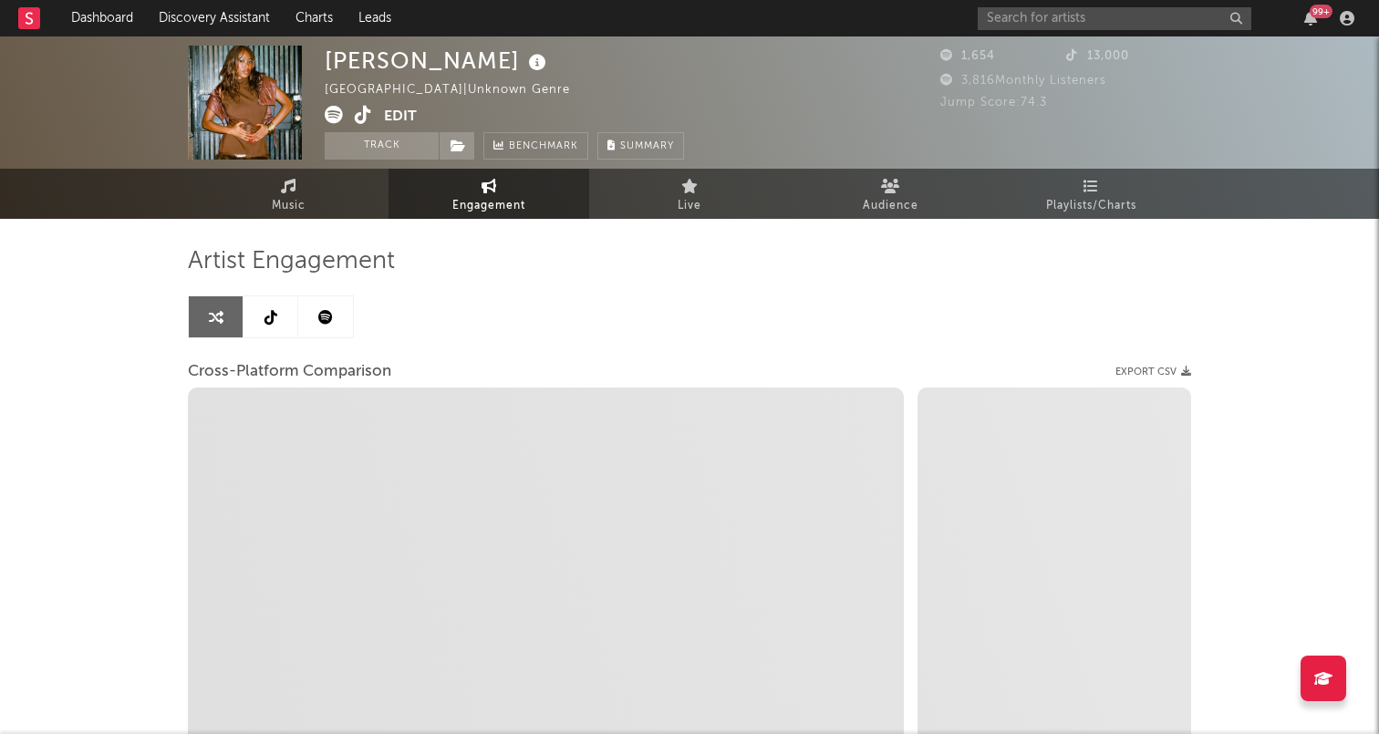
click at [265, 335] on link at bounding box center [271, 316] width 55 height 41
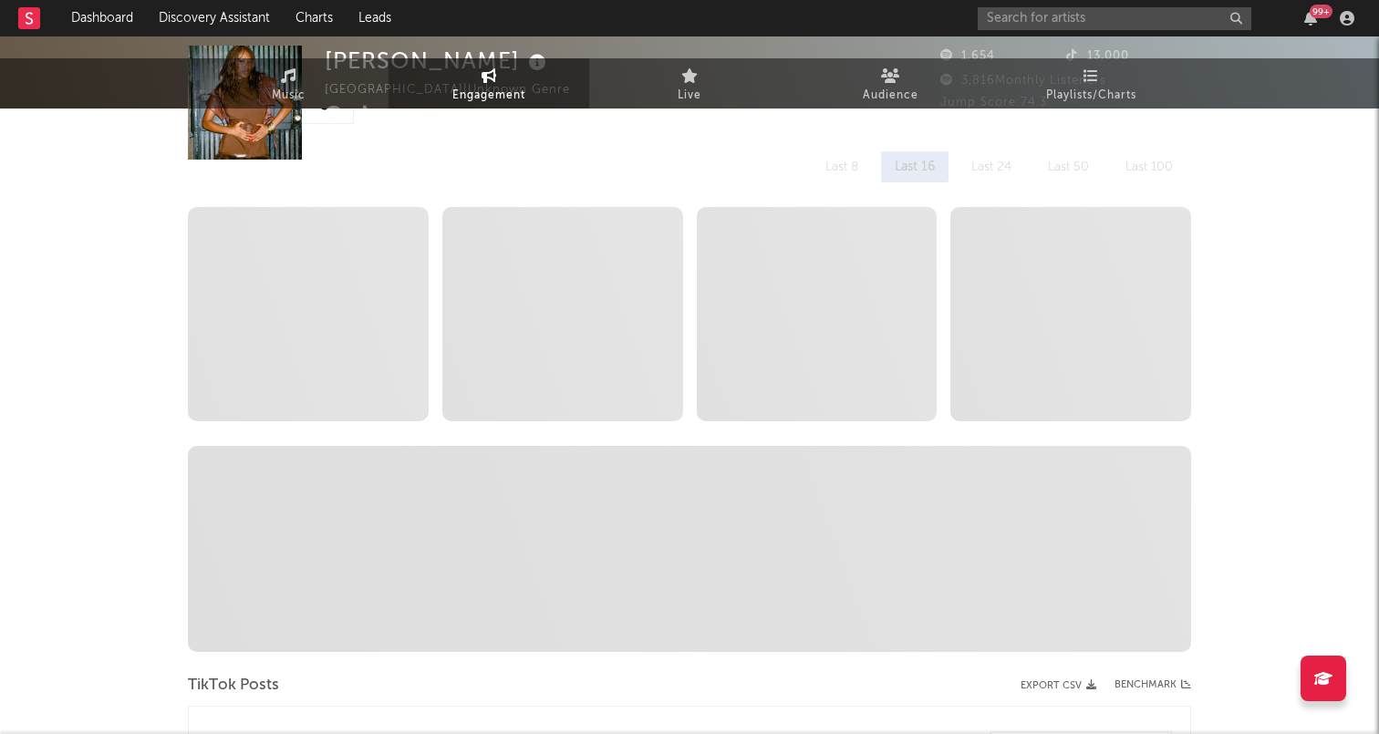
select select "6m"
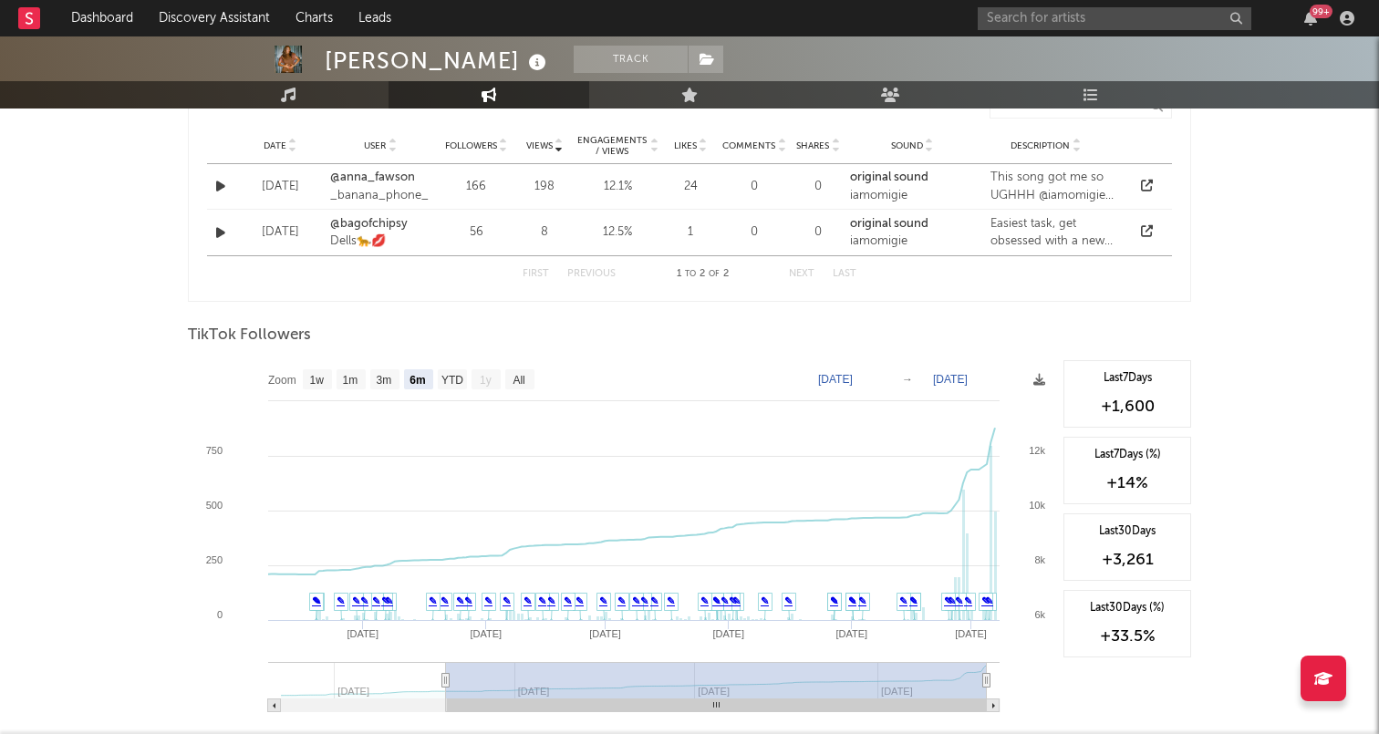
scroll to position [1424, 0]
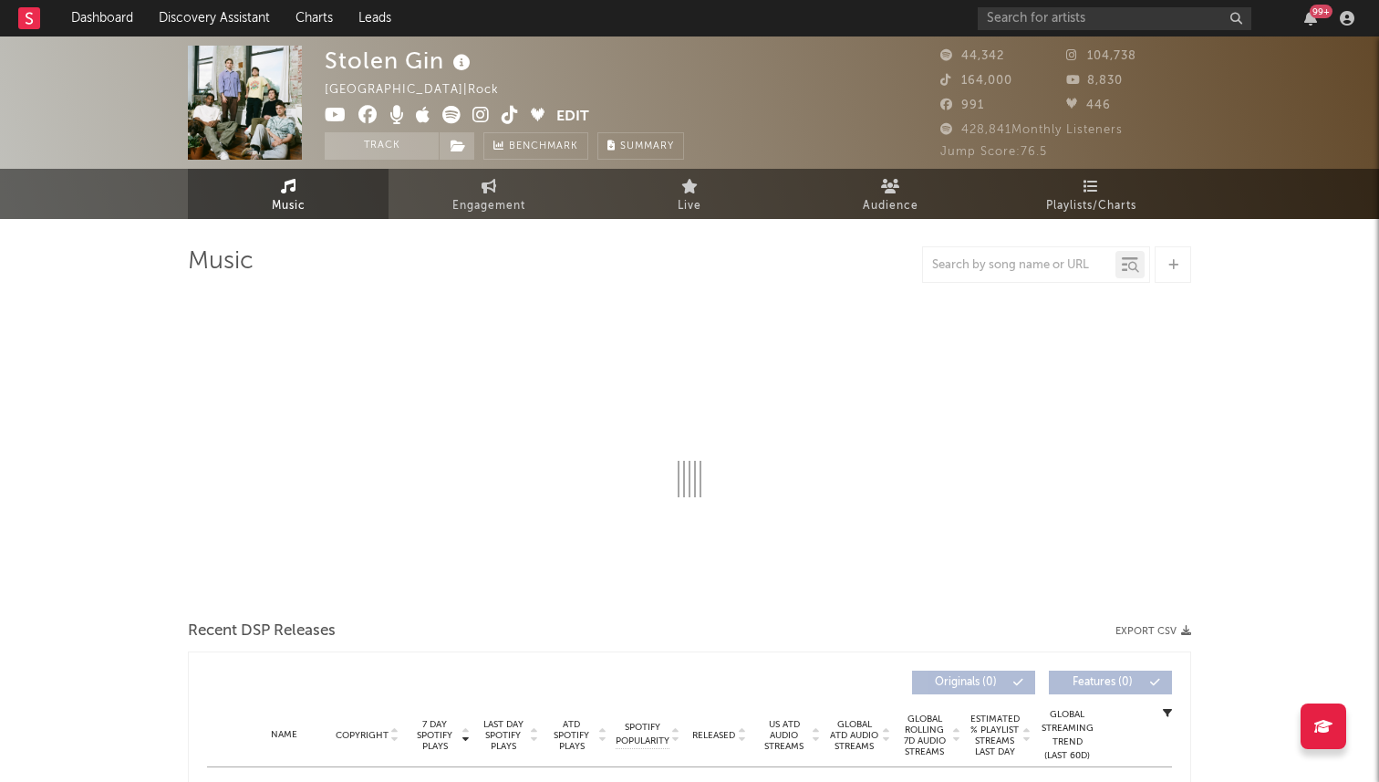
select select "6m"
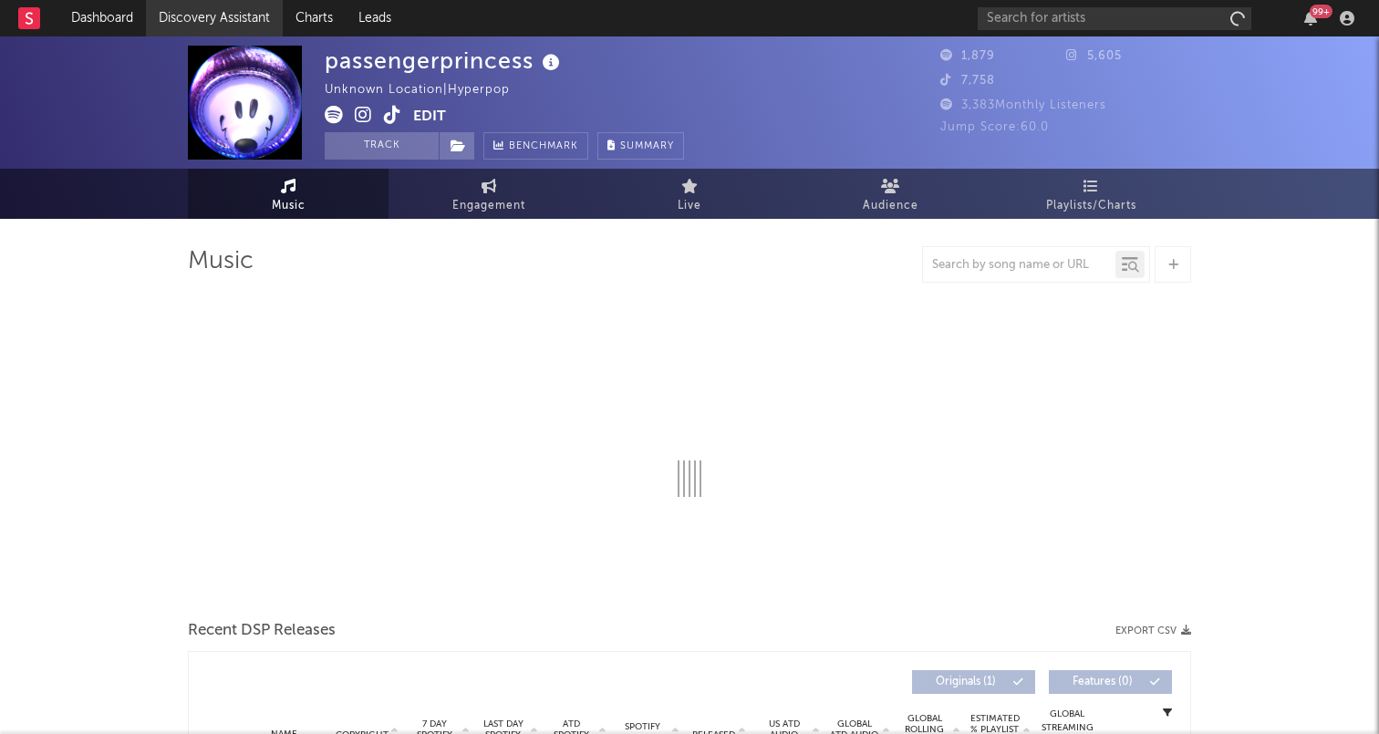
select select "1w"
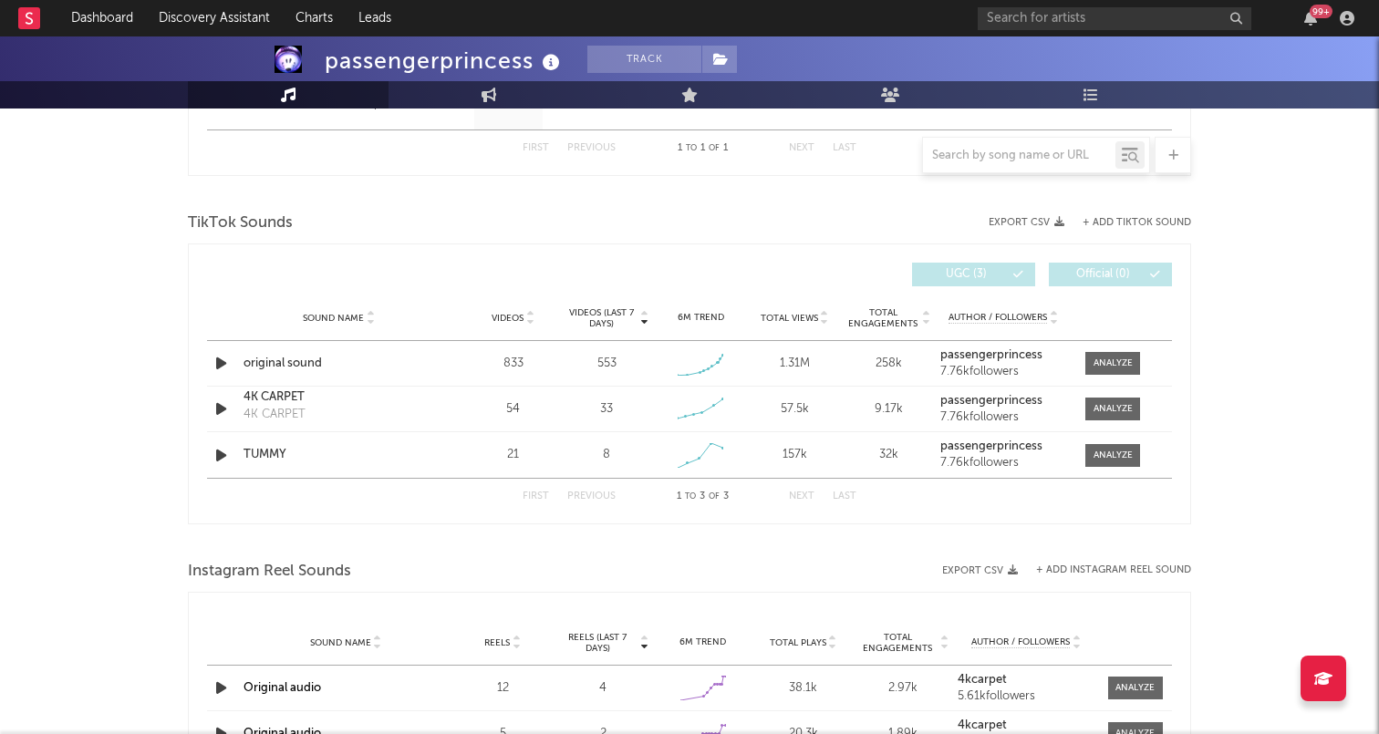
scroll to position [781, 0]
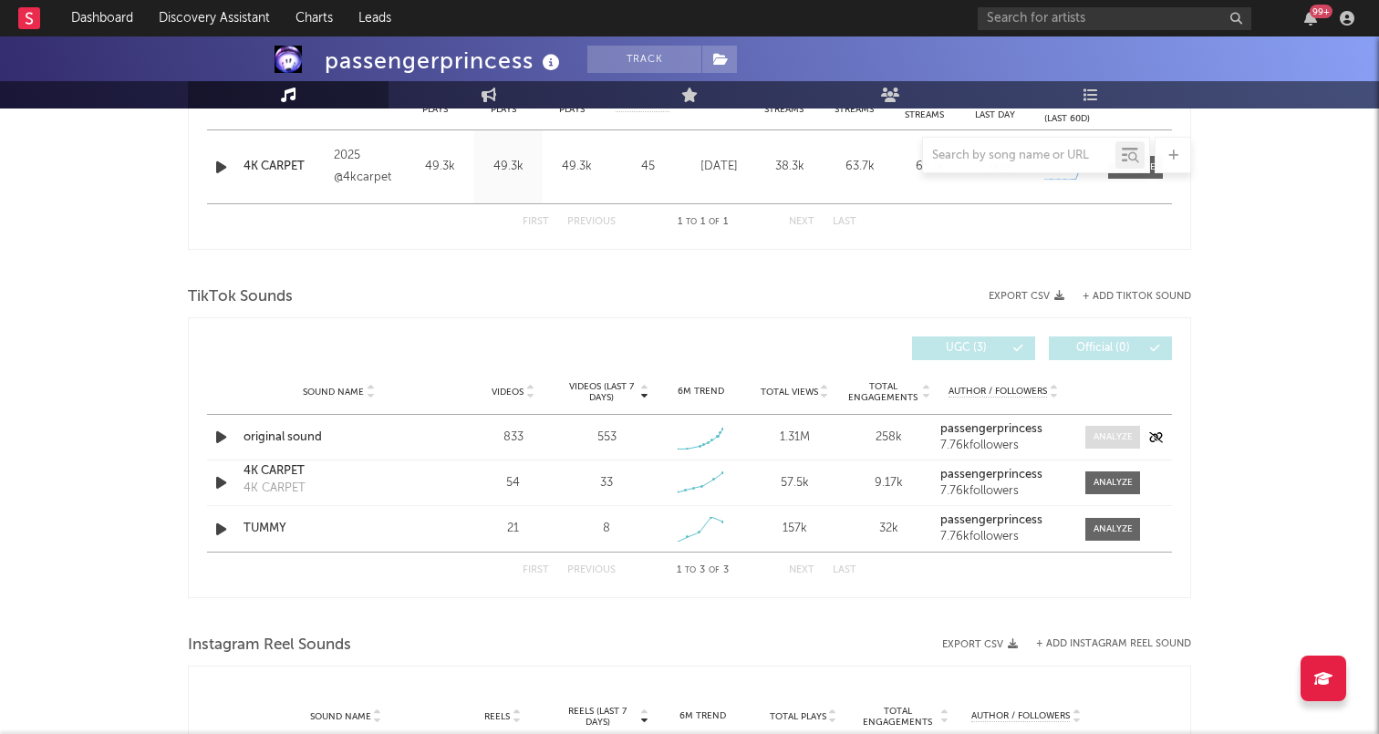
click at [1107, 442] on div at bounding box center [1112, 437] width 39 height 14
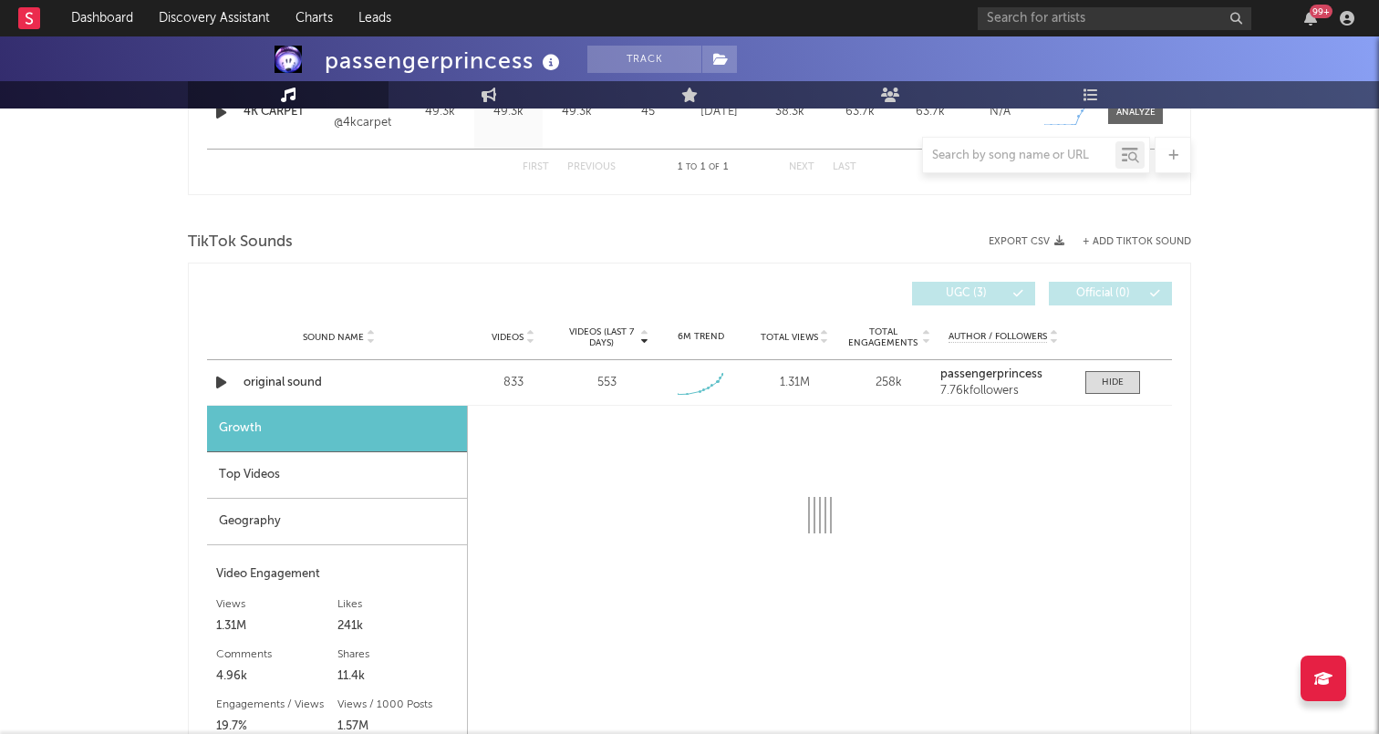
select select "1w"
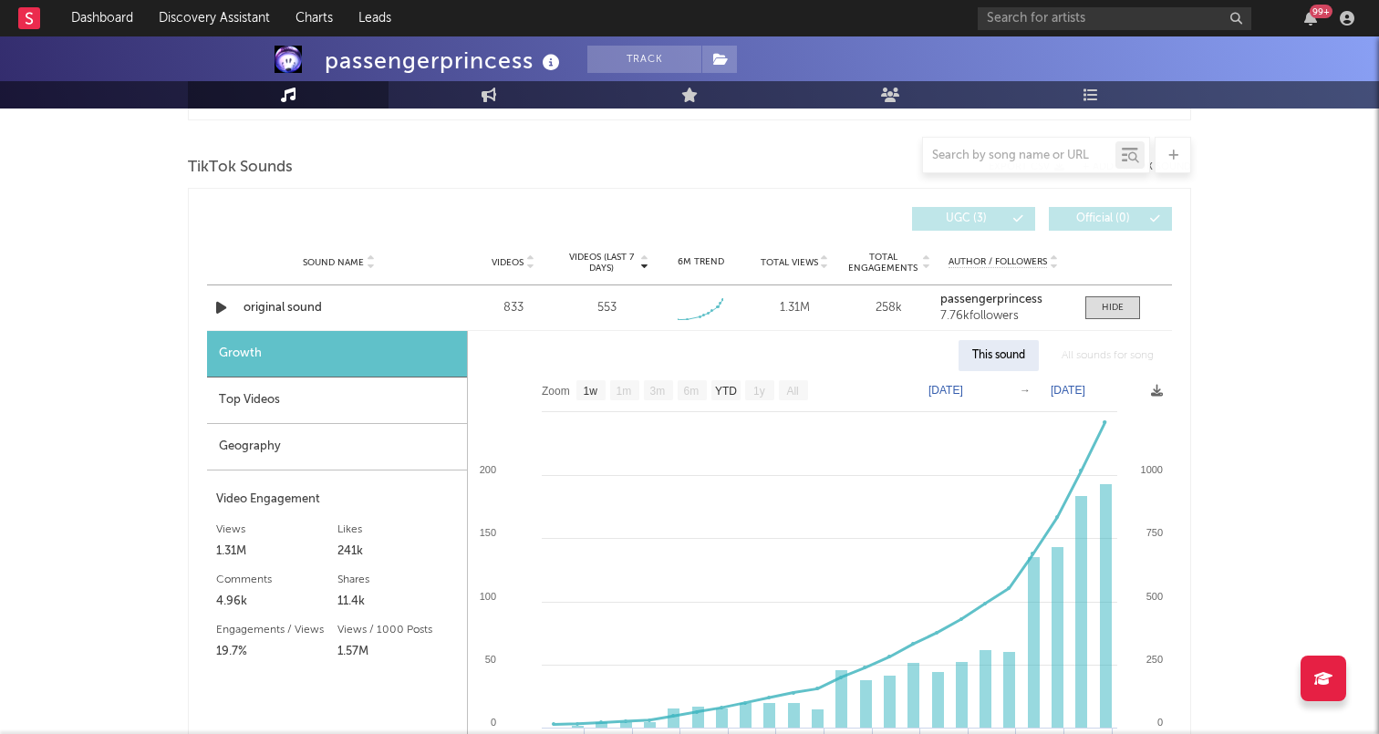
scroll to position [922, 0]
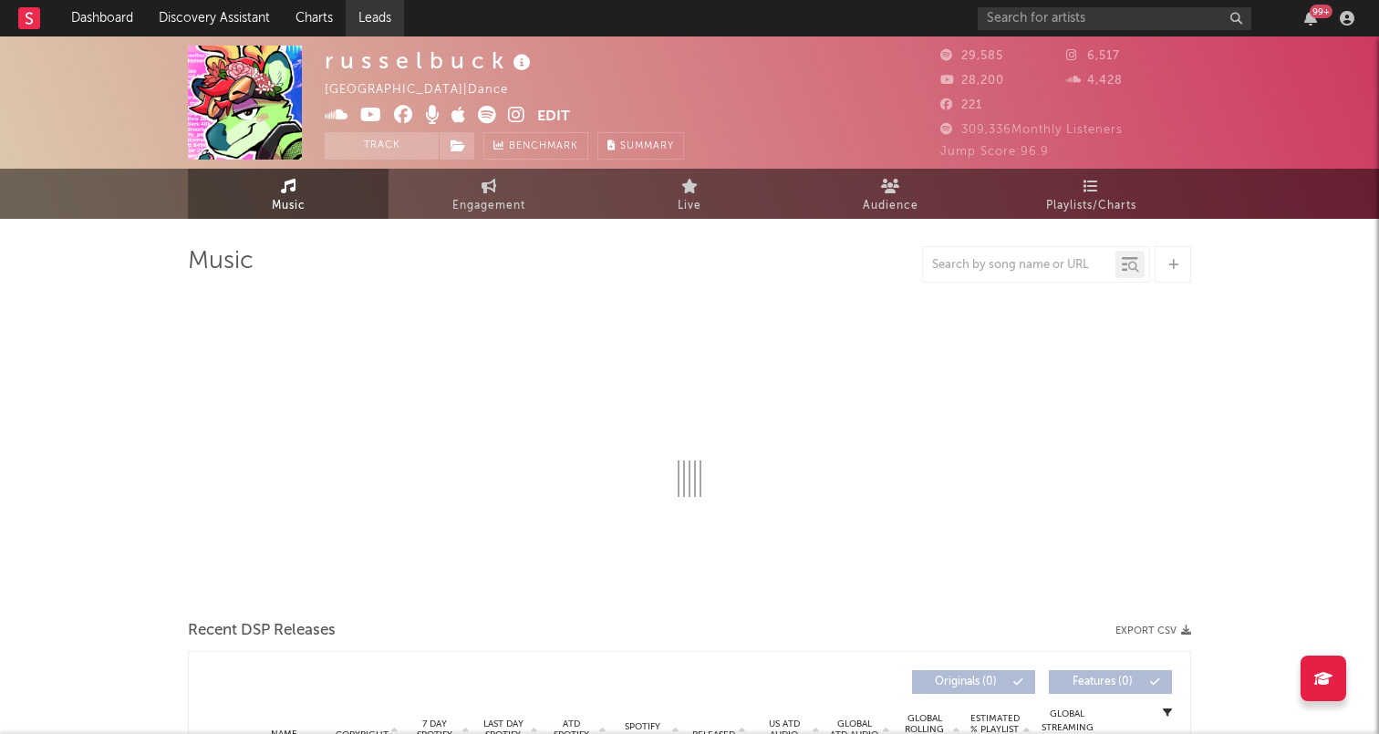
select select "6m"
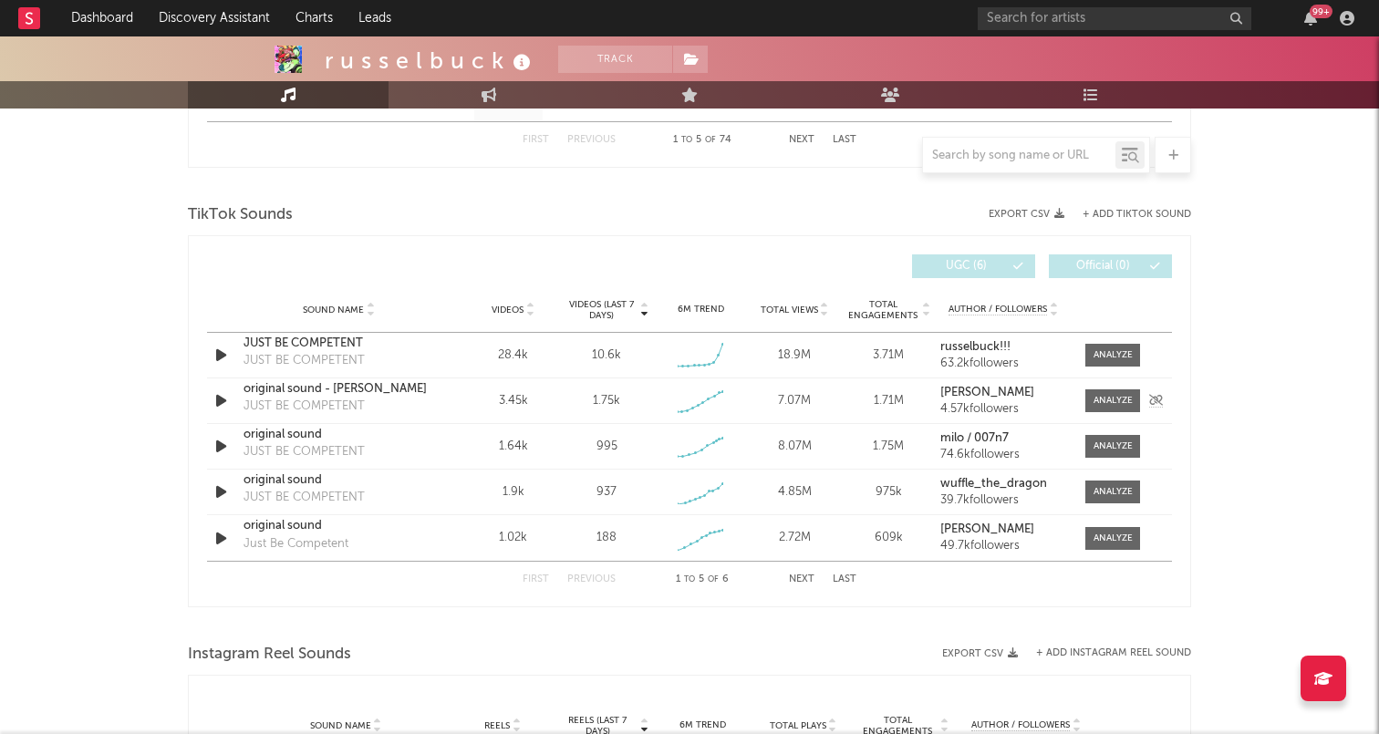
scroll to position [1157, 0]
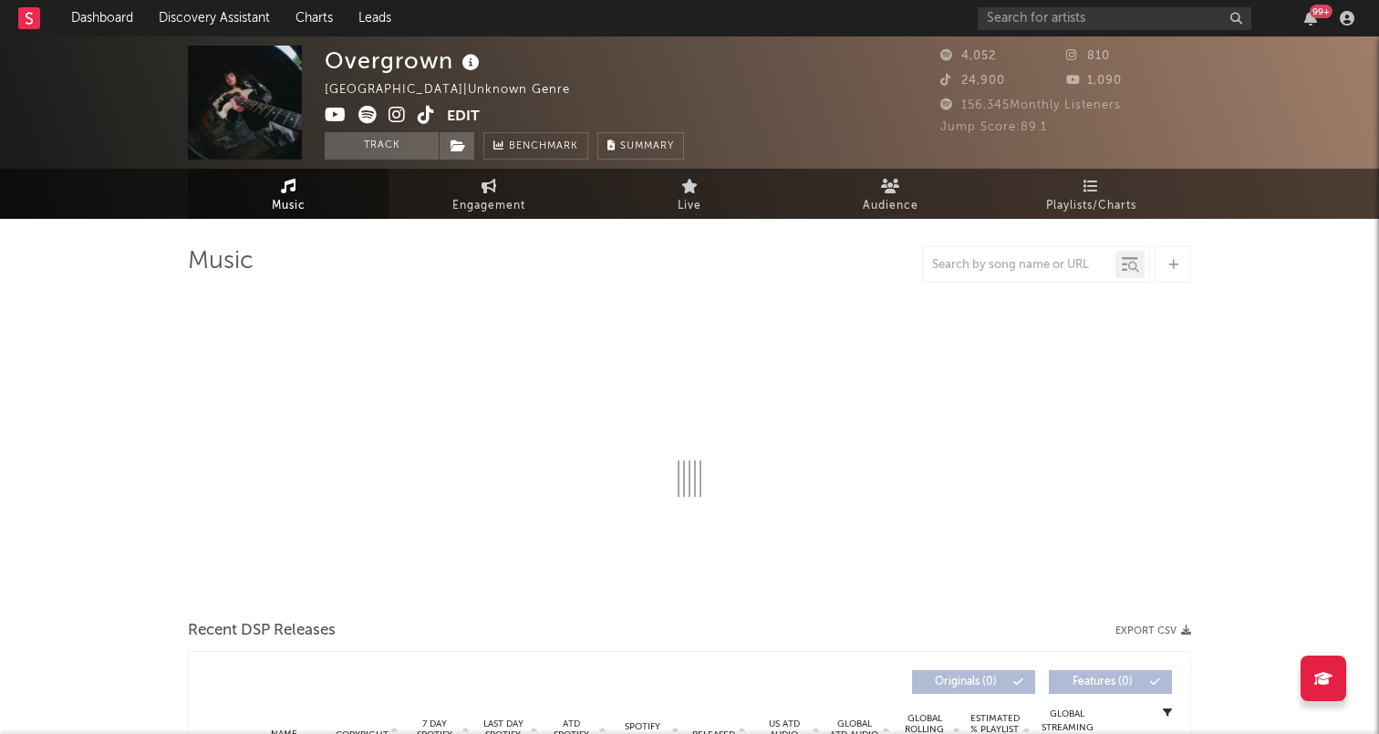
select select "1w"
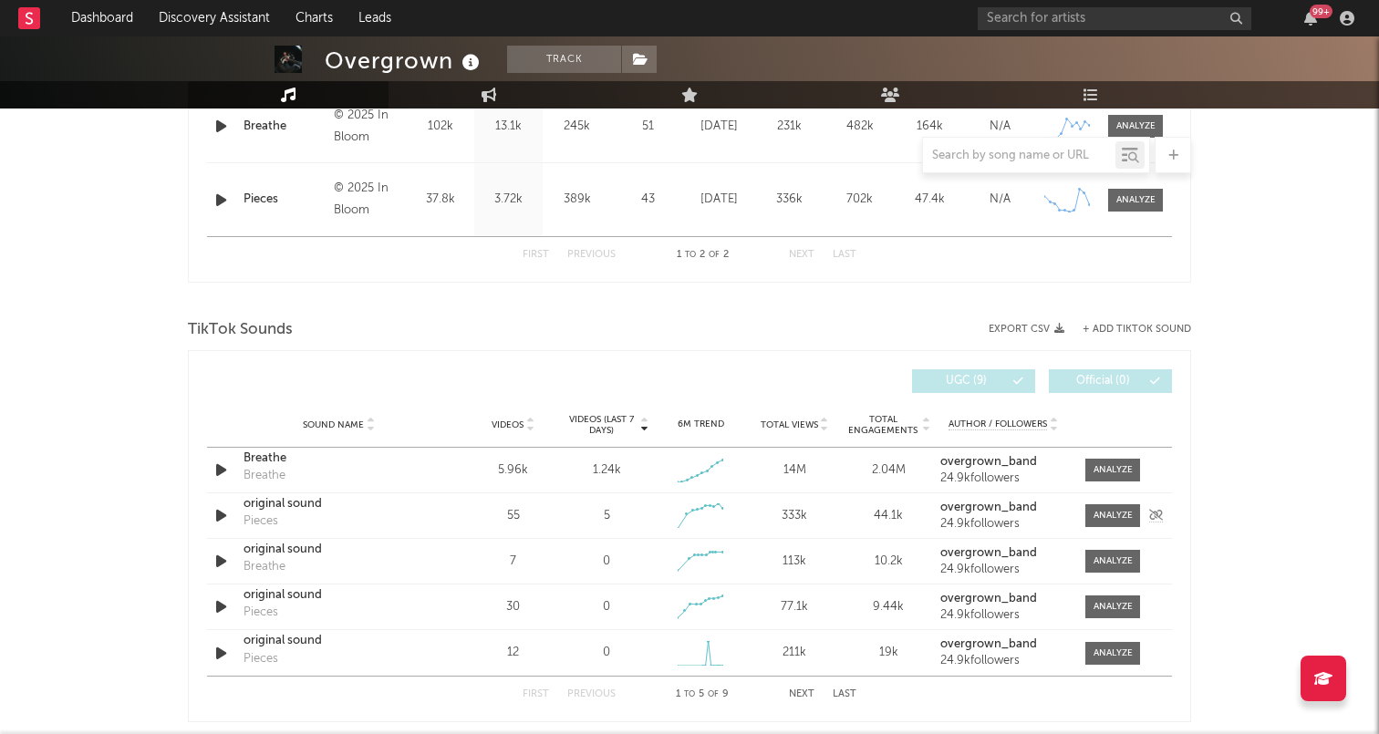
scroll to position [822, 0]
click at [1111, 468] on div at bounding box center [1112, 469] width 39 height 14
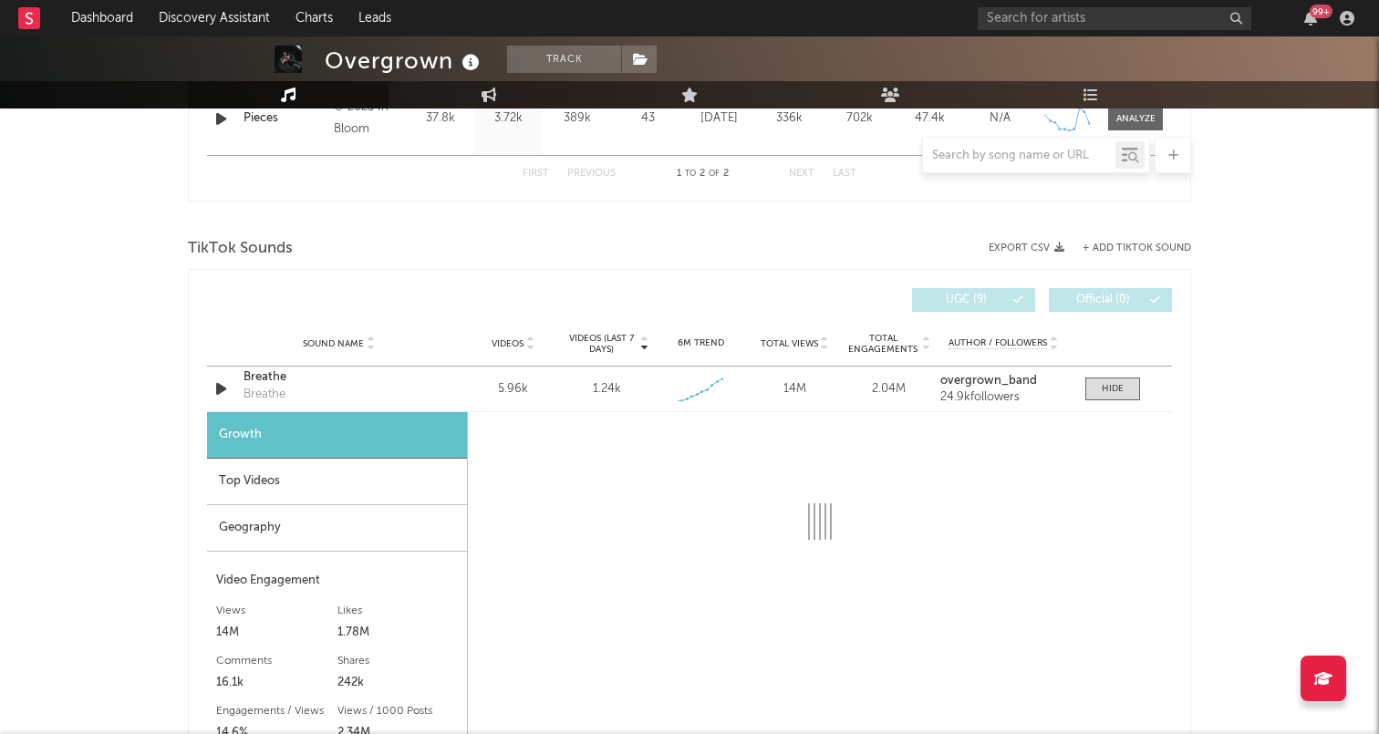
select select "1w"
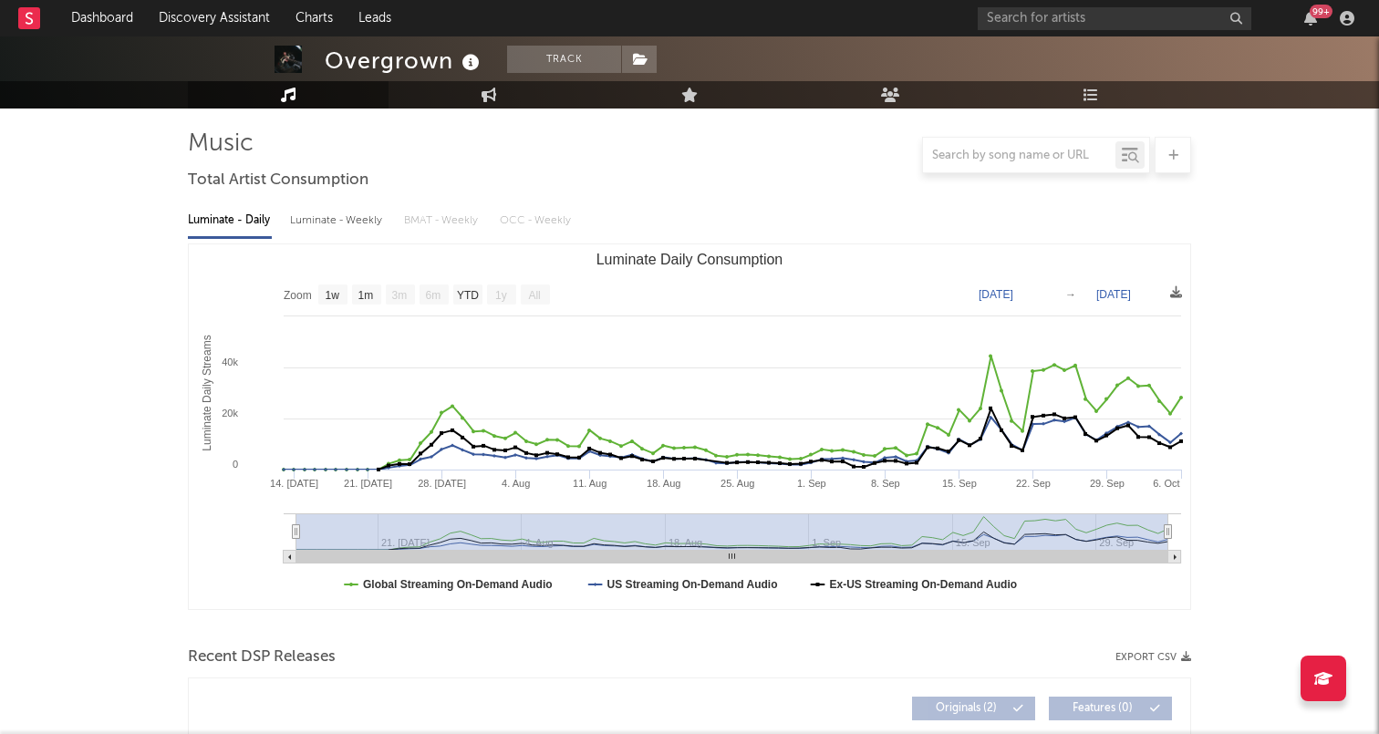
scroll to position [0, 0]
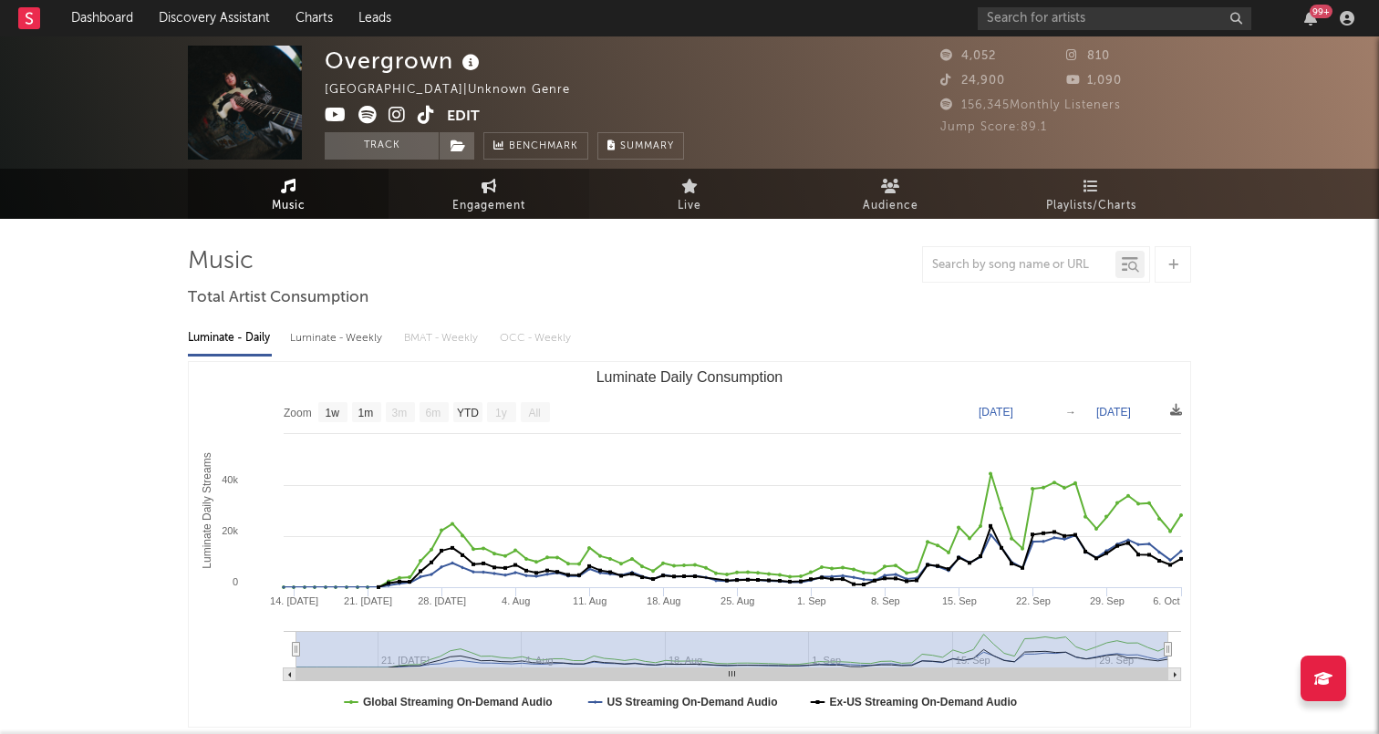
click at [454, 205] on span "Engagement" at bounding box center [488, 206] width 73 height 22
select select "1w"
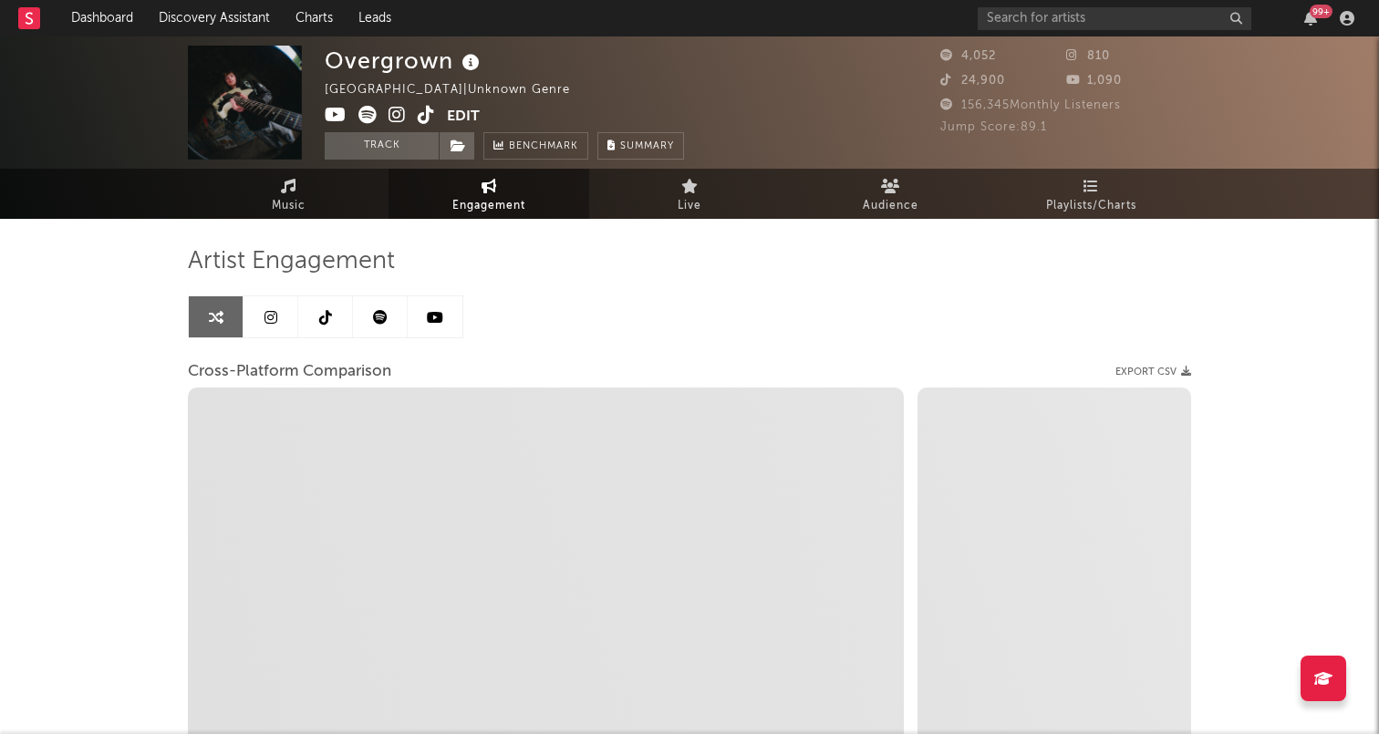
click at [316, 329] on link at bounding box center [325, 316] width 55 height 41
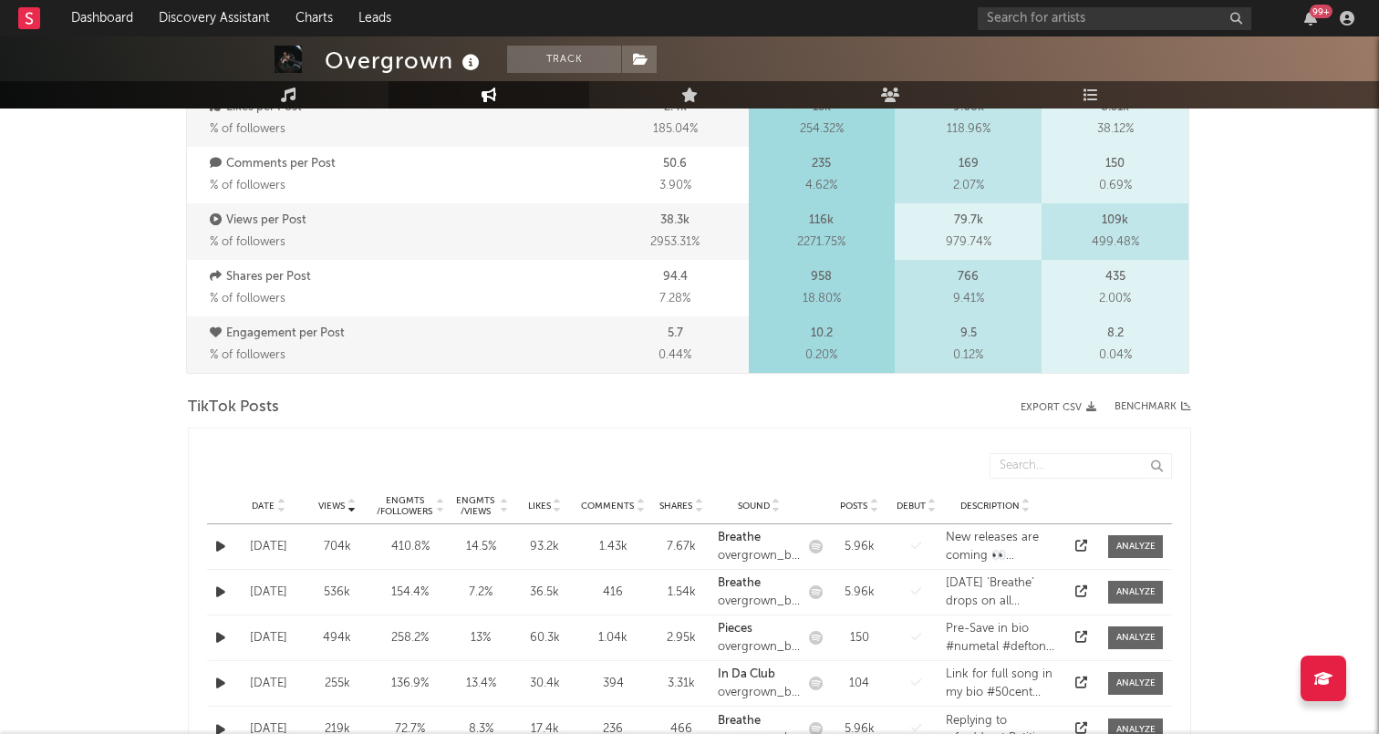
select select "1w"
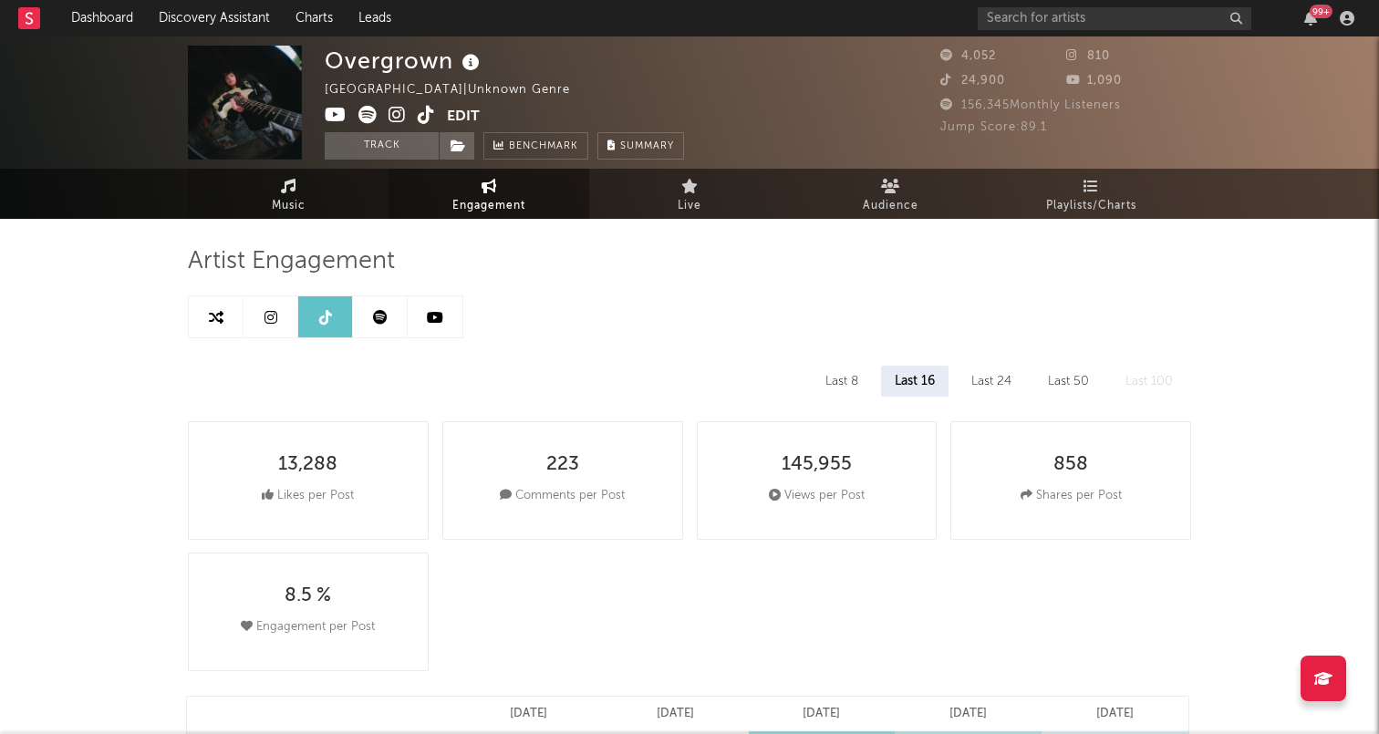
click at [307, 198] on link "Music" at bounding box center [288, 194] width 201 height 50
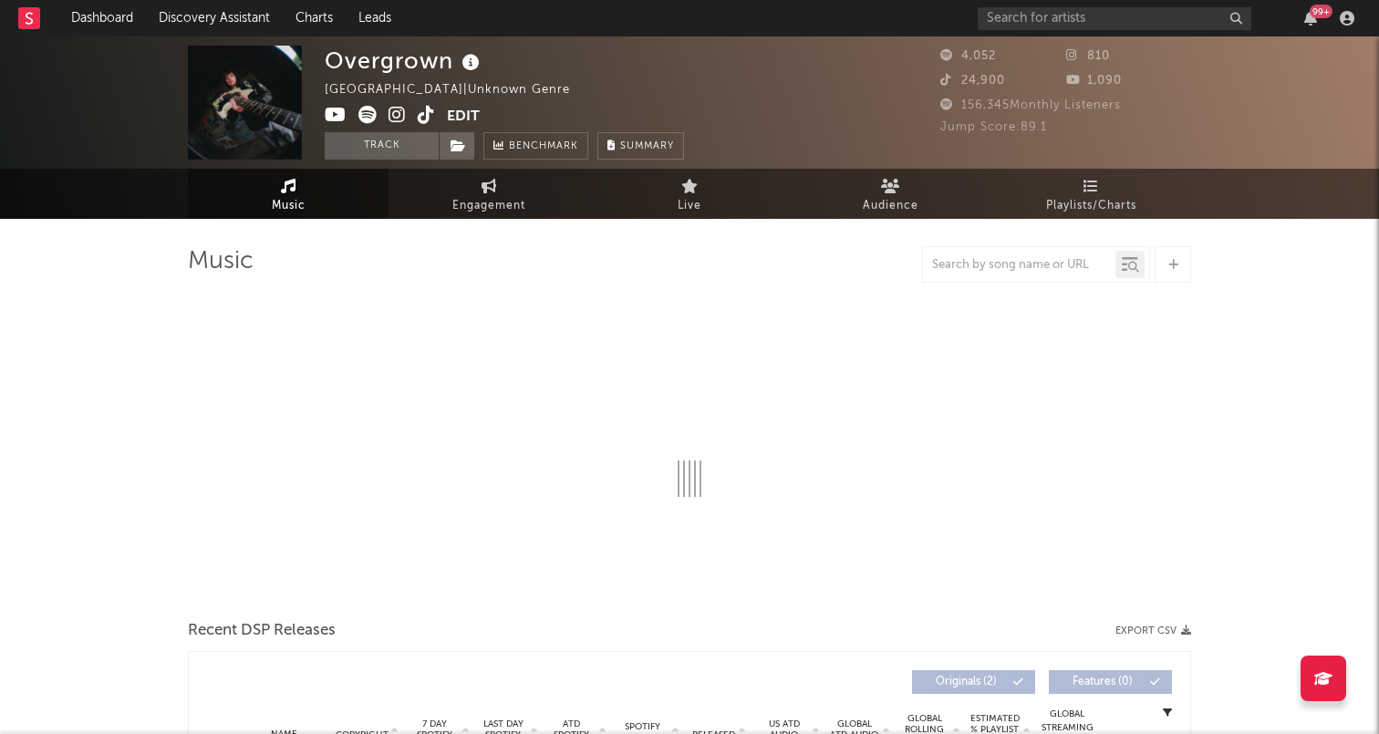
select select "1w"
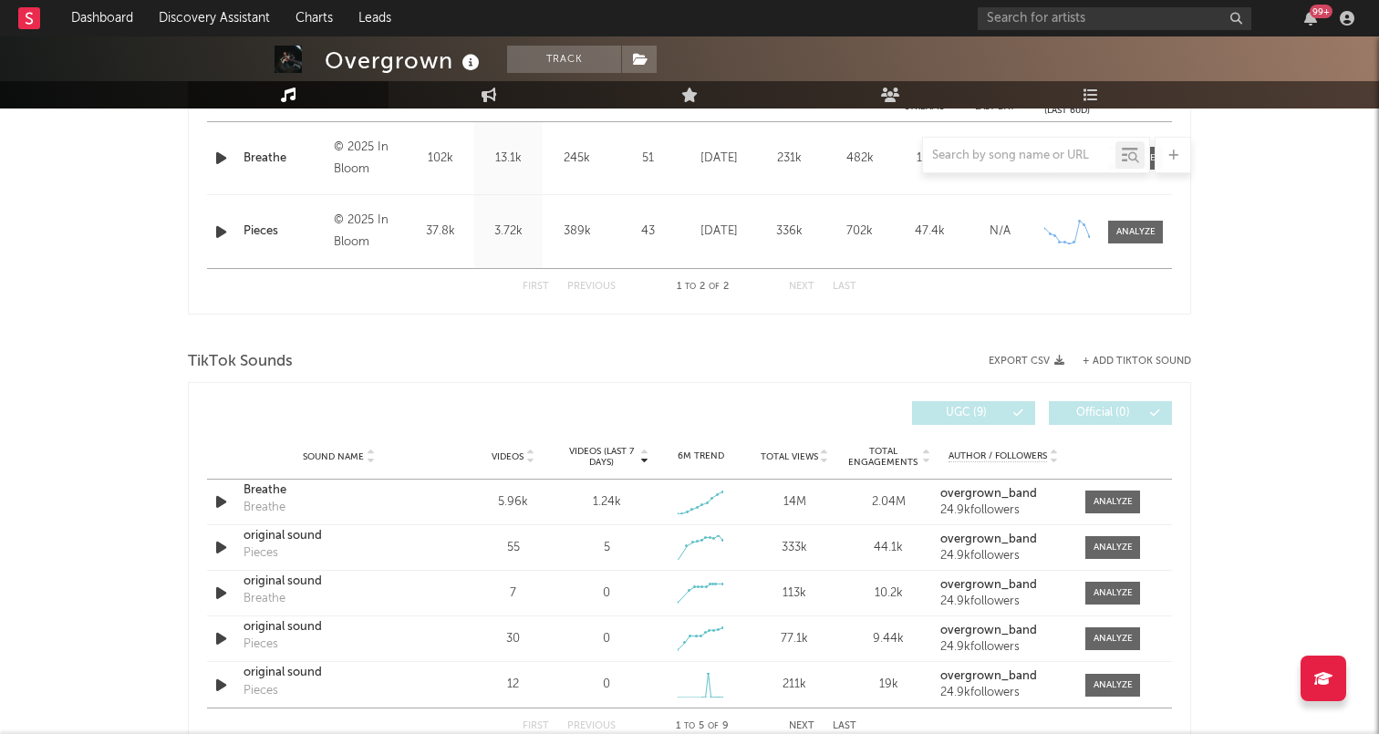
scroll to position [790, 0]
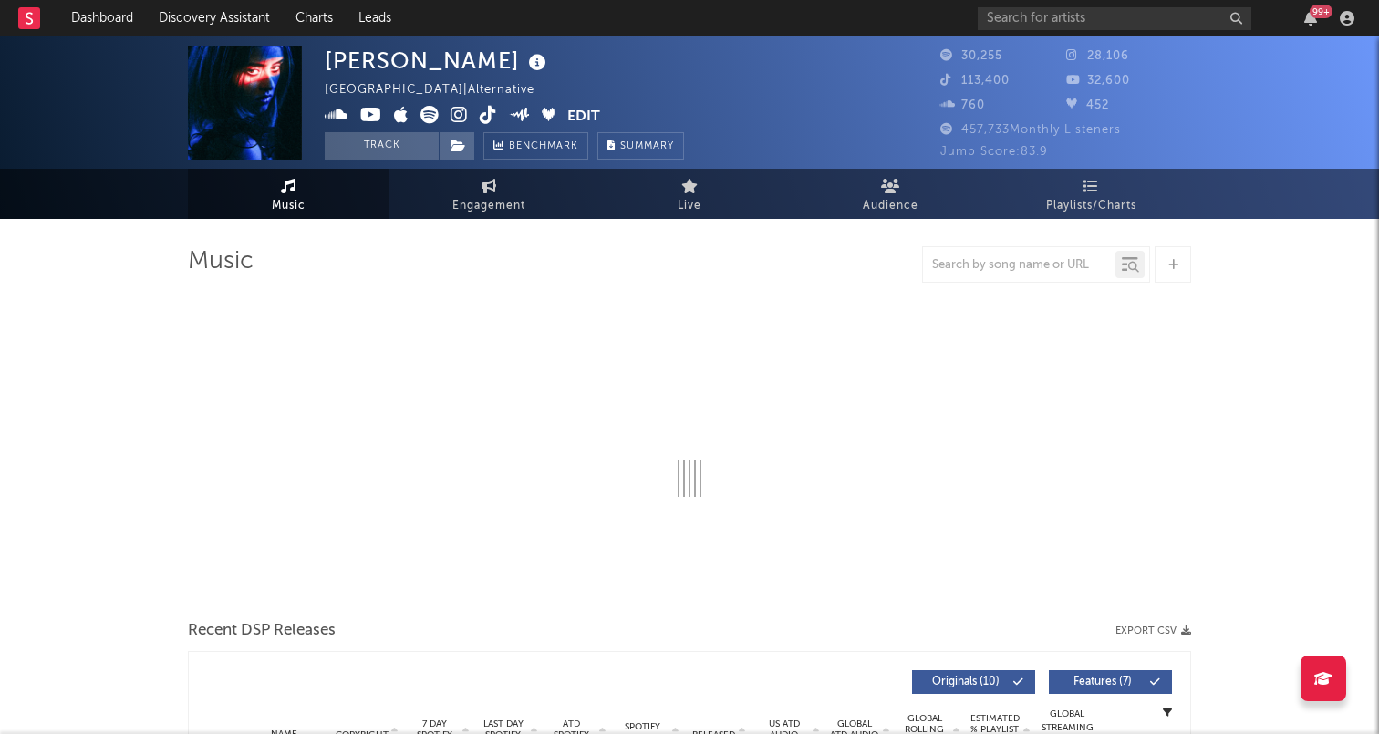
select select "6m"
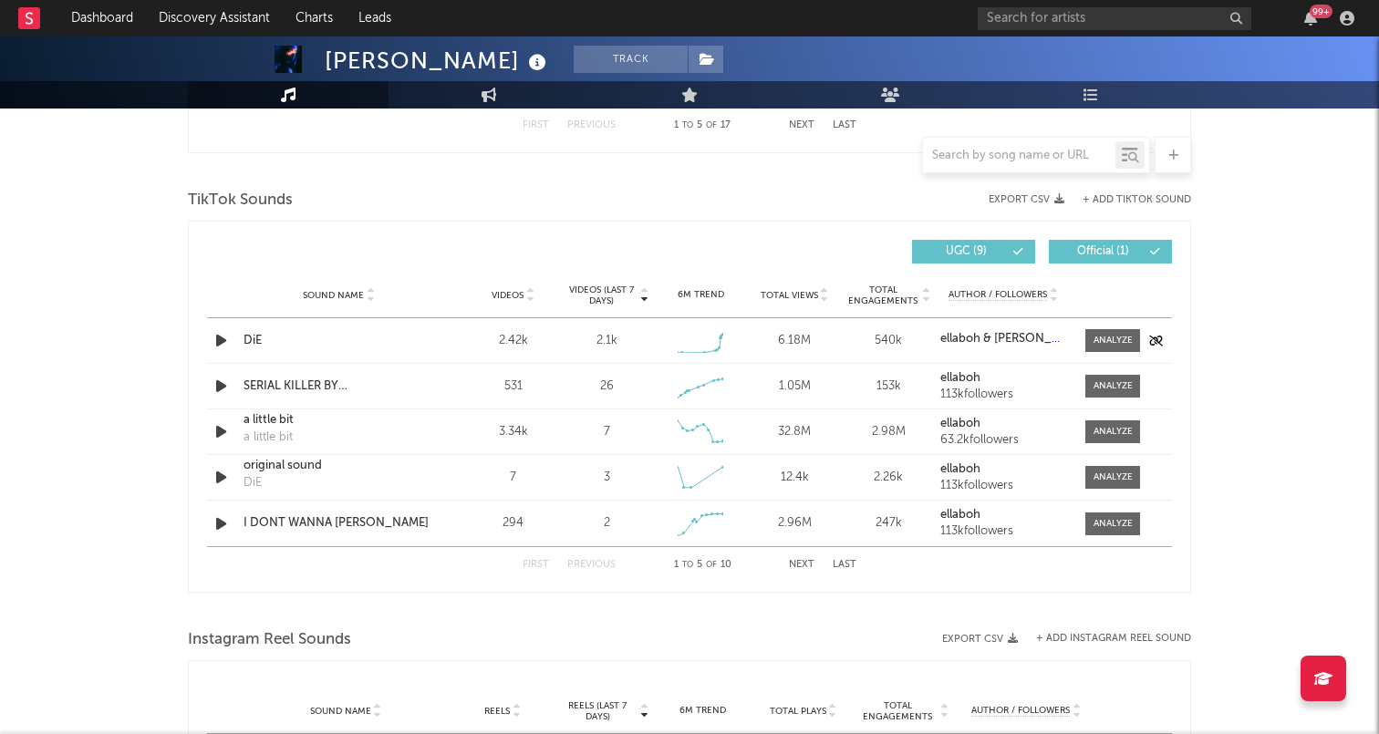
scroll to position [1144, 0]
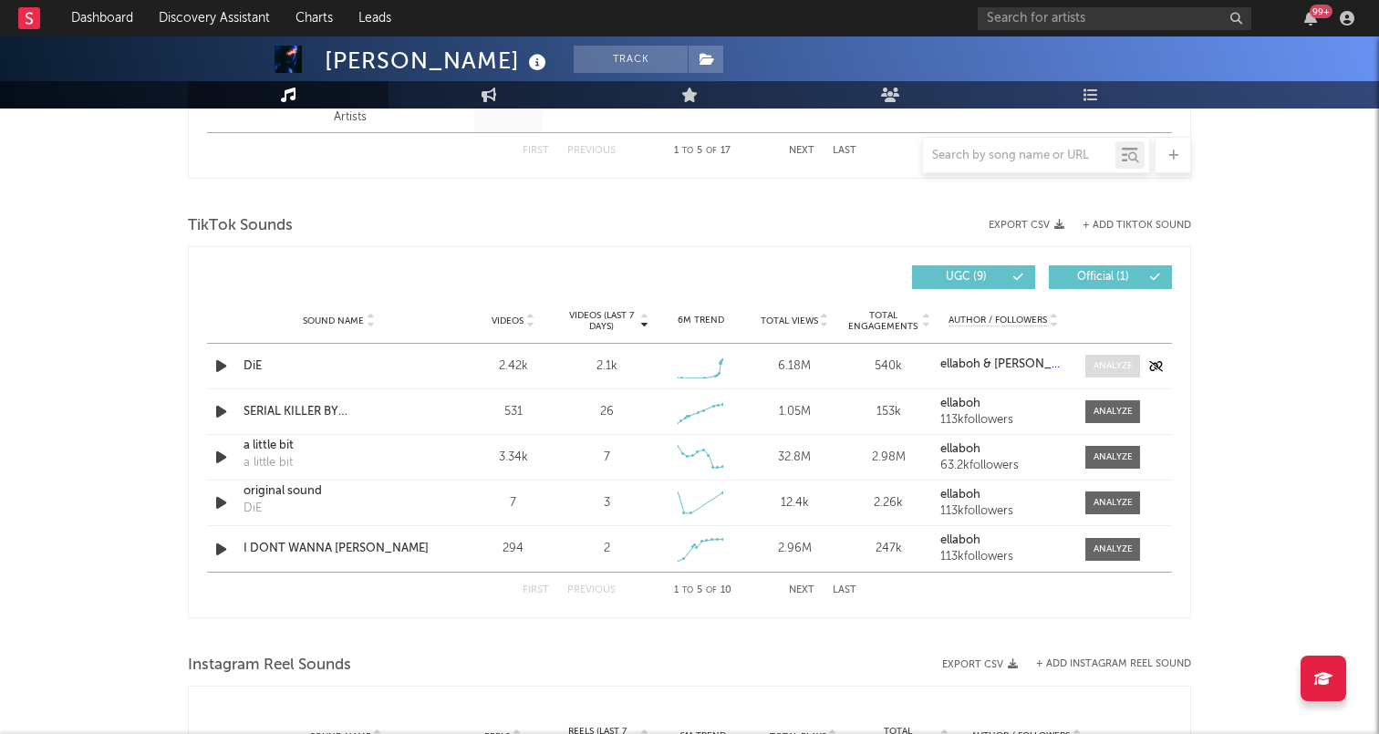
click at [1088, 370] on span at bounding box center [1112, 366] width 55 height 23
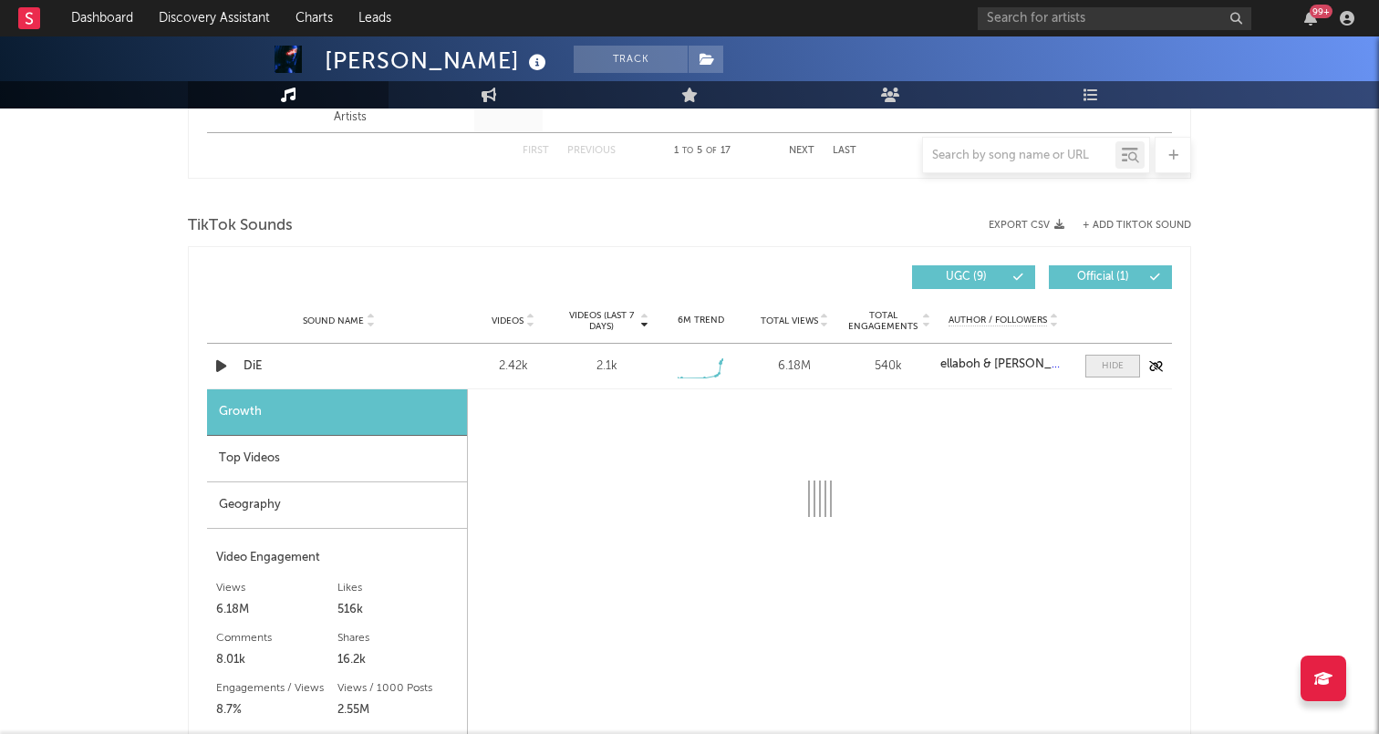
select select "1w"
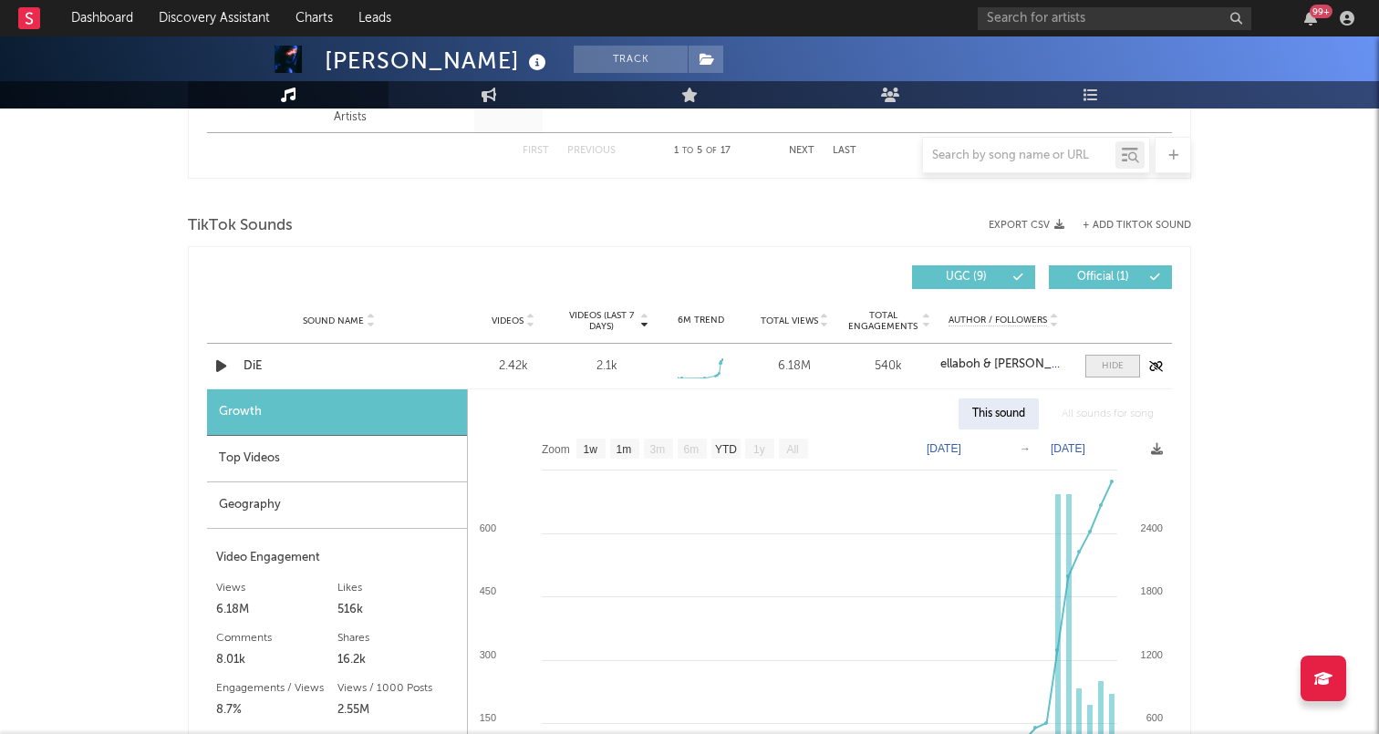
click at [1091, 366] on span at bounding box center [1112, 366] width 55 height 23
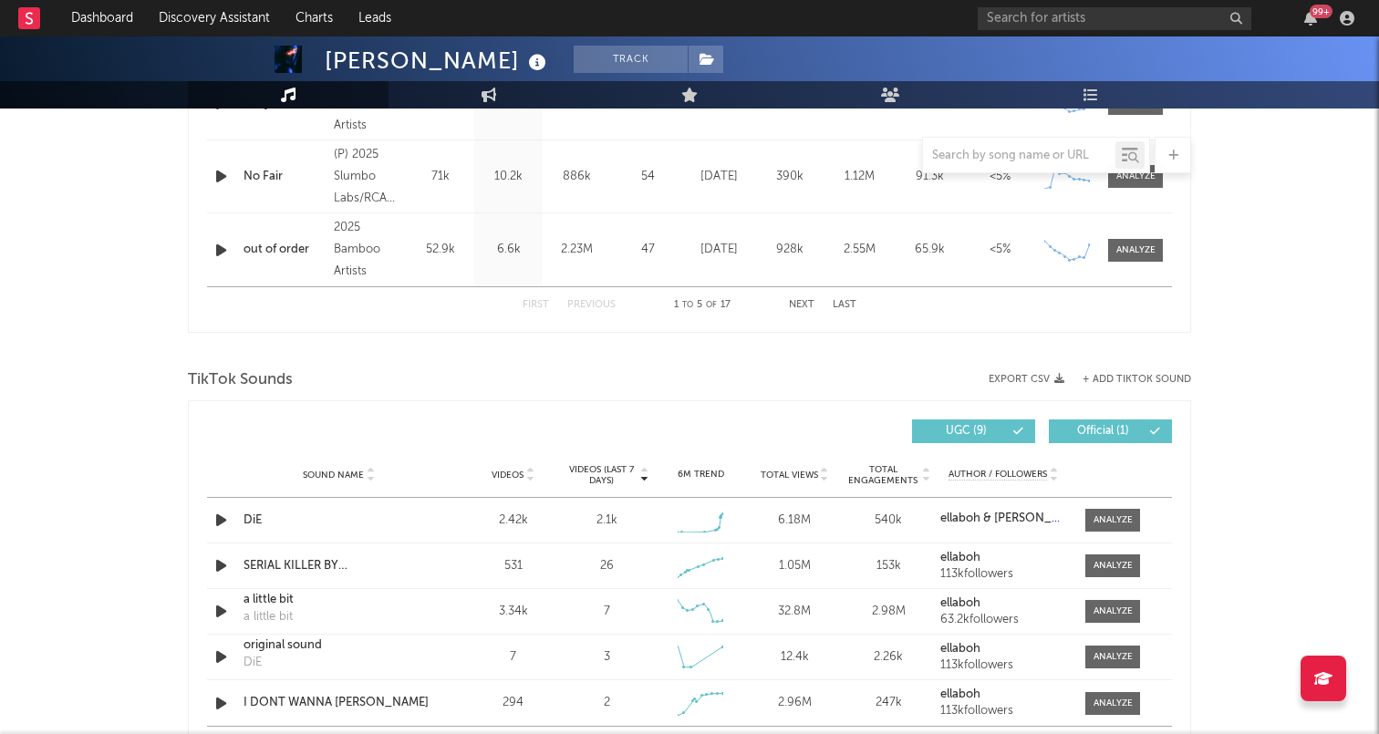
scroll to position [1096, 0]
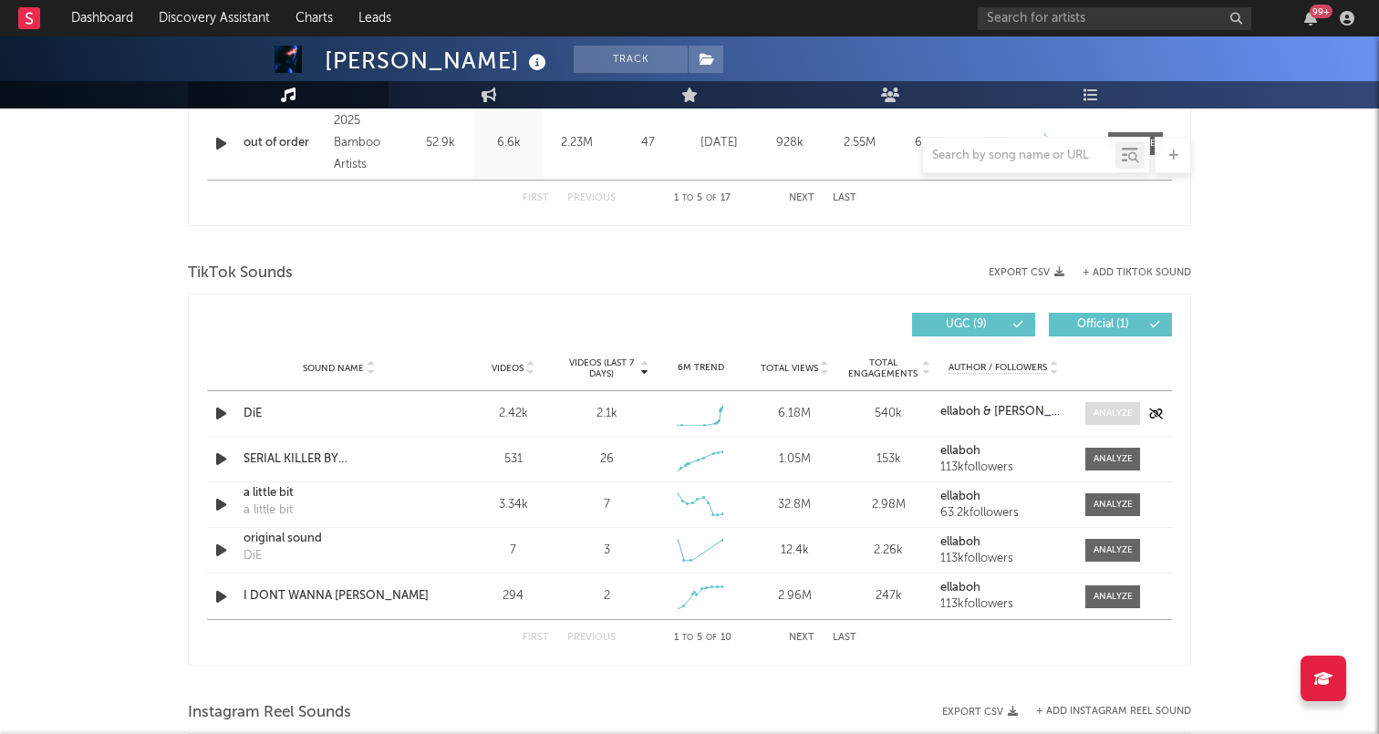
click at [1111, 408] on div at bounding box center [1112, 414] width 39 height 14
select select "1w"
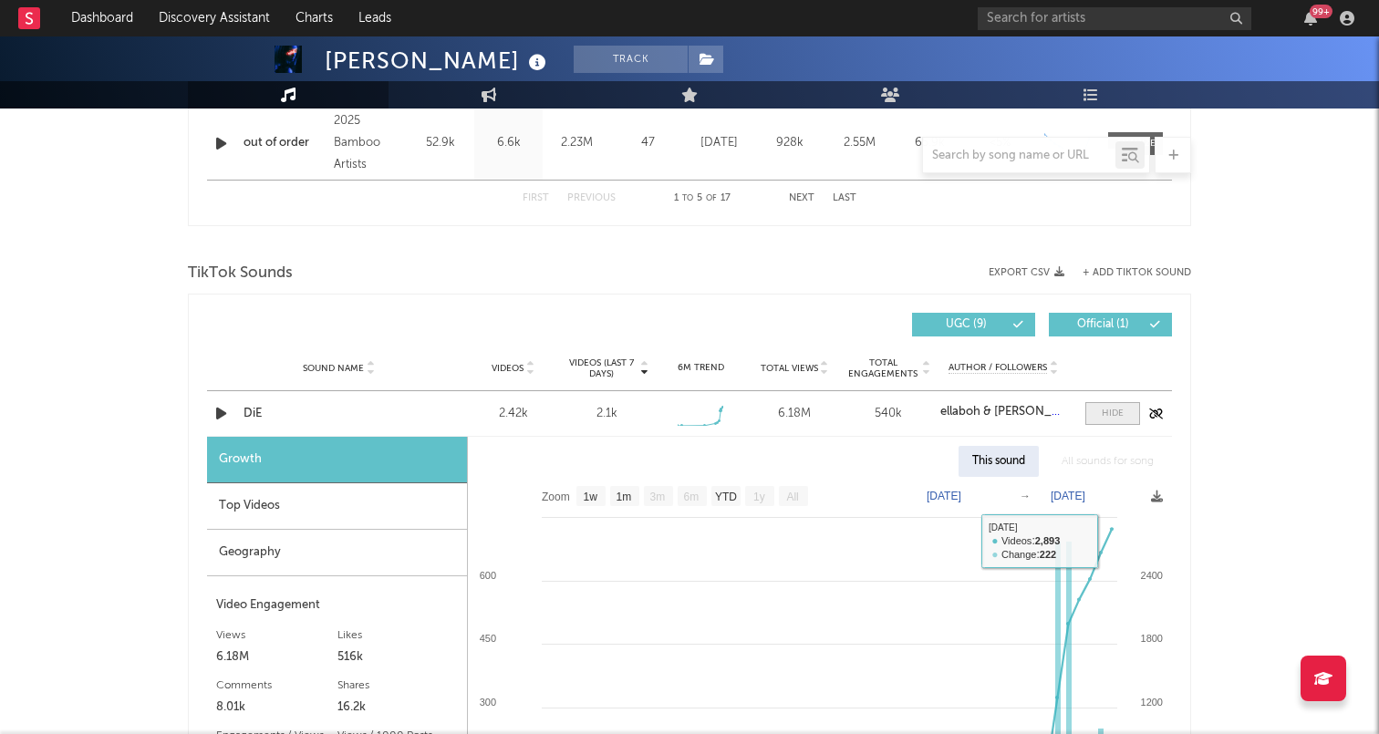
click at [1117, 422] on span at bounding box center [1112, 413] width 55 height 23
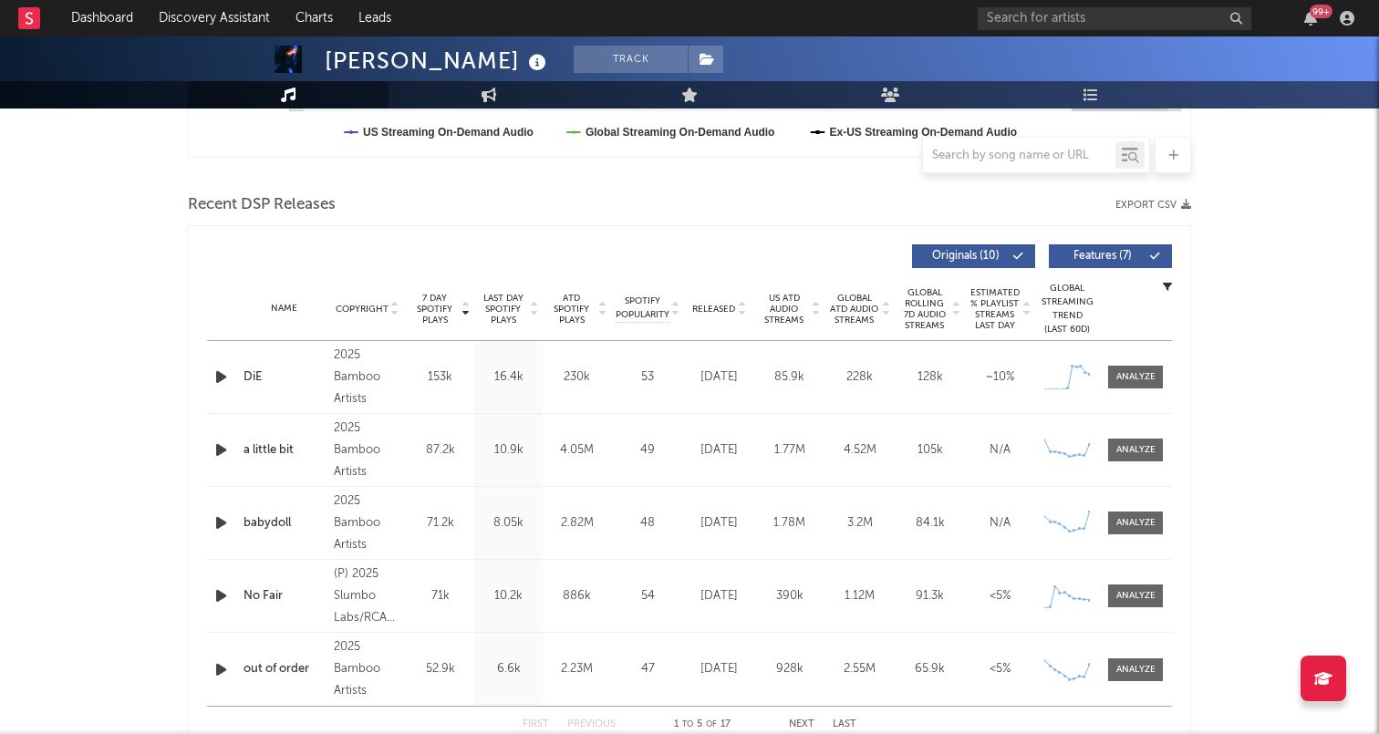
scroll to position [556, 0]
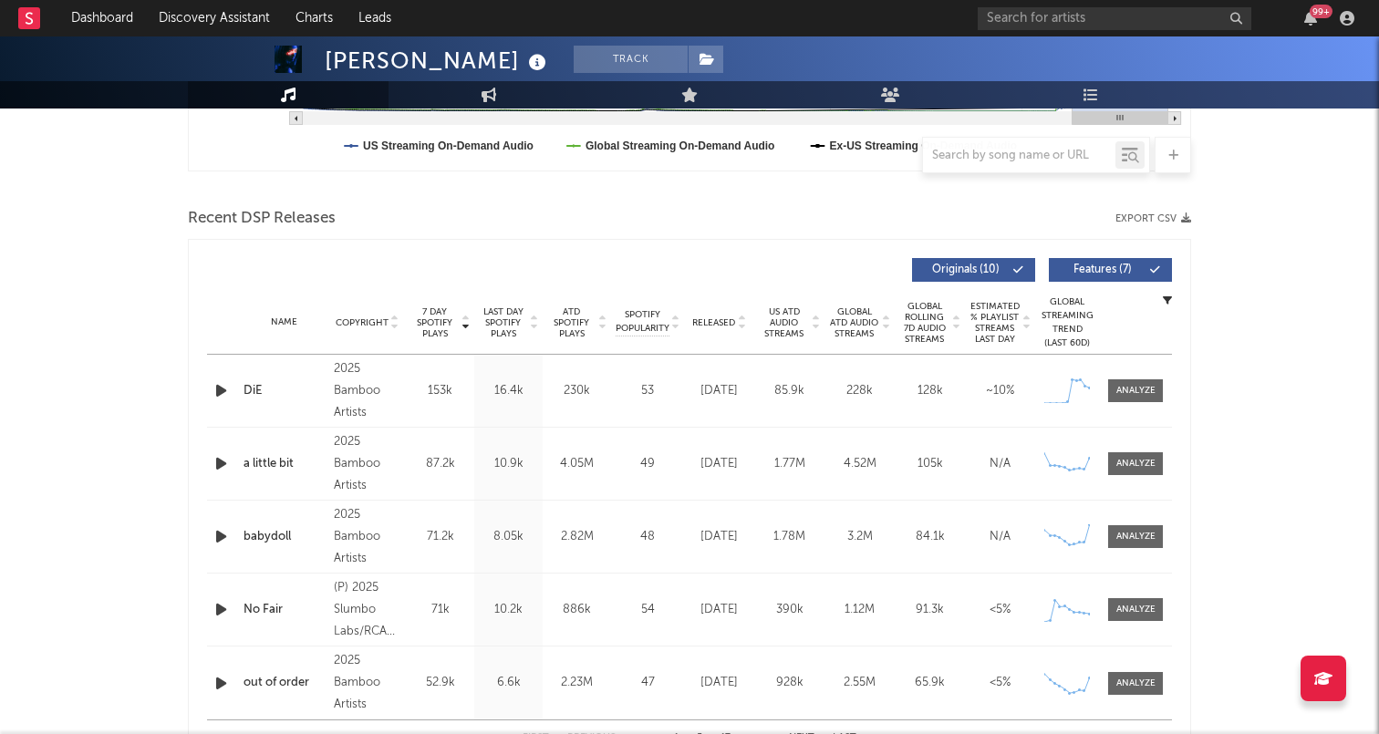
click at [220, 388] on icon "button" at bounding box center [221, 390] width 19 height 23
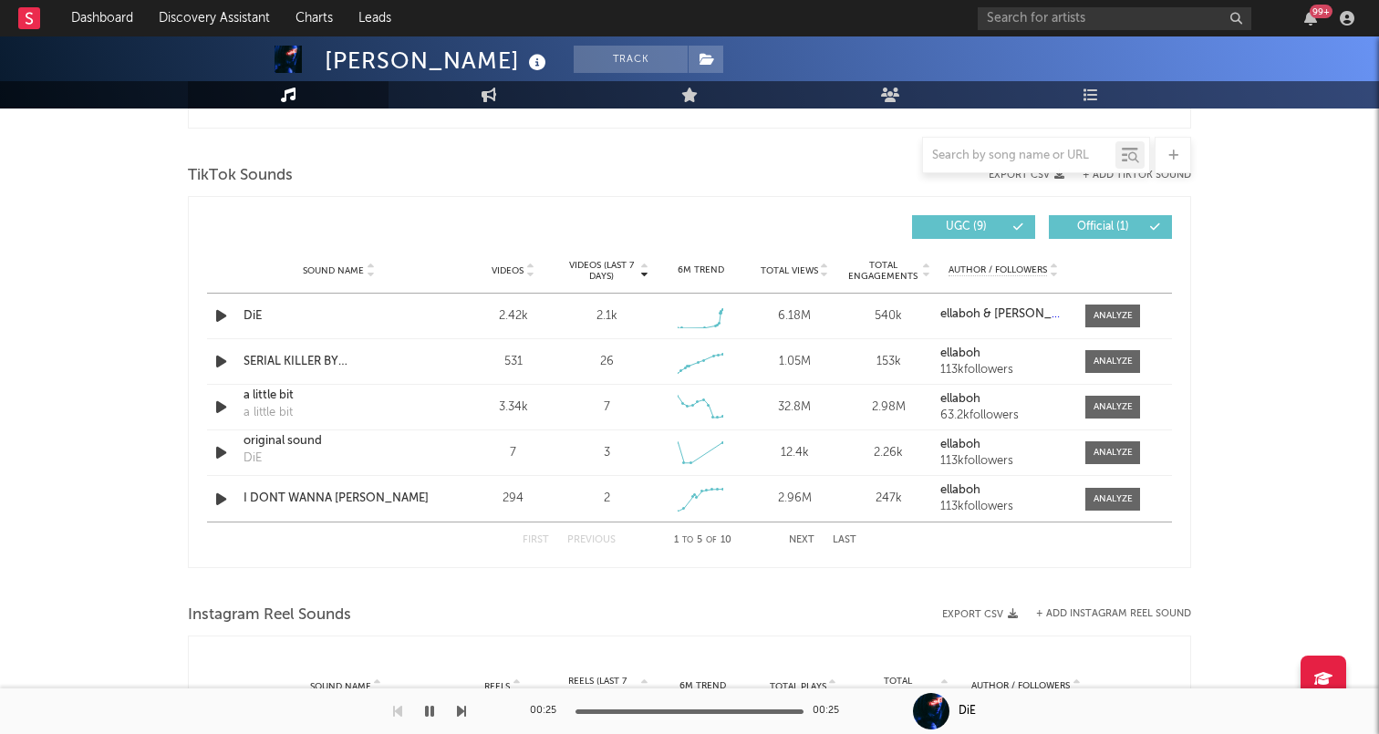
scroll to position [1181, 0]
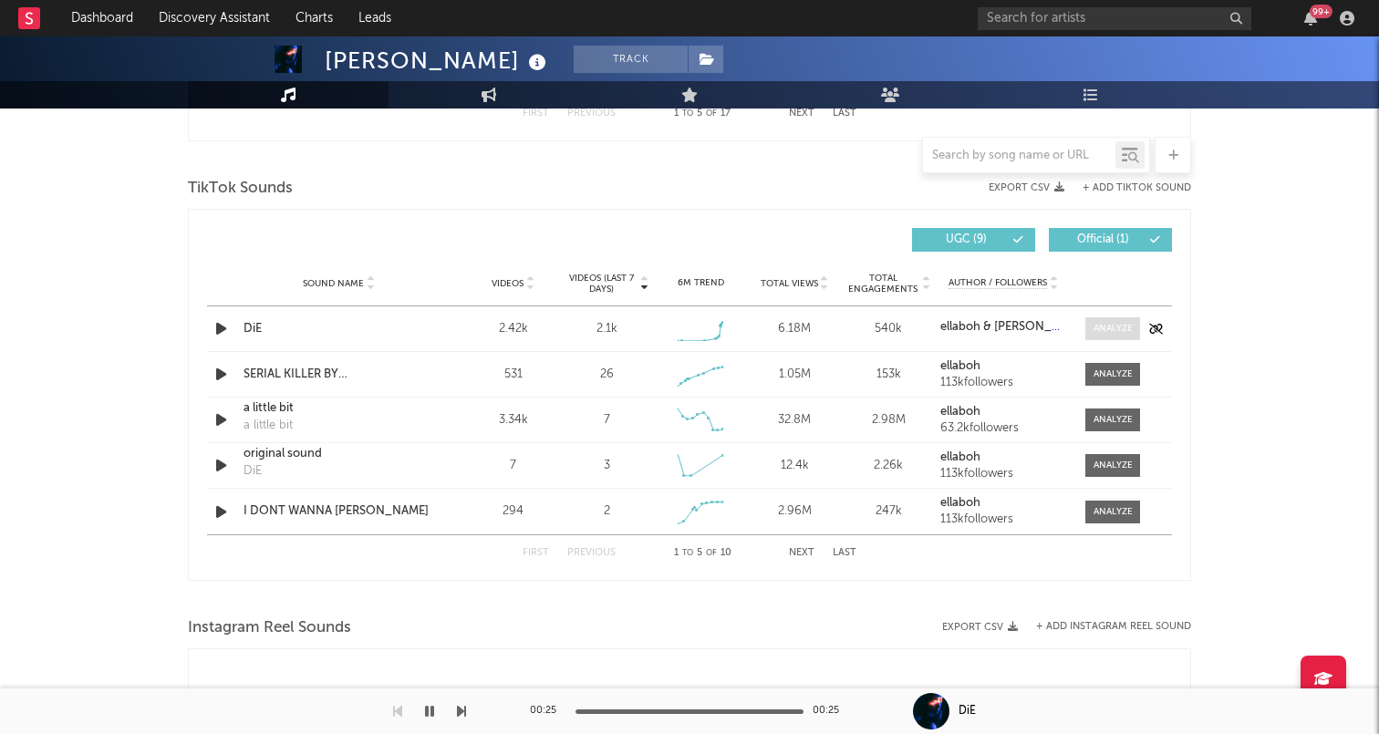
click at [1103, 325] on div at bounding box center [1112, 329] width 39 height 14
select select "1w"
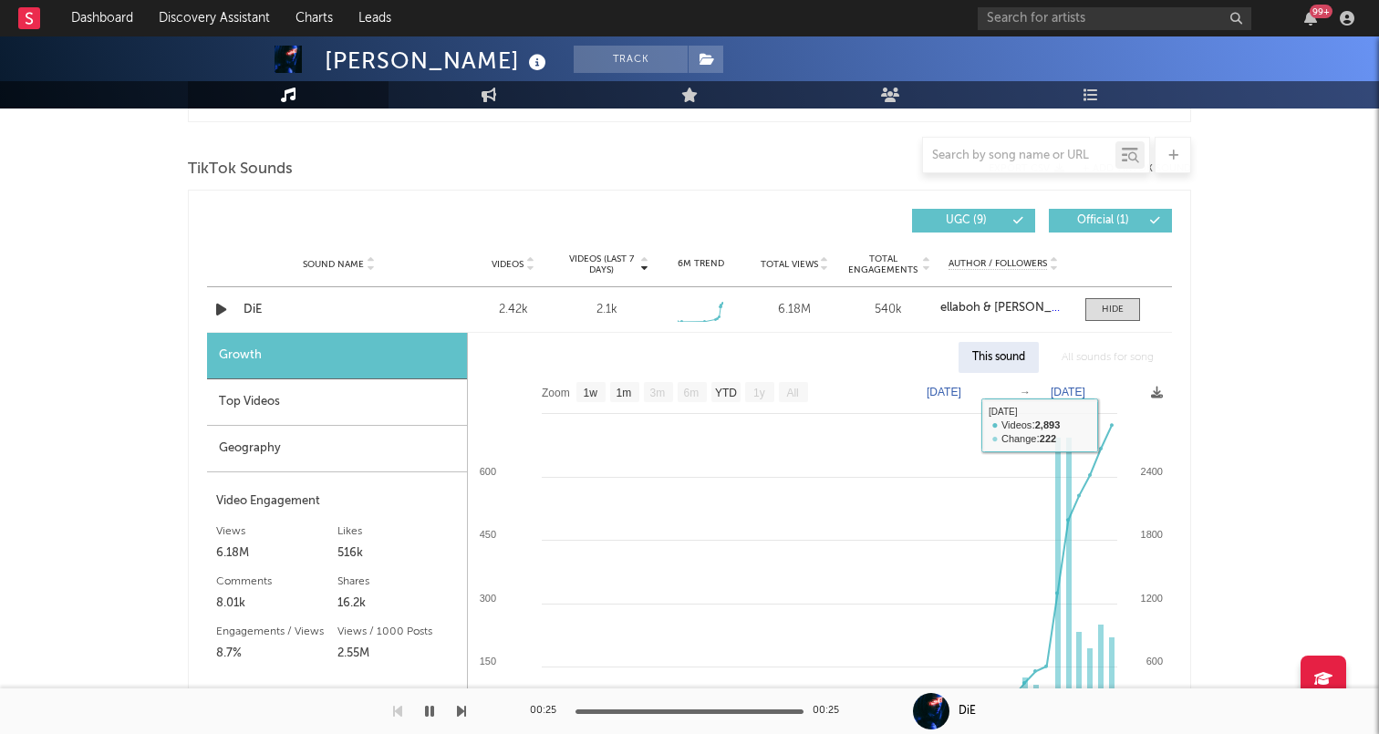
scroll to position [1193, 0]
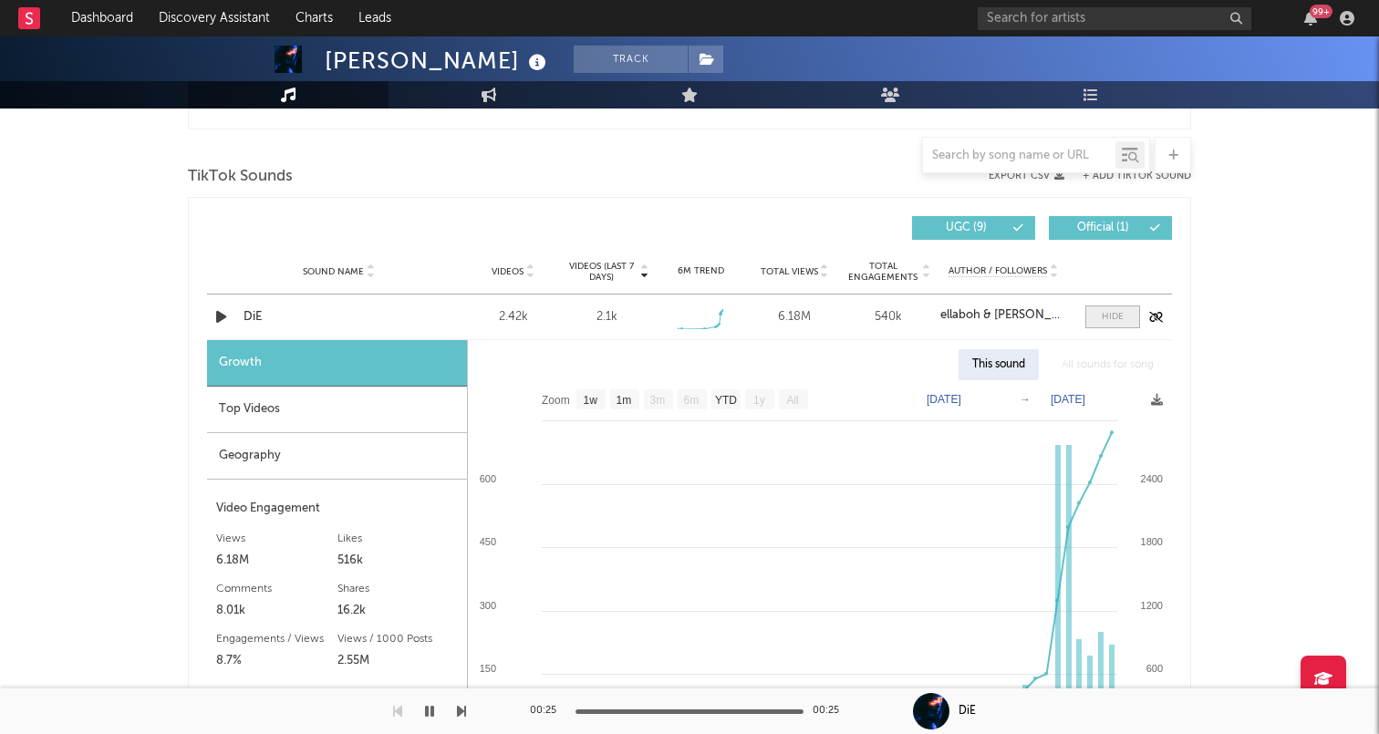
click at [1100, 323] on span at bounding box center [1112, 317] width 55 height 23
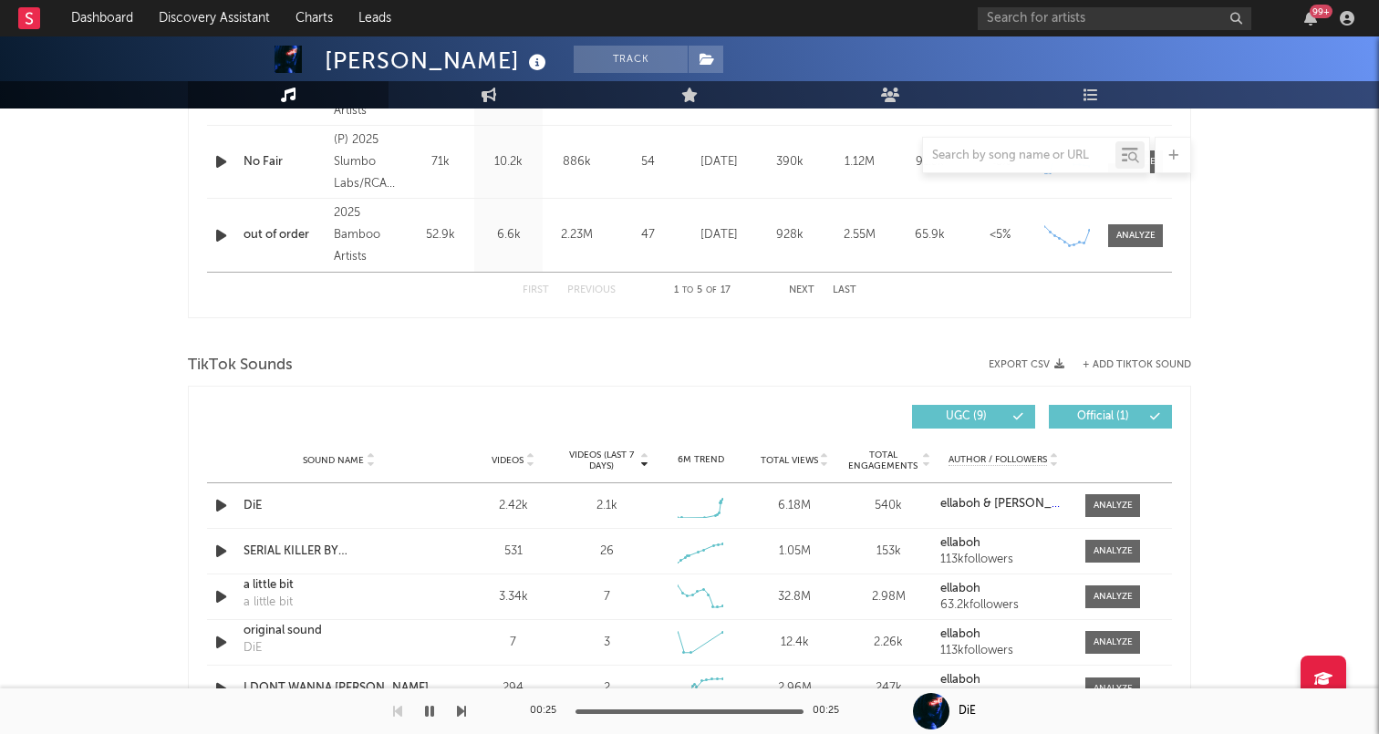
scroll to position [1071, 0]
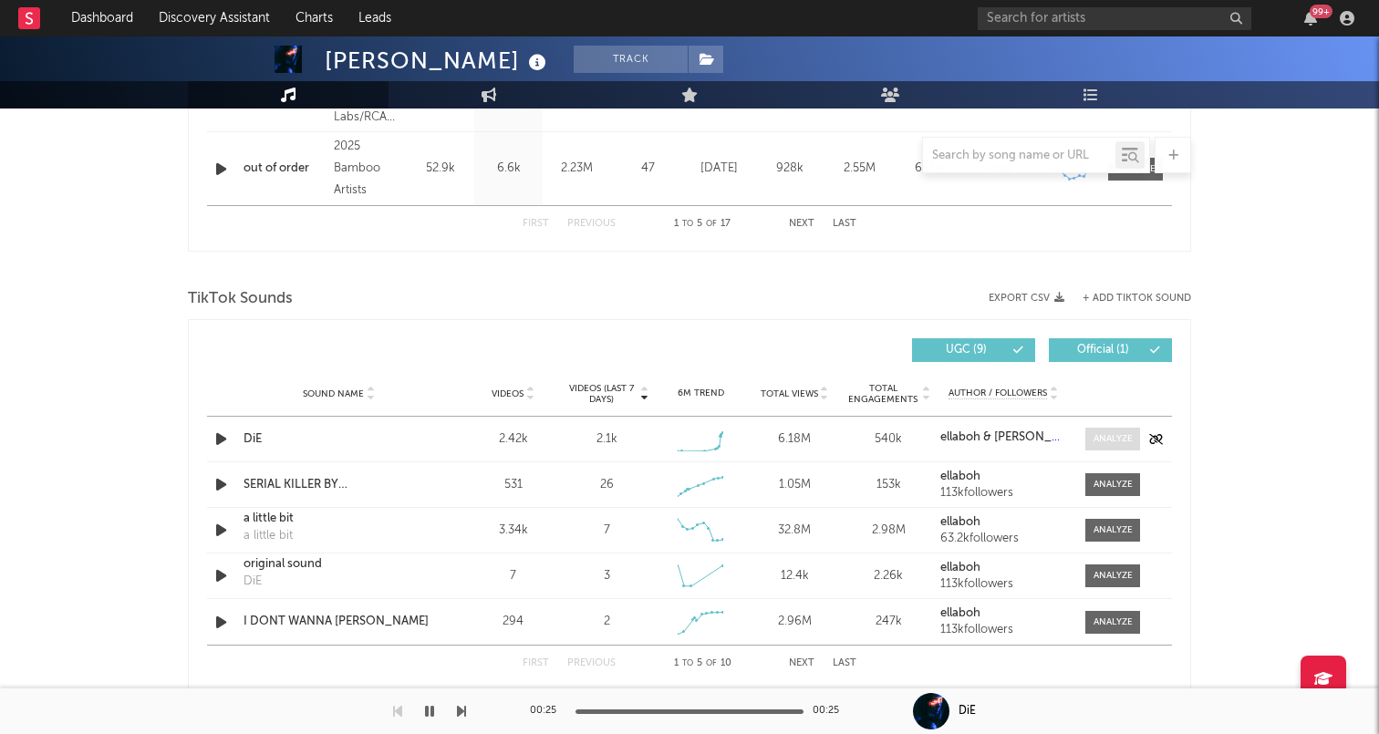
click at [1109, 433] on div at bounding box center [1112, 439] width 39 height 14
select select "1w"
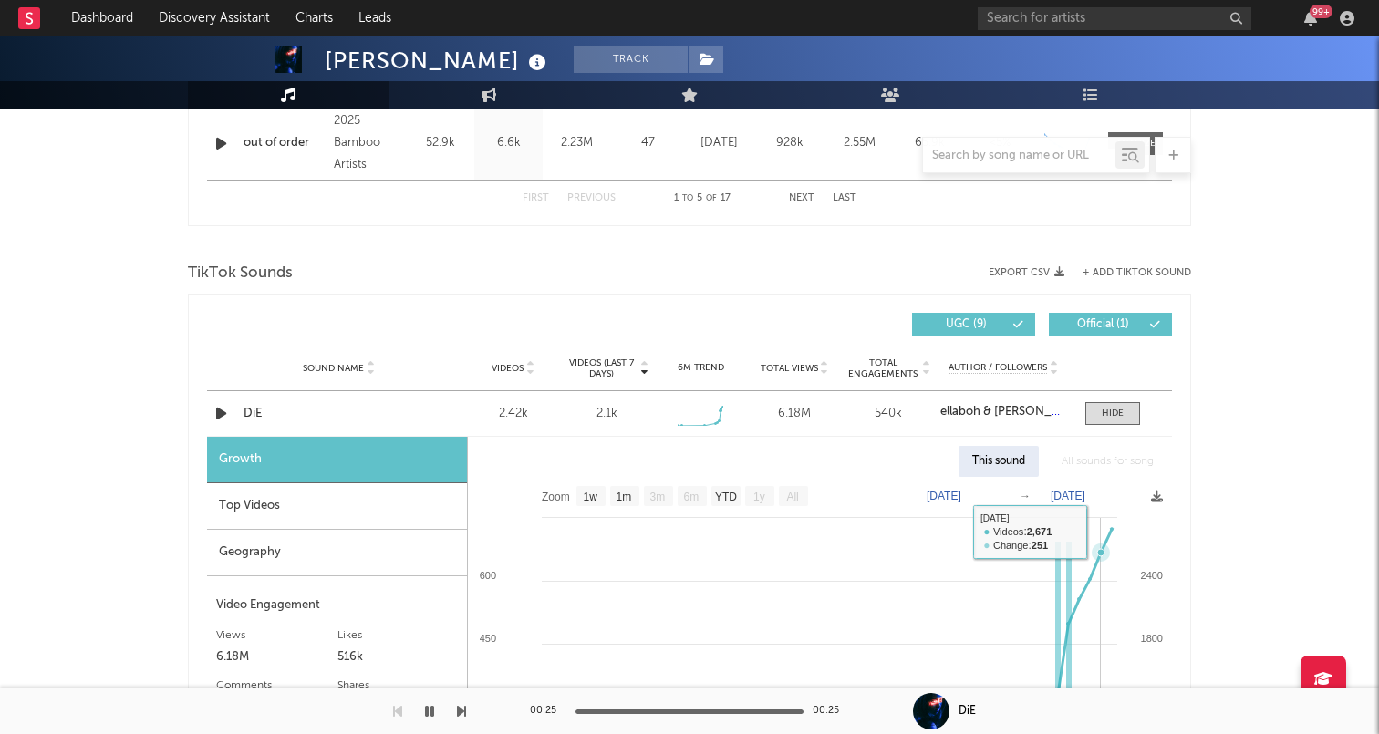
scroll to position [1086, 0]
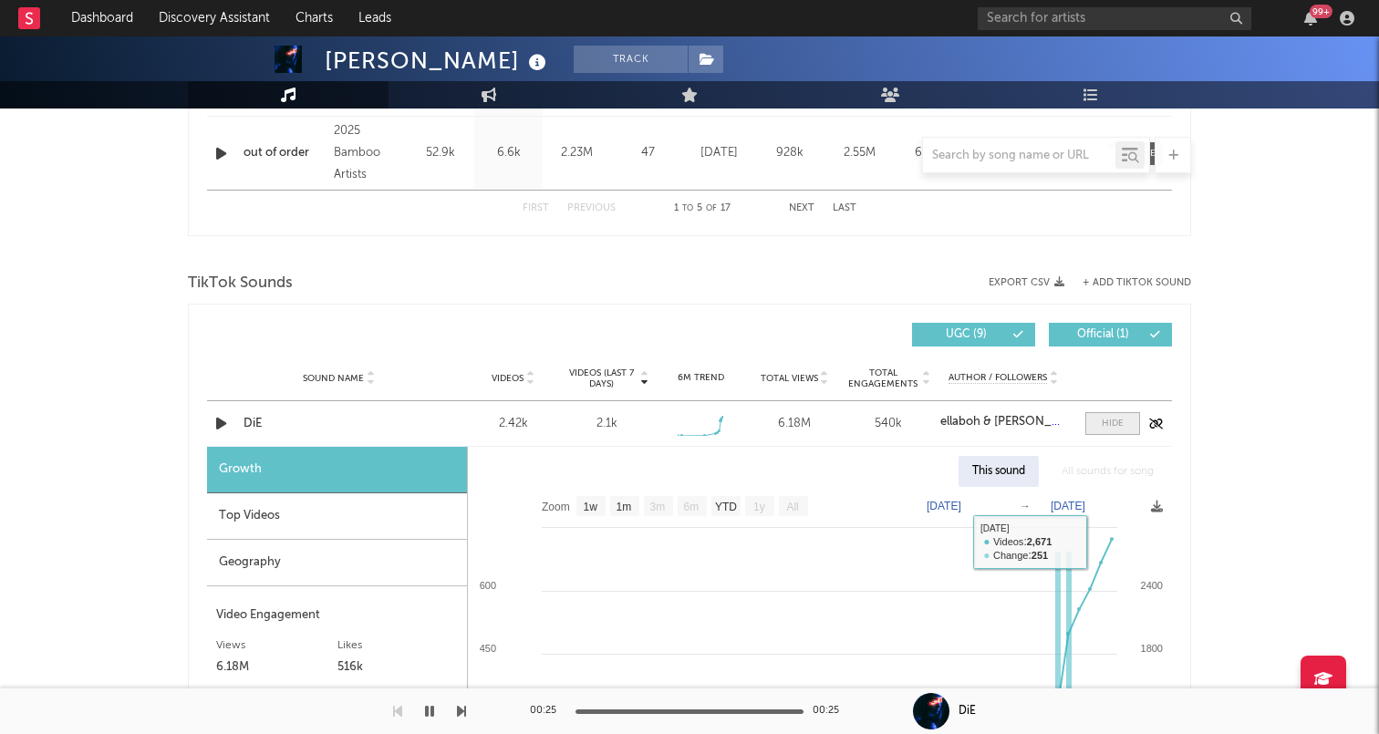
click at [1106, 425] on div at bounding box center [1113, 424] width 22 height 14
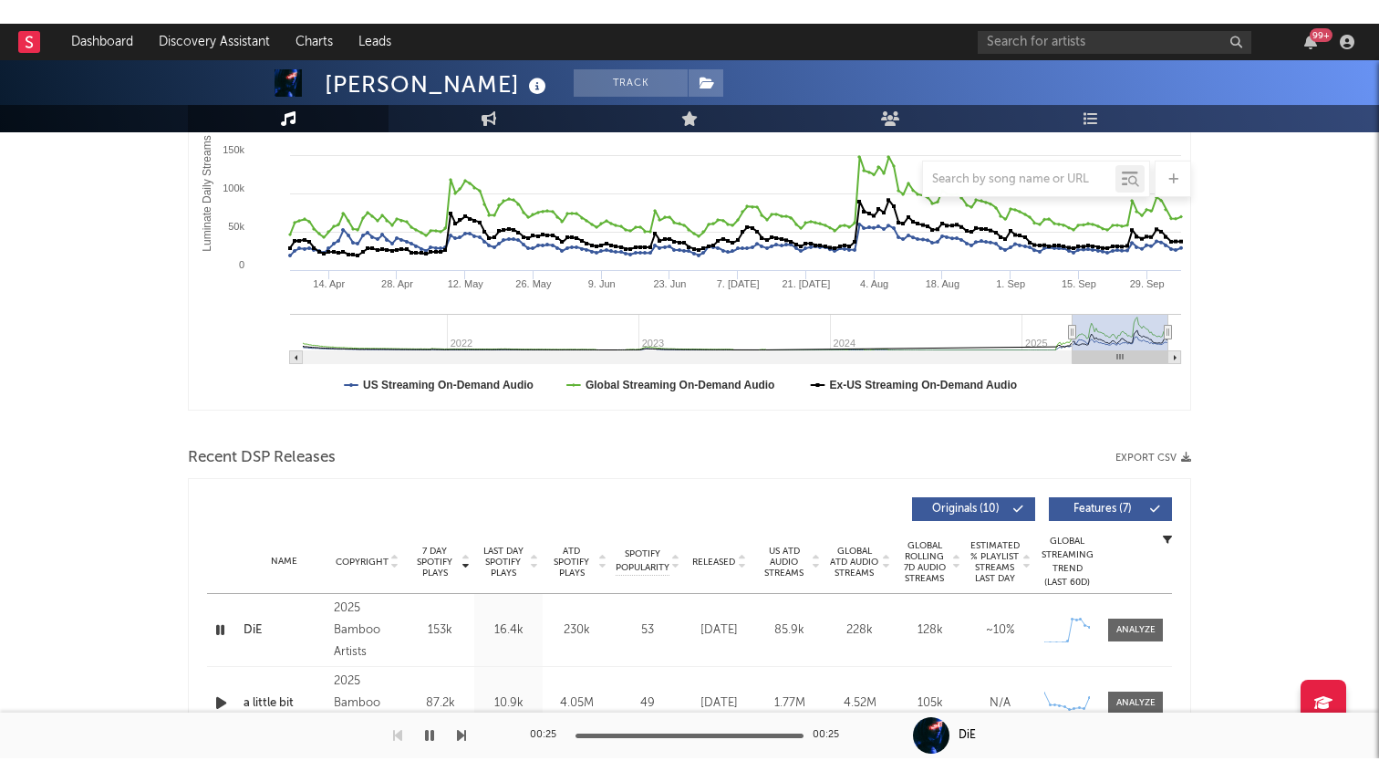
scroll to position [0, 0]
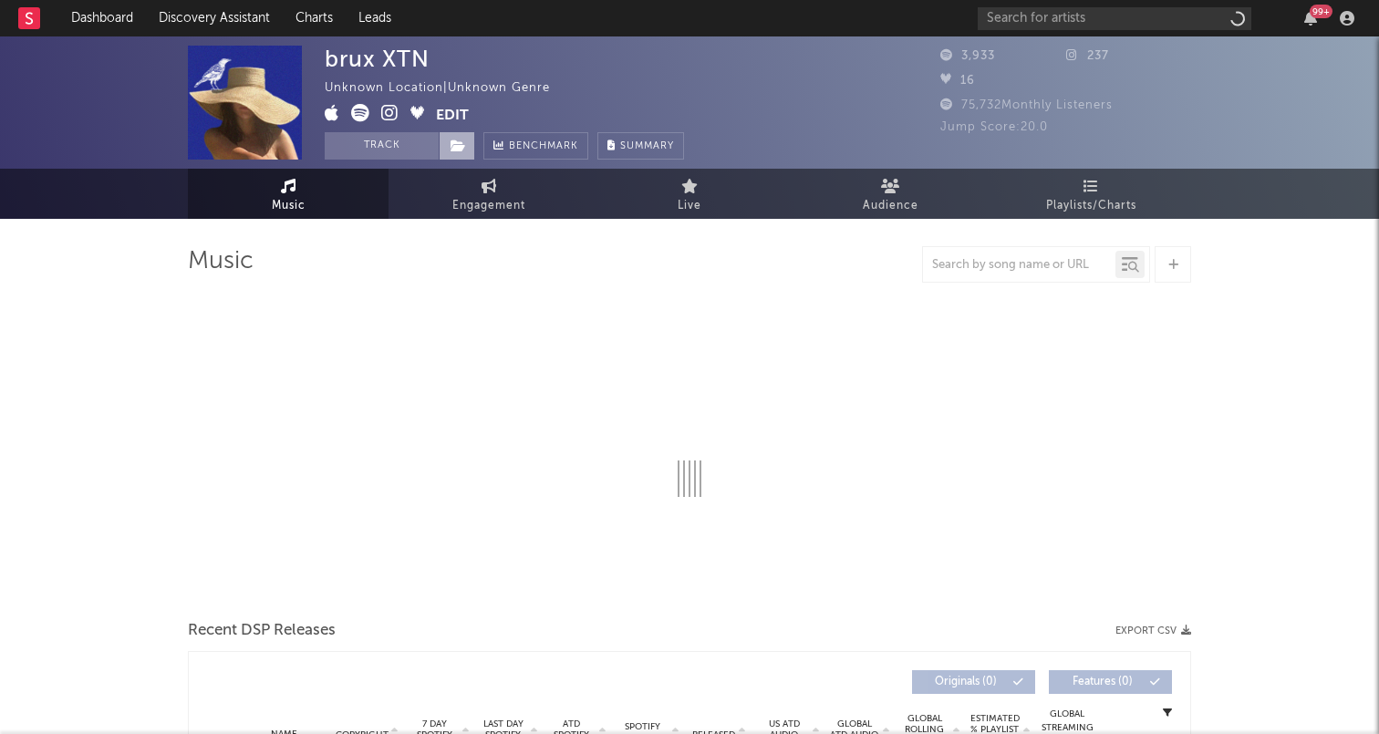
select select "1w"
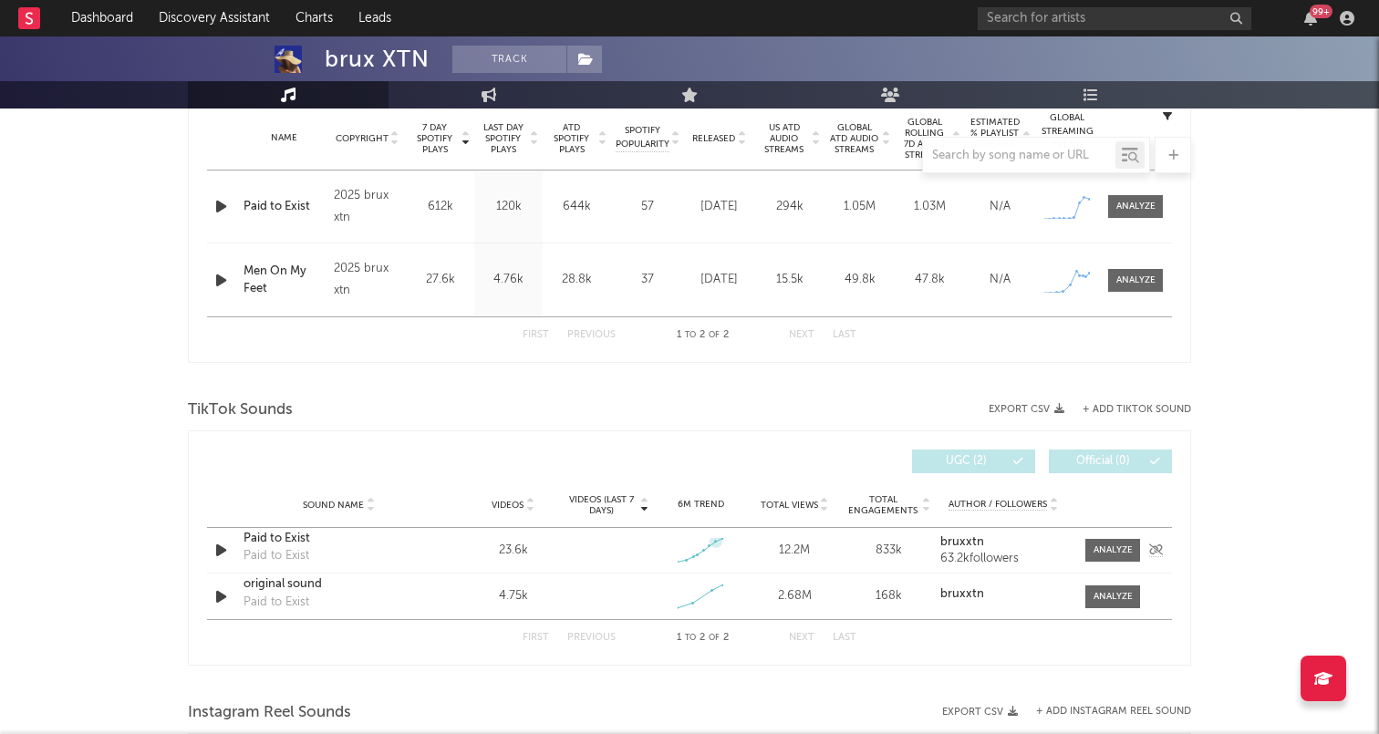
scroll to position [782, 0]
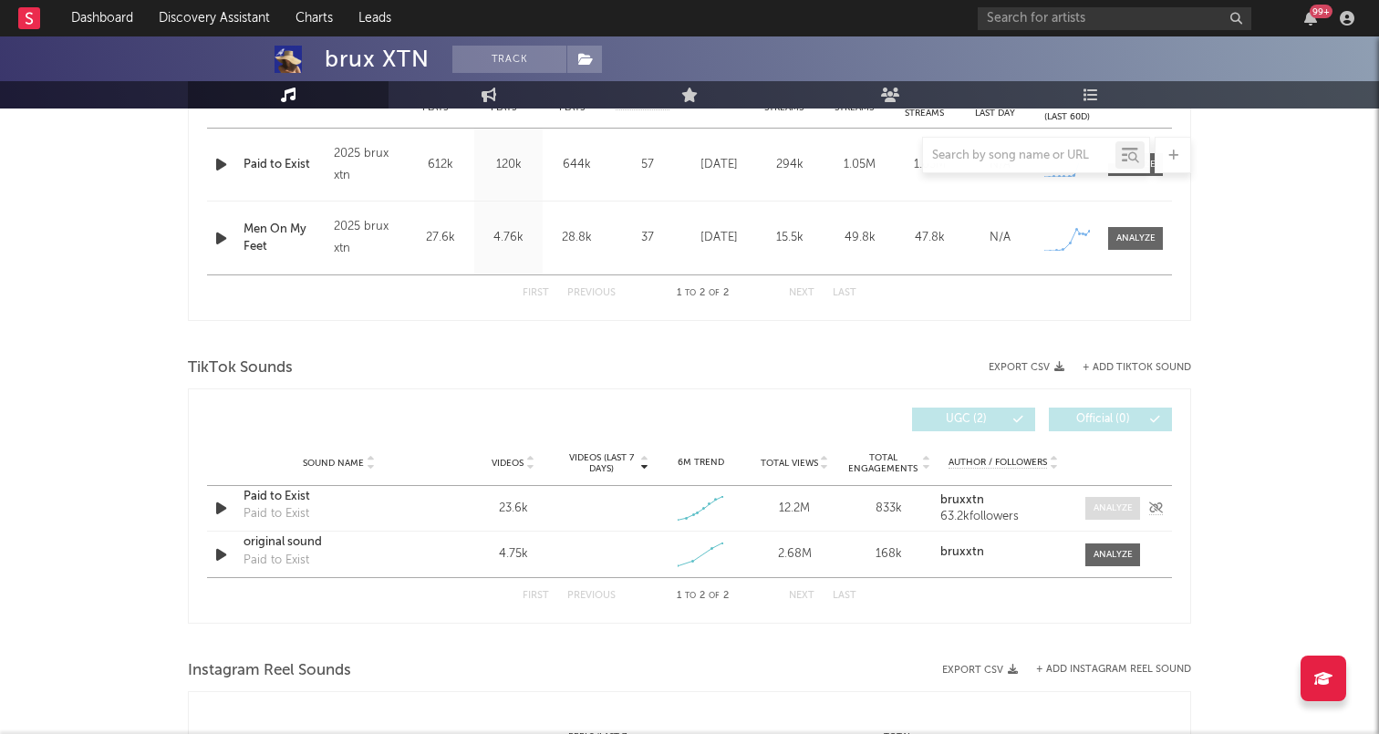
click at [1112, 512] on div at bounding box center [1112, 509] width 39 height 14
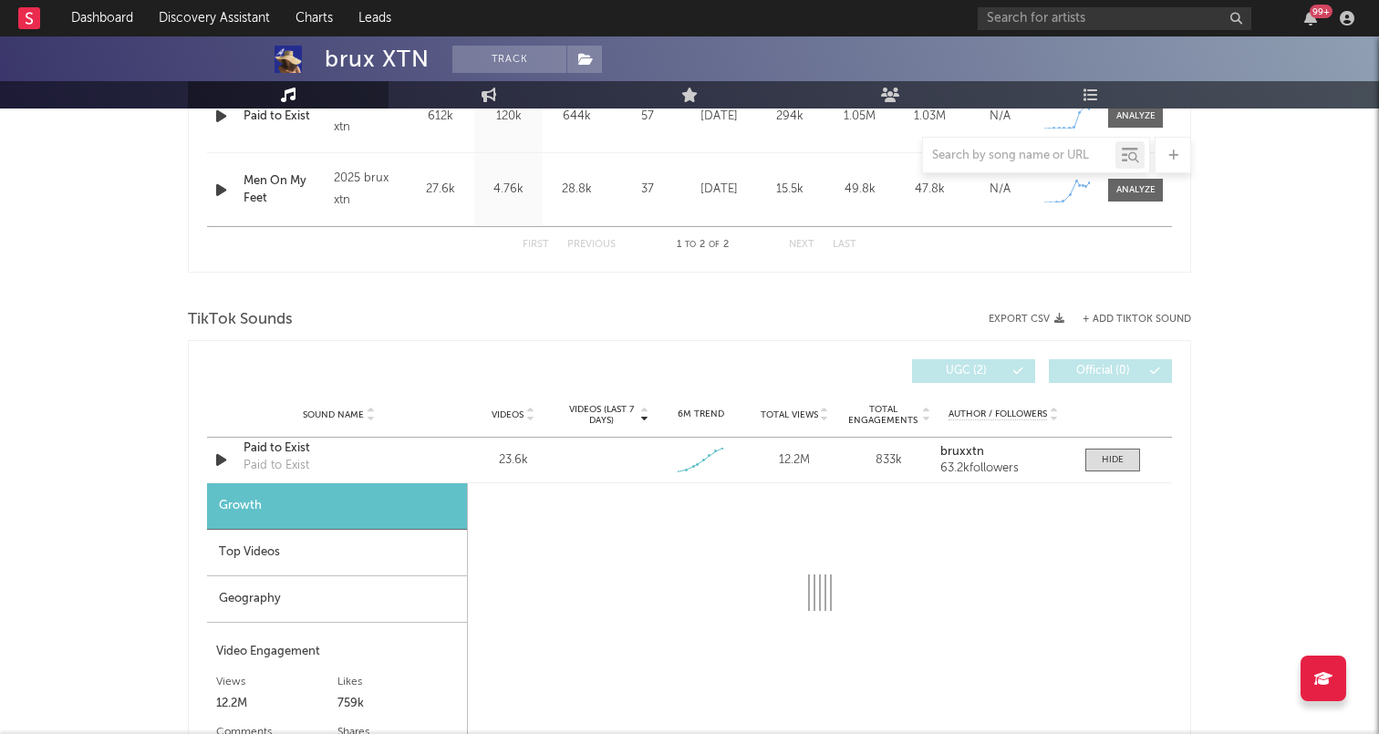
select select "1w"
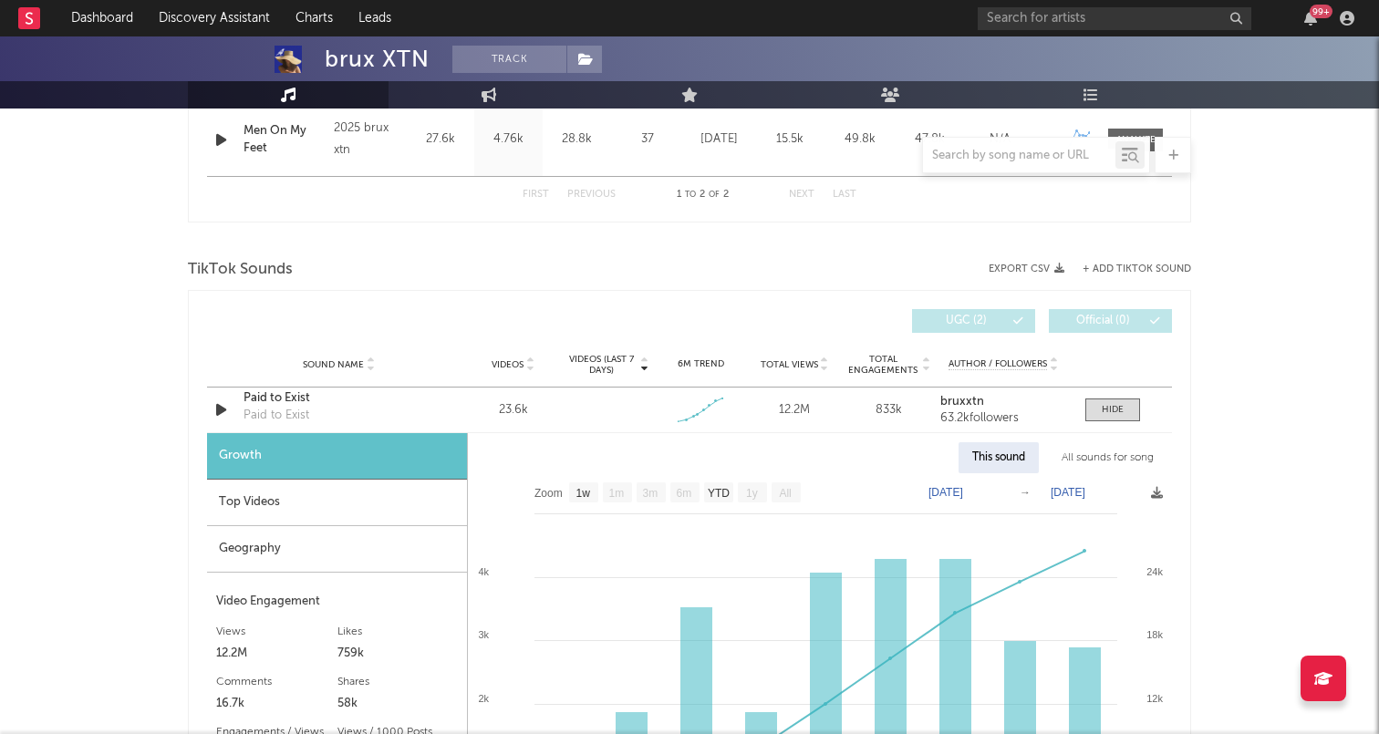
scroll to position [905, 0]
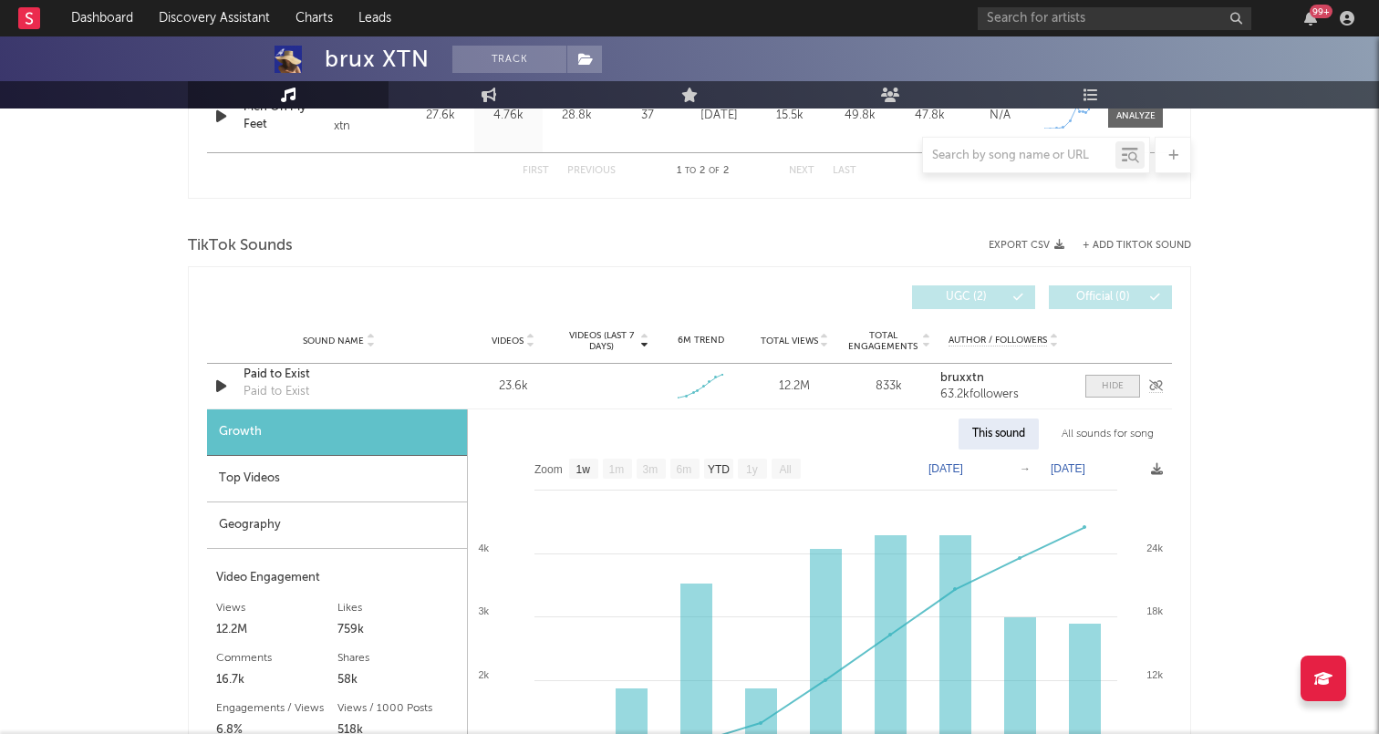
click at [1114, 393] on span at bounding box center [1112, 386] width 55 height 23
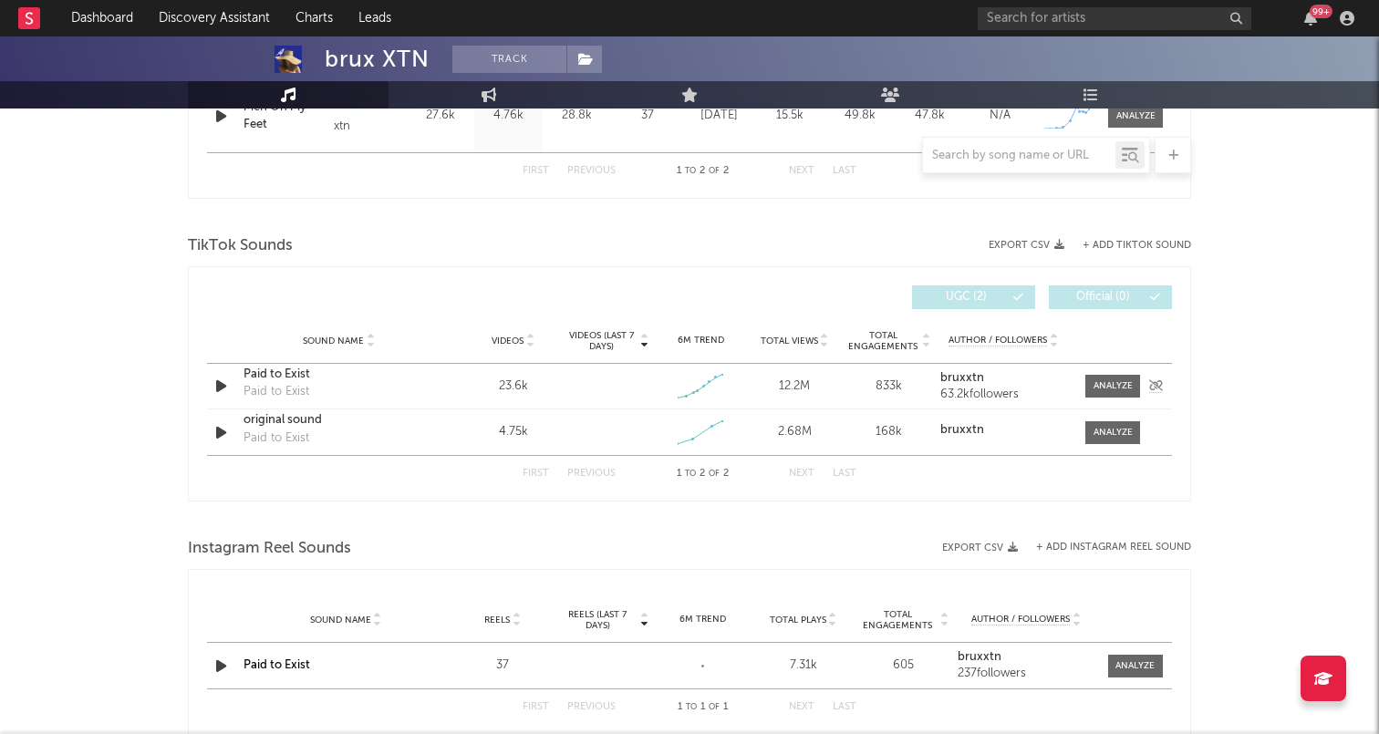
click at [259, 381] on div "Paid to Exist" at bounding box center [339, 375] width 191 height 18
click at [278, 372] on div "Paid to Exist" at bounding box center [339, 375] width 191 height 18
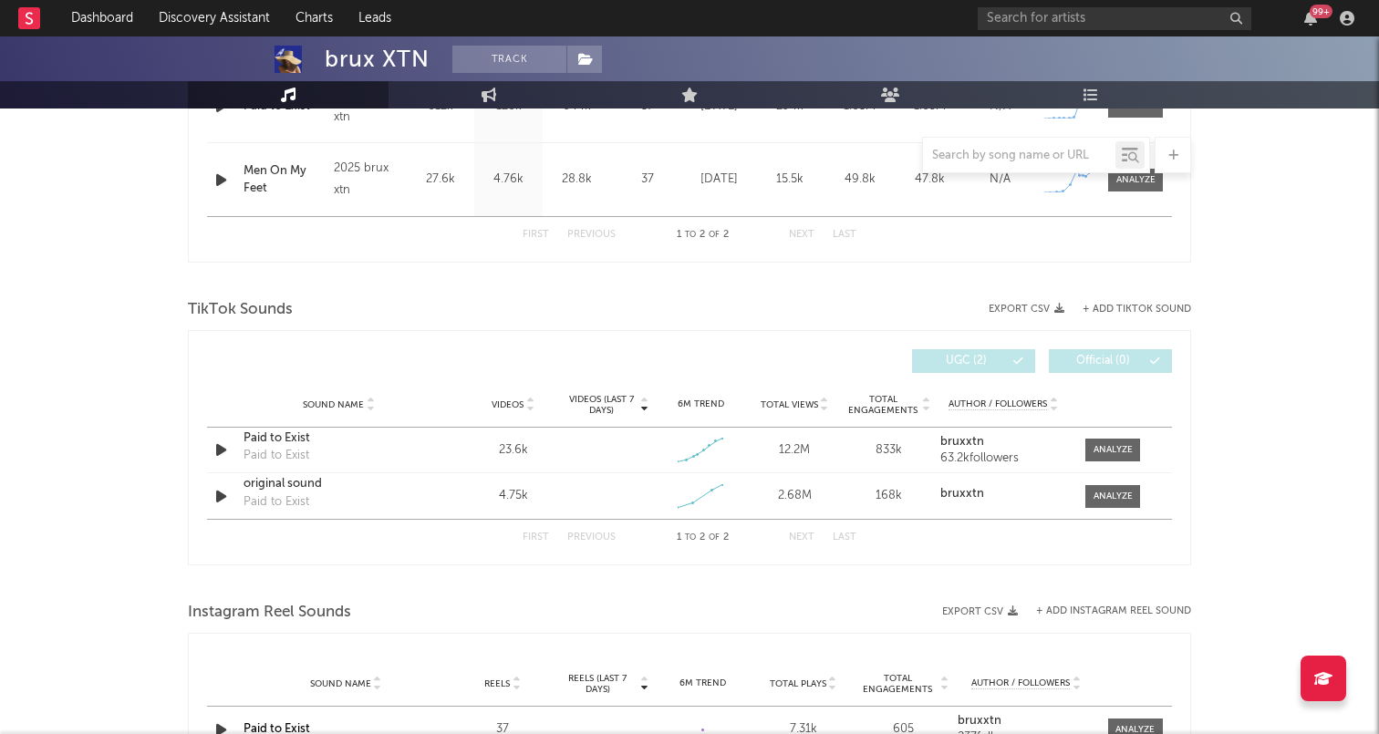
scroll to position [803, 0]
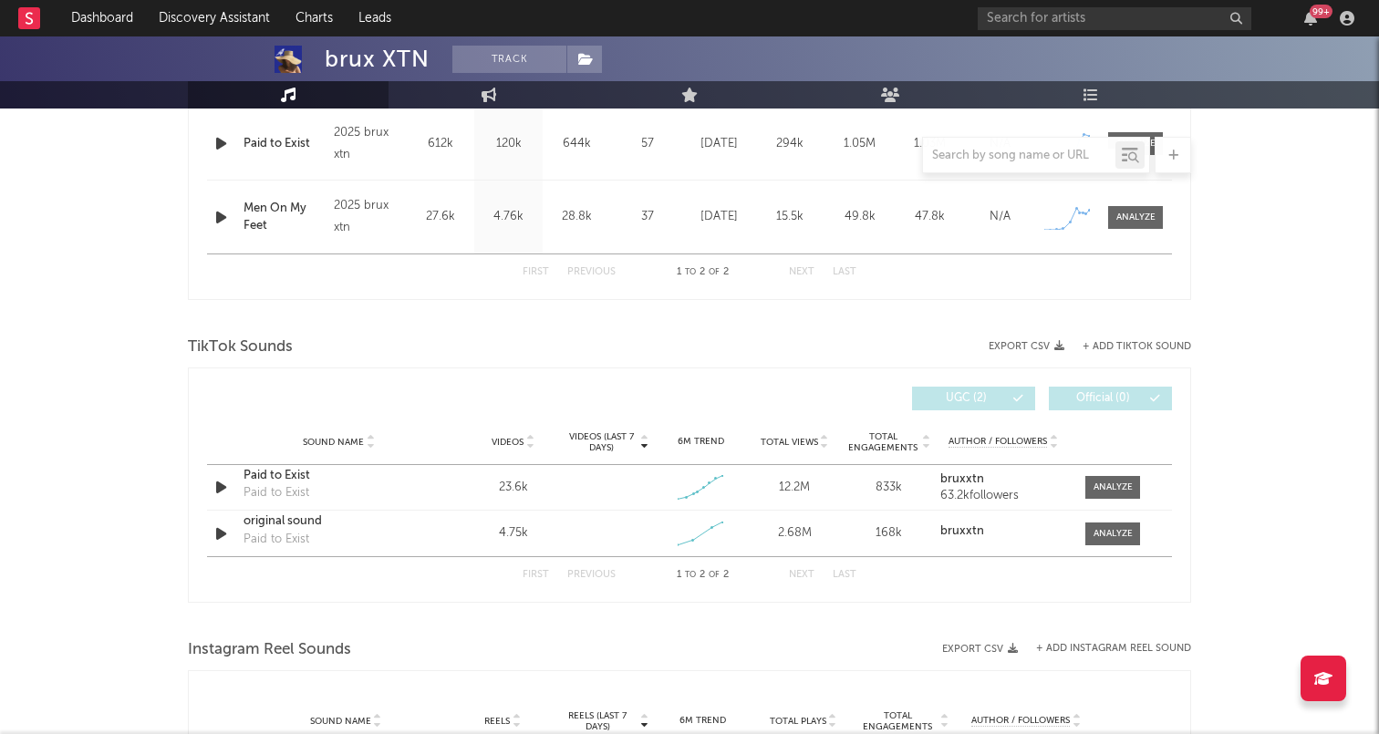
click at [1097, 416] on div "Videos (last 7 days) Sound Name Videos Videos (last 7 days) Total Views Total E…" at bounding box center [689, 399] width 965 height 42
click at [1114, 413] on div "Videos (last 7 days) Sound Name Videos Videos (last 7 days) Total Views Total E…" at bounding box center [689, 399] width 965 height 42
click at [1114, 431] on div "Sound Name Videos Videos (last 7 days) Weekly Growth % 6M Trend Total Views Tot…" at bounding box center [689, 443] width 965 height 46
click at [221, 412] on div "Videos (last 7 days) Sound Name Videos Videos (last 7 days) Total Views Total E…" at bounding box center [689, 399] width 965 height 42
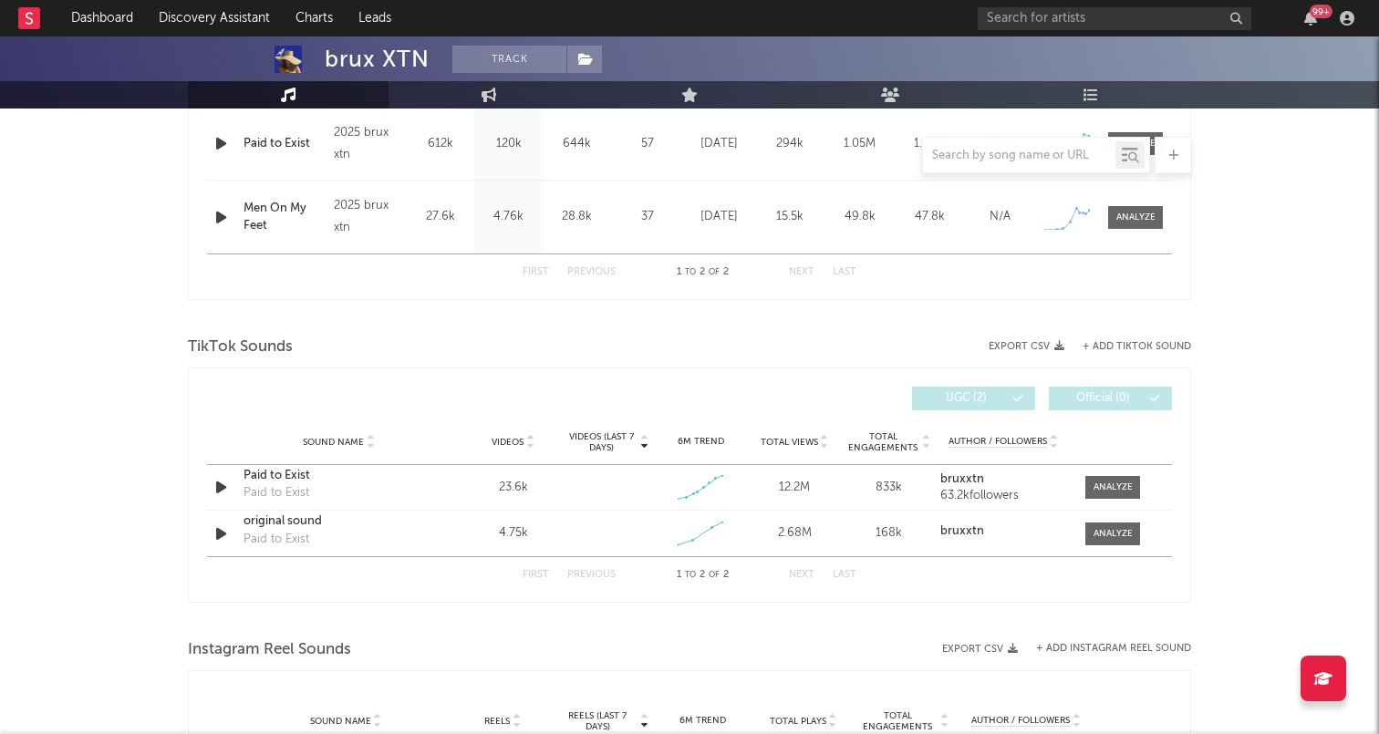
click at [218, 409] on div at bounding box center [448, 399] width 482 height 24
click at [221, 420] on div "Sound Name Videos Videos (last 7 days) Weekly Growth % 6M Trend Total Views Tot…" at bounding box center [689, 443] width 965 height 46
click at [228, 591] on div "First Previous 1 to 2 of 2 Next Last" at bounding box center [689, 574] width 965 height 36
click at [217, 591] on div "First Previous 1 to 2 of 2 Next Last" at bounding box center [689, 574] width 965 height 36
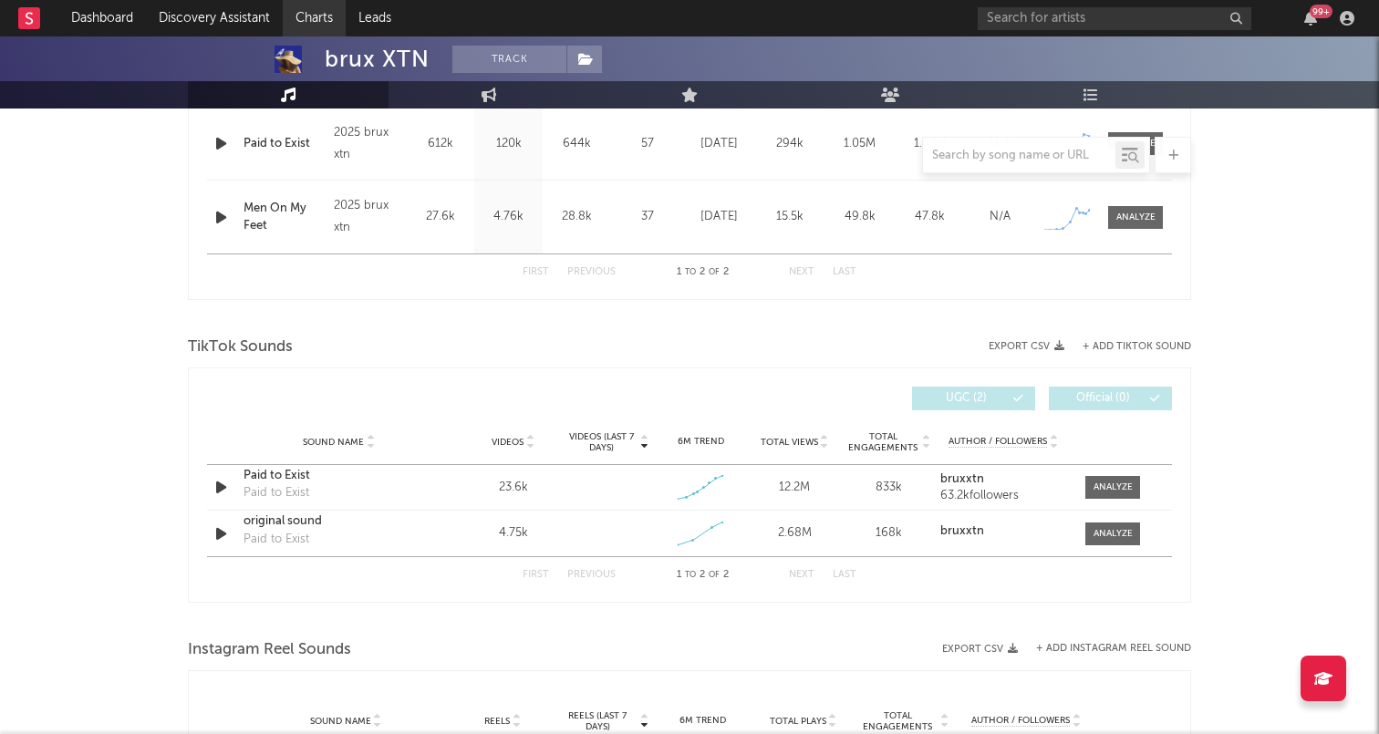
click at [217, 591] on div "First Previous 1 to 2 of 2 Next Last" at bounding box center [689, 574] width 965 height 36
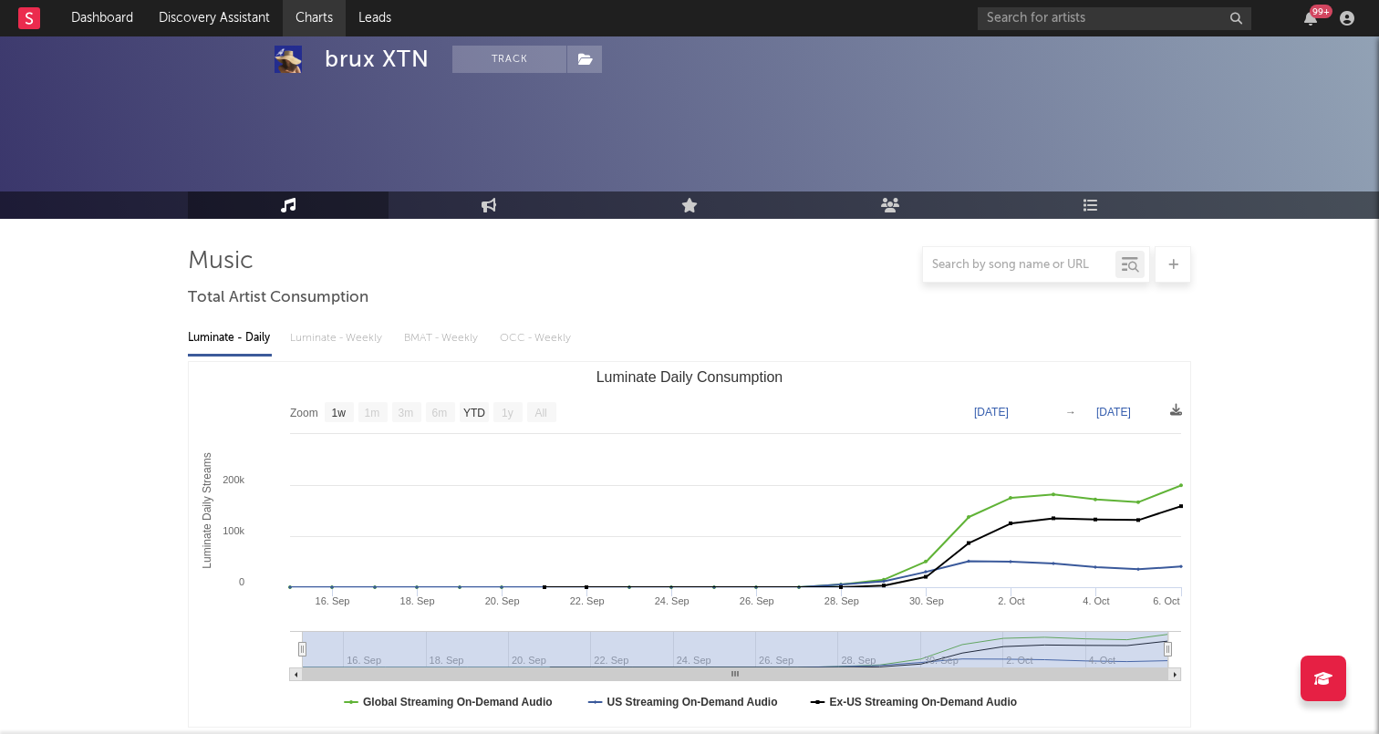
scroll to position [650, 0]
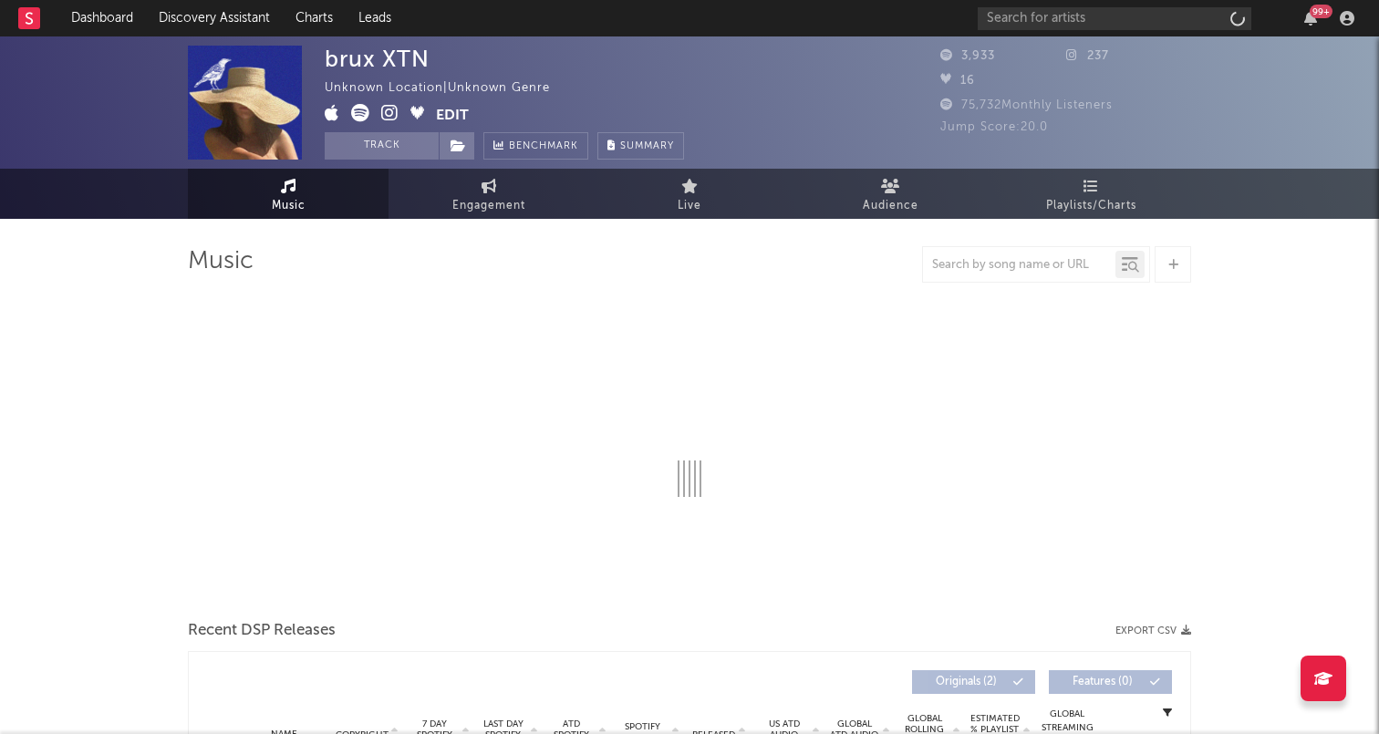
select select "1w"
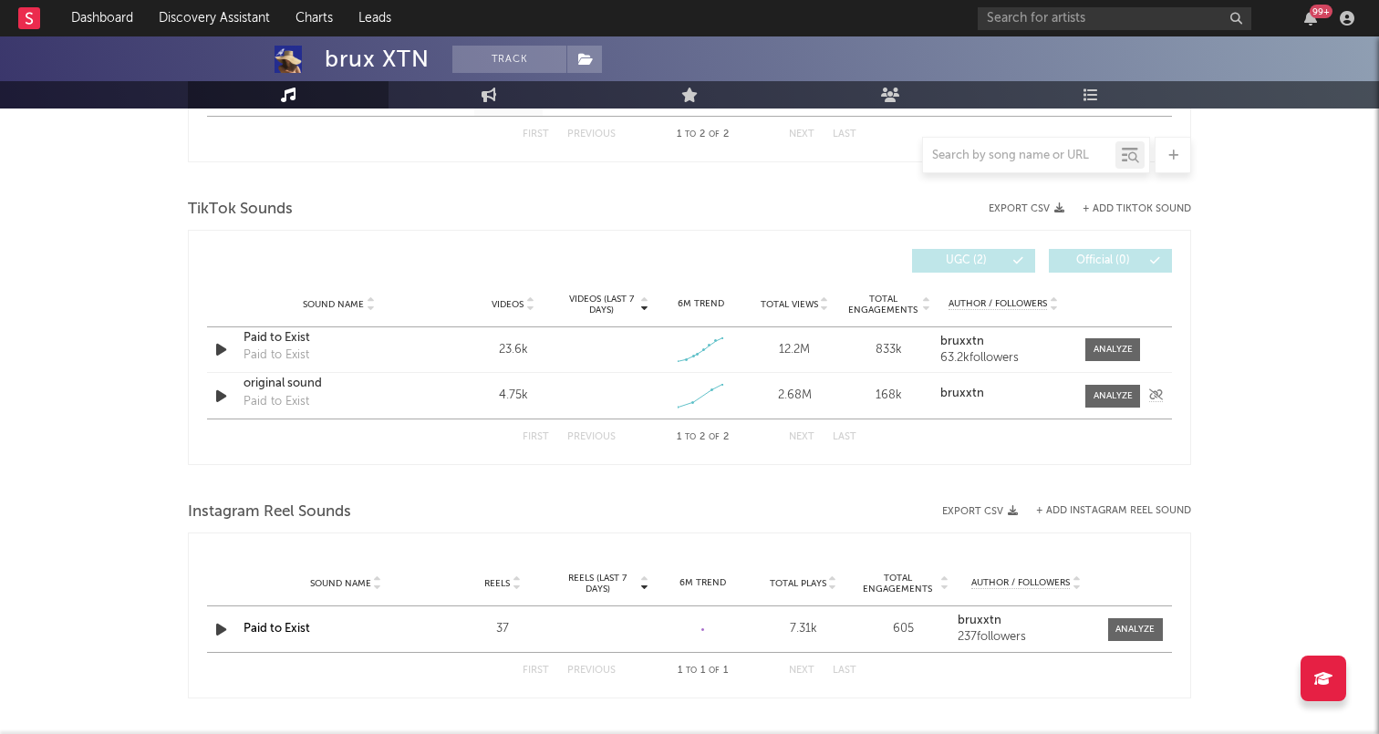
scroll to position [926, 0]
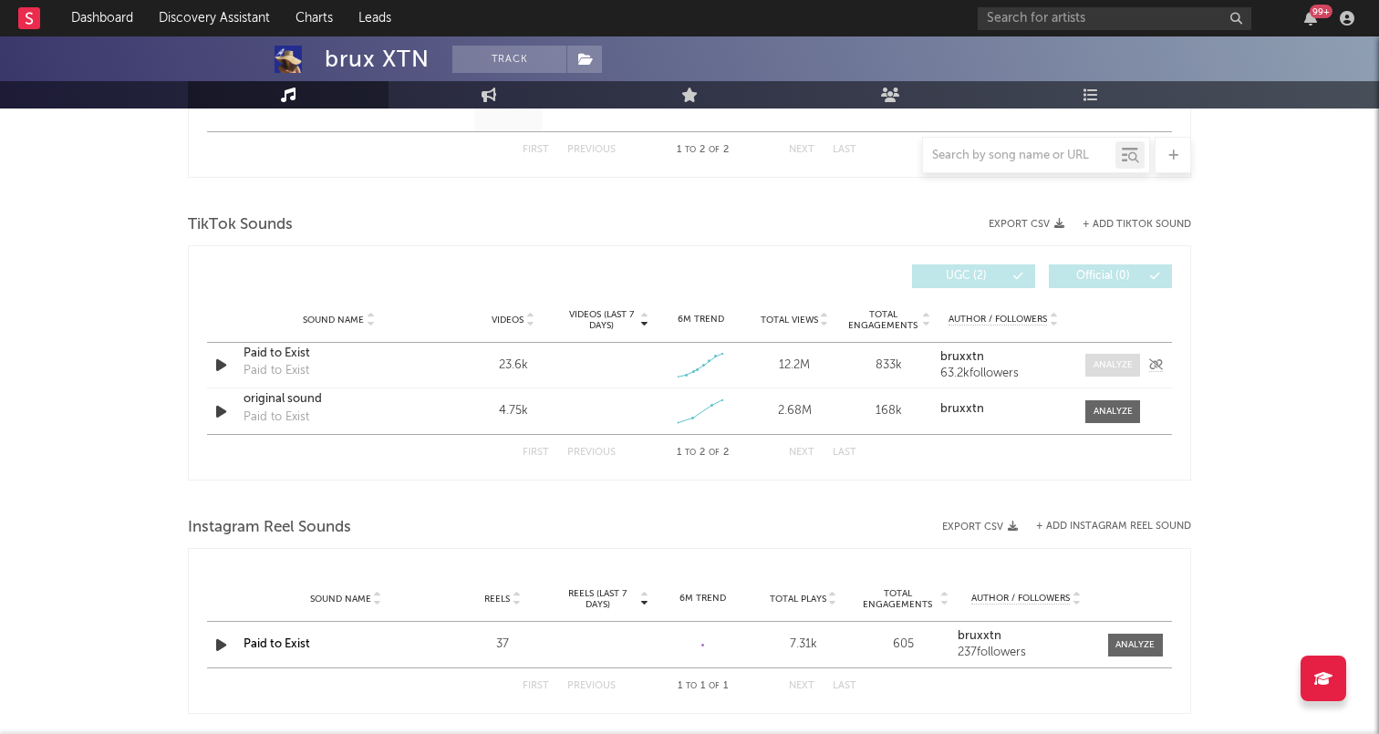
click at [1096, 368] on div at bounding box center [1112, 365] width 39 height 14
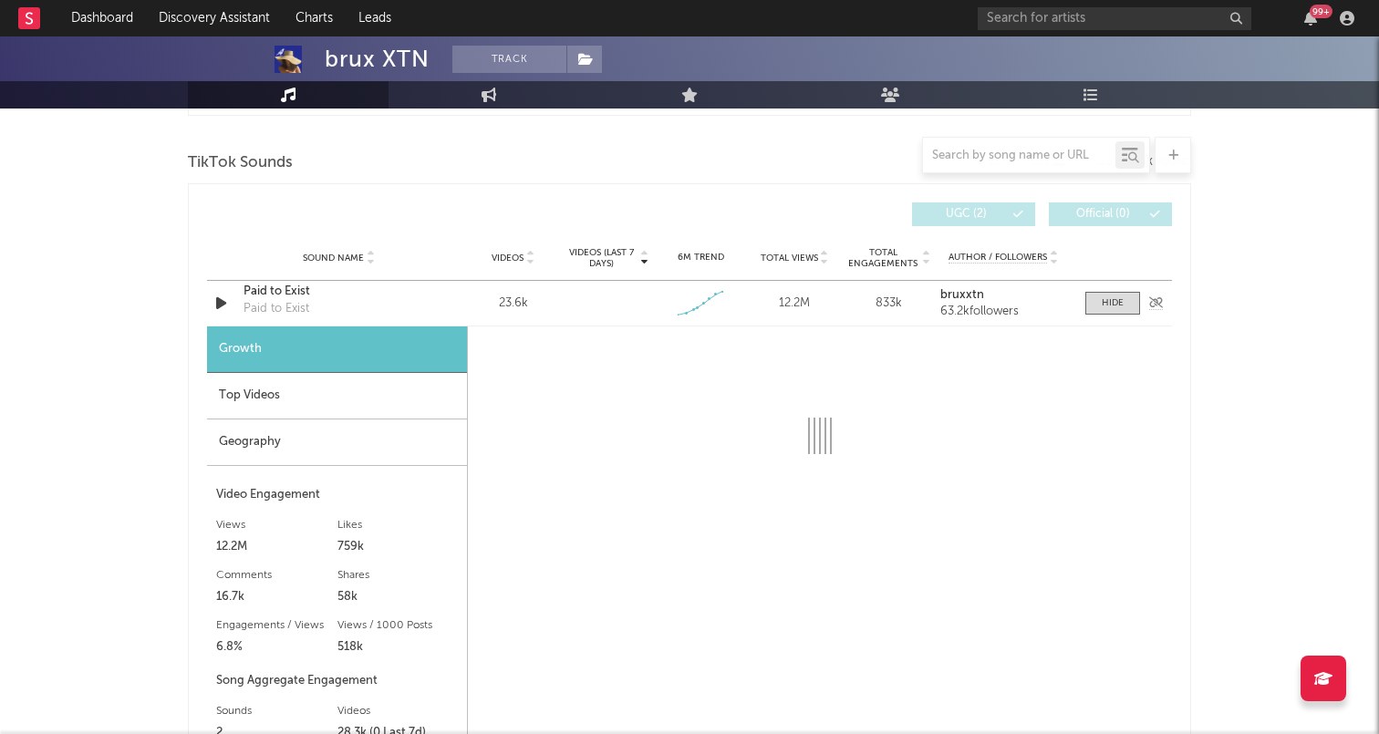
scroll to position [989, 0]
select select "1w"
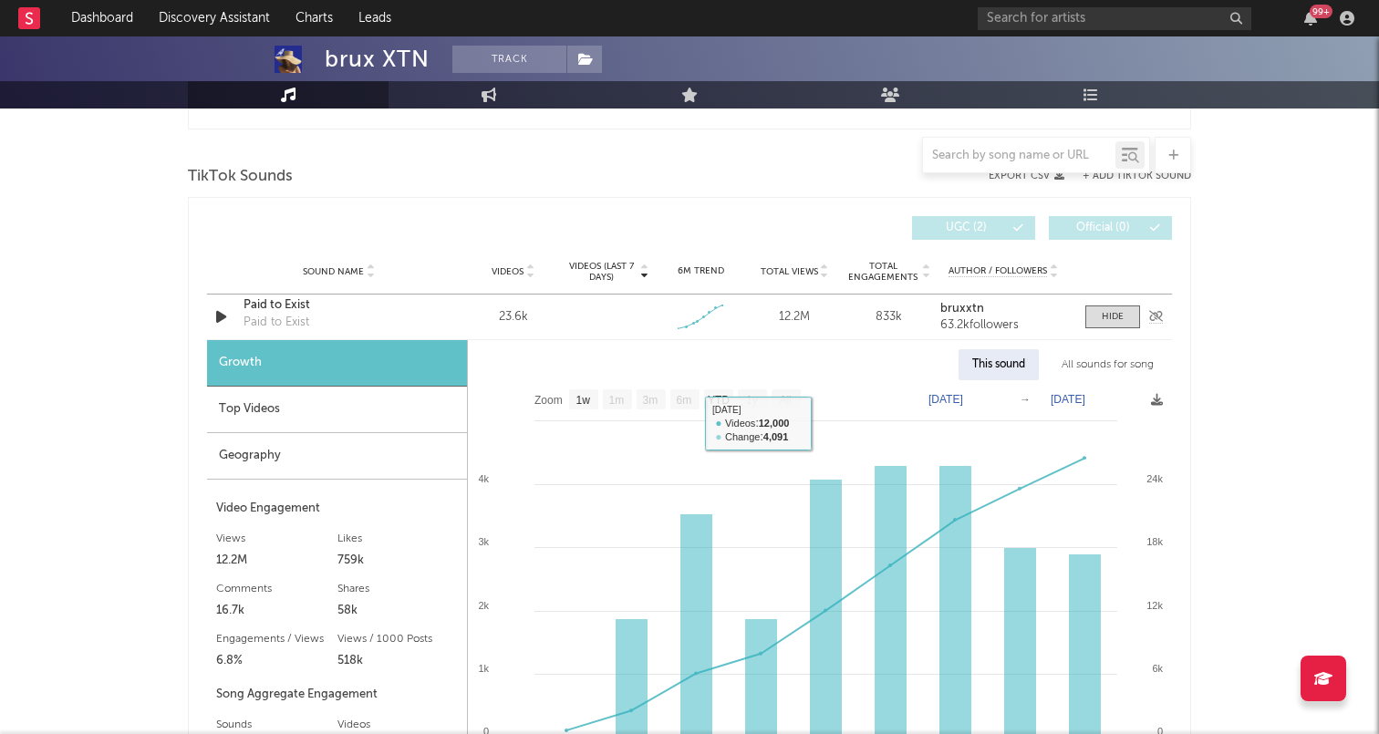
scroll to position [920, 0]
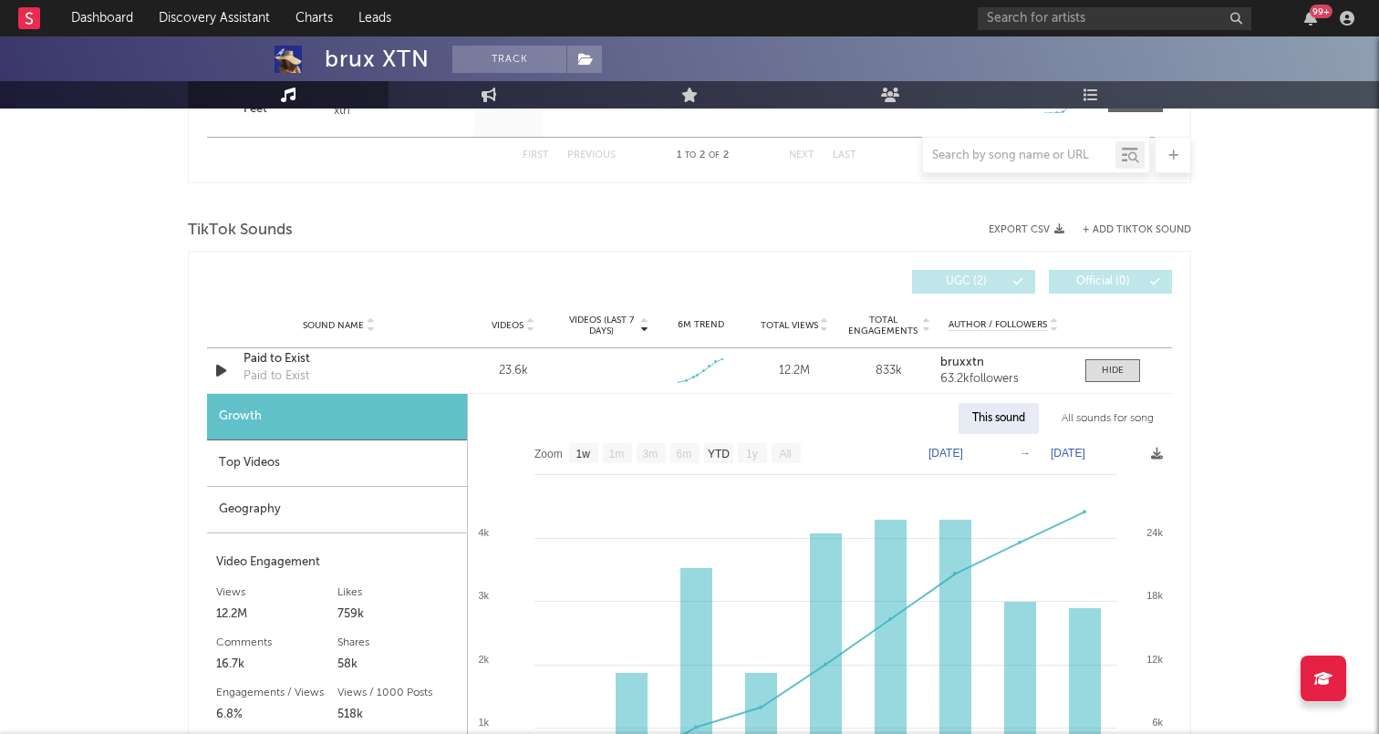
click at [347, 485] on div "Top Videos" at bounding box center [337, 463] width 260 height 47
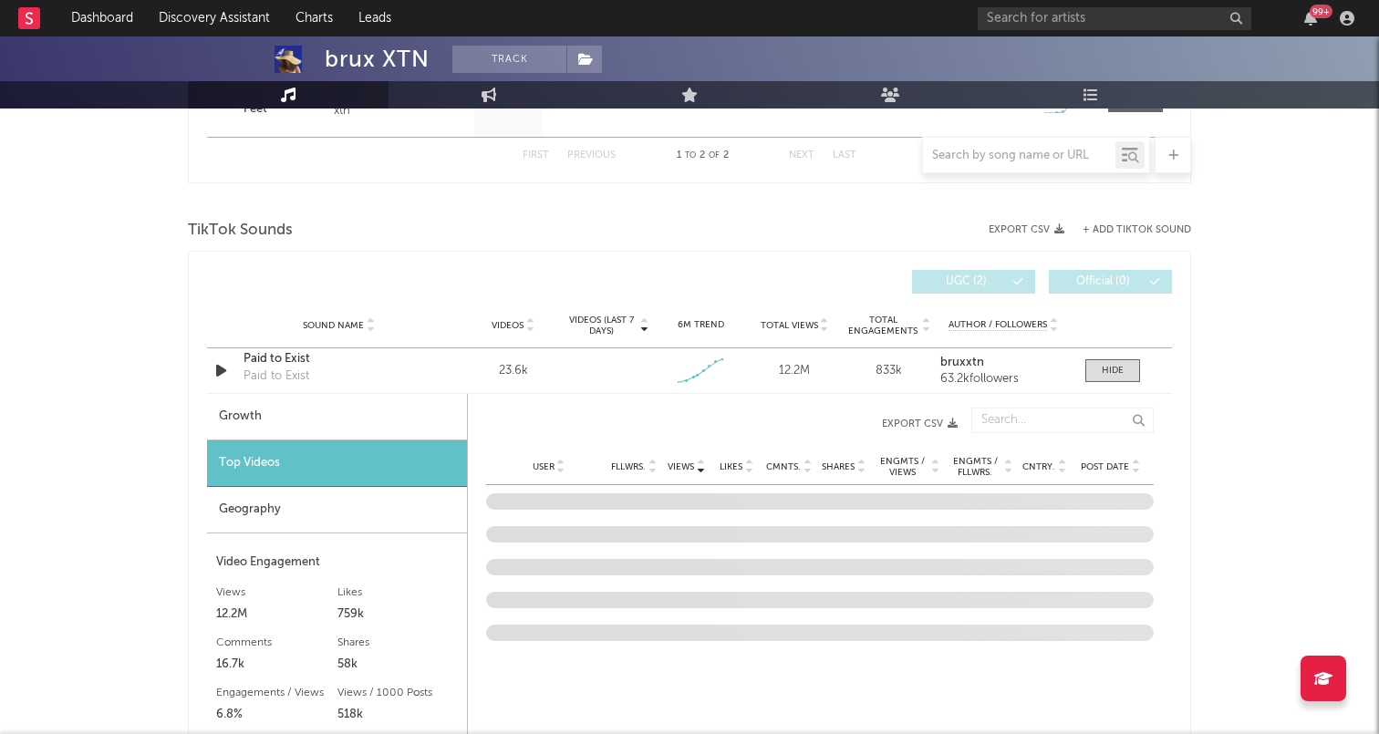
click at [445, 510] on div "Geography" at bounding box center [337, 510] width 260 height 47
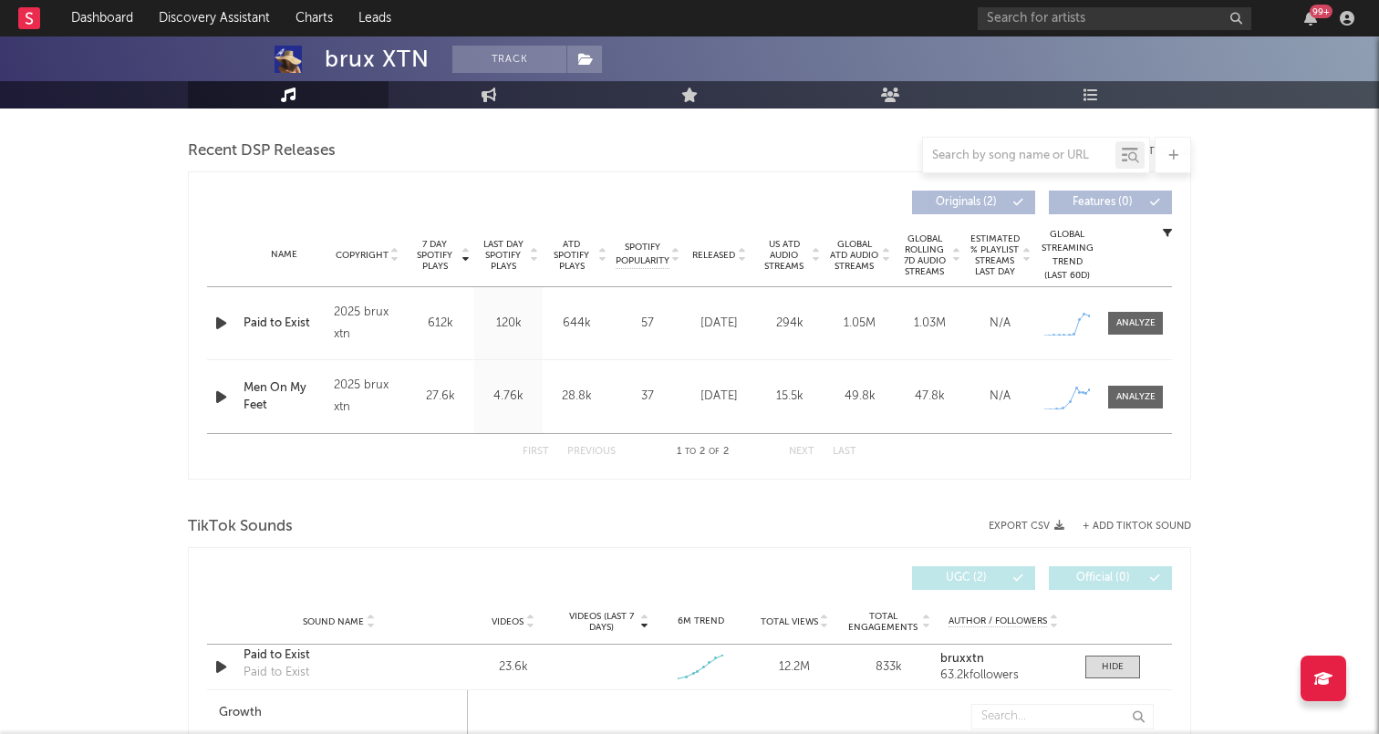
scroll to position [614, 0]
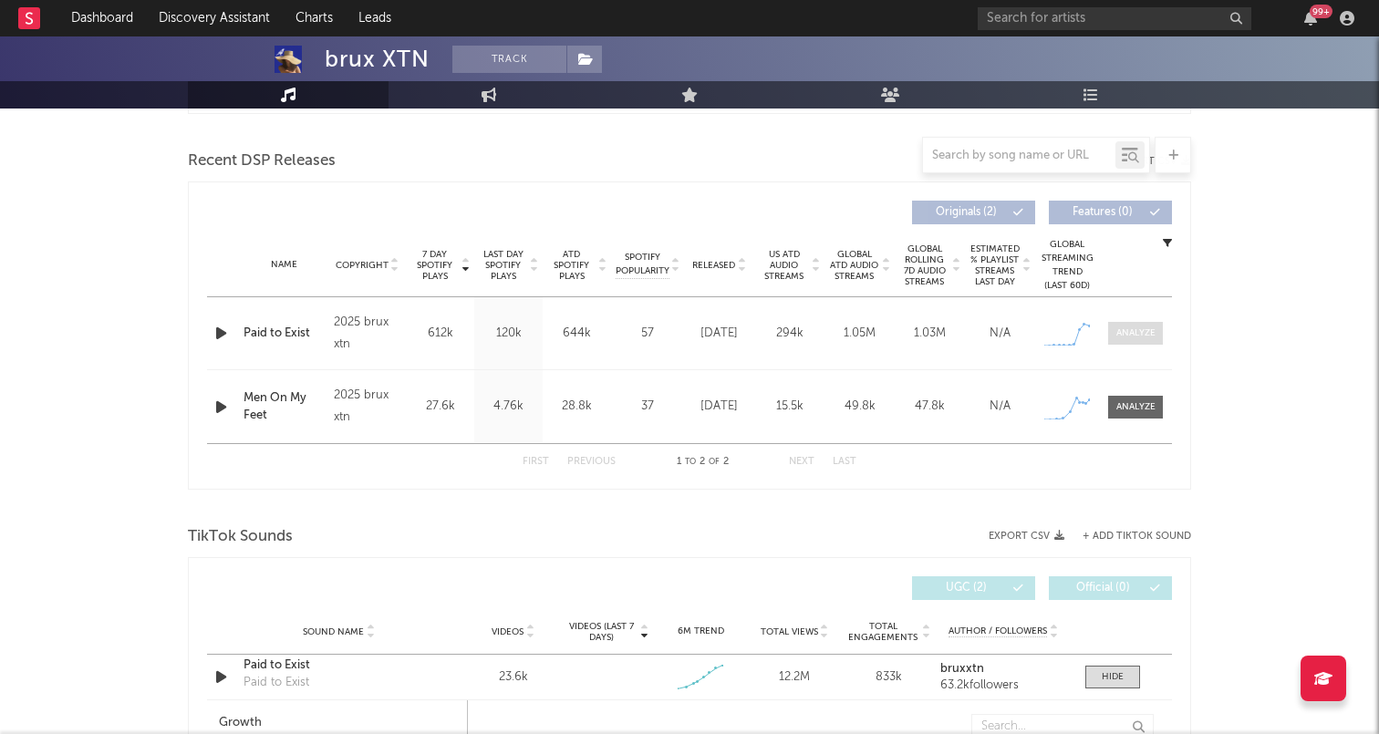
click at [1141, 327] on div at bounding box center [1135, 333] width 39 height 14
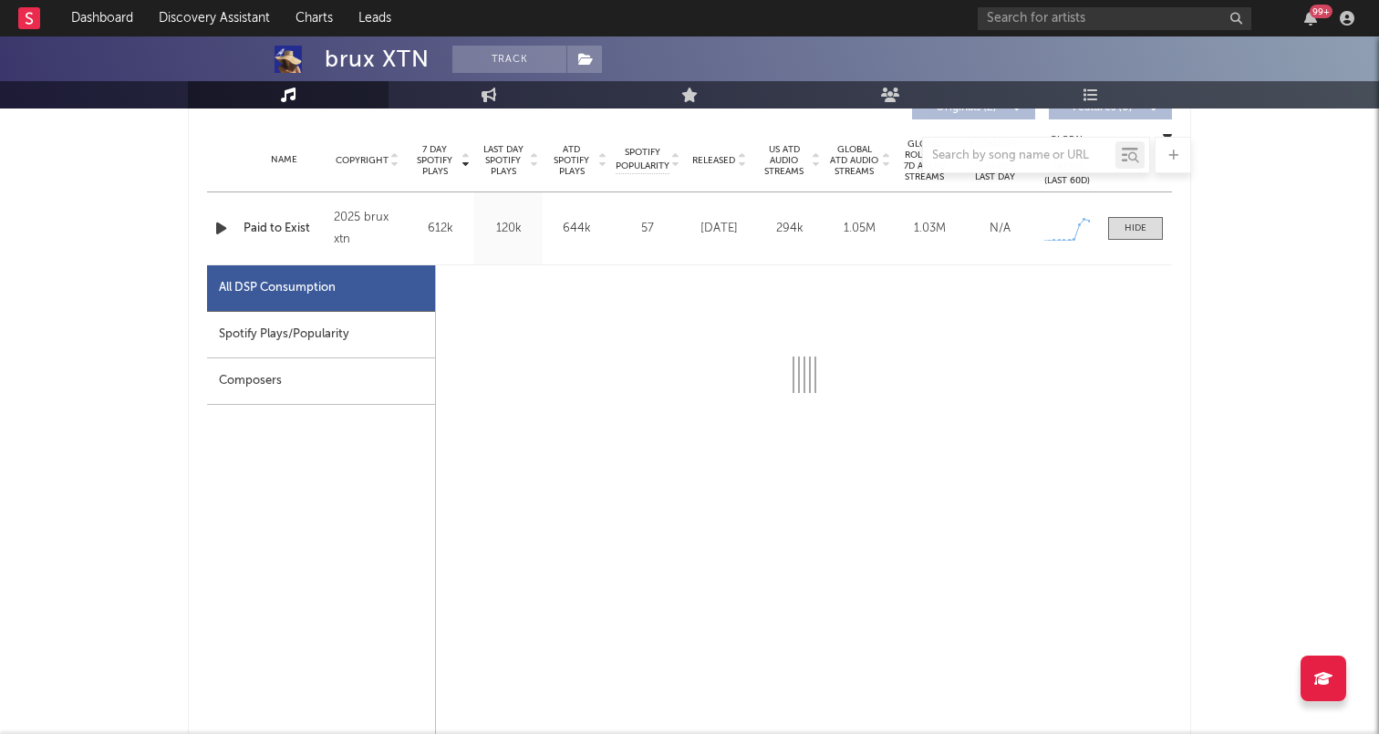
scroll to position [805, 0]
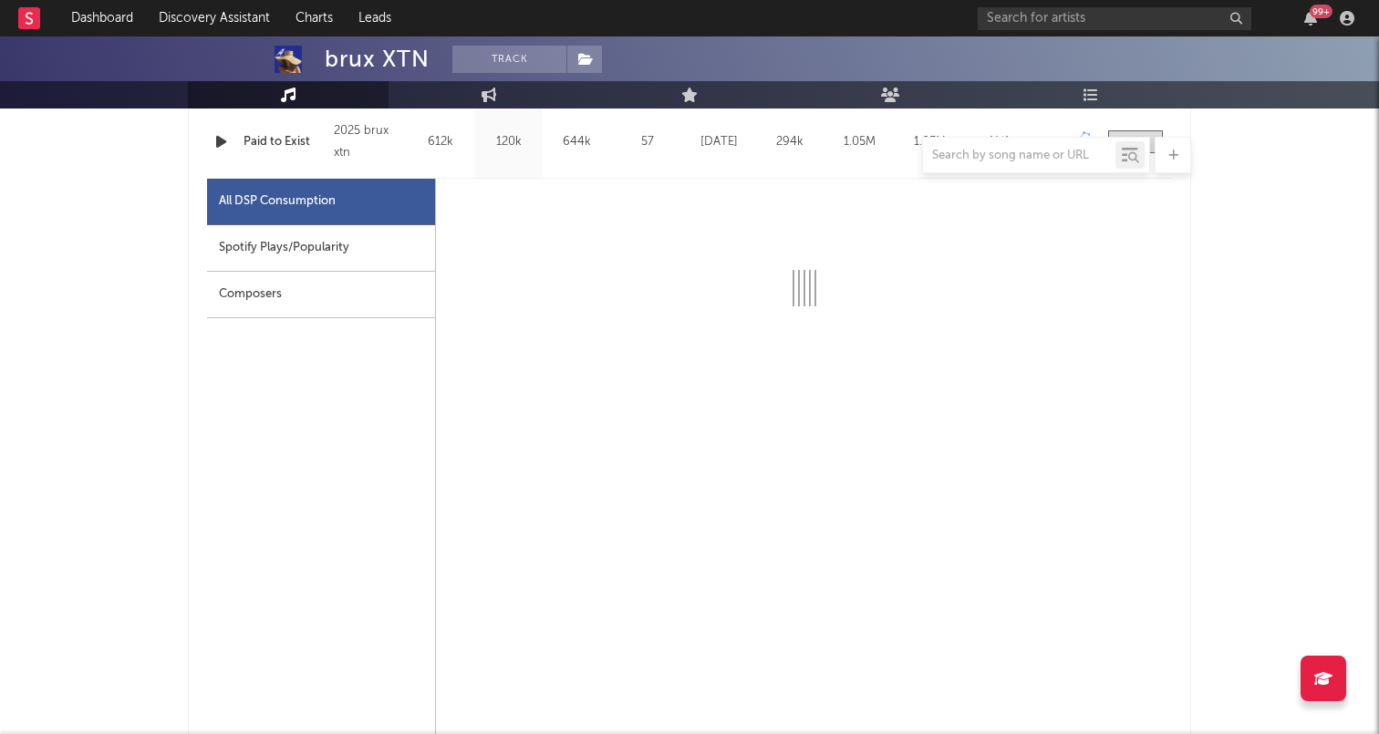
select select "1w"
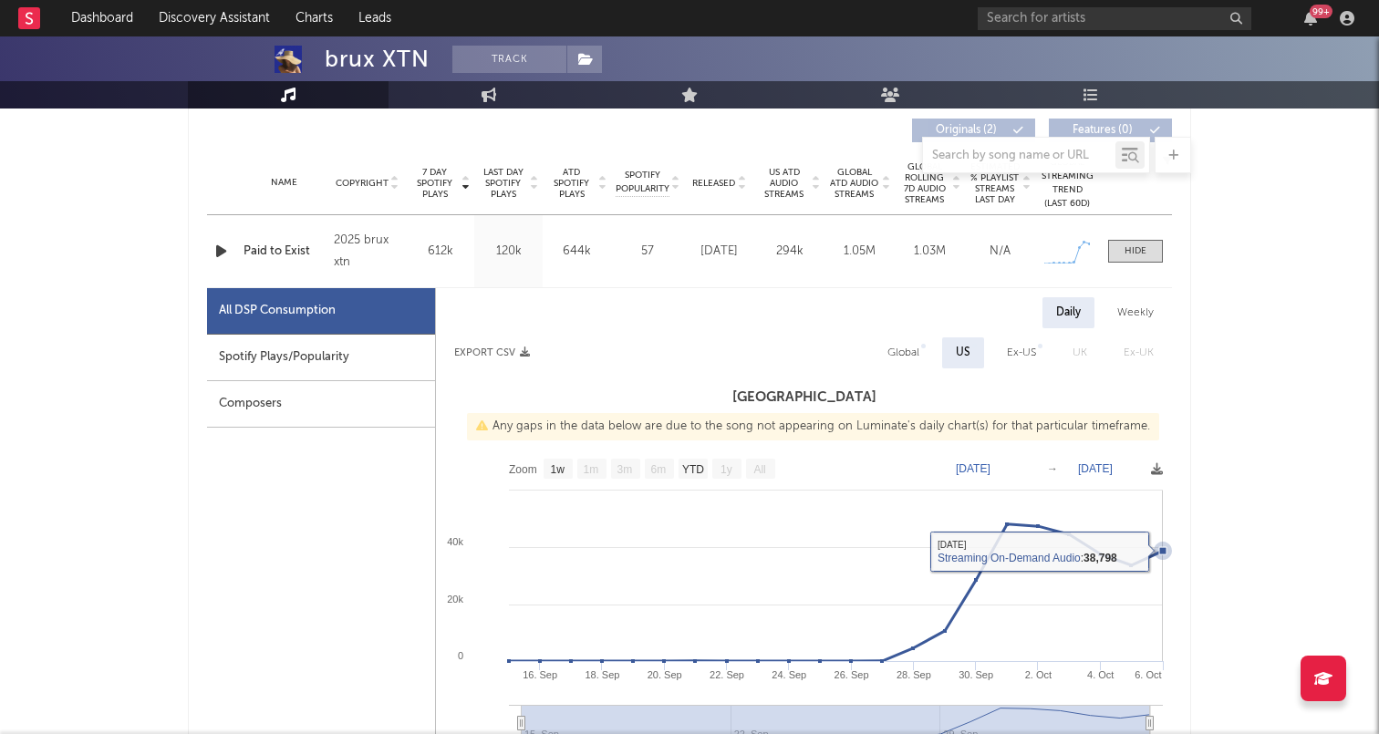
scroll to position [586, 0]
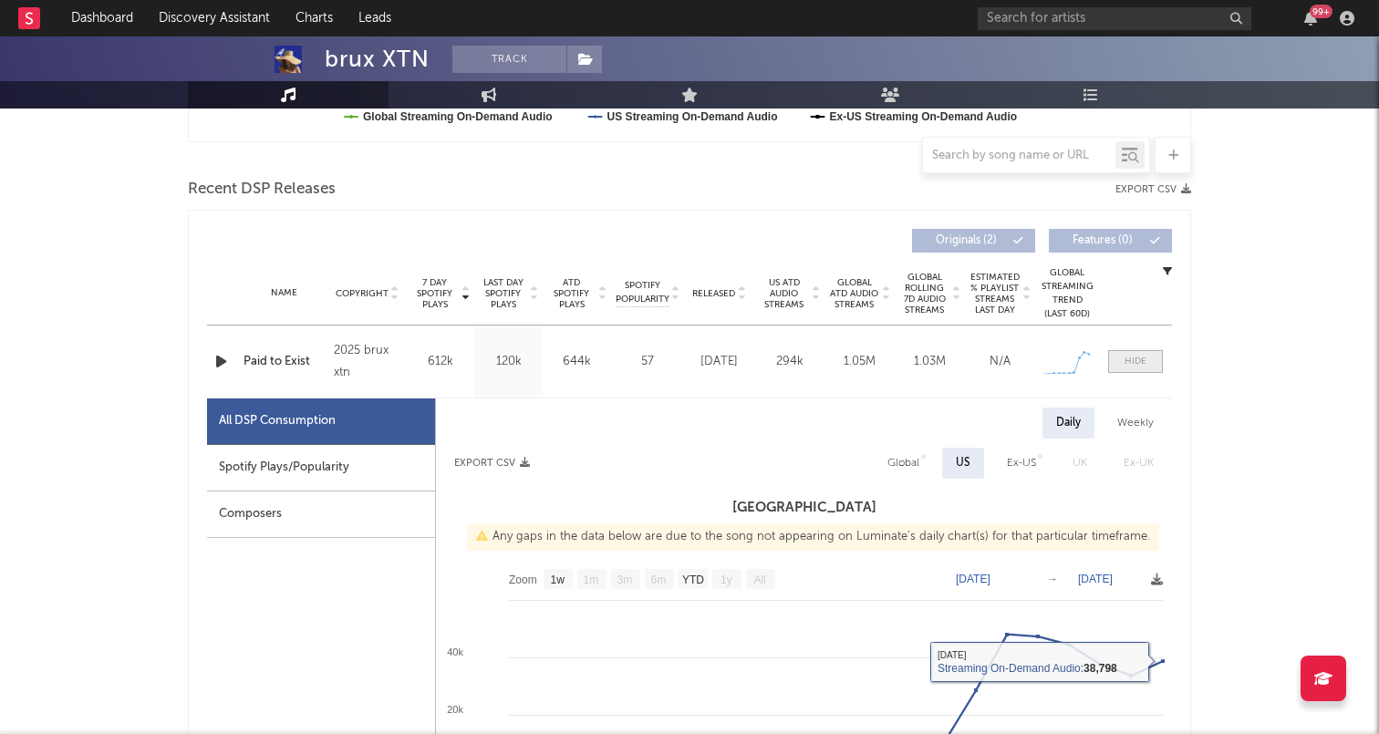
click at [1130, 359] on div at bounding box center [1136, 362] width 22 height 14
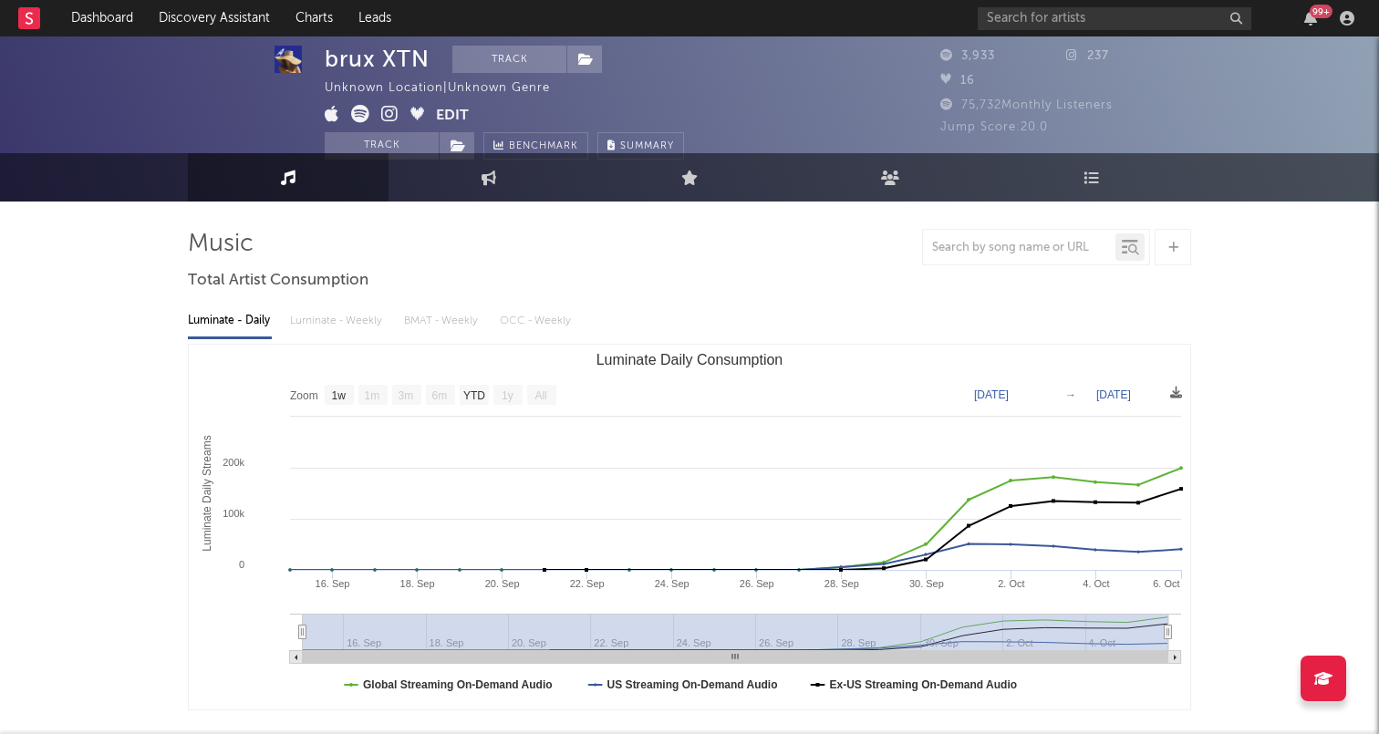
scroll to position [0, 0]
